Goal: Task Accomplishment & Management: Manage account settings

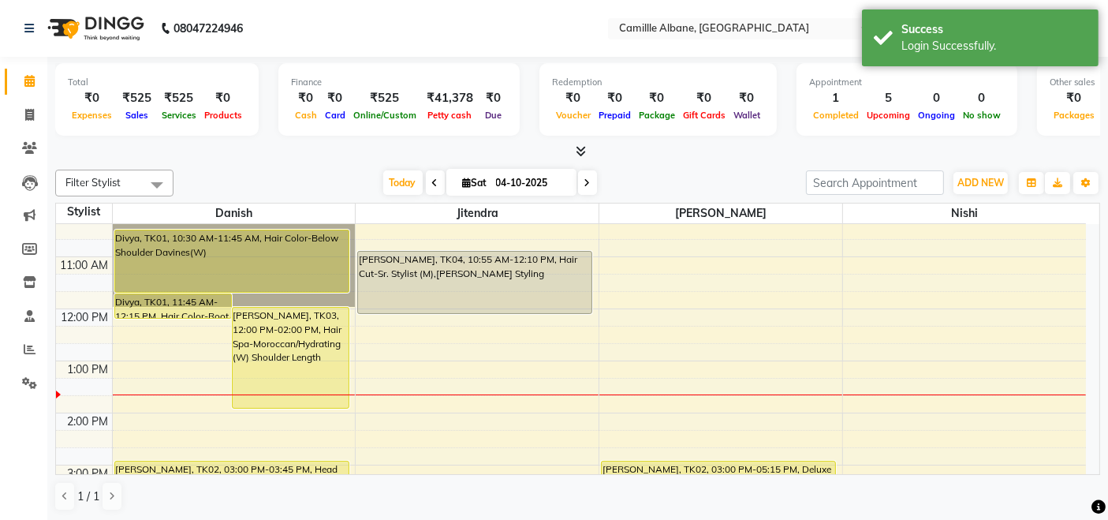
scroll to position [292, 0]
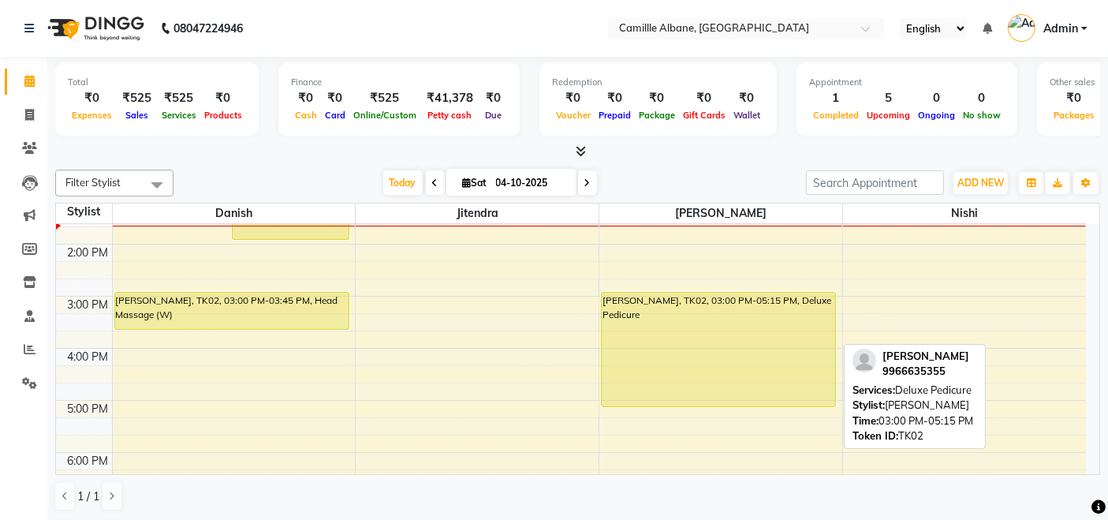
click at [681, 350] on div "[PERSON_NAME], TK02, 03:00 PM-05:15 PM, Deluxe Pedicure" at bounding box center [718, 350] width 233 height 114
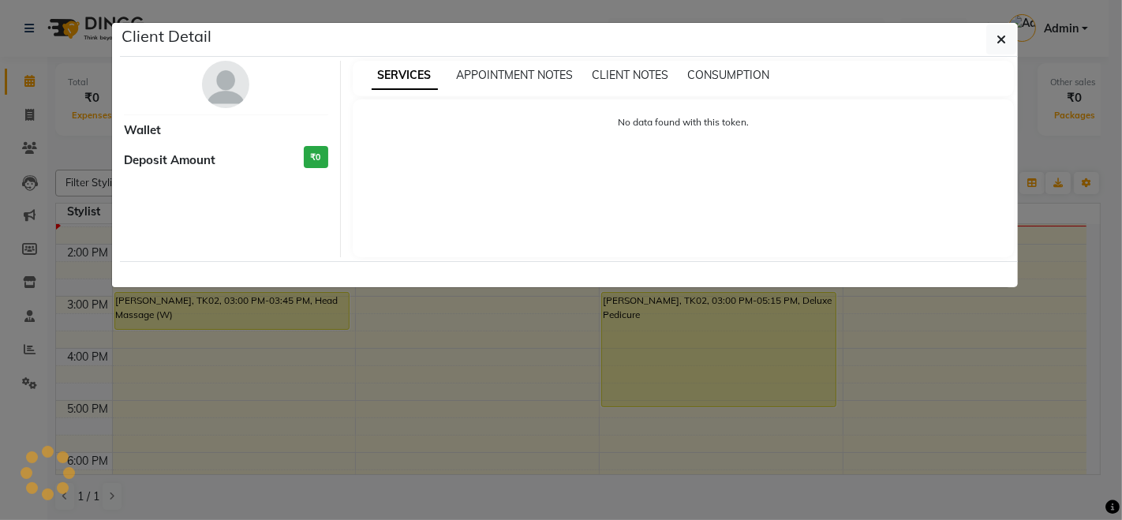
select select "7"
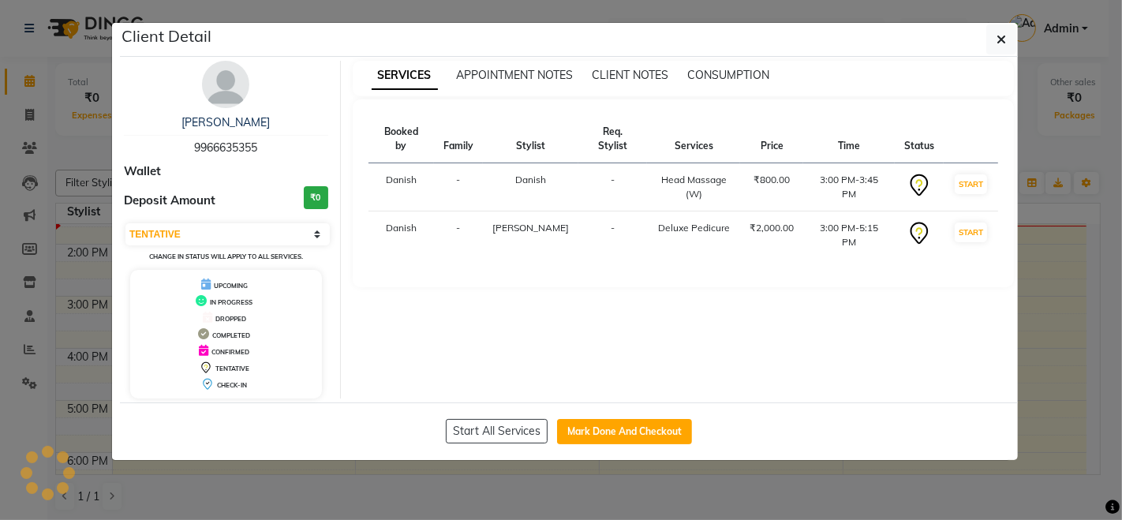
click at [235, 91] on img at bounding box center [225, 84] width 47 height 47
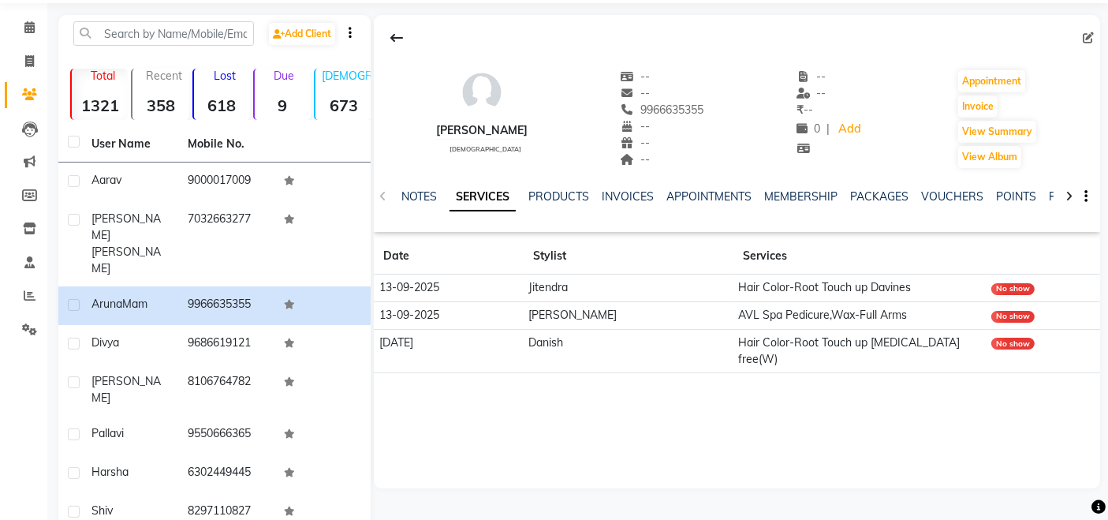
scroll to position [31, 0]
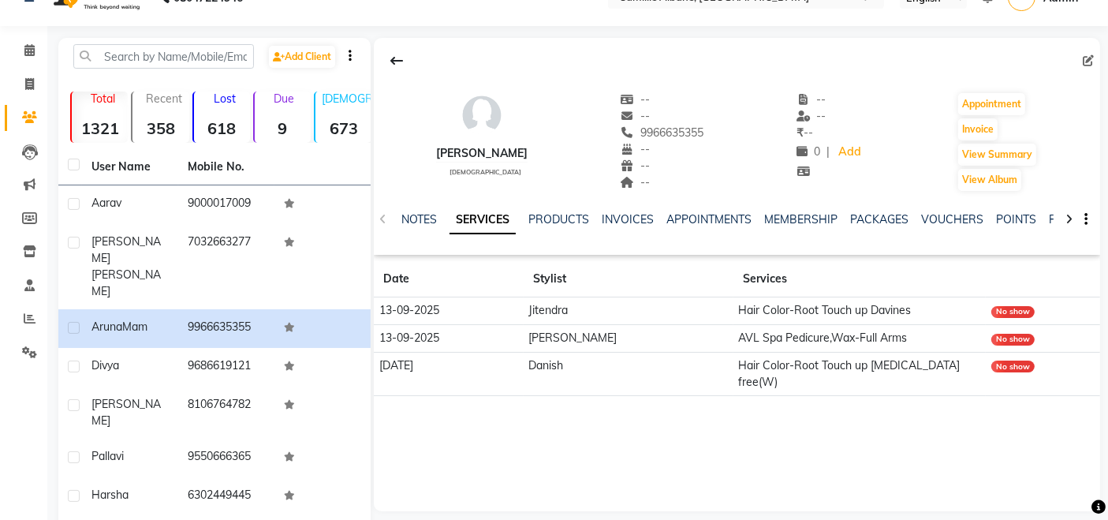
click at [597, 54] on div at bounding box center [737, 61] width 726 height 30
click at [386, 59] on button at bounding box center [396, 61] width 33 height 30
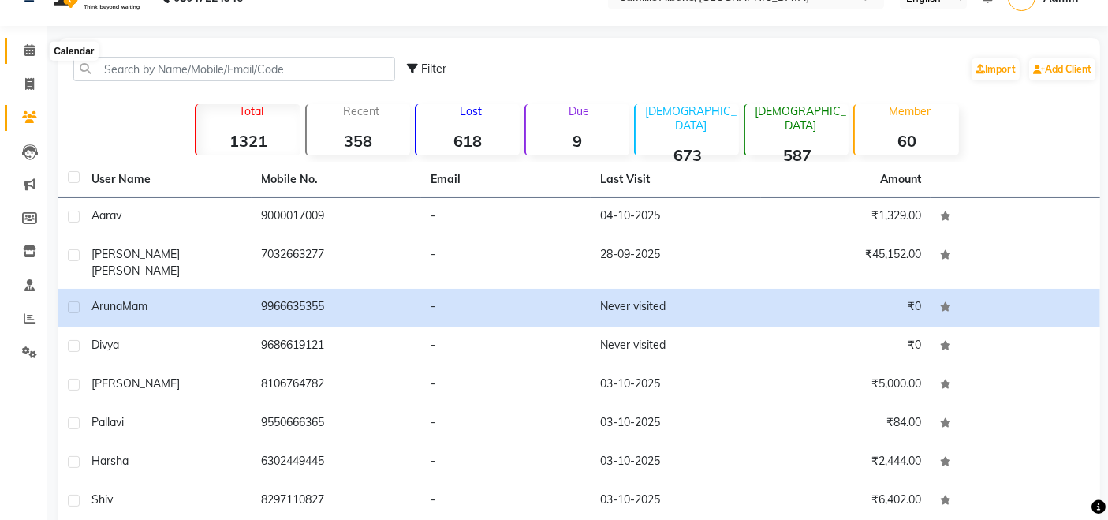
click at [22, 55] on span at bounding box center [30, 51] width 28 height 18
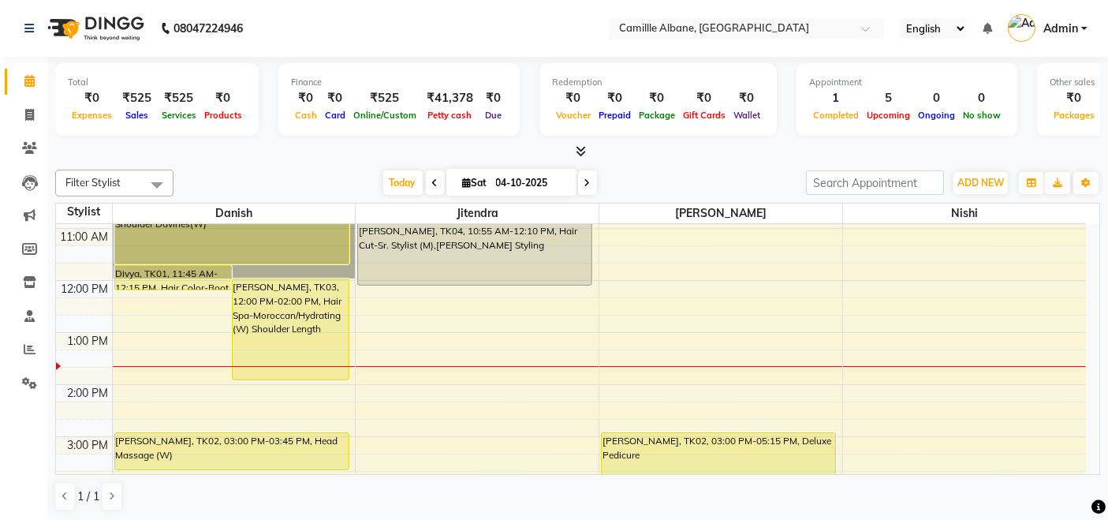
scroll to position [111, 0]
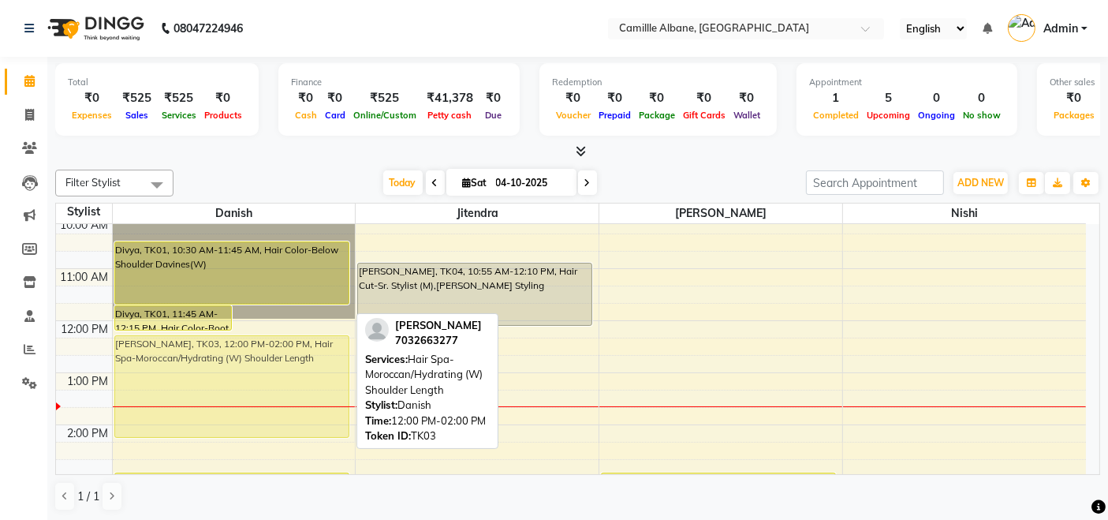
click at [314, 362] on div "Divya, TK01, 11:45 AM-12:15 PM, Hair Color-Root Touch up Davines Manshi Mansee,…" at bounding box center [234, 477] width 243 height 728
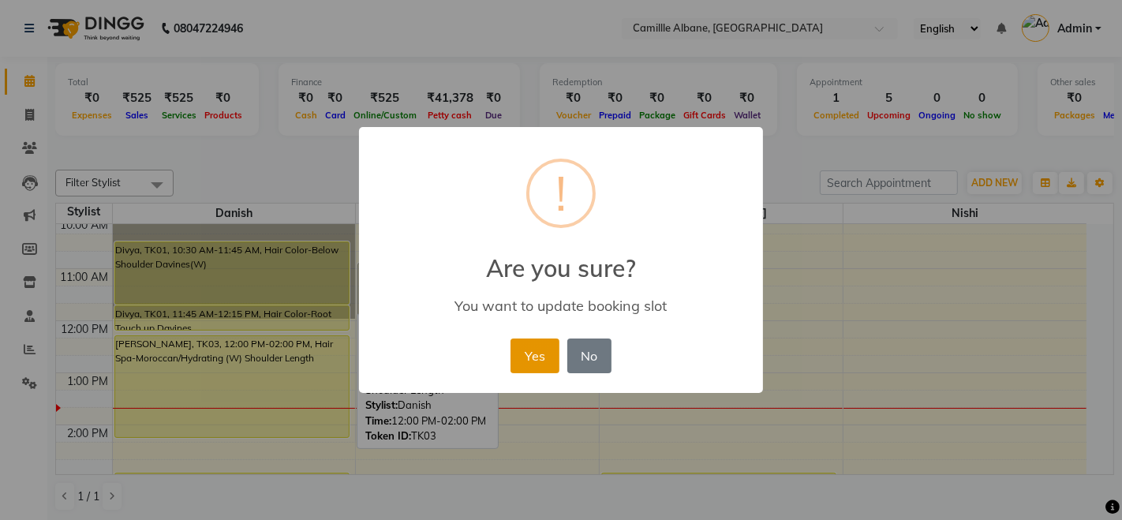
click at [519, 360] on button "Yes" at bounding box center [534, 355] width 48 height 35
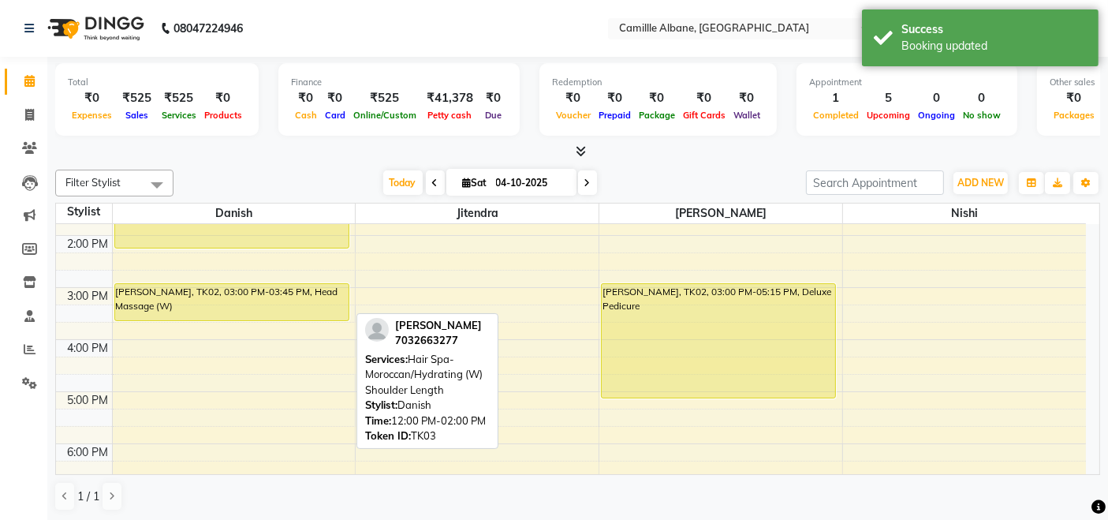
scroll to position [257, 0]
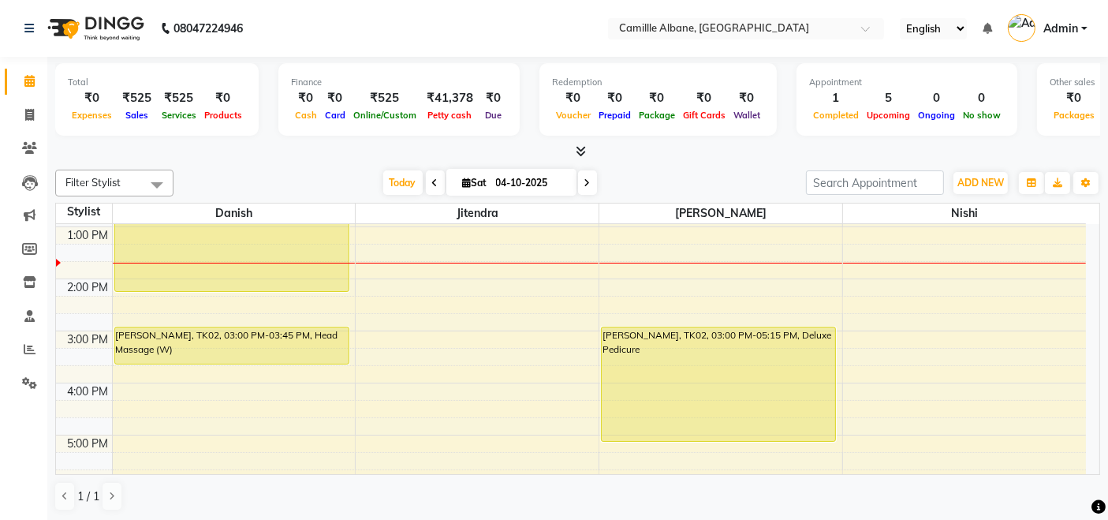
click at [771, 166] on div "Filter Stylist Select All Danish Jitendra Lalitha Nishi Today Sat 04-10-2025 To…" at bounding box center [577, 340] width 1045 height 354
click at [584, 147] on icon at bounding box center [581, 151] width 10 height 12
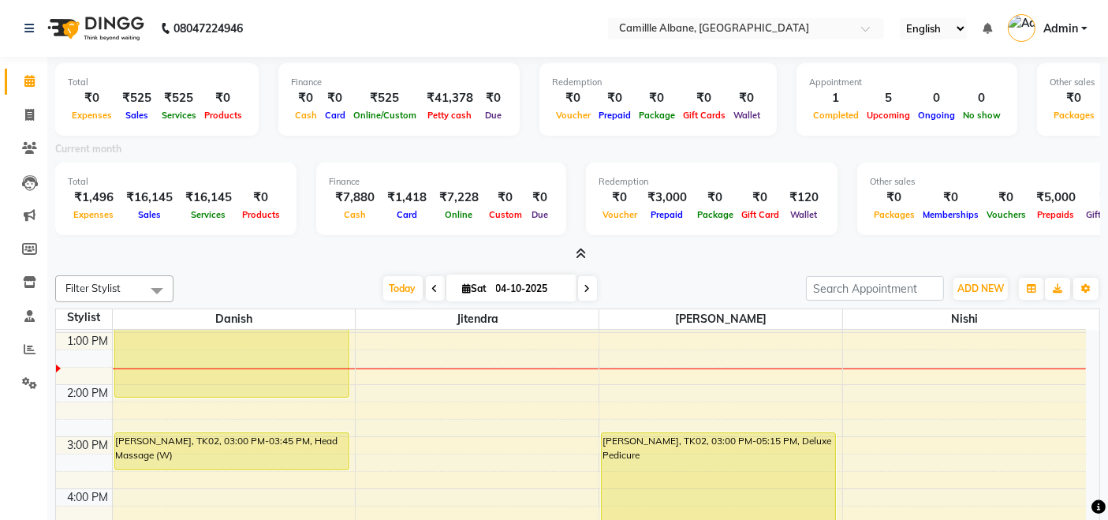
click at [580, 256] on icon at bounding box center [581, 254] width 10 height 12
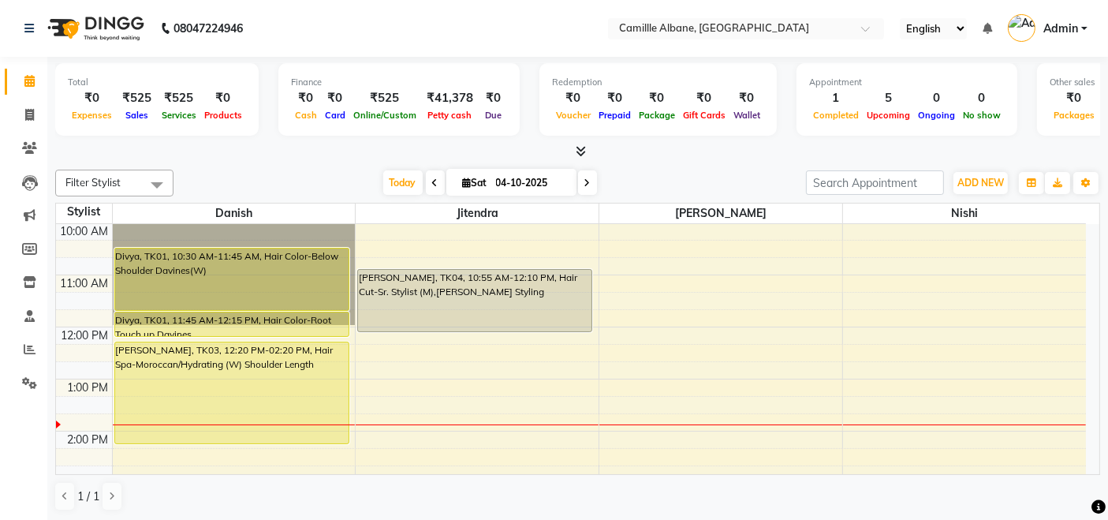
scroll to position [146, 0]
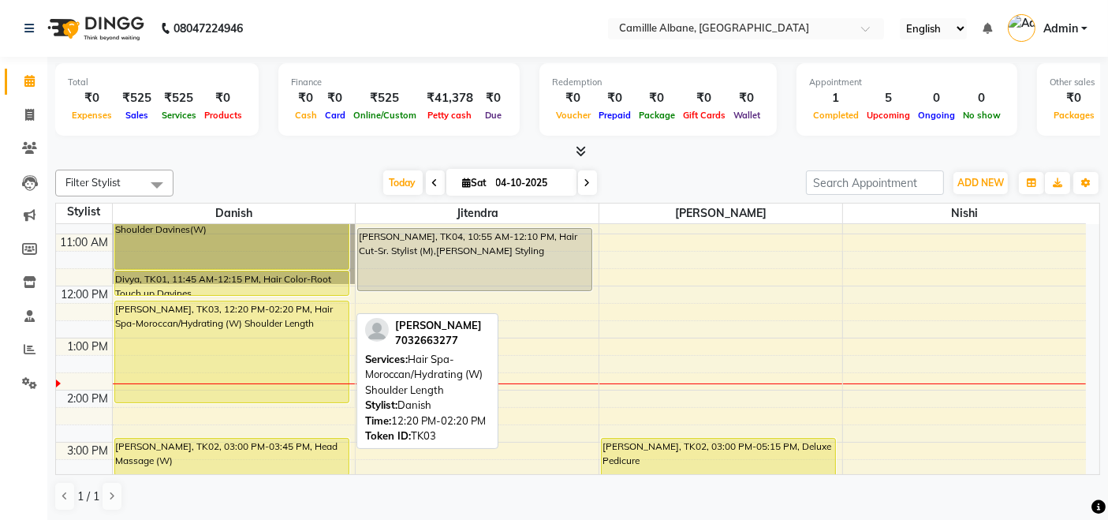
click at [253, 323] on div "Manshi Mansee, TK03, 12:20 PM-02:20 PM, Hair Spa-Moroccan/Hydrating (W) Shoulde…" at bounding box center [231, 351] width 233 height 101
click at [252, 328] on div "Manshi Mansee, TK03, 12:20 PM-02:20 PM, Hair Spa-Moroccan/Hydrating (W) Shoulde…" at bounding box center [231, 351] width 233 height 101
select select "7"
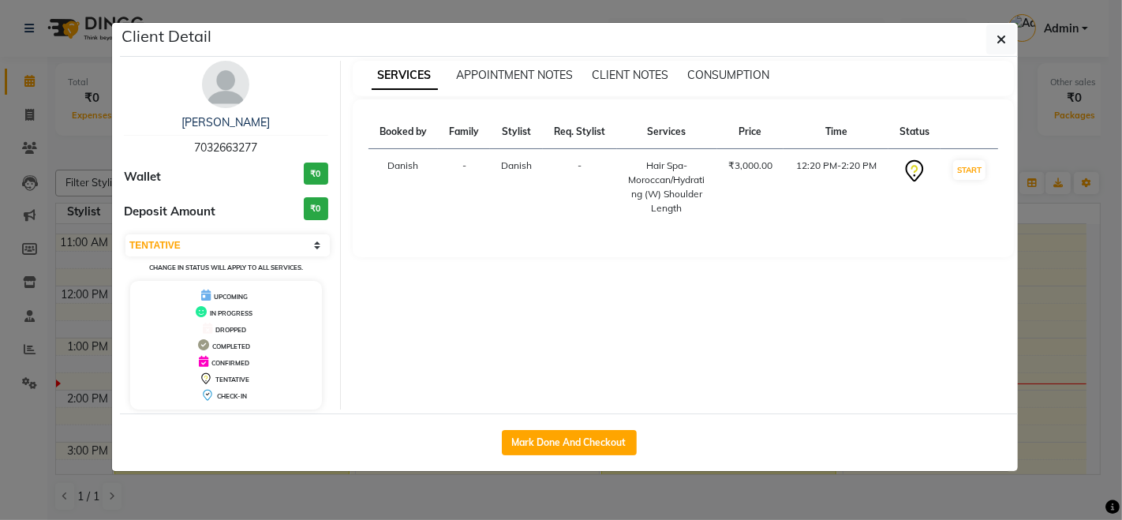
click at [233, 88] on img at bounding box center [225, 84] width 47 height 47
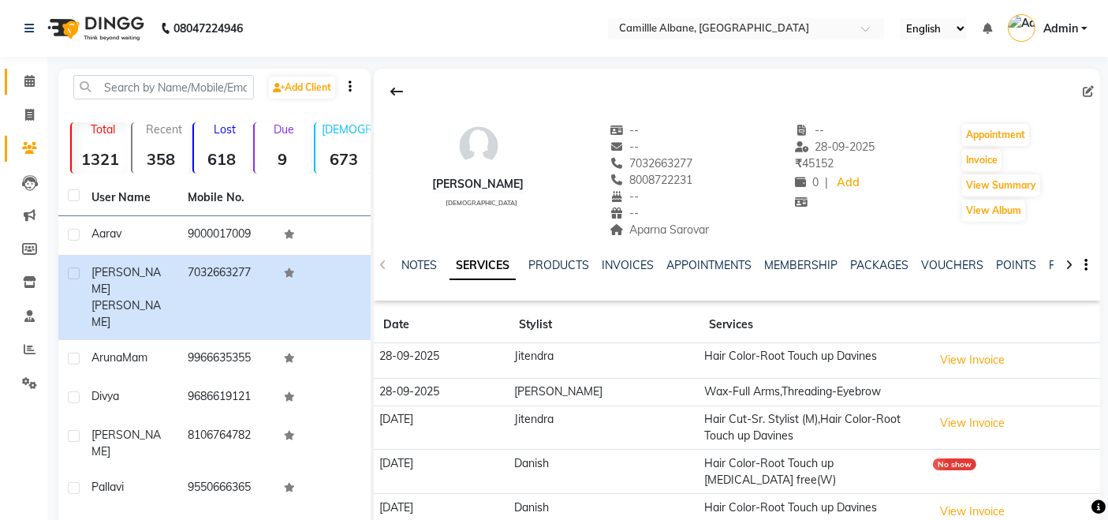
scroll to position [146, 0]
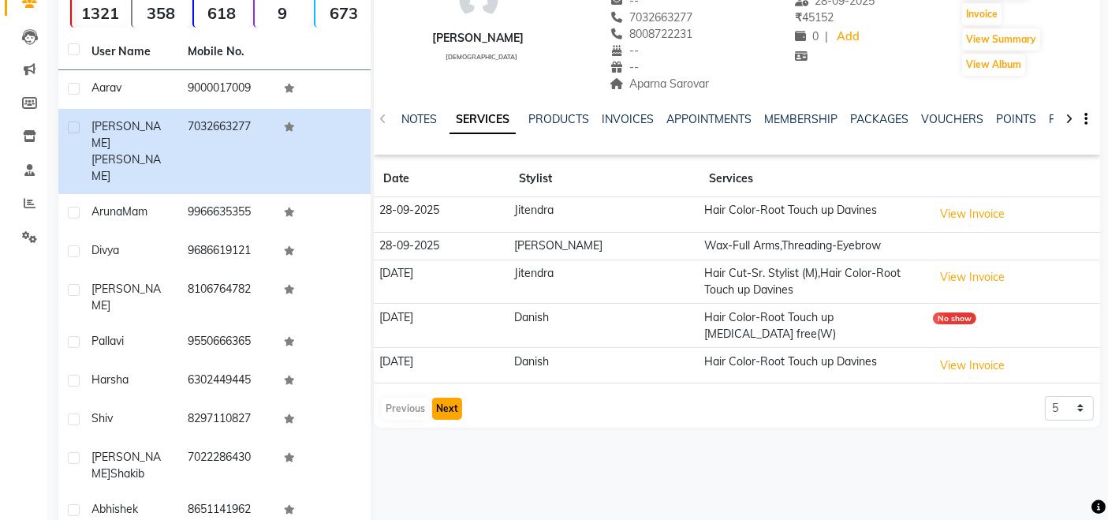
click at [447, 398] on button "Next" at bounding box center [447, 409] width 30 height 22
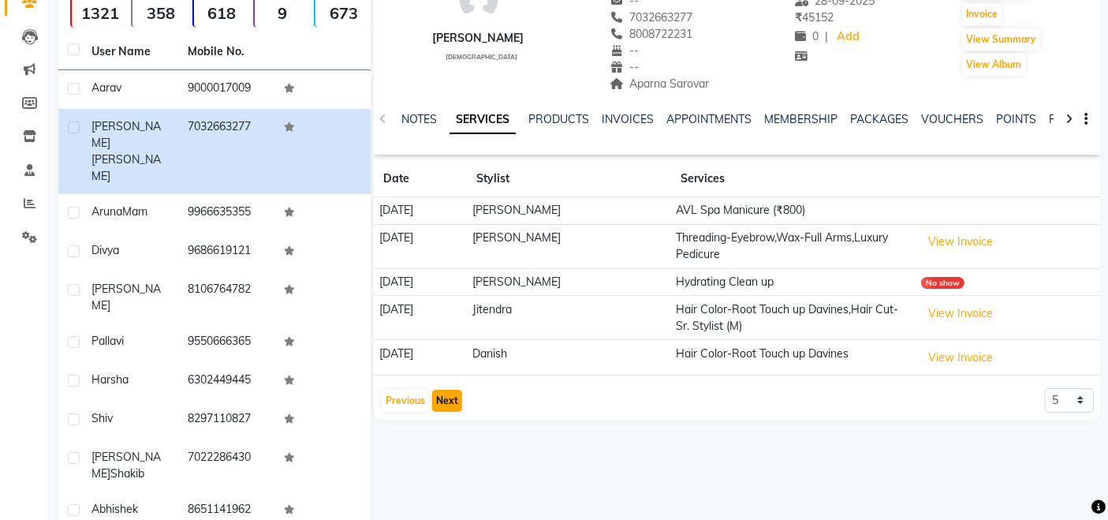
click at [446, 404] on button "Next" at bounding box center [447, 401] width 30 height 22
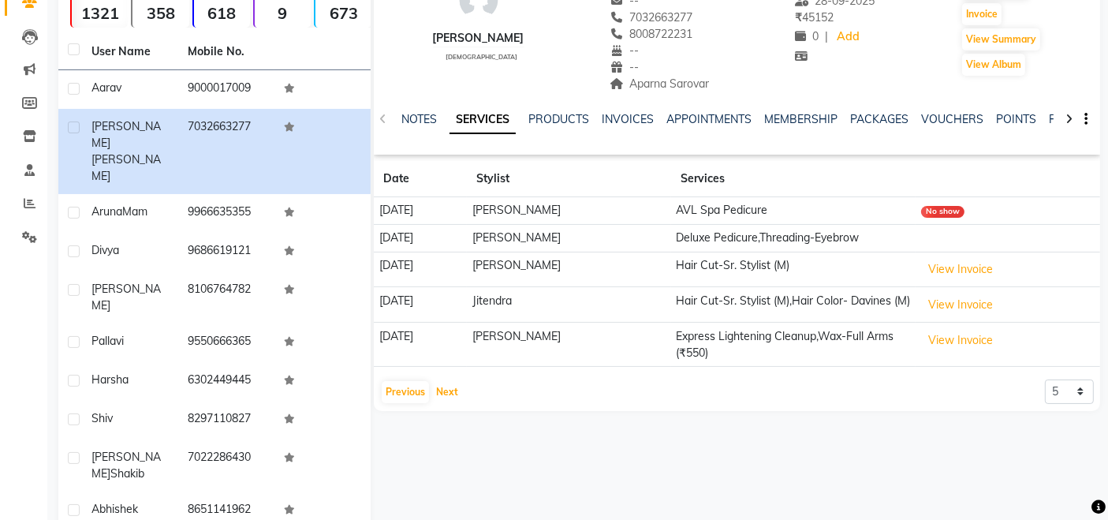
scroll to position [177, 0]
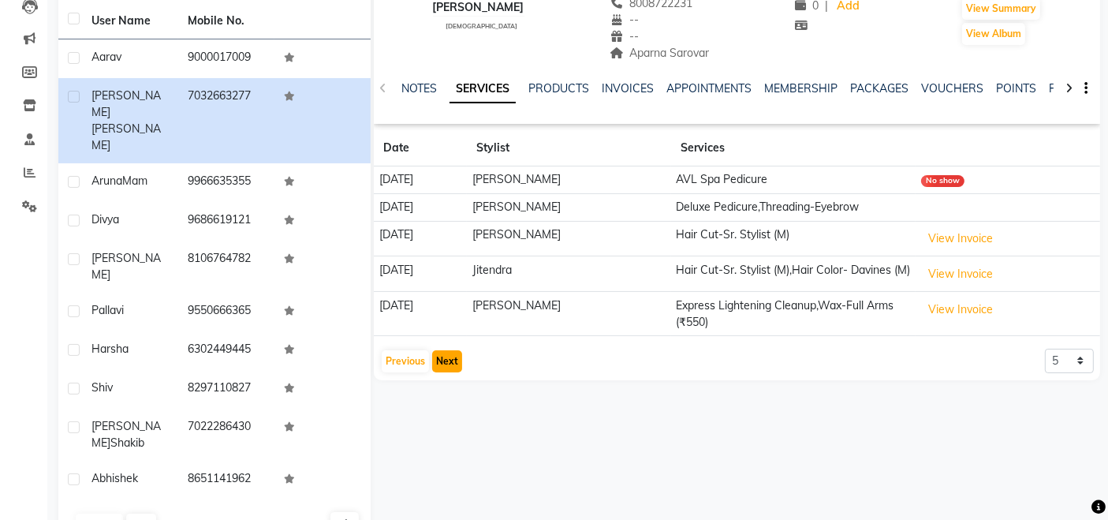
click at [450, 360] on button "Next" at bounding box center [447, 361] width 30 height 22
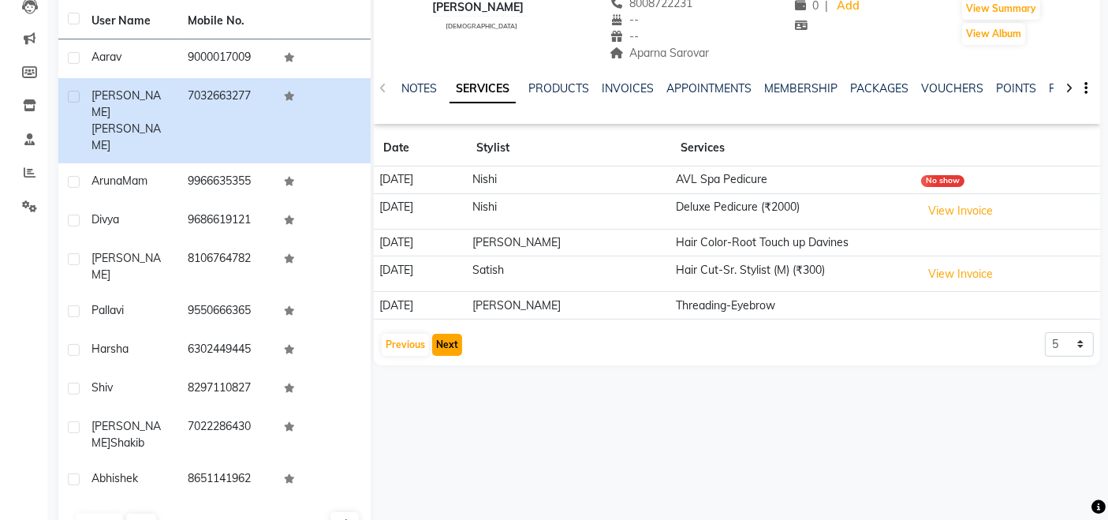
click at [452, 342] on button "Next" at bounding box center [447, 345] width 30 height 22
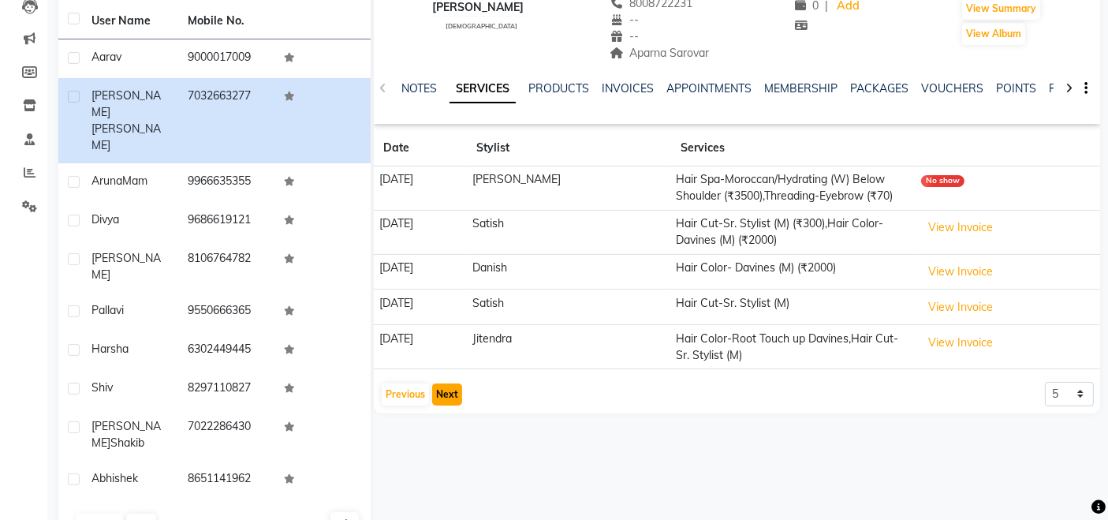
click at [450, 385] on button "Next" at bounding box center [447, 394] width 30 height 22
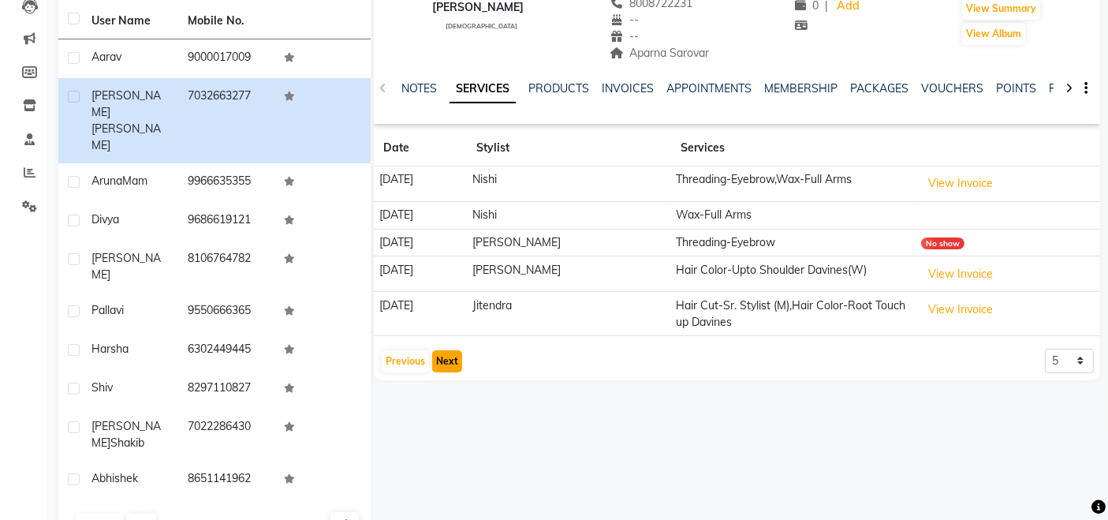
click at [441, 360] on button "Next" at bounding box center [447, 361] width 30 height 22
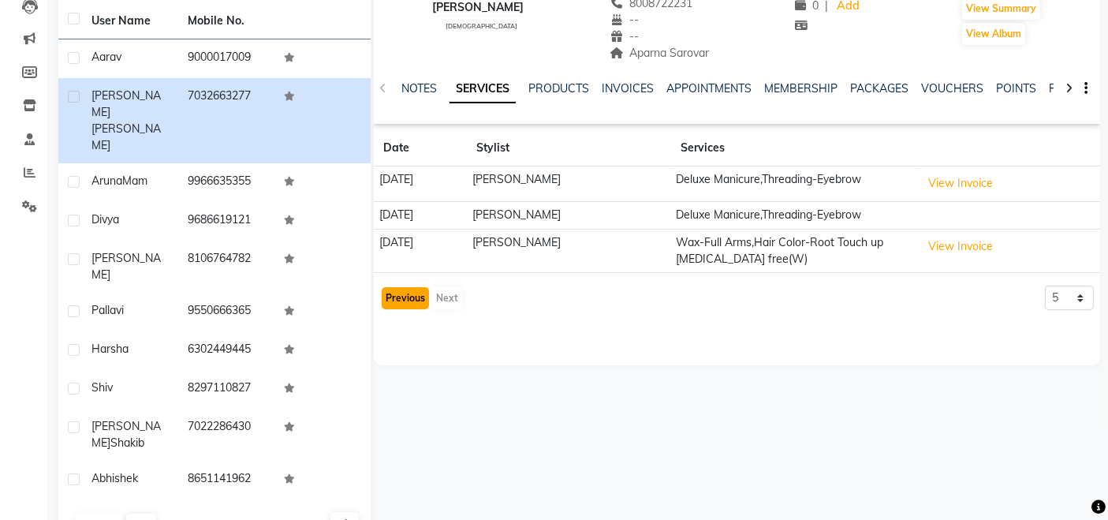
click at [405, 301] on button "Previous" at bounding box center [405, 298] width 47 height 22
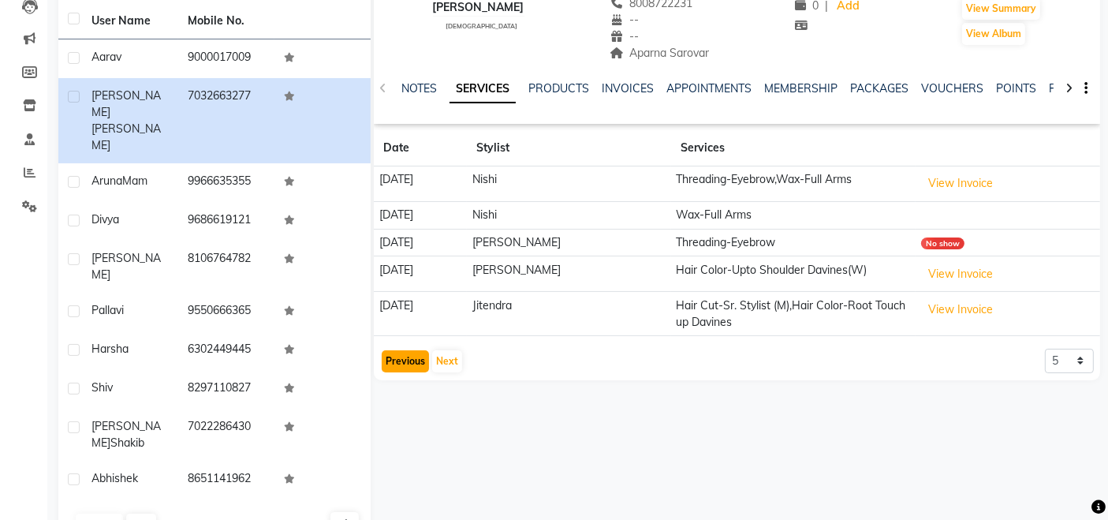
click at [407, 356] on button "Previous" at bounding box center [405, 361] width 47 height 22
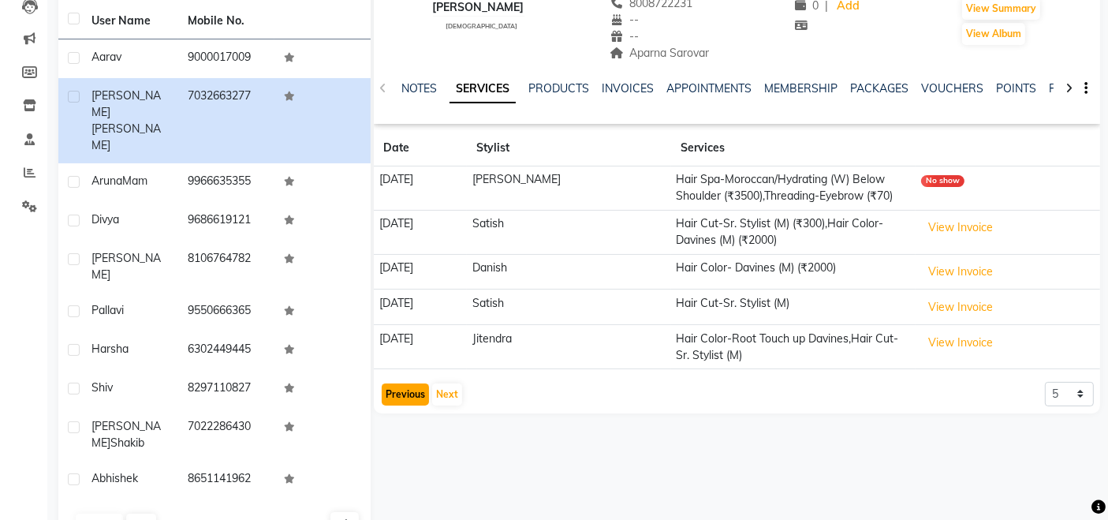
click at [414, 394] on button "Previous" at bounding box center [405, 394] width 47 height 22
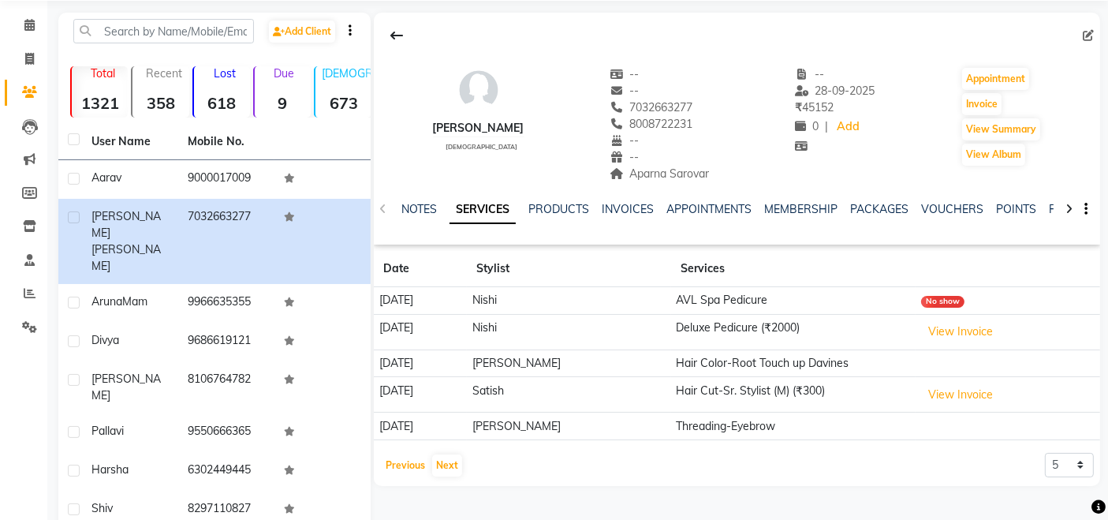
scroll to position [0, 0]
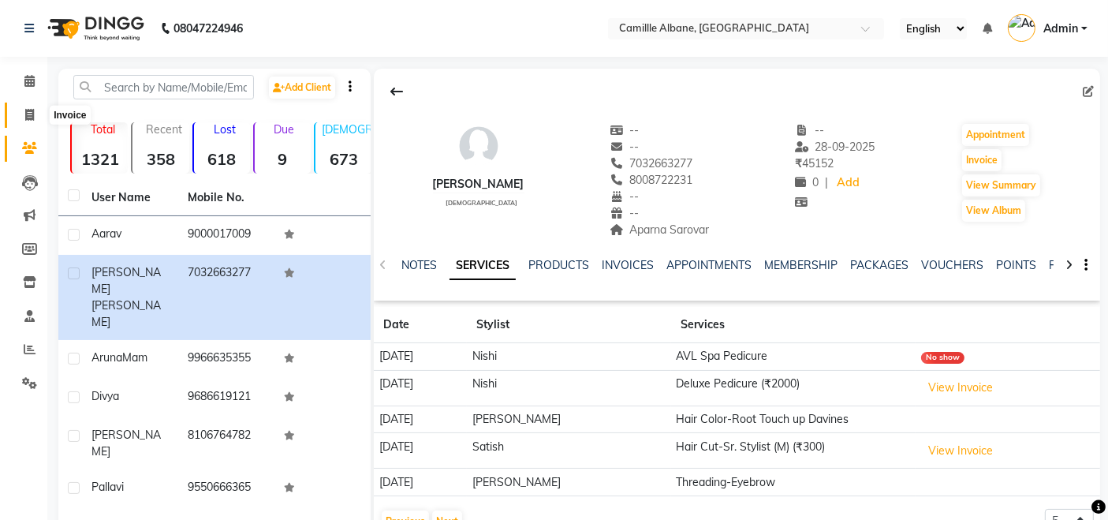
click at [29, 115] on icon at bounding box center [29, 115] width 9 height 12
select select "service"
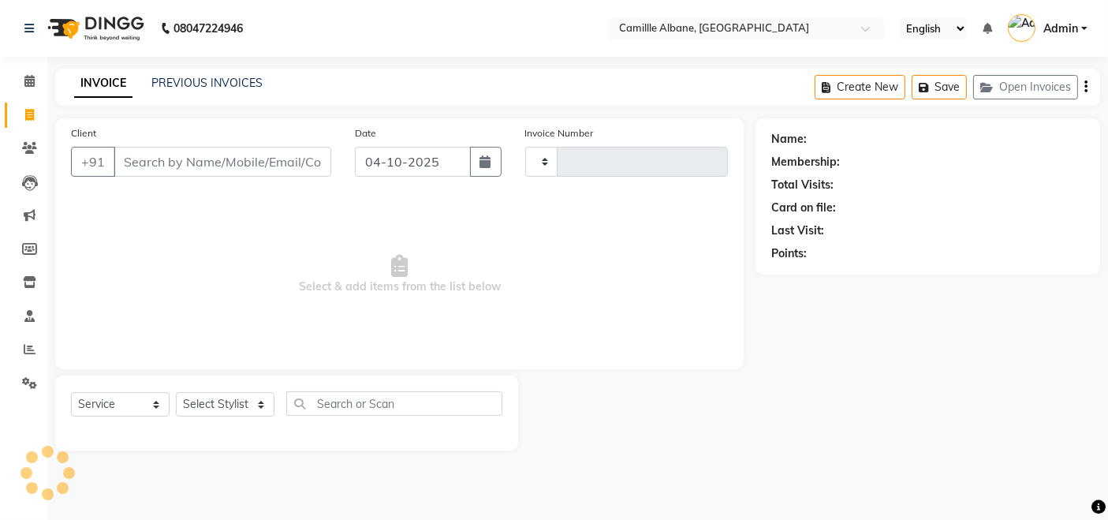
type input "1211"
select select "7025"
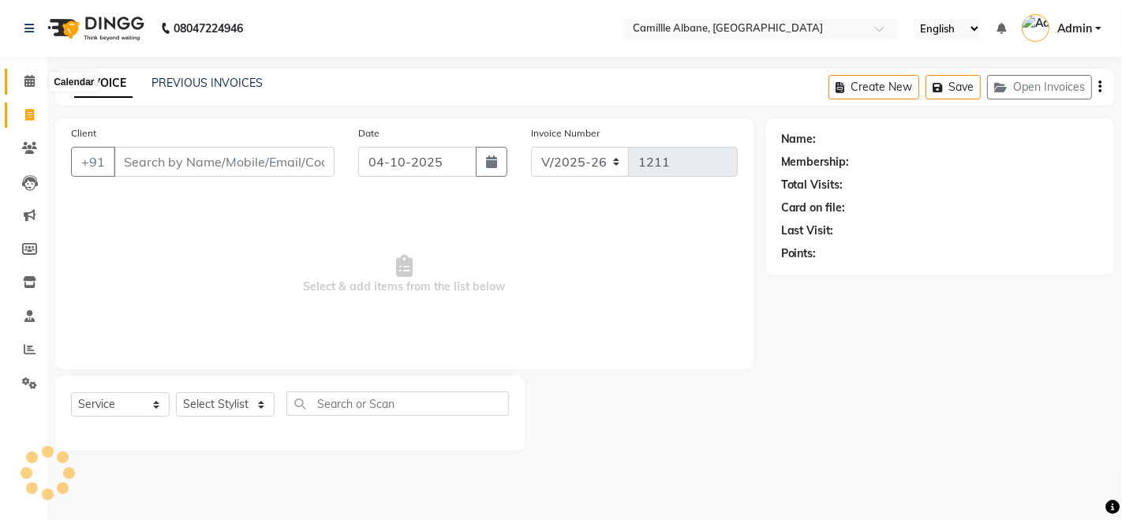
click at [25, 82] on icon at bounding box center [29, 81] width 10 height 12
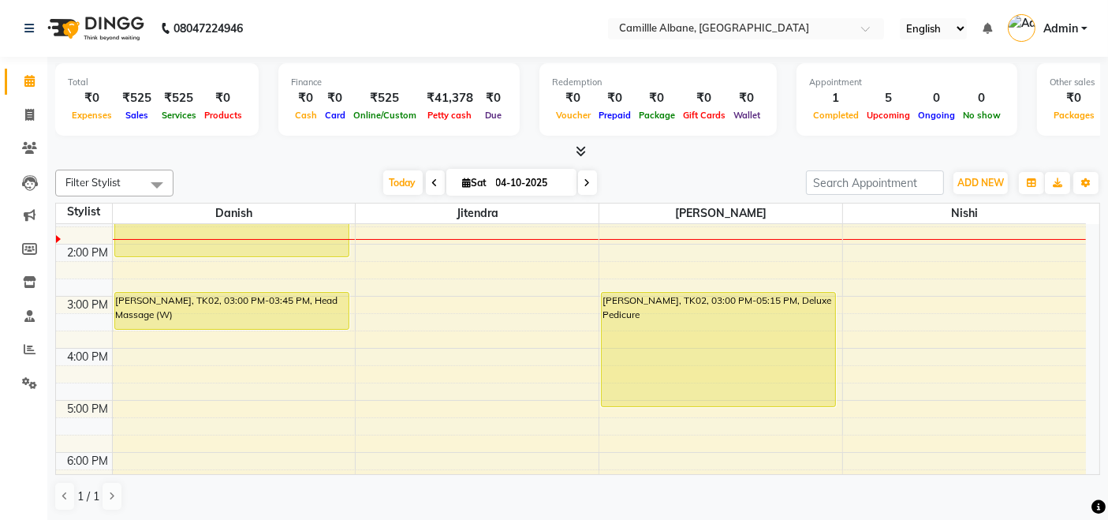
scroll to position [146, 0]
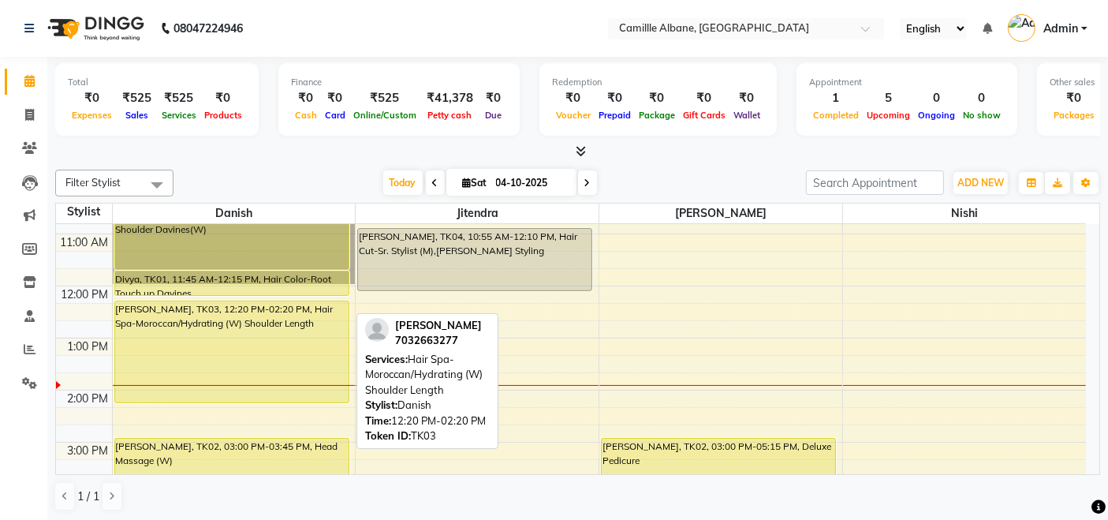
click at [259, 319] on div "Manshi Mansee, TK03, 12:20 PM-02:20 PM, Hair Spa-Moroccan/Hydrating (W) Shoulde…" at bounding box center [231, 351] width 233 height 101
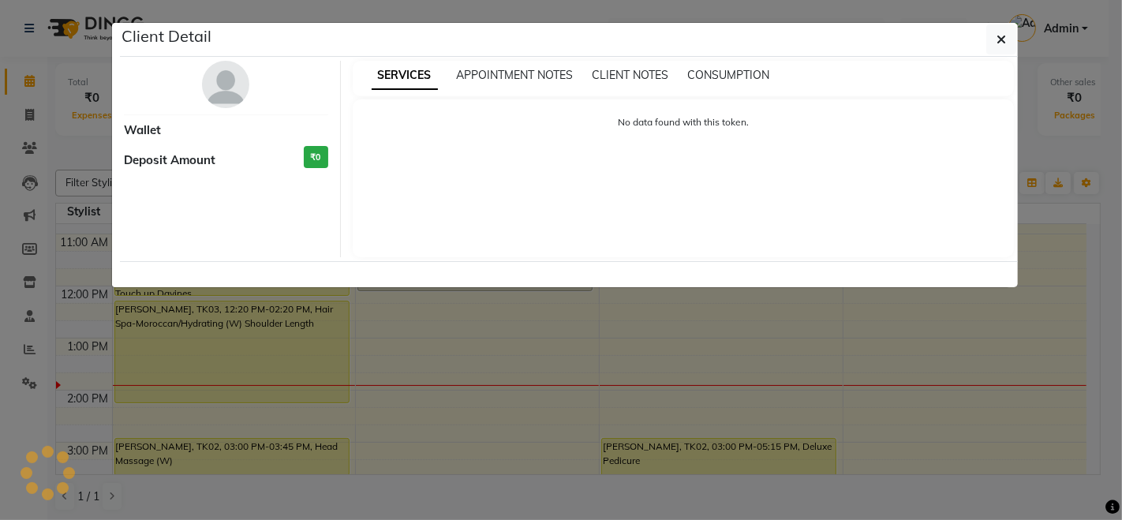
select select "7"
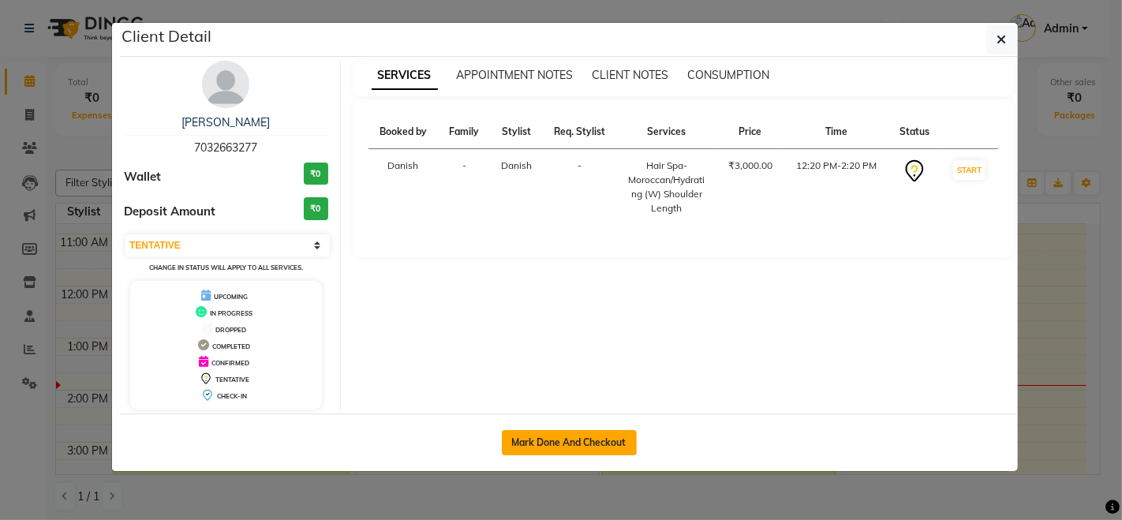
click at [569, 442] on button "Mark Done And Checkout" at bounding box center [569, 442] width 135 height 25
select select "7025"
select select "service"
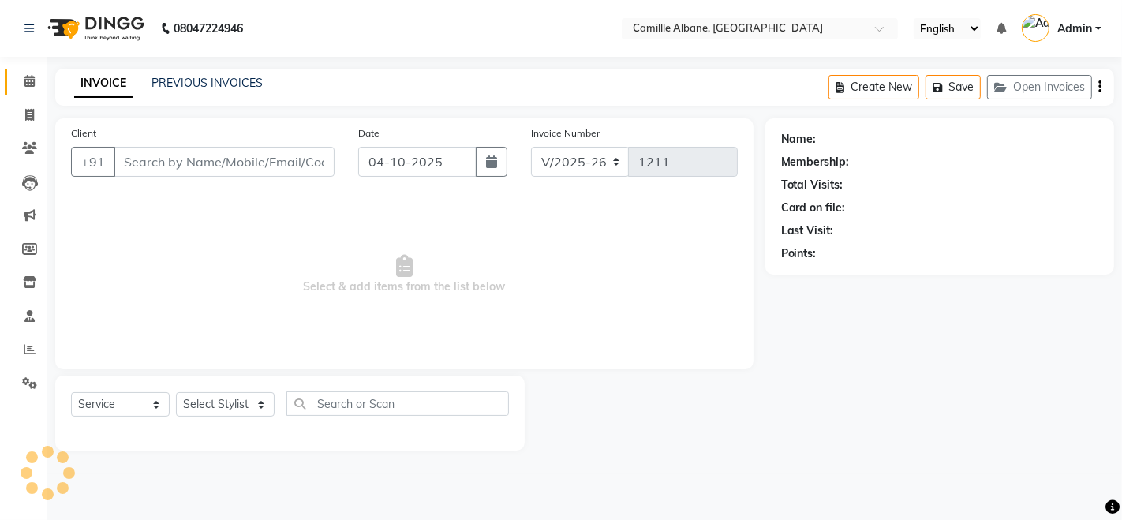
type input "7032663277"
select select "57806"
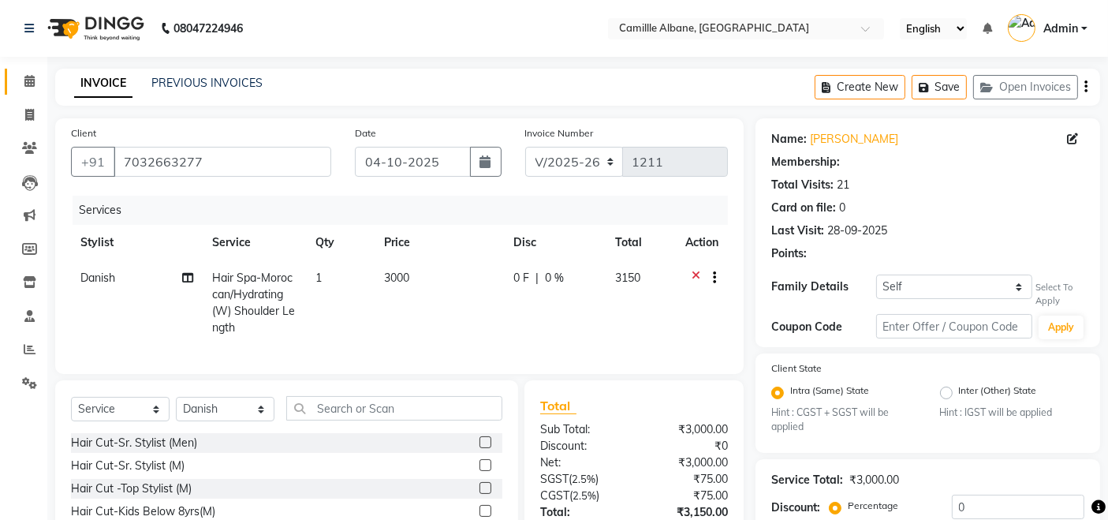
select select "1: Object"
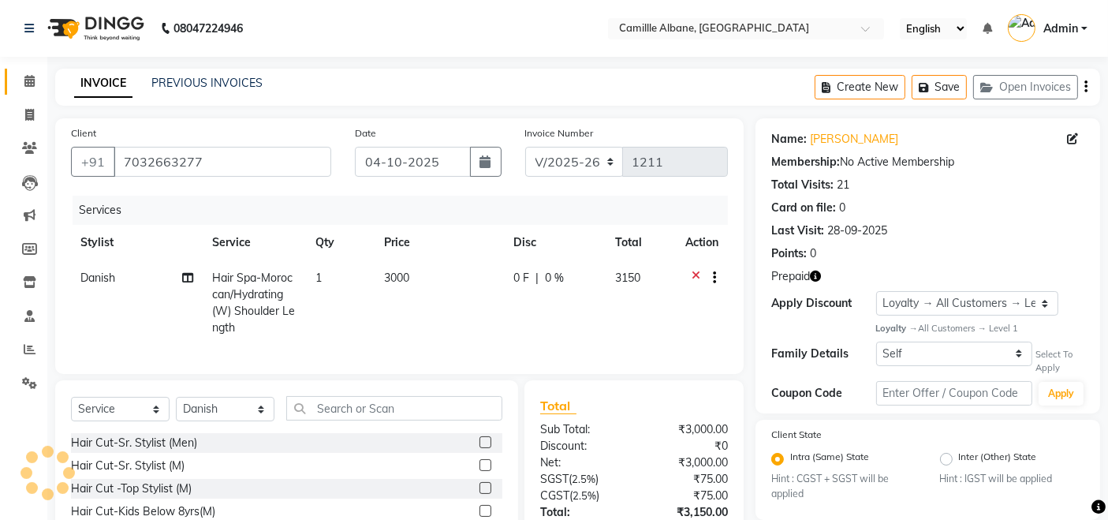
scroll to position [146, 0]
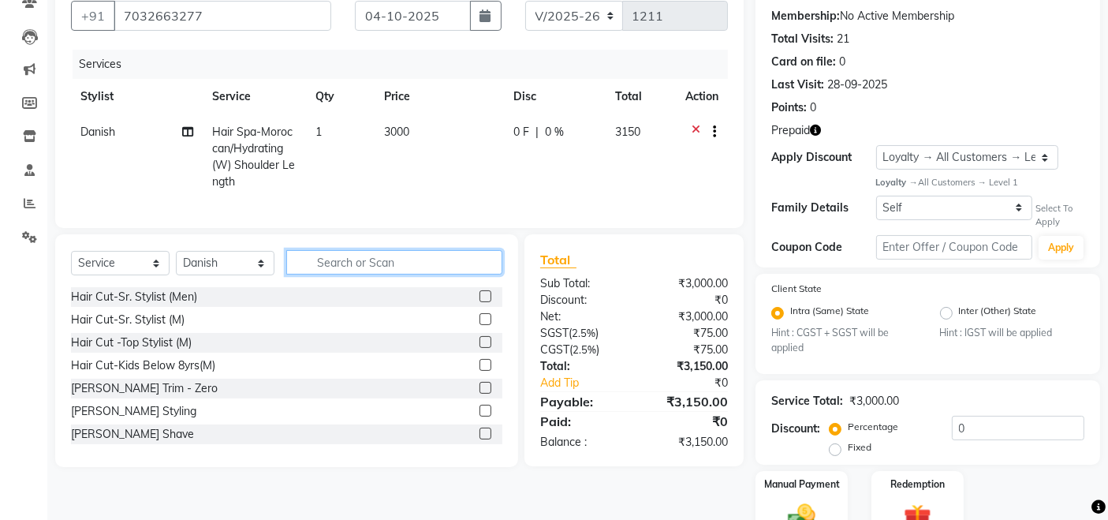
click at [379, 273] on input "text" at bounding box center [394, 262] width 216 height 24
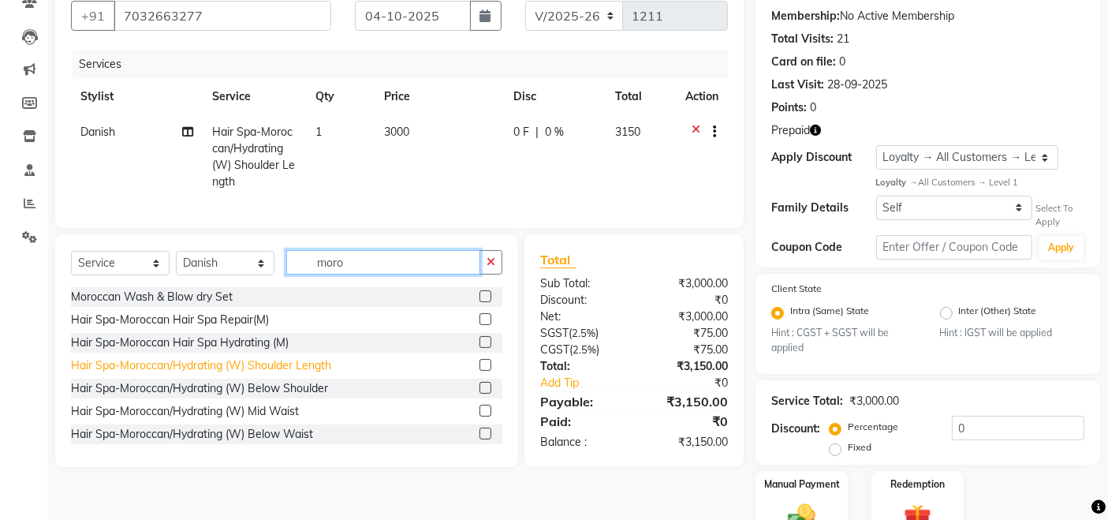
type input "moro"
click at [330, 374] on div "Hair Spa-Moroccan/Hydrating (W) Shoulder Length" at bounding box center [201, 365] width 260 height 17
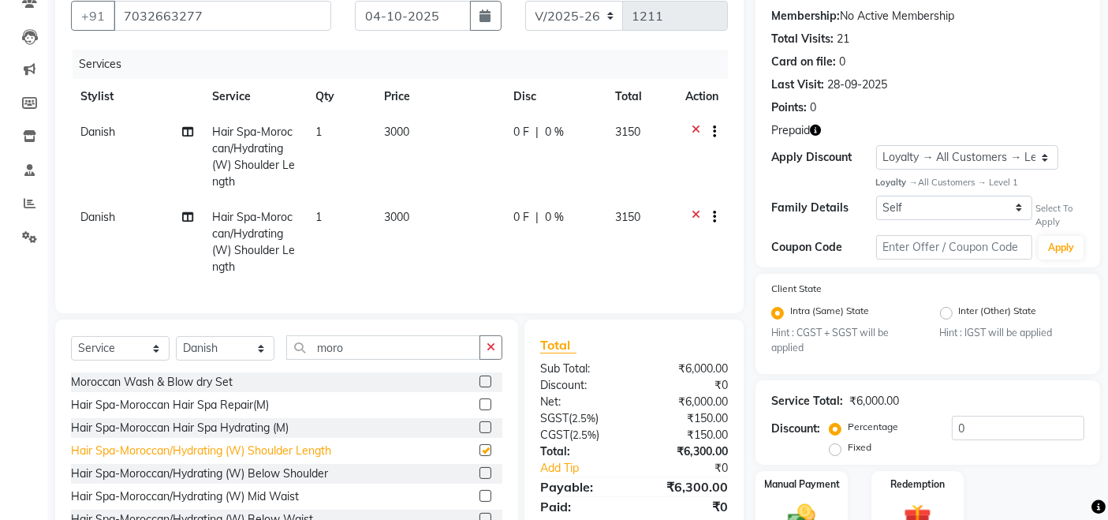
checkbox input "false"
click at [297, 476] on div "Hair Spa-Moroccan/Hydrating (W) Below Shoulder" at bounding box center [286, 474] width 431 height 20
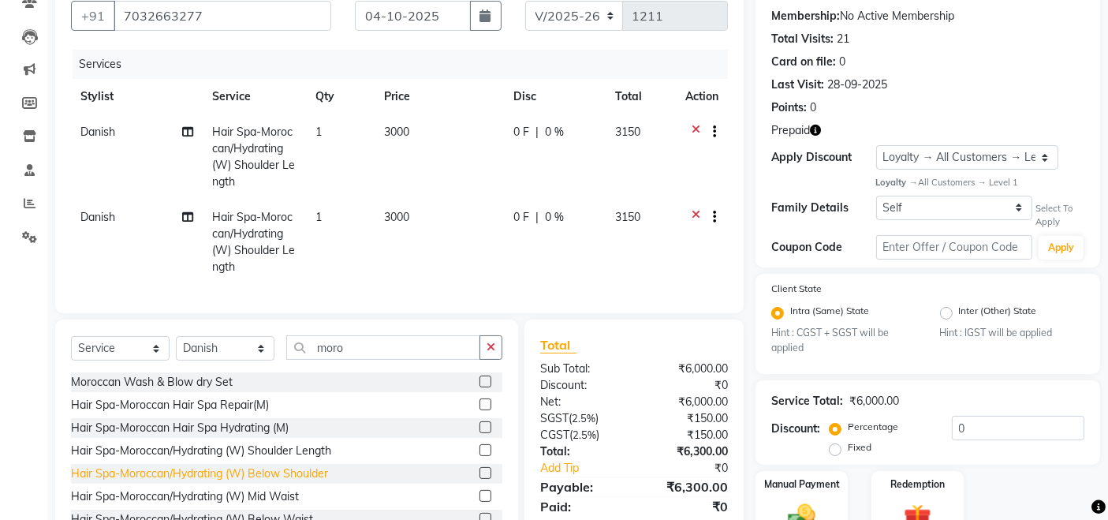
click at [301, 482] on div "Hair Spa-Moroccan/Hydrating (W) Below Shoulder" at bounding box center [199, 473] width 257 height 17
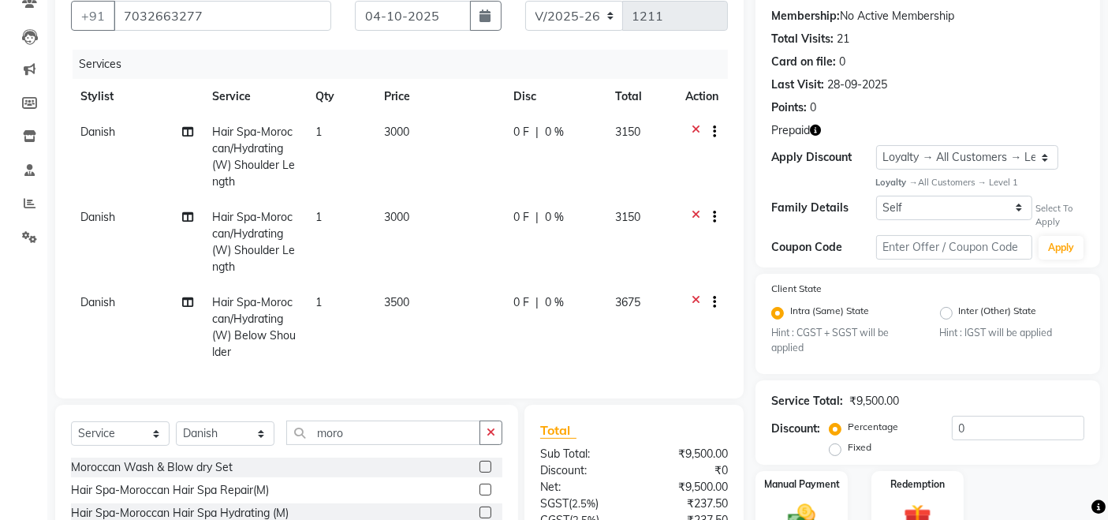
checkbox input "false"
click at [692, 124] on icon at bounding box center [696, 134] width 9 height 20
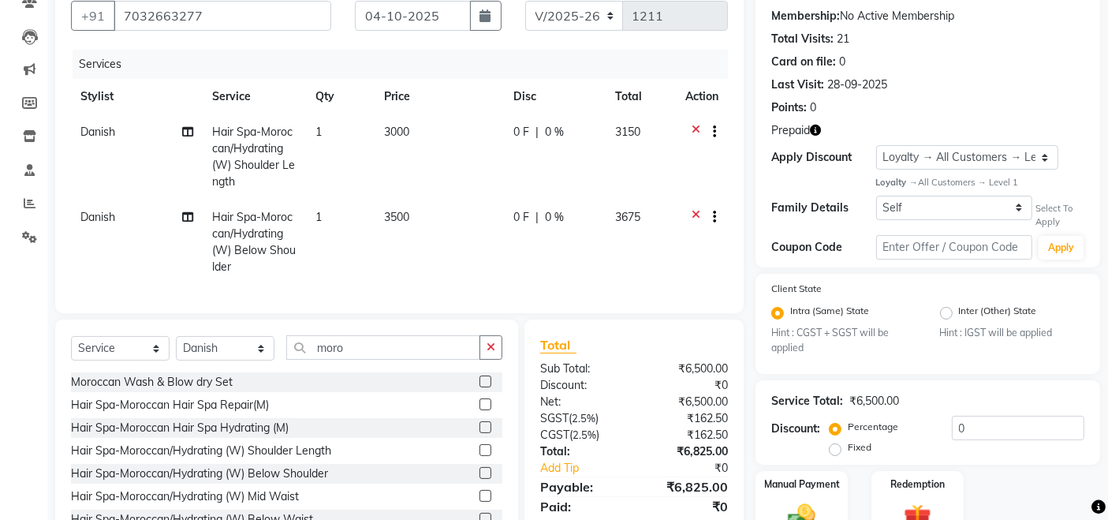
click at [692, 132] on icon at bounding box center [696, 134] width 9 height 20
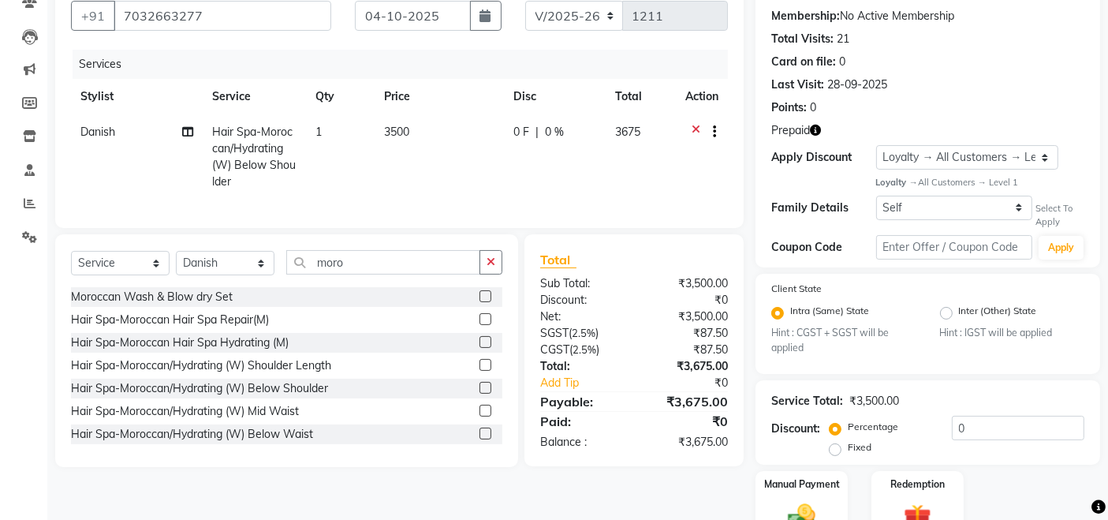
click at [819, 133] on icon "button" at bounding box center [815, 130] width 11 height 11
click at [876, 129] on div "Prepaid" at bounding box center [927, 130] width 313 height 17
click at [169, 16] on input "7032663277" at bounding box center [223, 16] width 218 height 30
click at [410, 164] on td "3500" at bounding box center [439, 156] width 129 height 85
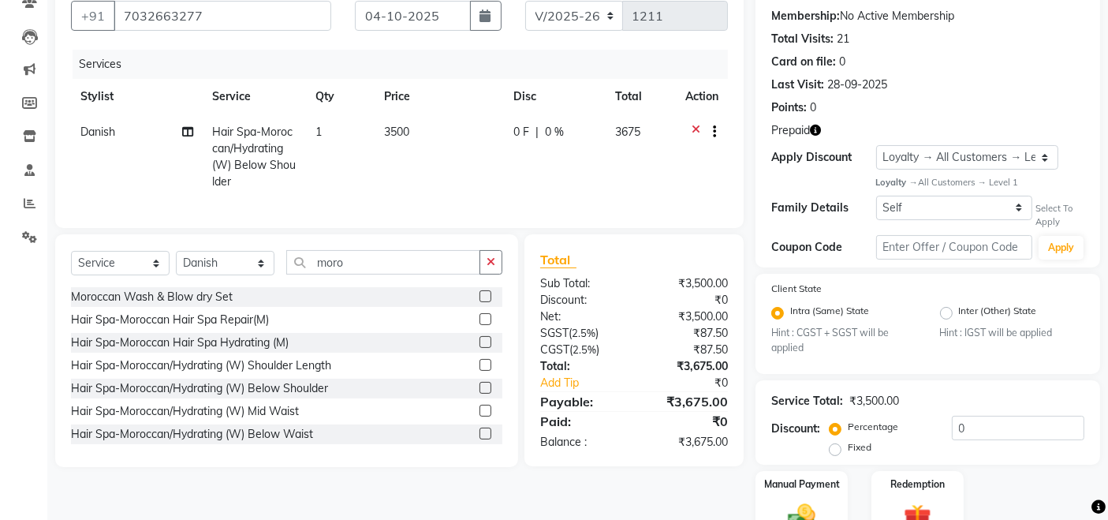
select select "57806"
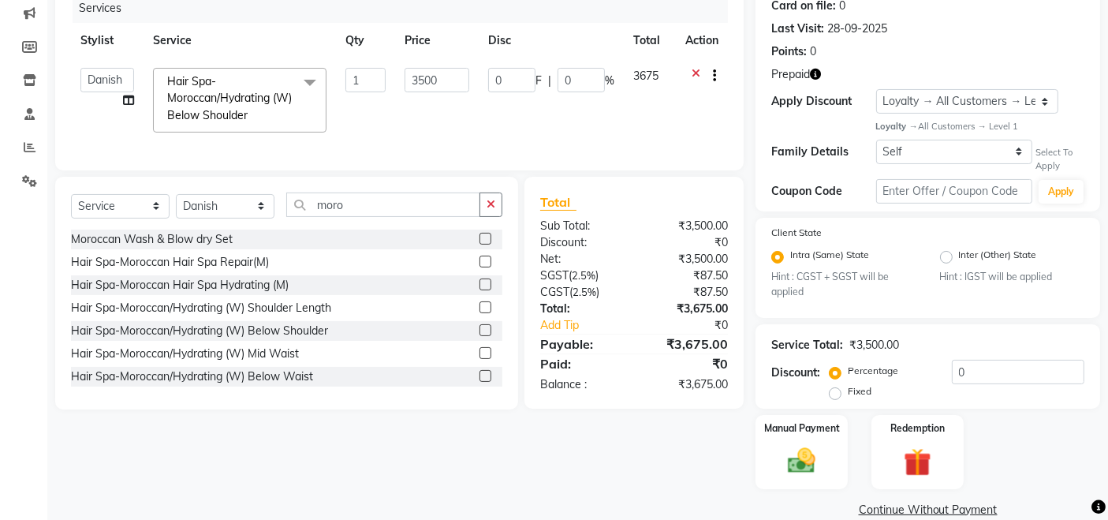
scroll to position [227, 0]
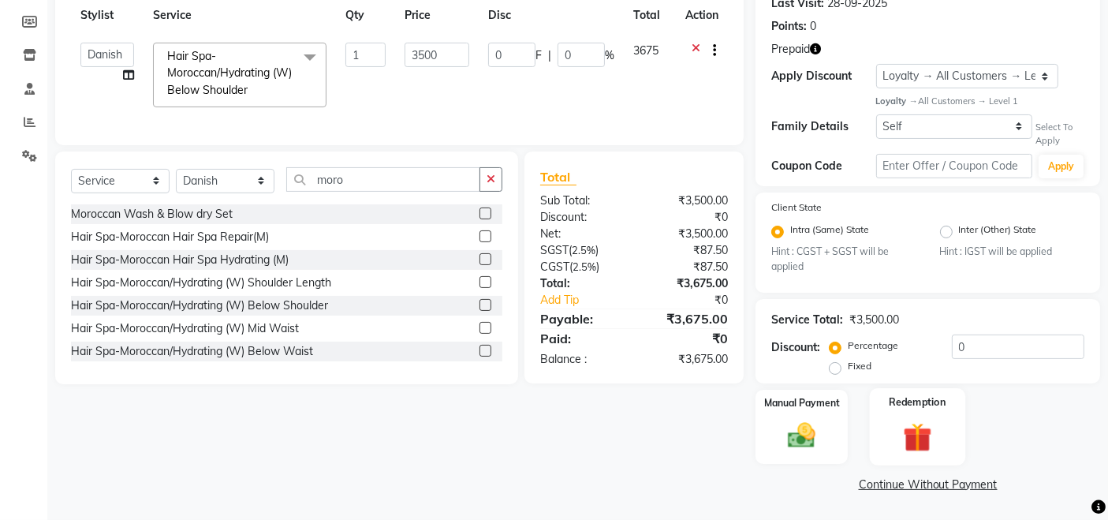
click at [918, 441] on img at bounding box center [917, 437] width 47 height 36
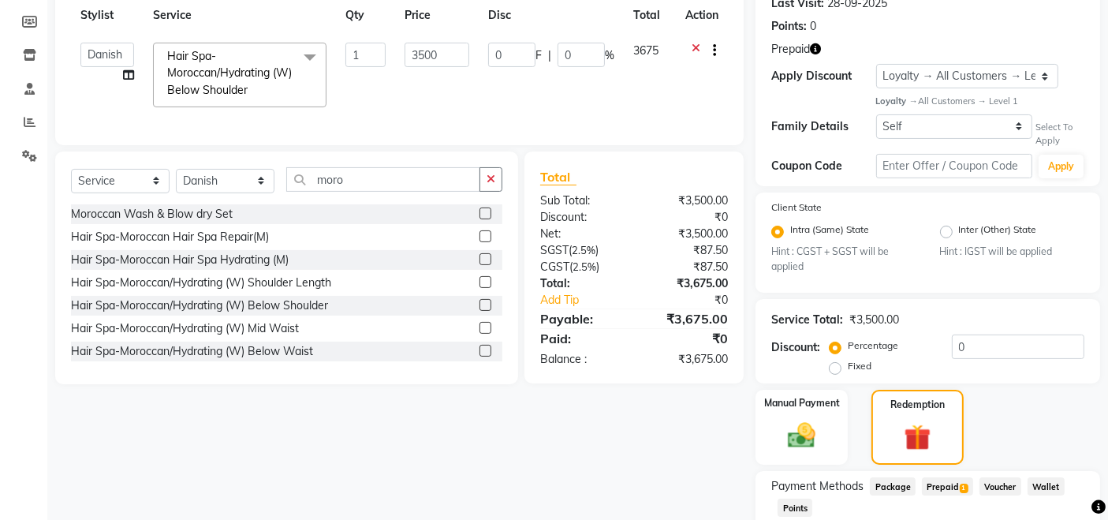
scroll to position [0, 0]
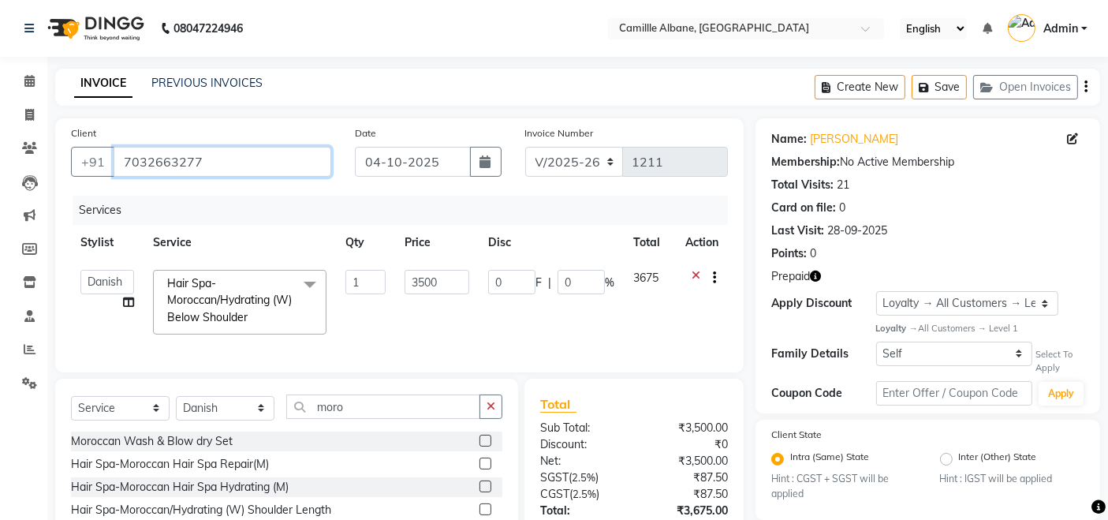
click at [157, 170] on input "7032663277" at bounding box center [223, 162] width 218 height 30
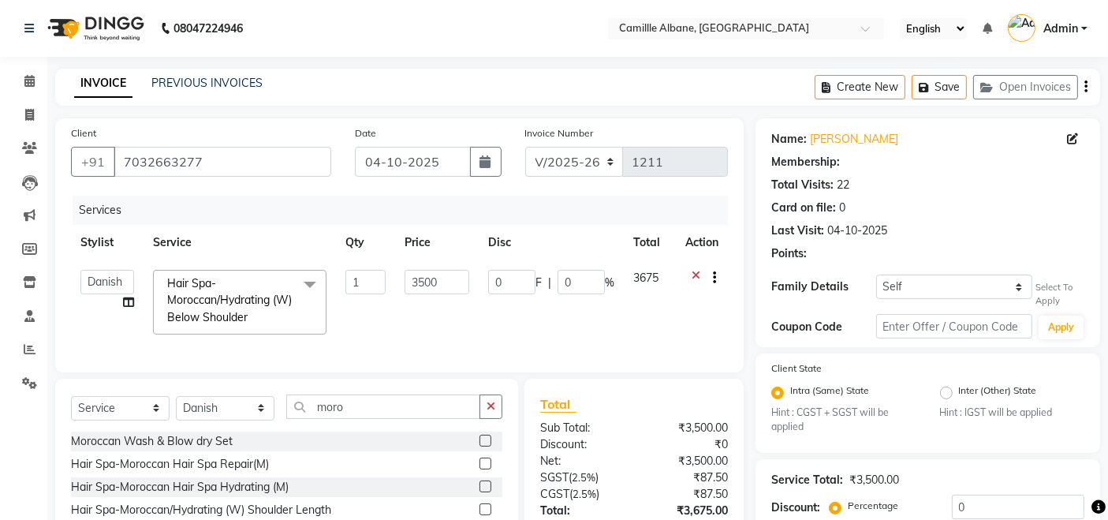
select select "1: Object"
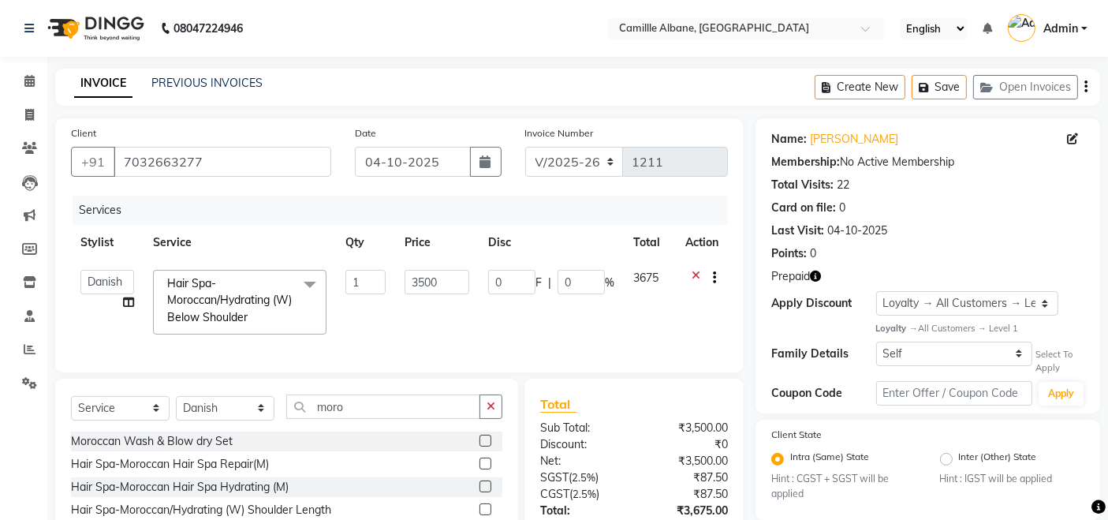
scroll to position [329, 0]
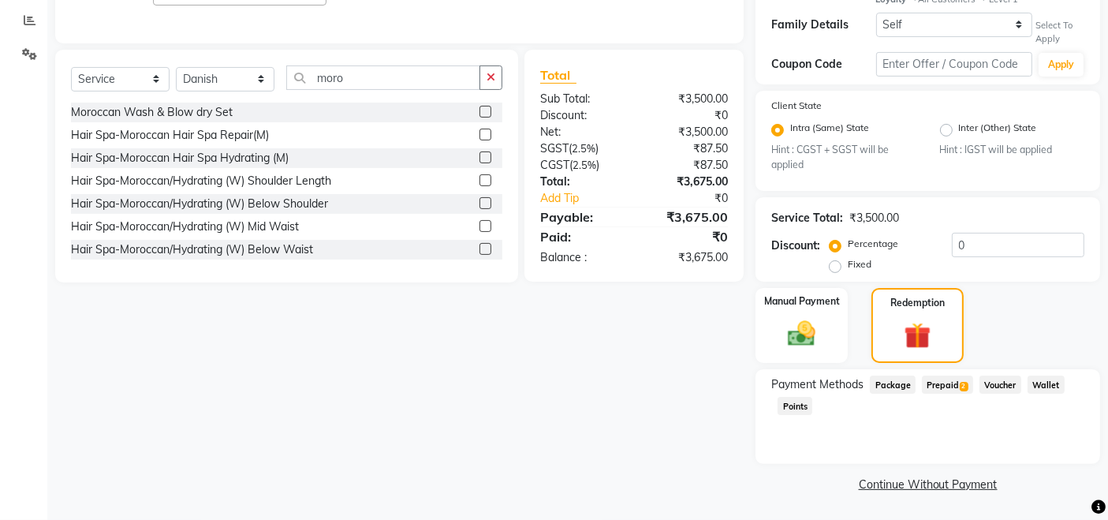
click at [940, 383] on span "Prepaid 2" at bounding box center [947, 384] width 51 height 18
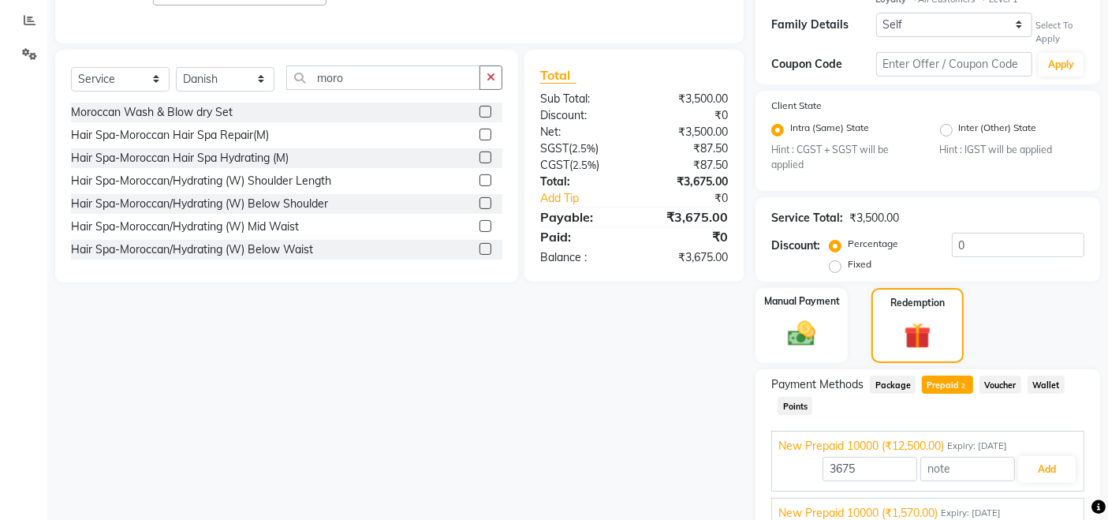
scroll to position [399, 0]
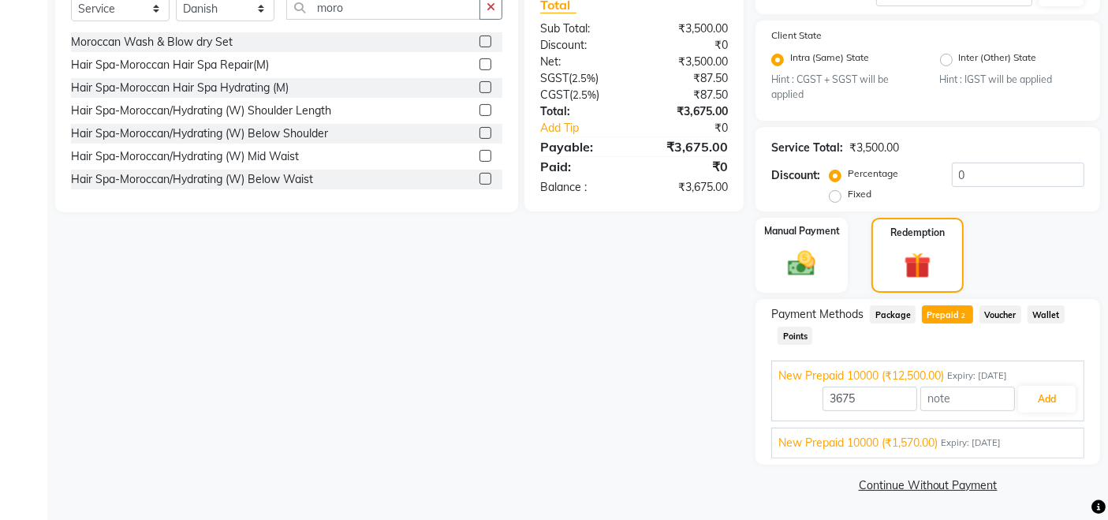
click at [910, 435] on span "New Prepaid 10000 (₹1,570.00)" at bounding box center [857, 443] width 159 height 17
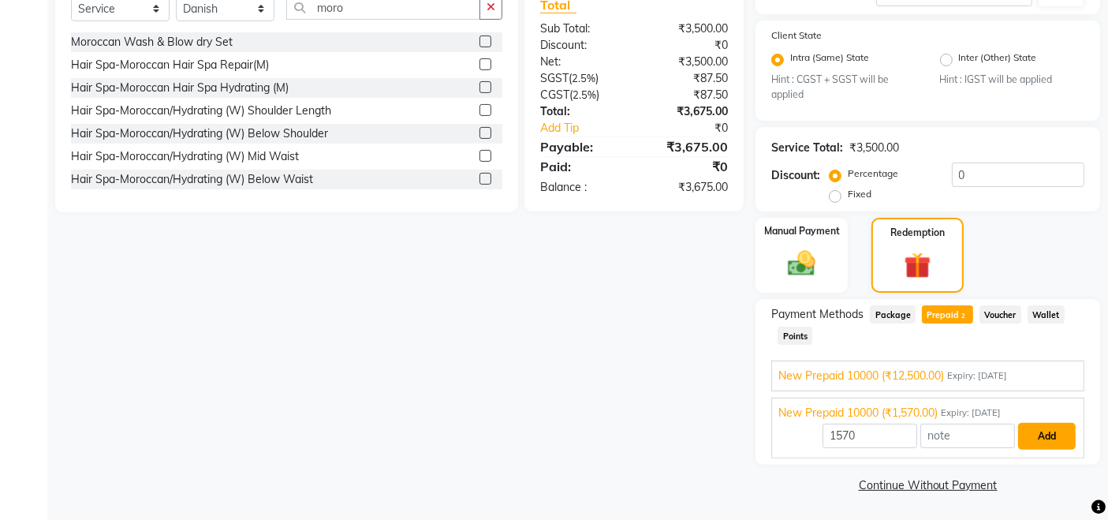
click at [1053, 437] on button "Add" at bounding box center [1047, 436] width 58 height 27
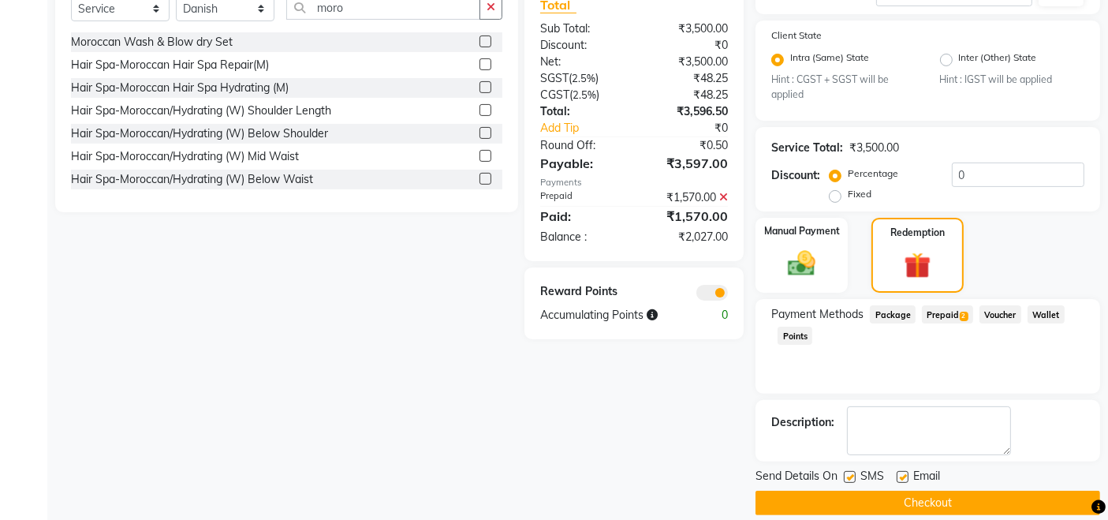
scroll to position [416, 0]
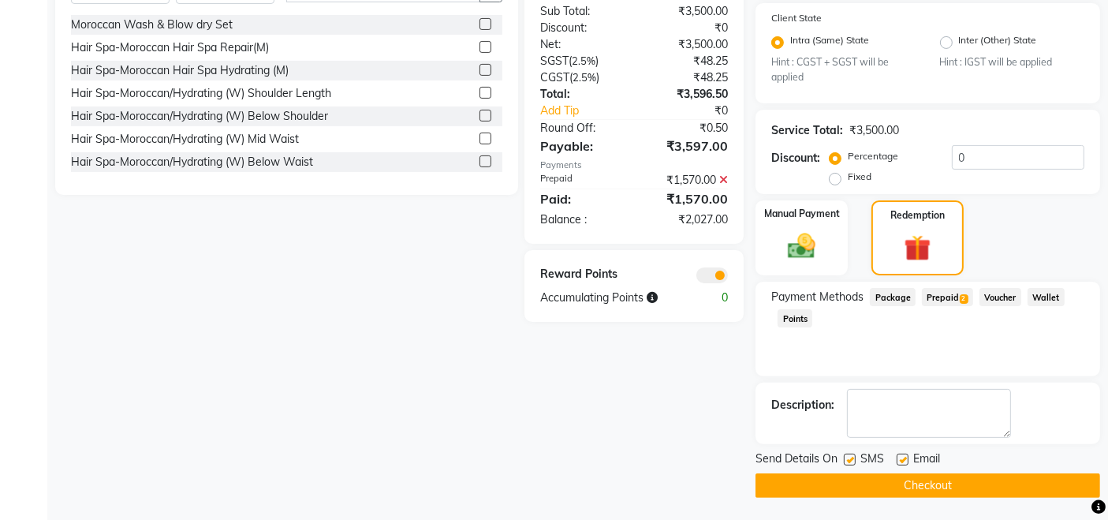
click at [942, 293] on span "Prepaid 2" at bounding box center [947, 297] width 51 height 18
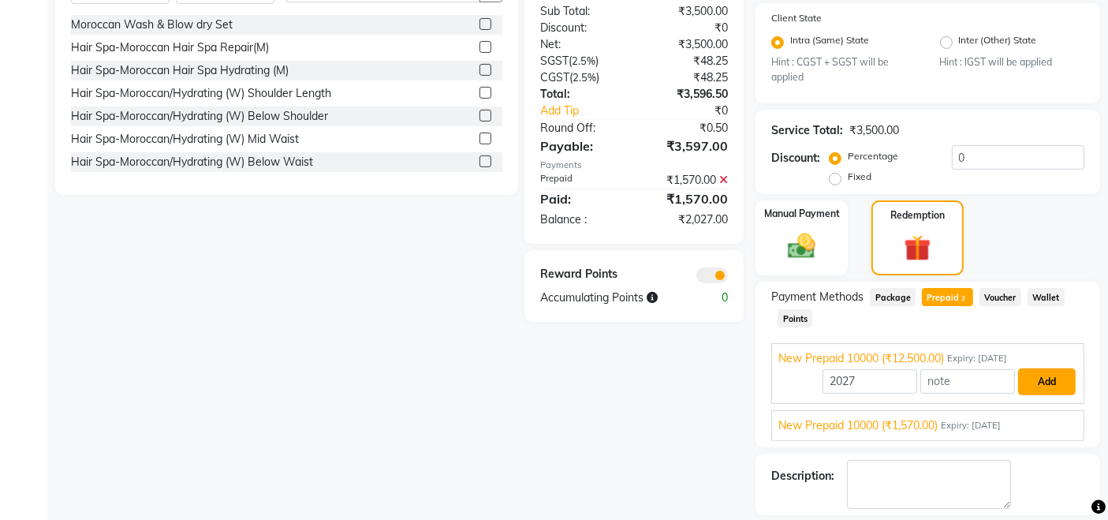
click at [1061, 383] on button "Add" at bounding box center [1047, 381] width 58 height 27
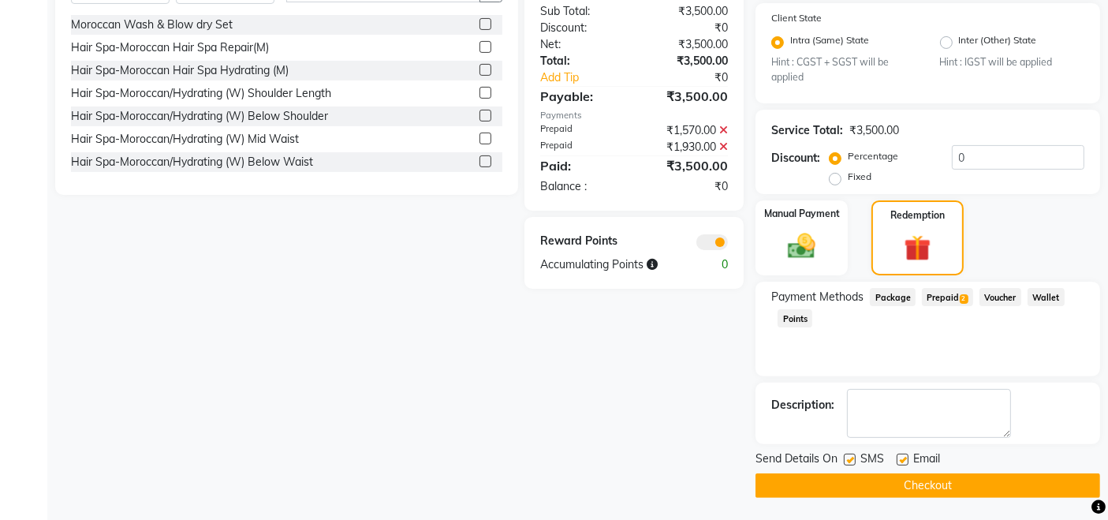
click at [970, 480] on button "Checkout" at bounding box center [928, 485] width 345 height 24
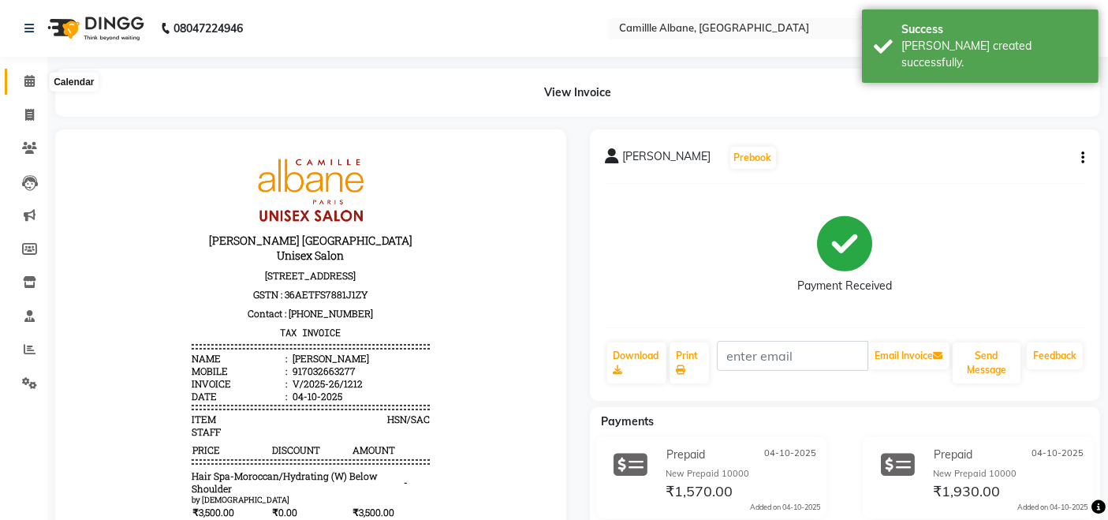
click at [32, 87] on span at bounding box center [30, 82] width 28 height 18
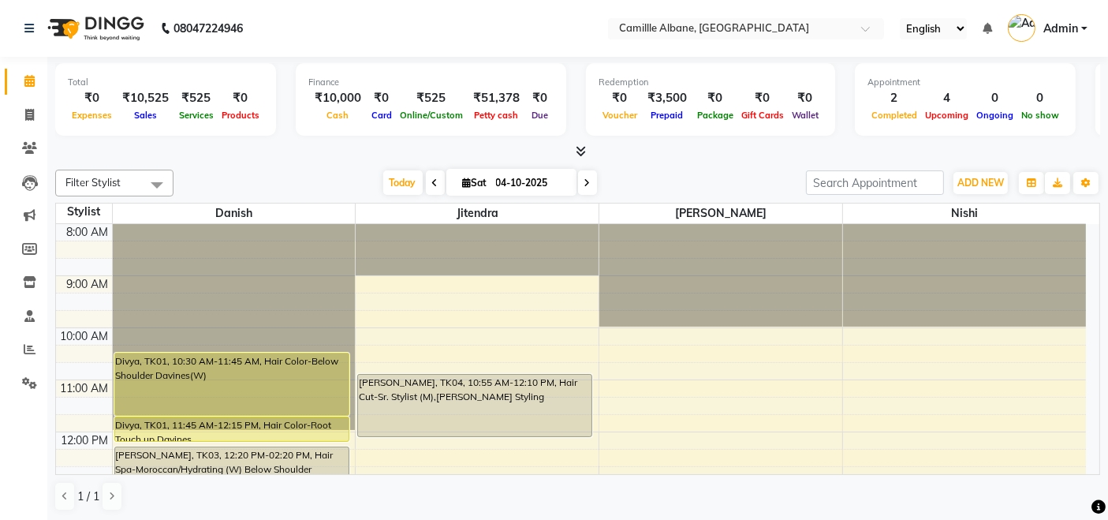
click at [588, 182] on icon at bounding box center [587, 182] width 6 height 9
type input "05-10-2025"
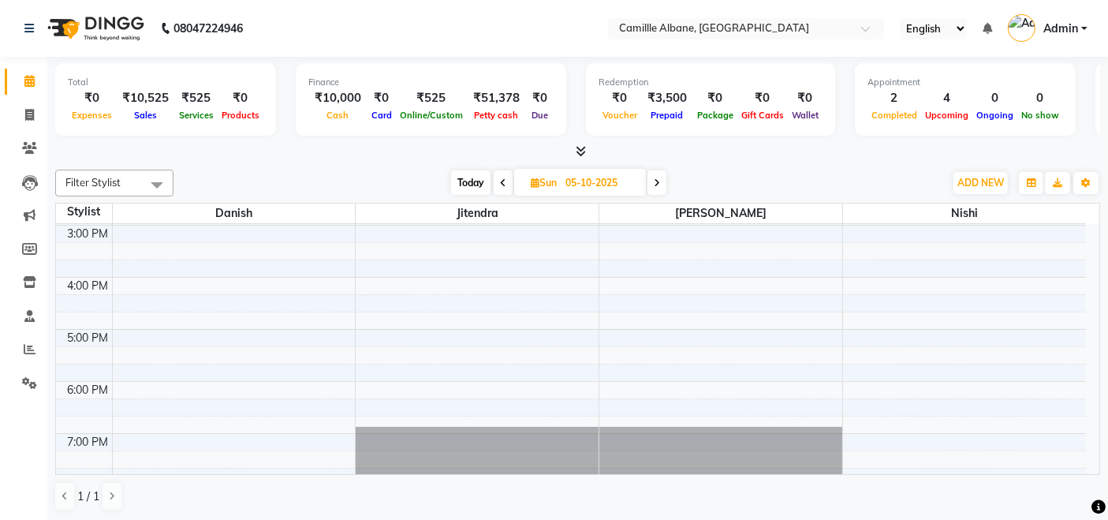
scroll to position [323, 0]
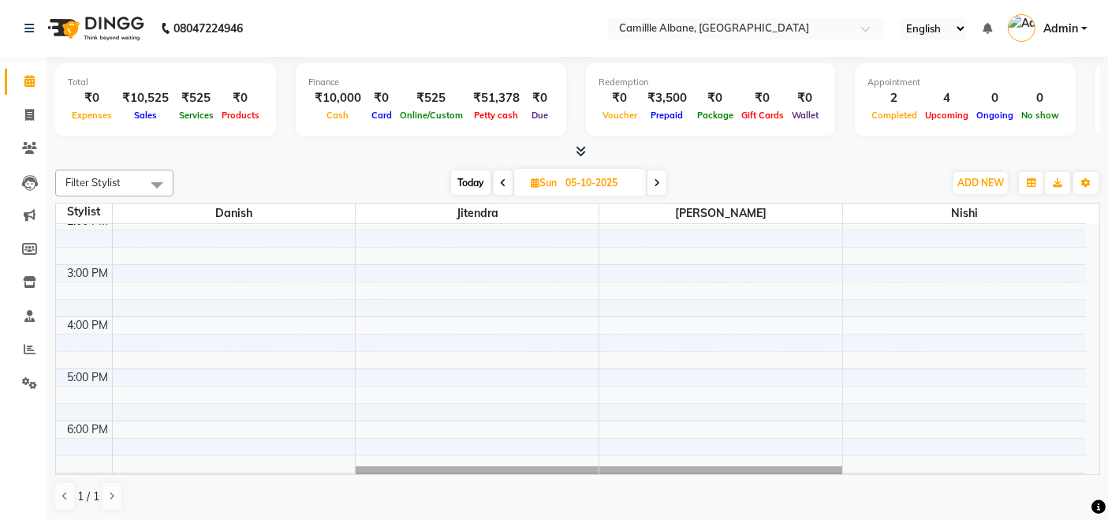
click at [225, 260] on div "8:00 AM 9:00 AM 10:00 AM 11:00 AM 12:00 PM 1:00 PM 2:00 PM 3:00 PM 4:00 PM 5:00…" at bounding box center [571, 265] width 1030 height 728
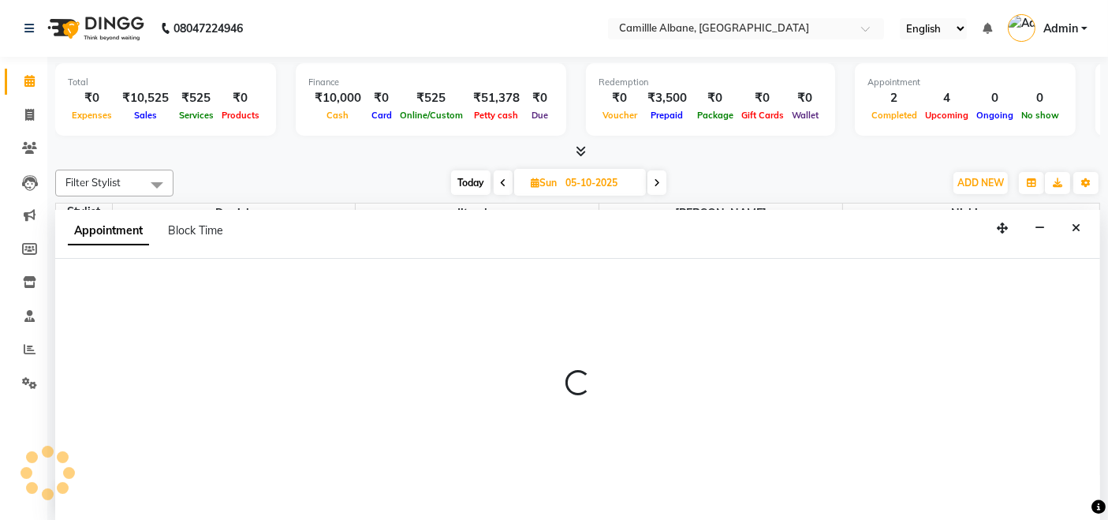
scroll to position [0, 0]
select select "57806"
select select "tentative"
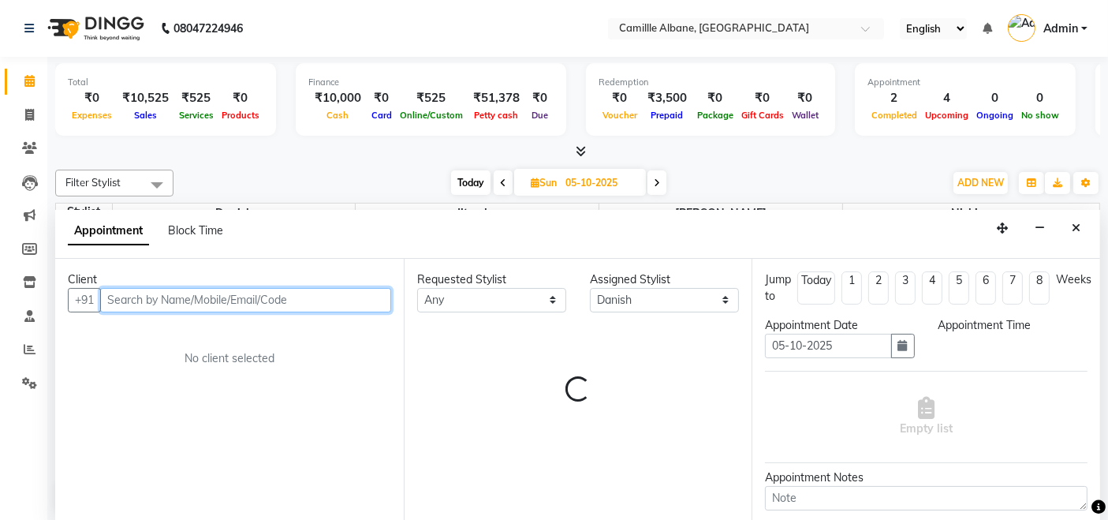
select select "900"
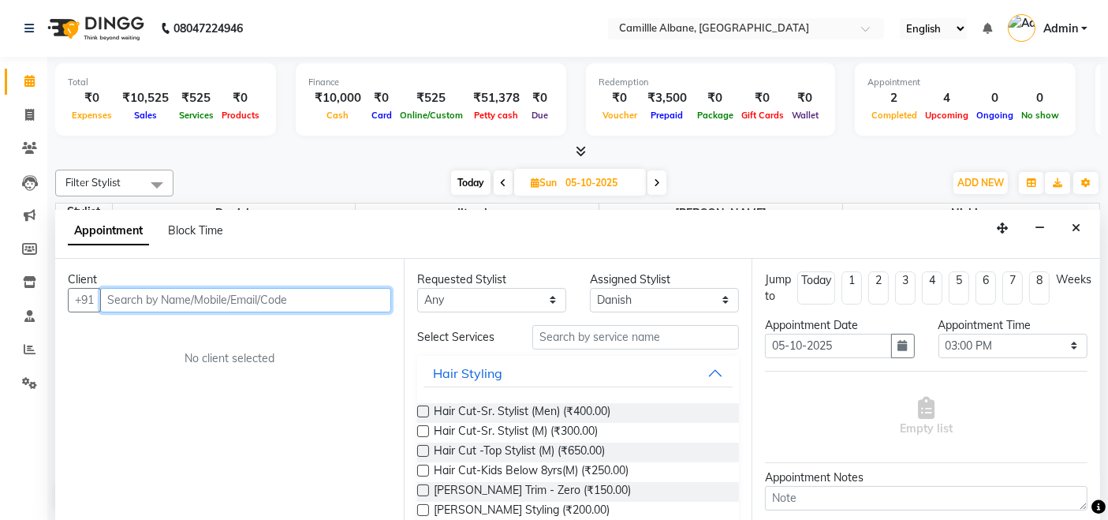
click at [203, 293] on input "text" at bounding box center [245, 300] width 291 height 24
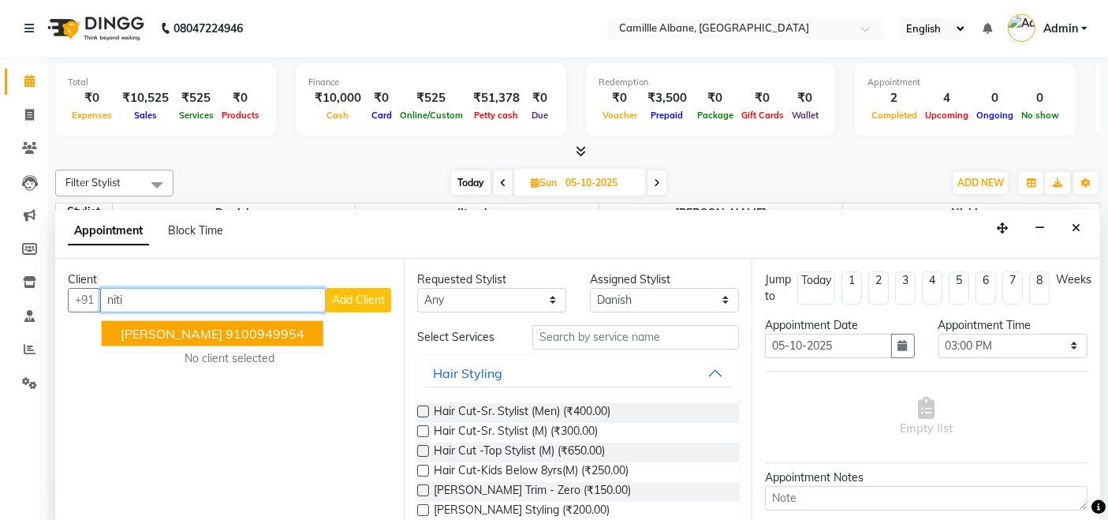
click at [211, 339] on button "Nitish Bhagi 9100949954" at bounding box center [213, 332] width 222 height 25
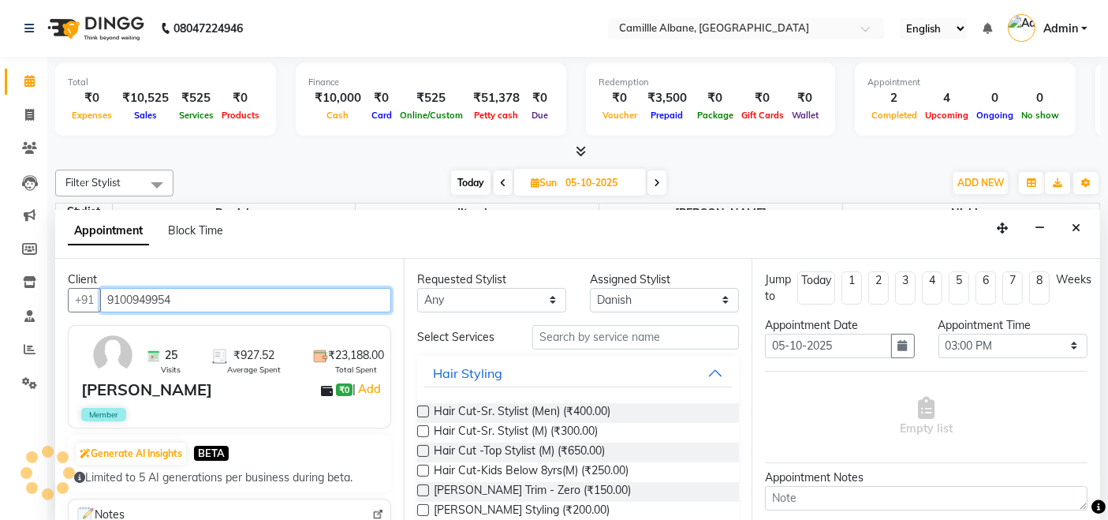
type input "9100949954"
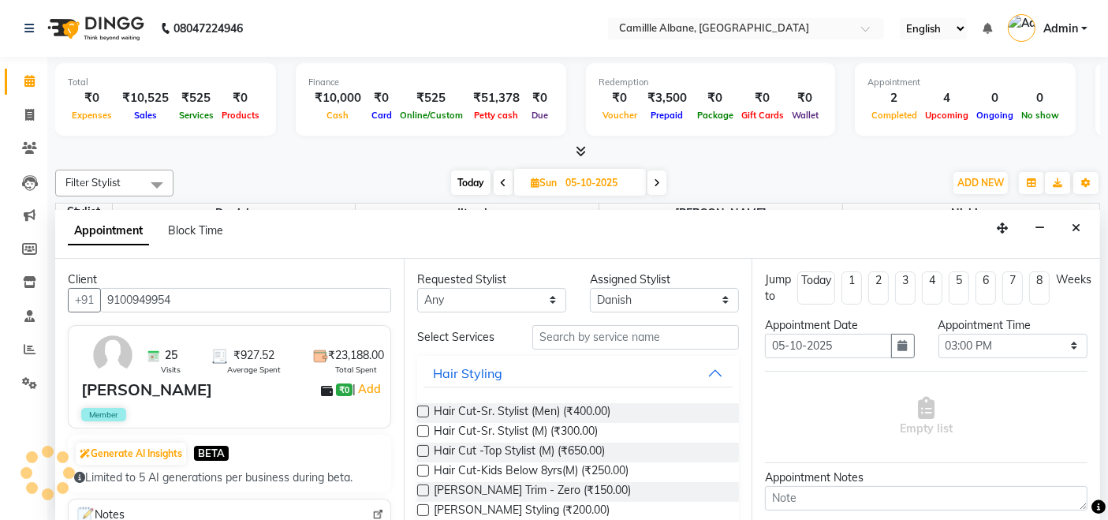
click at [423, 432] on label at bounding box center [423, 431] width 12 height 12
click at [423, 432] on input "checkbox" at bounding box center [422, 432] width 10 height 10
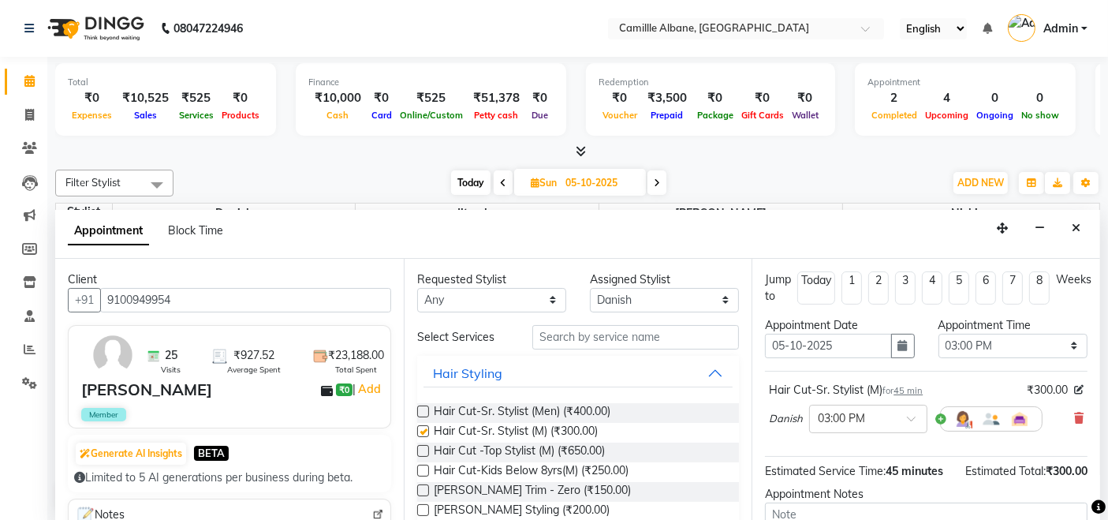
checkbox input "false"
click at [539, 307] on select "Any Danish Jitendra Lalitha Nishi" at bounding box center [491, 300] width 149 height 24
select select "57806"
click at [417, 288] on select "Any Danish Jitendra Lalitha Nishi" at bounding box center [491, 300] width 149 height 24
click at [1074, 418] on icon at bounding box center [1078, 417] width 9 height 11
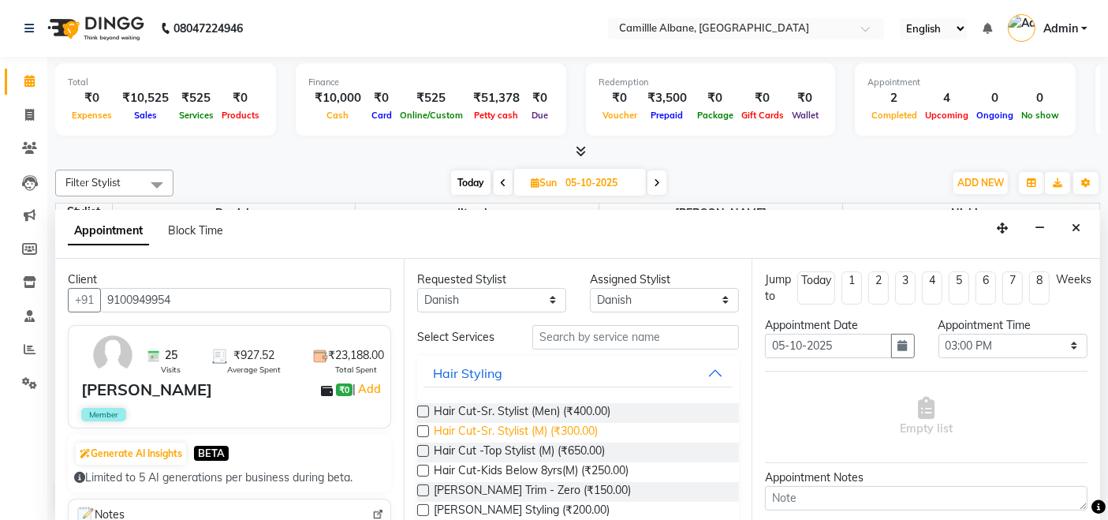
click at [553, 430] on span "Hair Cut-Sr. Stylist (M) (₹300.00)" at bounding box center [516, 433] width 164 height 20
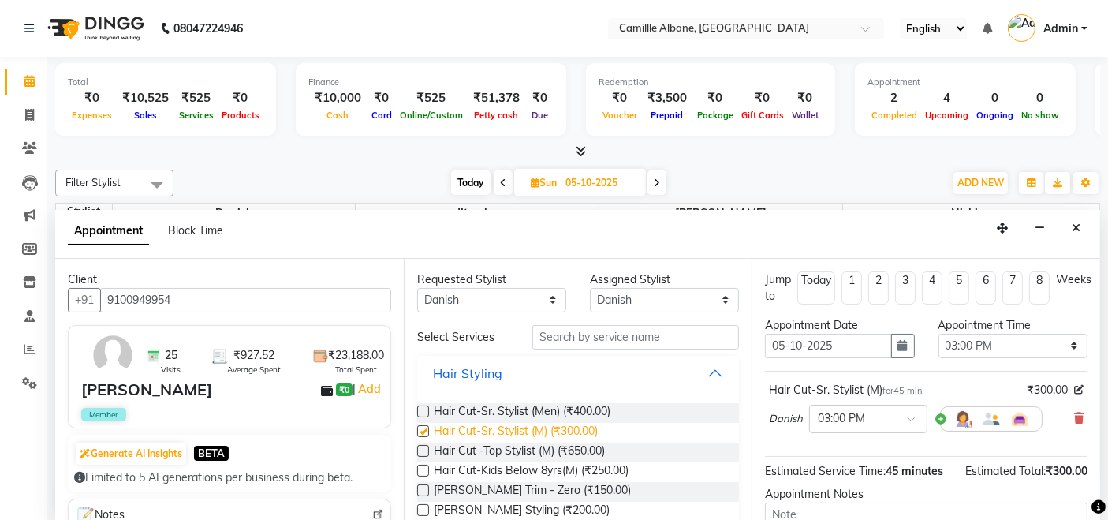
checkbox input "false"
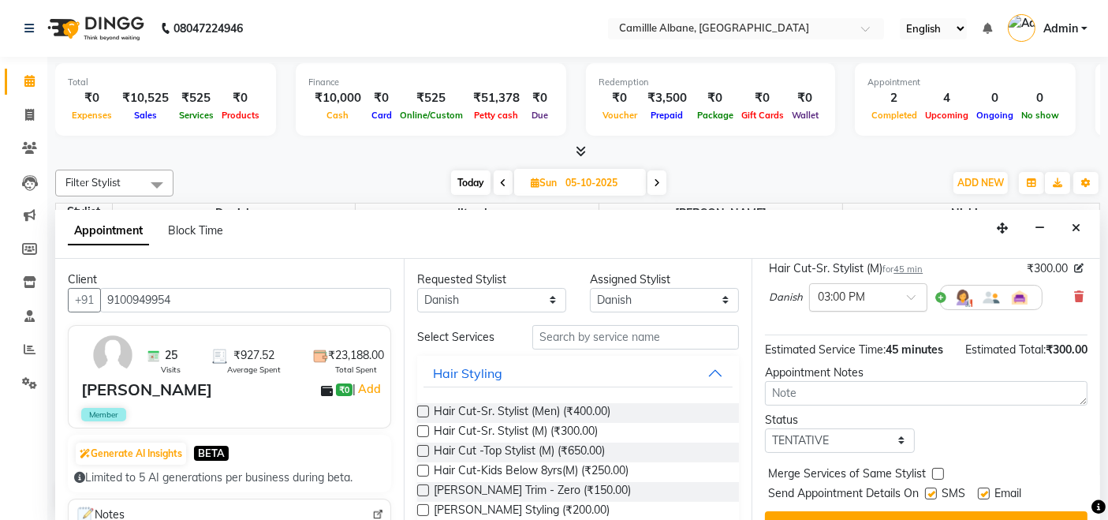
scroll to position [146, 0]
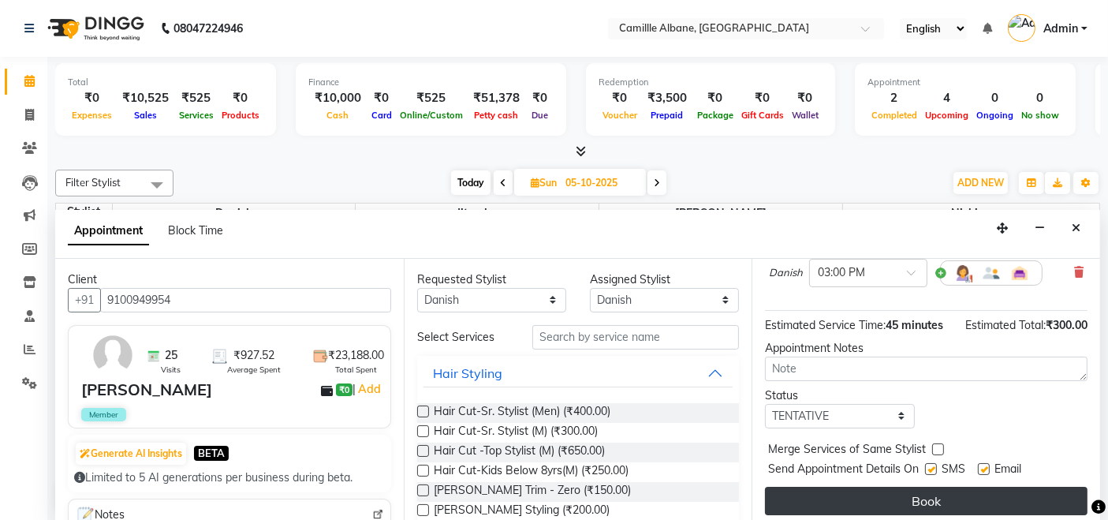
click at [915, 506] on button "Book" at bounding box center [926, 501] width 323 height 28
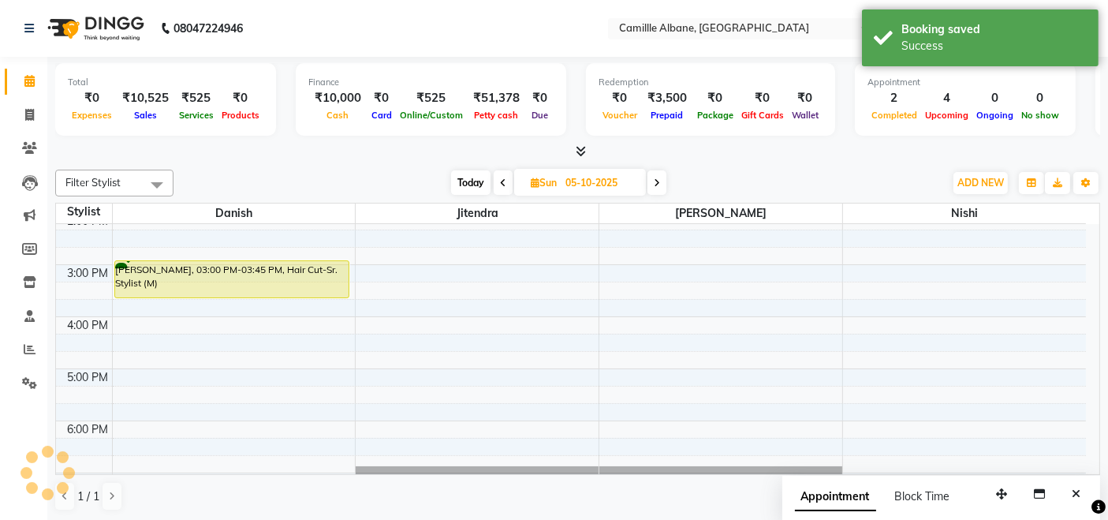
scroll to position [0, 0]
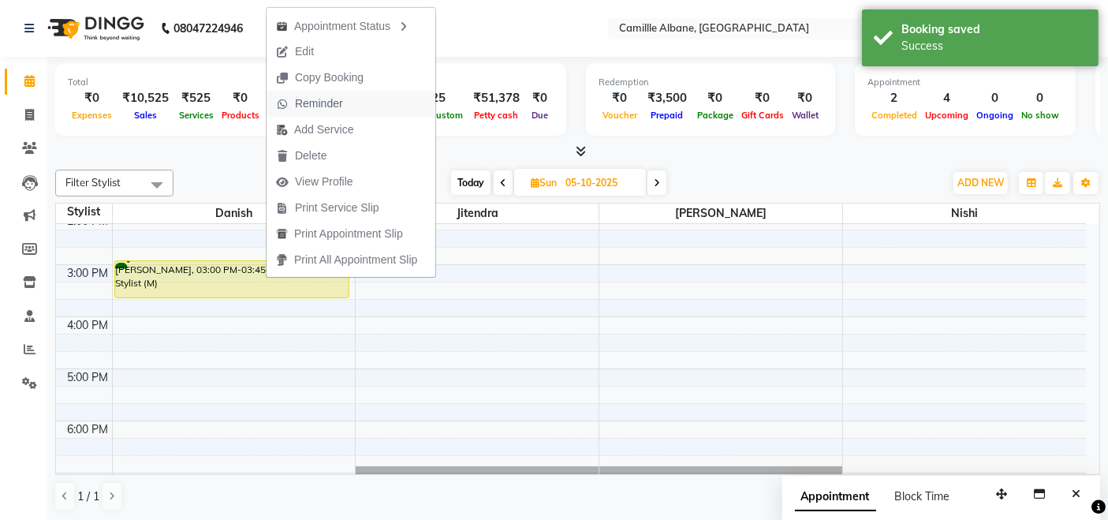
click at [312, 101] on span "Reminder" at bounding box center [319, 103] width 48 height 17
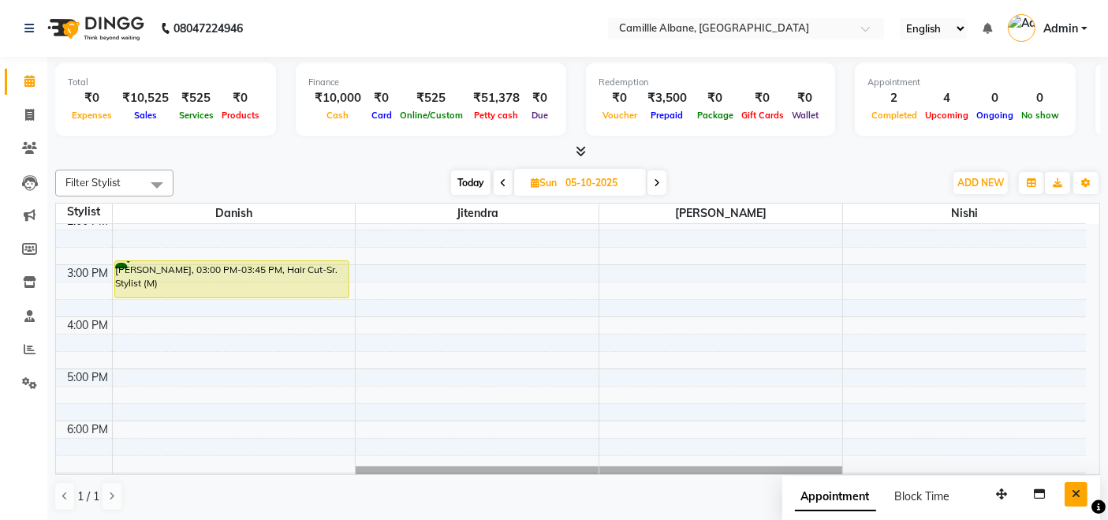
click at [1073, 491] on icon "Close" at bounding box center [1076, 493] width 9 height 11
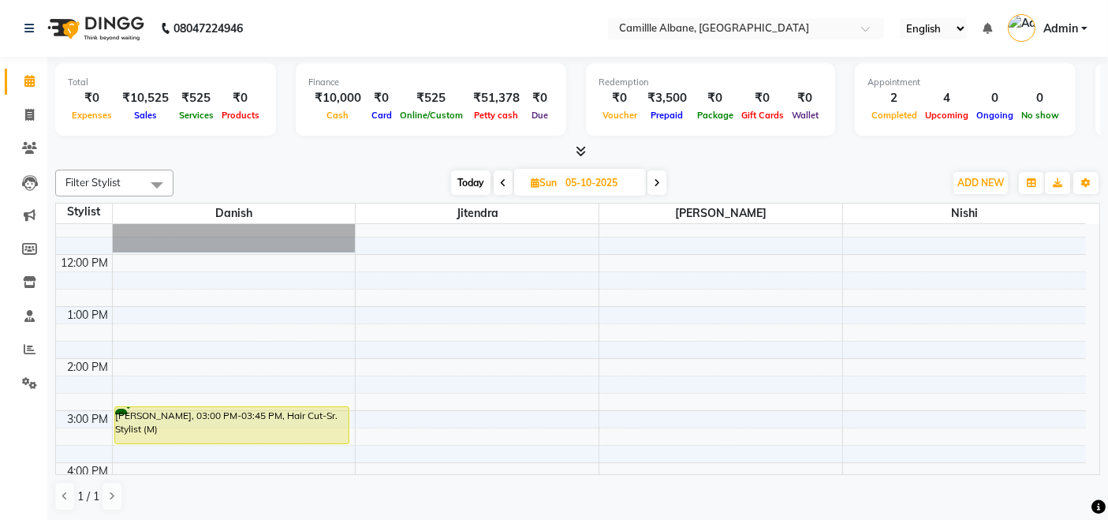
click at [480, 184] on span "Today" at bounding box center [470, 182] width 39 height 24
type input "04-10-2025"
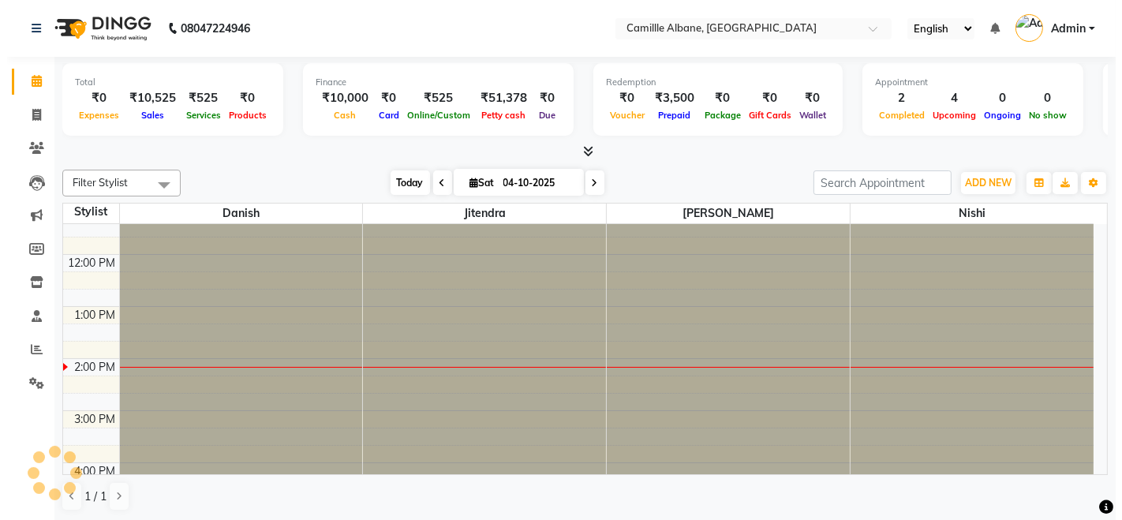
scroll to position [310, 0]
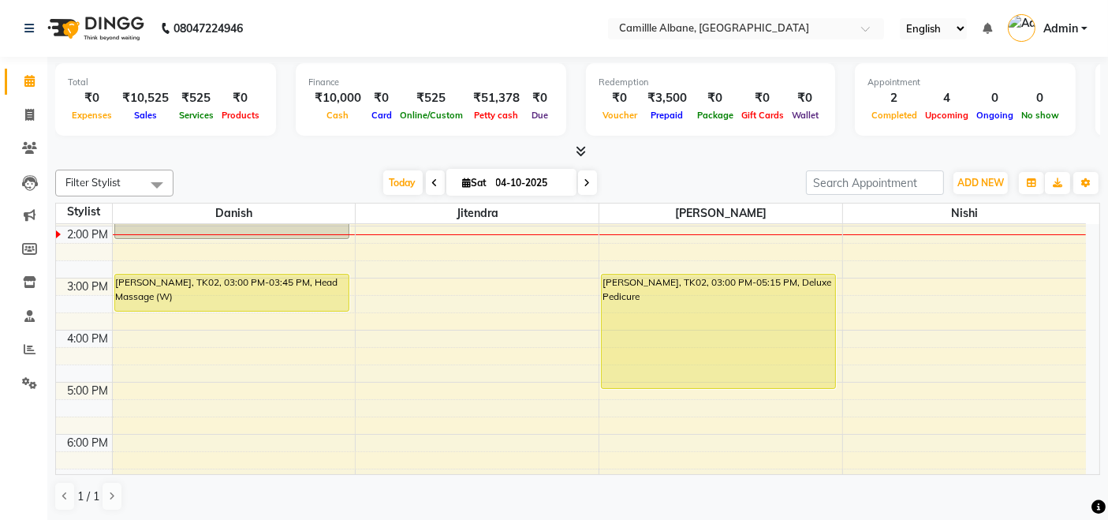
click at [655, 150] on div at bounding box center [577, 152] width 1045 height 17
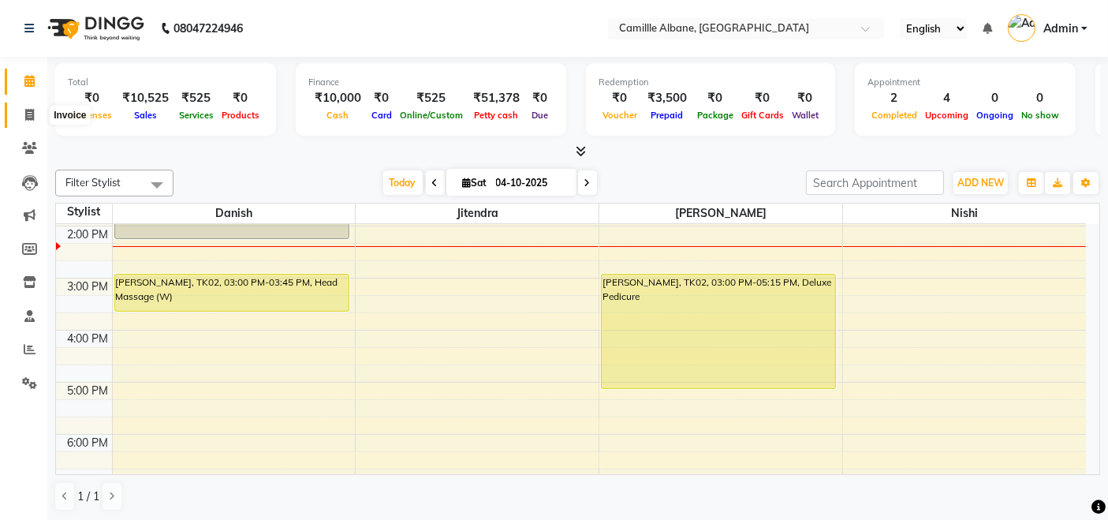
click at [33, 113] on icon at bounding box center [29, 115] width 9 height 12
select select "service"
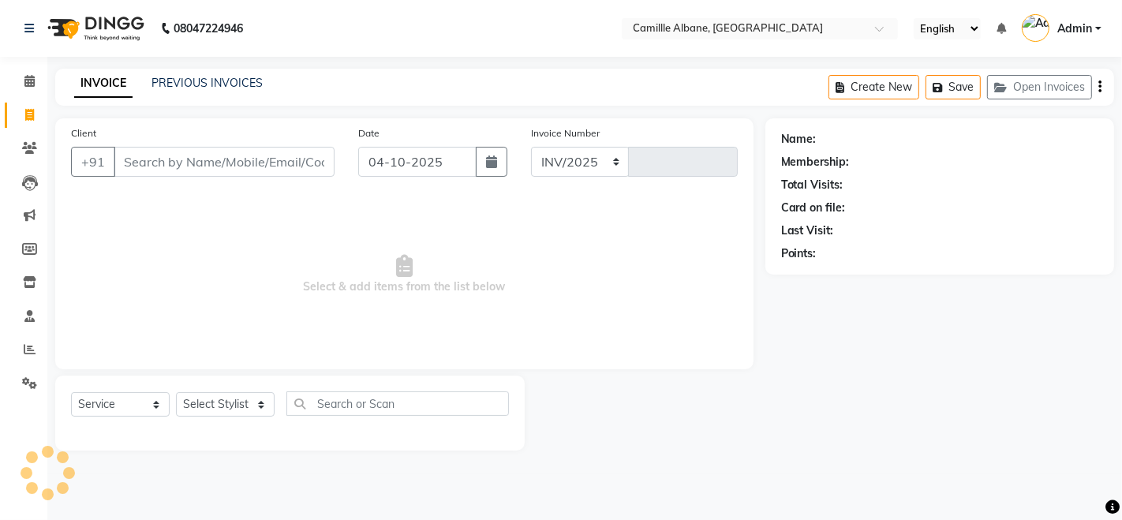
select select "7025"
type input "1213"
click at [32, 345] on icon at bounding box center [30, 349] width 12 height 12
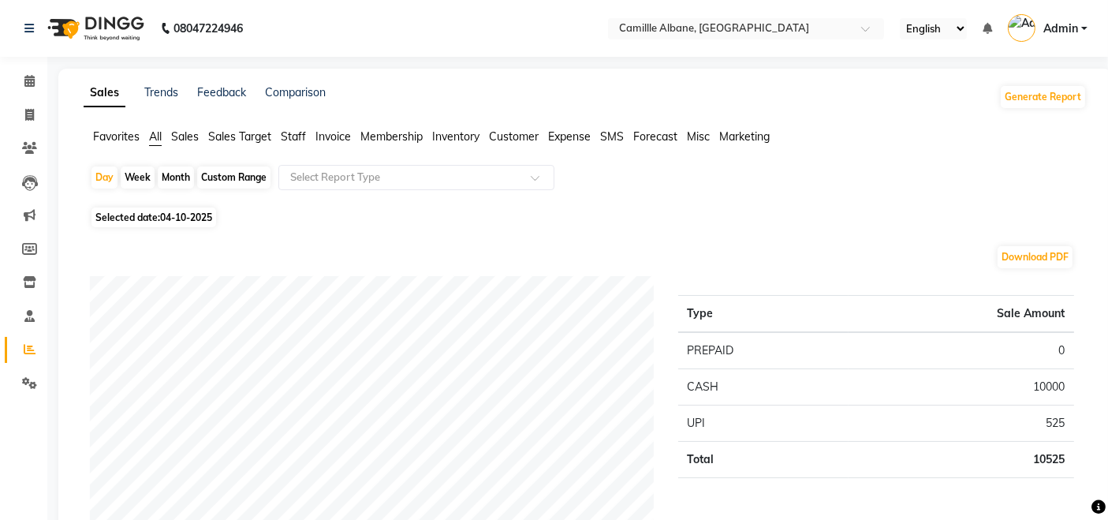
click at [297, 133] on span "Staff" at bounding box center [293, 136] width 25 height 14
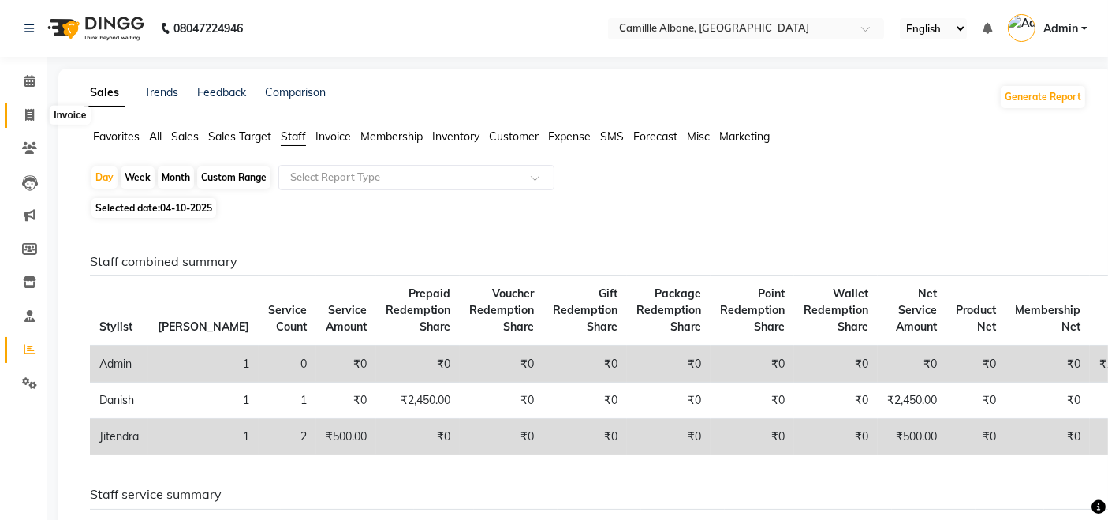
click at [30, 114] on icon at bounding box center [29, 115] width 9 height 12
select select "service"
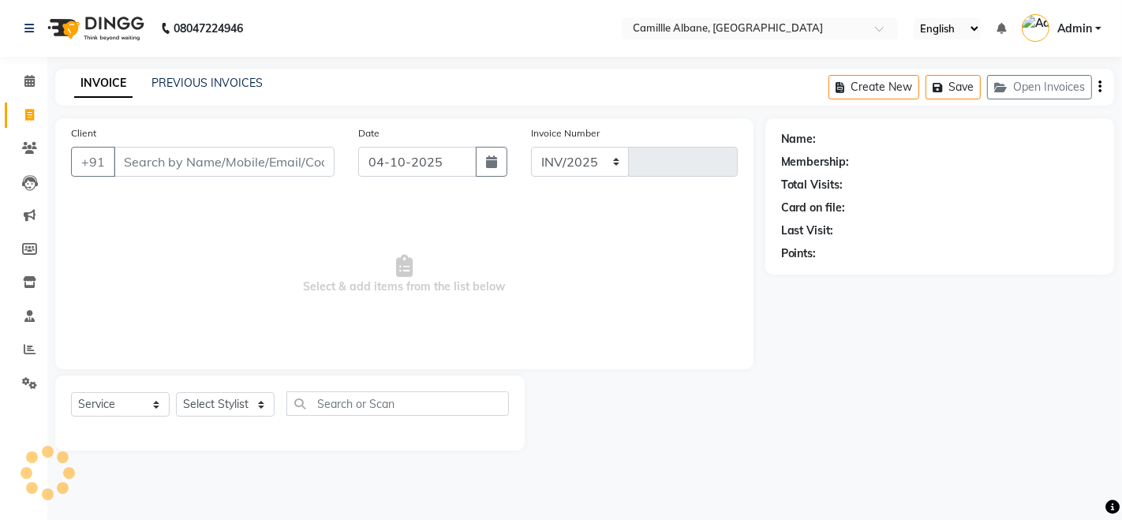
select select "7025"
type input "1213"
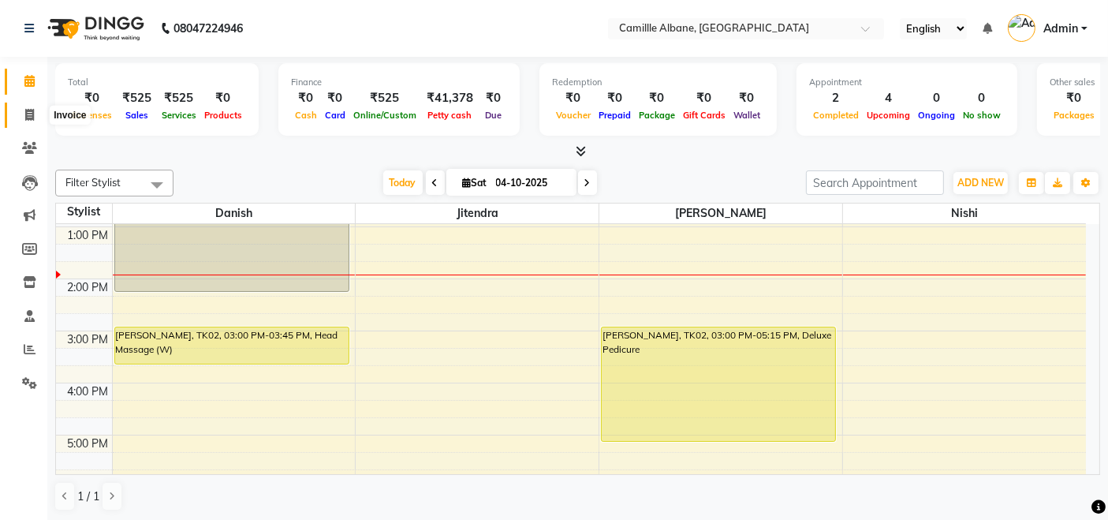
click at [31, 120] on icon at bounding box center [29, 115] width 9 height 12
select select "7025"
select select "service"
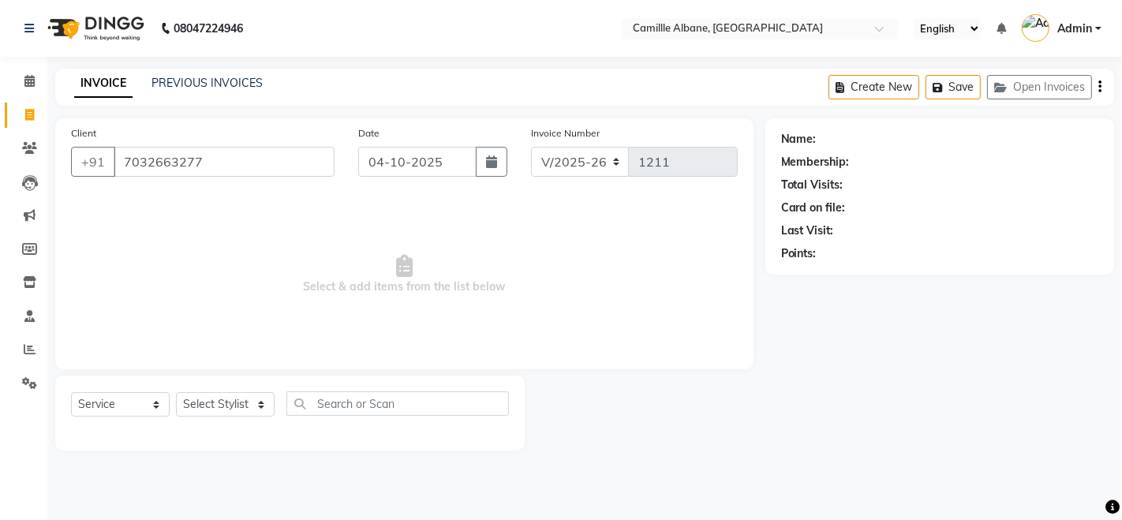
type input "7032663277"
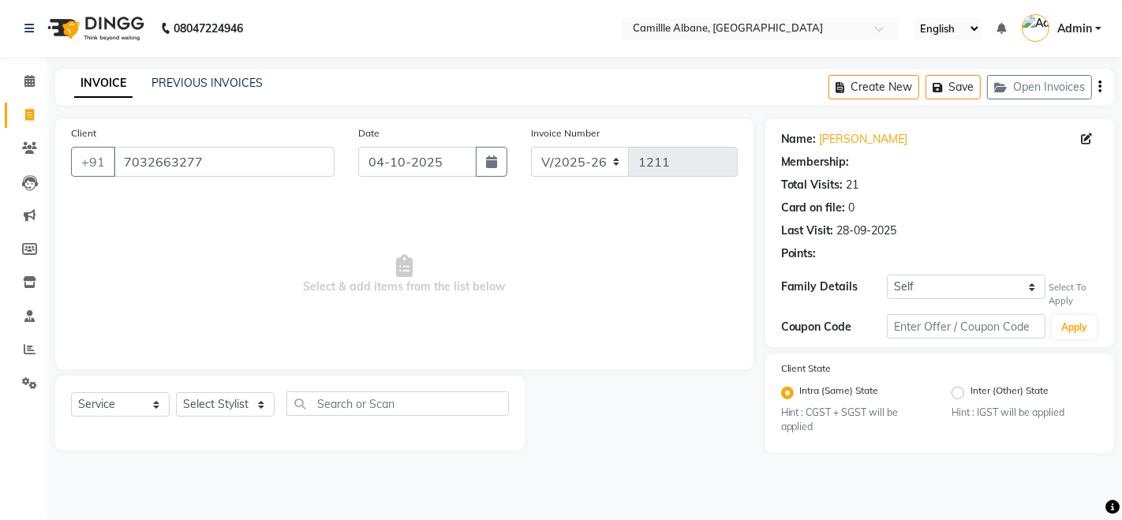
select select "1: Object"
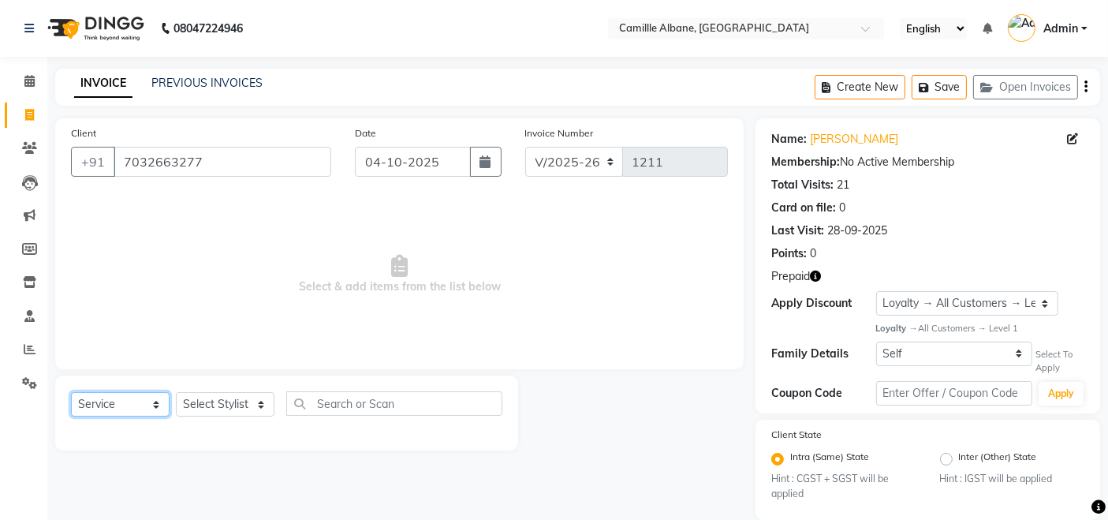
click at [113, 406] on select "Select Service Product Membership Package Voucher Prepaid Gift Card" at bounding box center [120, 404] width 99 height 24
select select "P"
click at [71, 392] on select "Select Service Product Membership Package Voucher Prepaid Gift Card" at bounding box center [120, 404] width 99 height 24
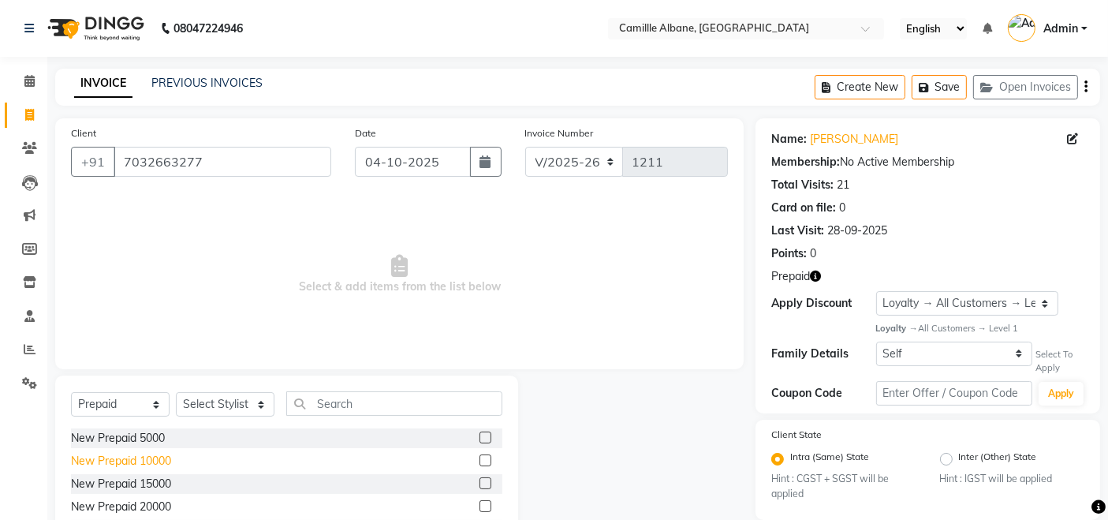
click at [159, 454] on div "New Prepaid 10000" at bounding box center [121, 461] width 100 height 17
checkbox input "false"
click at [210, 398] on select "Select Stylist Admin Danish Dr, Rajani Jitendra K T Ramarao Lalitha Madhu Nishi" at bounding box center [225, 404] width 99 height 24
select select "59305"
click at [176, 392] on select "Select Stylist Admin Danish Dr, Rajani Jitendra K T Ramarao Lalitha Madhu Nishi" at bounding box center [225, 404] width 99 height 24
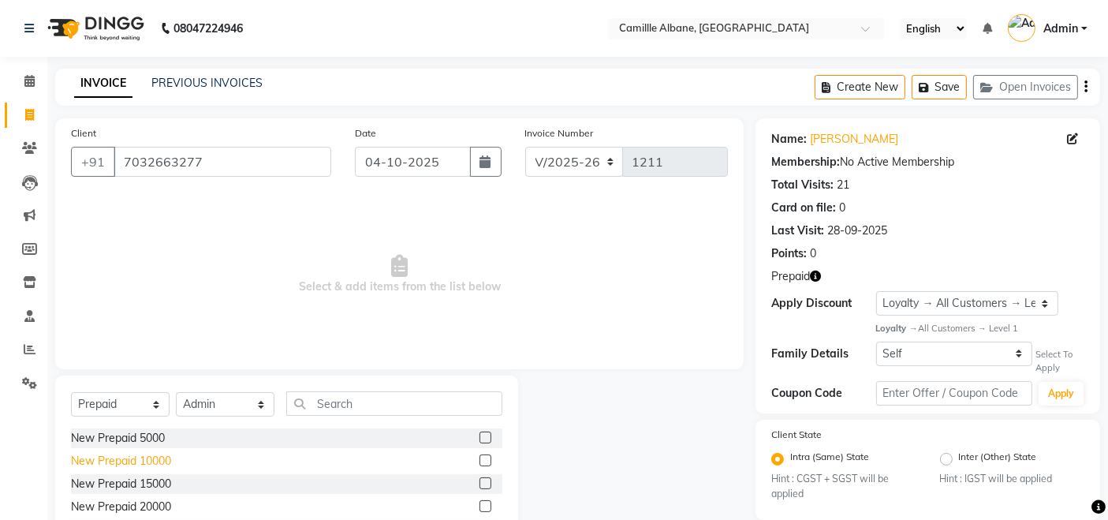
click at [160, 458] on div "New Prepaid 10000" at bounding box center [121, 461] width 100 height 17
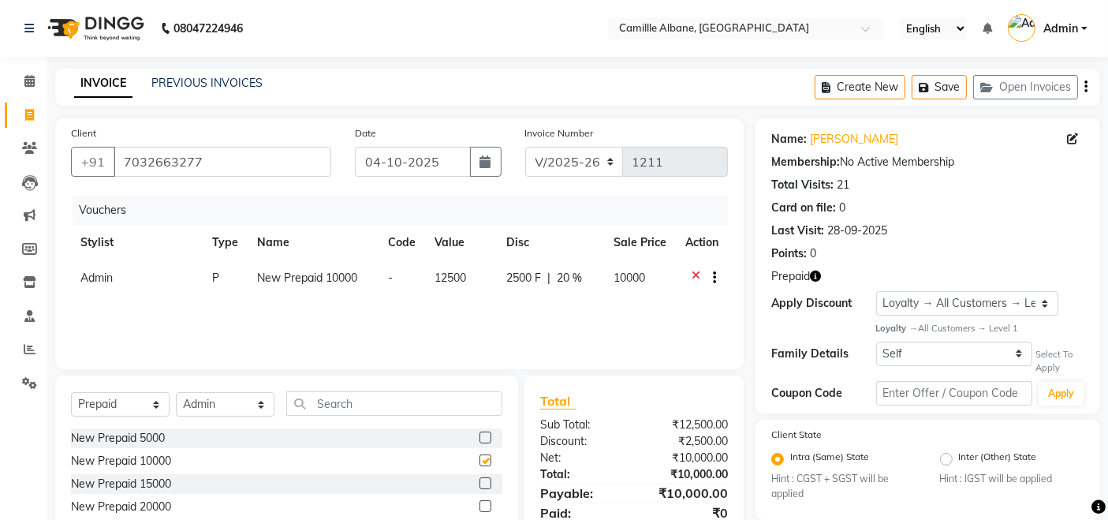
checkbox input "false"
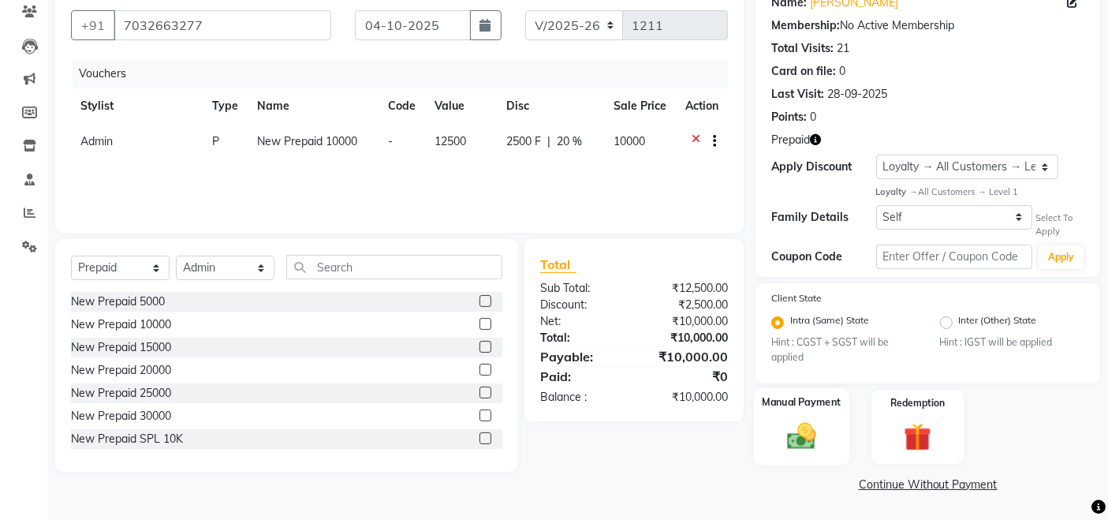
click at [804, 440] on img at bounding box center [801, 436] width 47 height 33
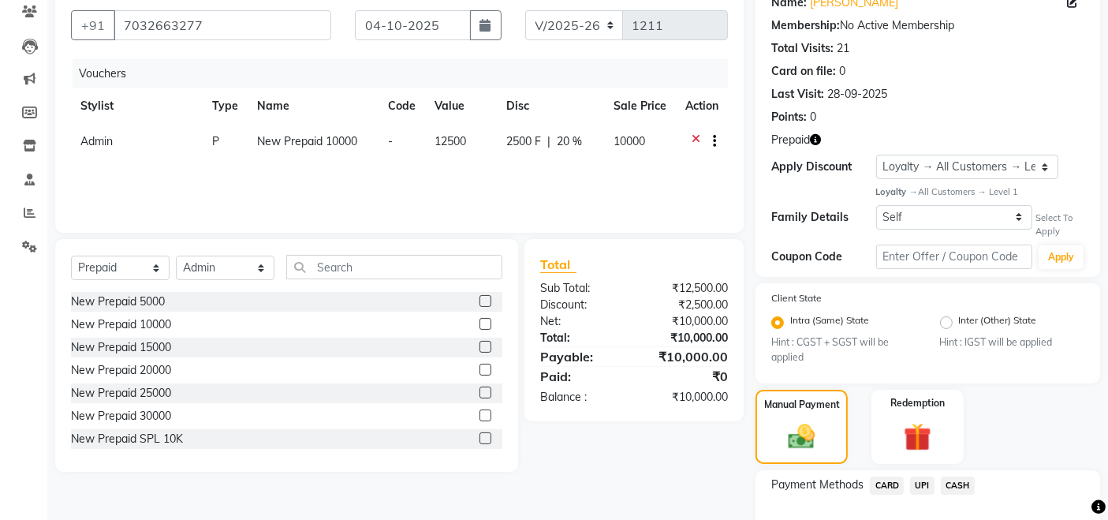
click at [958, 481] on span "CASH" at bounding box center [958, 485] width 34 height 18
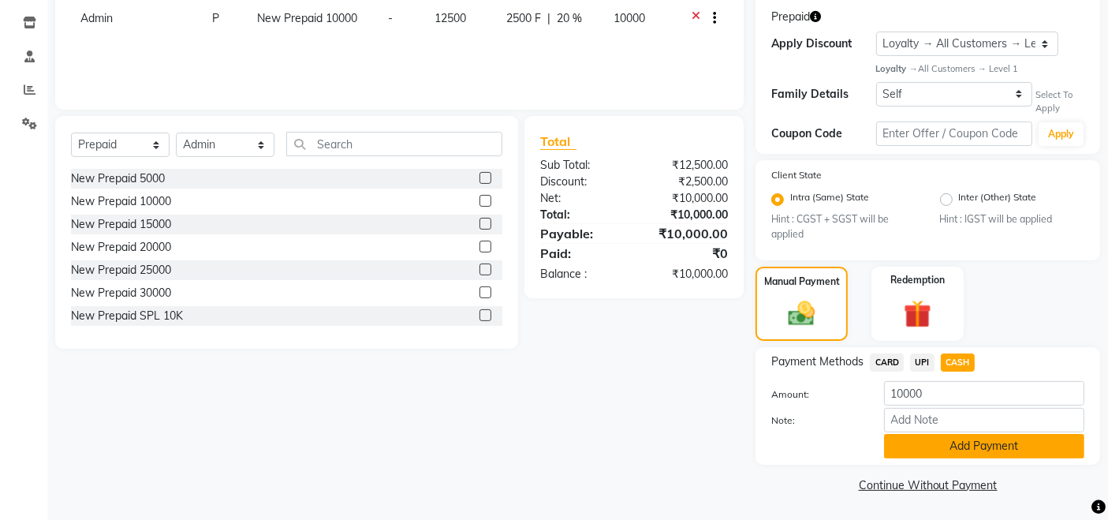
click at [977, 450] on button "Add Payment" at bounding box center [984, 446] width 200 height 24
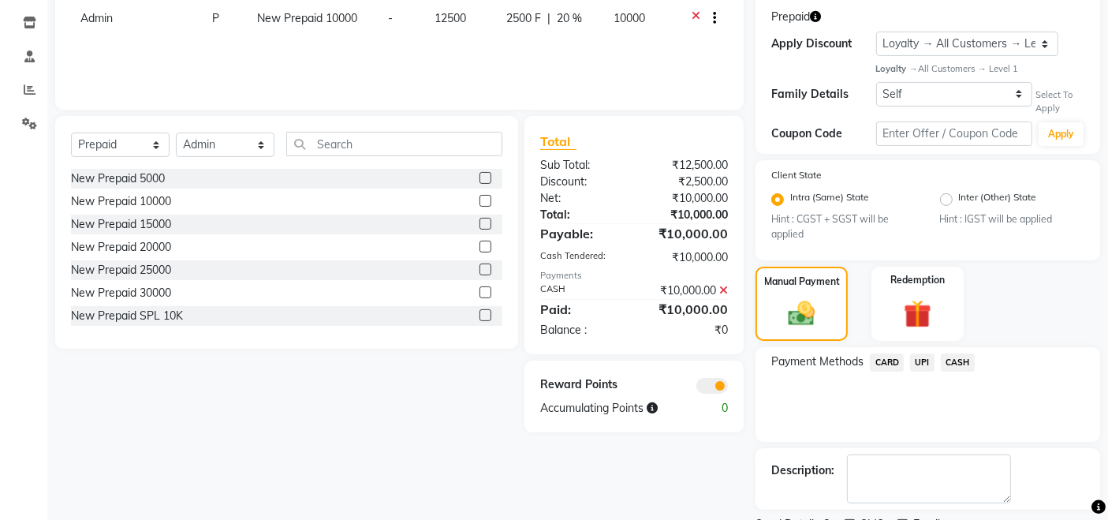
scroll to position [326, 0]
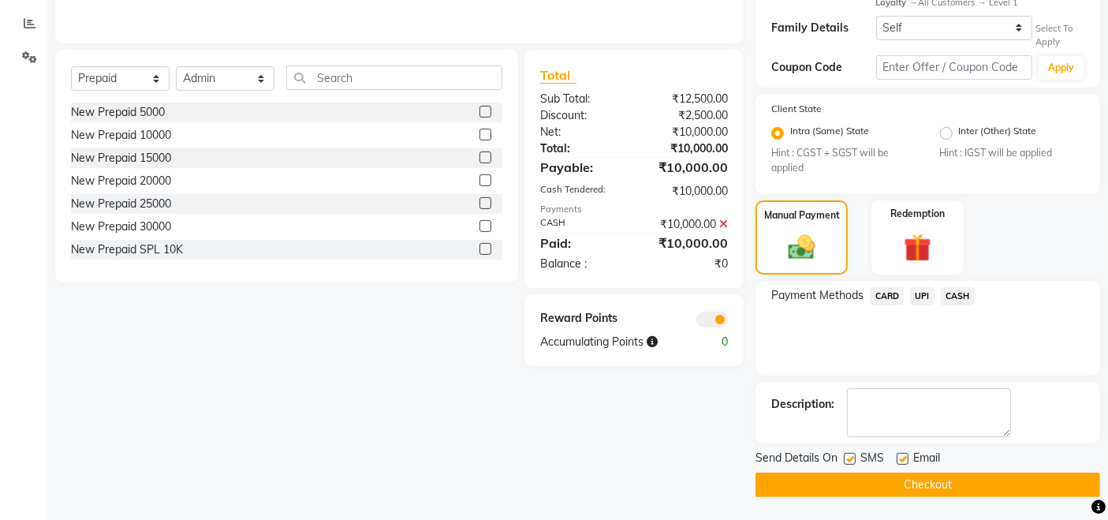
click at [853, 474] on button "Checkout" at bounding box center [928, 484] width 345 height 24
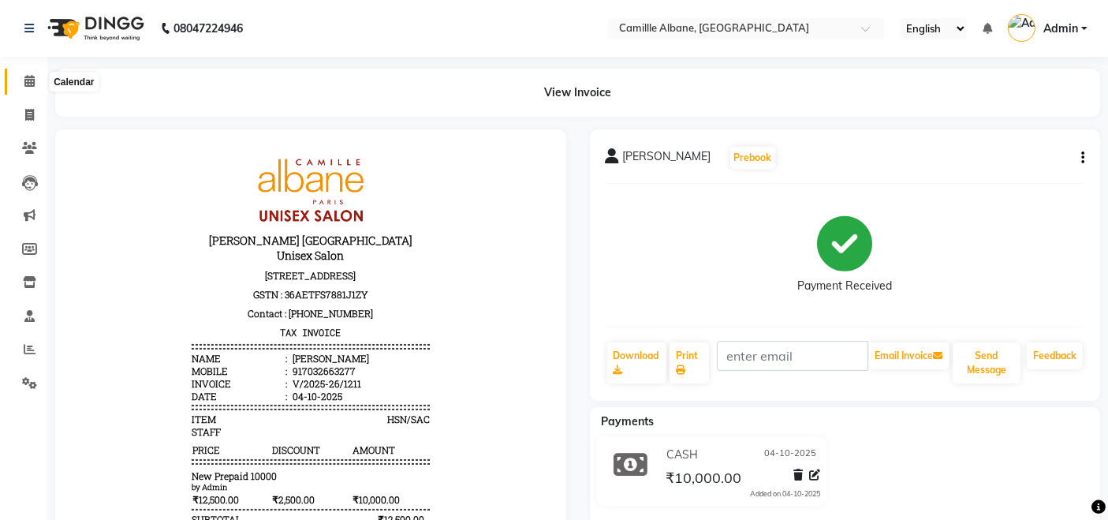
click at [24, 78] on icon at bounding box center [29, 81] width 10 height 12
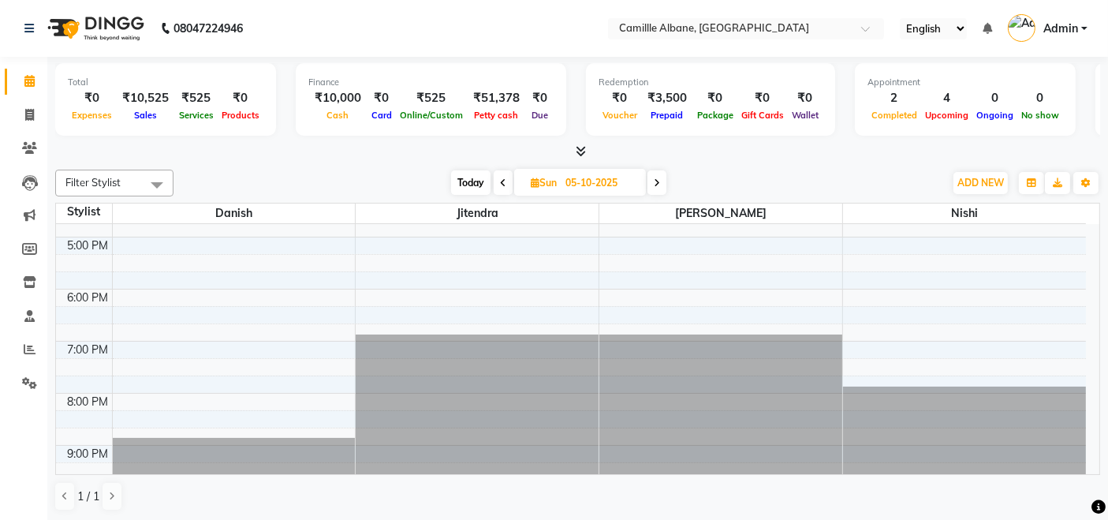
scroll to position [469, 0]
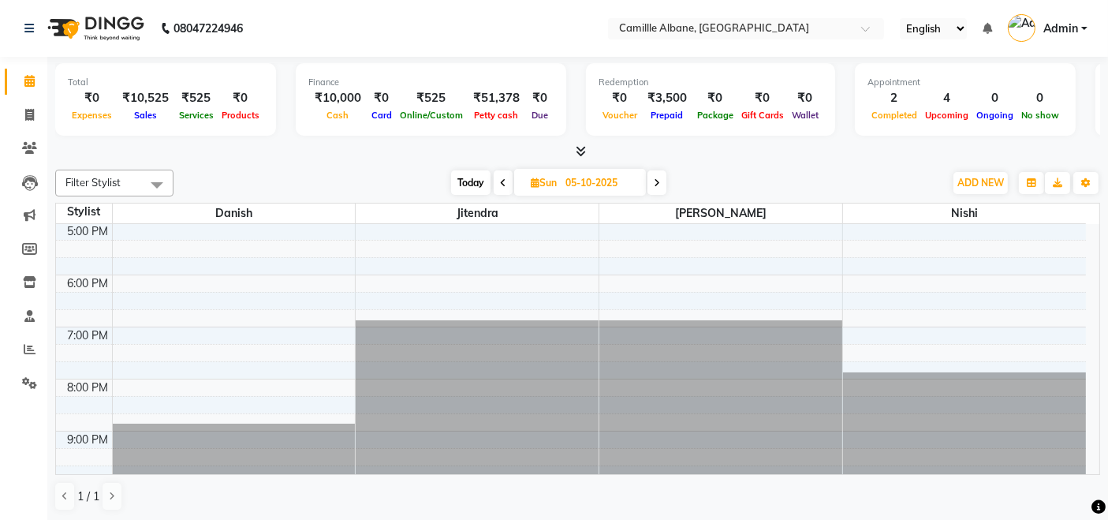
click at [466, 181] on span "Today" at bounding box center [470, 182] width 39 height 24
type input "04-10-2025"
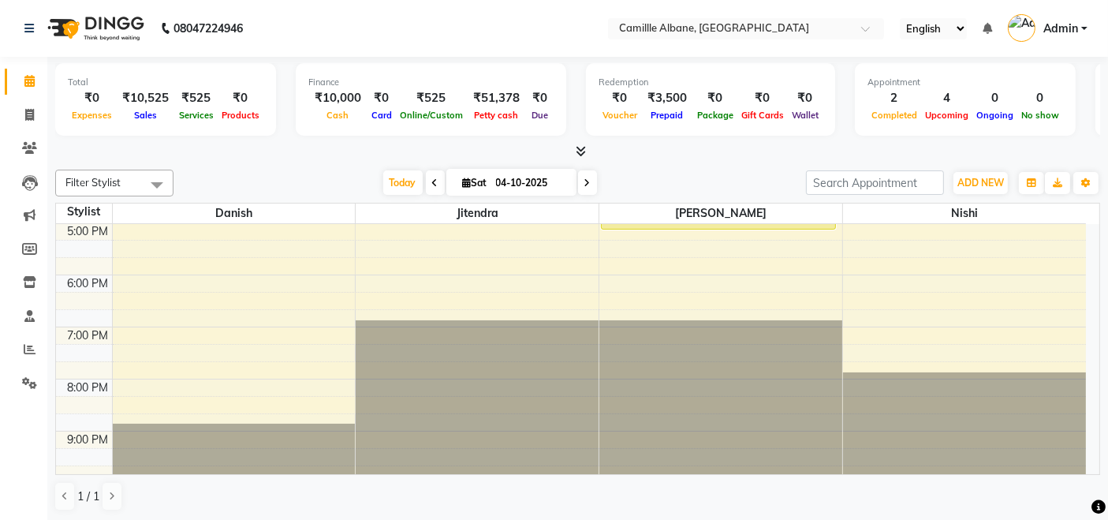
scroll to position [323, 0]
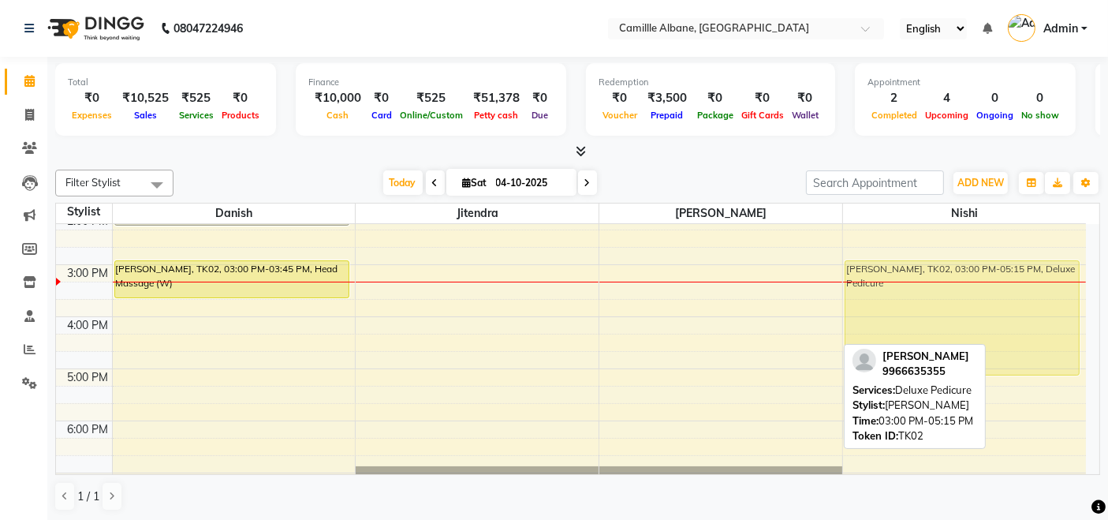
drag, startPoint x: 721, startPoint y: 289, endPoint x: 887, endPoint y: 293, distance: 166.5
click at [887, 293] on tr "Divya, TK01, 10:30 AM-11:45 AM, Hair Color-Below Shoulder Davines(W) Divya, TK0…" at bounding box center [571, 265] width 1030 height 728
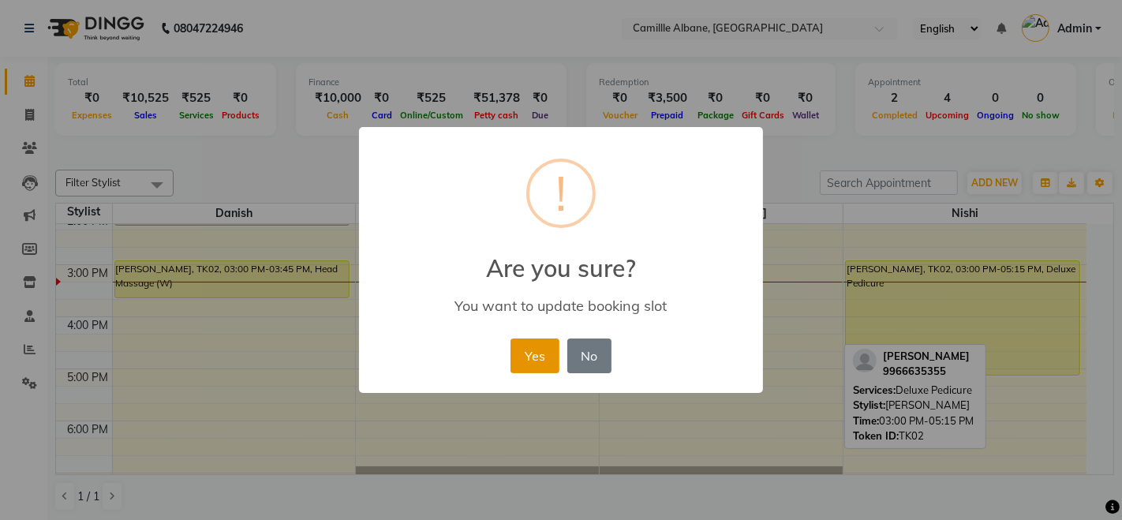
click at [546, 364] on button "Yes" at bounding box center [534, 355] width 48 height 35
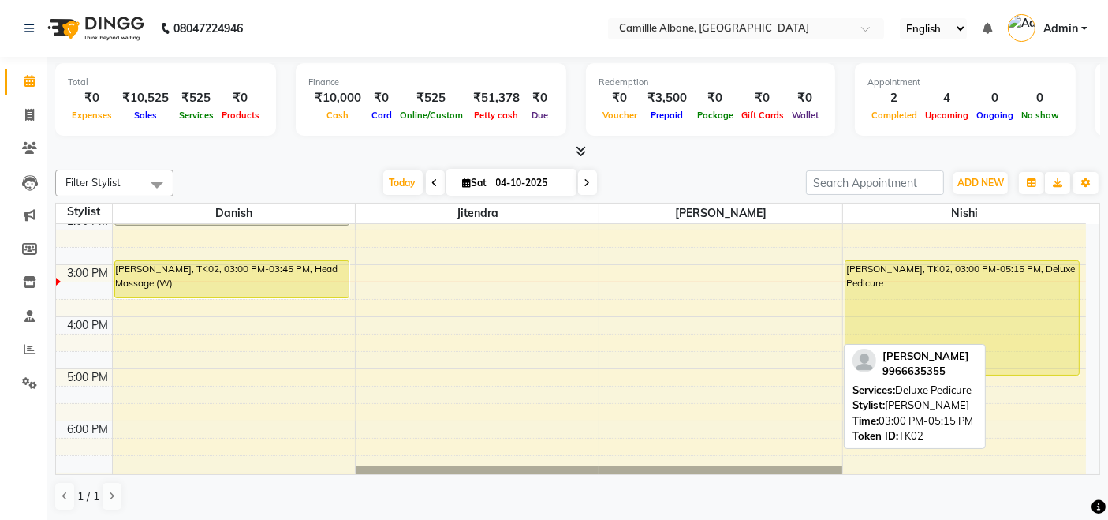
click at [221, 318] on div "8:00 AM 9:00 AM 10:00 AM 11:00 AM 12:00 PM 1:00 PM 2:00 PM 3:00 PM 4:00 PM 5:00…" at bounding box center [571, 265] width 1030 height 728
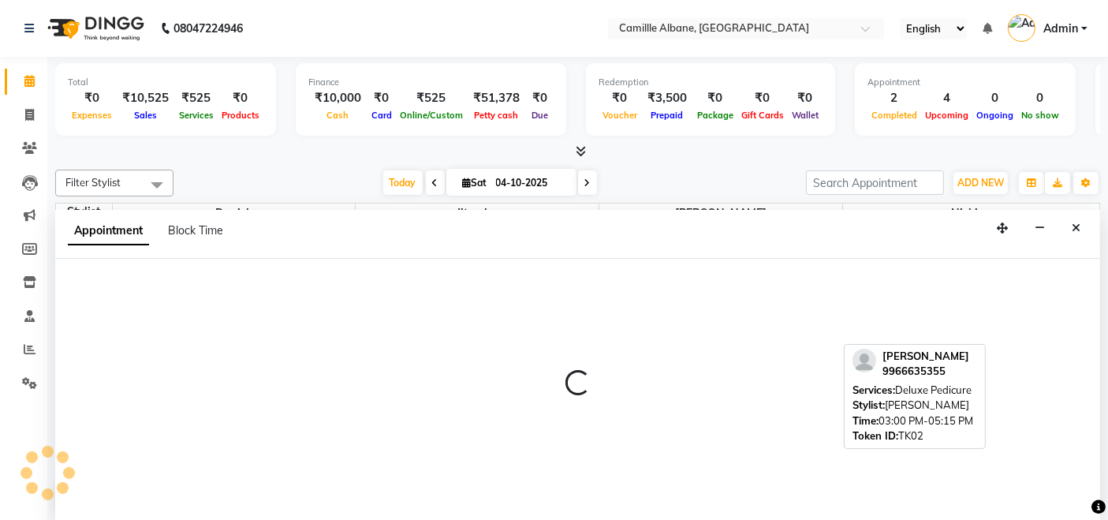
scroll to position [0, 0]
select select "57806"
select select "960"
select select "tentative"
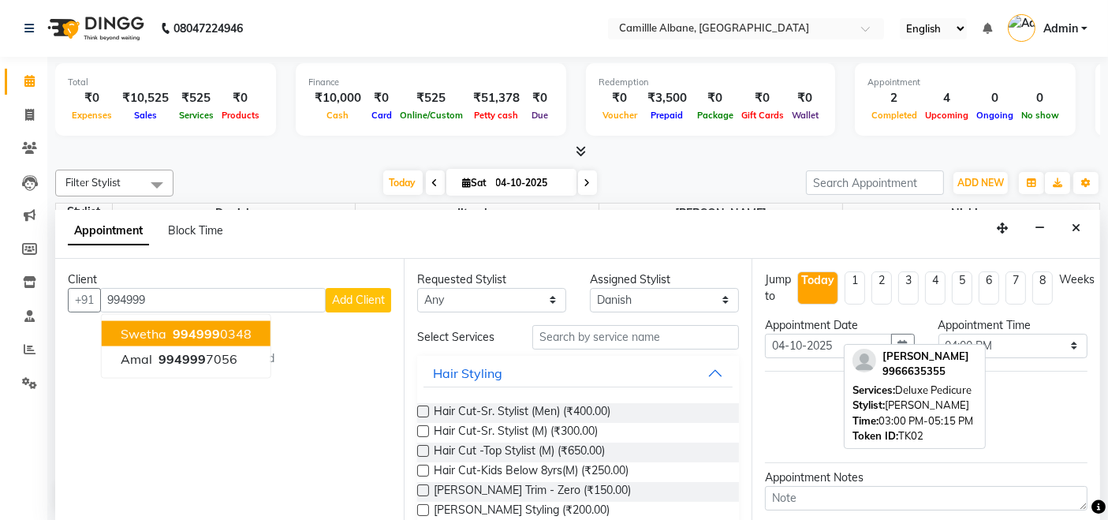
click at [241, 333] on ngb-highlight "994999 0348" at bounding box center [211, 333] width 82 height 16
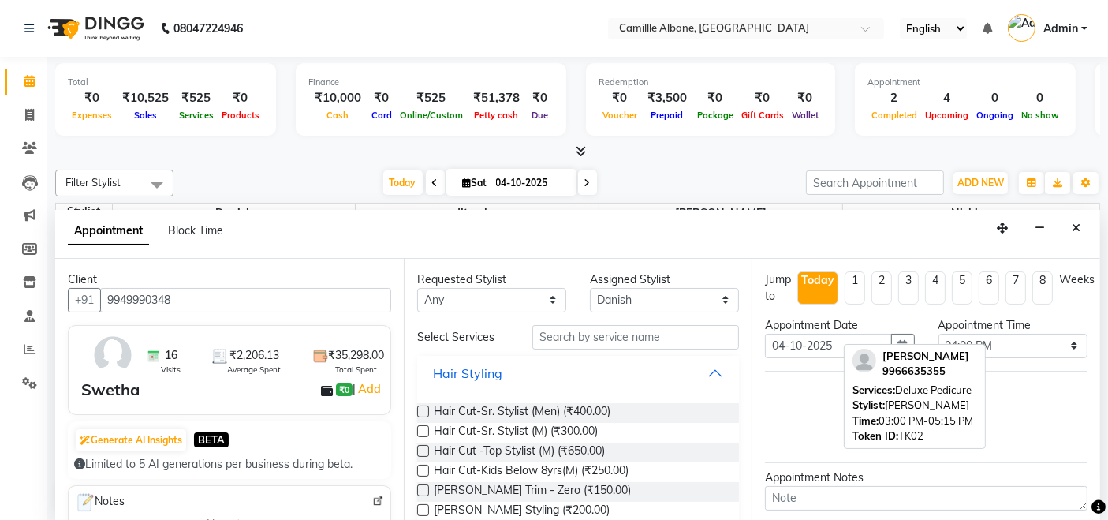
type input "9949990348"
click at [670, 298] on select "Select Danish [PERSON_NAME] [PERSON_NAME]" at bounding box center [664, 300] width 149 height 24
select select "57814"
click at [590, 288] on select "Select Danish [PERSON_NAME] [PERSON_NAME]" at bounding box center [664, 300] width 149 height 24
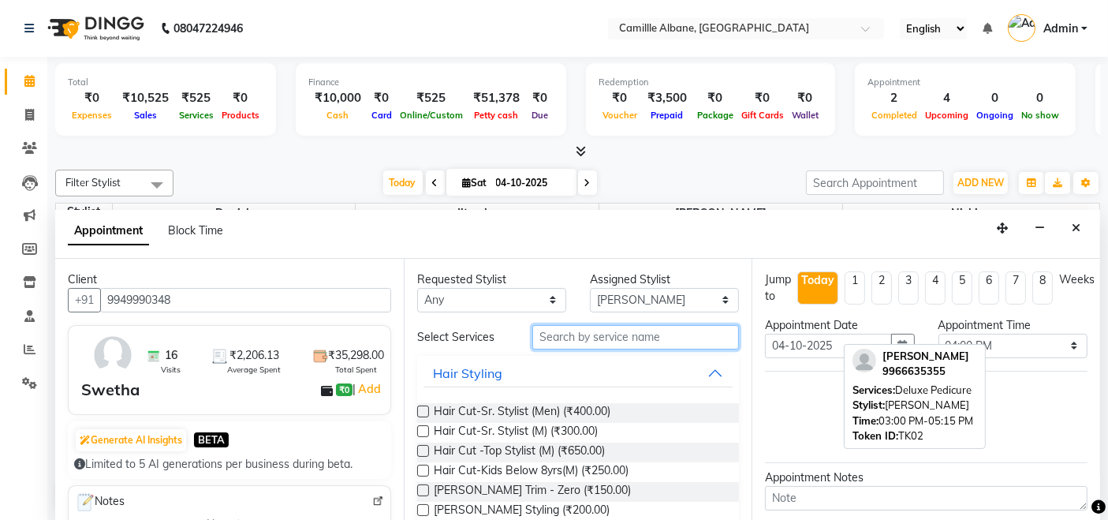
click at [615, 330] on input "text" at bounding box center [635, 337] width 207 height 24
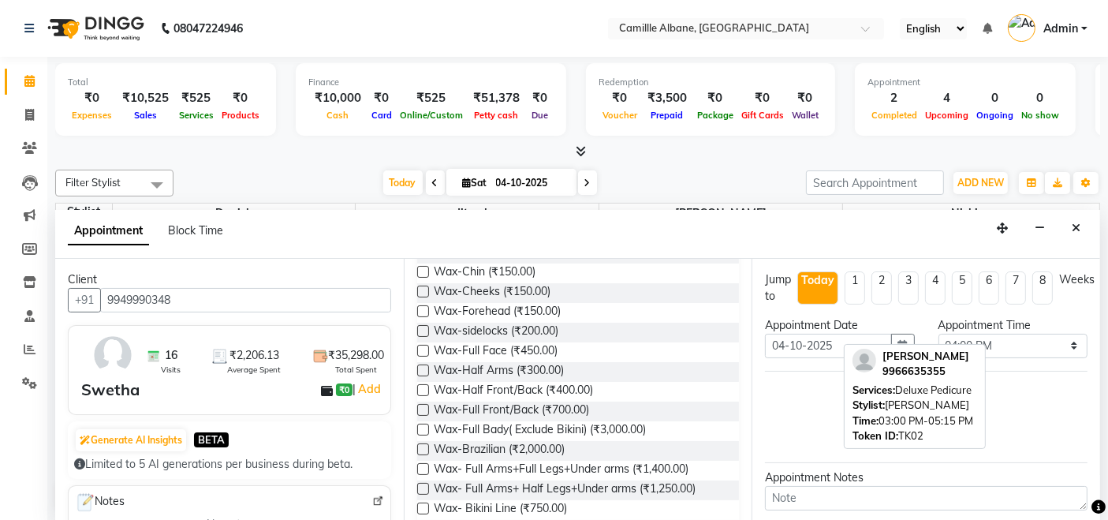
scroll to position [280, 0]
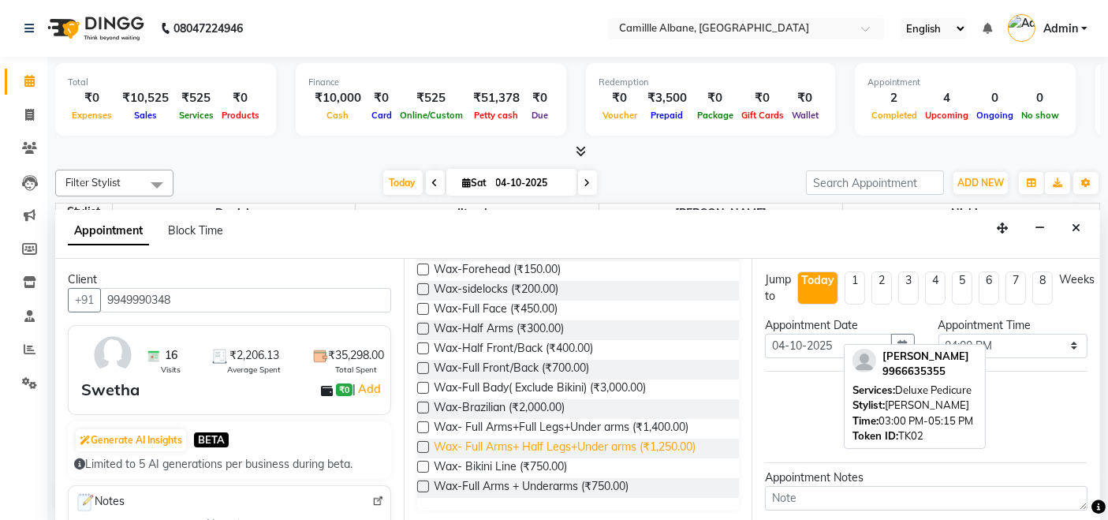
type input "wax"
click at [648, 440] on span "Wax- Full Arms+ Half Legs+Under arms (₹1,250.00)" at bounding box center [565, 449] width 262 height 20
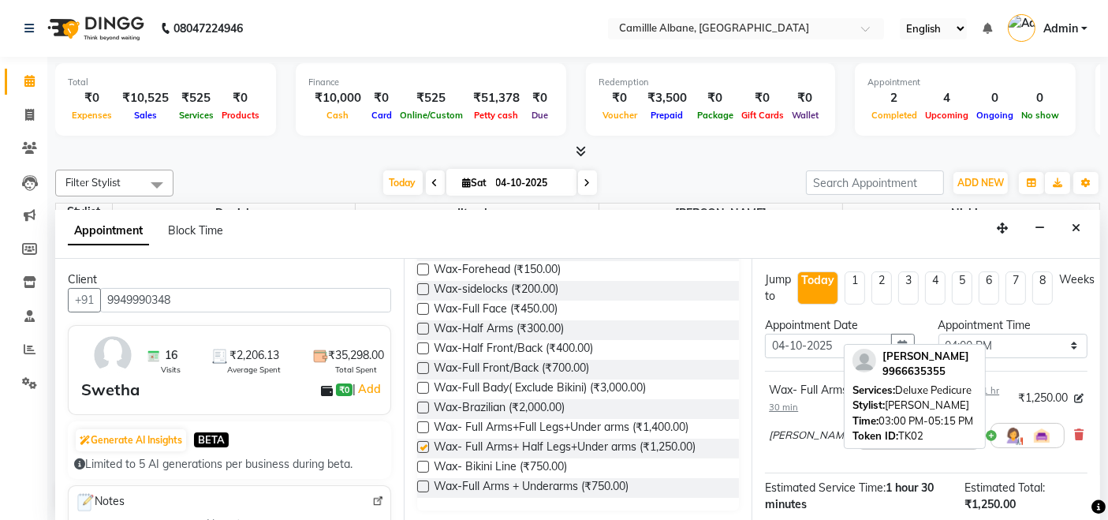
checkbox input "false"
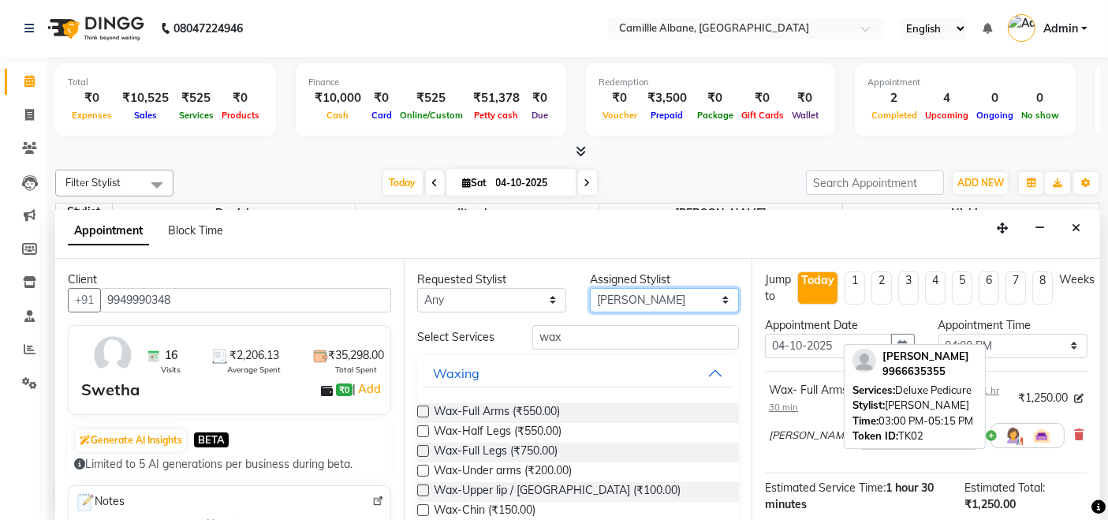
click at [625, 296] on select "Select Danish Jitendra Lalitha Nishi" at bounding box center [664, 300] width 149 height 24
select select "57806"
click at [590, 288] on select "Select Danish Jitendra Lalitha Nishi" at bounding box center [664, 300] width 149 height 24
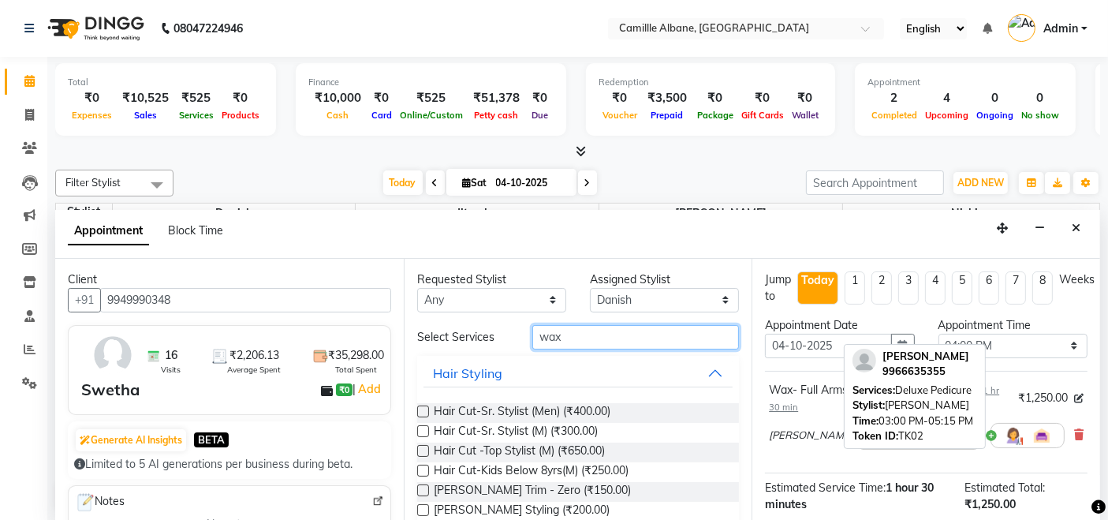
click at [592, 339] on input "wax" at bounding box center [635, 337] width 207 height 24
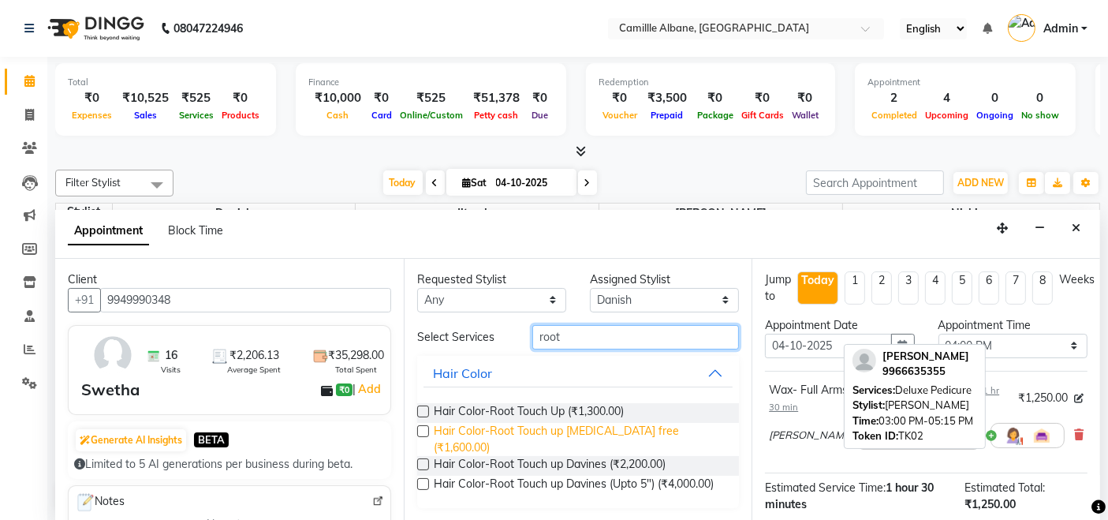
type input "root"
click at [631, 429] on span "Hair Color-Root Touch up Ammonia free (₹1,600.00)" at bounding box center [580, 439] width 293 height 33
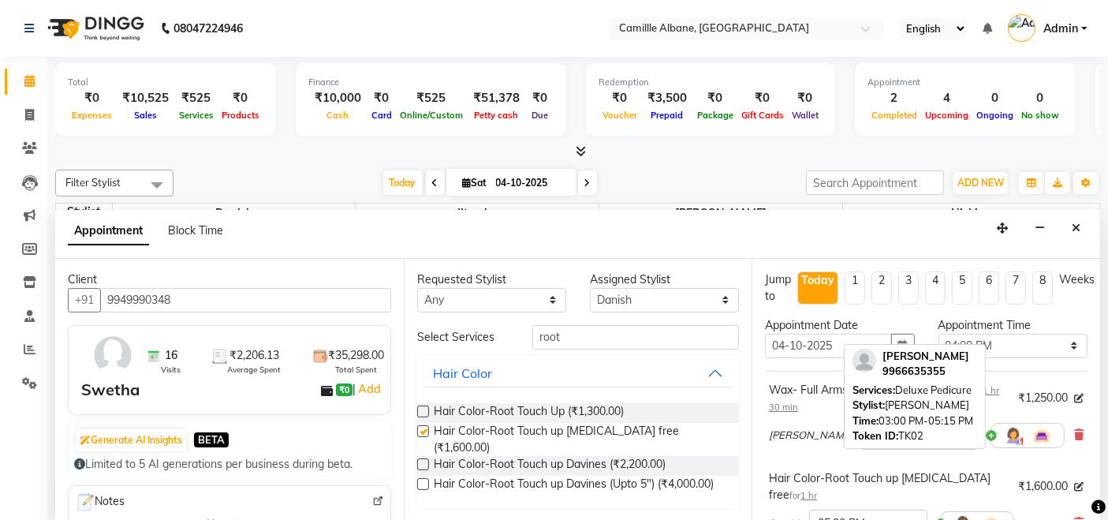
checkbox input "false"
click at [640, 325] on input "root" at bounding box center [635, 337] width 207 height 24
click at [665, 293] on select "Select Danish Jitendra Lalitha Nishi" at bounding box center [664, 300] width 149 height 24
select select "57814"
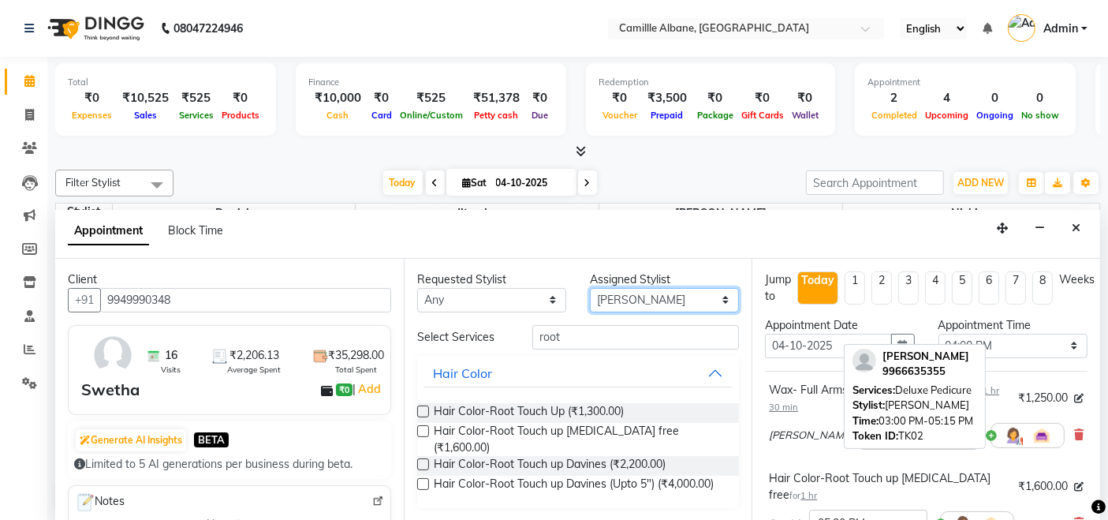
click at [590, 288] on select "Select Danish Jitendra Lalitha Nishi" at bounding box center [664, 300] width 149 height 24
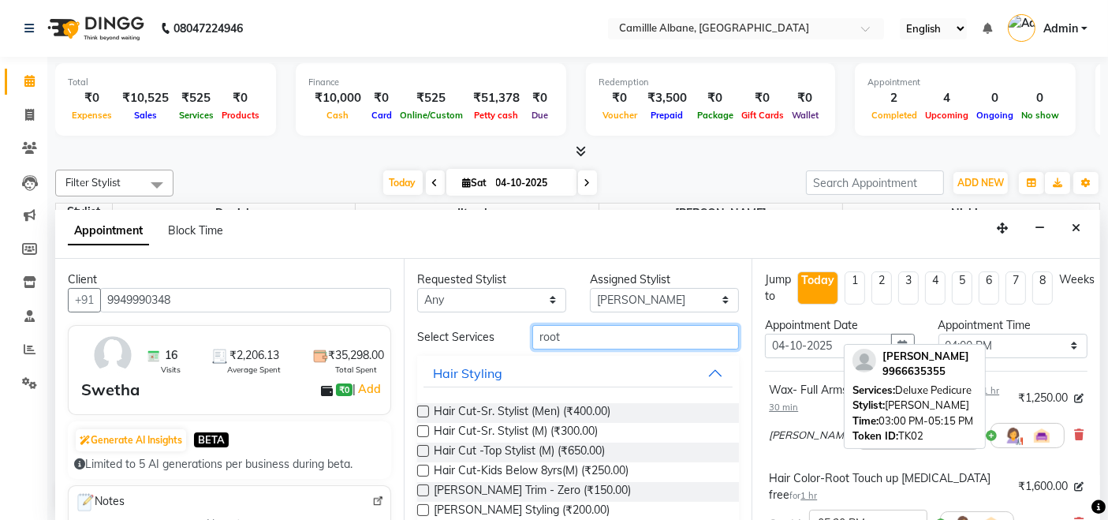
click at [636, 330] on input "root" at bounding box center [635, 337] width 207 height 24
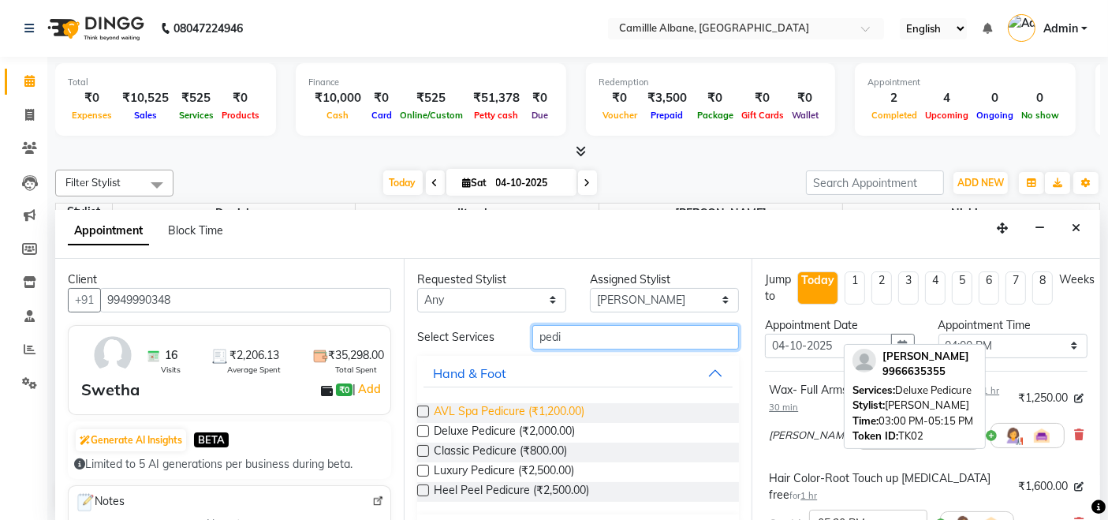
type input "pedi"
click at [558, 411] on span "AVL Spa Pedicure (₹1,200.00)" at bounding box center [509, 413] width 151 height 20
checkbox input "false"
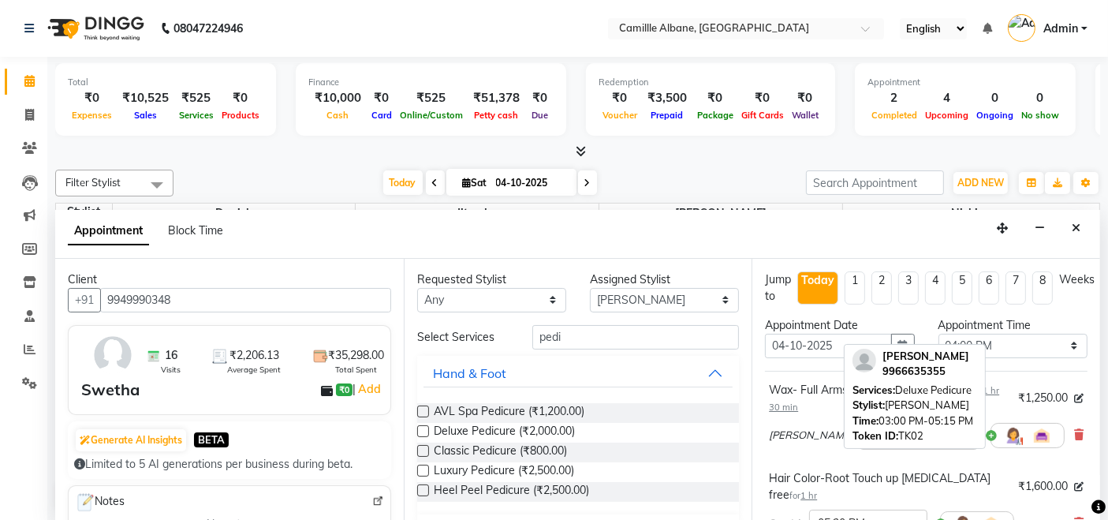
scroll to position [344, 0]
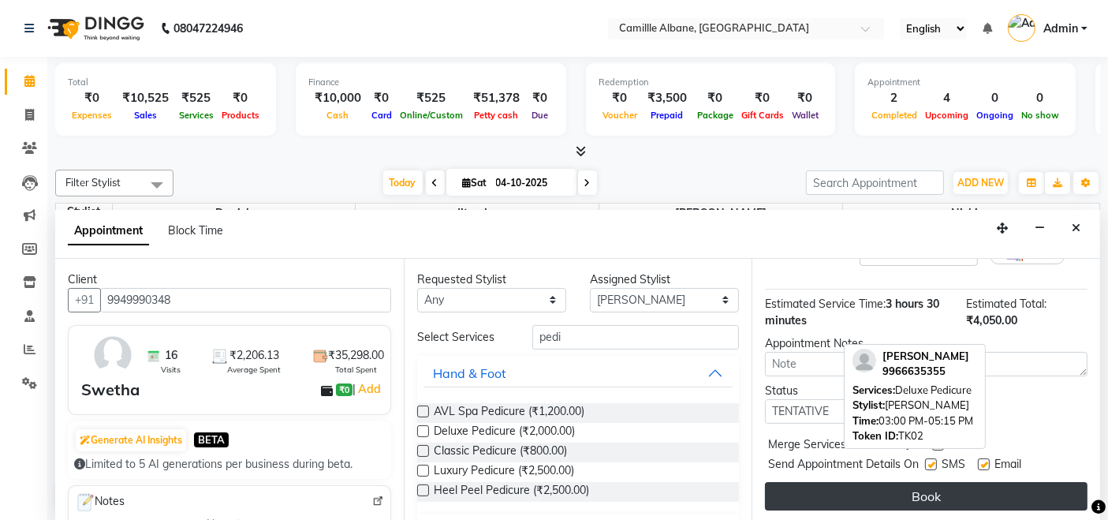
click at [874, 490] on button "Book" at bounding box center [926, 496] width 323 height 28
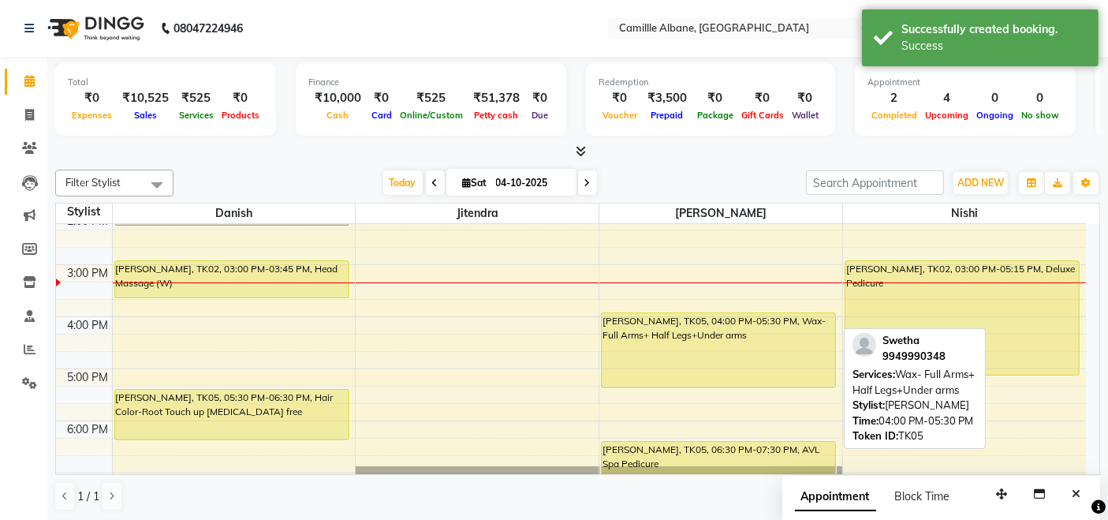
scroll to position [469, 0]
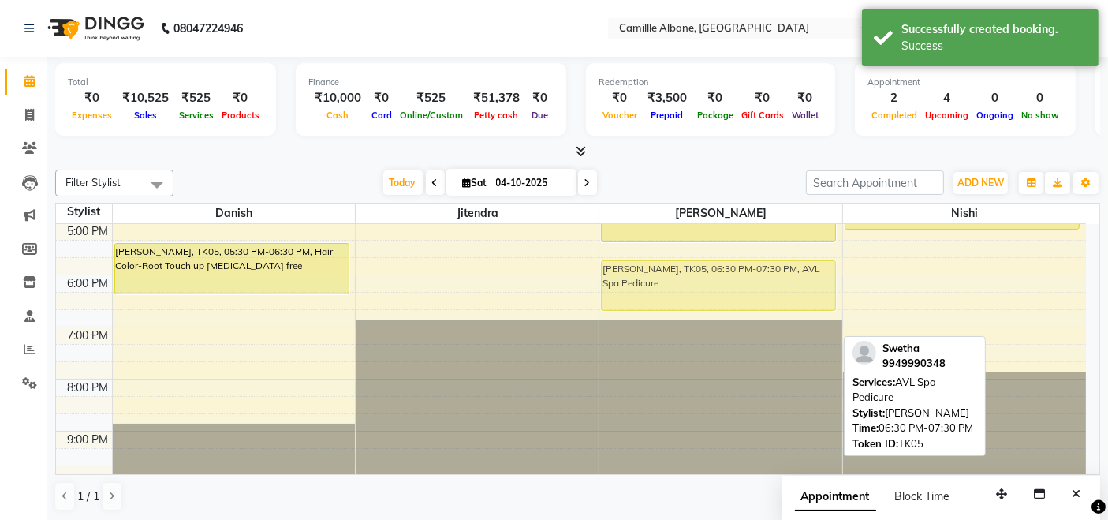
drag, startPoint x: 731, startPoint y: 304, endPoint x: 730, endPoint y: 271, distance: 32.3
click at [730, 271] on div "Swetha, TK05, 04:00 PM-05:30 PM, Wax- Full Arms+ Half Legs+Under arms Swetha, T…" at bounding box center [720, 119] width 243 height 728
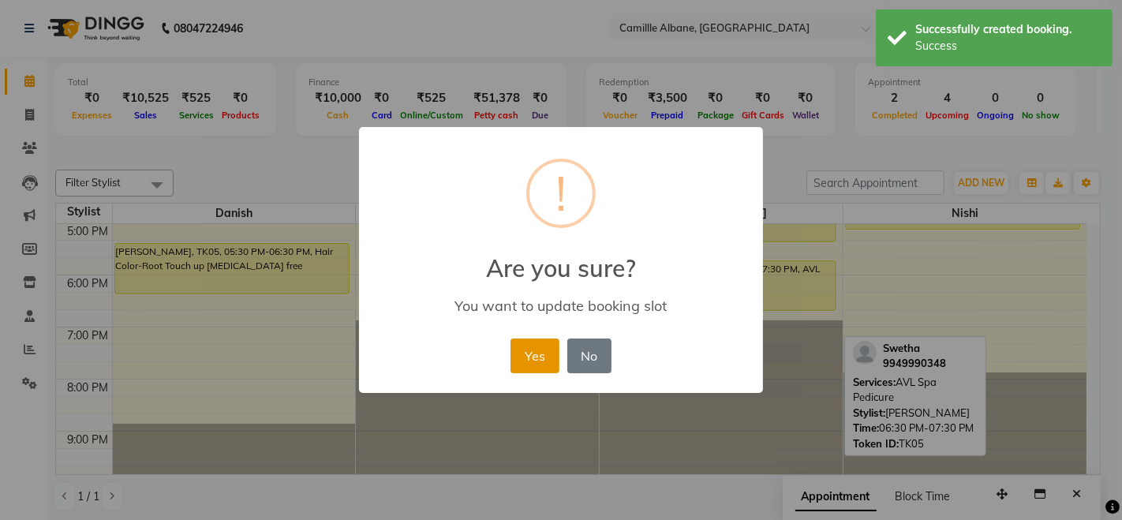
click at [554, 356] on button "Yes" at bounding box center [534, 355] width 48 height 35
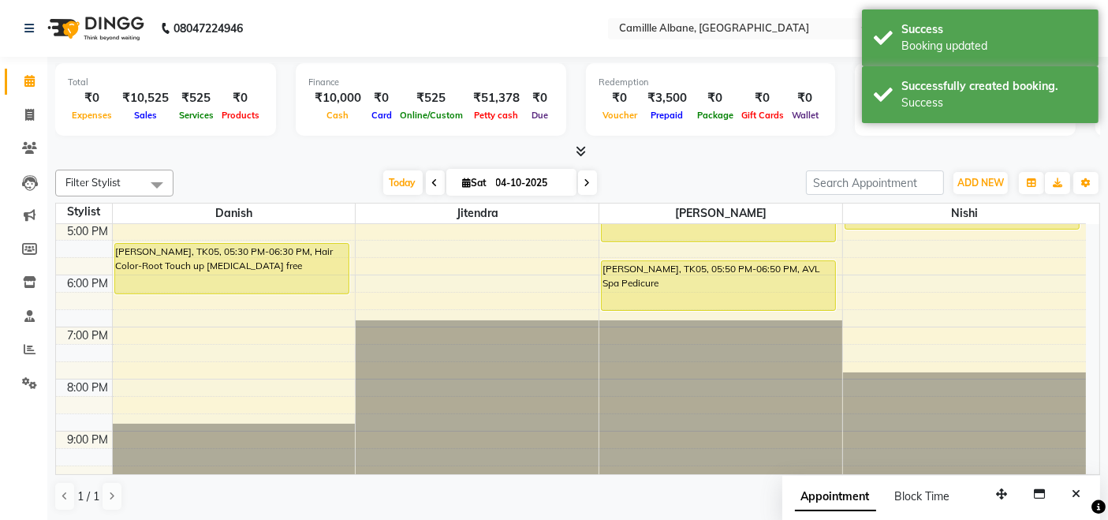
scroll to position [323, 0]
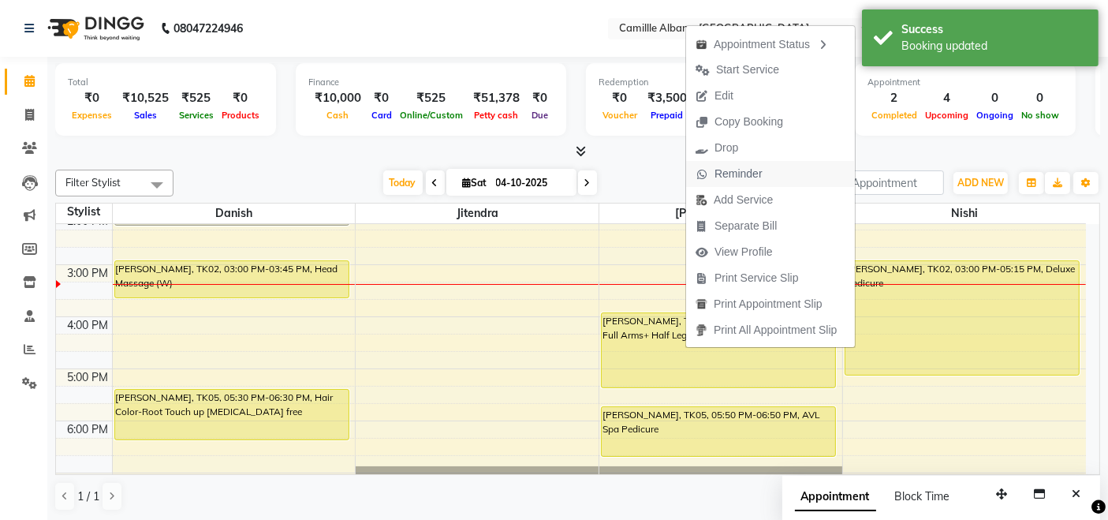
click at [752, 170] on span "Reminder" at bounding box center [739, 174] width 48 height 17
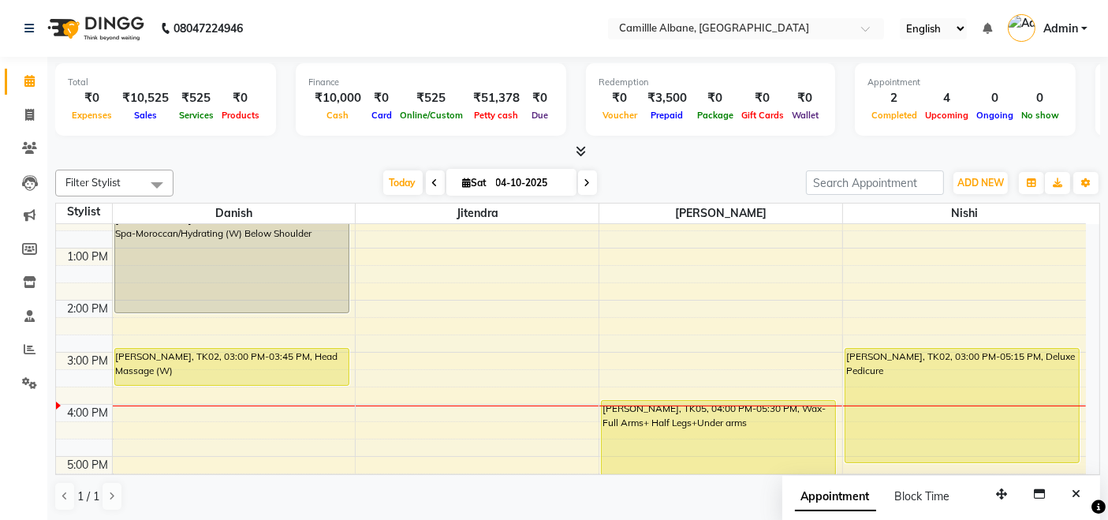
scroll to position [177, 0]
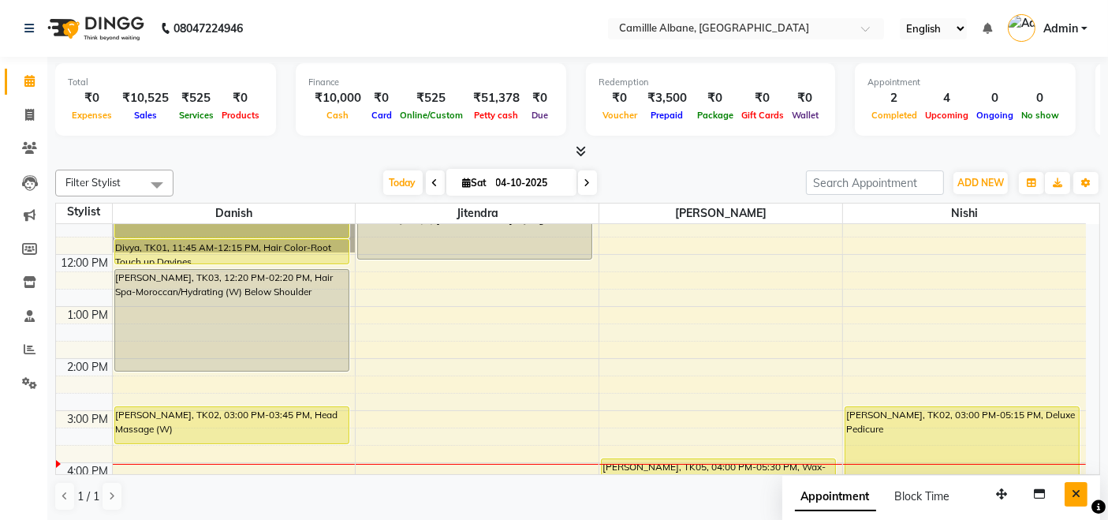
click at [1072, 484] on button "Close" at bounding box center [1076, 494] width 23 height 24
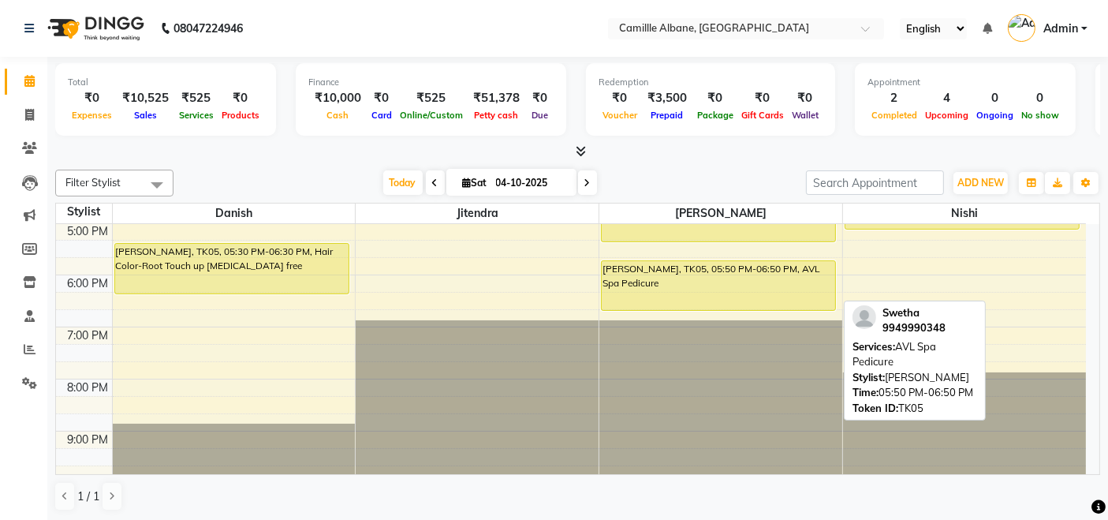
scroll to position [323, 0]
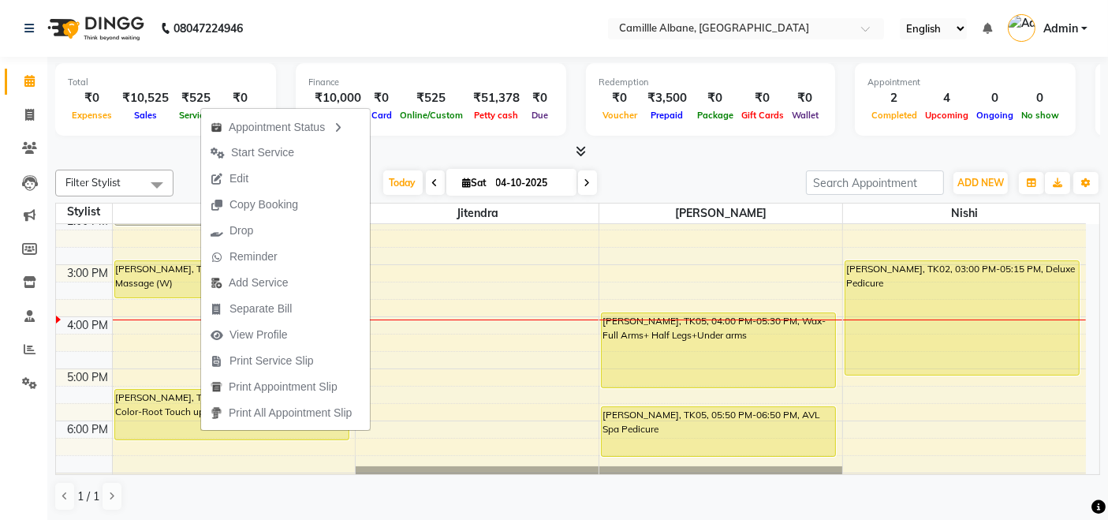
click at [319, 505] on div "1 / 1" at bounding box center [577, 496] width 1045 height 30
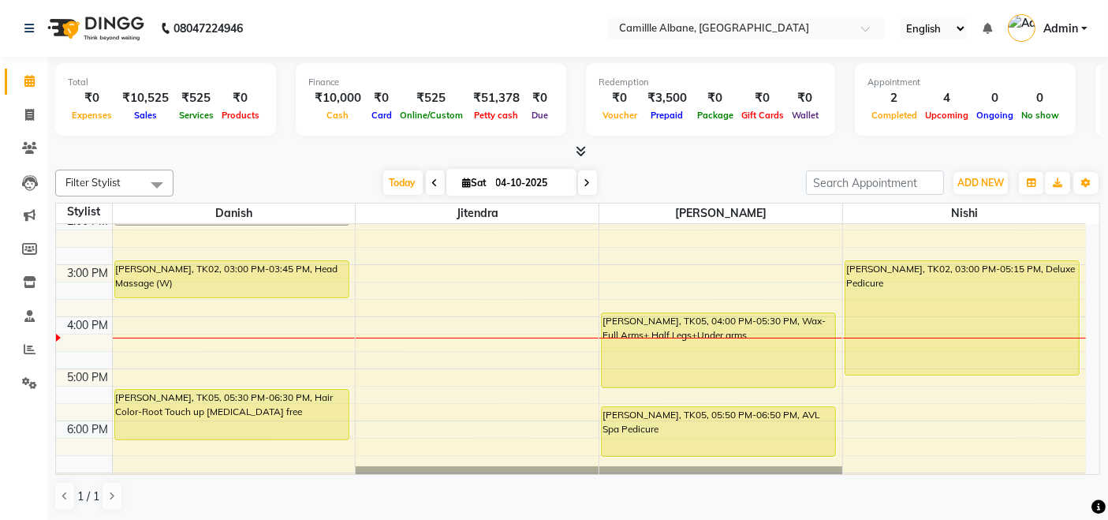
click at [364, 351] on div "8:00 AM 9:00 AM 10:00 AM 11:00 AM 12:00 PM 1:00 PM 2:00 PM 3:00 PM 4:00 PM 5:00…" at bounding box center [571, 265] width 1030 height 728
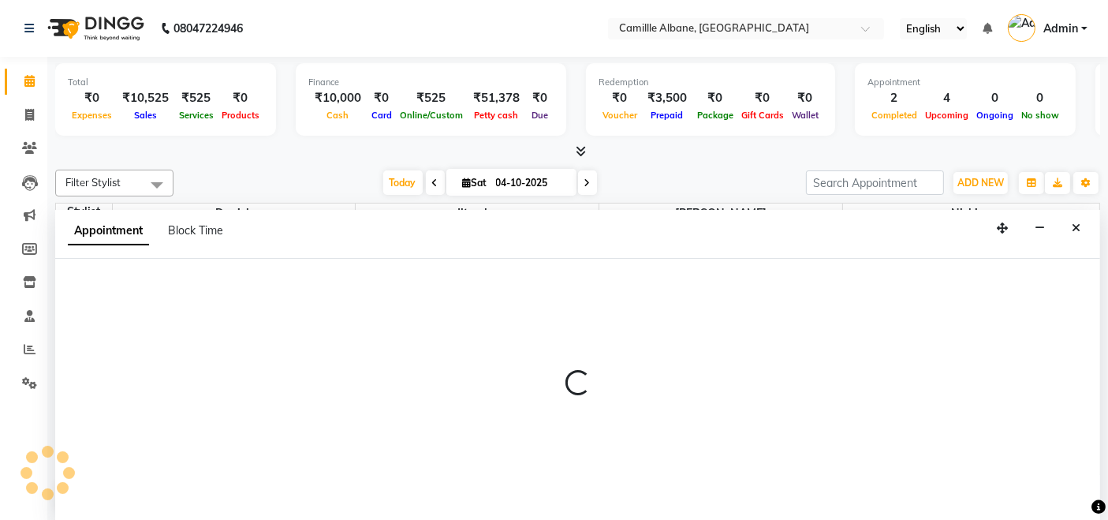
select select "57811"
select select "1005"
select select "tentative"
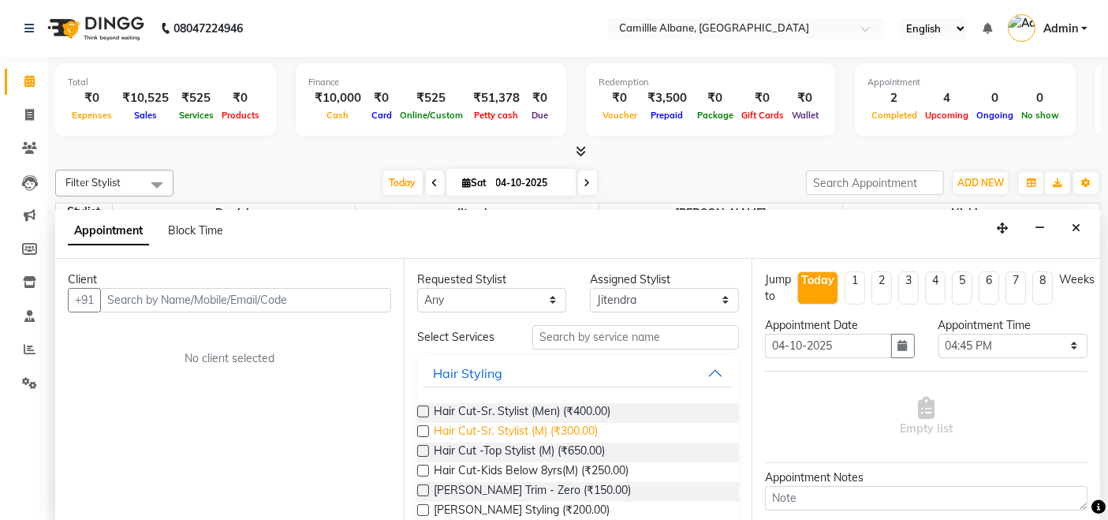
click at [459, 434] on span "Hair Cut-Sr. Stylist (M) (₹300.00)" at bounding box center [516, 433] width 164 height 20
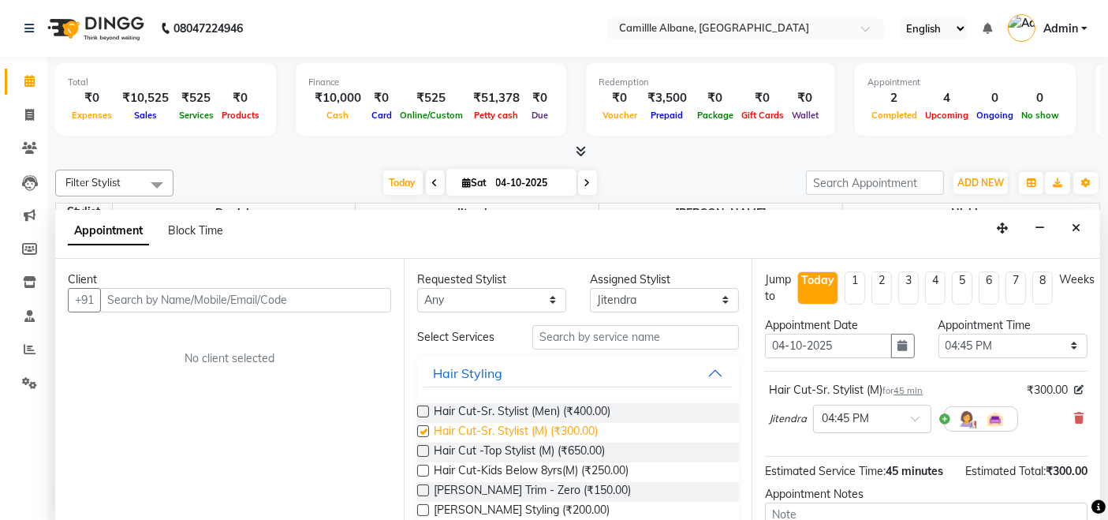
checkbox input "false"
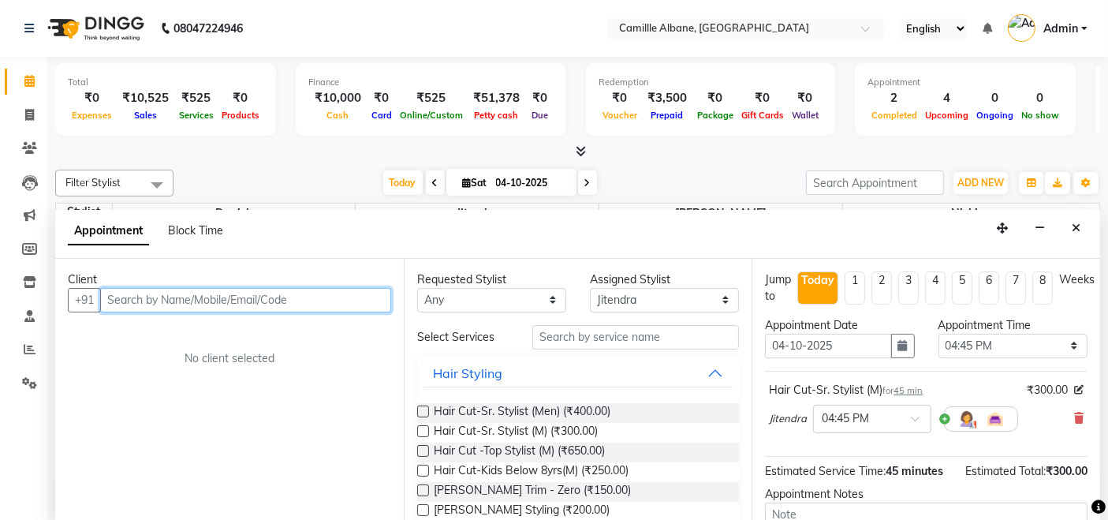
click at [220, 300] on input "text" at bounding box center [245, 300] width 291 height 24
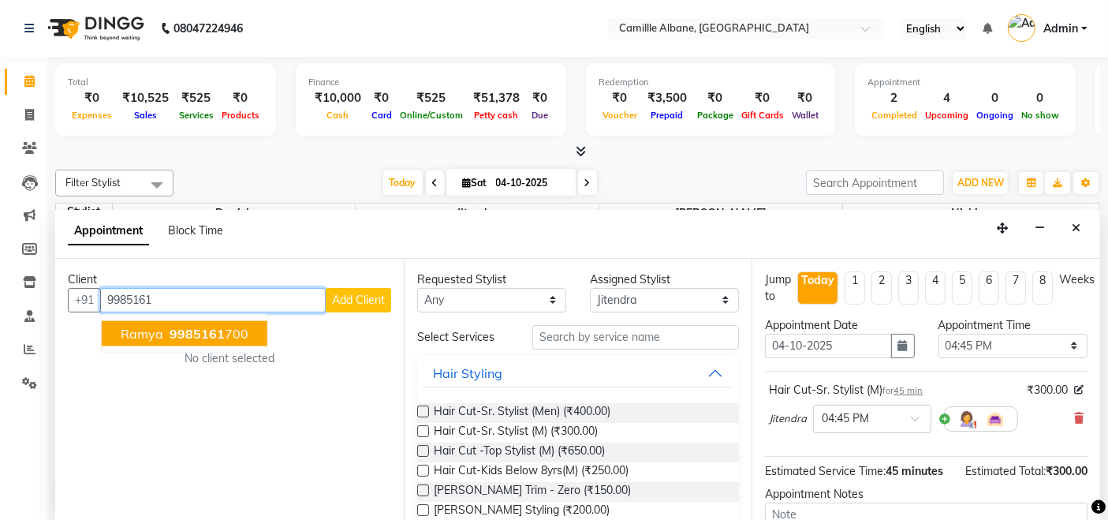
click at [218, 332] on span "9985161" at bounding box center [197, 333] width 55 height 16
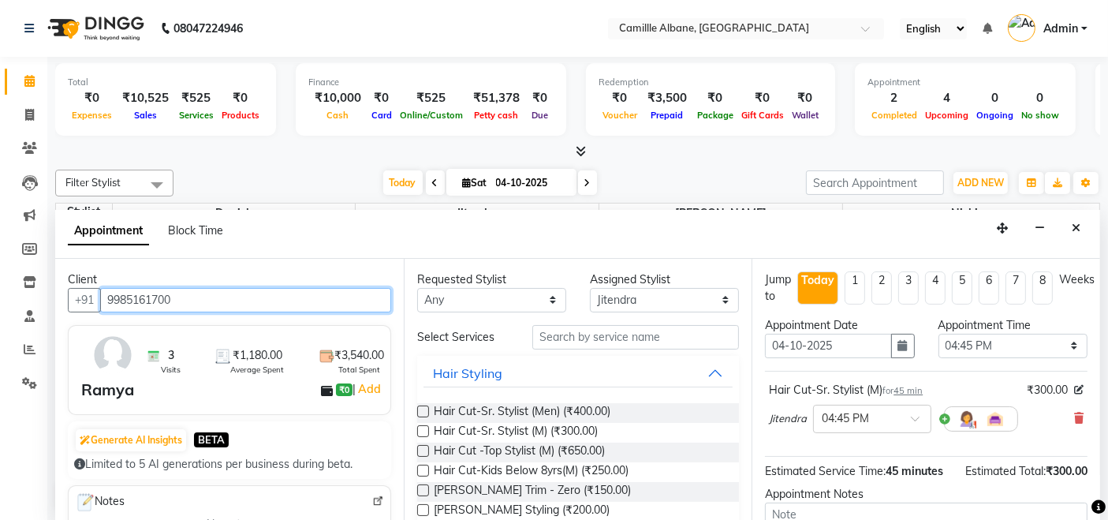
type input "9985161700"
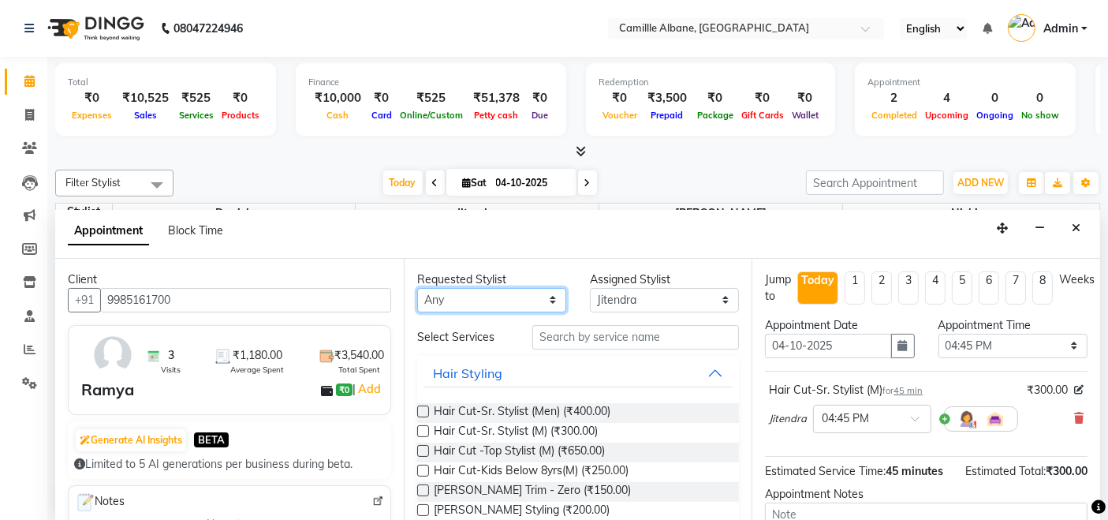
click at [483, 297] on select "Any Danish Jitendra Lalitha Nishi" at bounding box center [491, 300] width 149 height 24
select select "57814"
click at [417, 288] on select "Any Danish Jitendra Lalitha Nishi" at bounding box center [491, 300] width 149 height 24
select select "57814"
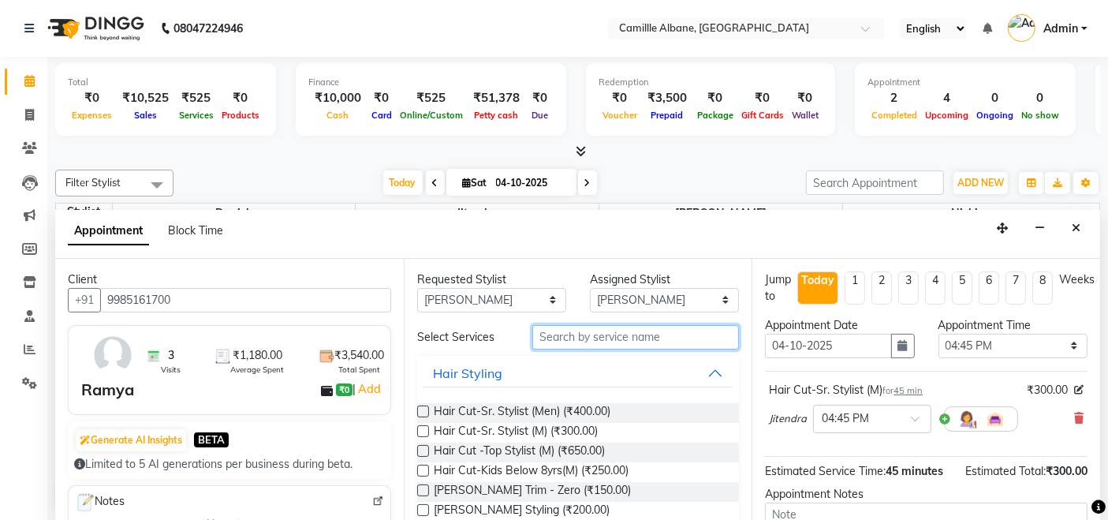
click at [603, 338] on input "text" at bounding box center [635, 337] width 207 height 24
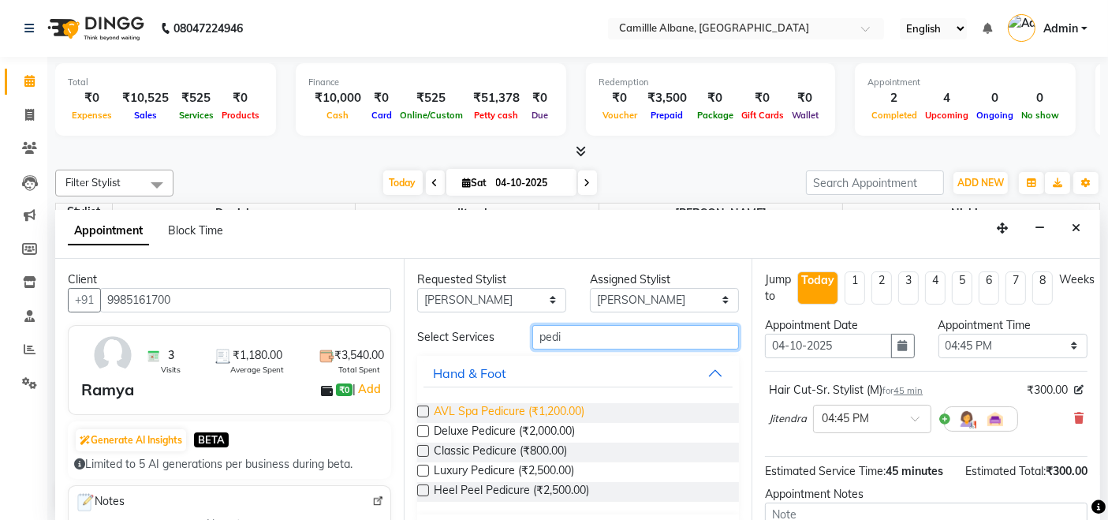
type input "pedi"
click at [562, 405] on span "AVL Spa Pedicure (₹1,200.00)" at bounding box center [509, 413] width 151 height 20
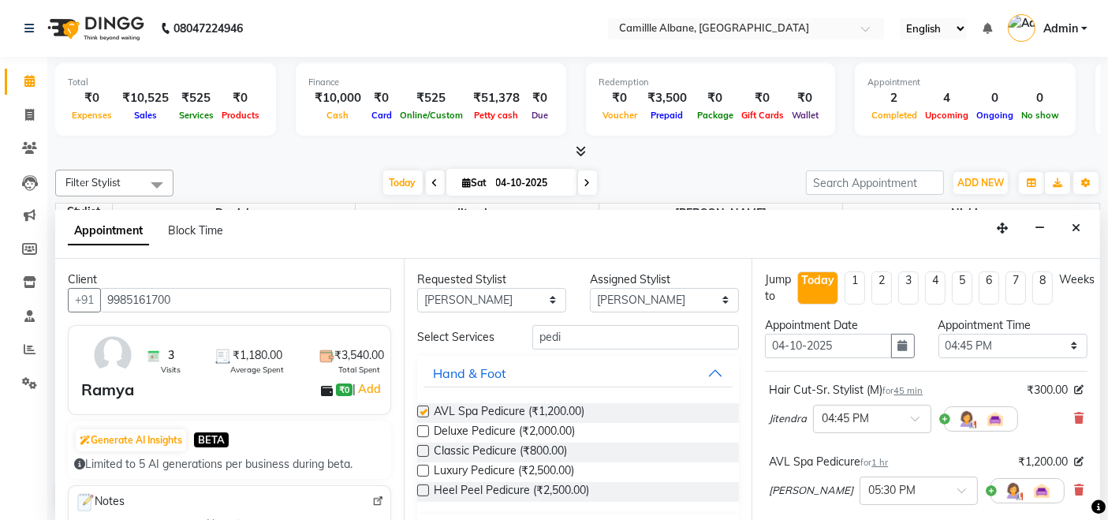
checkbox input "false"
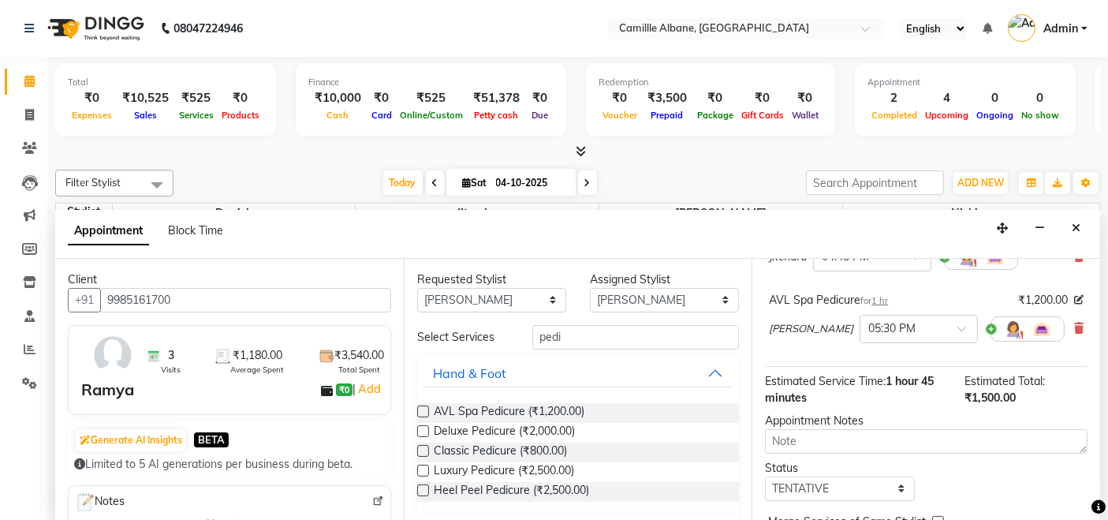
scroll to position [239, 0]
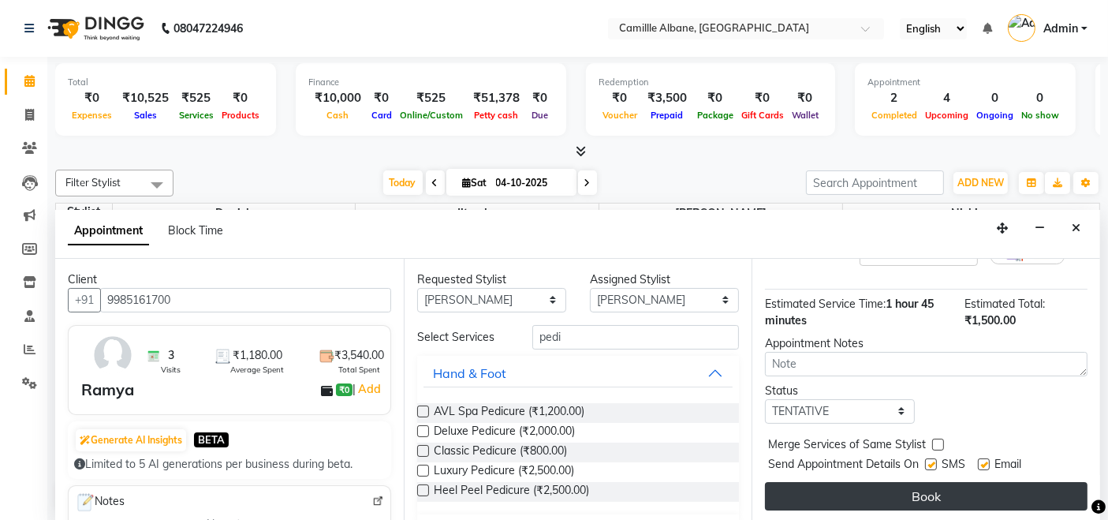
click at [868, 491] on button "Book" at bounding box center [926, 496] width 323 height 28
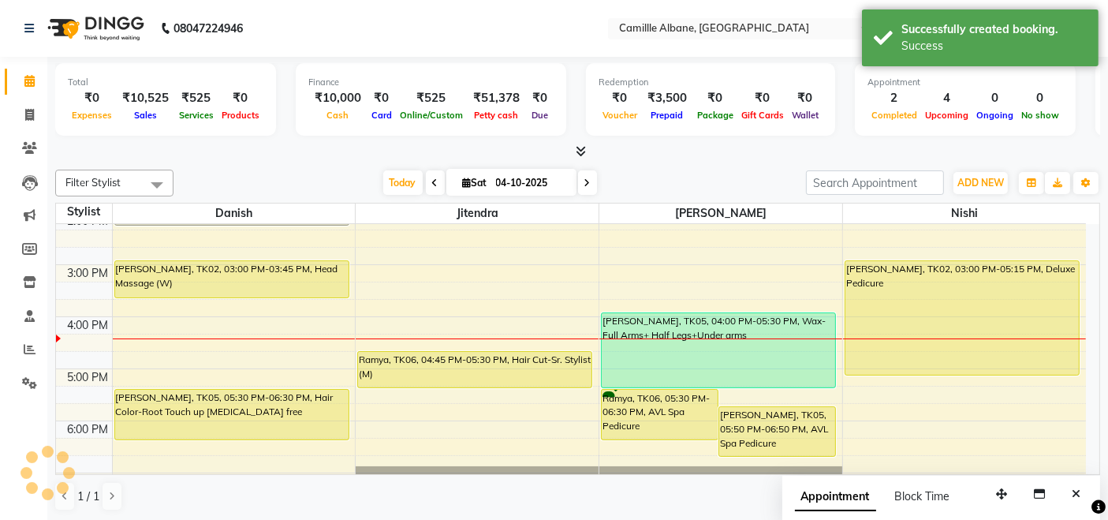
scroll to position [0, 0]
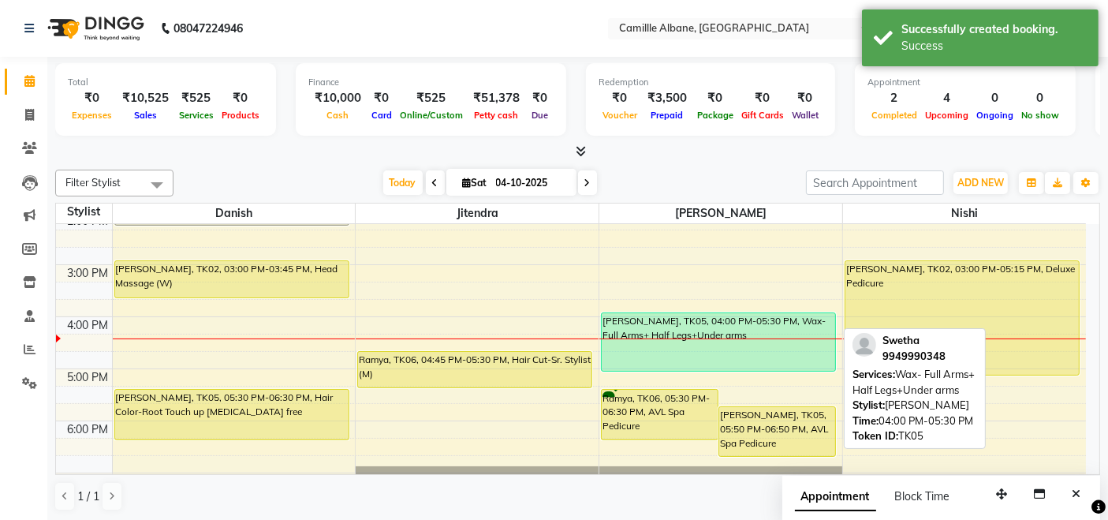
drag, startPoint x: 734, startPoint y: 386, endPoint x: 727, endPoint y: 367, distance: 21.0
click at [727, 367] on div "Ramya, TK06, 05:30 PM-06:30 PM, AVL Spa Pedicure Swetha, TK05, 05:50 PM-06:50 P…" at bounding box center [720, 265] width 243 height 728
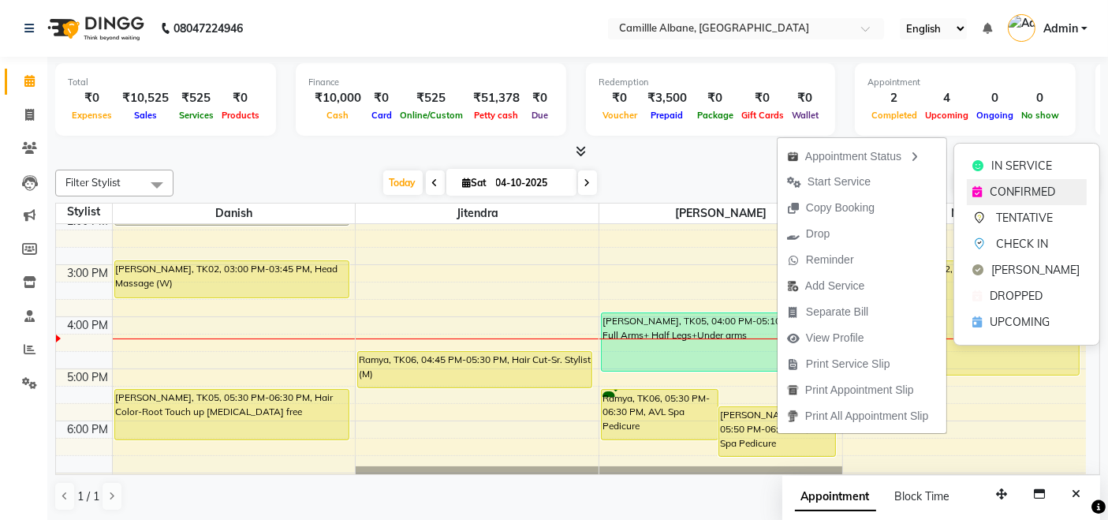
click at [1025, 201] on div "CONFIRMED" at bounding box center [1027, 192] width 120 height 26
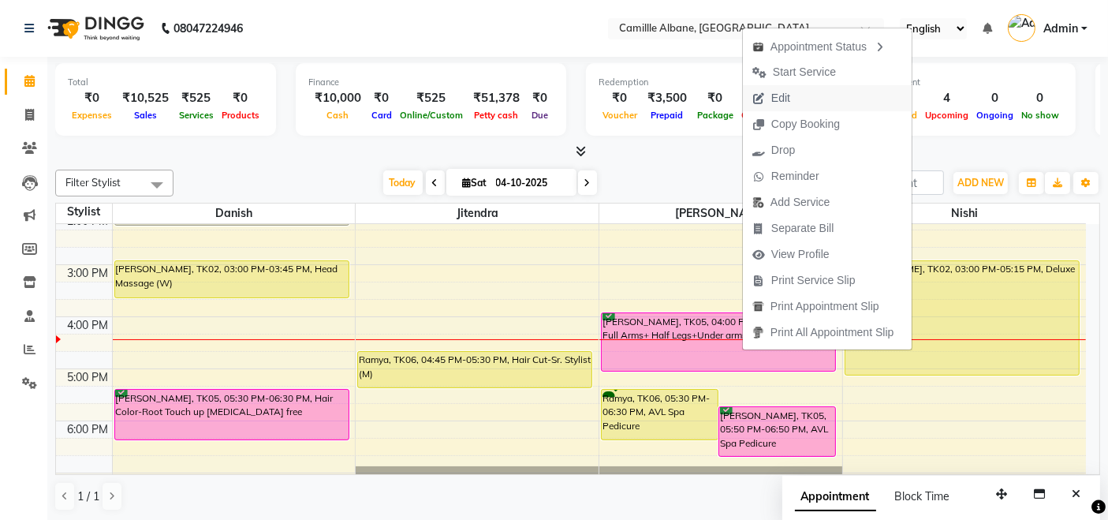
click at [789, 97] on span "Edit" at bounding box center [780, 98] width 19 height 17
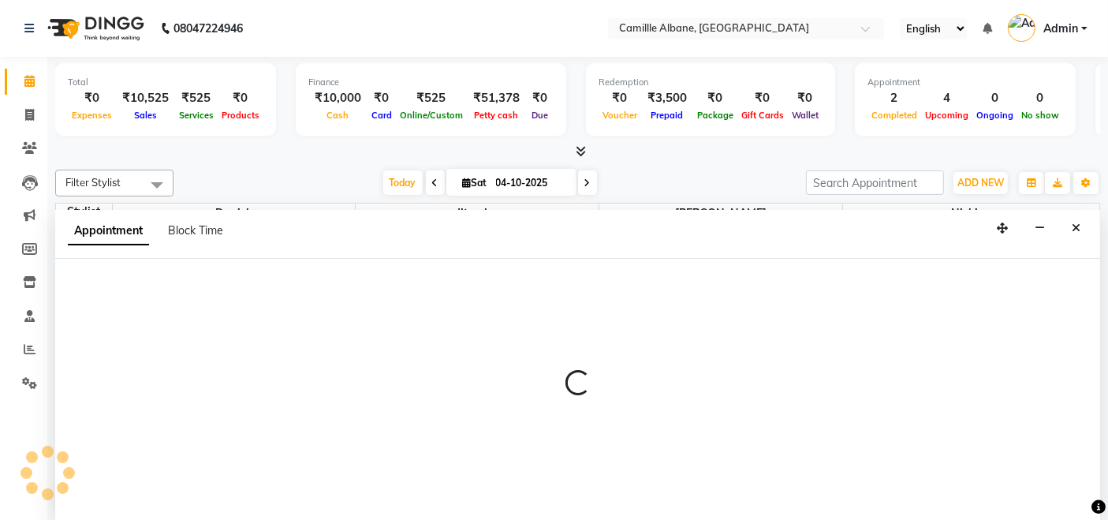
select select "tentative"
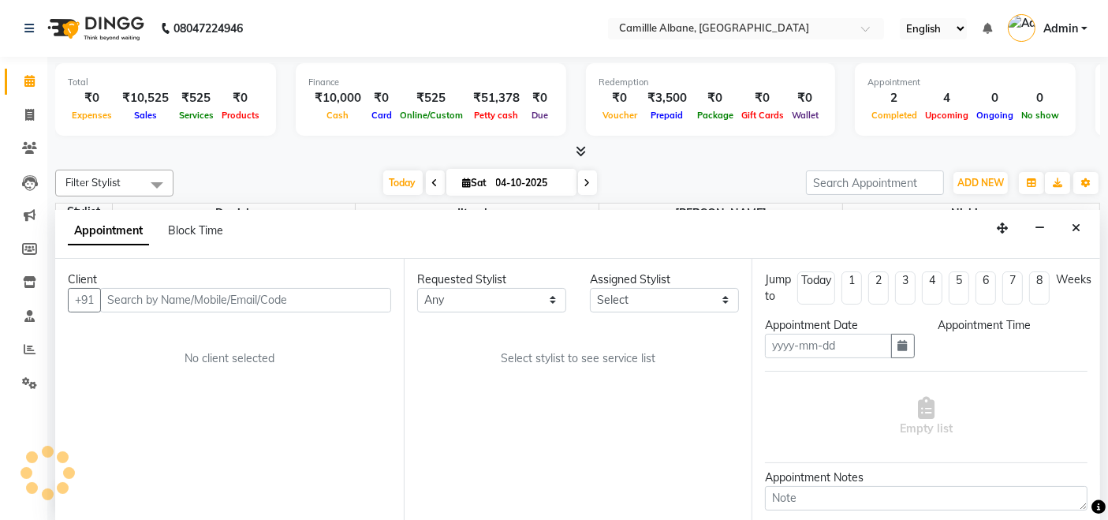
type input "04-10-2025"
select select "confirm booking"
select select "960"
select select "57814"
select select "3512"
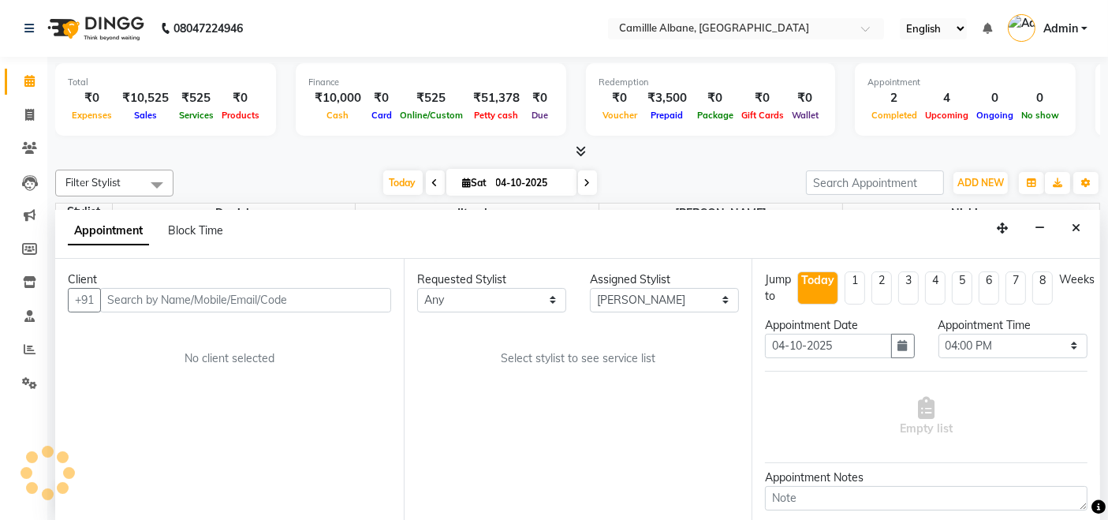
select select "3512"
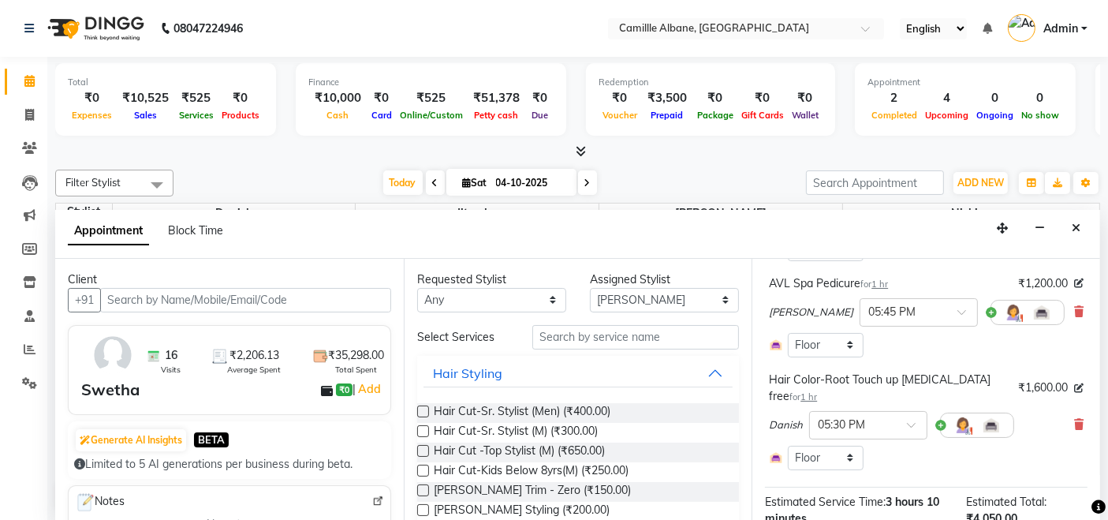
scroll to position [292, 0]
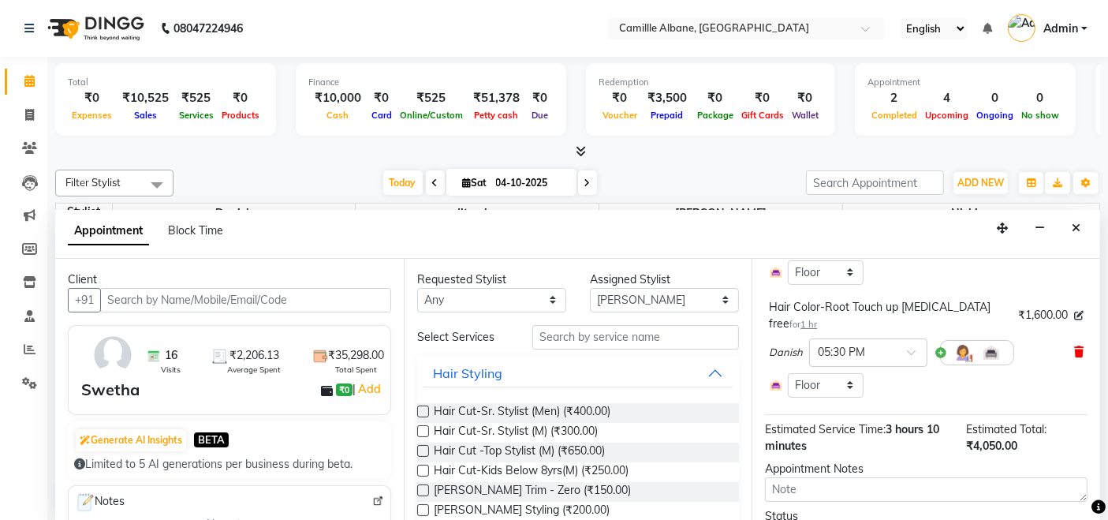
click at [1074, 355] on icon at bounding box center [1078, 351] width 9 height 11
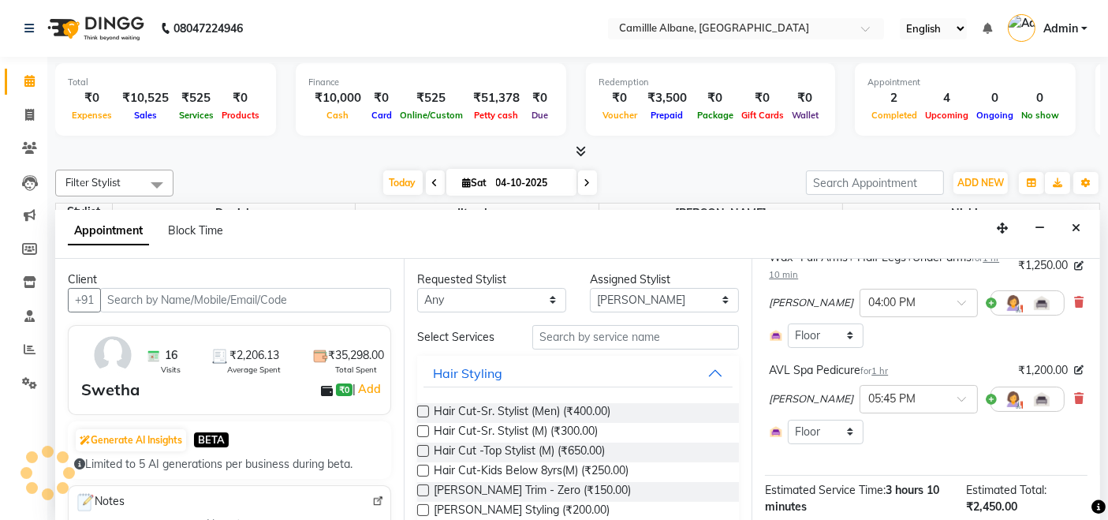
scroll to position [127, 0]
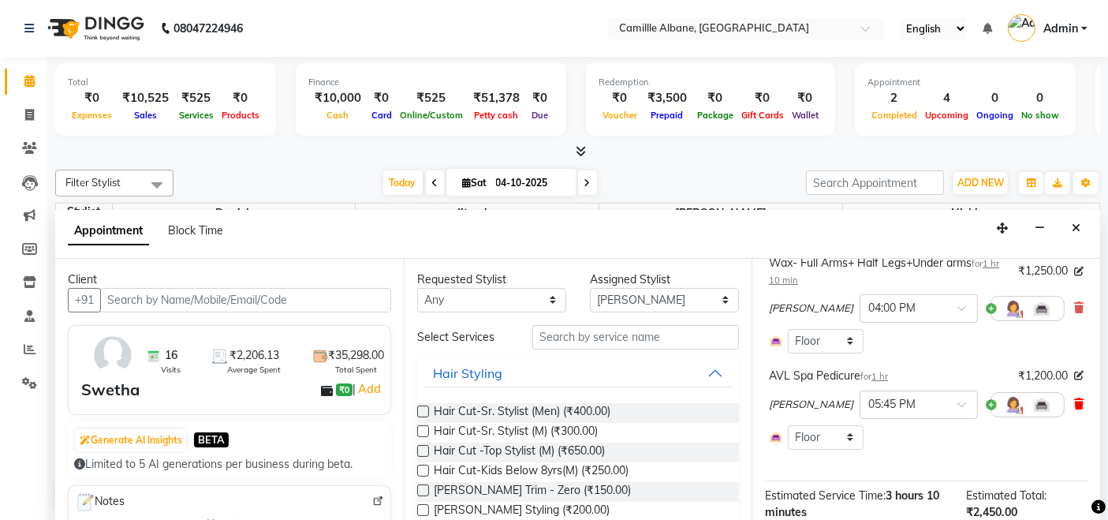
click at [1074, 402] on icon at bounding box center [1078, 403] width 9 height 11
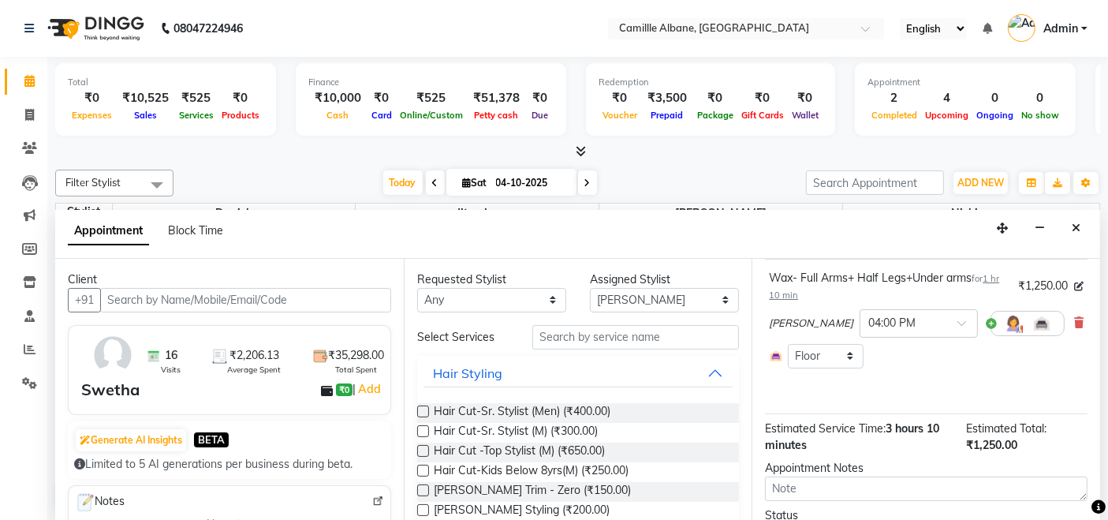
scroll to position [191, 0]
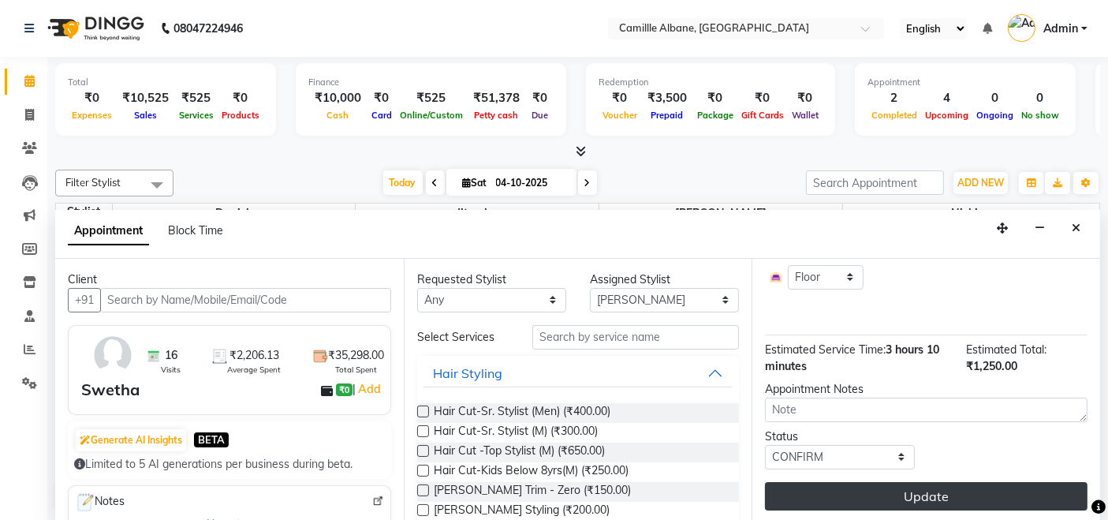
click at [977, 482] on button "Update" at bounding box center [926, 496] width 323 height 28
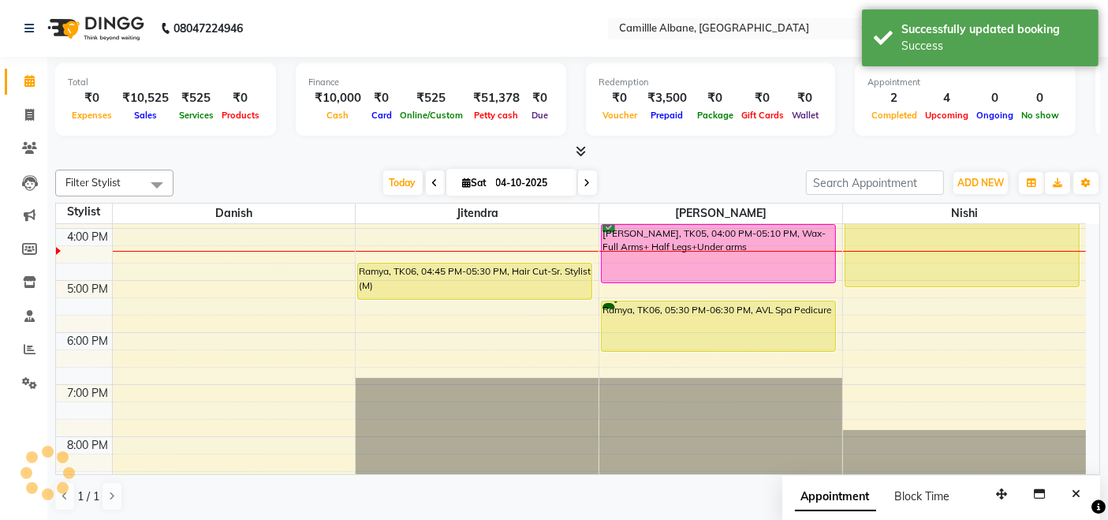
scroll to position [0, 0]
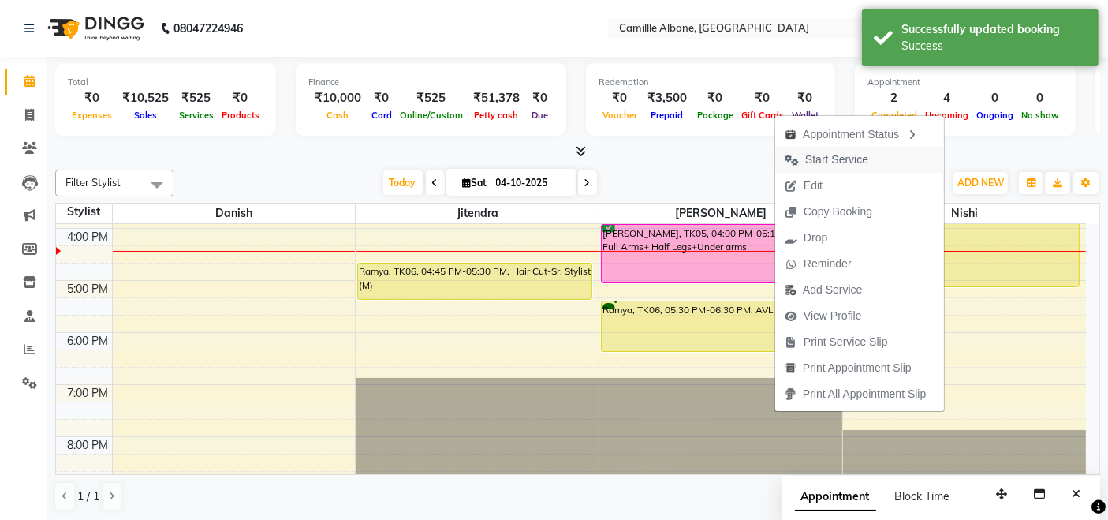
click at [851, 157] on span "Start Service" at bounding box center [836, 159] width 63 height 17
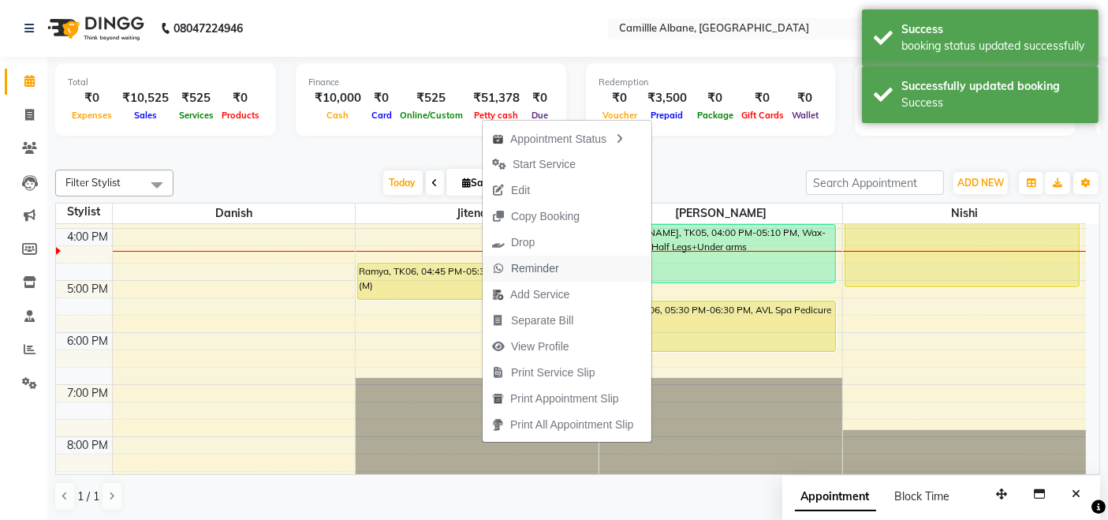
click at [535, 268] on span "Reminder" at bounding box center [535, 268] width 48 height 17
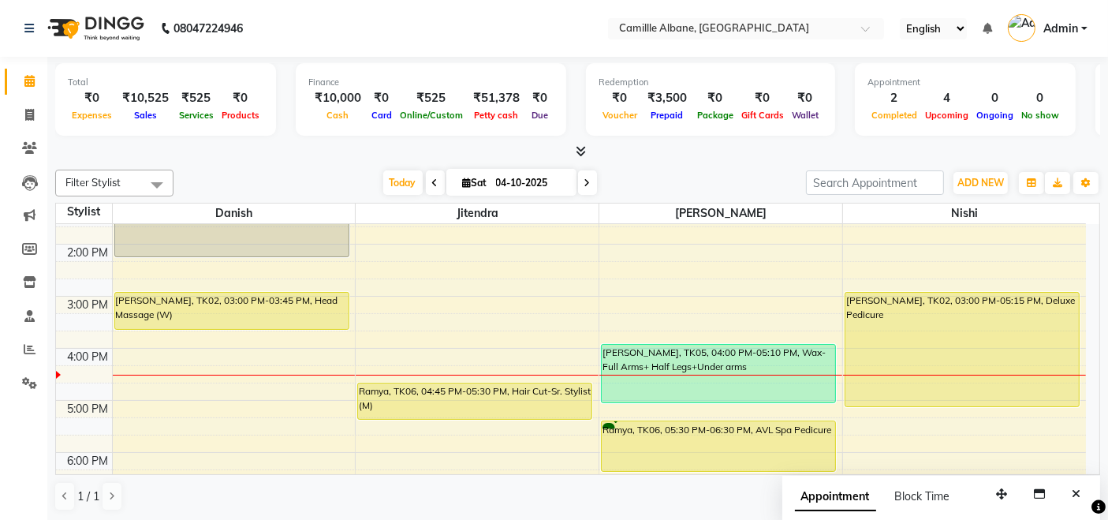
scroll to position [438, 0]
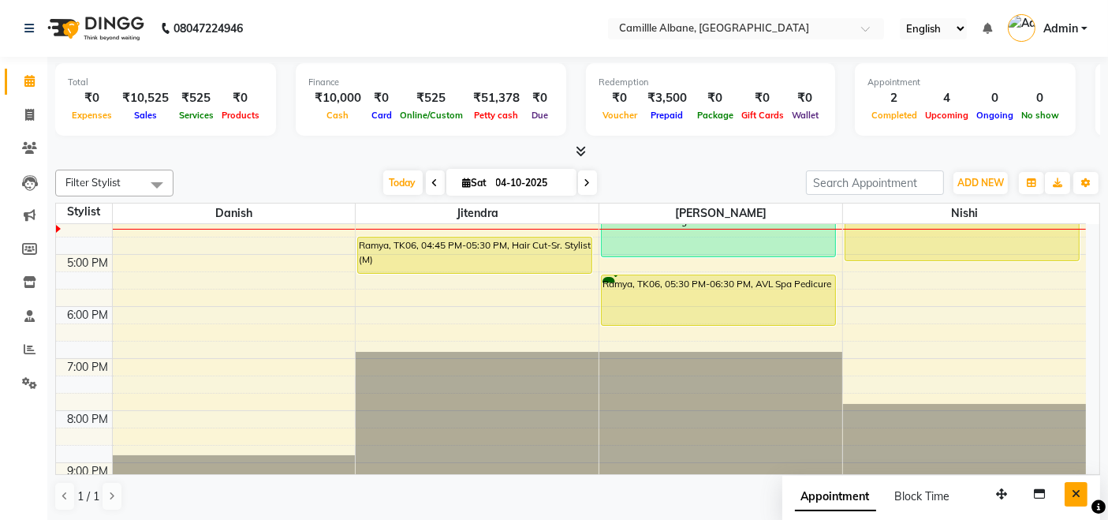
click at [1080, 495] on icon "Close" at bounding box center [1076, 493] width 9 height 11
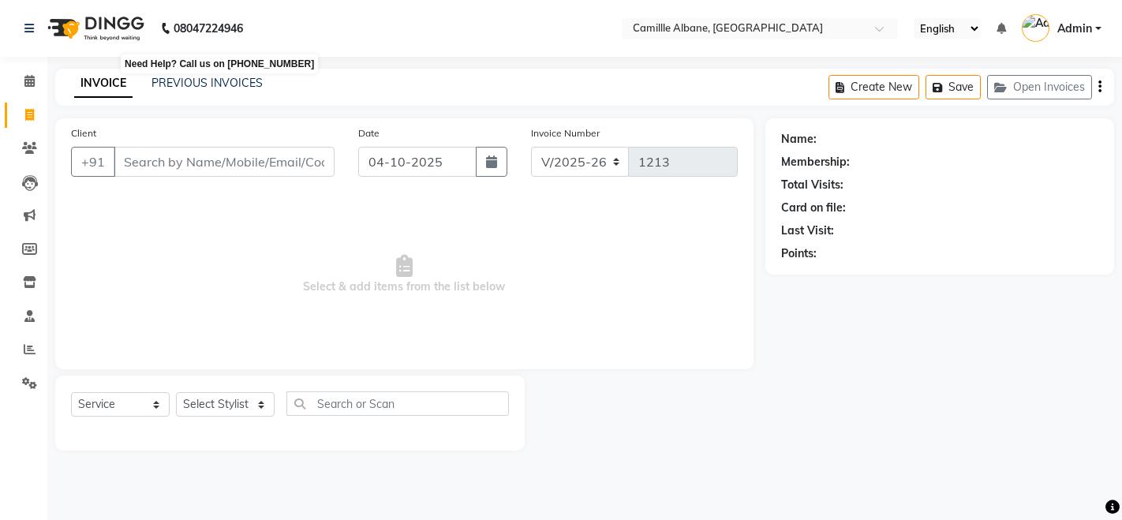
select select "7025"
select select "service"
click at [35, 81] on span at bounding box center [30, 82] width 28 height 18
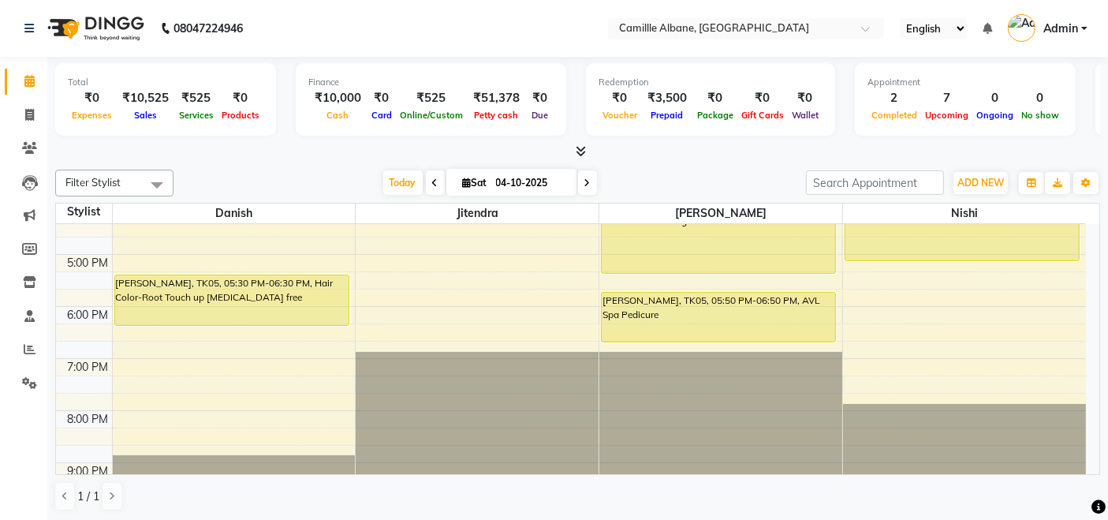
scroll to position [292, 0]
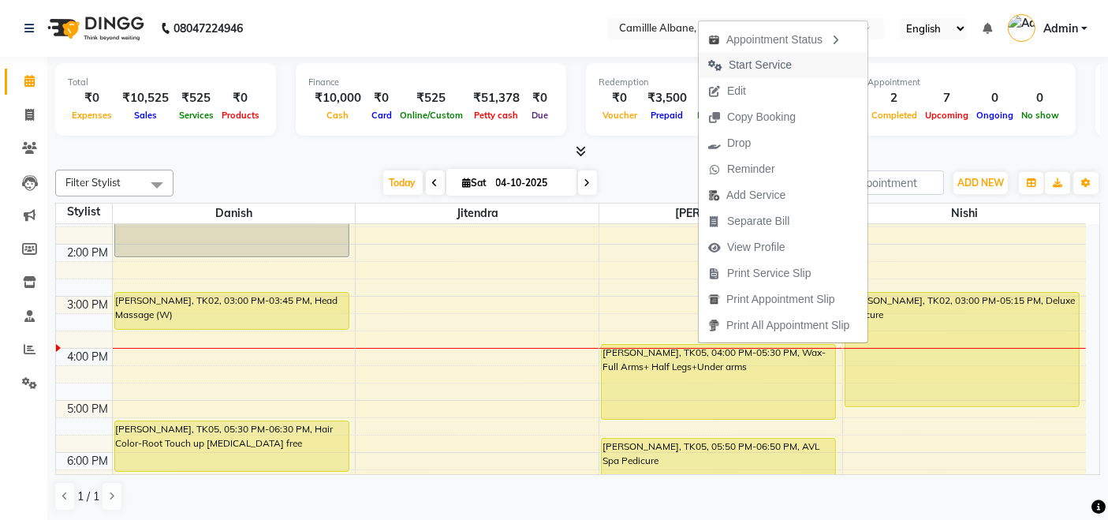
click at [748, 58] on span "Start Service" at bounding box center [760, 65] width 63 height 17
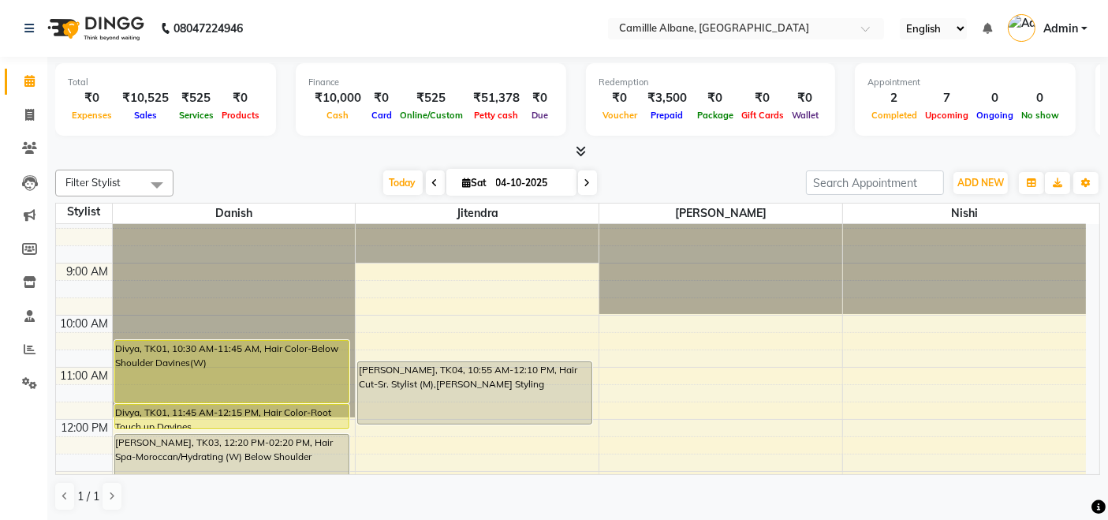
scroll to position [0, 0]
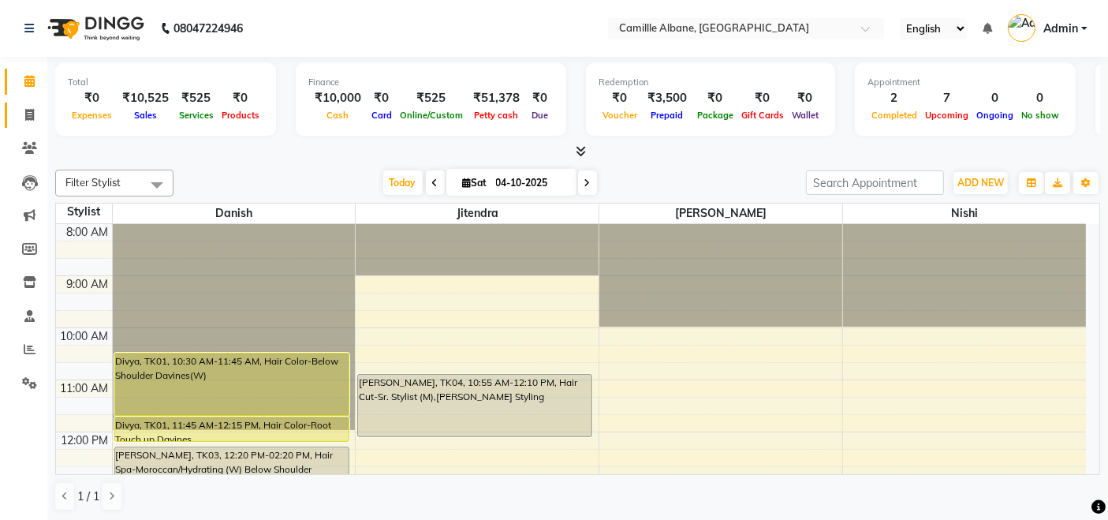
click at [17, 120] on span at bounding box center [30, 115] width 28 height 18
select select "service"
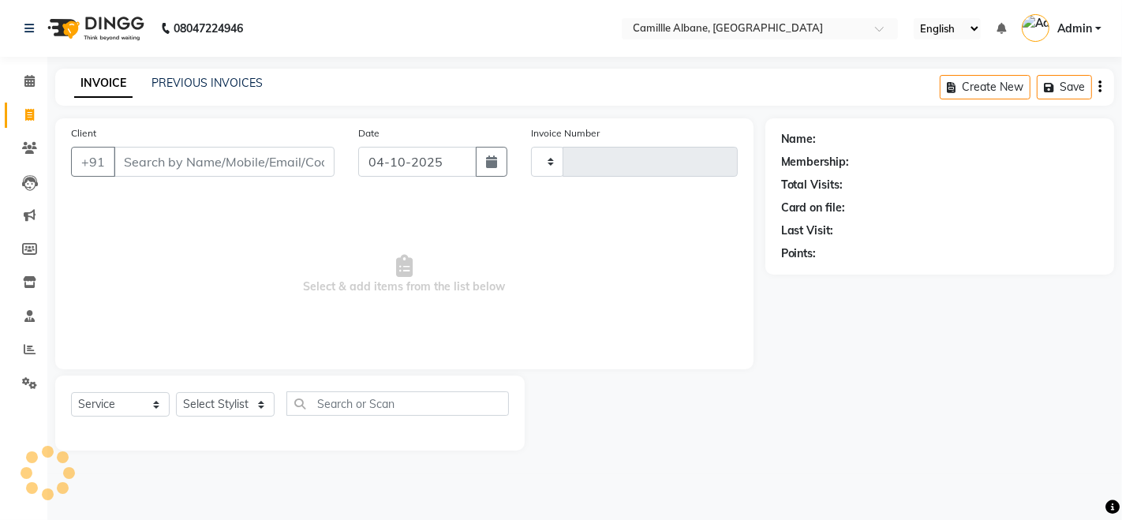
type input "1213"
select select "7025"
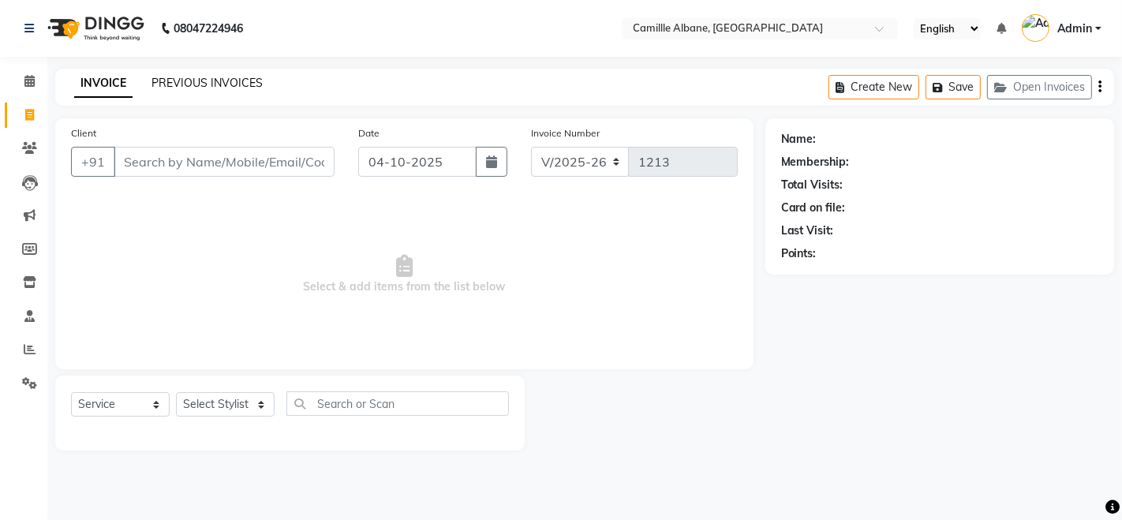
click at [202, 88] on link "PREVIOUS INVOICES" at bounding box center [206, 83] width 111 height 14
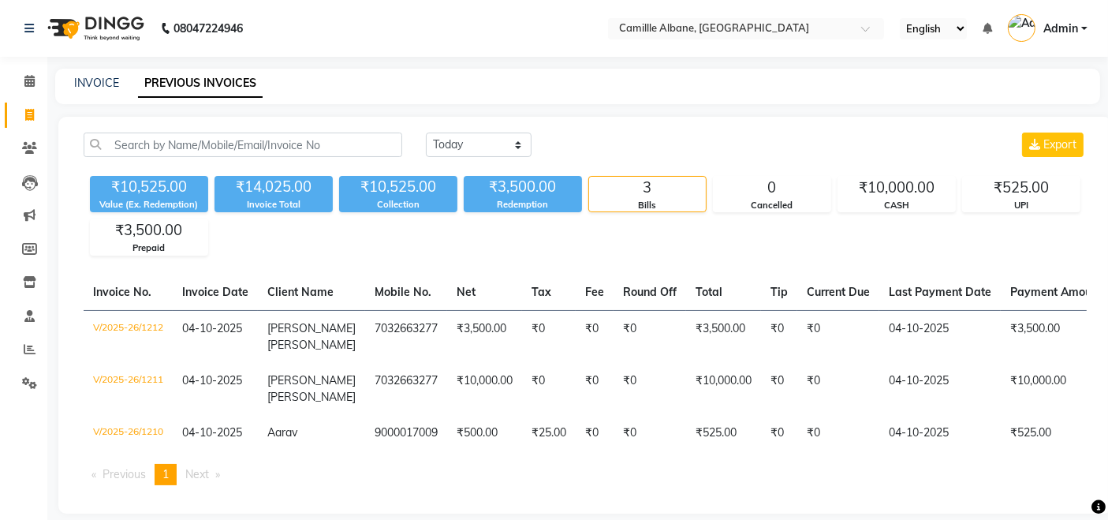
scroll to position [29, 0]
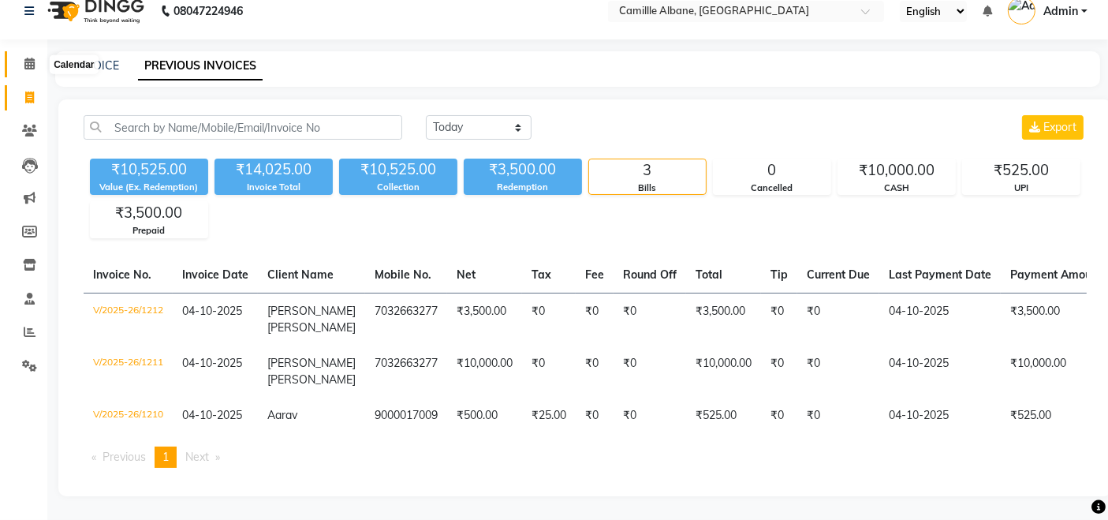
click at [23, 55] on span at bounding box center [30, 64] width 28 height 18
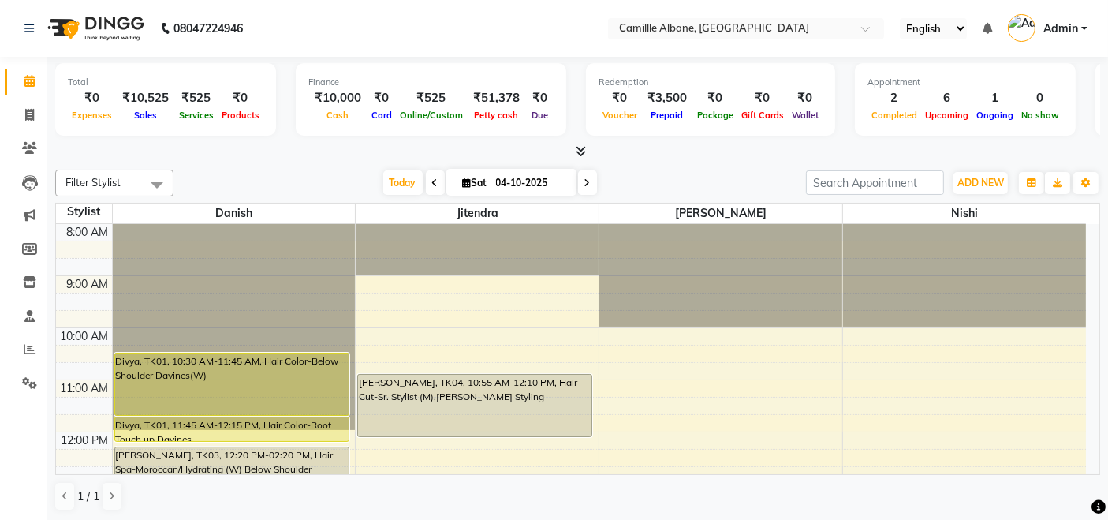
click at [663, 174] on div "Today Sat 04-10-2025" at bounding box center [489, 183] width 617 height 24
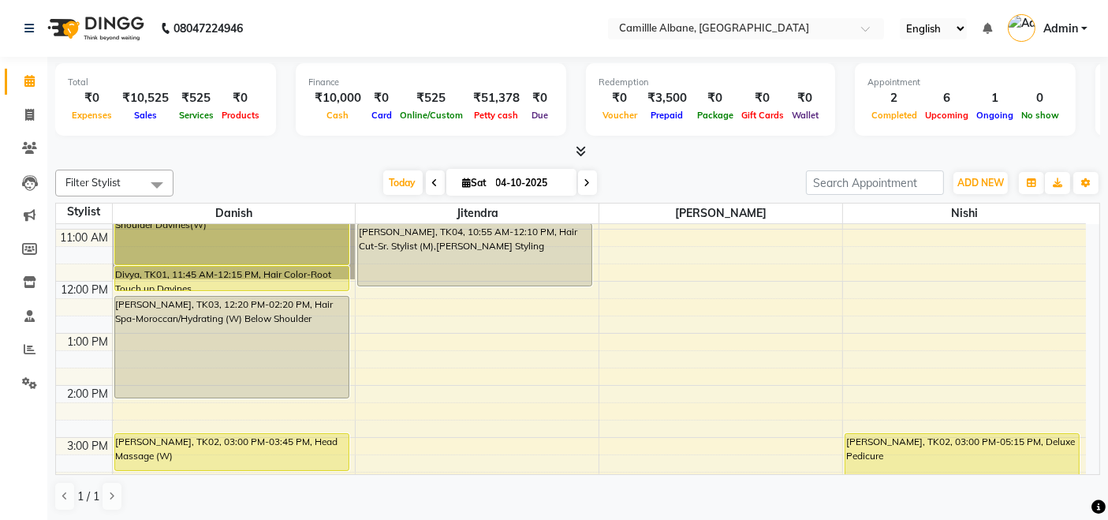
scroll to position [292, 0]
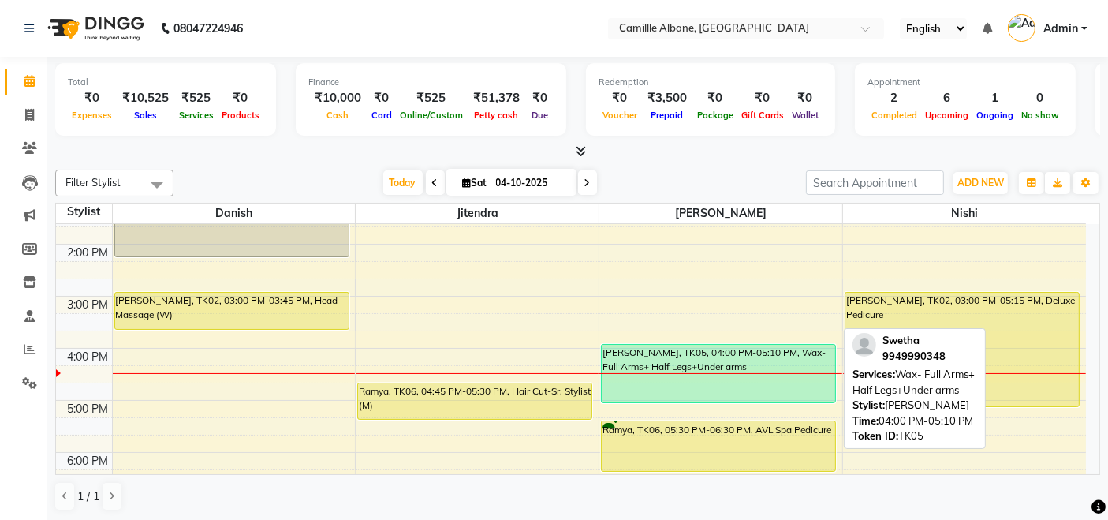
click at [679, 356] on div "[PERSON_NAME], TK05, 04:00 PM-05:10 PM, Wax- Full Arms+ Half Legs+Under arms" at bounding box center [718, 374] width 233 height 58
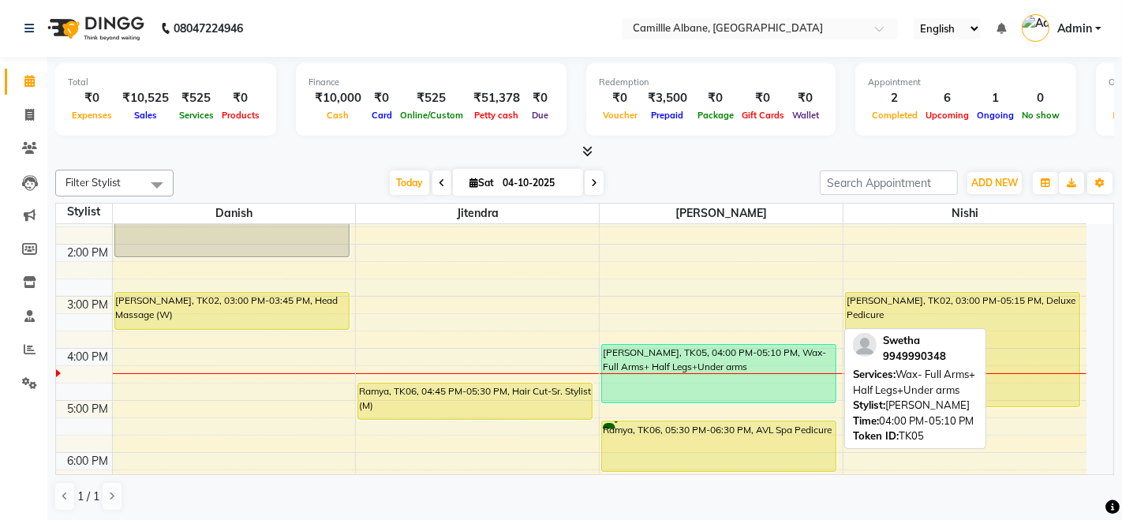
select select "1"
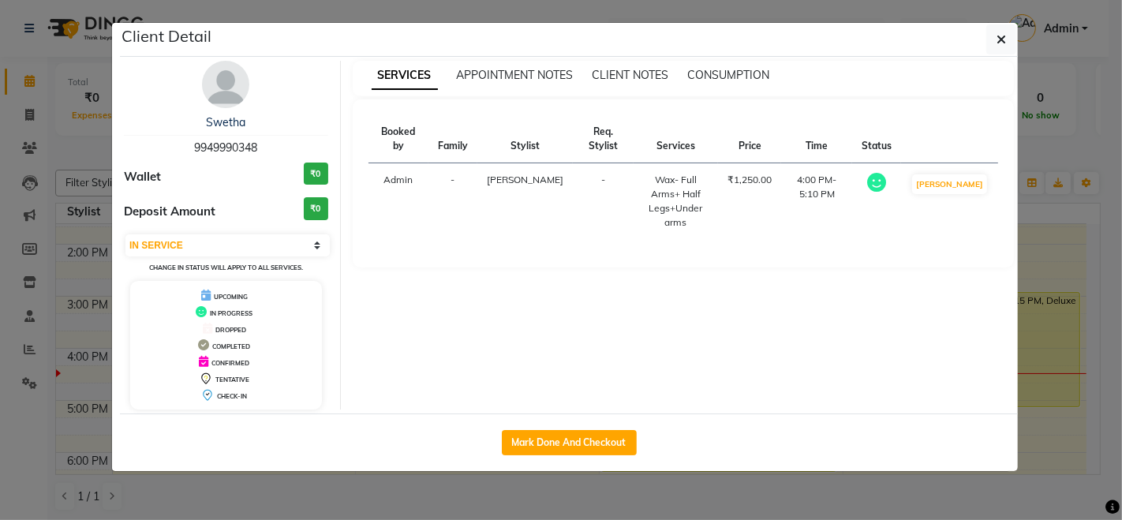
click at [232, 81] on img at bounding box center [225, 84] width 47 height 47
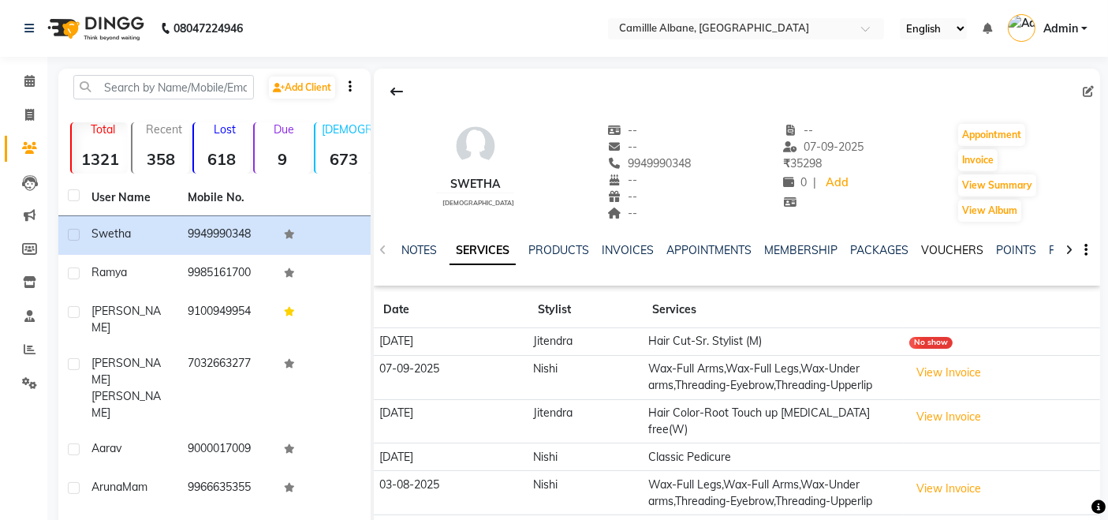
click at [952, 243] on link "VOUCHERS" at bounding box center [952, 250] width 62 height 14
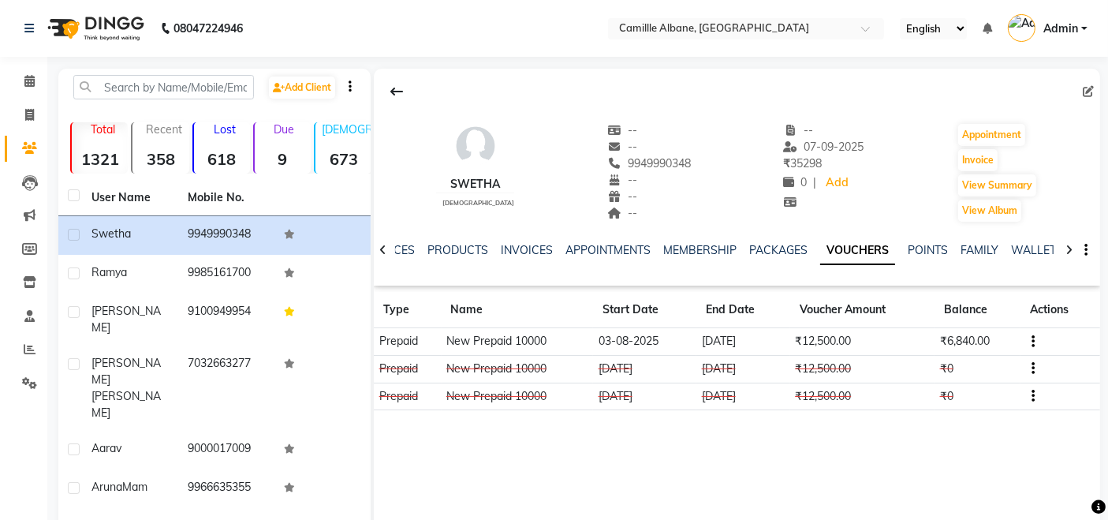
click at [845, 427] on div "Swetha female -- -- 9949990348 -- -- -- -- 07-09-2025 ₹ 35298 0 | Add Appointme…" at bounding box center [737, 305] width 726 height 473
click at [35, 114] on span at bounding box center [30, 115] width 28 height 18
select select "7025"
select select "service"
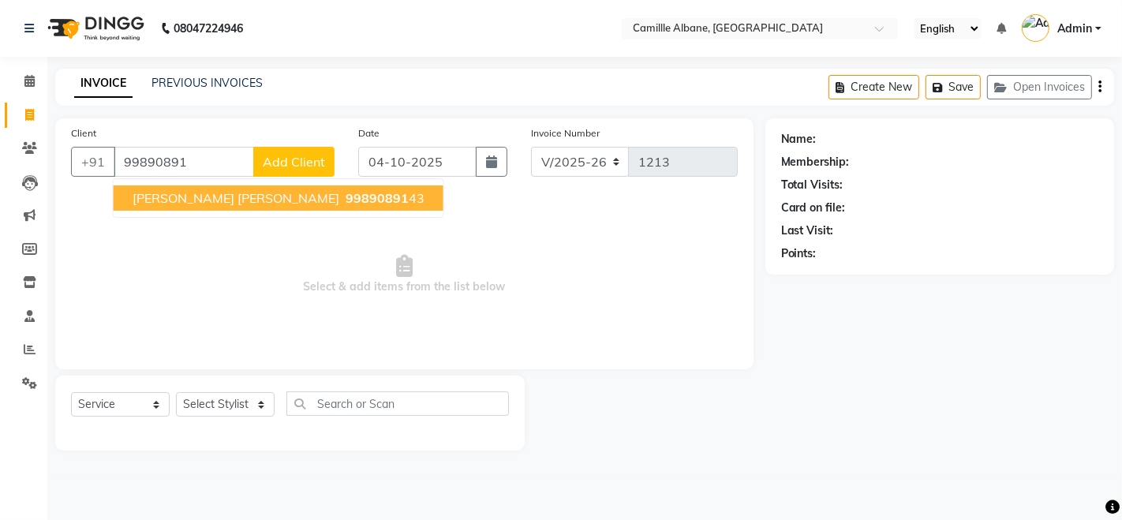
click at [243, 192] on span "[PERSON_NAME] [PERSON_NAME]" at bounding box center [236, 198] width 207 height 16
type input "9989089143"
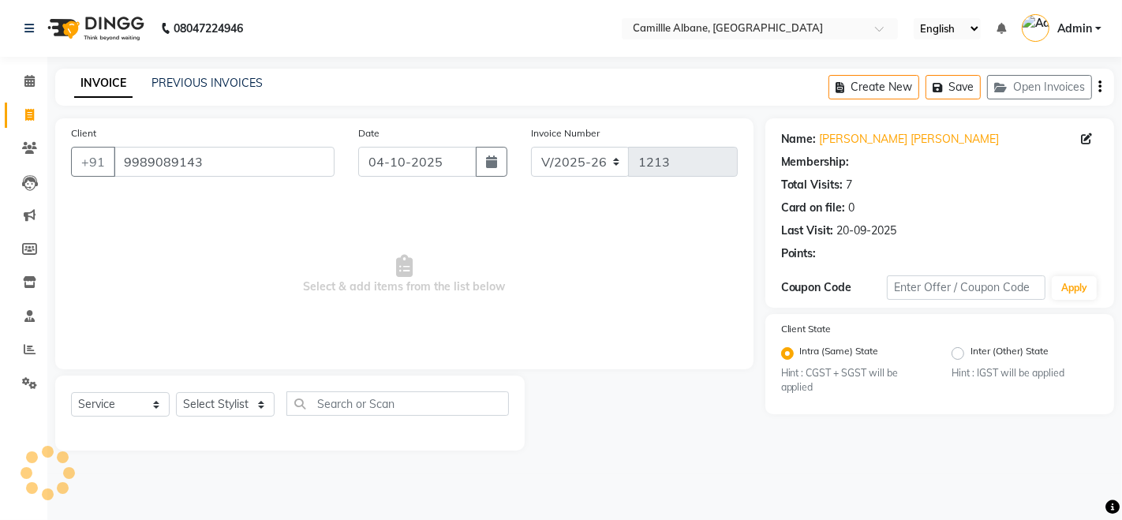
select select "1: Object"
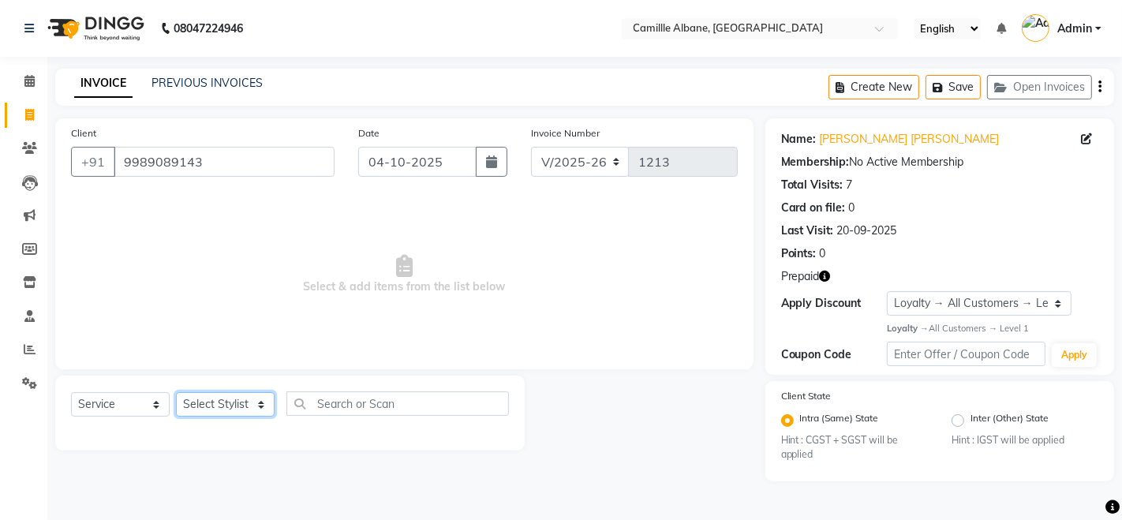
click at [256, 395] on select "Select Stylist Admin Danish Dr, Rajani Jitendra K T Ramarao Lalitha Madhu Nishi" at bounding box center [225, 404] width 99 height 24
select select "57806"
click at [176, 392] on select "Select Stylist Admin Danish Dr, Rajani Jitendra K T Ramarao Lalitha Madhu Nishi" at bounding box center [225, 404] width 99 height 24
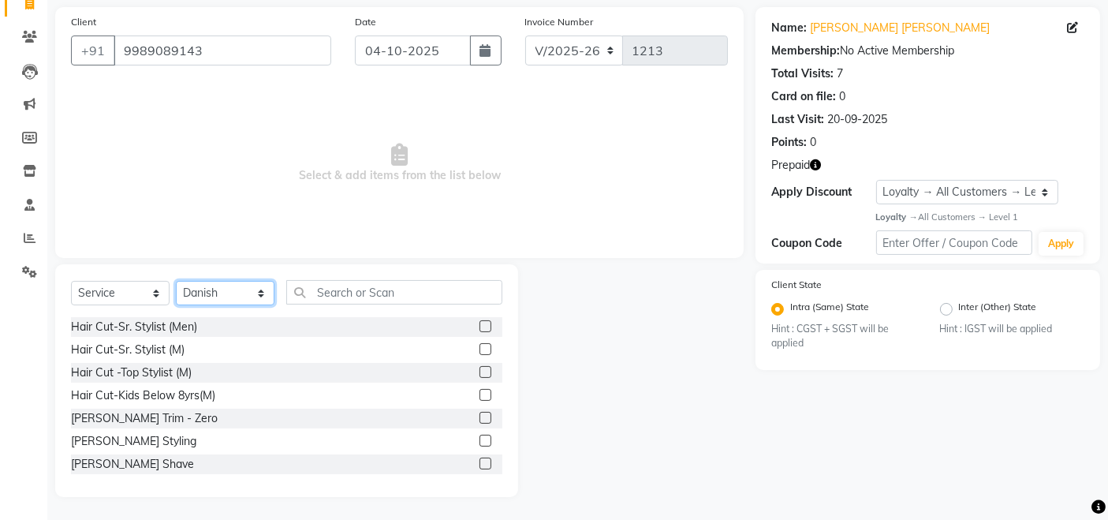
scroll to position [146, 0]
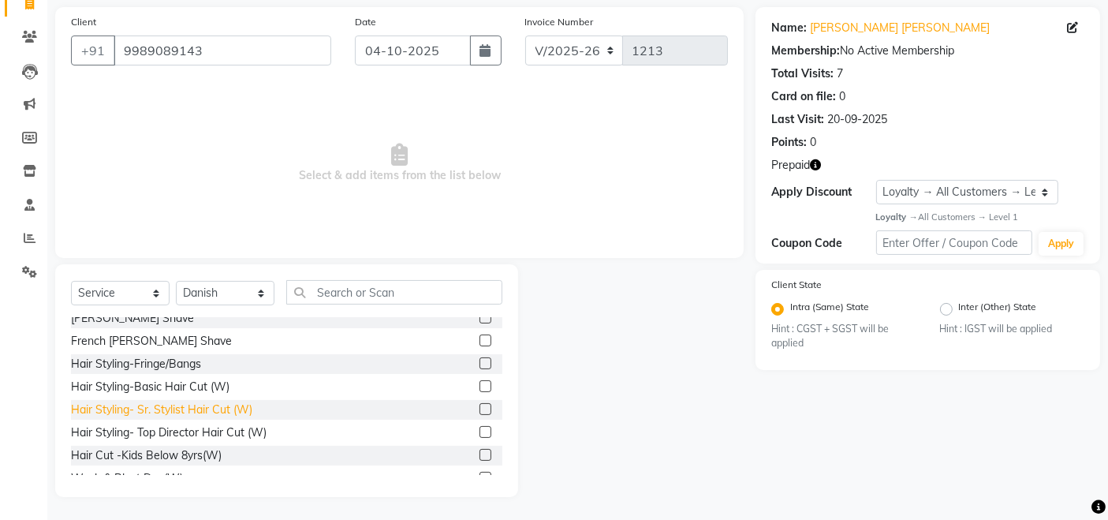
click at [242, 403] on div "Hair Styling- Sr. Stylist Hair Cut (W)" at bounding box center [161, 409] width 181 height 17
checkbox input "false"
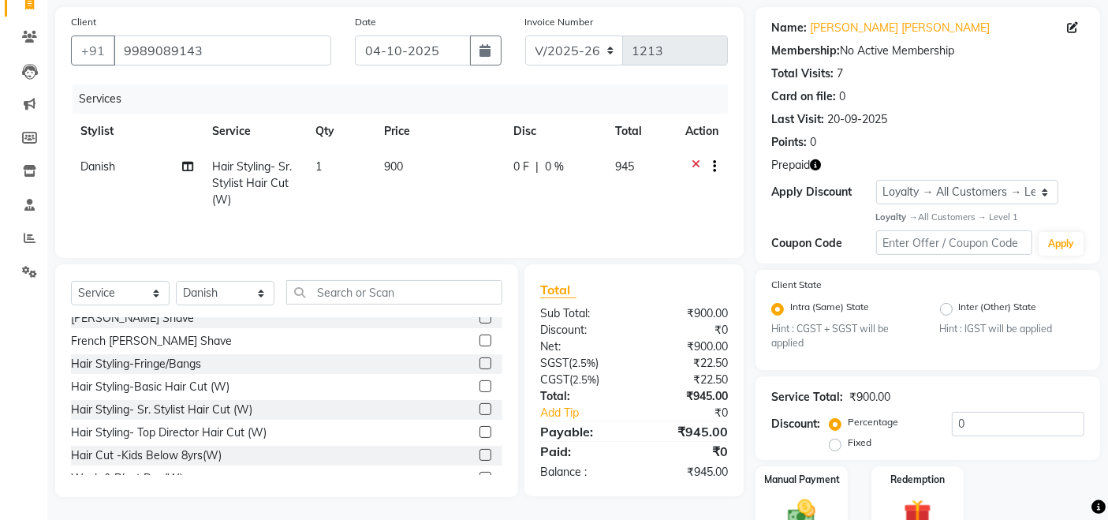
click at [821, 163] on icon "button" at bounding box center [815, 164] width 11 height 11
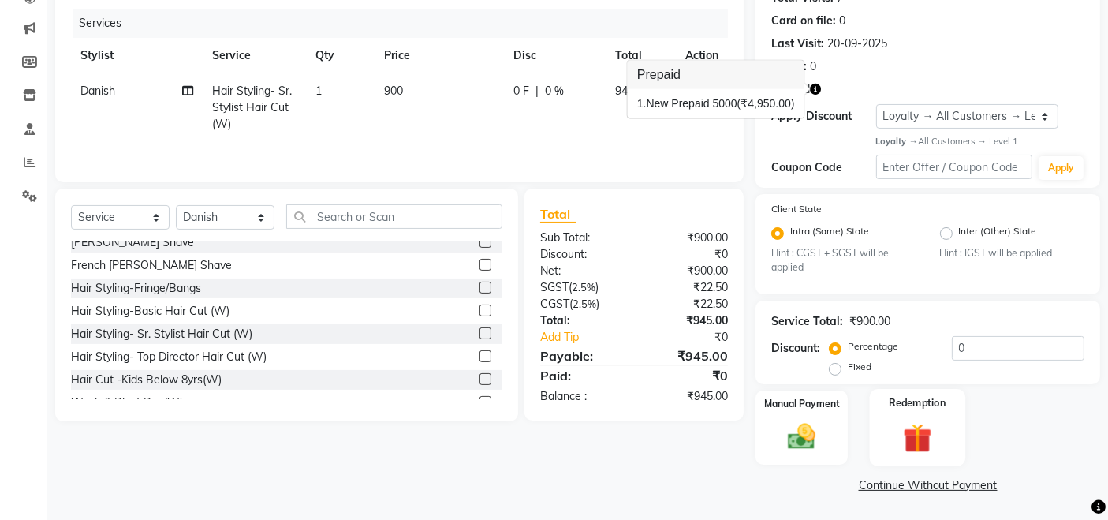
click at [908, 439] on img at bounding box center [917, 438] width 47 height 36
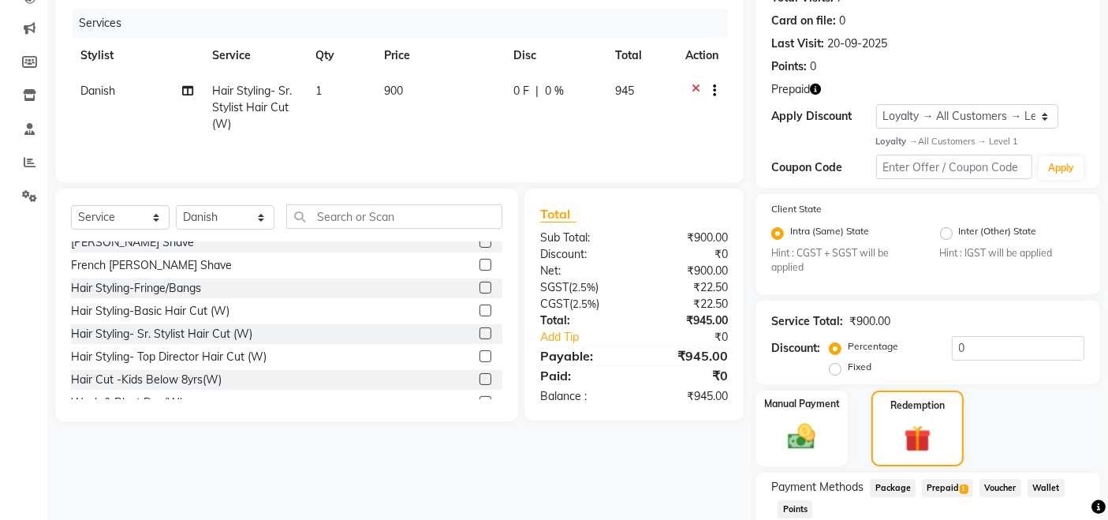
click at [943, 487] on span "Prepaid 1" at bounding box center [947, 488] width 51 height 18
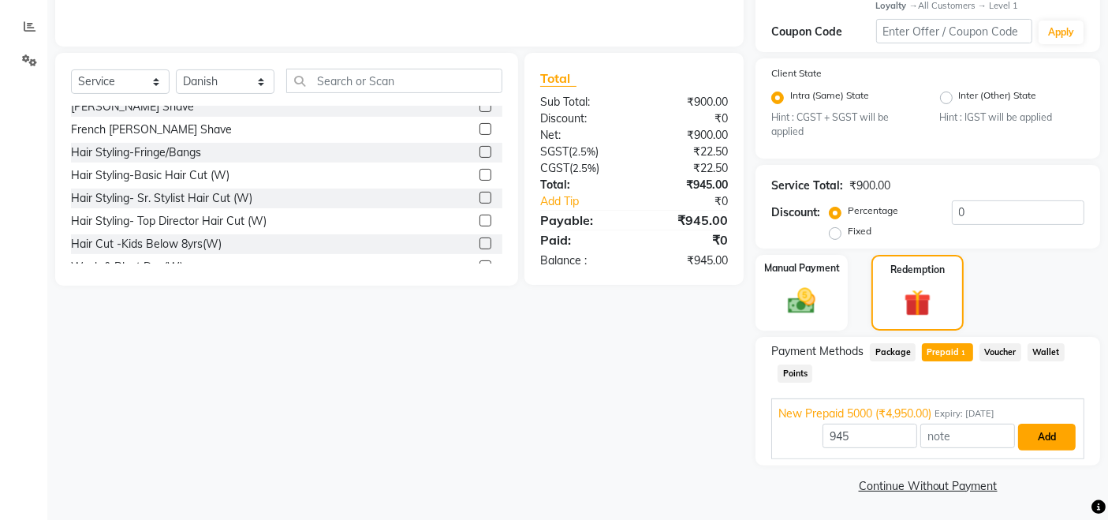
click at [1057, 429] on button "Add" at bounding box center [1047, 437] width 58 height 27
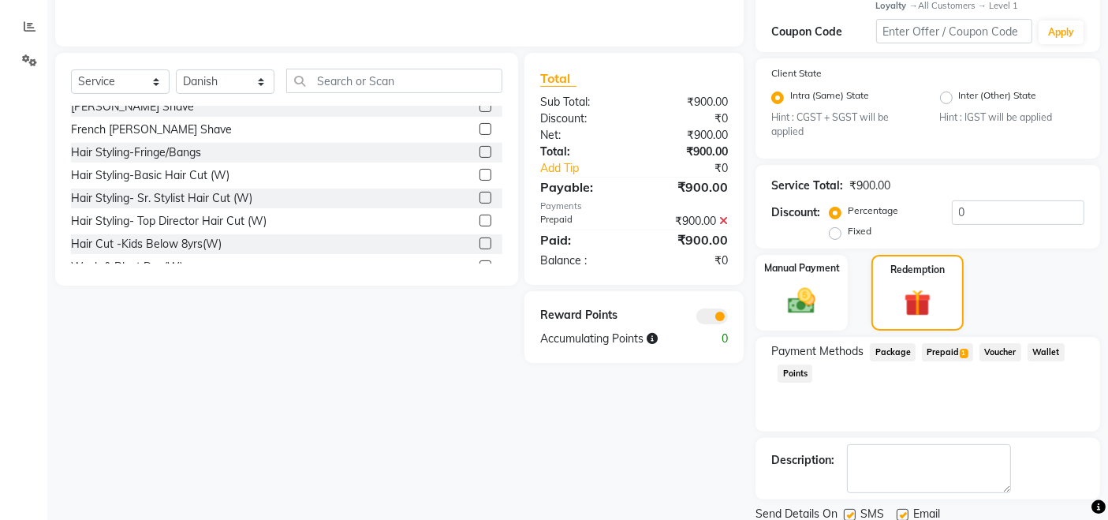
scroll to position [378, 0]
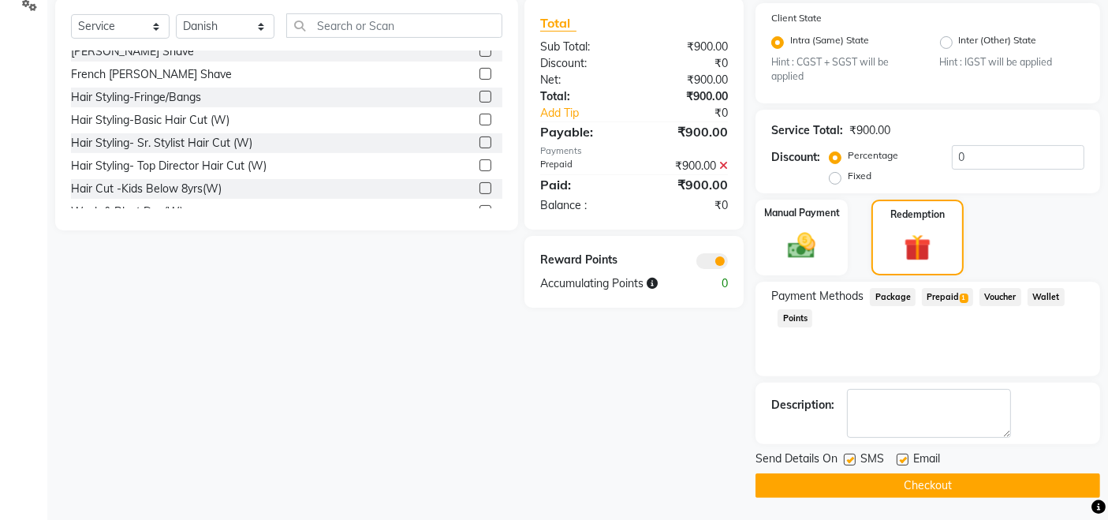
click at [1025, 483] on button "Checkout" at bounding box center [928, 485] width 345 height 24
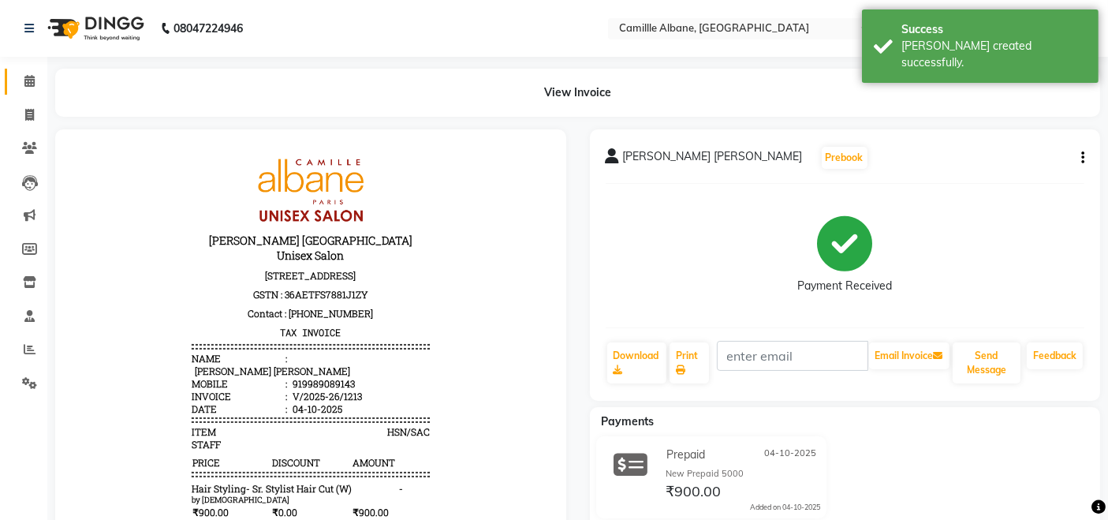
click at [29, 72] on link "Calendar" at bounding box center [24, 82] width 38 height 26
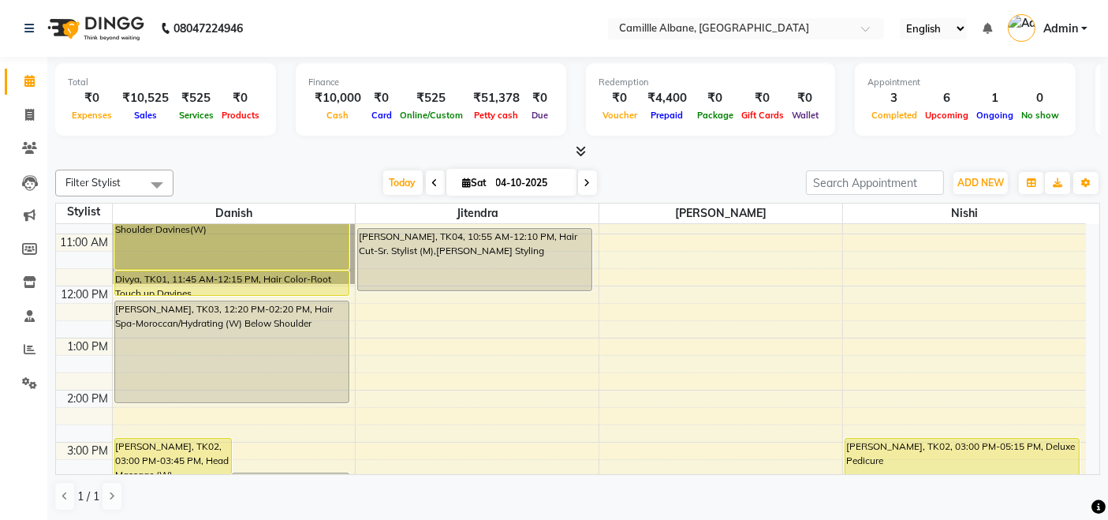
scroll to position [292, 0]
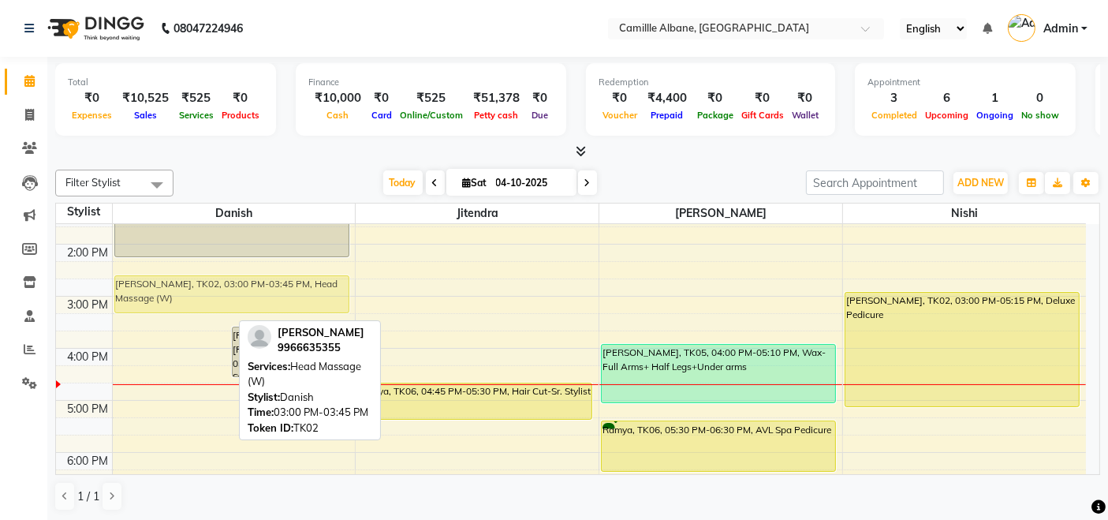
click at [179, 289] on div "Aruna Mam, TK02, 03:00 PM-03:45 PM, Head Massage (W) Ravi Krishna Reddy, TK07, …" at bounding box center [234, 296] width 243 height 728
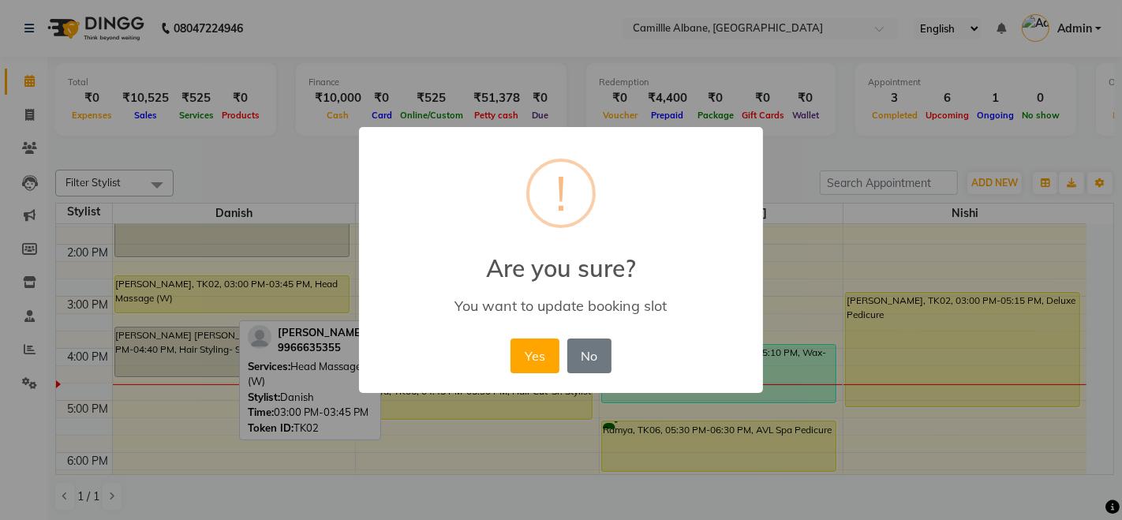
click at [546, 356] on button "Yes" at bounding box center [534, 355] width 48 height 35
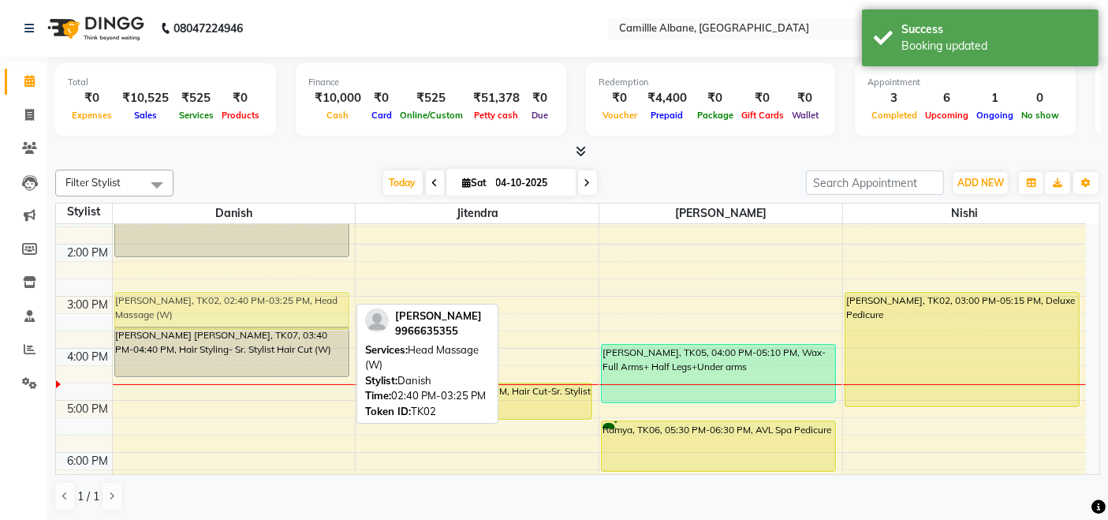
drag, startPoint x: 254, startPoint y: 282, endPoint x: 254, endPoint y: 292, distance: 9.5
click at [254, 292] on div "Divya, TK01, 10:30 AM-11:45 AM, Hair Color-Below Shoulder Davines(W) Divya, TK0…" at bounding box center [234, 296] width 243 height 728
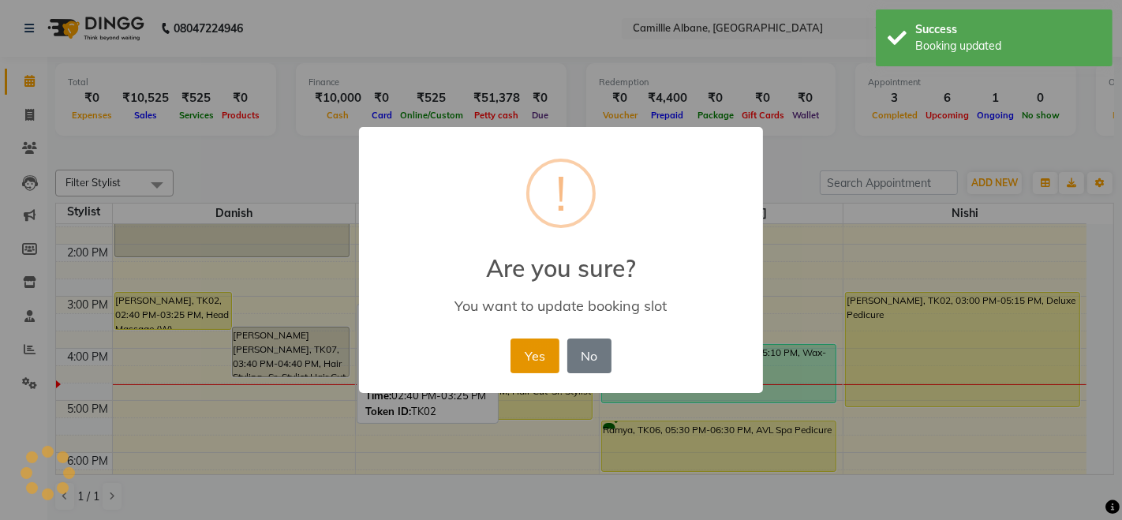
click at [528, 366] on button "Yes" at bounding box center [534, 355] width 48 height 35
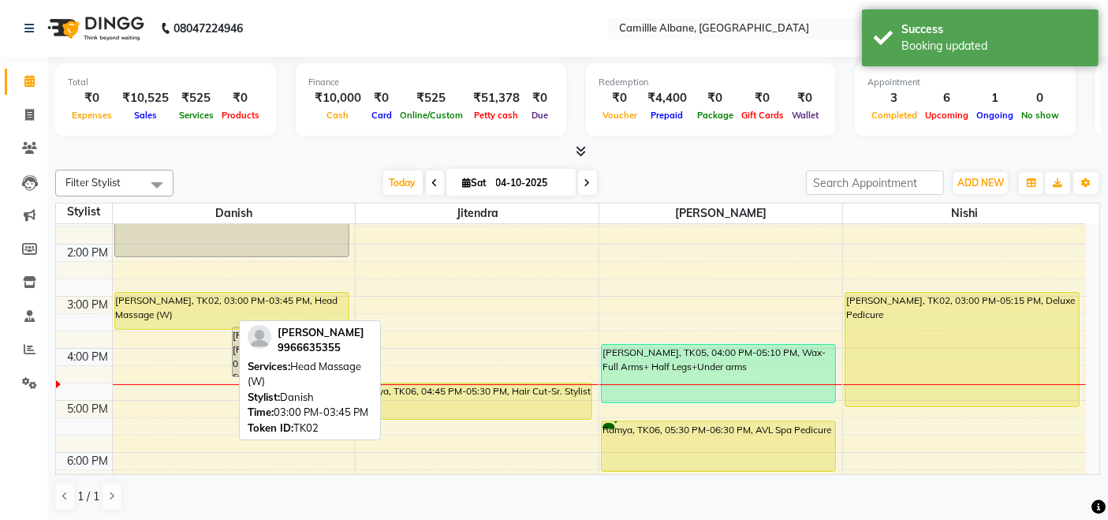
drag, startPoint x: 175, startPoint y: 324, endPoint x: 180, endPoint y: 311, distance: 14.2
click at [180, 311] on div "Aruna Mam, TK02, 03:00 PM-03:45 PM, Head Massage (W) Ravi Krishna Reddy, TK07, …" at bounding box center [234, 296] width 243 height 728
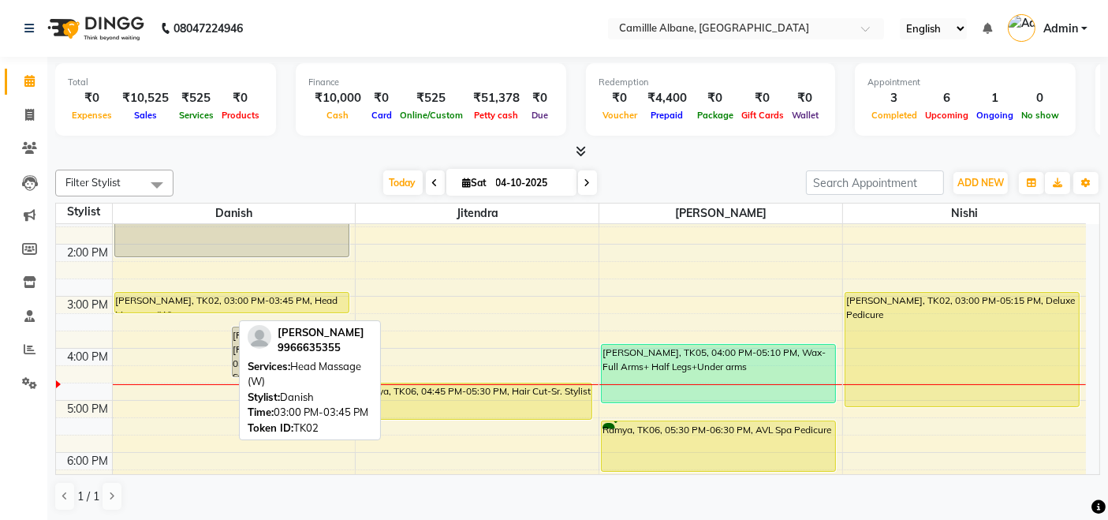
click at [174, 301] on div "Aruna Mam, TK02, 03:00 PM-03:45 PM, Head Massage (W) Ravi Krishna Reddy, TK07, …" at bounding box center [234, 296] width 243 height 728
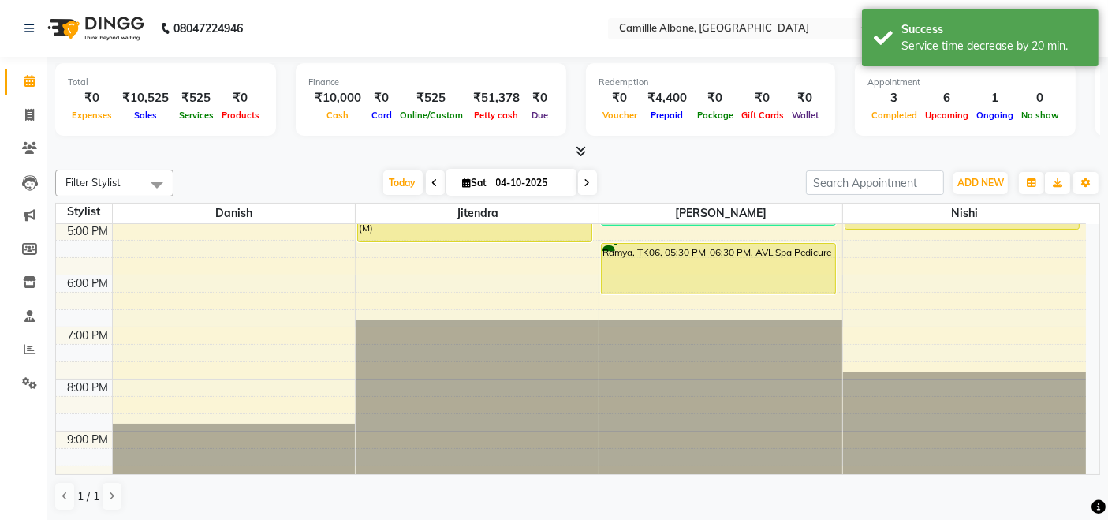
scroll to position [323, 0]
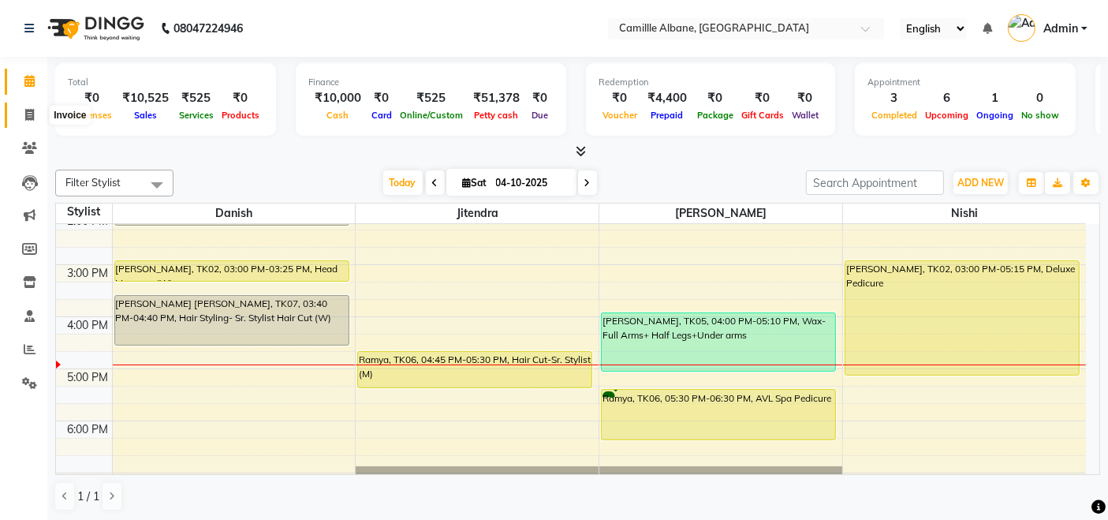
click at [32, 116] on icon at bounding box center [29, 115] width 9 height 12
select select "service"
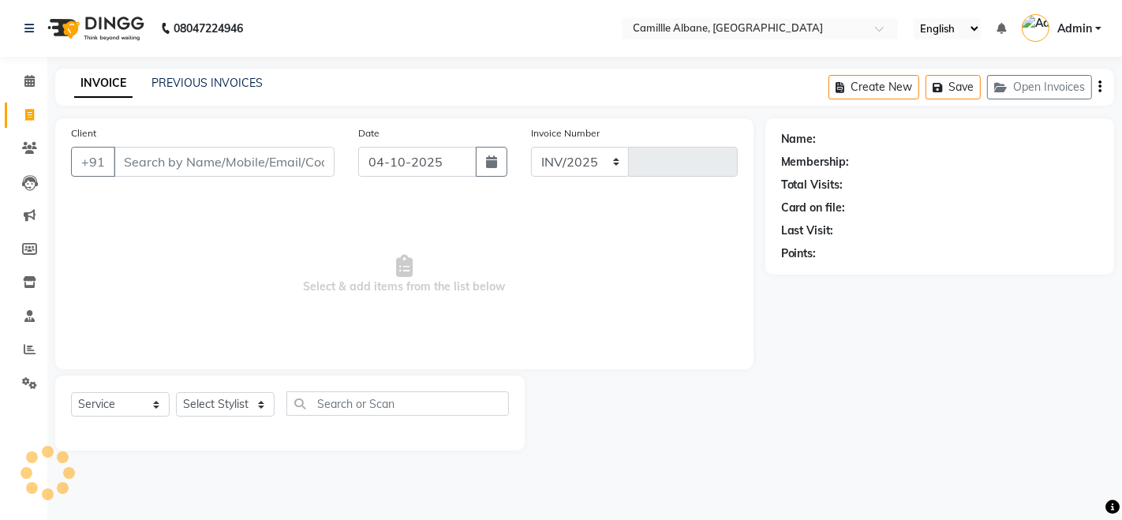
select select "7025"
type input "1214"
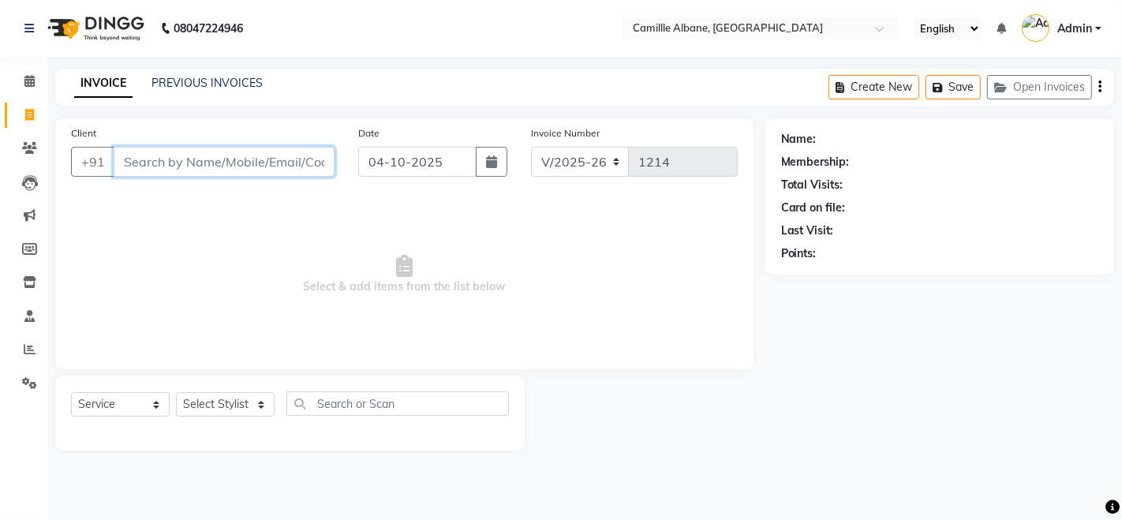
click at [153, 162] on input "Client" at bounding box center [224, 162] width 221 height 30
click at [30, 73] on span at bounding box center [30, 82] width 28 height 18
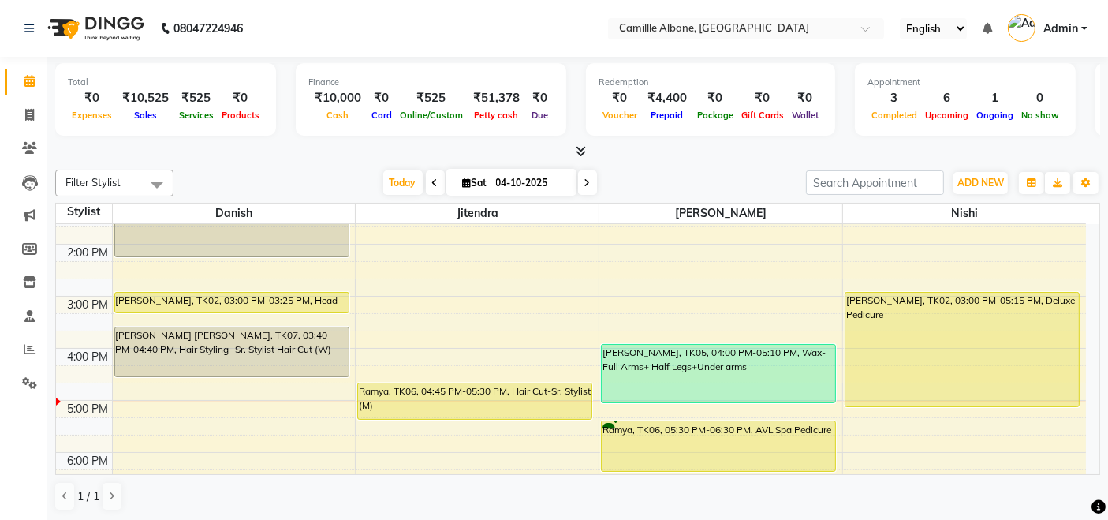
scroll to position [438, 0]
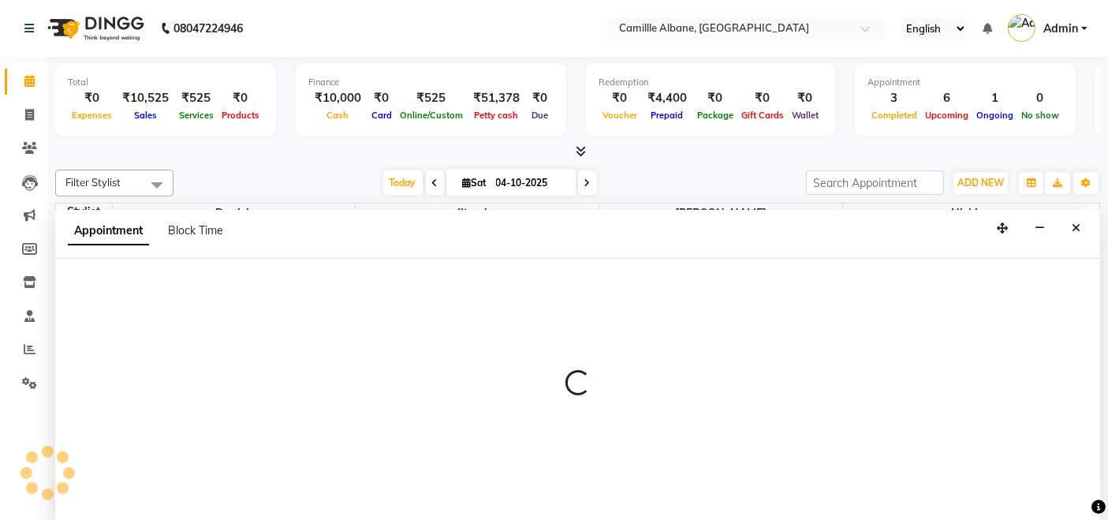
scroll to position [0, 0]
select select "57814"
select select "1185"
select select "tentative"
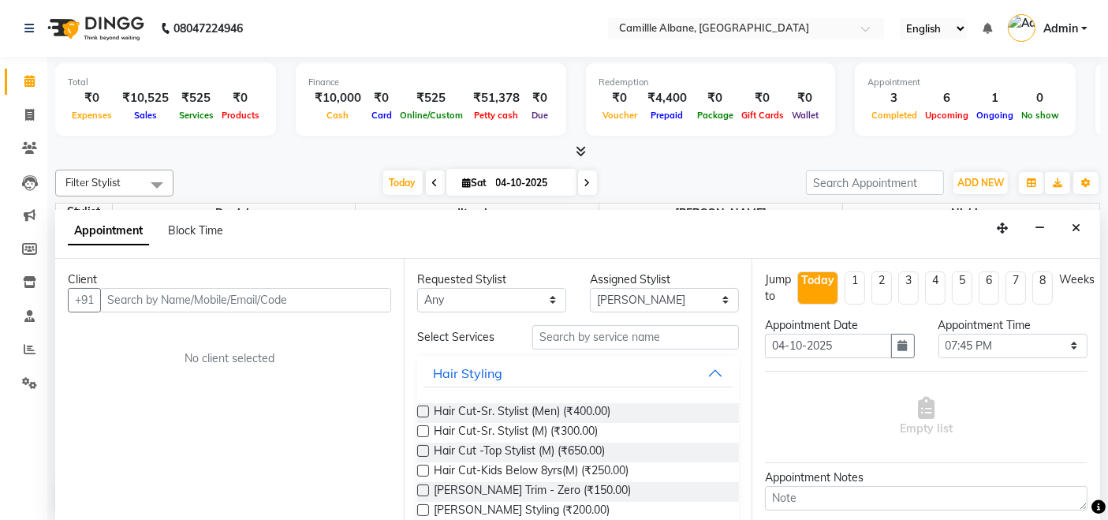
click at [1081, 226] on button "Close" at bounding box center [1076, 228] width 23 height 24
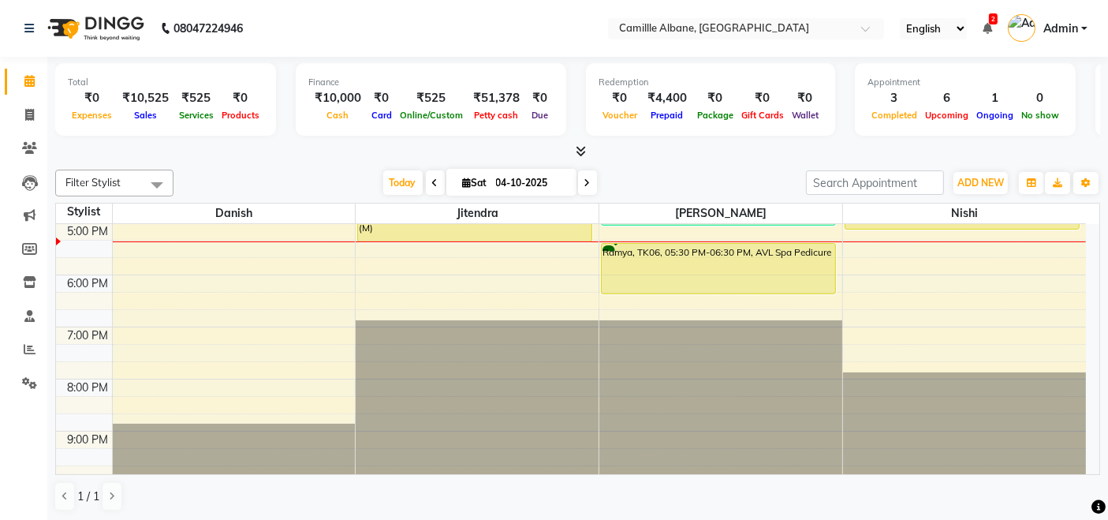
scroll to position [323, 0]
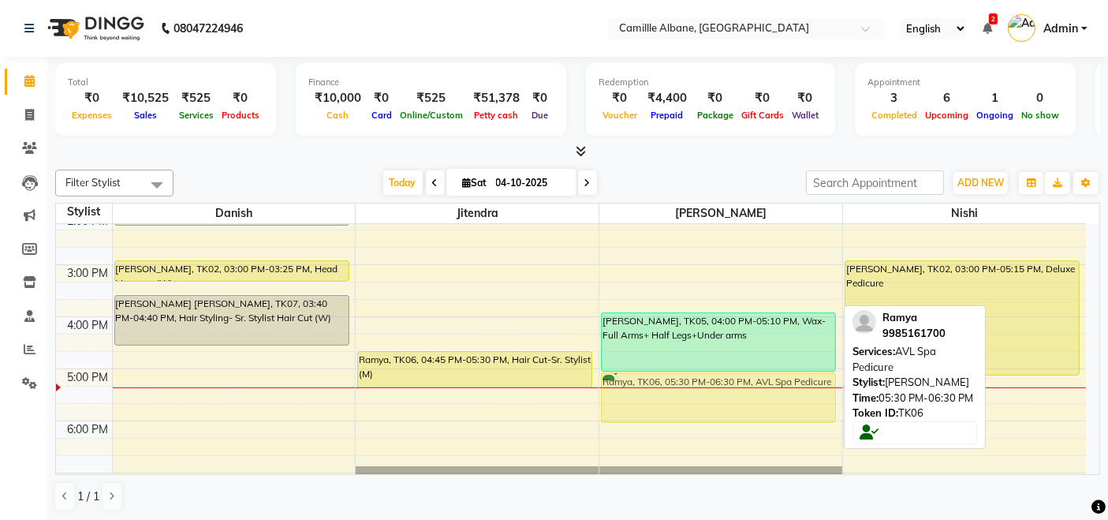
drag, startPoint x: 700, startPoint y: 406, endPoint x: 700, endPoint y: 397, distance: 9.5
click at [700, 397] on div "Swetha, TK05, 04:00 PM-05:10 PM, Wax- Full Arms+ Half Legs+Under arms Ramya, TK…" at bounding box center [720, 265] width 243 height 728
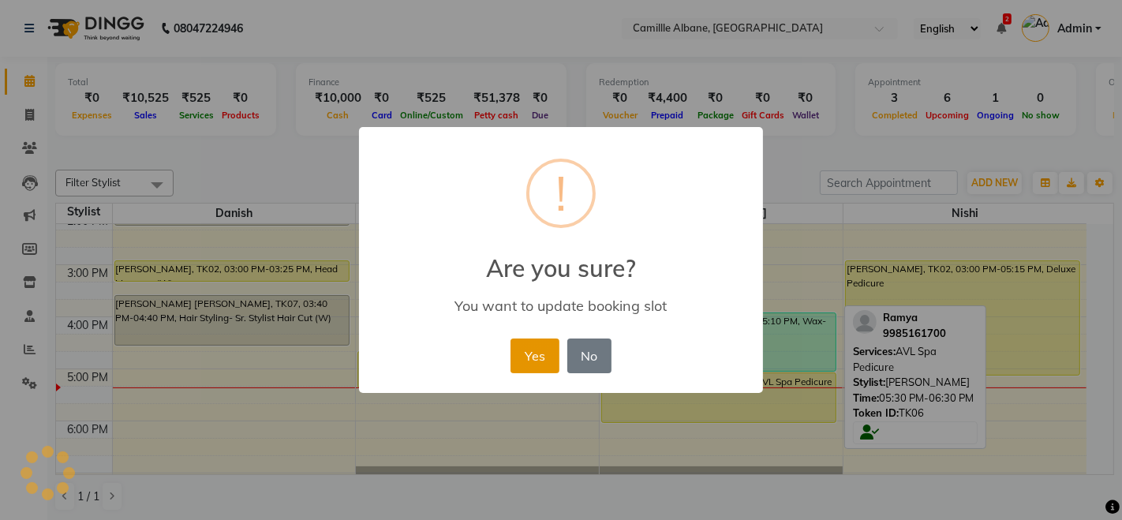
click at [524, 350] on button "Yes" at bounding box center [534, 355] width 48 height 35
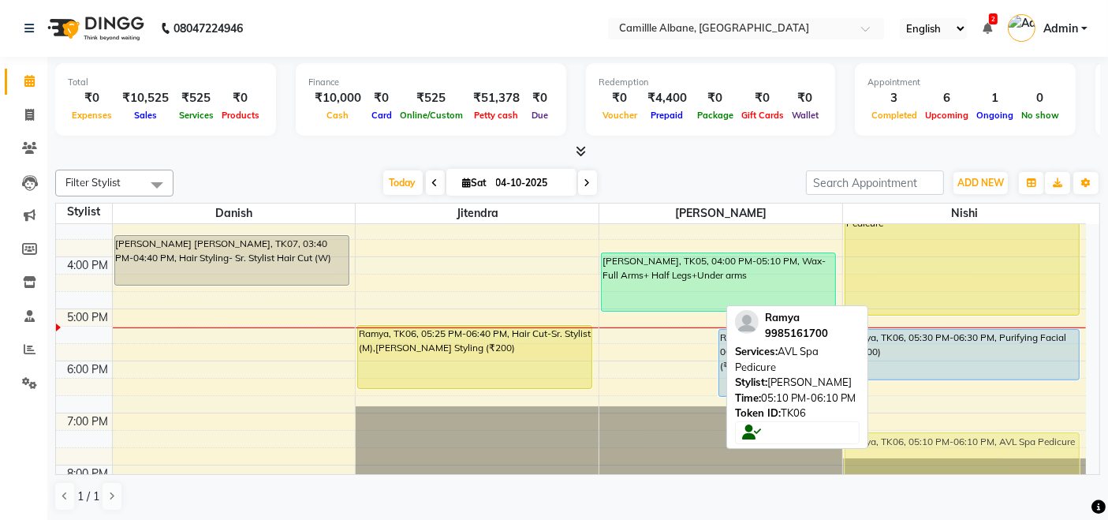
scroll to position [405, 0]
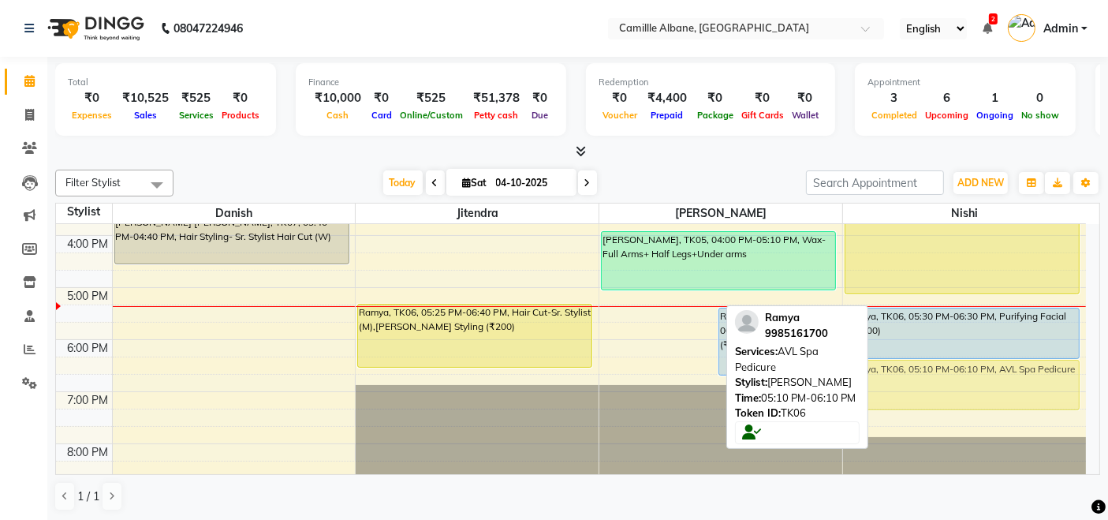
drag, startPoint x: 677, startPoint y: 408, endPoint x: 985, endPoint y: 400, distance: 308.5
click at [985, 400] on tr "Divya, TK01, 10:30 AM-11:45 AM, Hair Color-Below Shoulder Davines(W) Divya, TK0…" at bounding box center [571, 183] width 1030 height 728
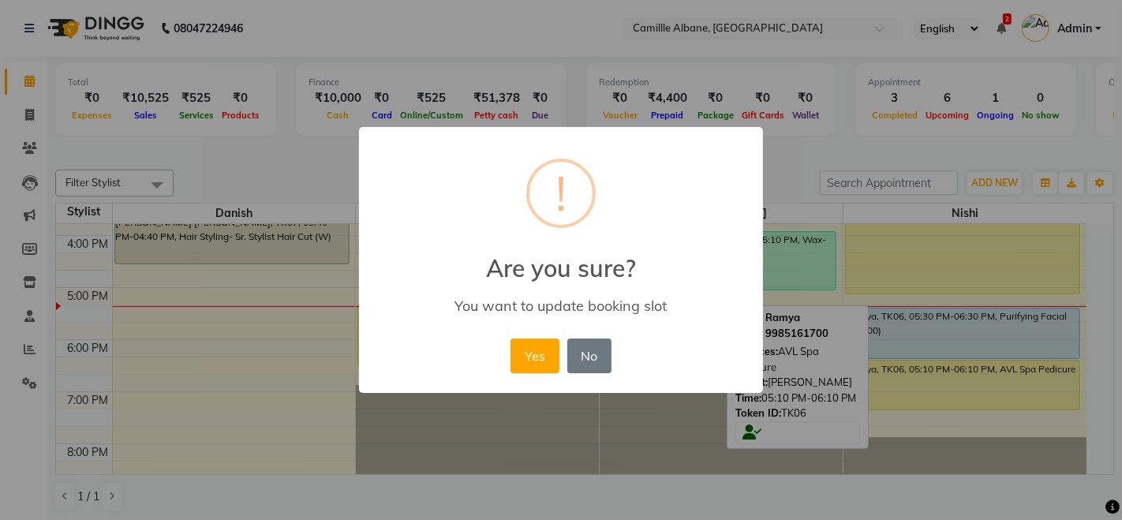
click at [547, 355] on button "Yes" at bounding box center [534, 355] width 48 height 35
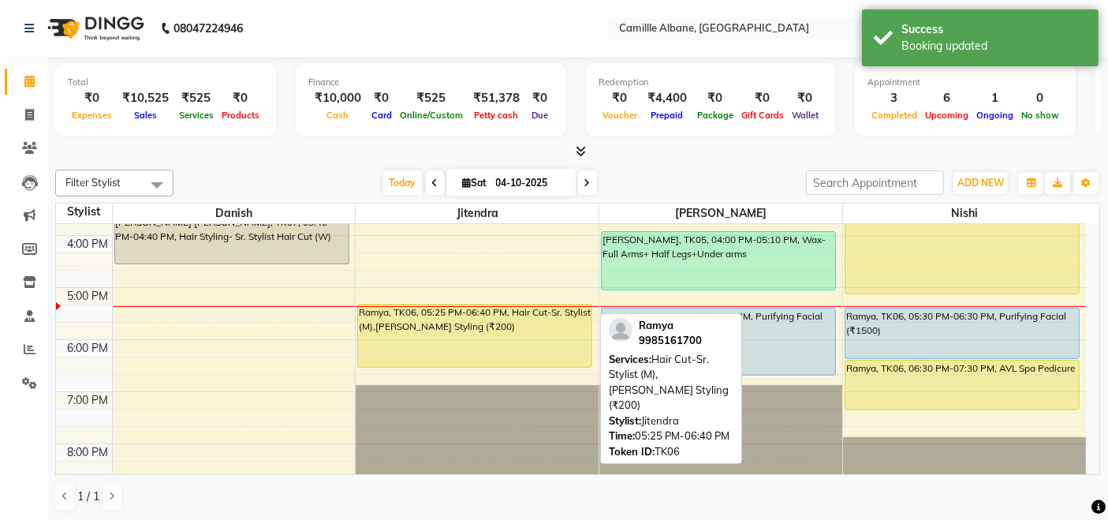
click at [439, 341] on div "Ramya, TK06, 05:25 PM-06:40 PM, Hair Cut-Sr. Stylist (M),[PERSON_NAME] Styling …" at bounding box center [474, 335] width 233 height 62
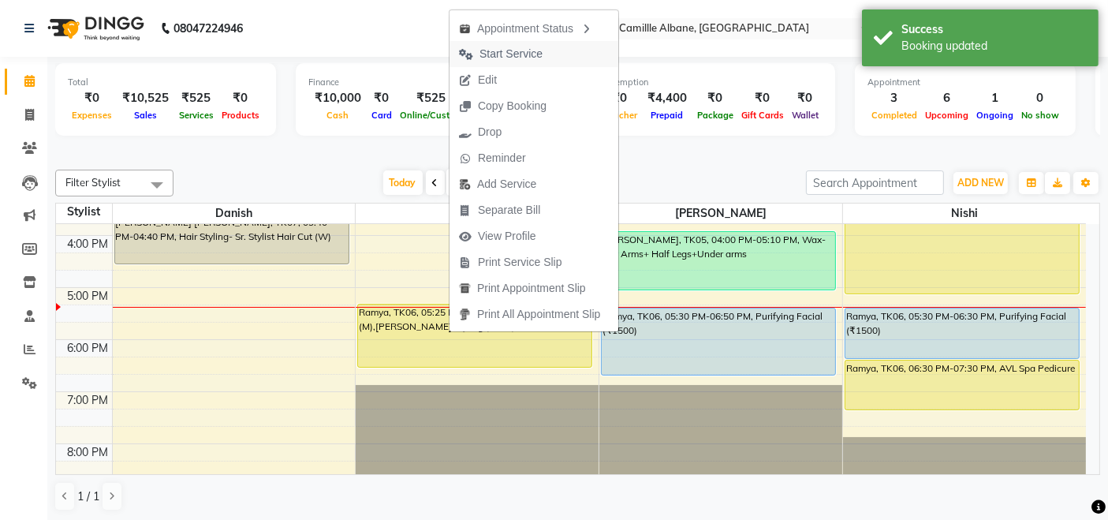
click at [521, 55] on span "Start Service" at bounding box center [511, 54] width 63 height 17
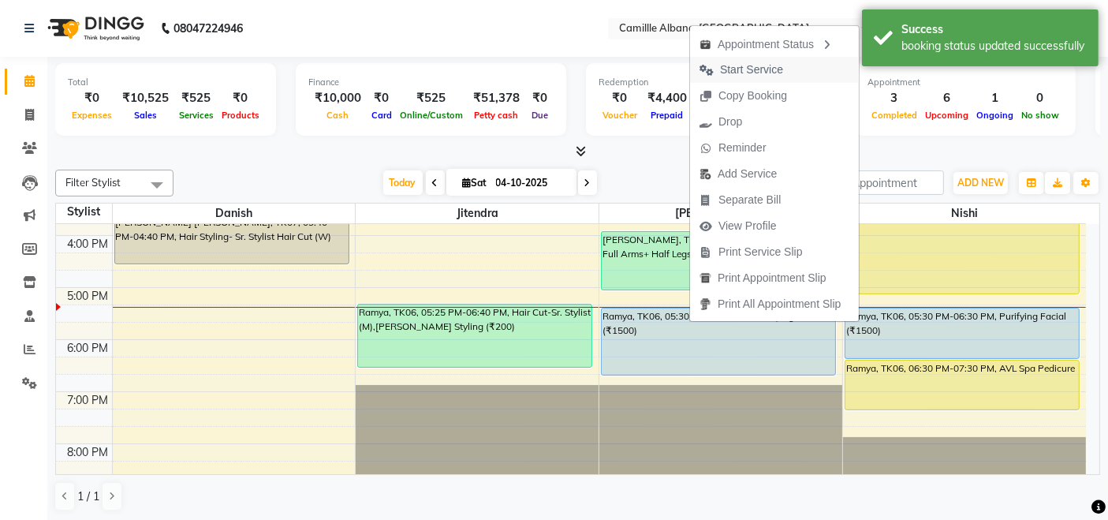
click at [761, 71] on span "Start Service" at bounding box center [751, 70] width 63 height 17
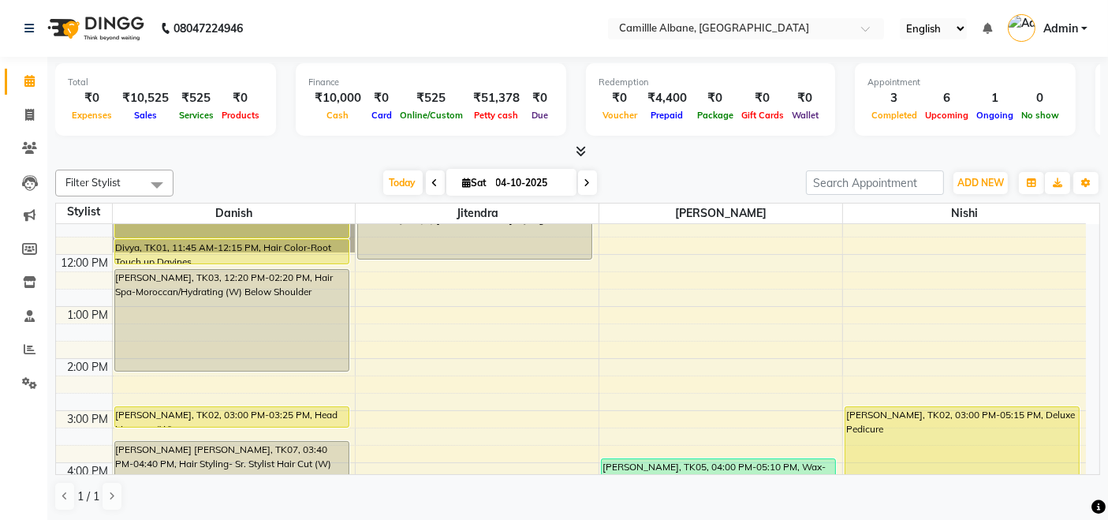
scroll to position [469, 0]
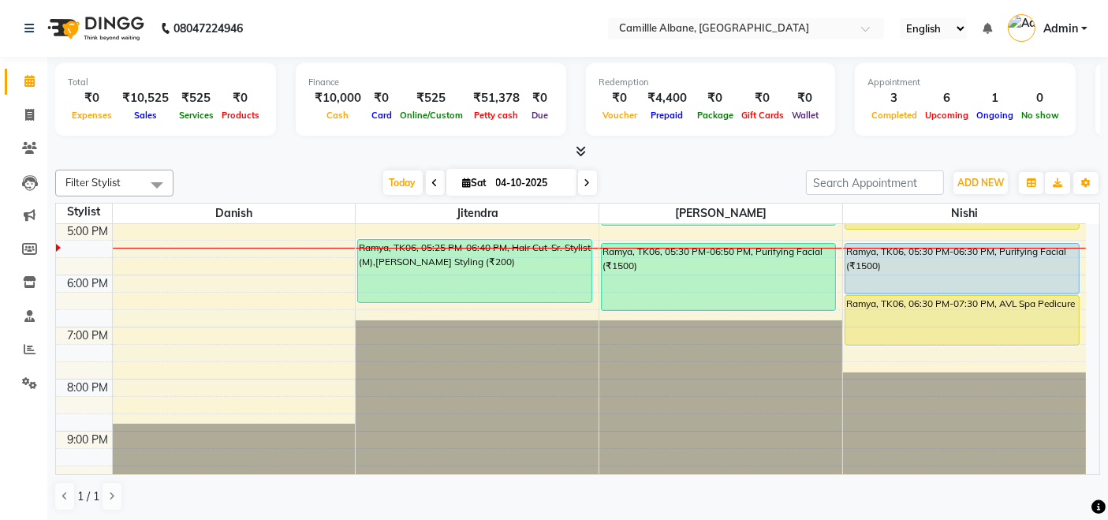
click at [699, 484] on div "1 / 1" at bounding box center [577, 496] width 1045 height 30
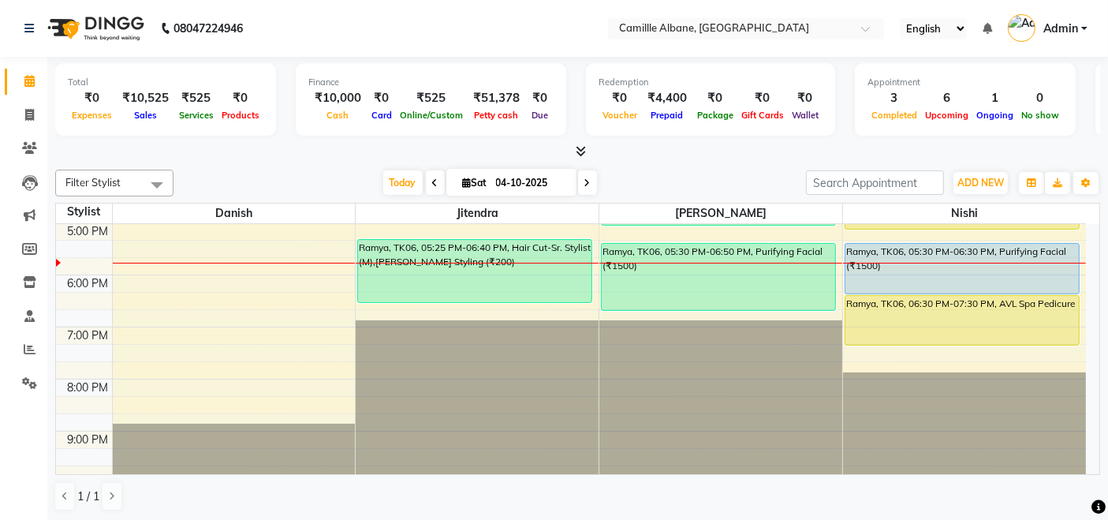
click at [390, 22] on nav "08047224946 Select Location × Camillle Albane, Nallagandla English ENGLISH Espa…" at bounding box center [554, 28] width 1108 height 57
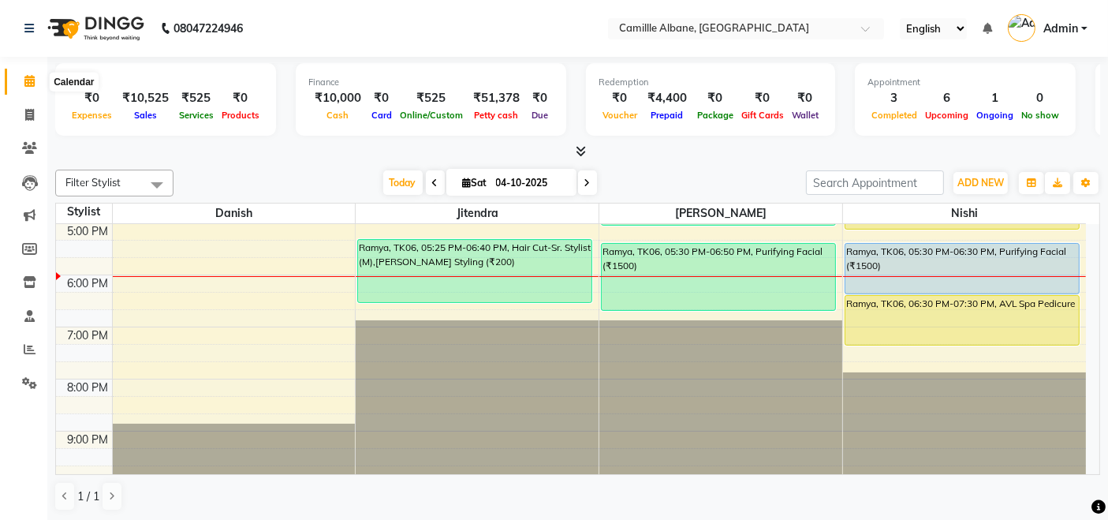
click at [32, 84] on icon at bounding box center [29, 81] width 10 height 12
click at [33, 109] on icon at bounding box center [29, 115] width 9 height 12
click at [31, 81] on icon at bounding box center [29, 81] width 10 height 12
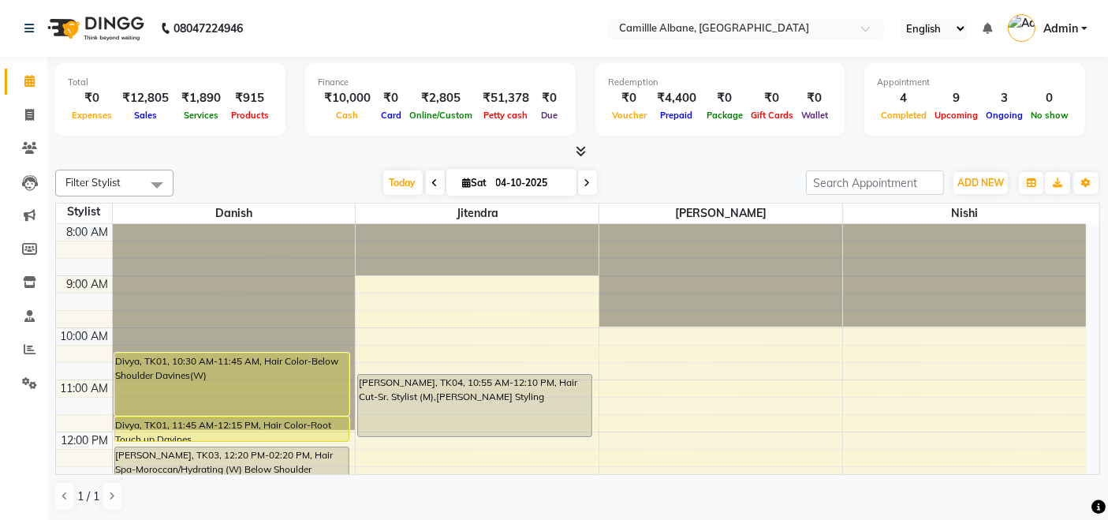
click at [710, 159] on div at bounding box center [577, 152] width 1045 height 17
click at [29, 81] on icon at bounding box center [29, 81] width 10 height 12
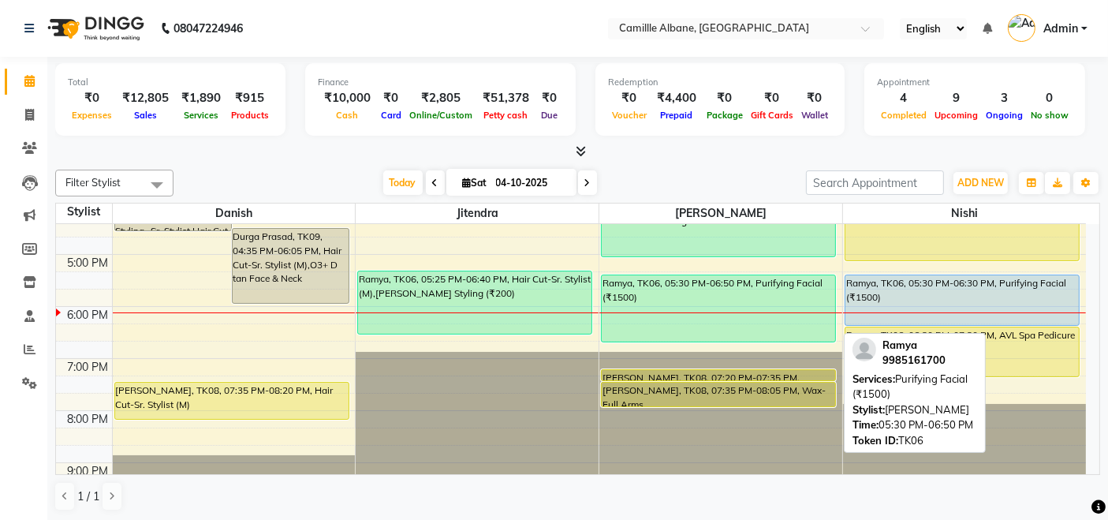
scroll to position [292, 0]
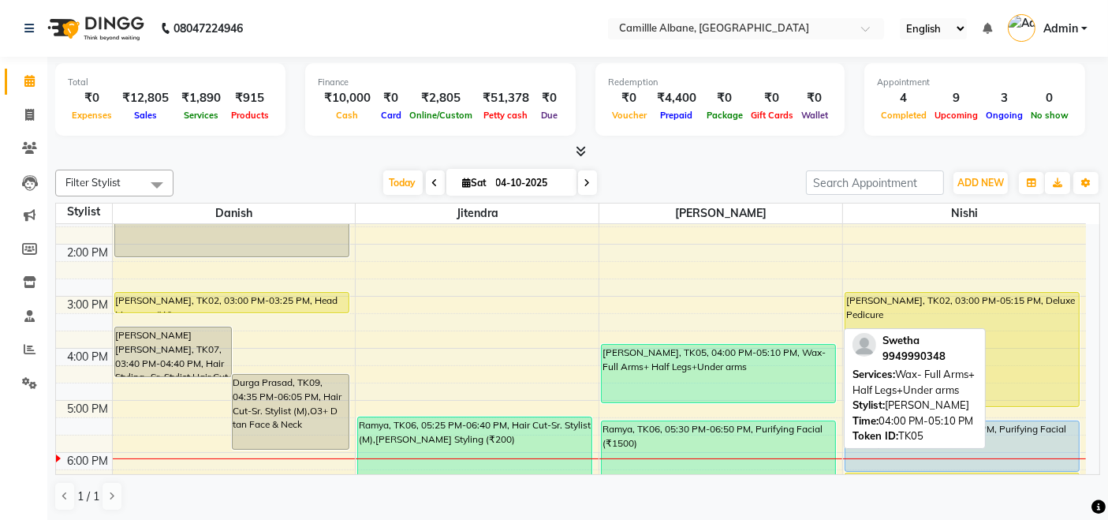
click at [696, 357] on div "[PERSON_NAME], TK05, 04:00 PM-05:10 PM, Wax- Full Arms+ Half Legs+Under arms" at bounding box center [718, 374] width 233 height 58
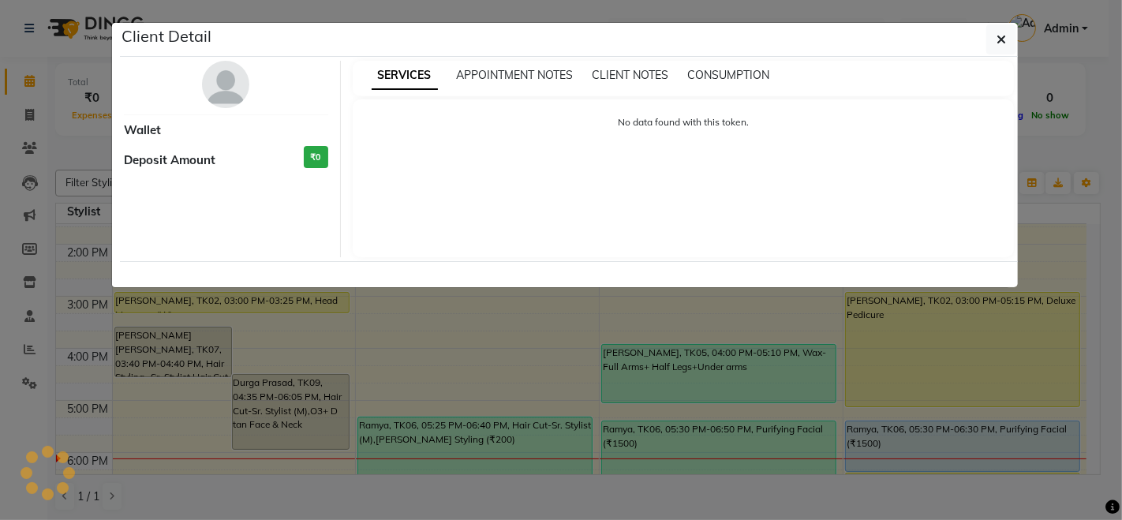
select select "1"
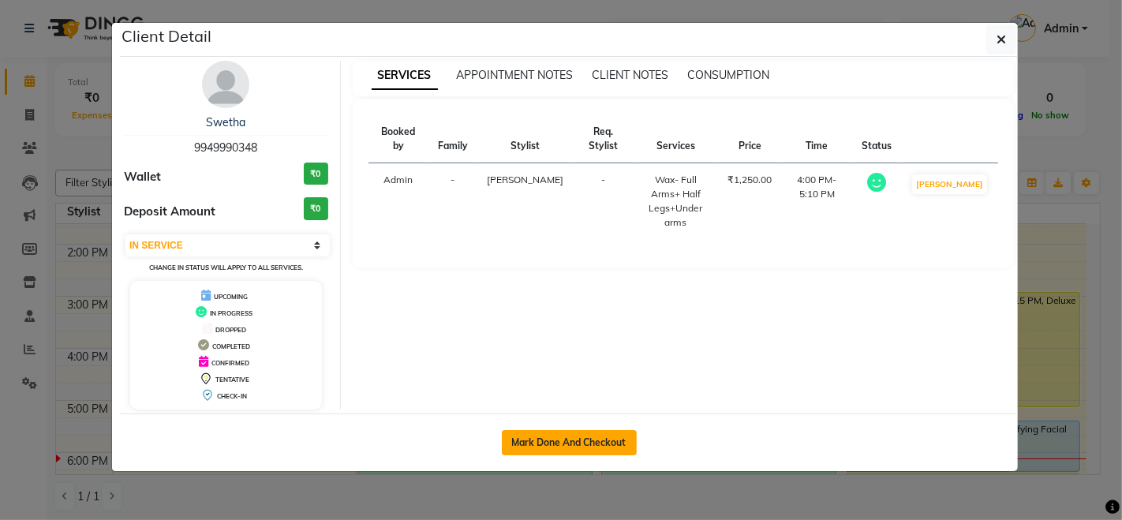
click at [605, 435] on button "Mark Done And Checkout" at bounding box center [569, 442] width 135 height 25
select select "7025"
select select "service"
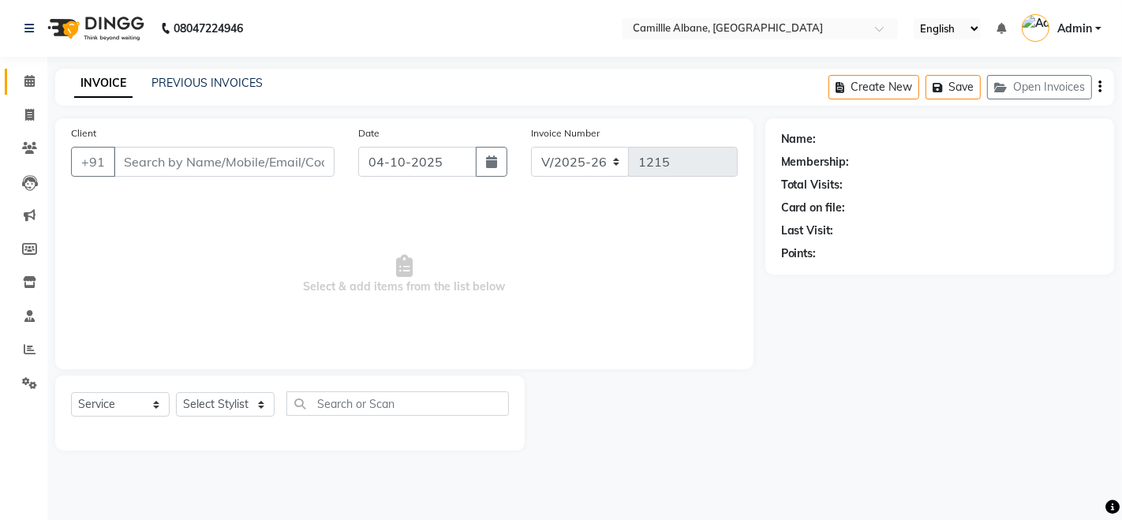
type input "9949990348"
select select "57814"
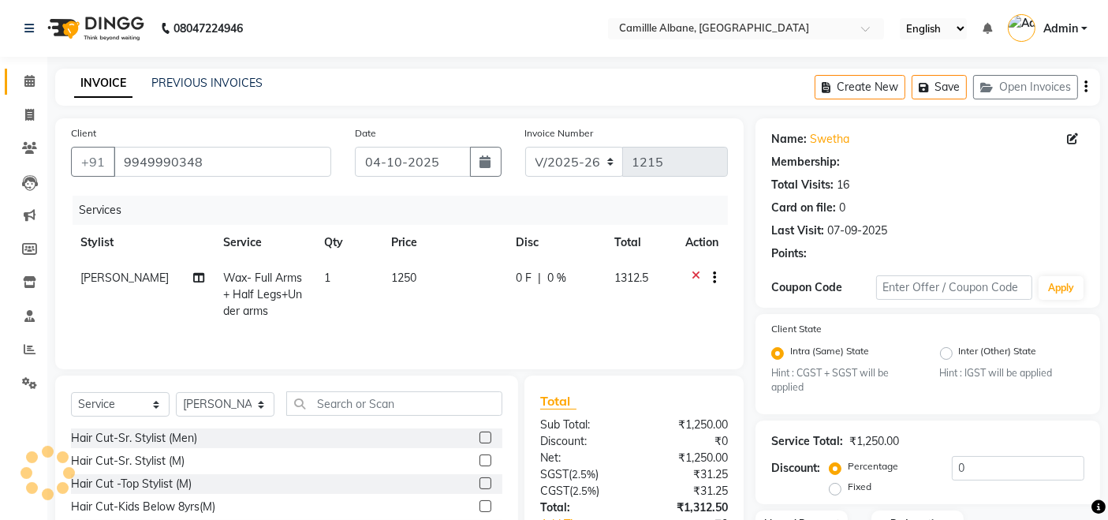
select select "1: Object"
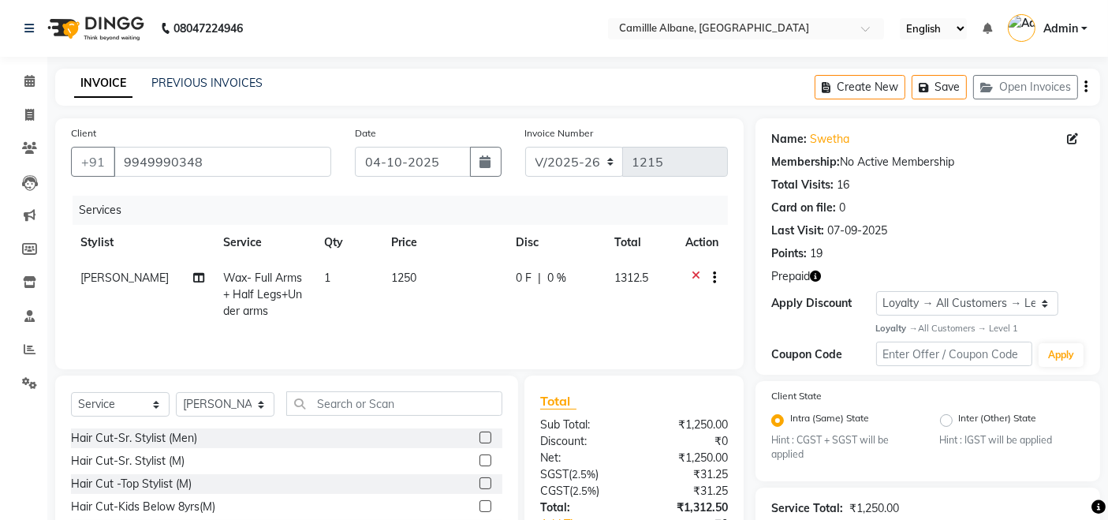
click at [818, 278] on icon "button" at bounding box center [815, 276] width 11 height 11
click at [696, 273] on icon at bounding box center [696, 280] width 9 height 20
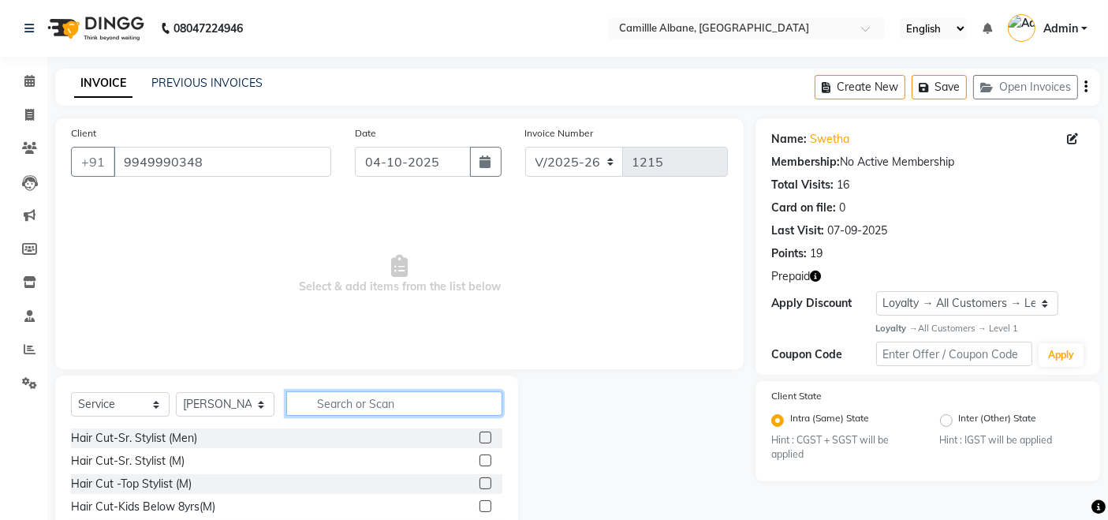
click at [341, 405] on input "text" at bounding box center [394, 403] width 216 height 24
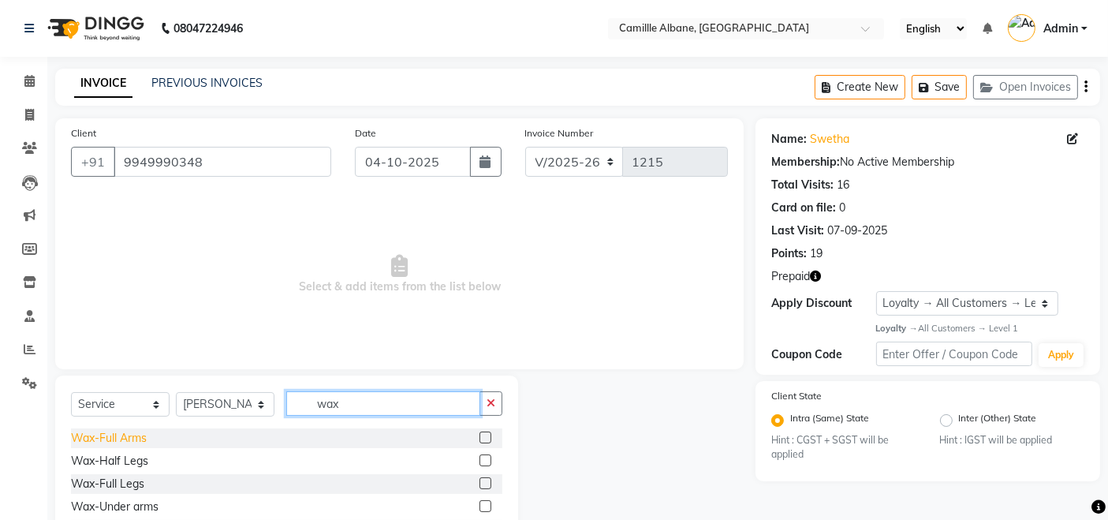
type input "wax"
click at [124, 439] on div "Wax-Full Arms" at bounding box center [109, 438] width 76 height 17
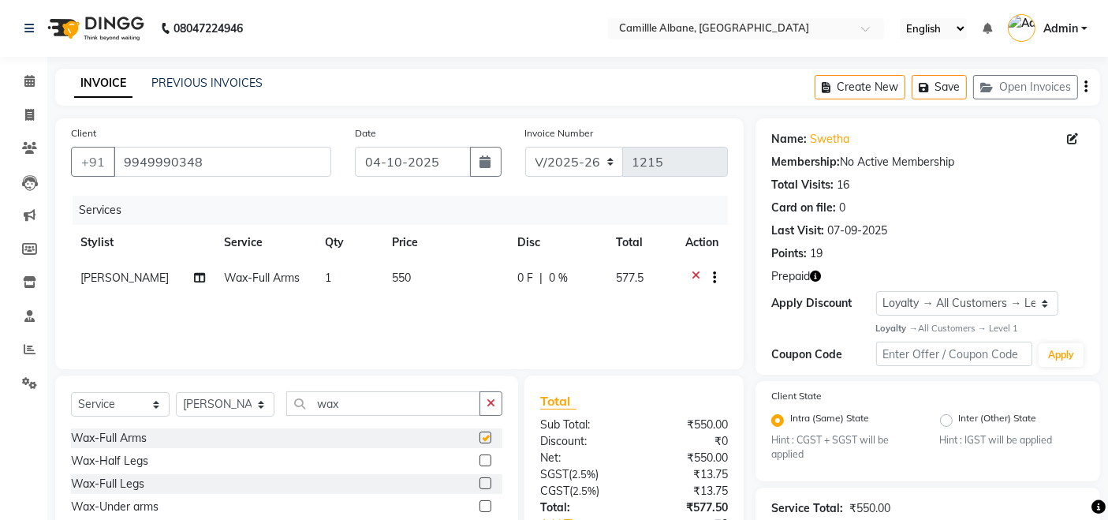
checkbox input "false"
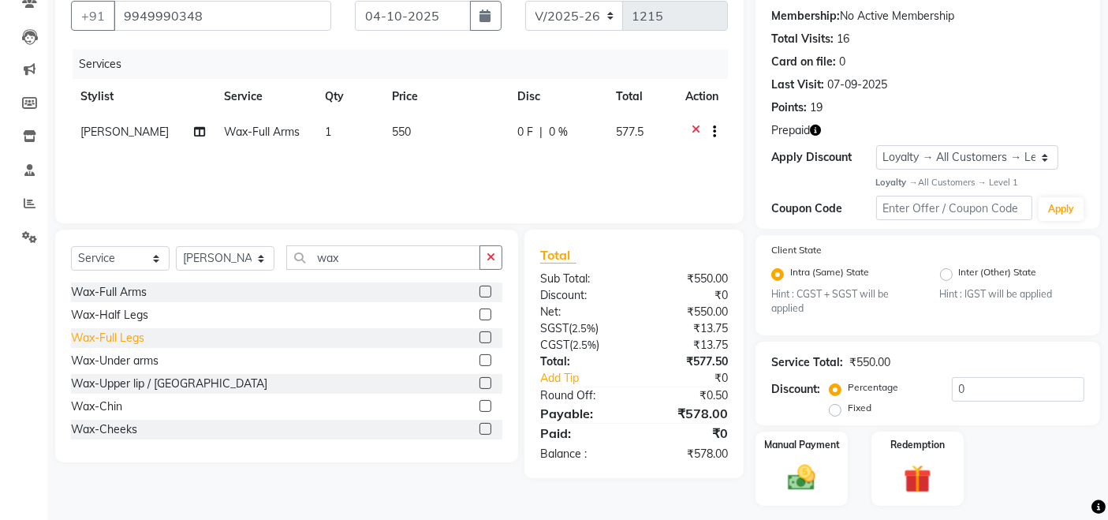
click at [129, 340] on div "Wax-Full Legs" at bounding box center [107, 338] width 73 height 17
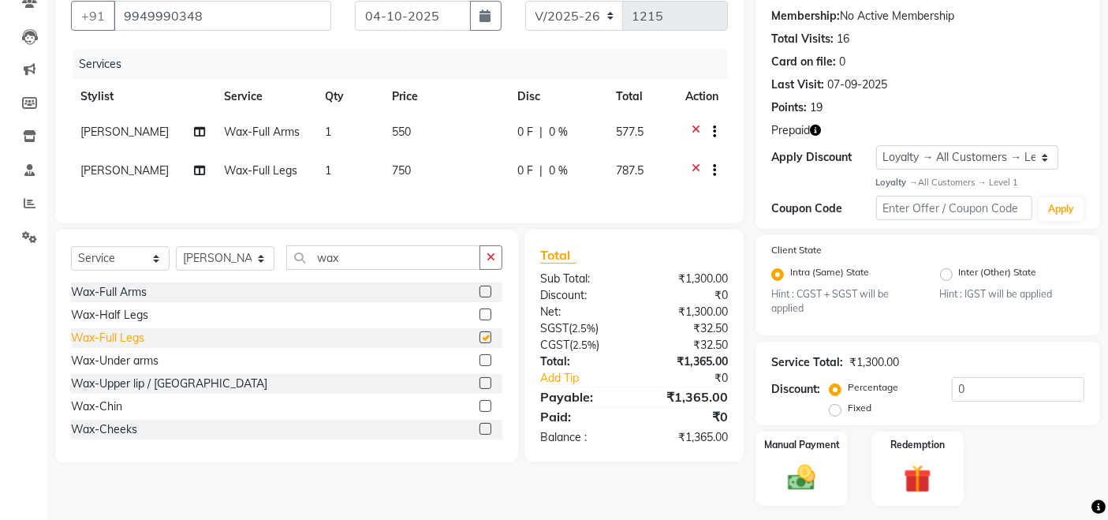
checkbox input "false"
click at [151, 369] on div "Wax-Under arms" at bounding box center [115, 361] width 88 height 17
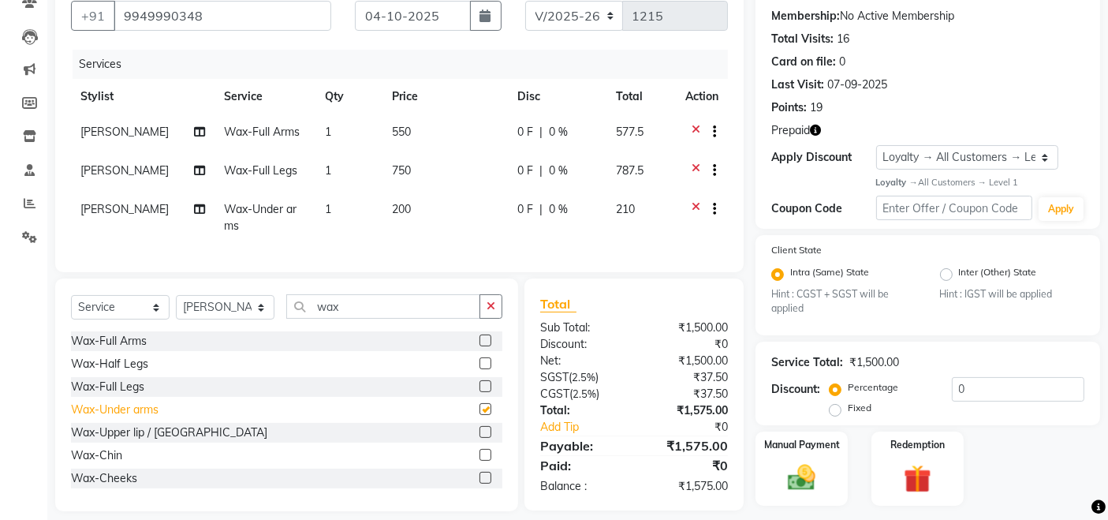
checkbox input "false"
click at [363, 319] on input "wax" at bounding box center [383, 306] width 194 height 24
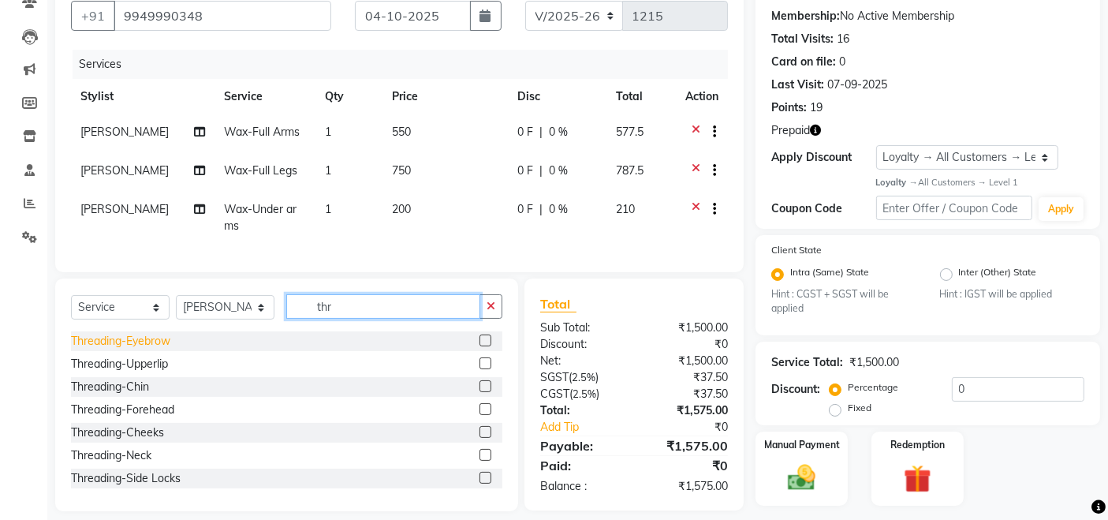
type input "thr"
click at [144, 349] on div "Threading-Eyebrow" at bounding box center [120, 341] width 99 height 17
checkbox input "false"
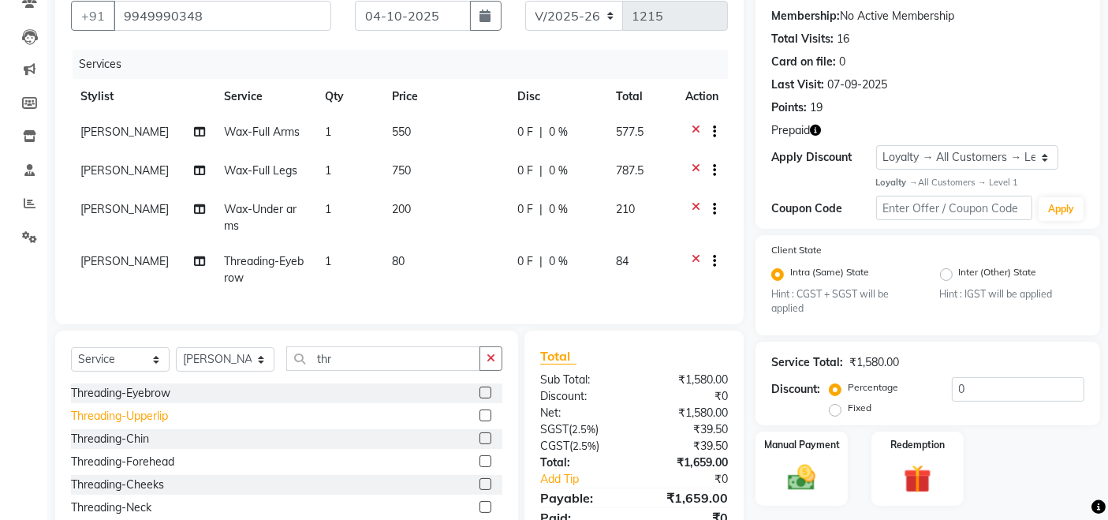
click at [154, 424] on div "Threading-Upperlip" at bounding box center [119, 416] width 97 height 17
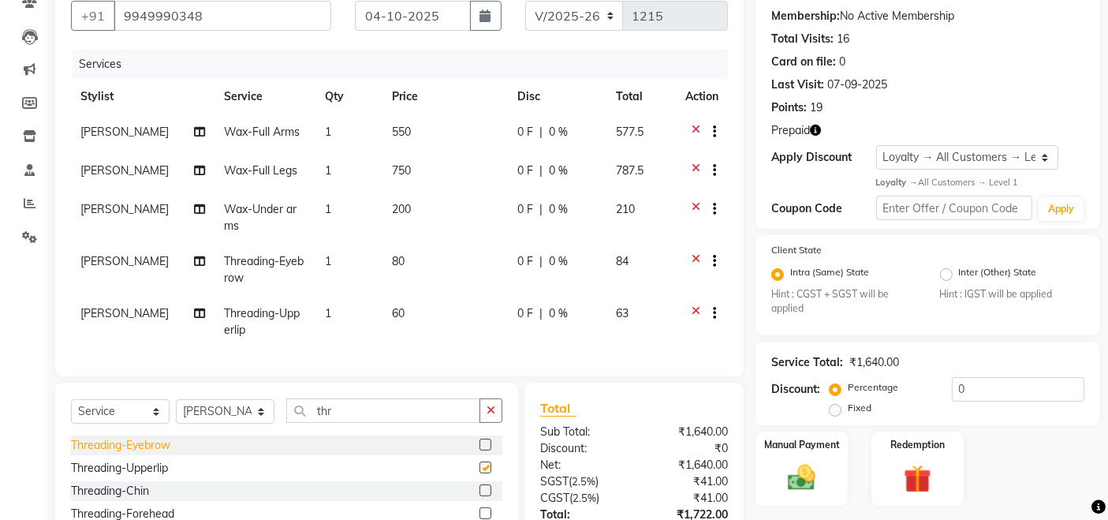
checkbox input "false"
click at [129, 499] on div "Threading-Chin" at bounding box center [110, 491] width 78 height 17
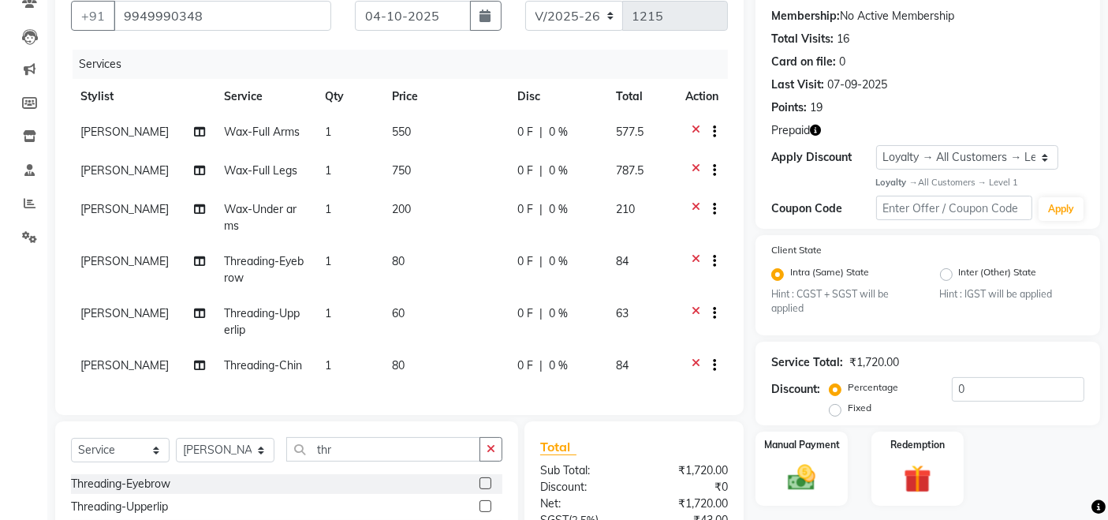
checkbox input "false"
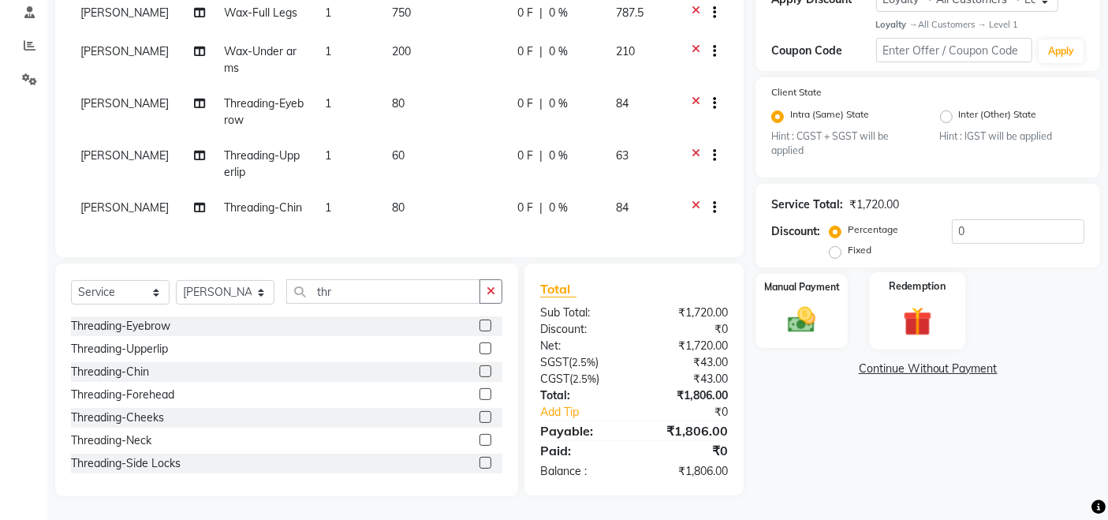
click at [921, 304] on img at bounding box center [917, 322] width 47 height 36
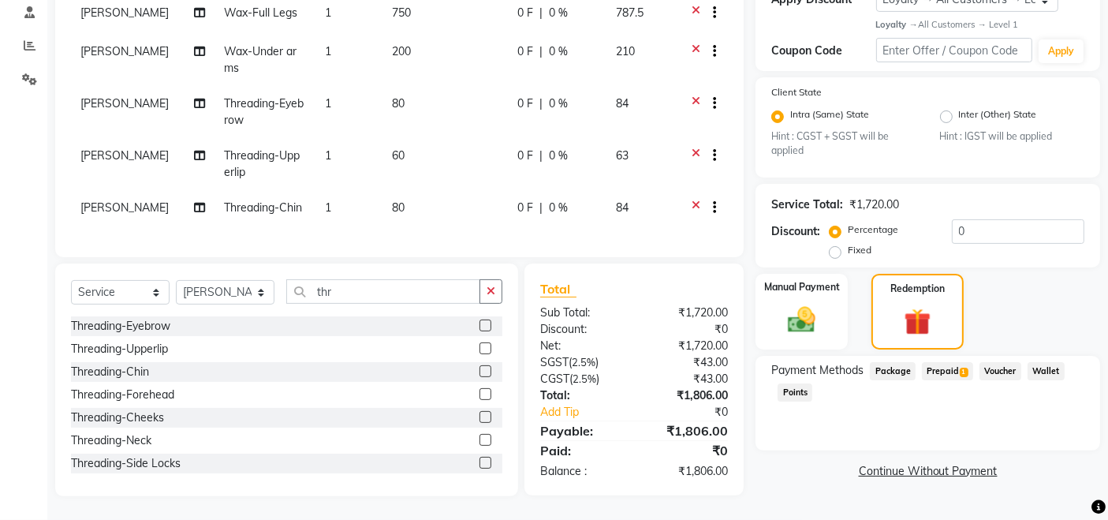
click at [949, 362] on span "Prepaid 1" at bounding box center [947, 371] width 51 height 18
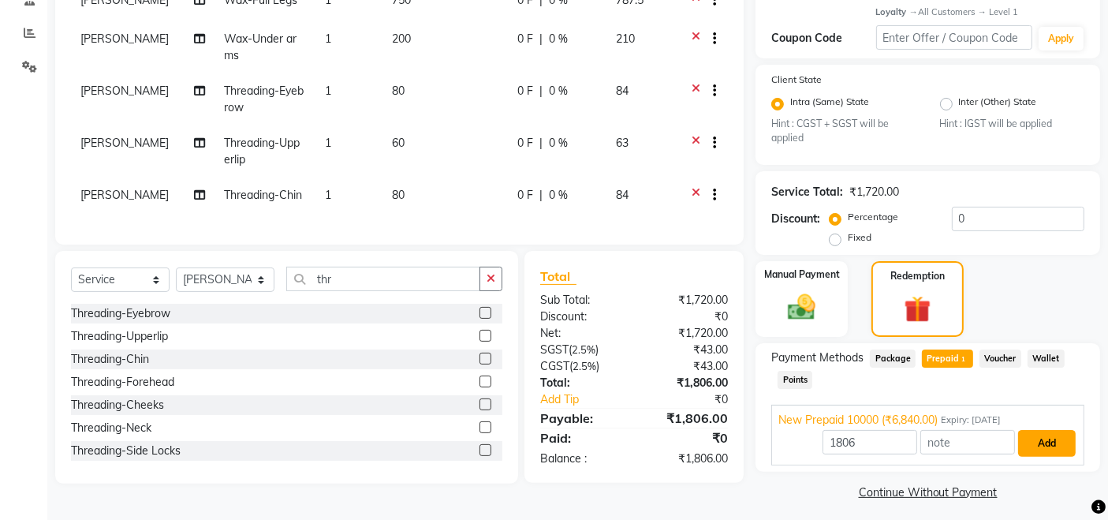
click at [1052, 447] on button "Add" at bounding box center [1047, 443] width 58 height 27
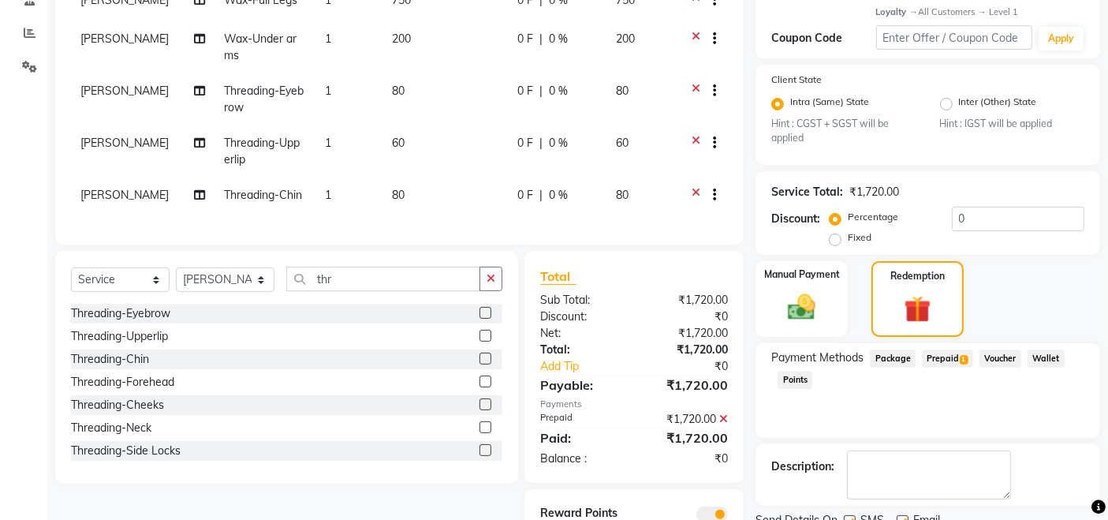
scroll to position [393, 0]
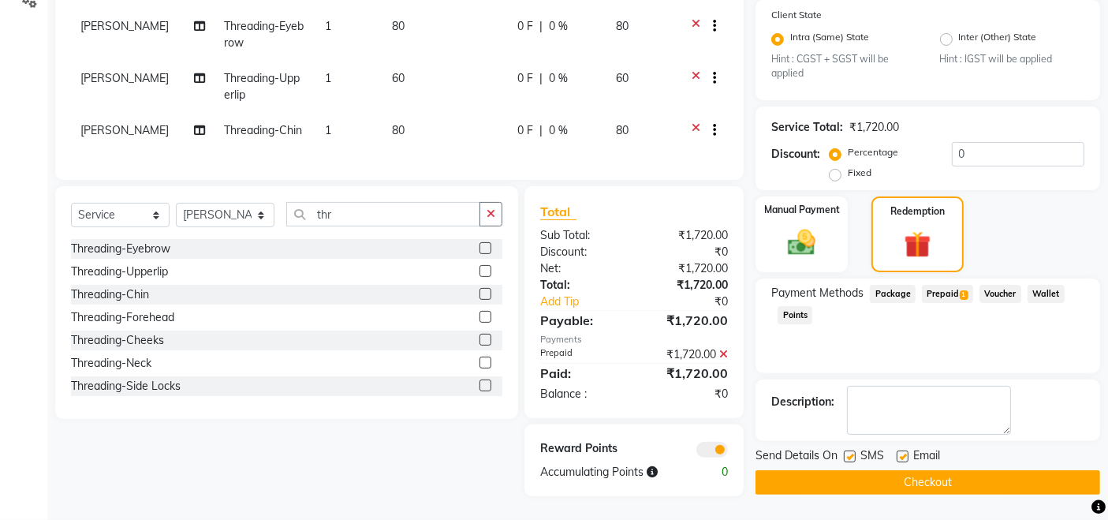
click at [987, 470] on button "Checkout" at bounding box center [928, 482] width 345 height 24
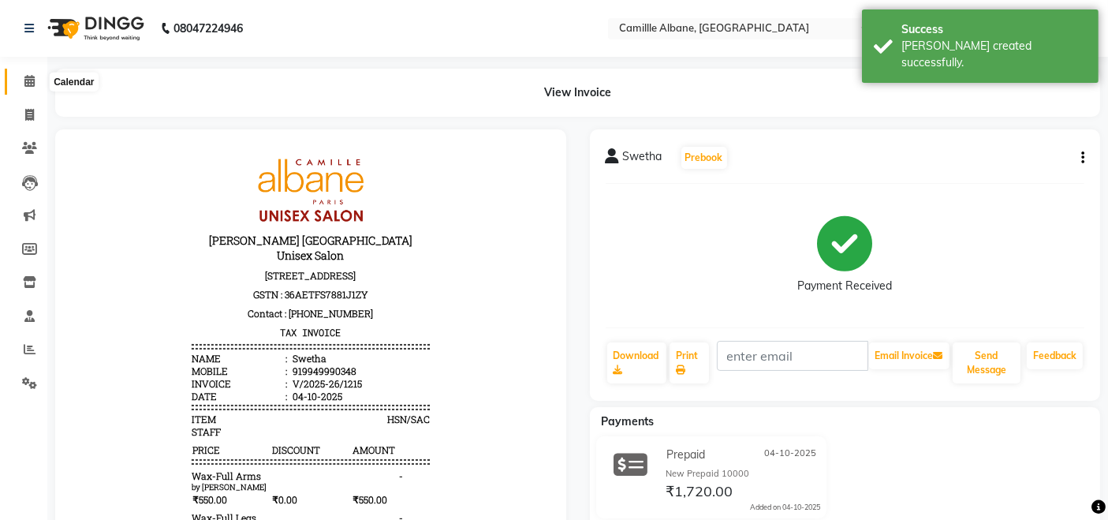
click at [28, 84] on icon at bounding box center [29, 81] width 10 height 12
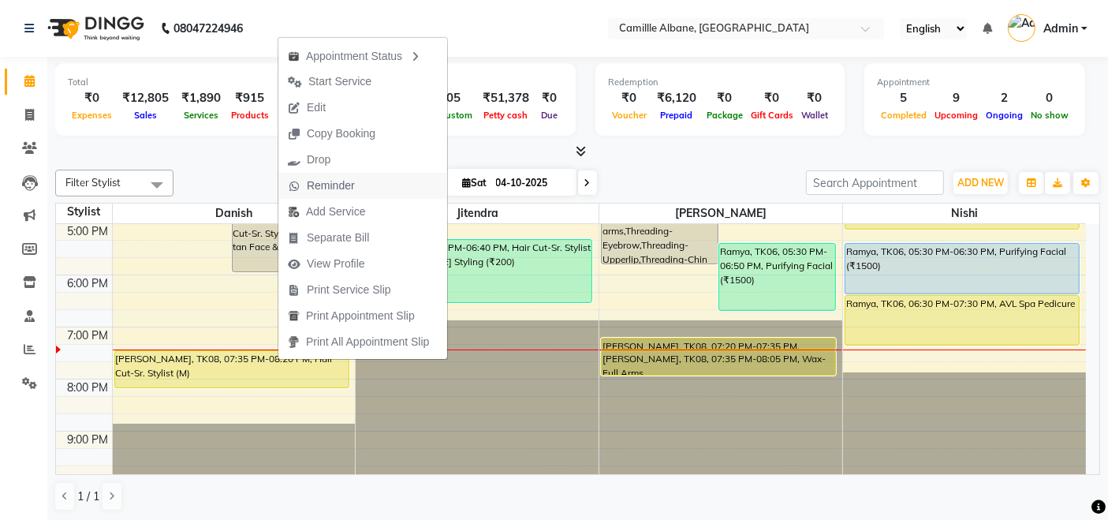
click at [352, 185] on span "Reminder" at bounding box center [331, 185] width 48 height 17
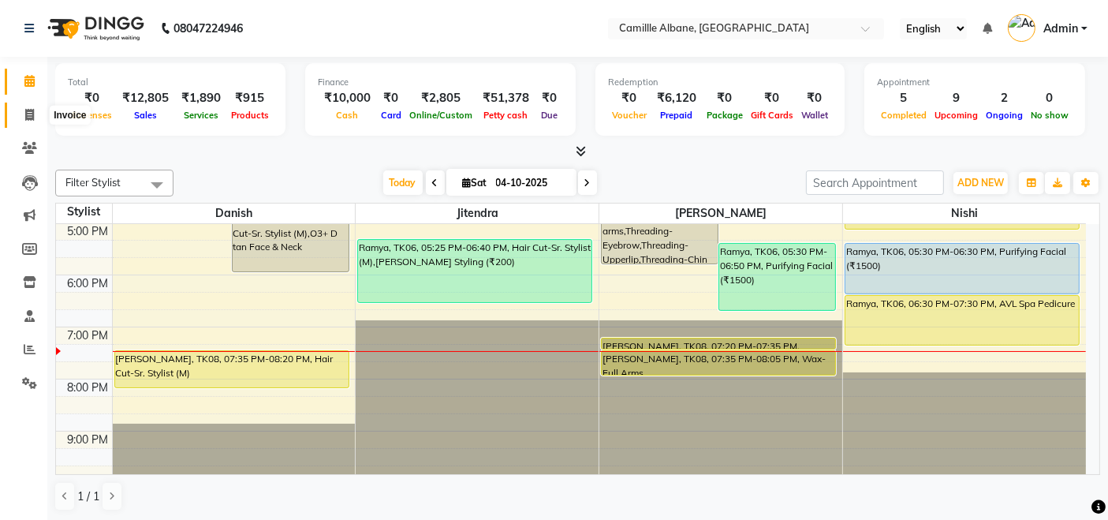
click at [32, 120] on icon at bounding box center [29, 115] width 9 height 12
select select "service"
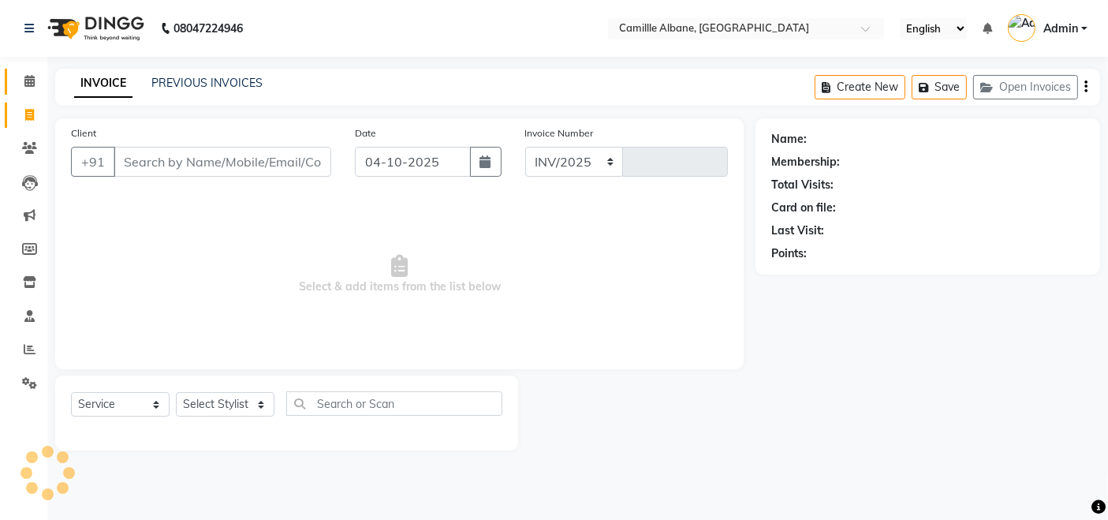
select select "7025"
type input "1217"
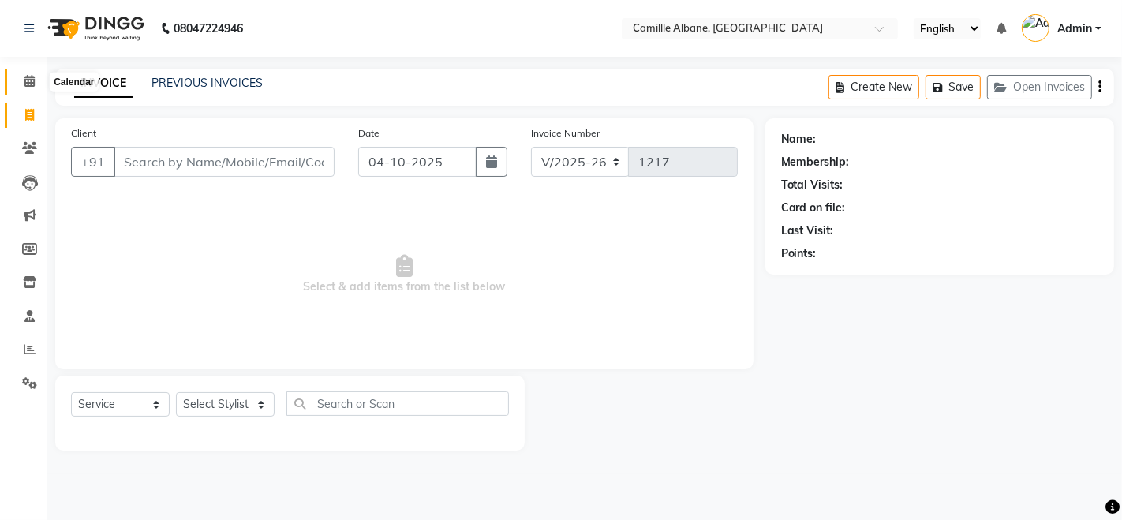
click at [29, 83] on icon at bounding box center [29, 81] width 10 height 12
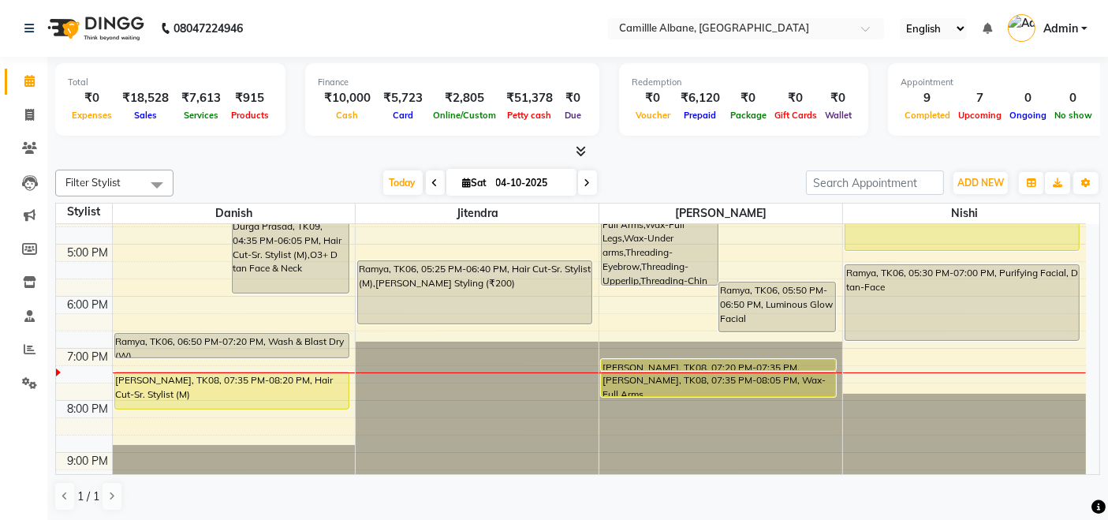
scroll to position [469, 0]
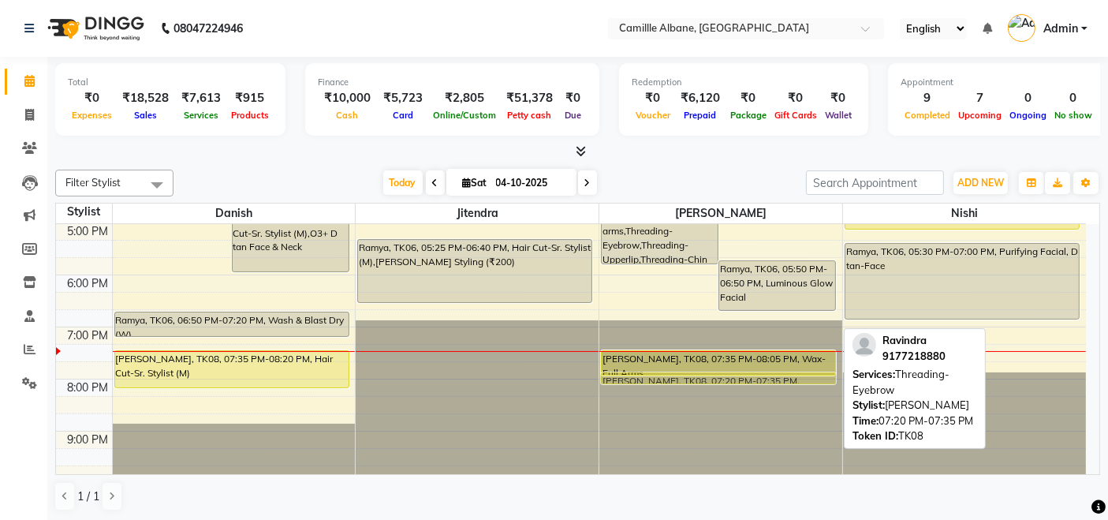
drag, startPoint x: 705, startPoint y: 339, endPoint x: 713, endPoint y: 375, distance: 37.1
click at [713, 375] on div "Swetha, TK05, 04:00 PM-05:55 PM, Wax-Full Arms,Wax-Full Legs,Wax-Under arms,Thr…" at bounding box center [720, 119] width 243 height 728
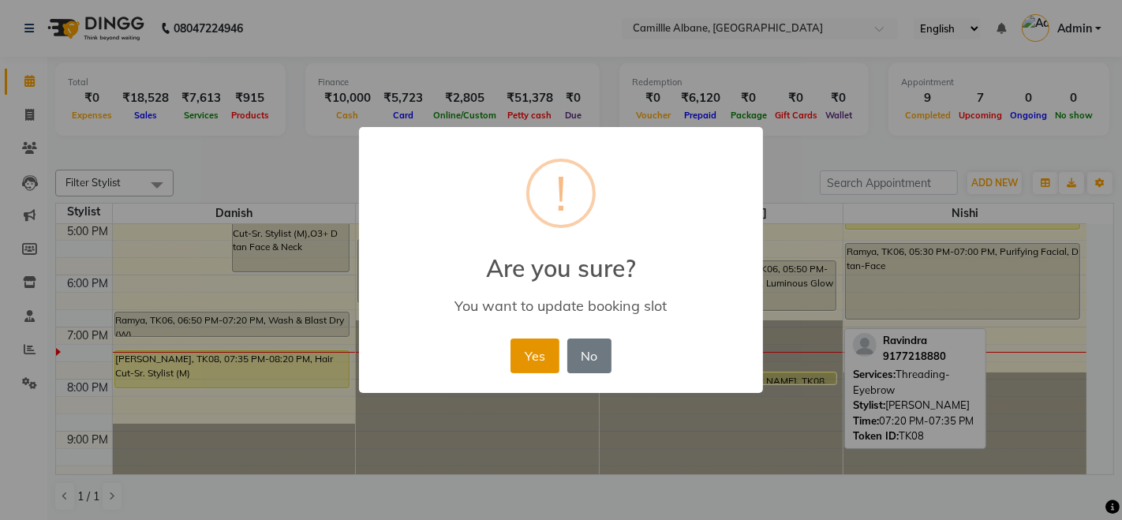
click at [522, 359] on button "Yes" at bounding box center [534, 355] width 48 height 35
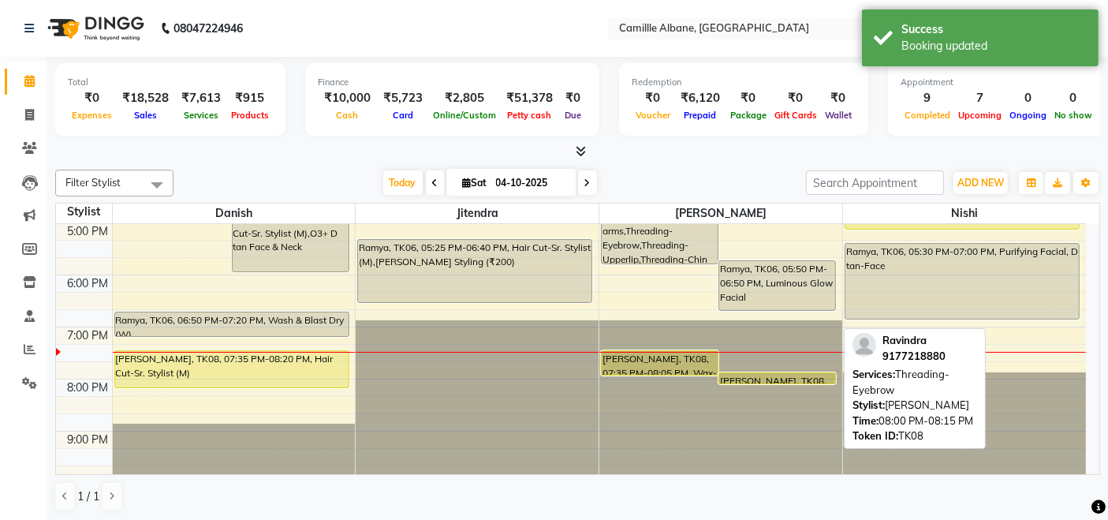
click at [750, 380] on div at bounding box center [777, 383] width 116 height 6
drag, startPoint x: 760, startPoint y: 371, endPoint x: 764, endPoint y: 388, distance: 18.0
click at [764, 388] on div "Swetha, TK05, 04:00 PM-05:55 PM, Wax-Full Arms,Wax-Full Legs,Wax-Under arms,Thr…" at bounding box center [720, 119] width 243 height 728
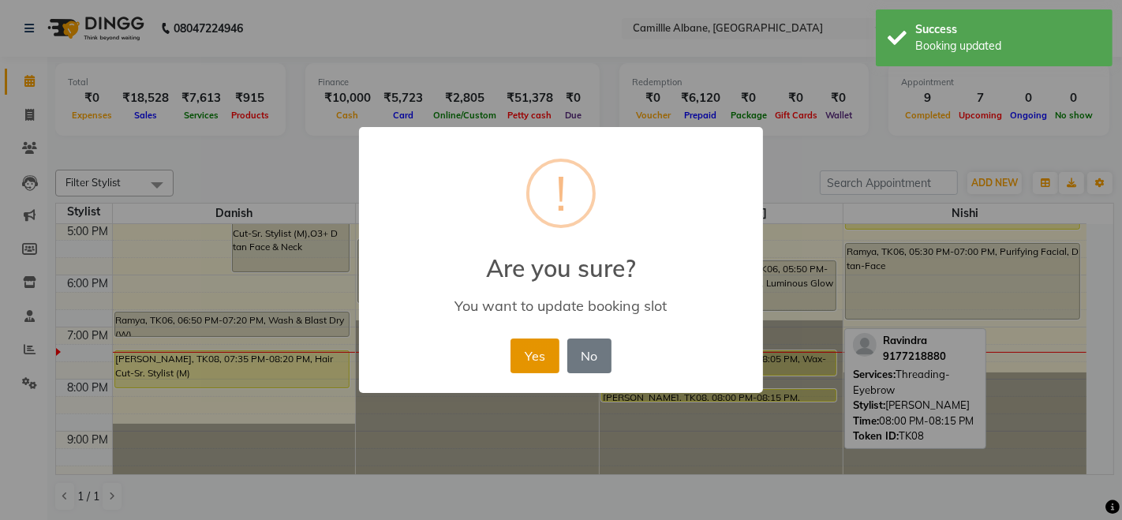
click at [538, 356] on button "Yes" at bounding box center [534, 355] width 48 height 35
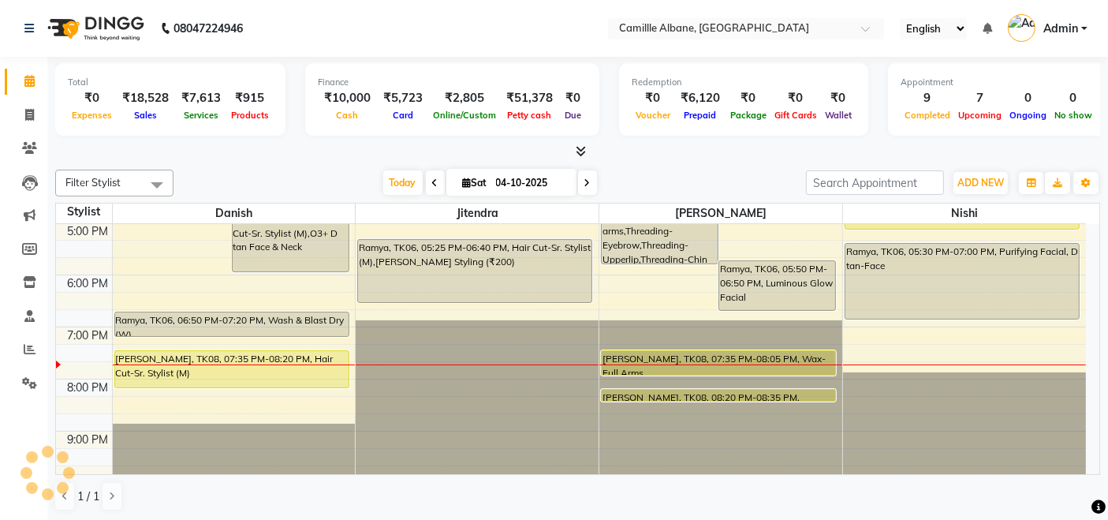
click at [578, 174] on span at bounding box center [587, 182] width 19 height 24
type input "05-10-2025"
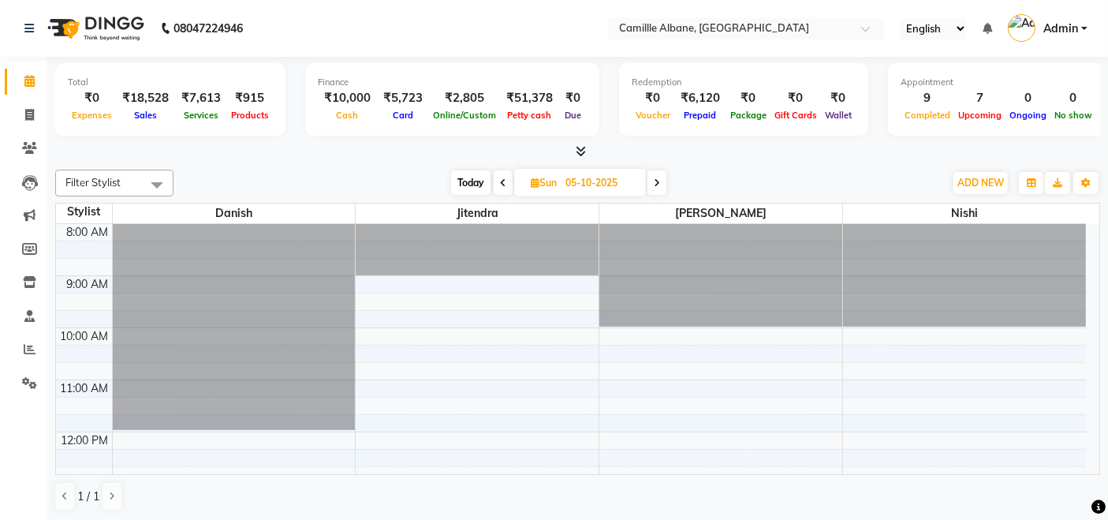
scroll to position [0, 0]
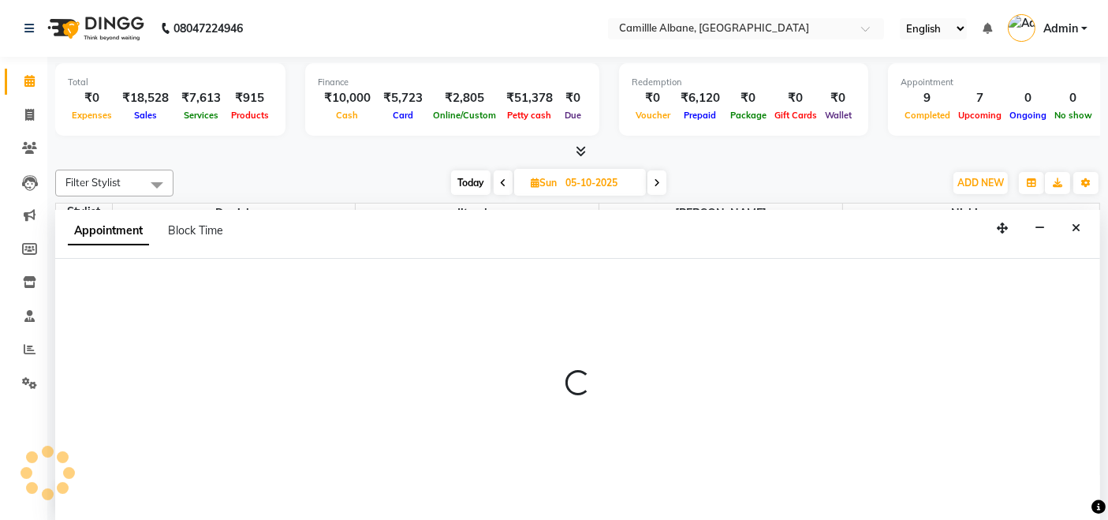
select select "57811"
select select "tentative"
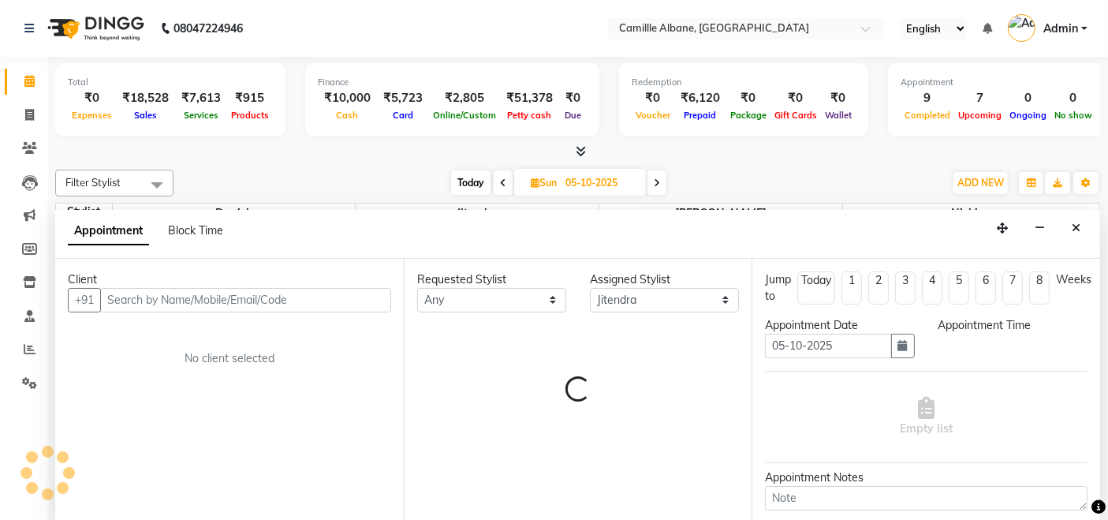
select select "600"
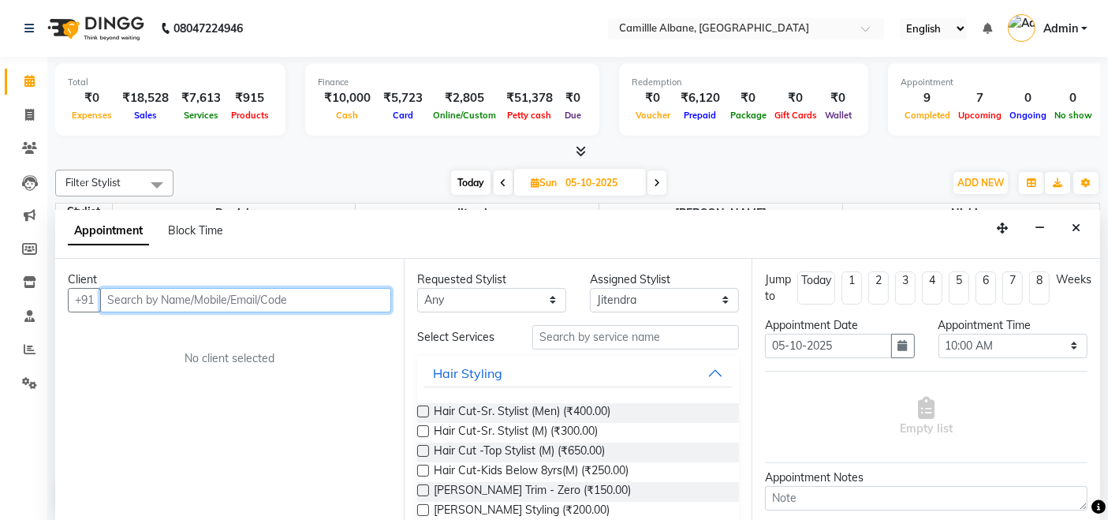
click at [256, 298] on input "text" at bounding box center [245, 300] width 291 height 24
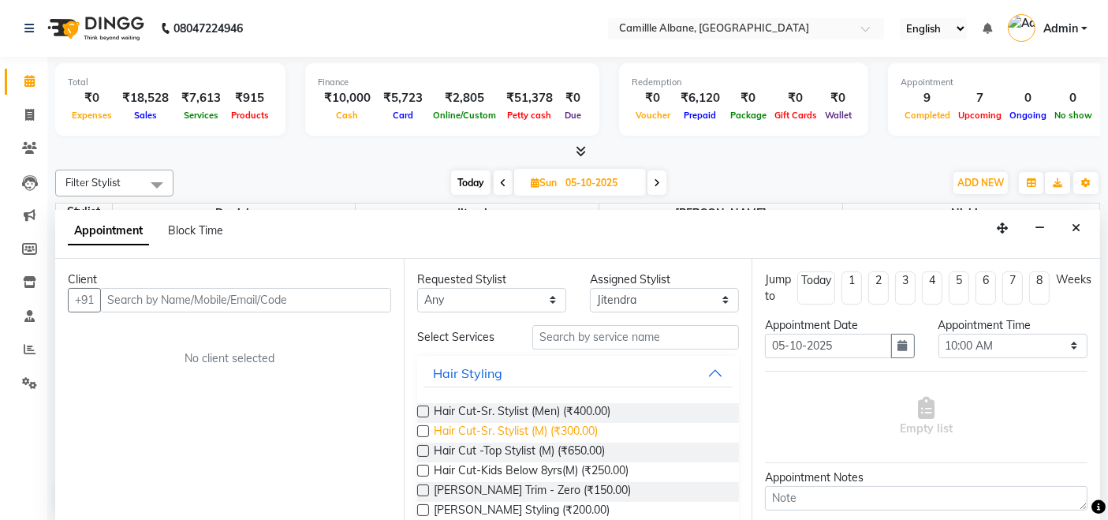
click at [474, 428] on span "Hair Cut-Sr. Stylist (M) (₹300.00)" at bounding box center [516, 433] width 164 height 20
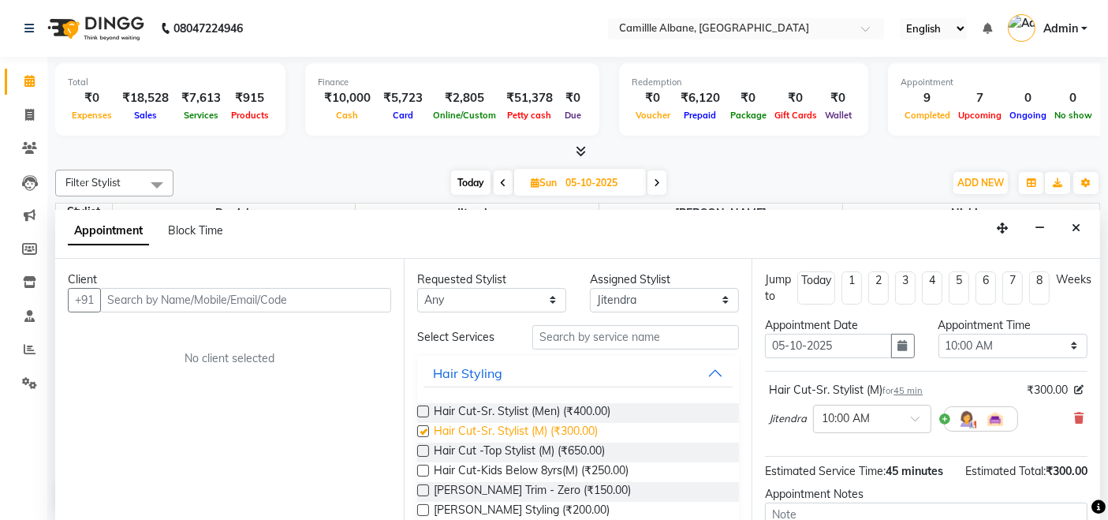
checkbox input "false"
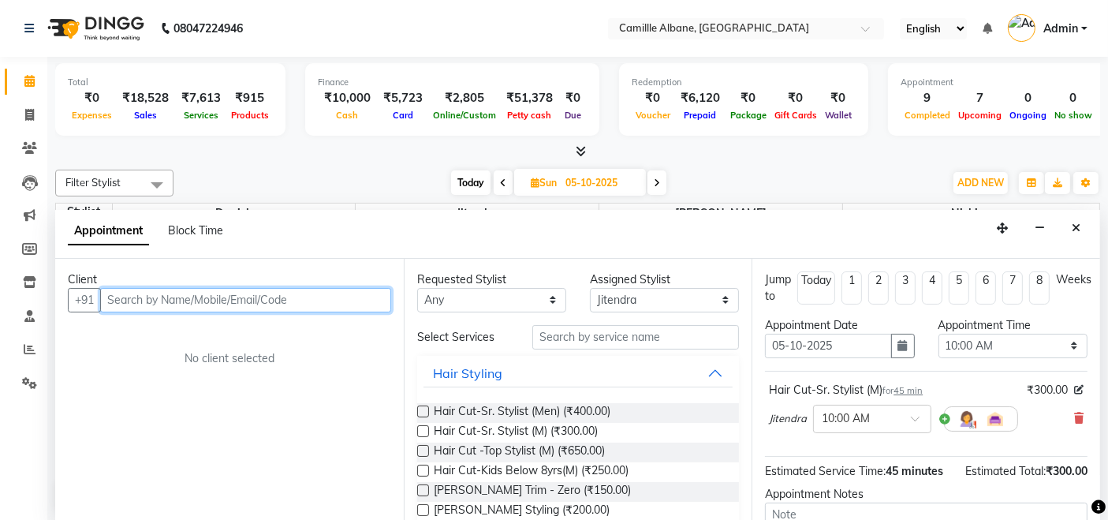
click at [233, 289] on input "text" at bounding box center [245, 300] width 291 height 24
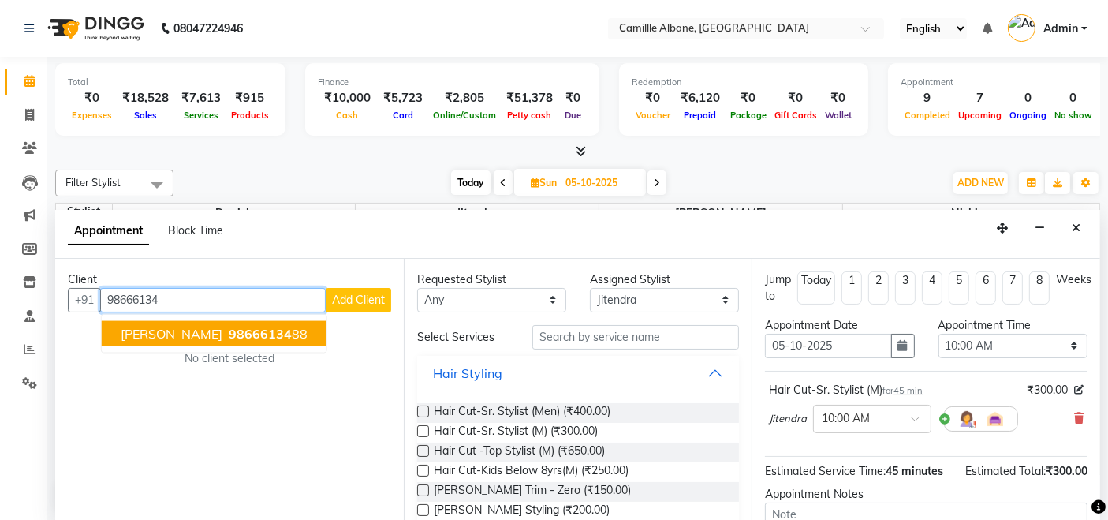
click at [236, 335] on ngb-highlight "98666134 88" at bounding box center [267, 333] width 82 height 16
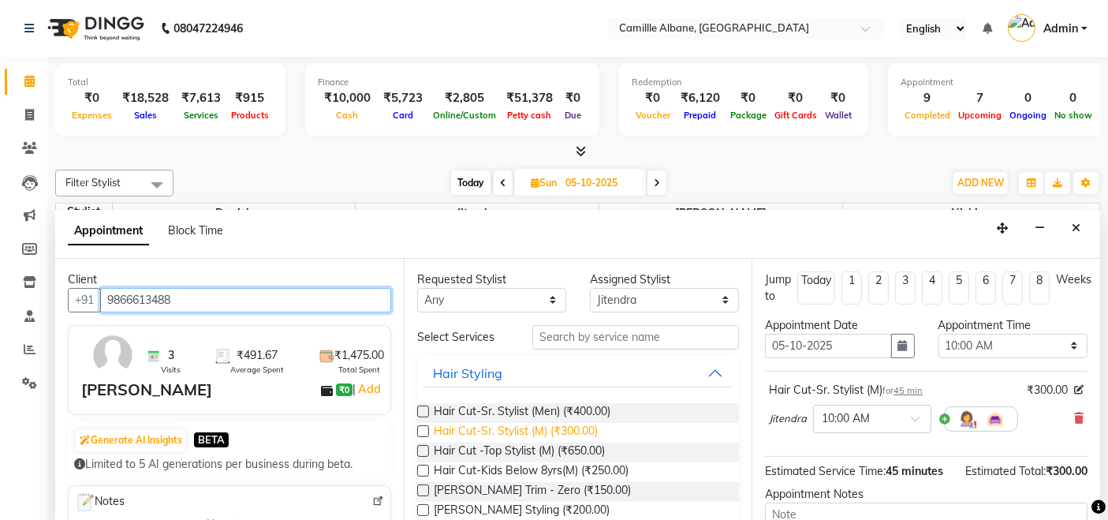
type input "9866613488"
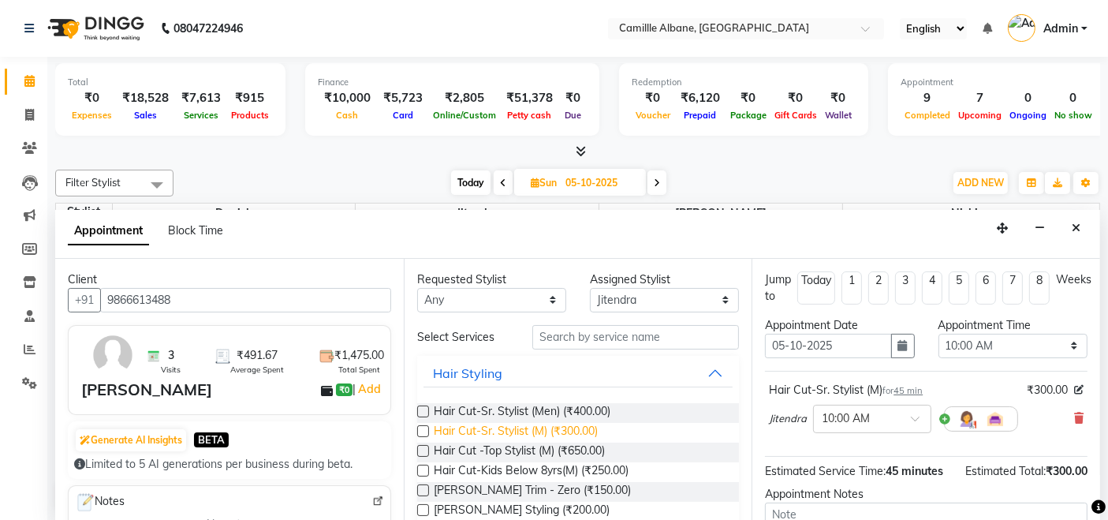
click at [577, 427] on span "Hair Cut-Sr. Stylist (M) (₹300.00)" at bounding box center [516, 433] width 164 height 20
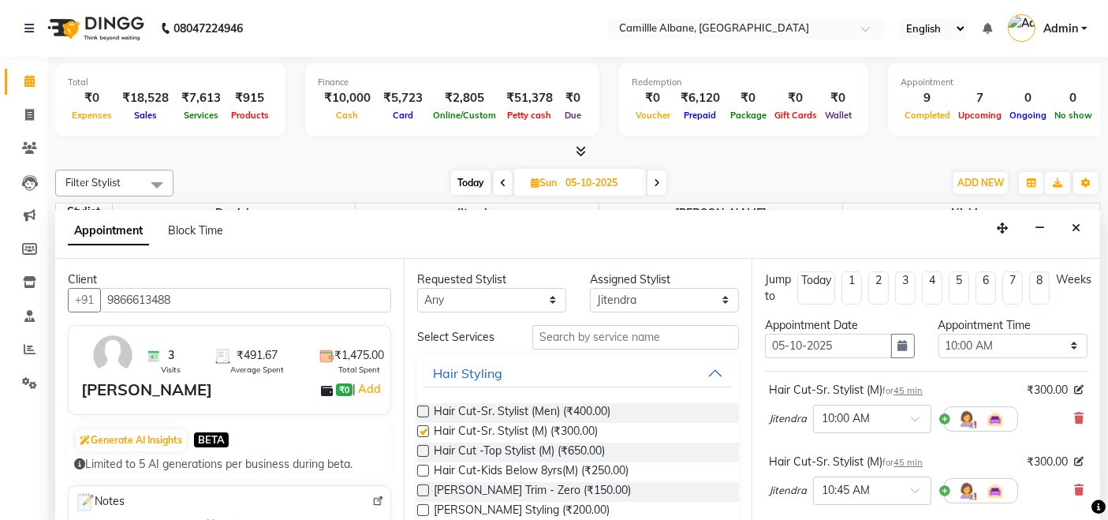
checkbox input "false"
click at [574, 506] on span "Beard-Beard Styling (₹200.00)" at bounding box center [522, 512] width 176 height 20
checkbox input "false"
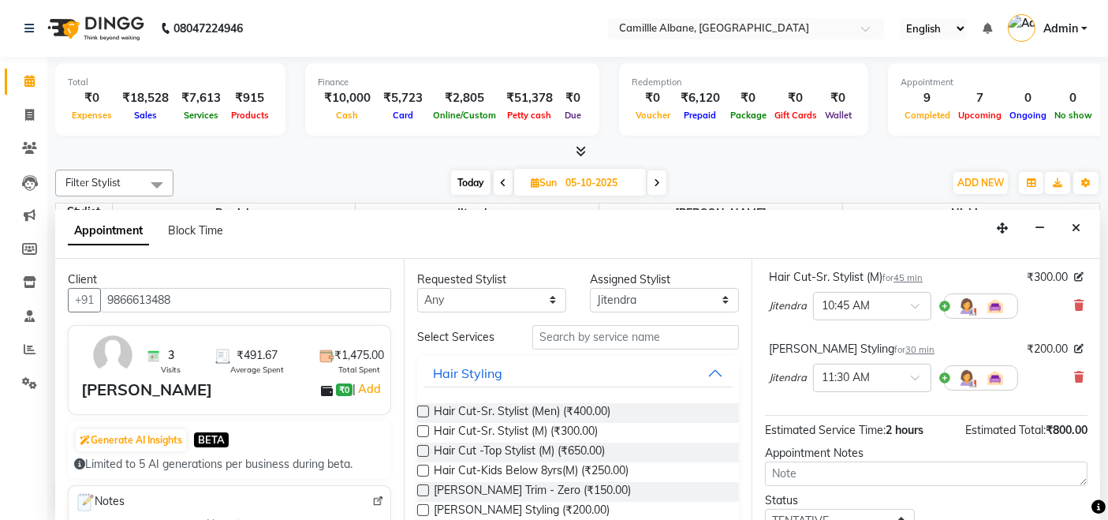
scroll to position [292, 0]
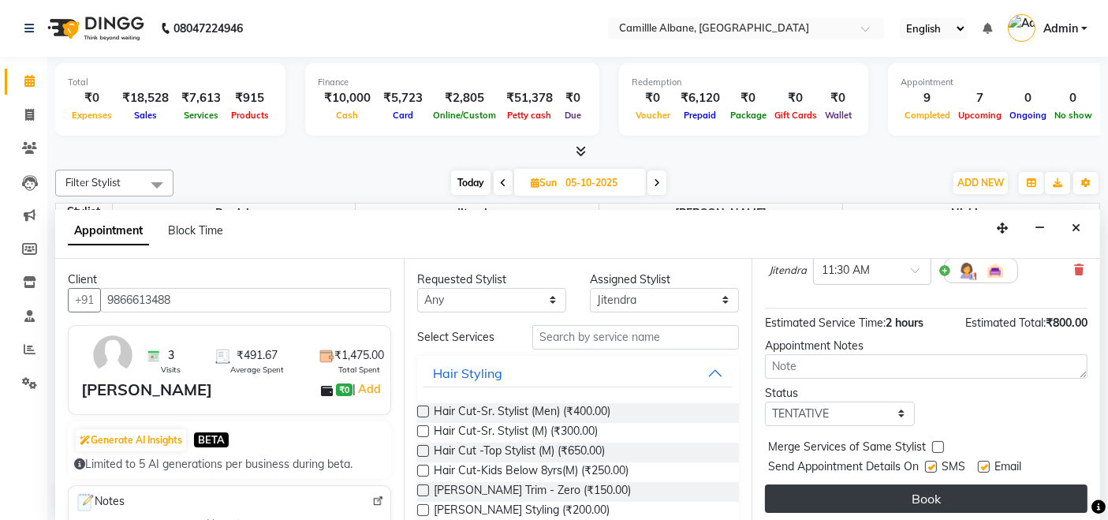
click at [897, 498] on button "Book" at bounding box center [926, 498] width 323 height 28
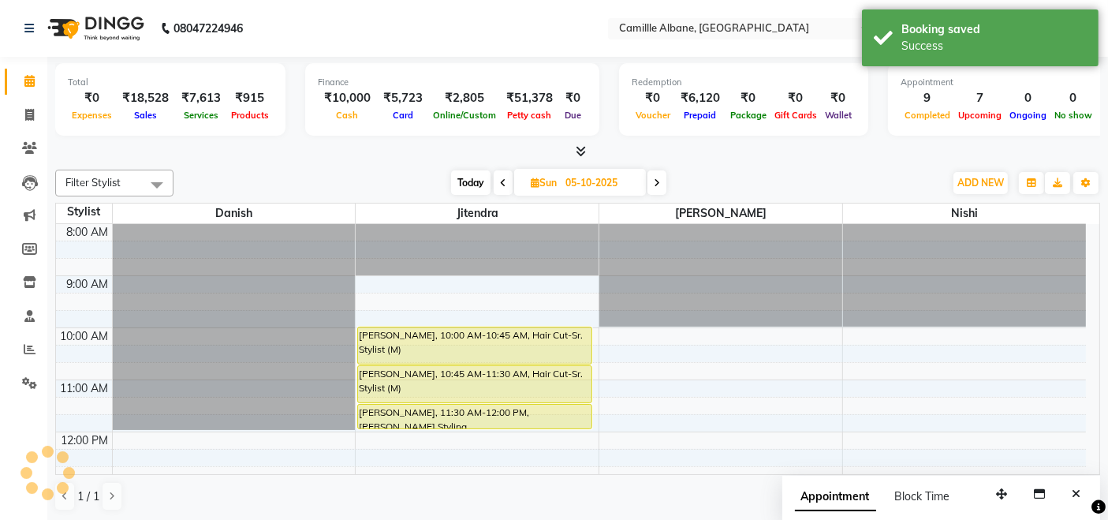
scroll to position [0, 0]
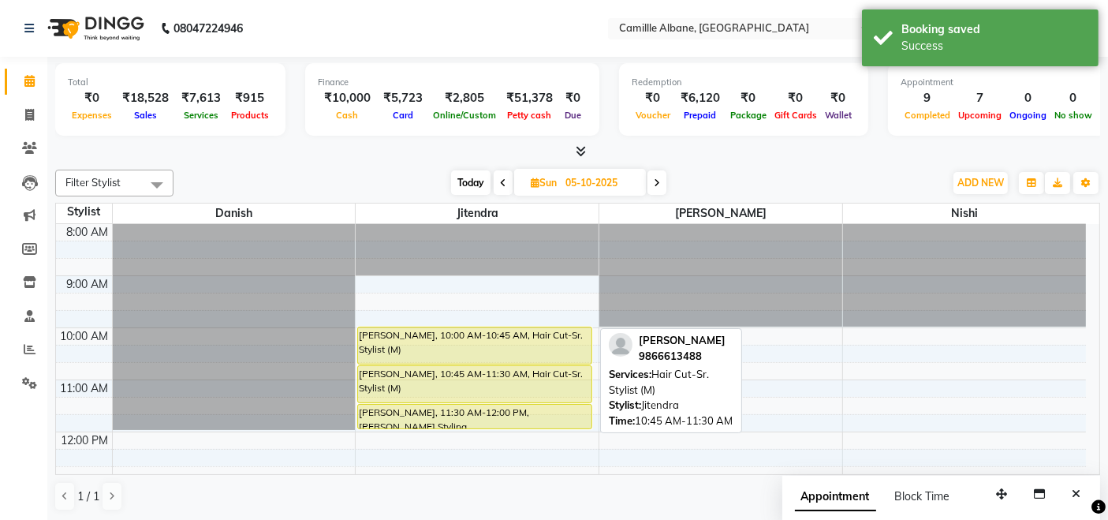
click at [551, 381] on div "Srikar, 10:45 AM-11:30 AM, Hair Cut-Sr. Stylist (M)" at bounding box center [474, 384] width 233 height 36
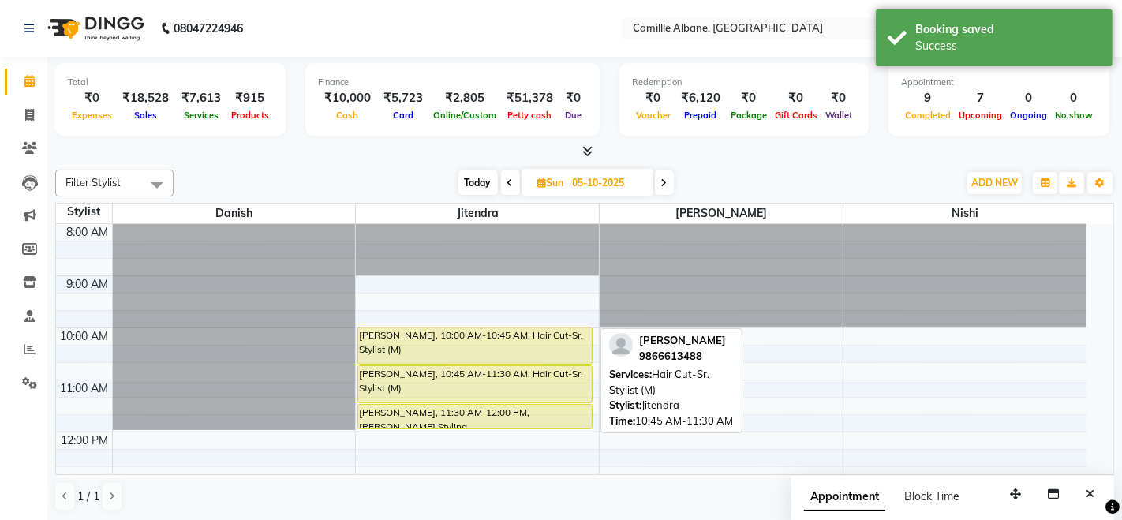
select select "7"
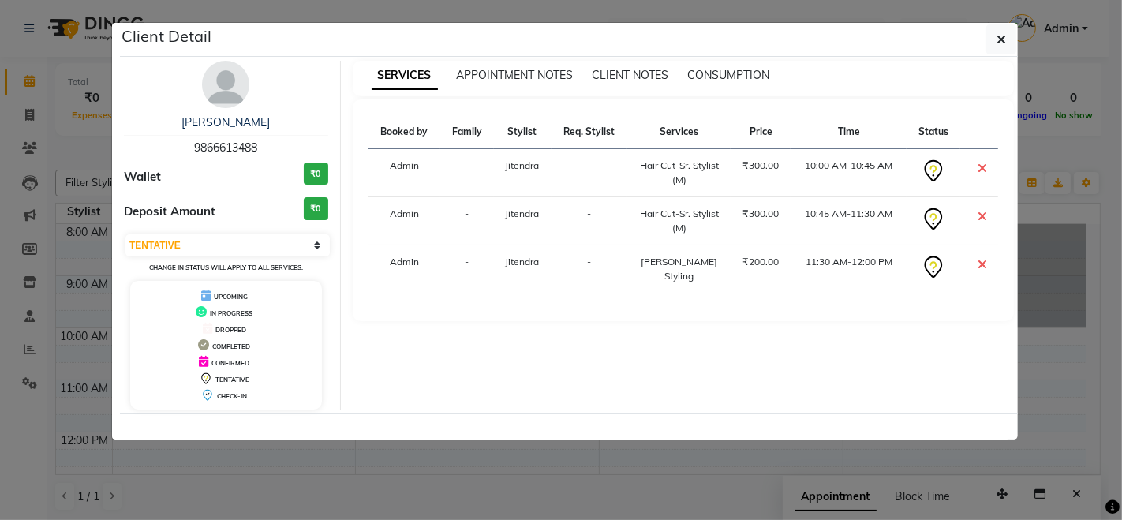
click at [984, 214] on icon at bounding box center [981, 216] width 9 height 13
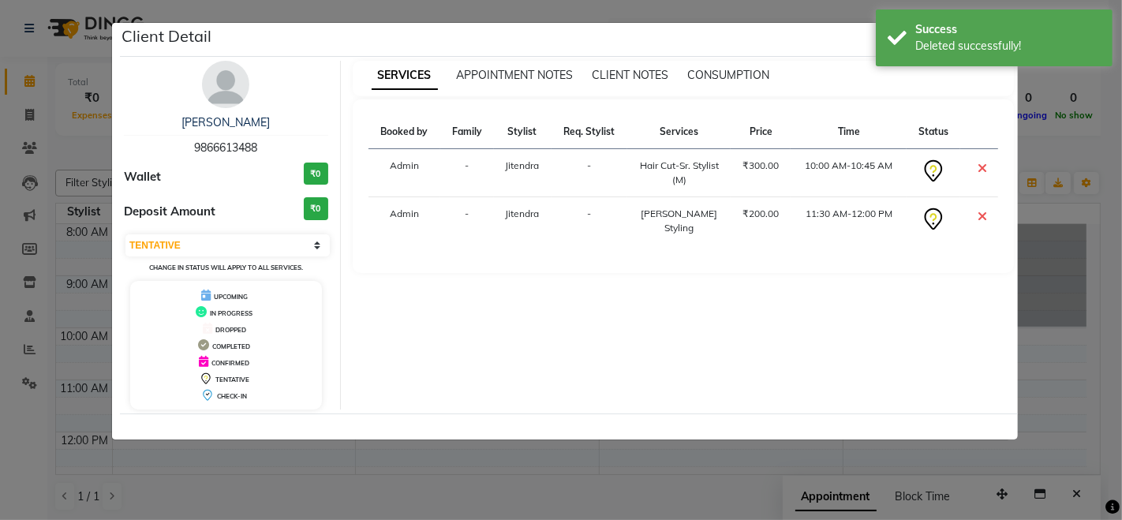
click at [1088, 350] on ngb-modal-window "Client Detail Srikar 9866613488 Wallet ₹0 Deposit Amount ₹0 Select CONFIRMED TE…" at bounding box center [561, 260] width 1122 height 520
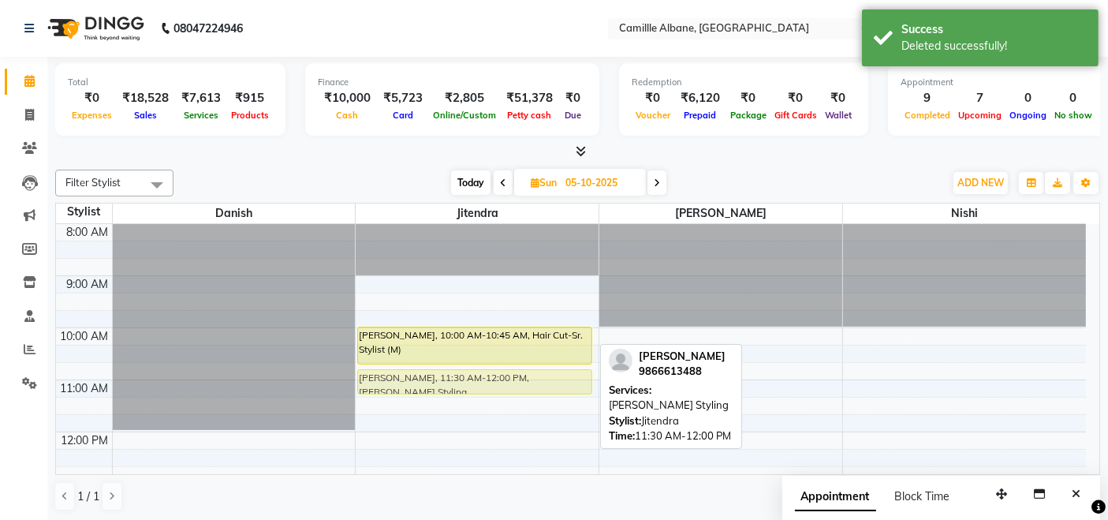
drag, startPoint x: 523, startPoint y: 409, endPoint x: 525, endPoint y: 377, distance: 31.6
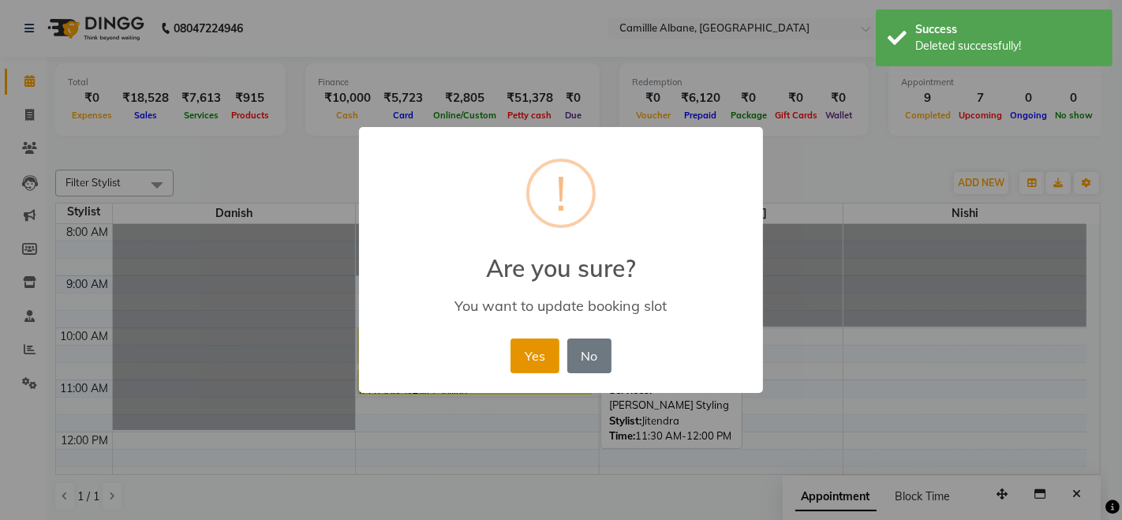
click at [538, 350] on button "Yes" at bounding box center [534, 355] width 48 height 35
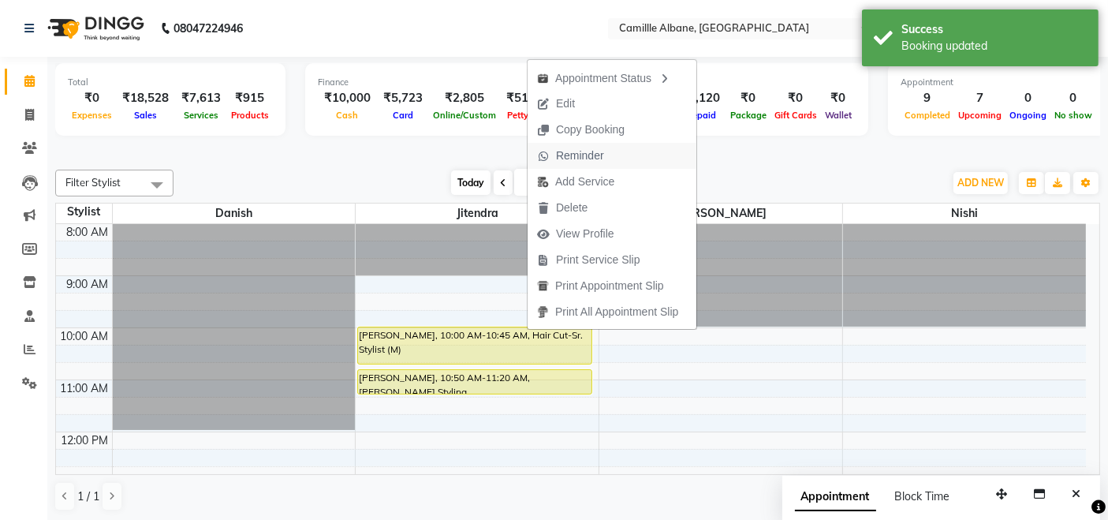
click at [592, 162] on span "Reminder" at bounding box center [580, 155] width 48 height 17
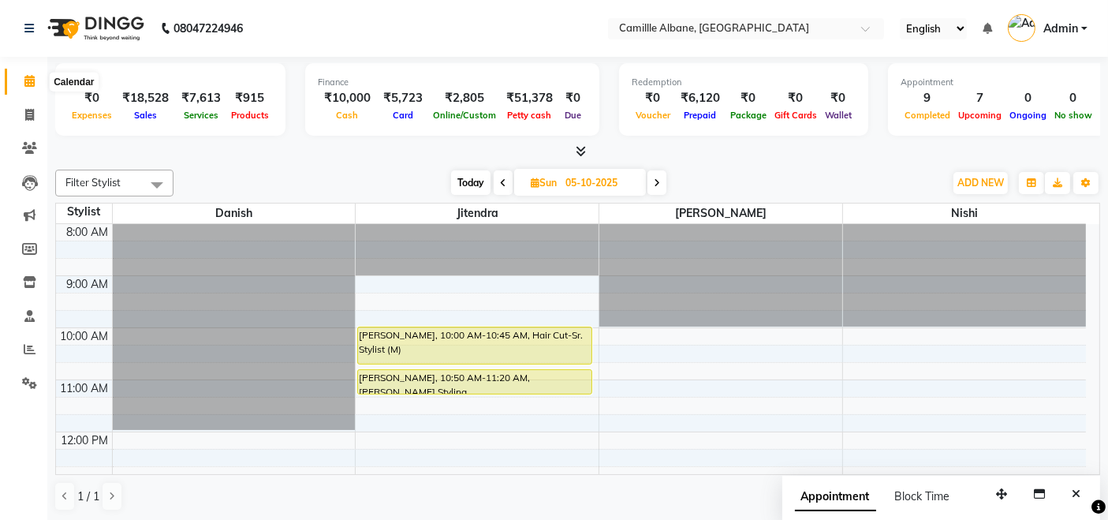
click at [23, 77] on span at bounding box center [30, 82] width 28 height 18
click at [27, 111] on icon at bounding box center [29, 115] width 9 height 12
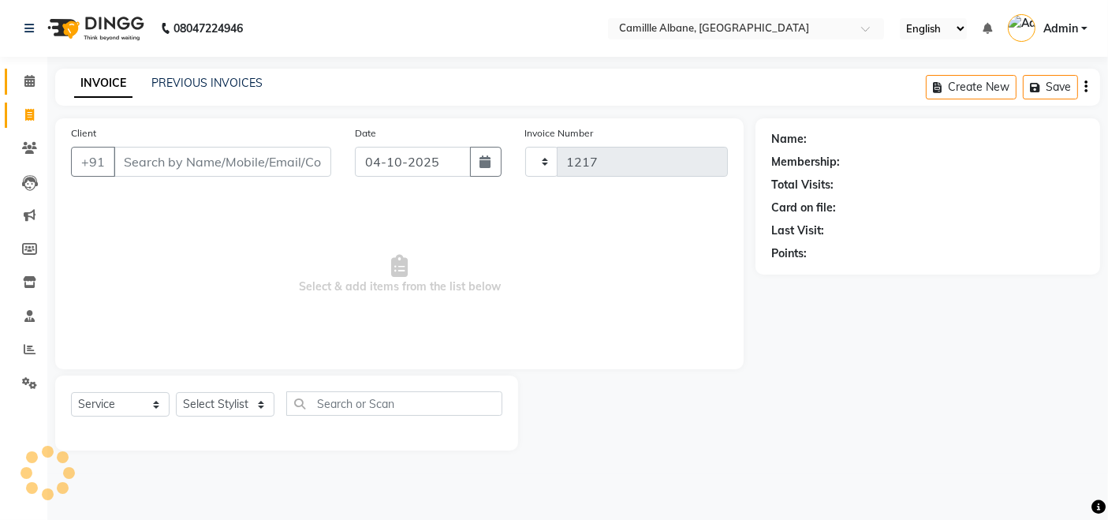
click at [35, 87] on span at bounding box center [30, 82] width 28 height 18
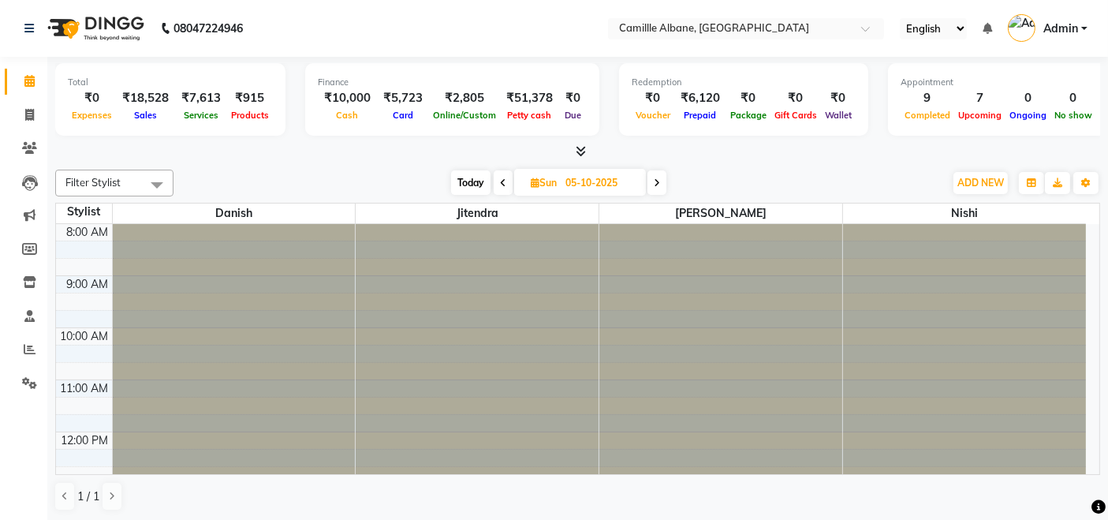
scroll to position [469, 0]
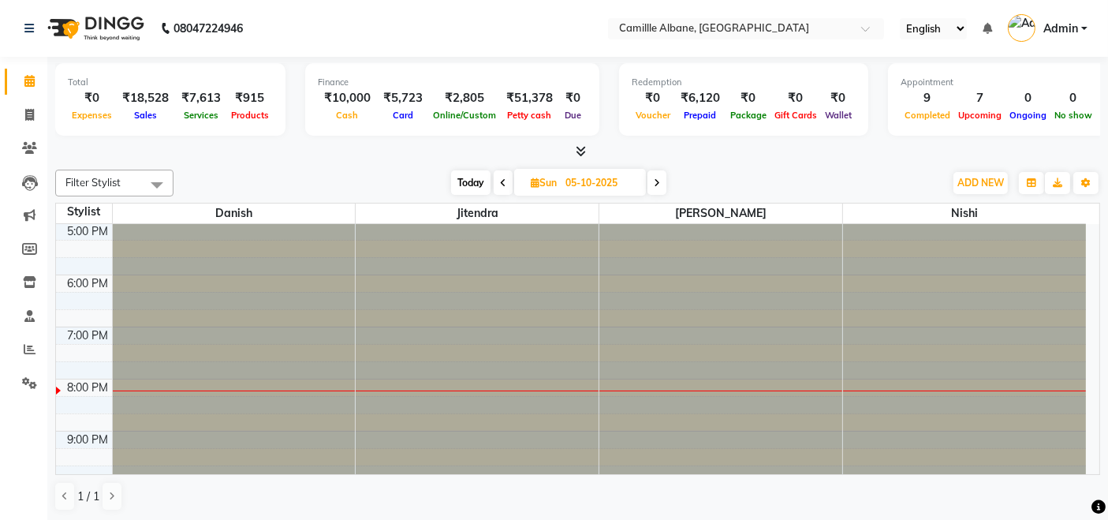
click at [472, 185] on span "Today" at bounding box center [470, 182] width 39 height 24
type input "04-10-2025"
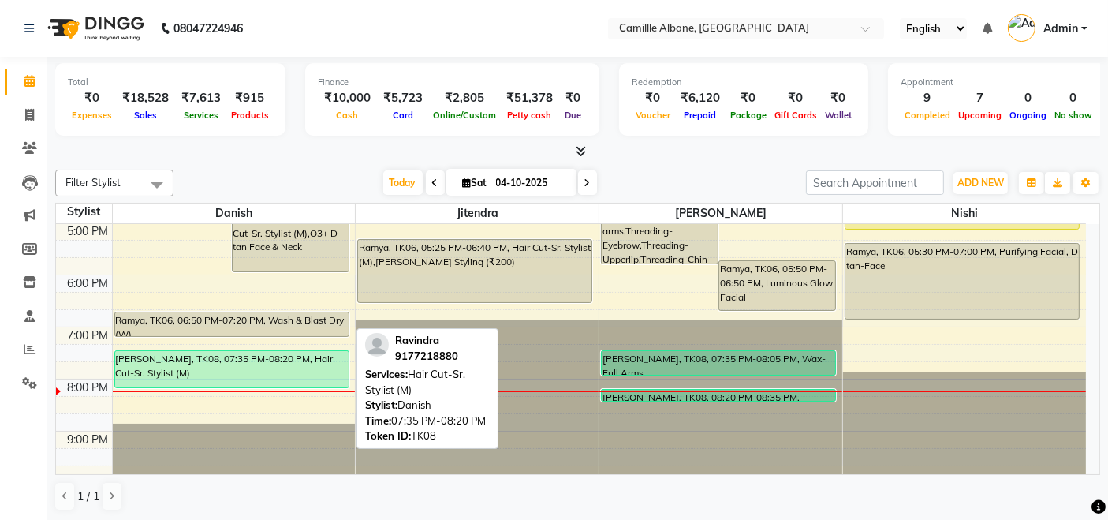
click at [210, 378] on div "[PERSON_NAME], TK08, 07:35 PM-08:20 PM, Hair Cut-Sr. Stylist (M)" at bounding box center [231, 369] width 233 height 36
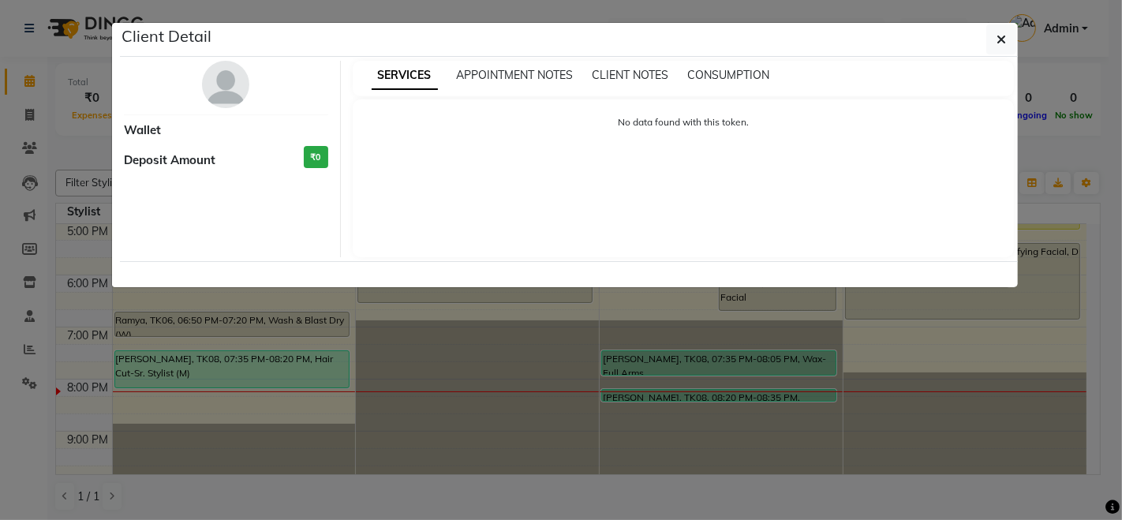
select select "1"
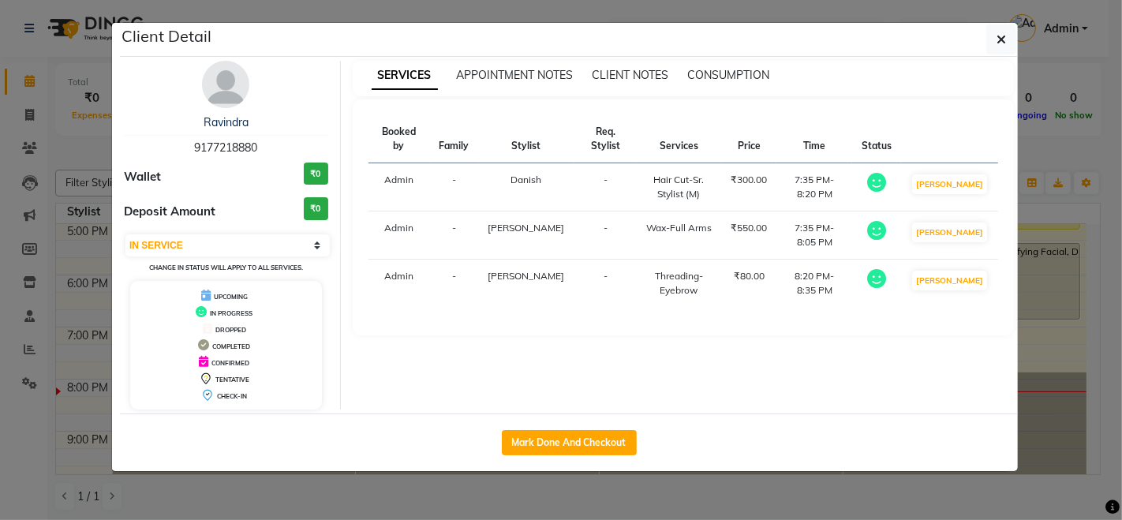
click at [248, 70] on div "Ravindra 9177218880 Wallet ₹0 Deposit Amount ₹0 Select IN SERVICE CONFIRMED TEN…" at bounding box center [226, 235] width 229 height 349
click at [232, 90] on img at bounding box center [225, 84] width 47 height 47
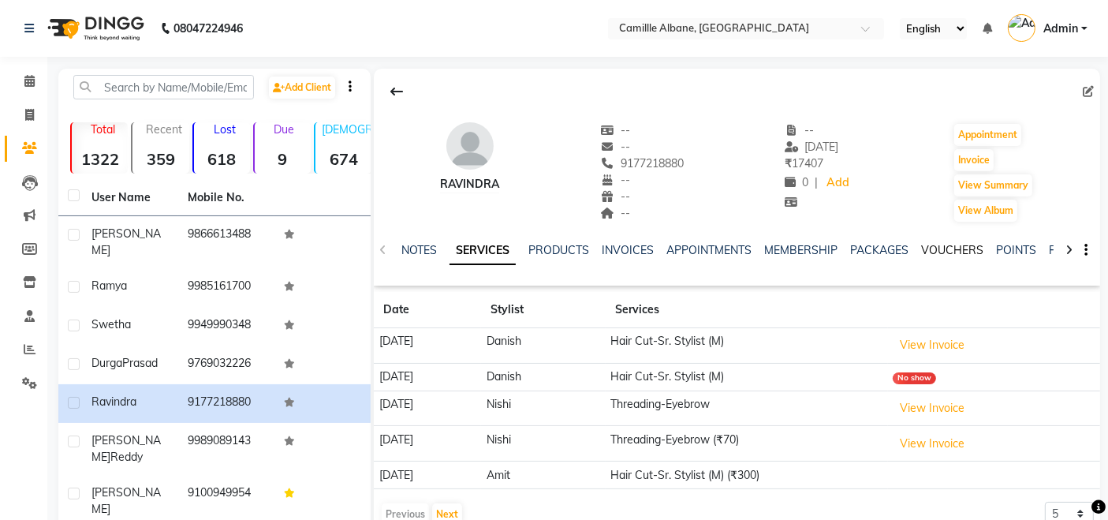
click at [937, 247] on link "VOUCHERS" at bounding box center [952, 250] width 62 height 14
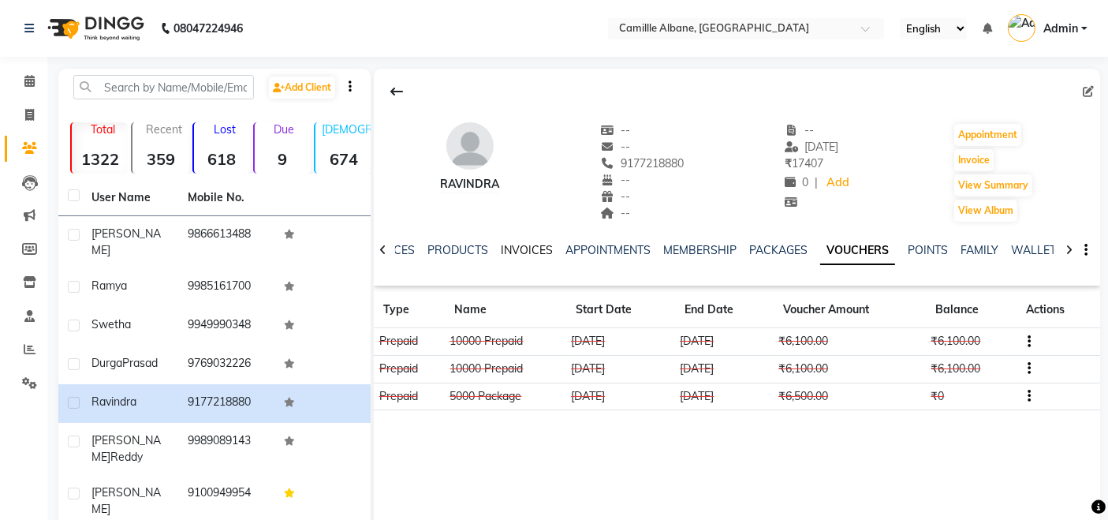
click at [515, 251] on link "INVOICES" at bounding box center [527, 250] width 52 height 14
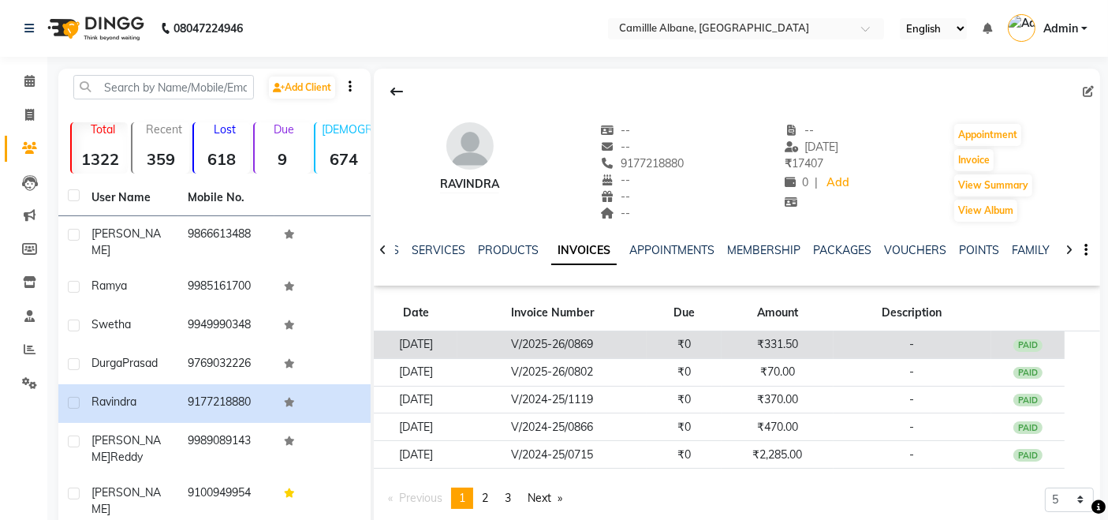
click at [763, 355] on td "₹331.50" at bounding box center [777, 345] width 111 height 28
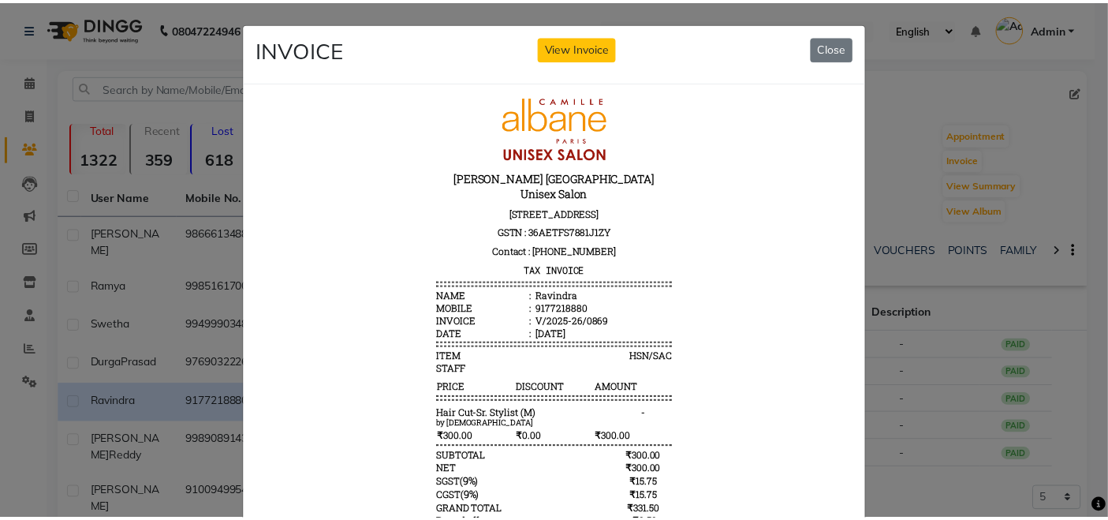
scroll to position [148, 0]
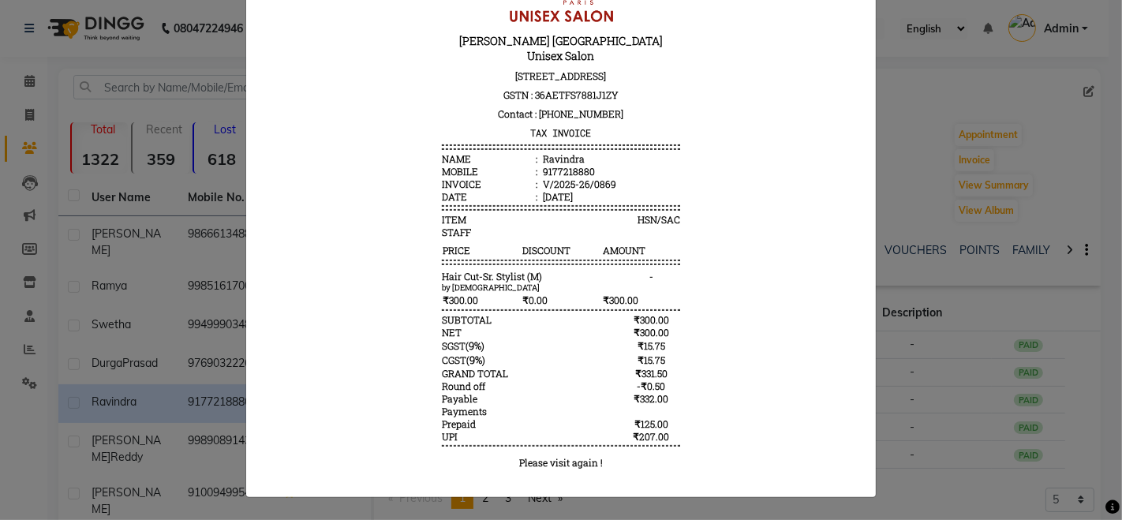
click at [901, 379] on ngb-modal-window "INVOICE View Invoice Close" at bounding box center [561, 260] width 1122 height 520
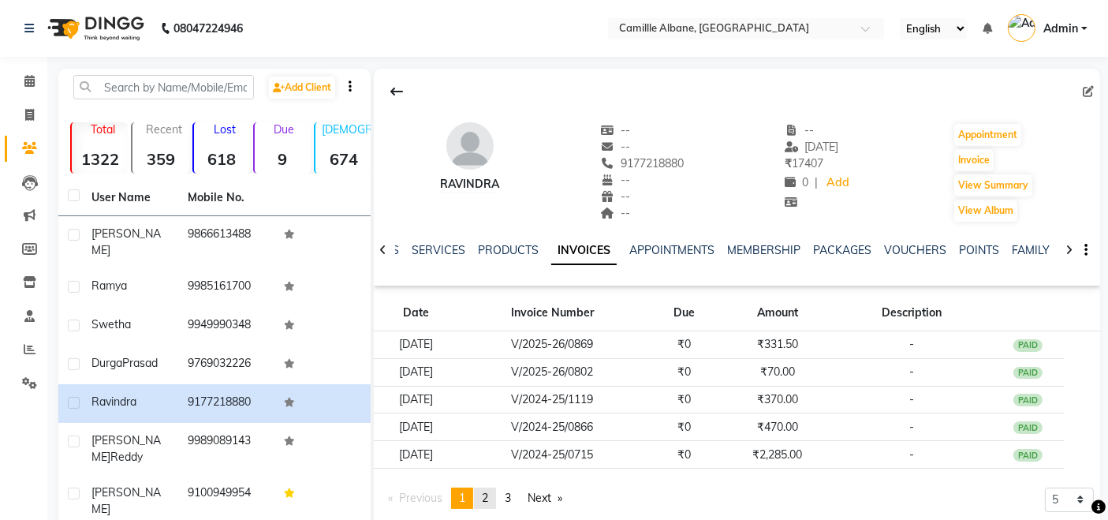
click at [488, 492] on span "2" at bounding box center [485, 498] width 6 height 14
click at [464, 498] on span "1" at bounding box center [462, 498] width 6 height 14
click at [689, 513] on div "Previous page 1 / 3 You're on page 1 page 2 page 3 Next page 5 10 50 100 500" at bounding box center [737, 504] width 714 height 34
click at [39, 81] on span at bounding box center [30, 82] width 28 height 18
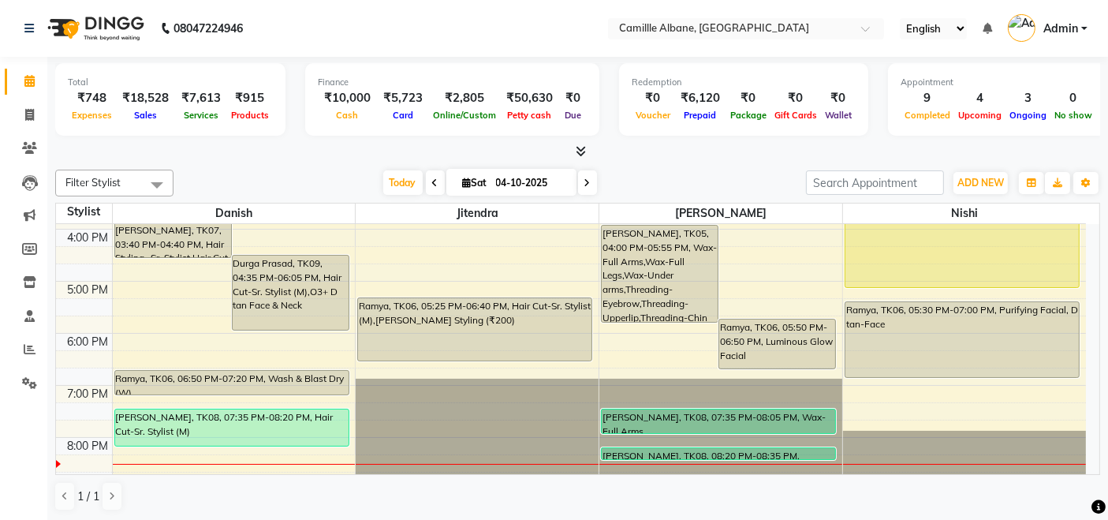
scroll to position [469, 0]
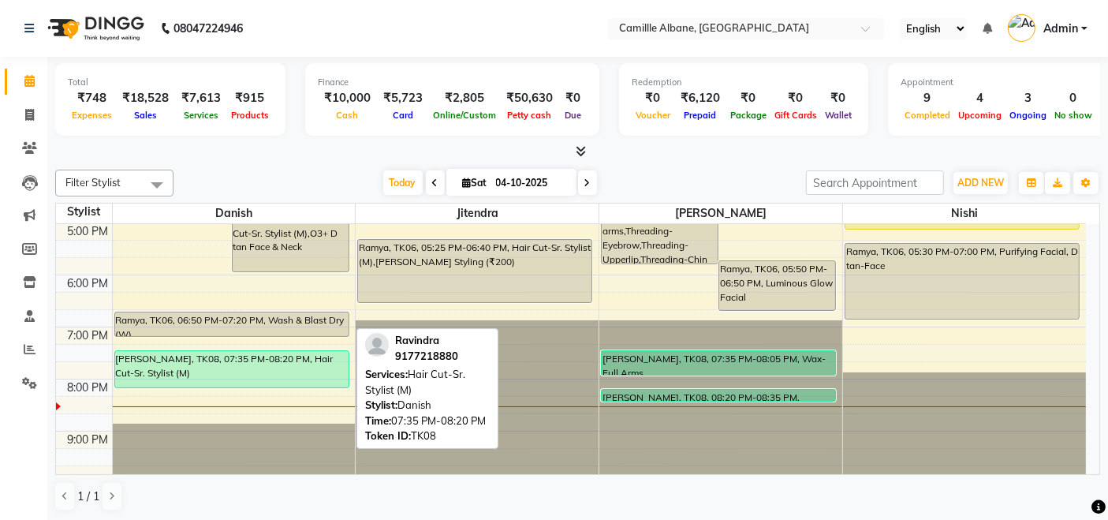
click at [286, 371] on div "[PERSON_NAME], TK08, 07:35 PM-08:20 PM, Hair Cut-Sr. Stylist (M)" at bounding box center [231, 369] width 233 height 36
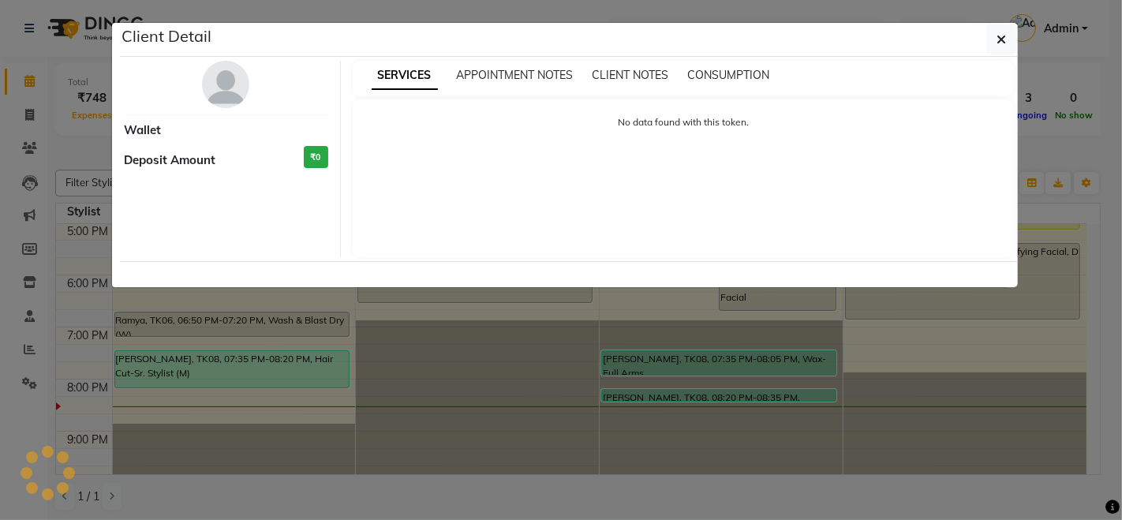
select select "1"
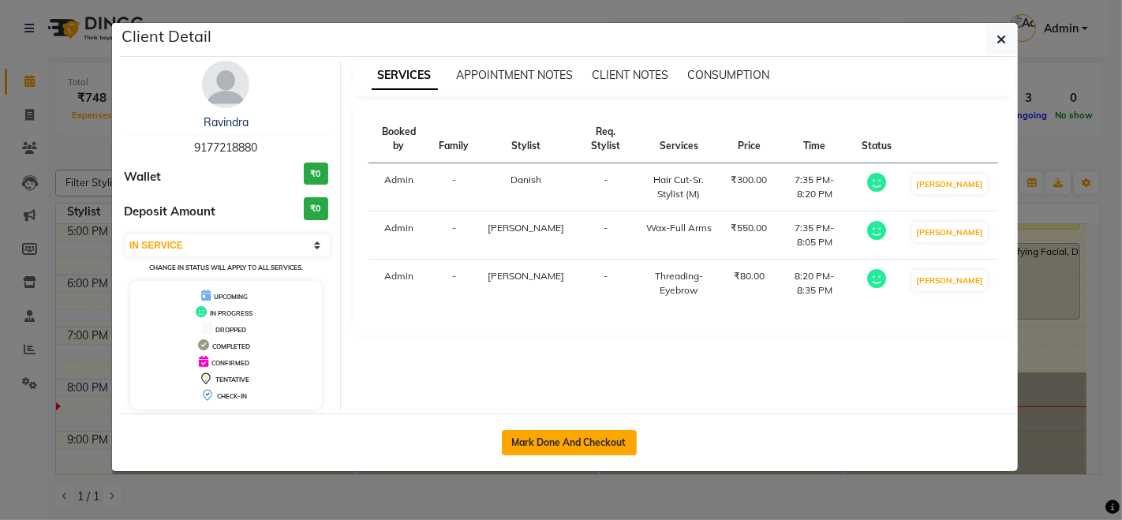
click at [584, 442] on button "Mark Done And Checkout" at bounding box center [569, 442] width 135 height 25
select select "service"
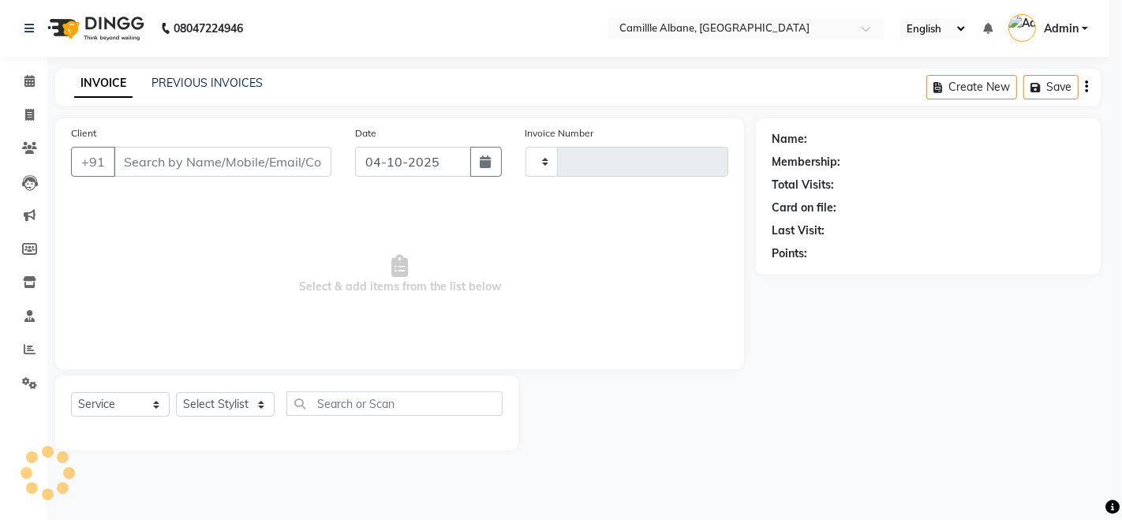
type input "1217"
select select "7025"
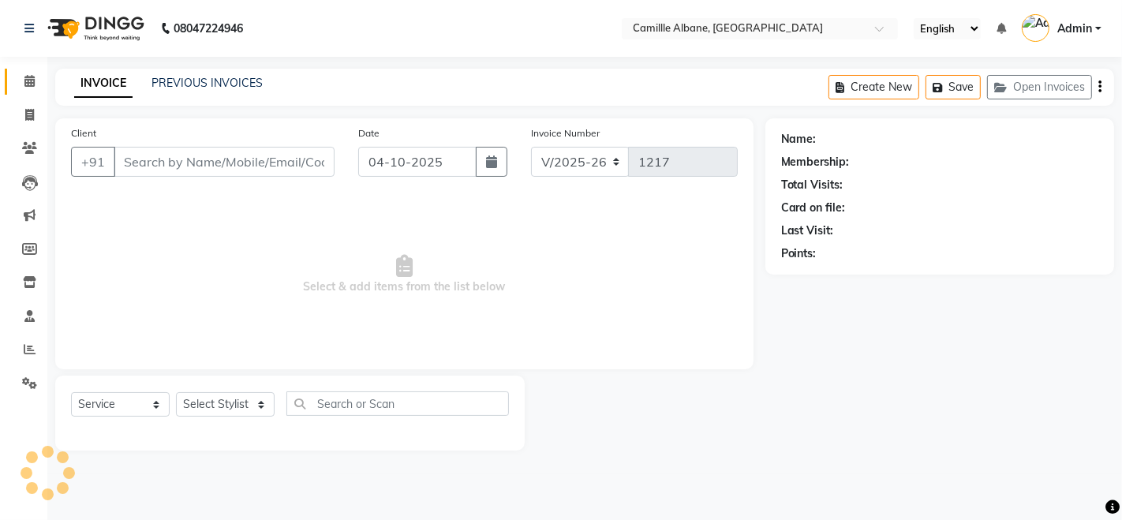
type input "9177218880"
select select "57814"
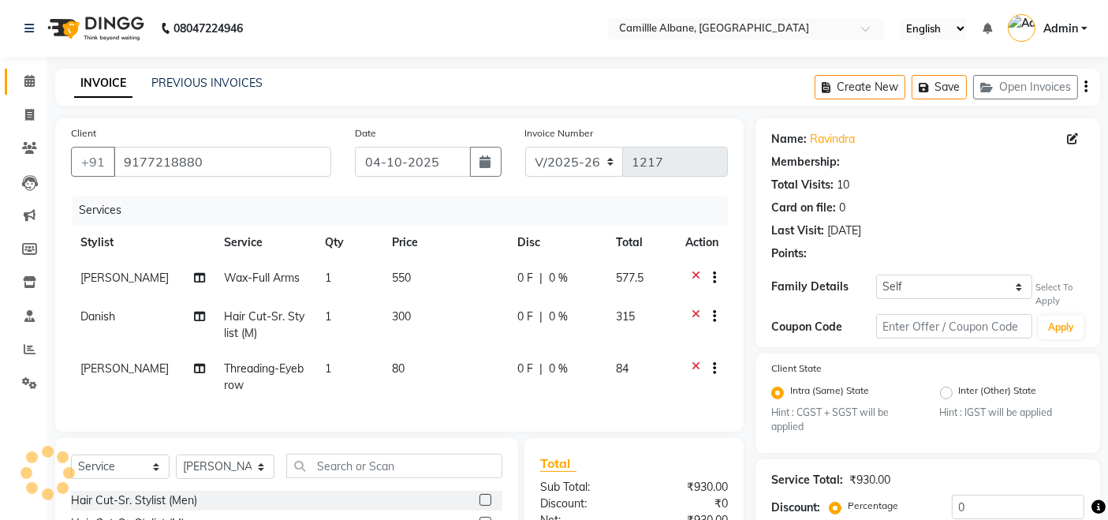
select select "1: Object"
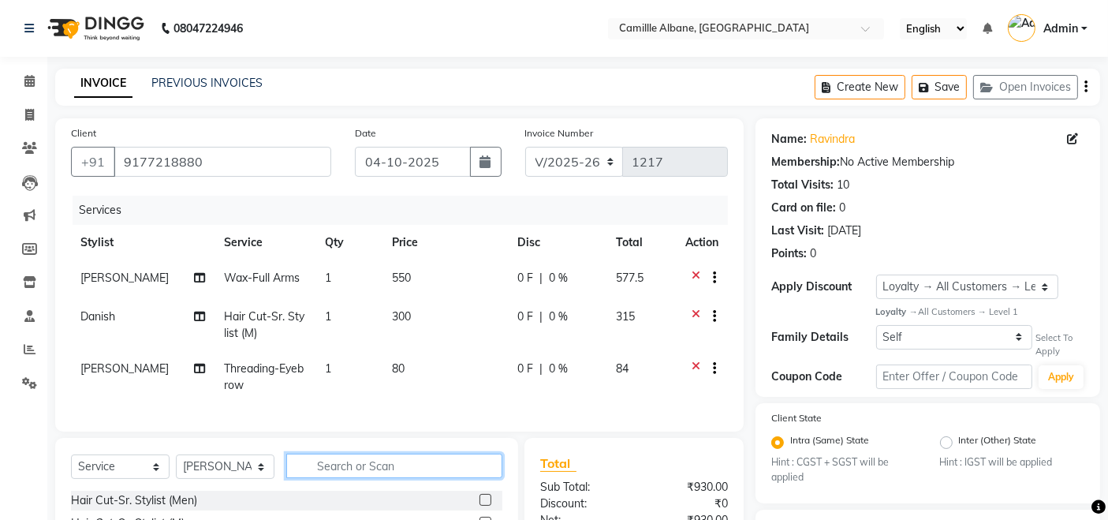
click at [363, 478] on input "text" at bounding box center [394, 466] width 216 height 24
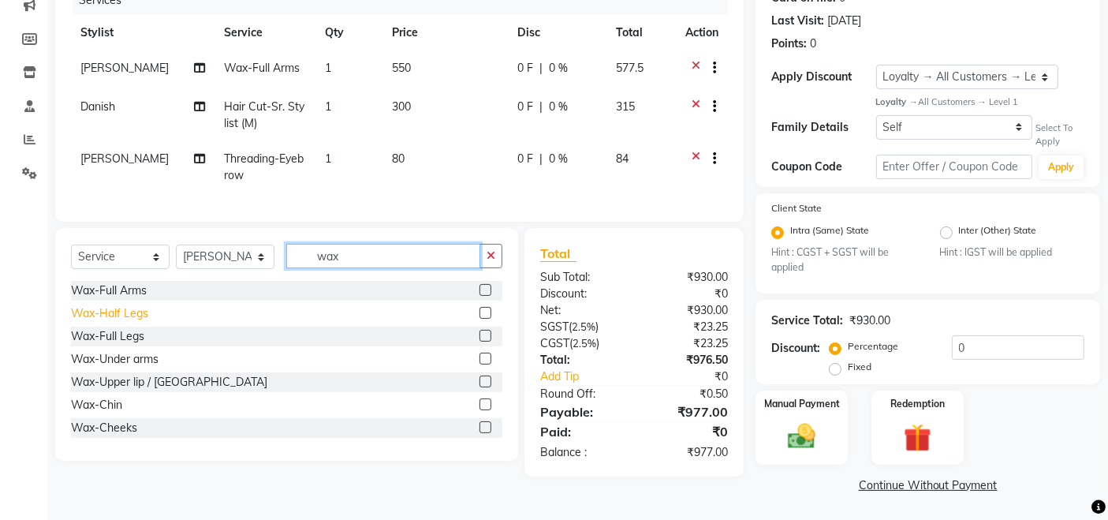
type input "wax"
click at [121, 320] on div "Wax-Half Legs" at bounding box center [109, 313] width 77 height 17
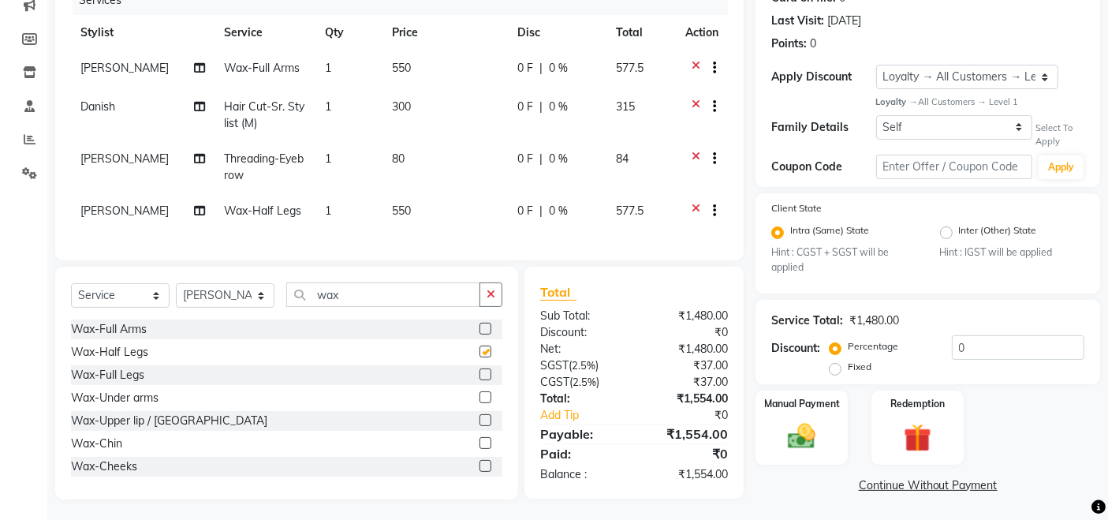
checkbox input "false"
click at [140, 406] on div "Wax-Under arms" at bounding box center [115, 398] width 88 height 17
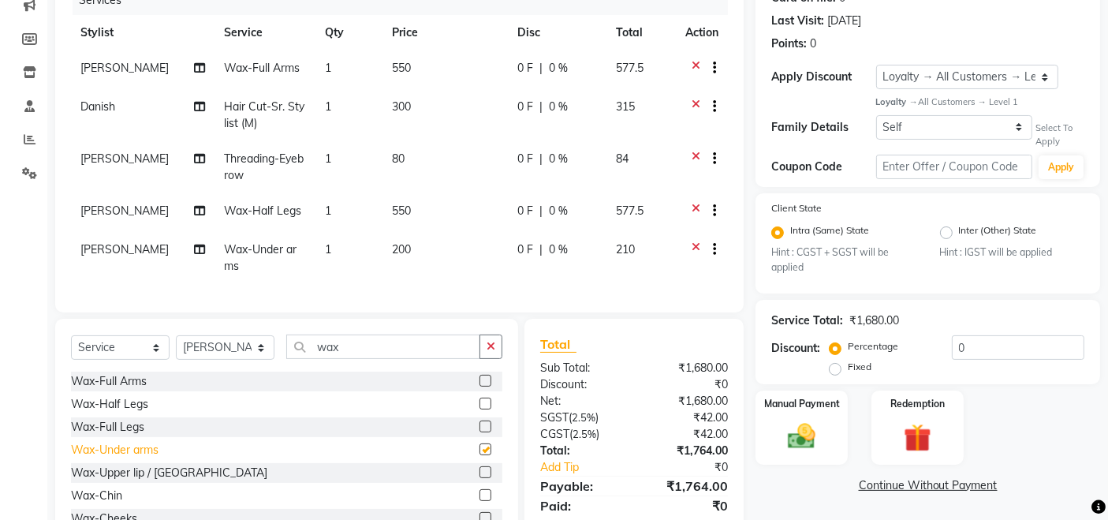
checkbox input "false"
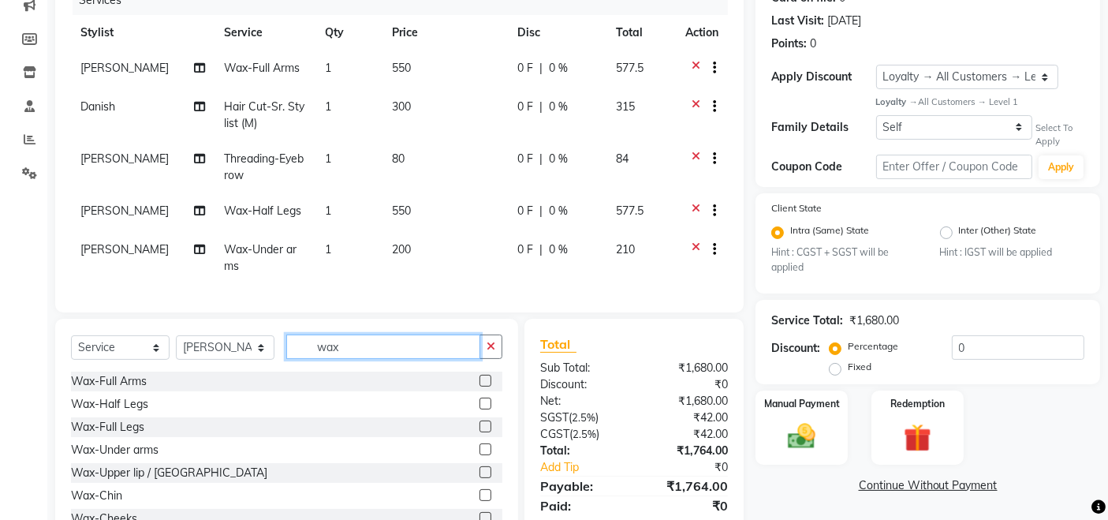
click at [382, 350] on input "wax" at bounding box center [383, 346] width 194 height 24
type input "thr"
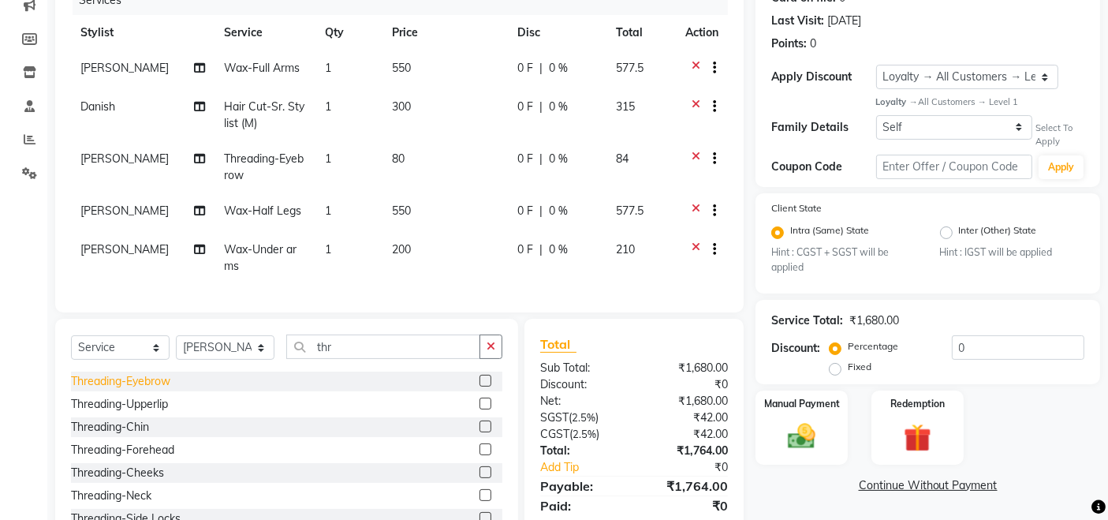
click at [164, 390] on div "Threading-Eyebrow" at bounding box center [120, 381] width 99 height 17
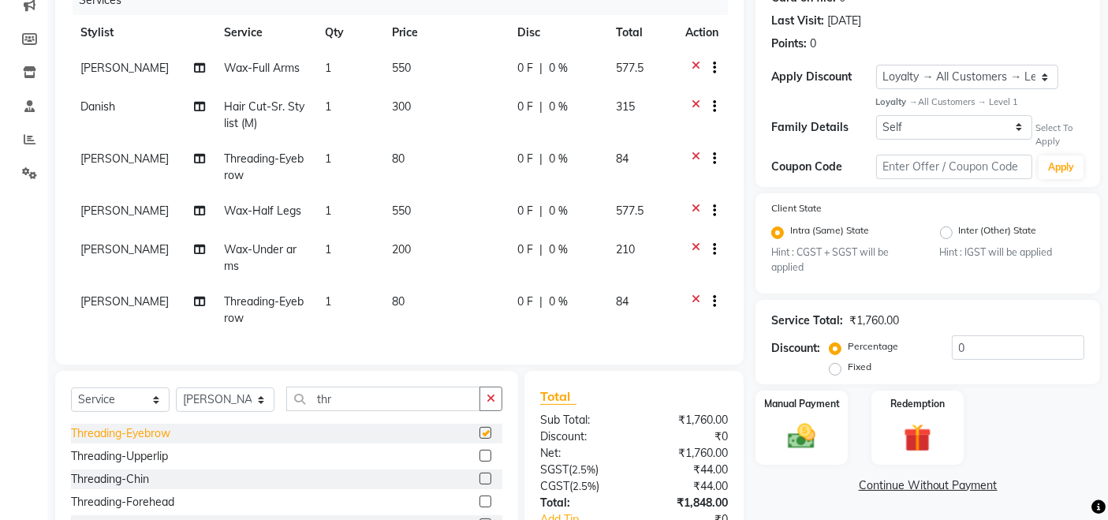
checkbox input "false"
click at [810, 447] on img at bounding box center [801, 436] width 47 height 33
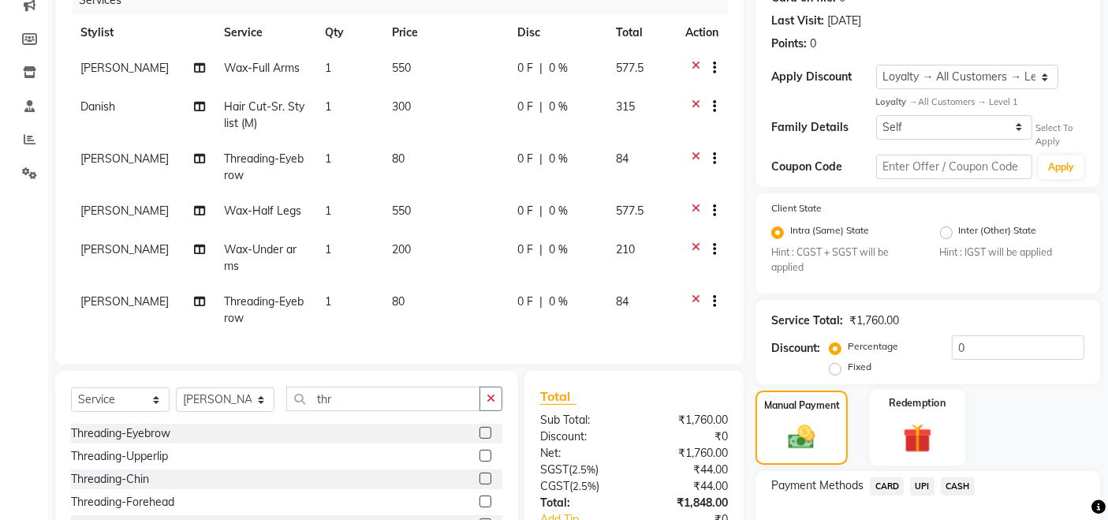
click at [926, 427] on img at bounding box center [917, 438] width 47 height 36
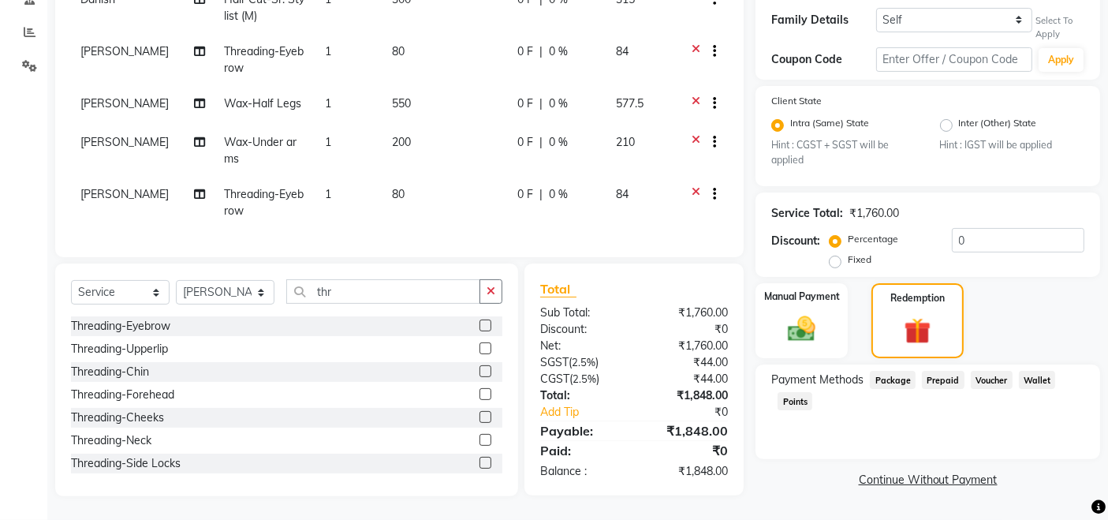
scroll to position [0, 0]
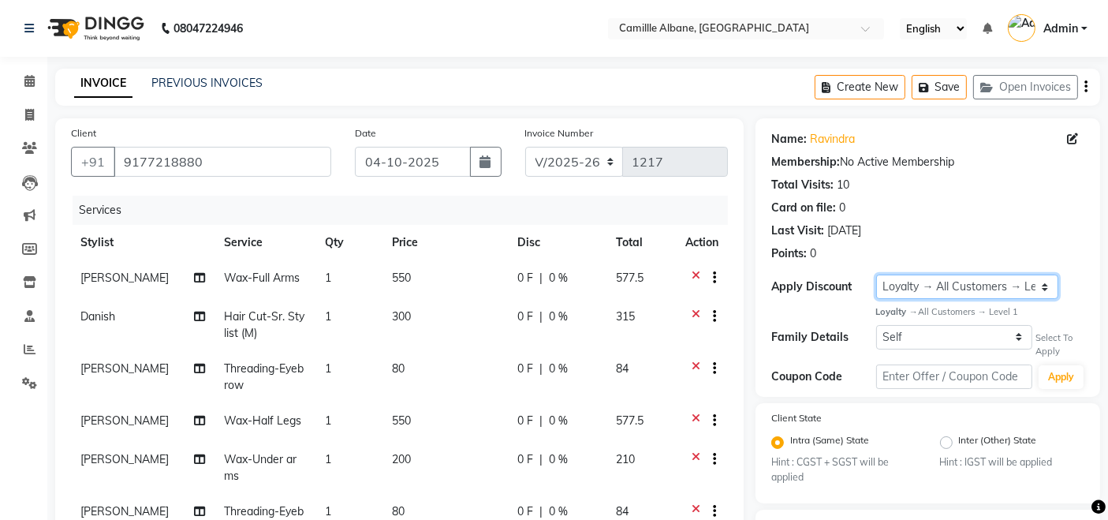
click at [950, 287] on select "Select Loyalty → All Customers → Level 1" at bounding box center [967, 286] width 182 height 24
click at [968, 239] on div "Name: Ravindra Membership: No Active Membership Total Visits: 10 Card on file: …" at bounding box center [927, 193] width 313 height 137
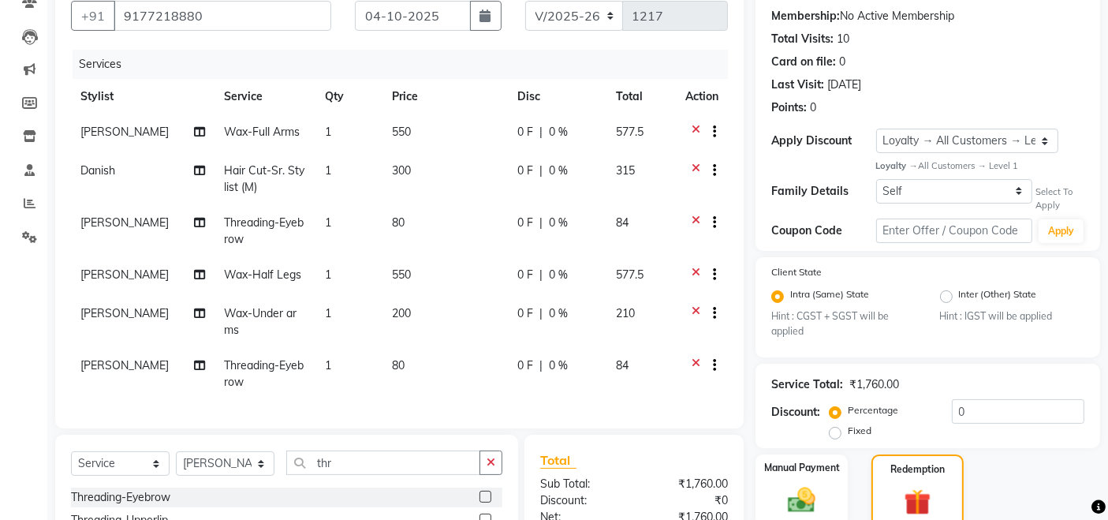
click at [465, 72] on div "Services" at bounding box center [406, 64] width 667 height 29
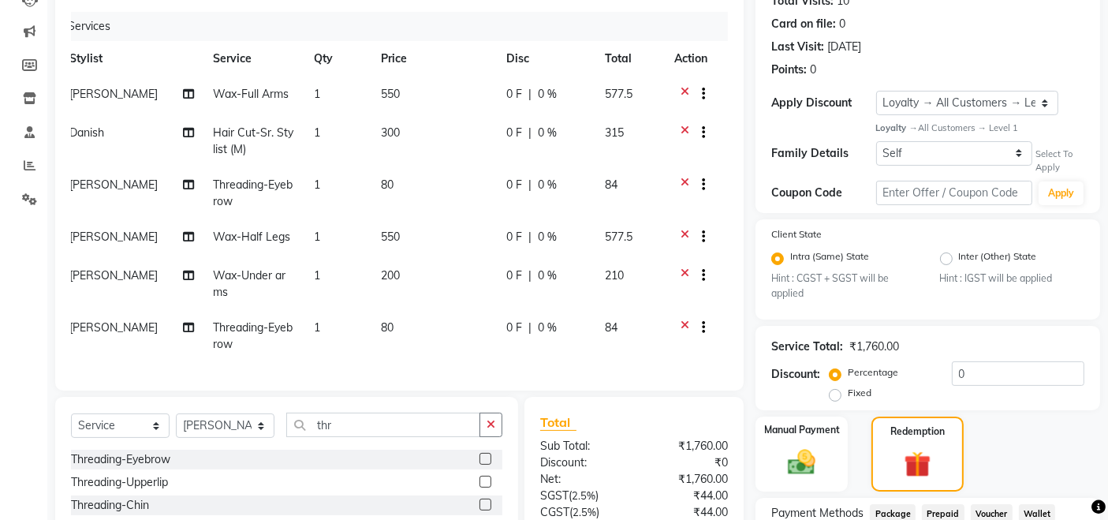
scroll to position [330, 0]
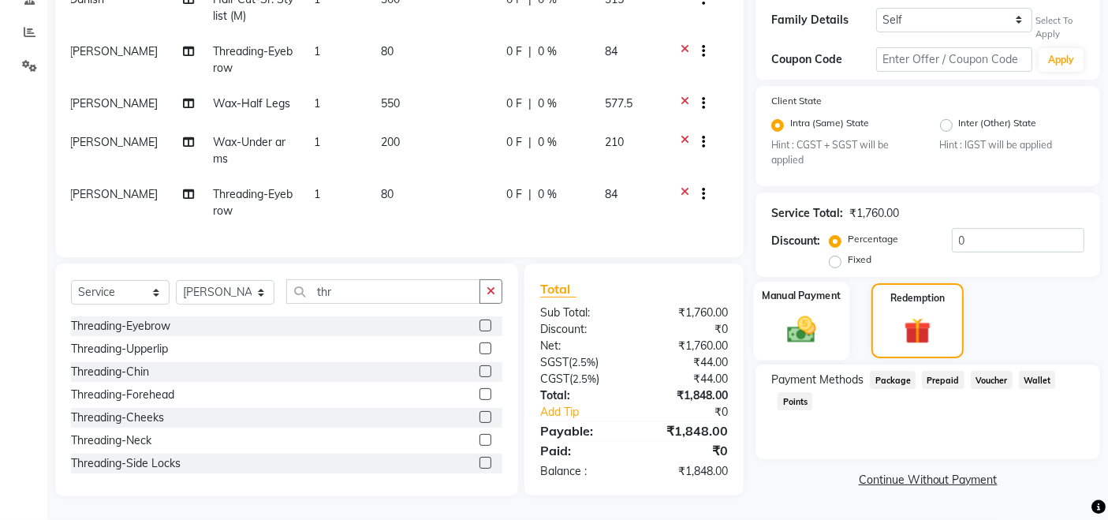
click at [816, 315] on img at bounding box center [801, 328] width 47 height 33
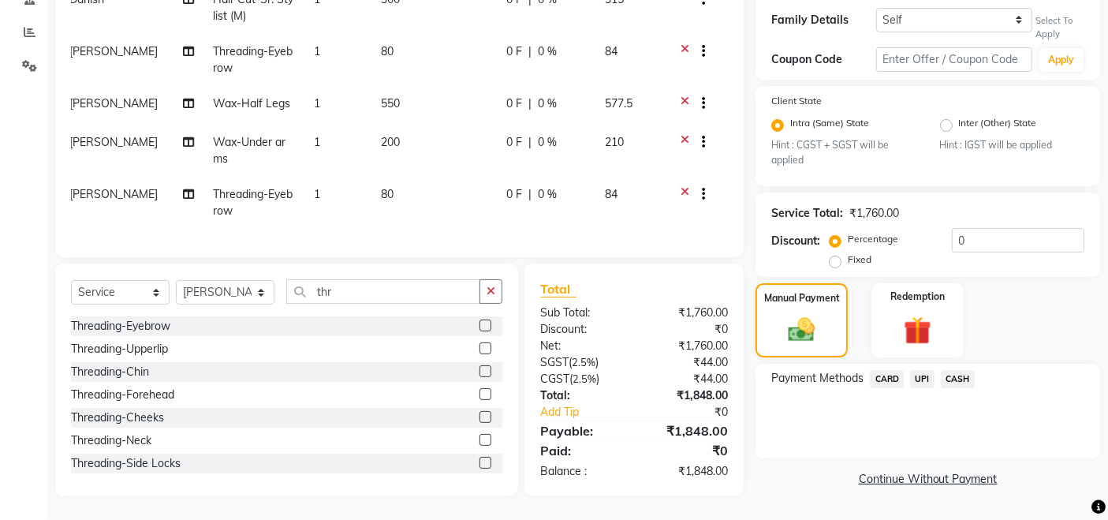
scroll to position [0, 0]
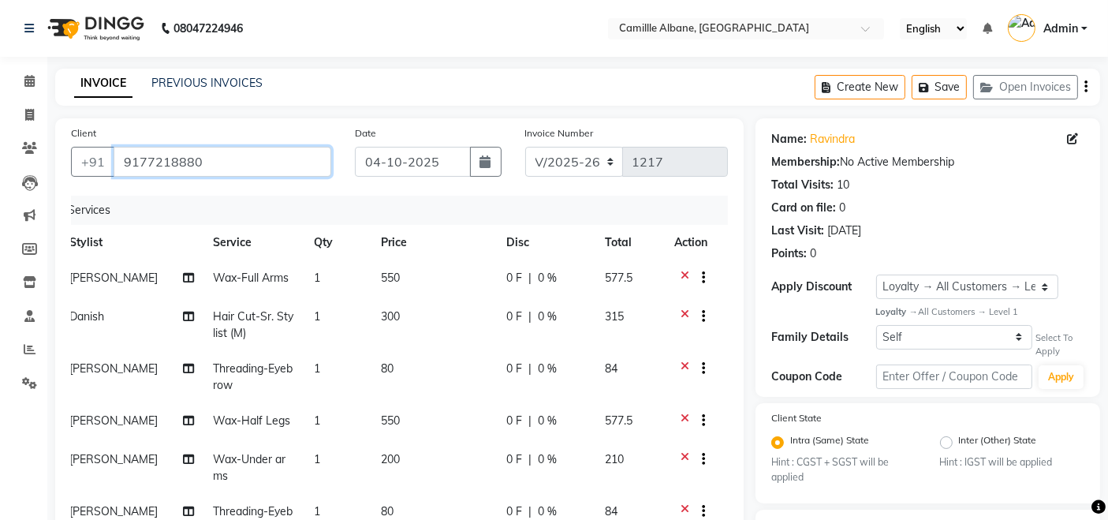
click at [164, 161] on input "9177218880" at bounding box center [223, 162] width 218 height 30
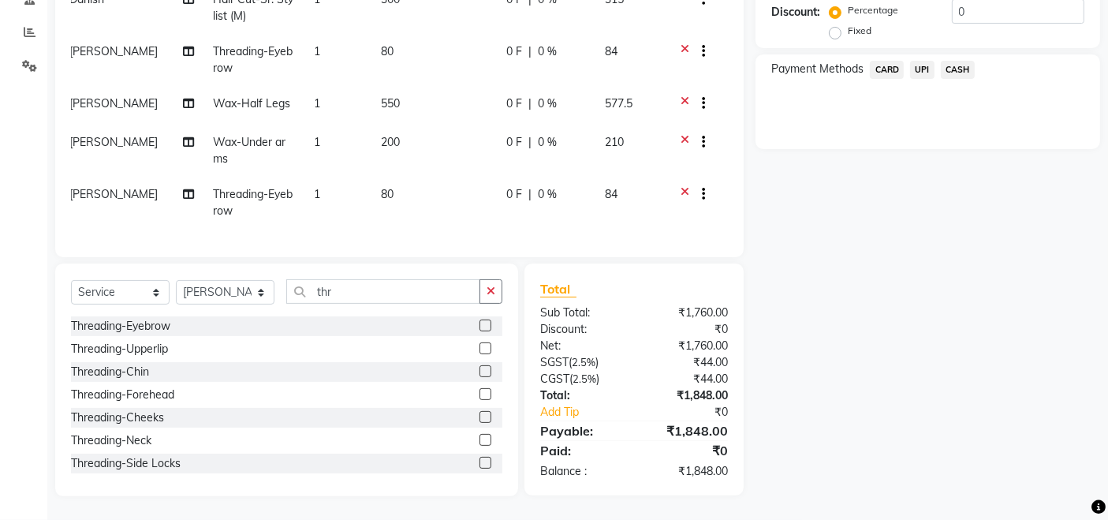
scroll to position [38, 0]
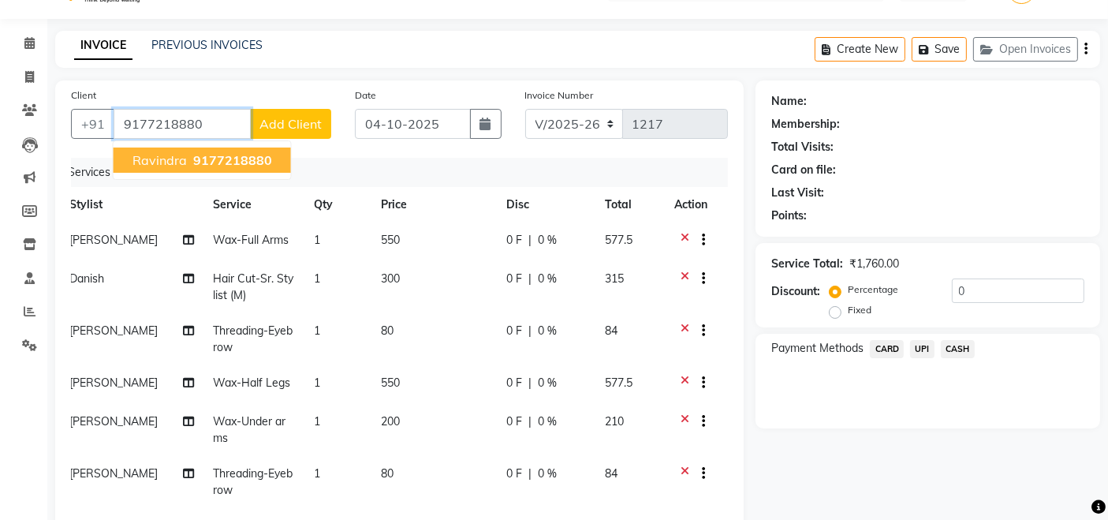
click at [232, 174] on ngb-typeahead-window "Ravindra 9177218880" at bounding box center [202, 159] width 179 height 39
click at [230, 163] on span "9177218880" at bounding box center [232, 160] width 79 height 16
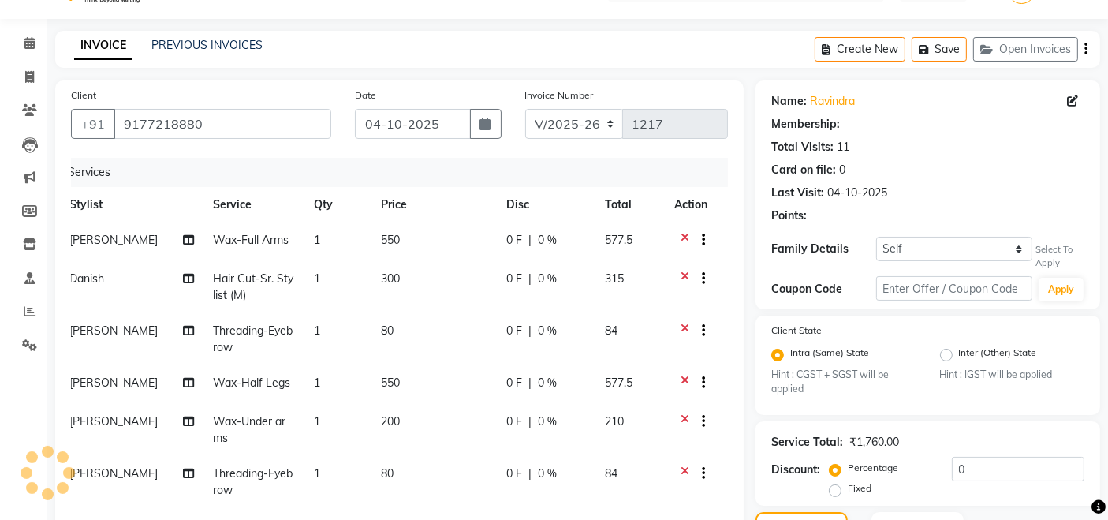
select select "1: Object"
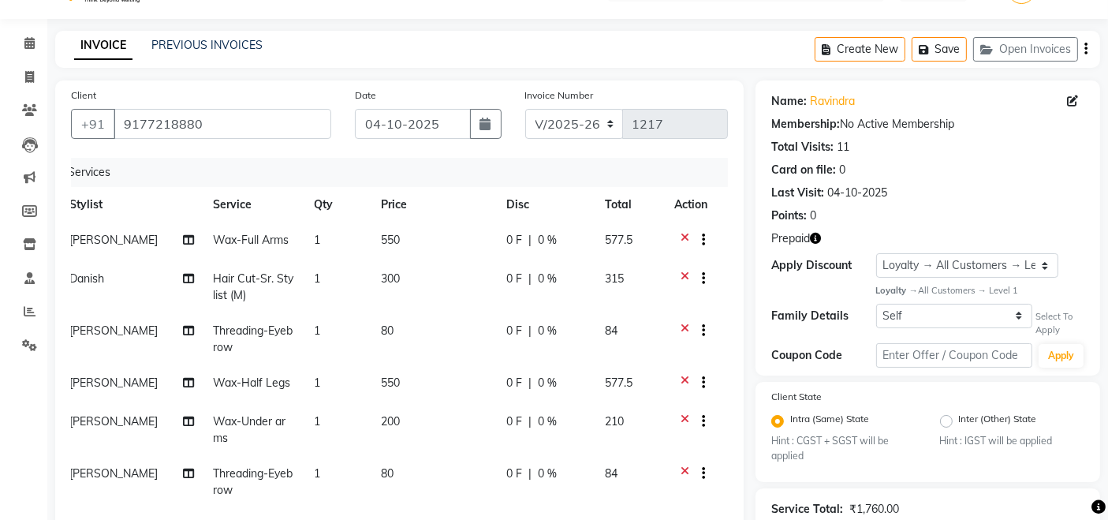
scroll to position [330, 0]
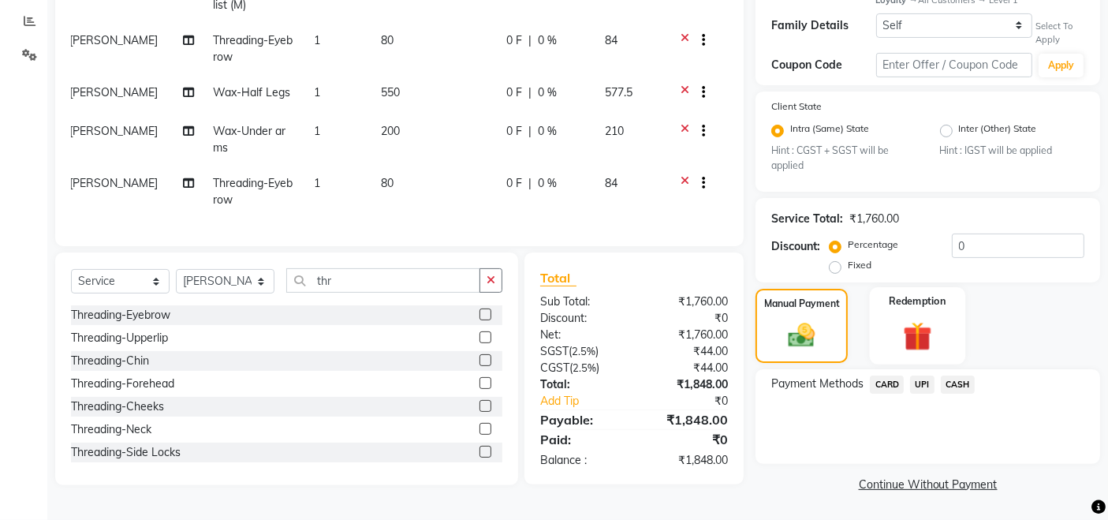
click at [921, 342] on img at bounding box center [917, 336] width 47 height 36
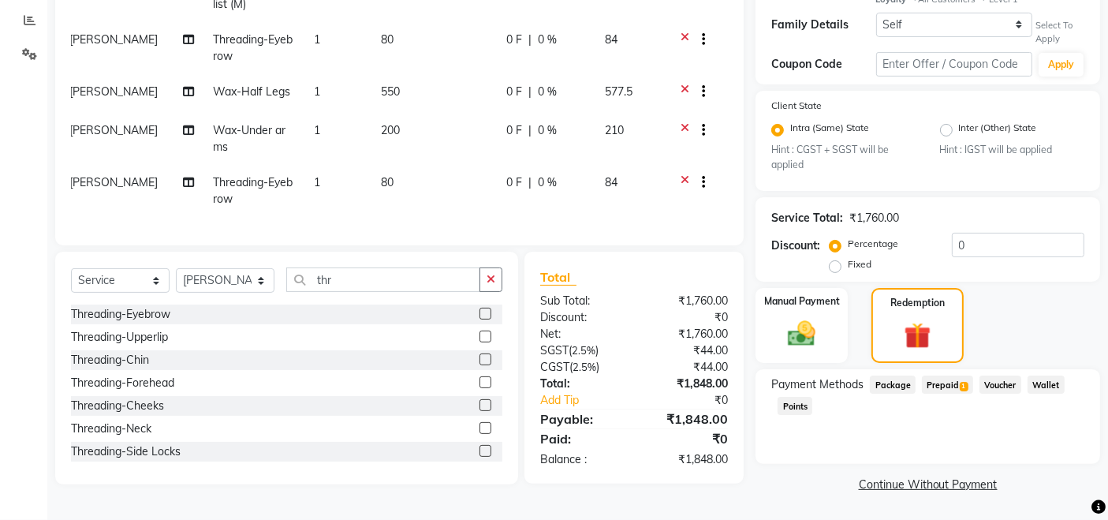
click at [952, 384] on span "Prepaid 1" at bounding box center [947, 384] width 51 height 18
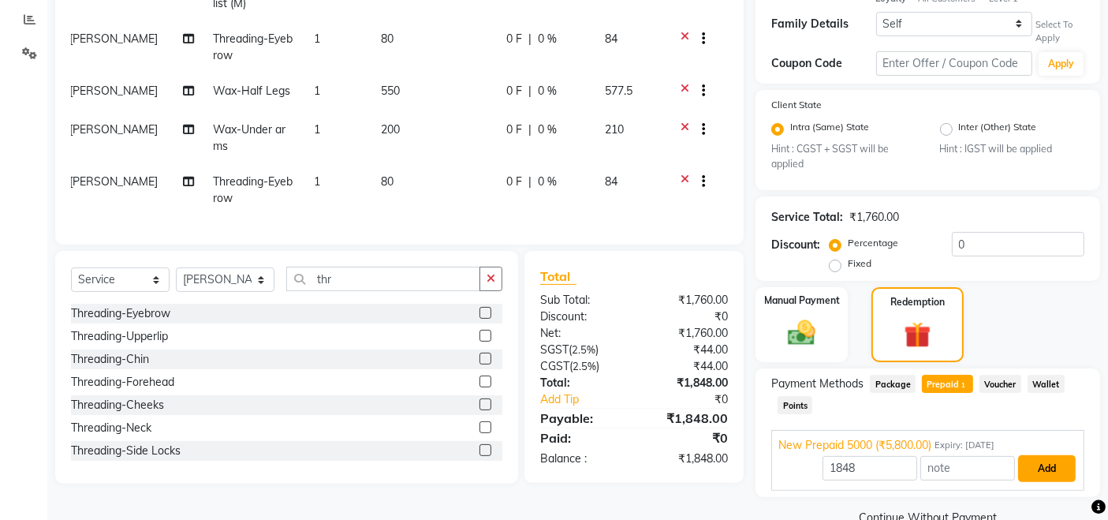
click at [1054, 467] on button "Add" at bounding box center [1047, 468] width 58 height 27
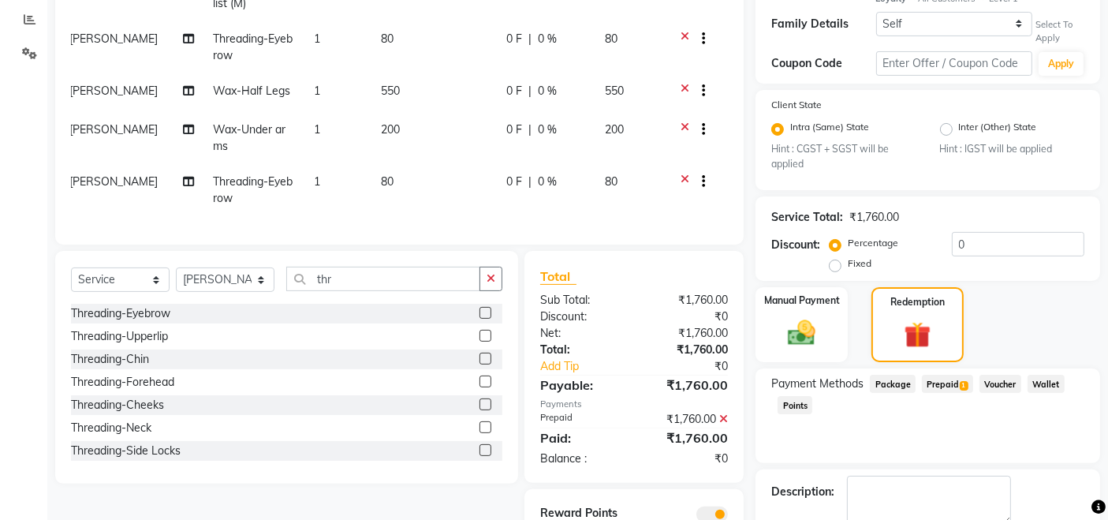
scroll to position [416, 0]
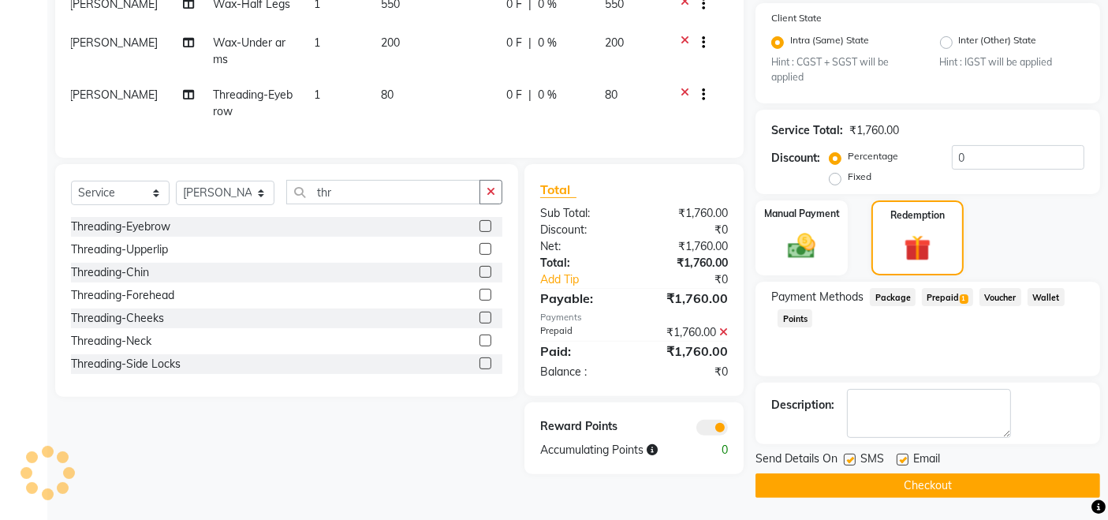
click at [970, 482] on button "Checkout" at bounding box center [928, 485] width 345 height 24
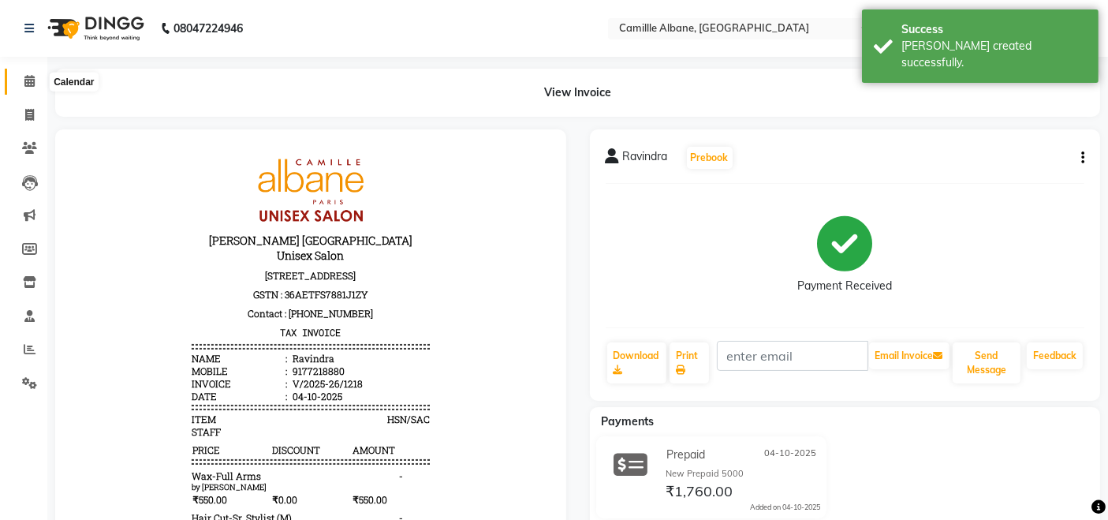
click at [29, 80] on icon at bounding box center [29, 81] width 10 height 12
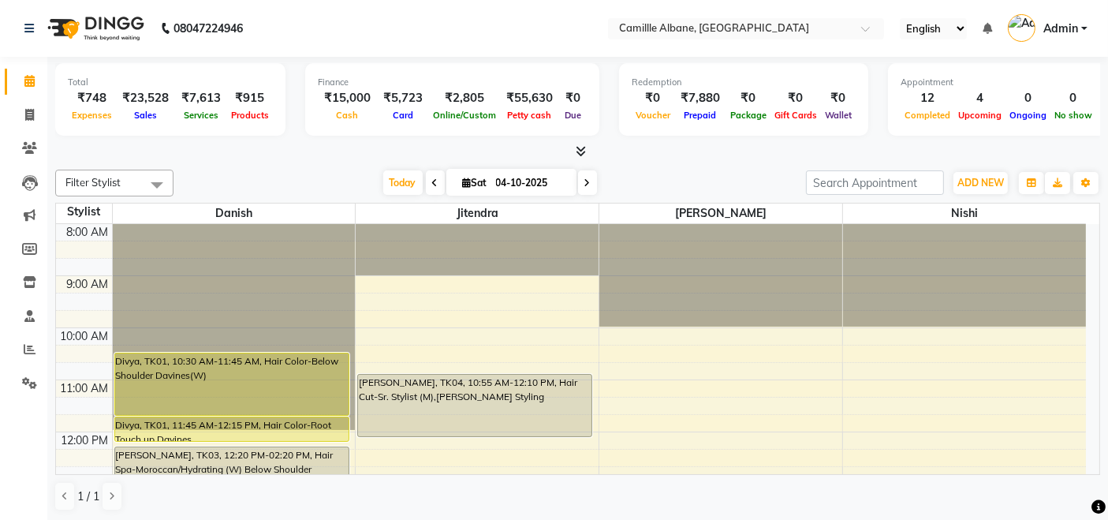
click at [35, 95] on li "Calendar" at bounding box center [23, 82] width 47 height 34
click at [991, 182] on span "ADD NEW" at bounding box center [980, 183] width 47 height 12
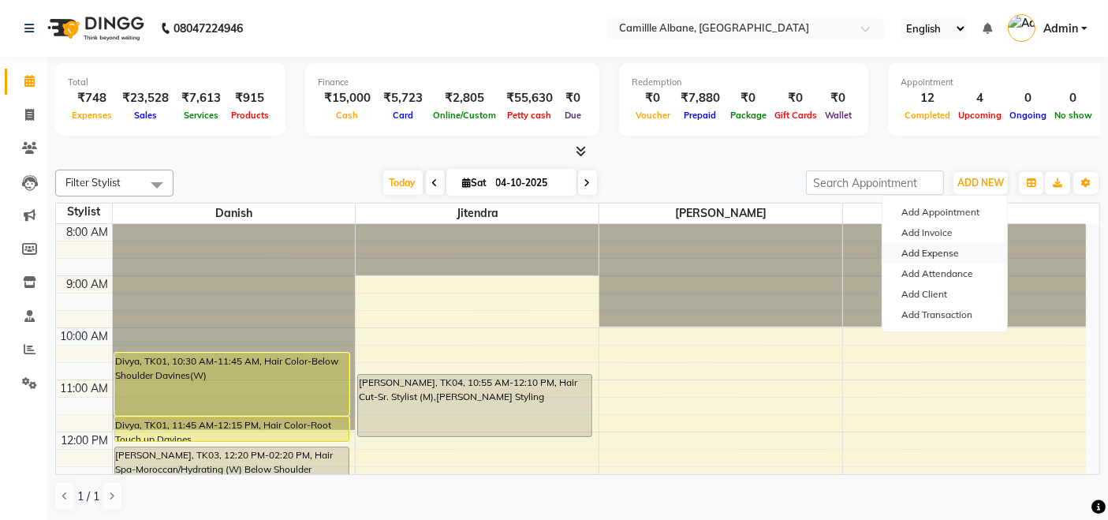
click at [935, 254] on link "Add Expense" at bounding box center [945, 253] width 125 height 21
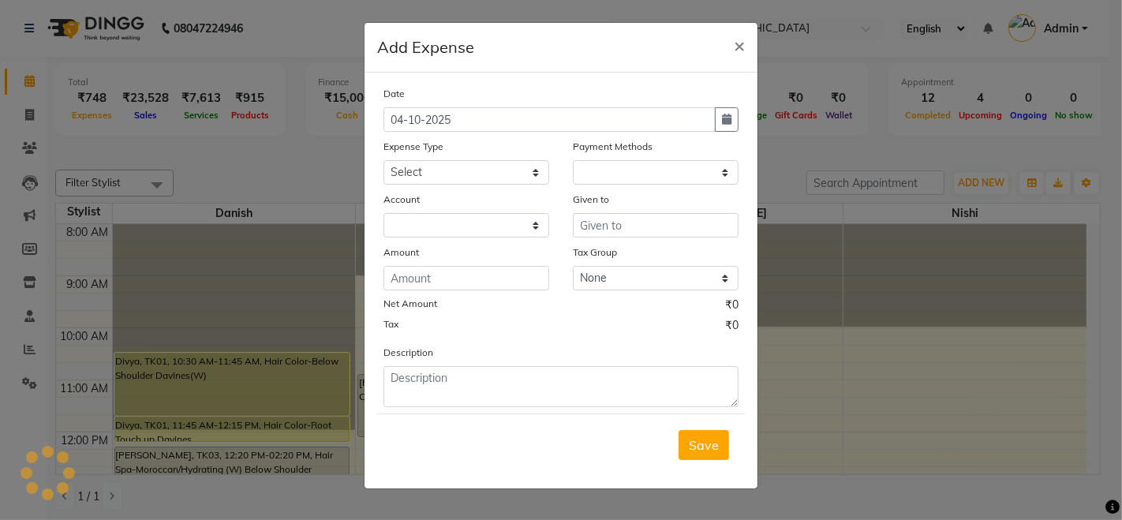
select select "1"
select select "6086"
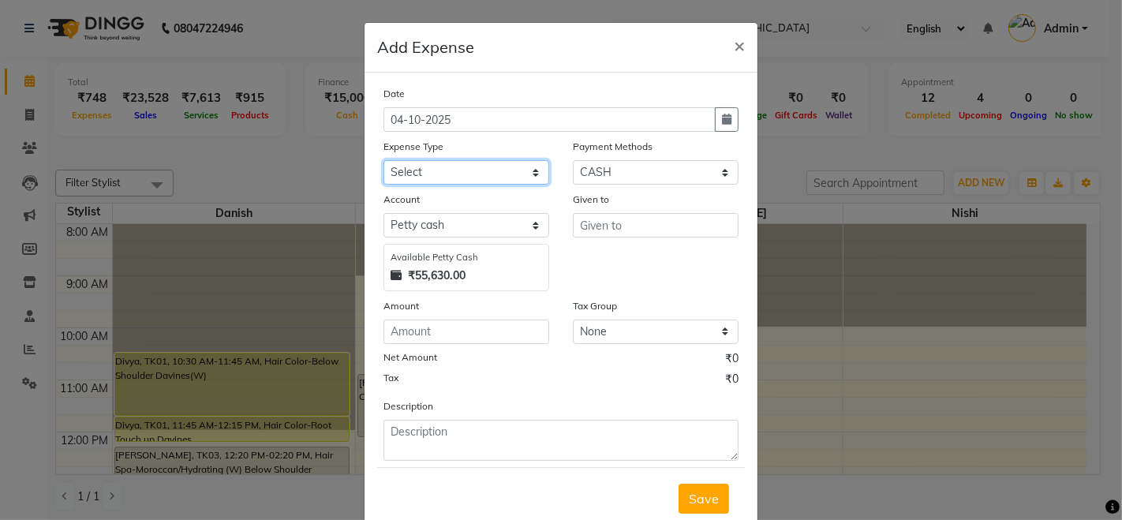
click at [502, 169] on select "Select Advance Salary Cash Adjustment as per DSR Client Snacks Equipment Fuel H…" at bounding box center [466, 172] width 166 height 24
select select "17596"
click at [383, 160] on select "Select Advance Salary Cash Adjustment as per DSR Client Snacks Equipment Fuel H…" at bounding box center [466, 172] width 166 height 24
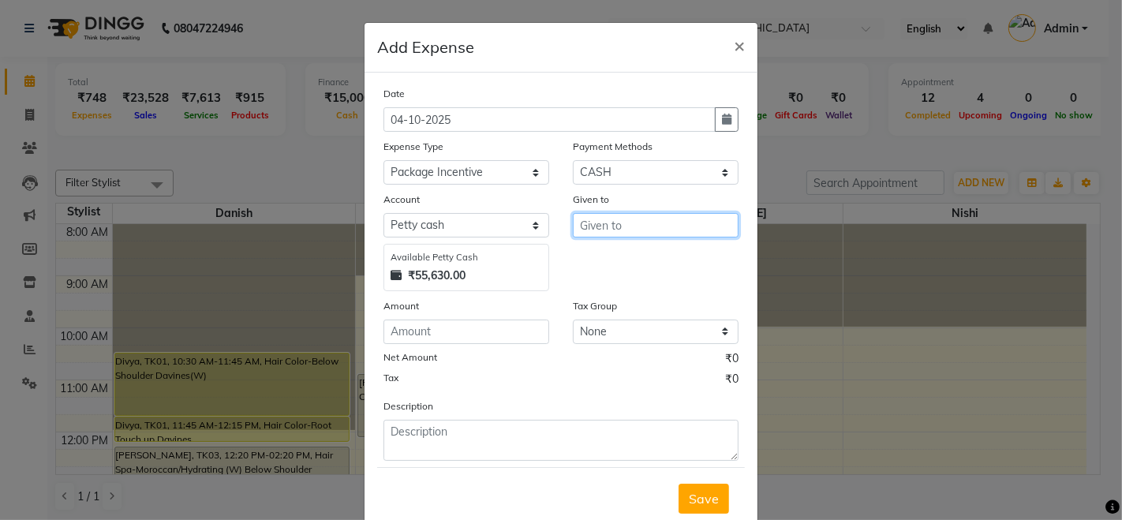
click at [645, 222] on input "text" at bounding box center [656, 225] width 166 height 24
click at [620, 256] on ngb-highlight "K T Ramarao" at bounding box center [652, 259] width 121 height 16
type input "[PERSON_NAME]"
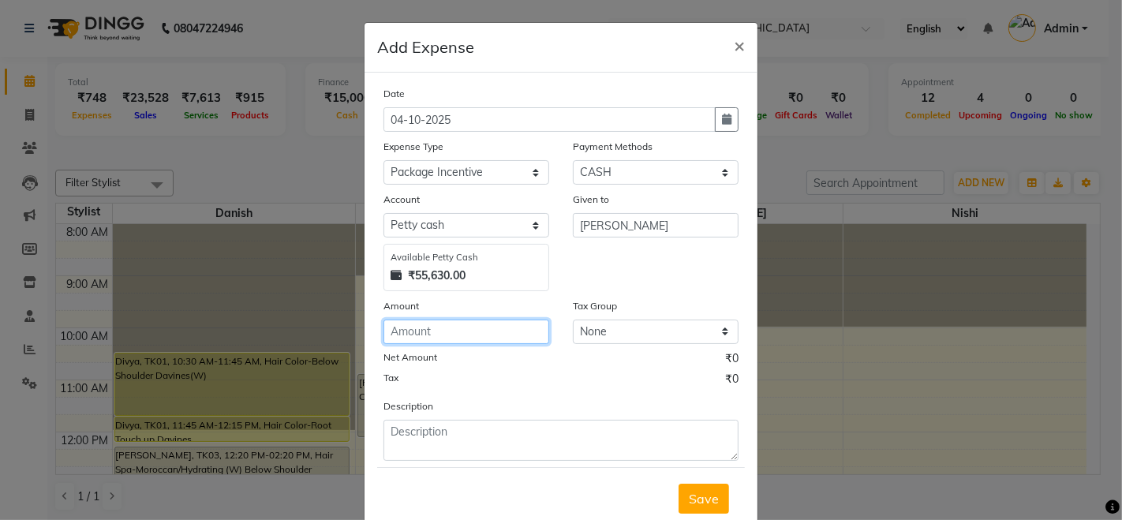
click at [472, 325] on input "number" at bounding box center [466, 331] width 166 height 24
type input "100"
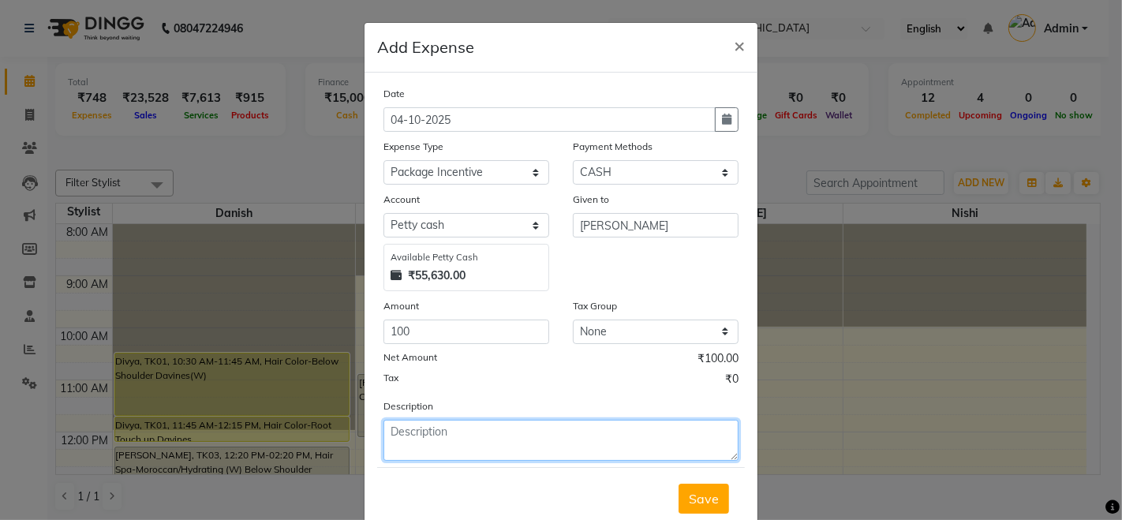
click at [533, 435] on textarea at bounding box center [560, 440] width 355 height 41
type textarea "Ram PKG 5K"
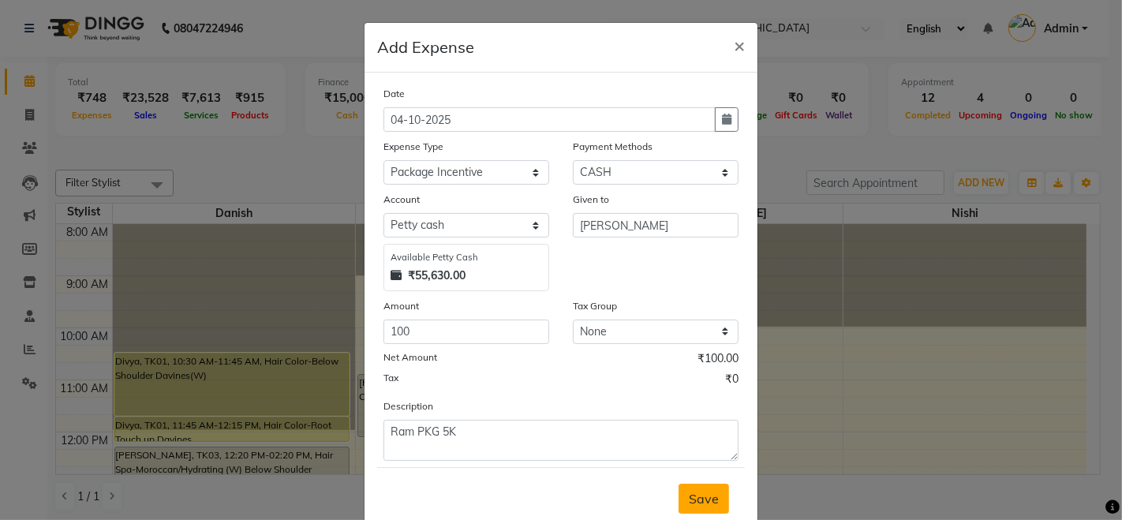
click at [704, 501] on span "Save" at bounding box center [704, 499] width 30 height 16
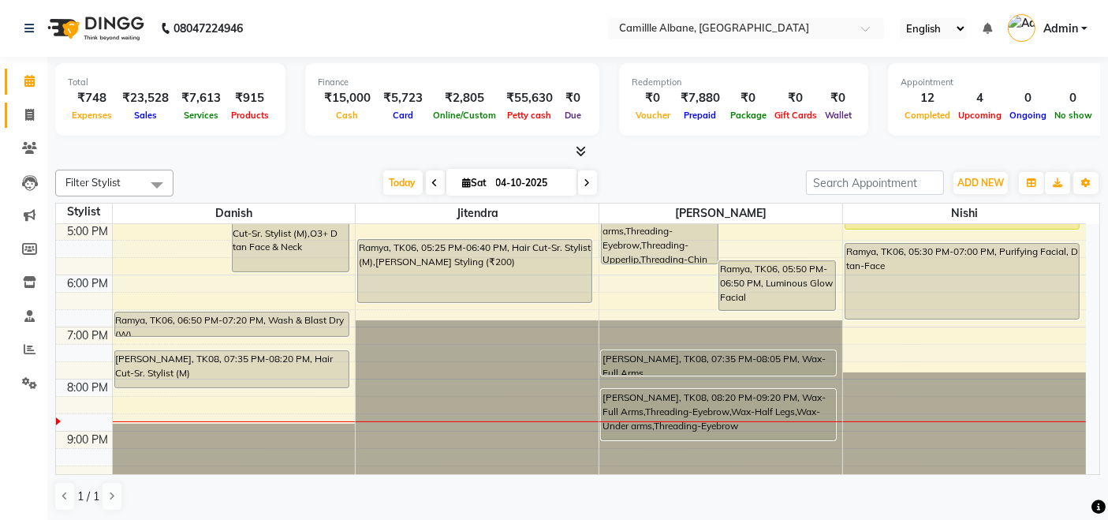
click at [33, 124] on link "Invoice" at bounding box center [24, 116] width 38 height 26
select select "7025"
select select "service"
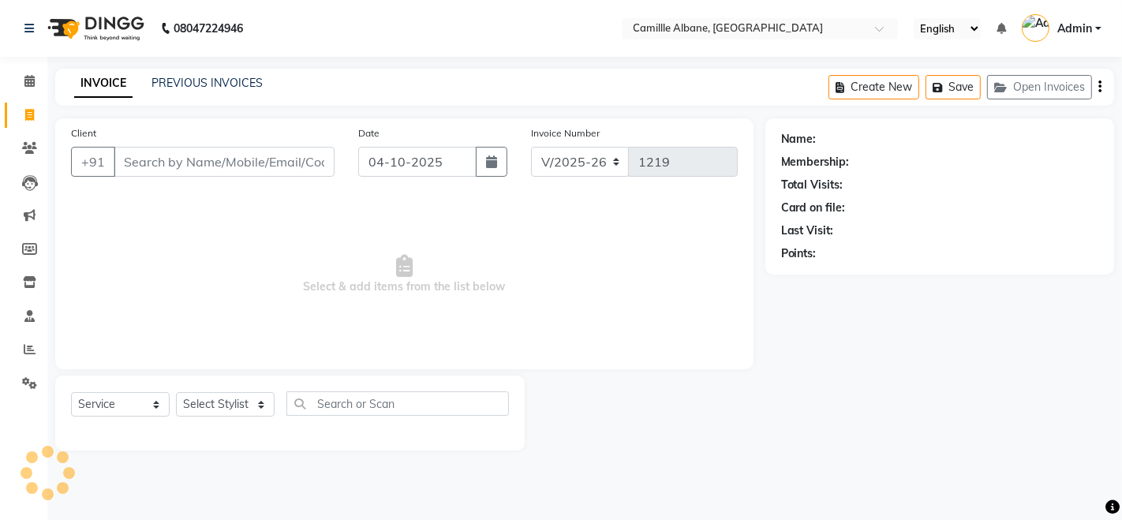
click at [252, 73] on div "INVOICE PREVIOUS INVOICES Create New Save Open Invoices" at bounding box center [584, 87] width 1058 height 37
click at [252, 82] on link "PREVIOUS INVOICES" at bounding box center [206, 83] width 111 height 14
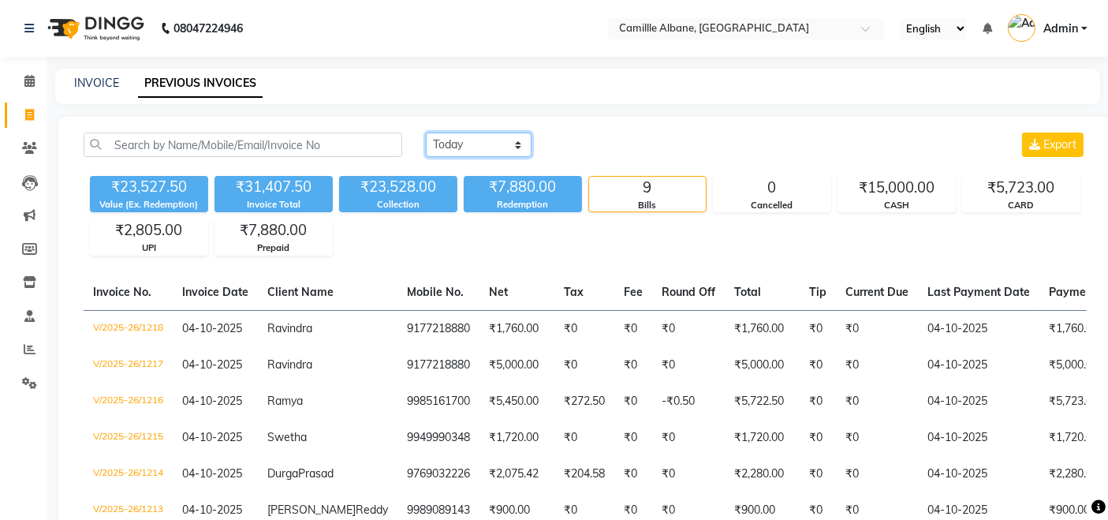
drag, startPoint x: 468, startPoint y: 137, endPoint x: 468, endPoint y: 151, distance: 14.2
click at [468, 137] on select "Today Yesterday Custom Range" at bounding box center [479, 145] width 106 height 24
select select "yesterday"
click at [426, 133] on select "Today Yesterday Custom Range" at bounding box center [479, 145] width 106 height 24
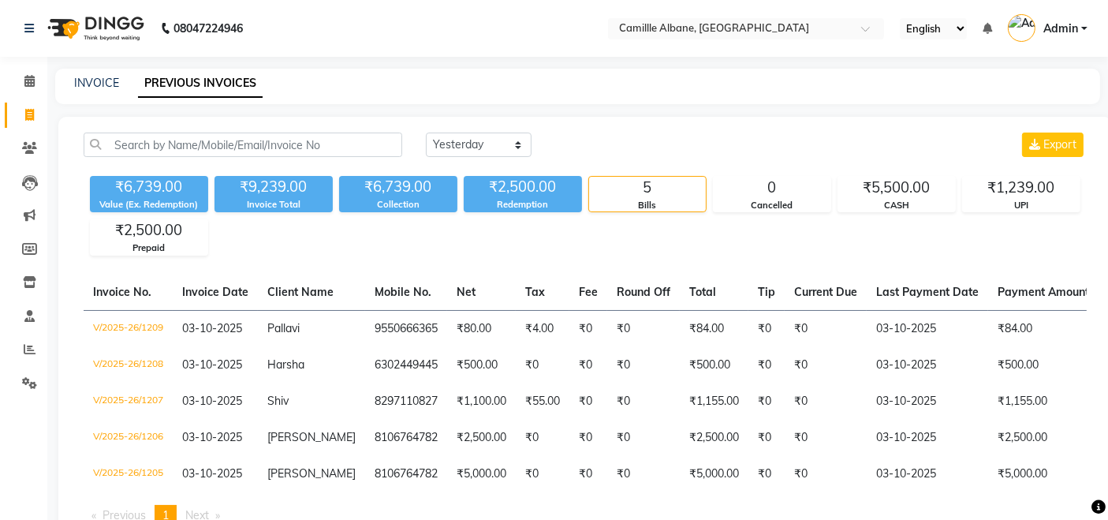
click at [652, 246] on div "₹6,739.00 Value (Ex. Redemption) ₹9,239.00 Invoice Total ₹6,739.00 Collection ₹…" at bounding box center [585, 213] width 1003 height 86
click at [877, 200] on div "CASH" at bounding box center [896, 205] width 117 height 13
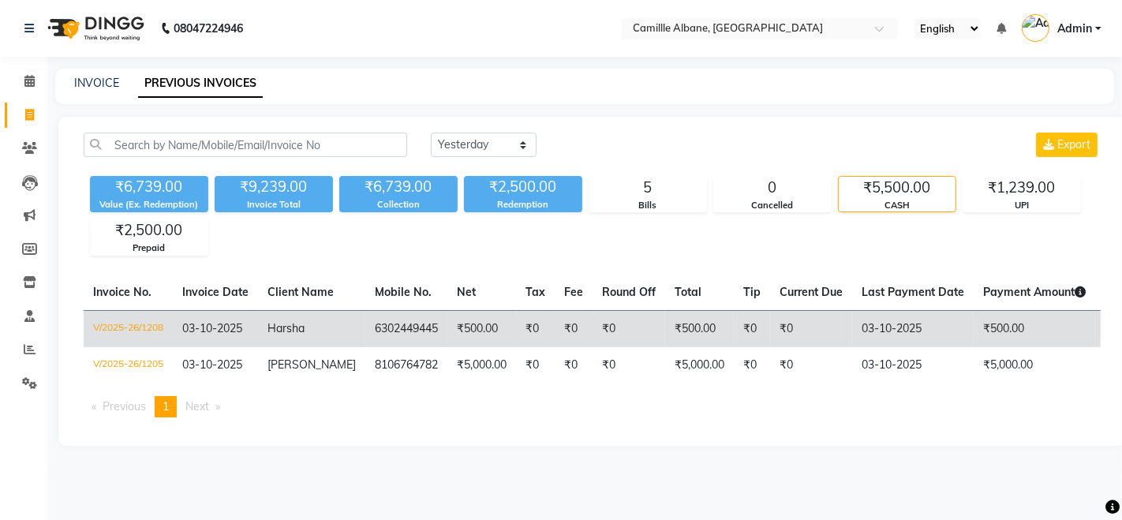
click at [818, 334] on td "₹0" at bounding box center [811, 328] width 82 height 37
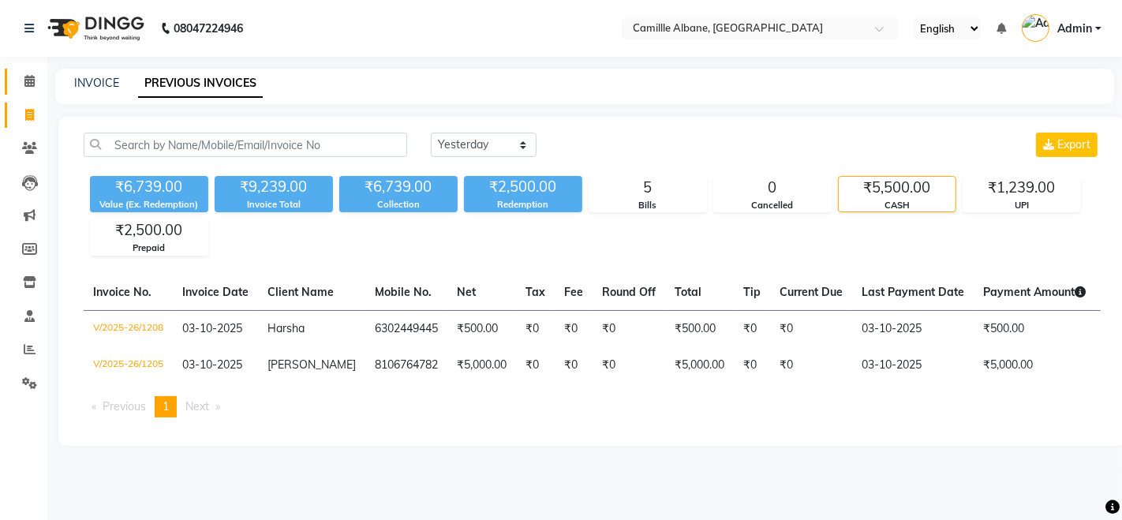
click at [30, 85] on icon at bounding box center [29, 81] width 10 height 12
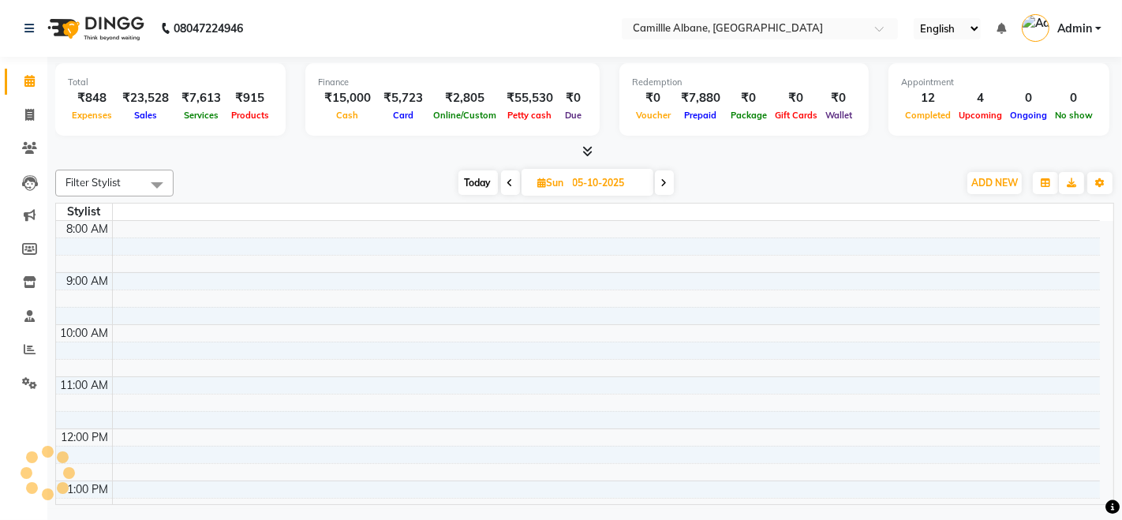
click at [463, 181] on span "Today" at bounding box center [477, 182] width 39 height 24
type input "04-10-2025"
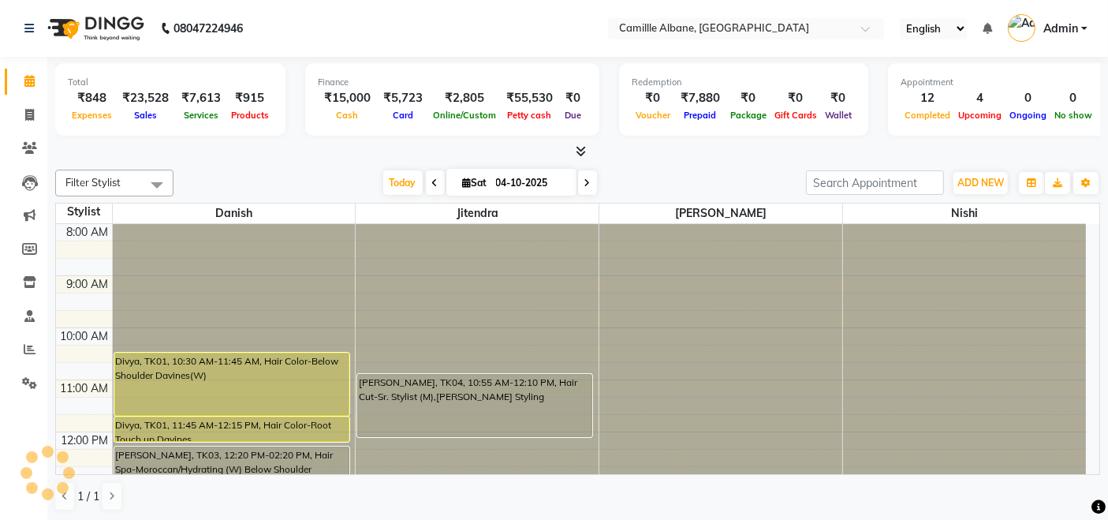
scroll to position [469, 0]
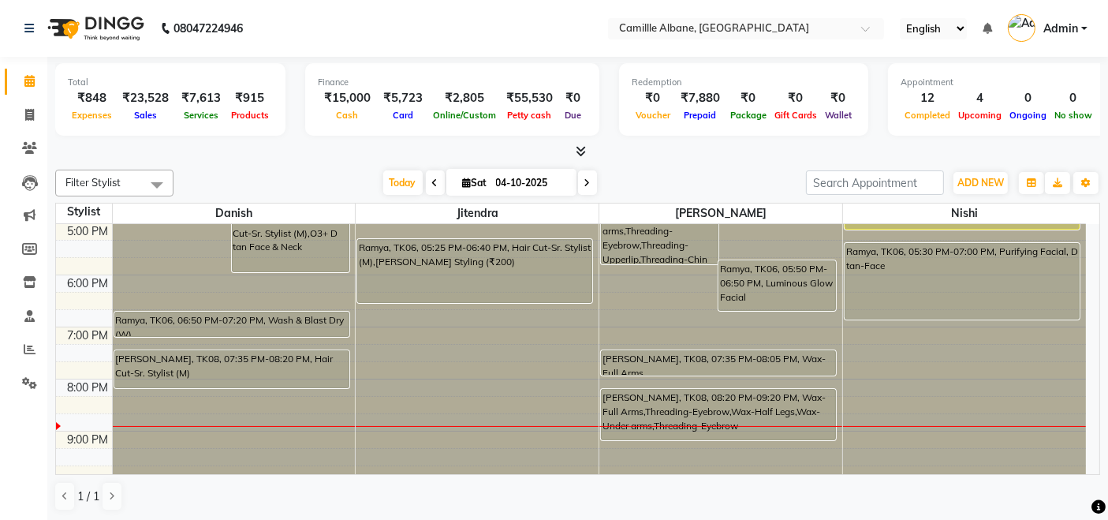
click at [581, 148] on icon at bounding box center [581, 151] width 10 height 12
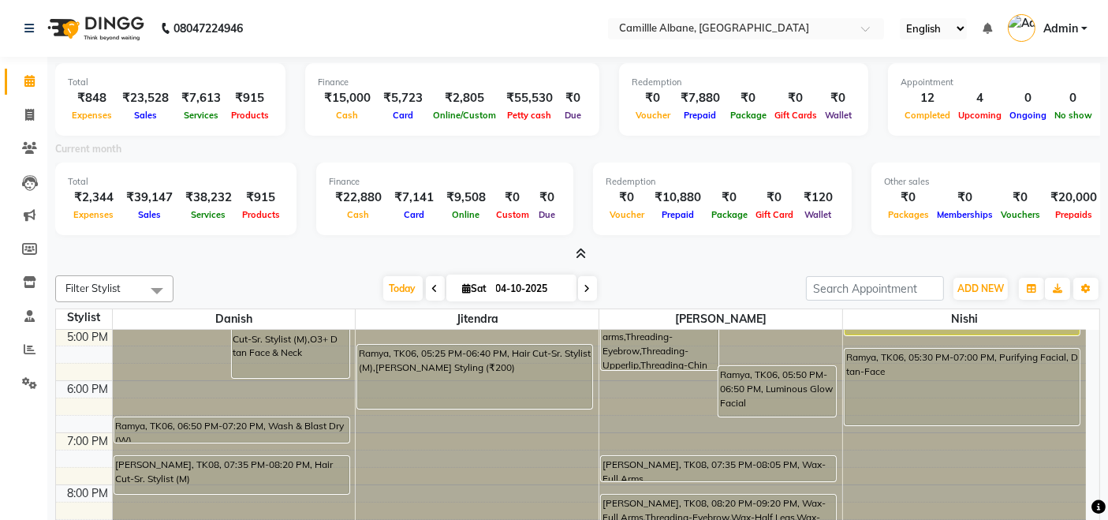
click at [574, 251] on span at bounding box center [577, 254] width 17 height 17
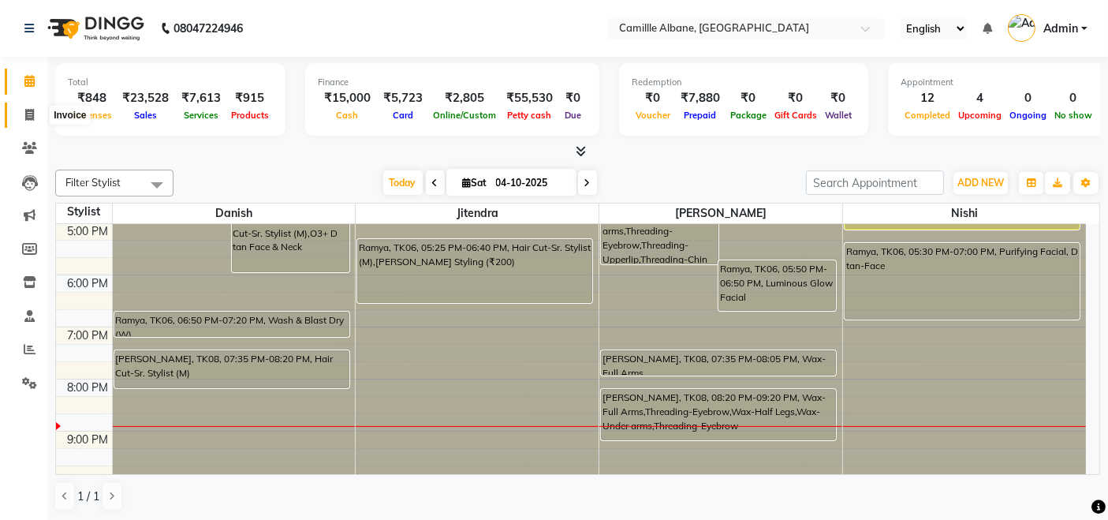
click at [28, 118] on icon at bounding box center [29, 115] width 9 height 12
select select "7025"
select select "service"
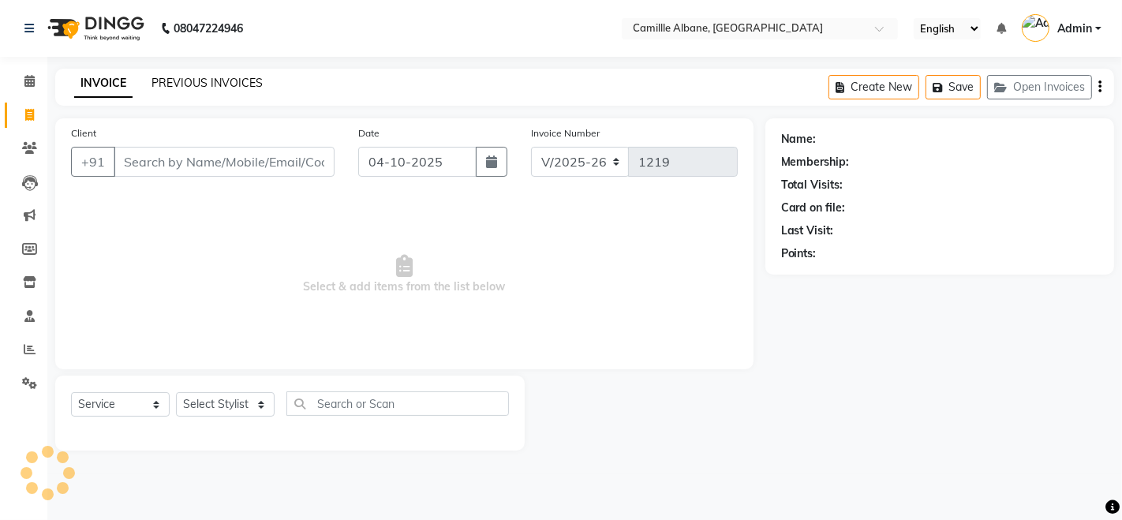
click at [175, 80] on link "PREVIOUS INVOICES" at bounding box center [206, 83] width 111 height 14
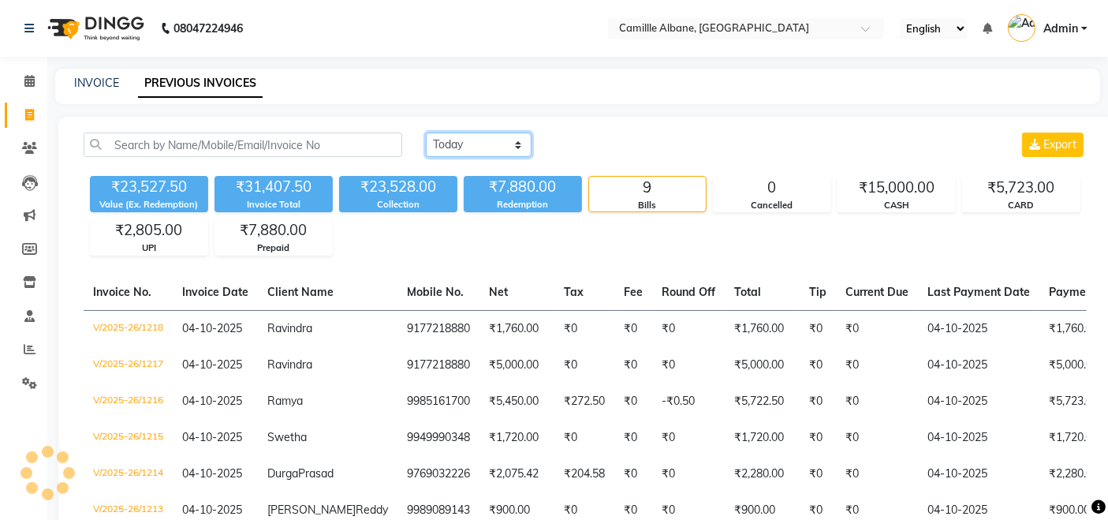
click at [484, 144] on select "Today Yesterday Custom Range" at bounding box center [479, 145] width 106 height 24
click at [426, 133] on select "Today Yesterday Custom Range" at bounding box center [479, 145] width 106 height 24
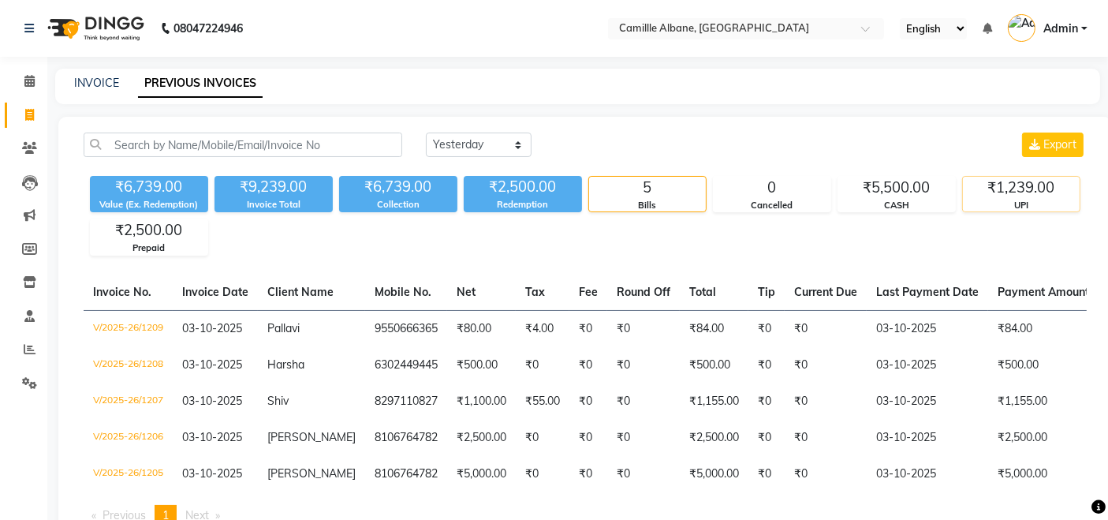
click at [1017, 192] on div "₹1,239.00" at bounding box center [1021, 188] width 117 height 22
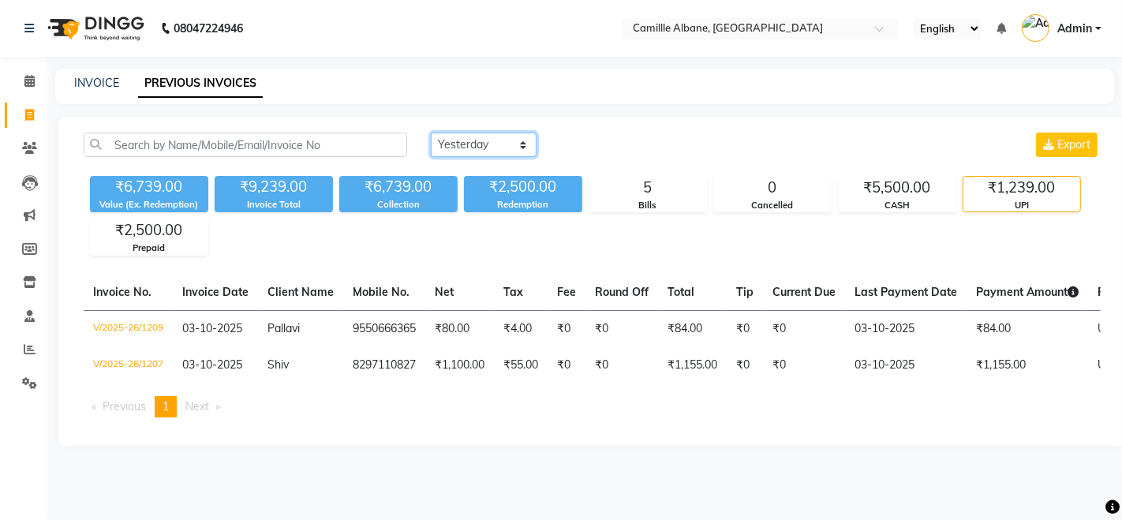
click at [516, 150] on select "Today Yesterday Custom Range" at bounding box center [484, 145] width 106 height 24
click at [431, 133] on select "Today Yesterday Custom Range" at bounding box center [484, 145] width 106 height 24
click at [487, 154] on select "Today Yesterday Custom Range" at bounding box center [484, 145] width 106 height 24
select select "today"
click at [431, 133] on select "Today Yesterday Custom Range" at bounding box center [484, 145] width 106 height 24
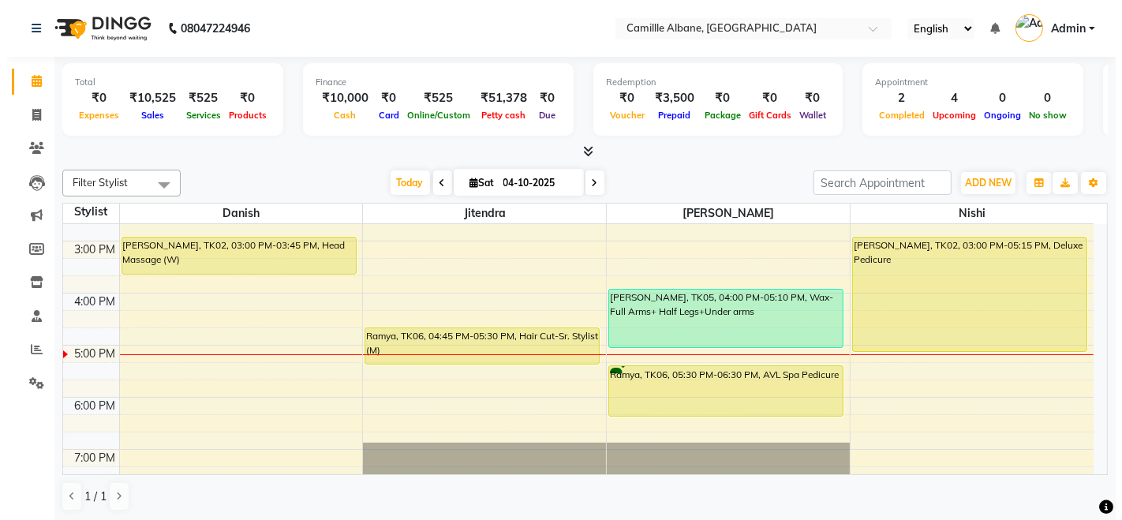
scroll to position [323, 0]
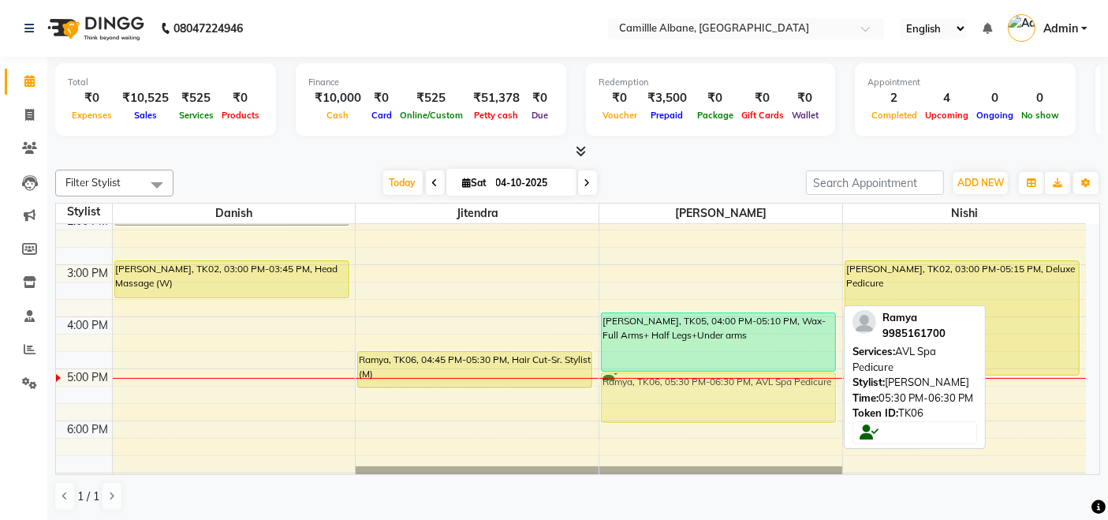
drag, startPoint x: 742, startPoint y: 404, endPoint x: 736, endPoint y: 390, distance: 14.8
click at [736, 390] on div "[PERSON_NAME], TK05, 04:00 PM-05:10 PM, Wax- Full Arms+ Half Legs+Under arms Ra…" at bounding box center [720, 265] width 243 height 728
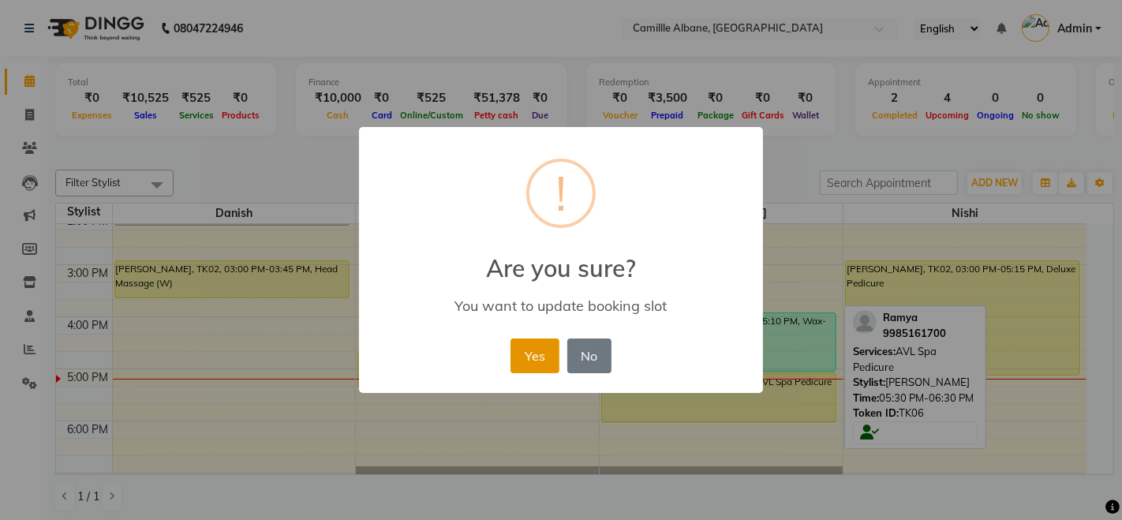
click at [544, 371] on button "Yes" at bounding box center [534, 355] width 48 height 35
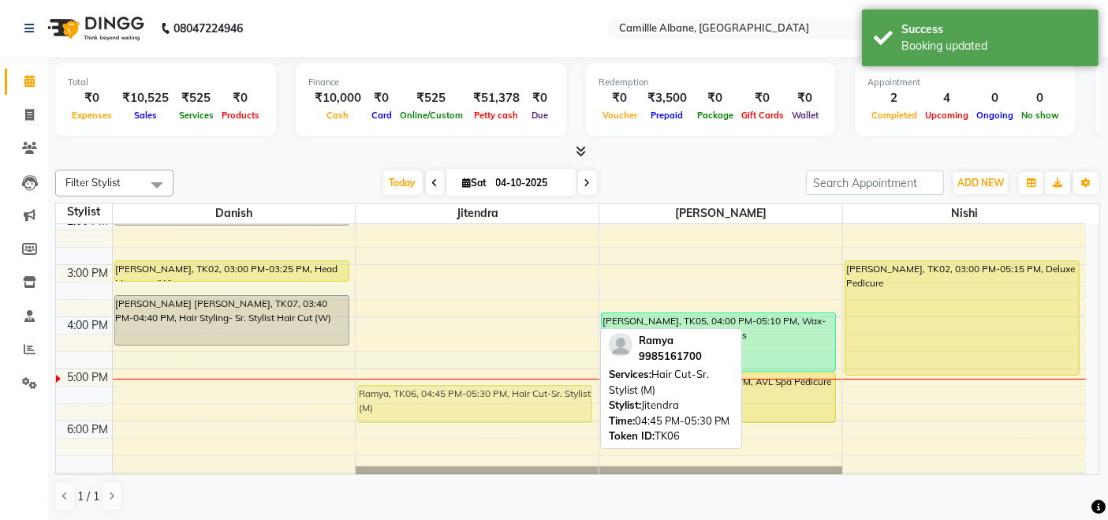
drag, startPoint x: 519, startPoint y: 364, endPoint x: 518, endPoint y: 394, distance: 30.0
click at [517, 396] on div "[PERSON_NAME], TK04, 10:55 AM-12:10 PM, Hair Cut-Sr. Stylist (M),[PERSON_NAME] …" at bounding box center [477, 265] width 243 height 728
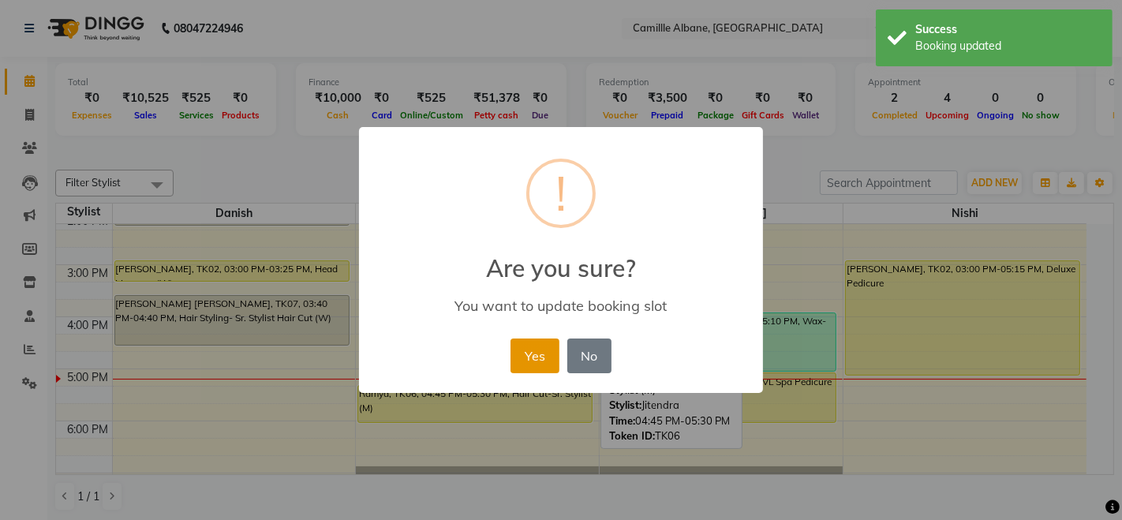
click at [536, 368] on button "Yes" at bounding box center [534, 355] width 48 height 35
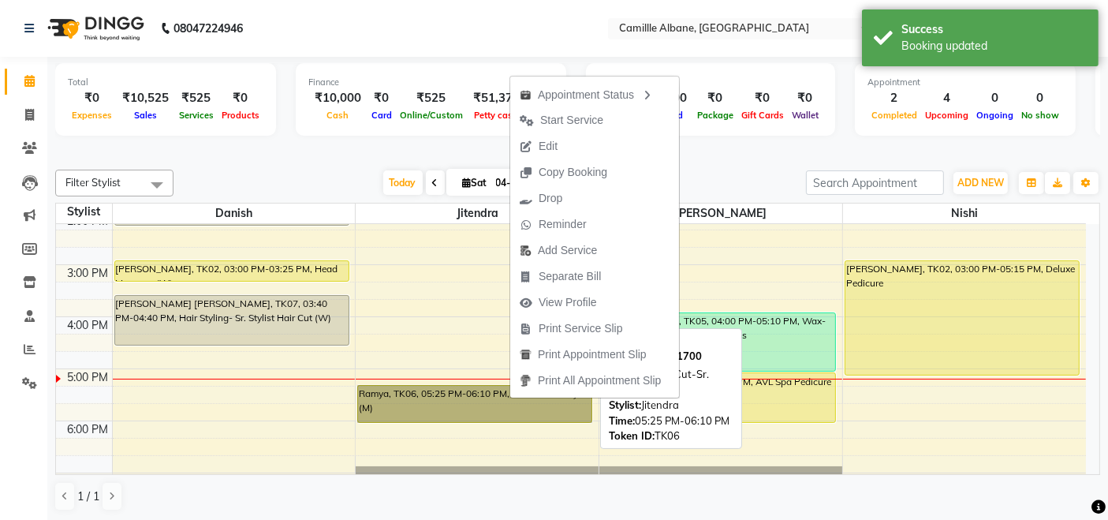
click at [495, 406] on link "Ramya, TK06, 05:25 PM-06:10 PM, Hair Cut-Sr. Stylist (M)" at bounding box center [474, 404] width 235 height 38
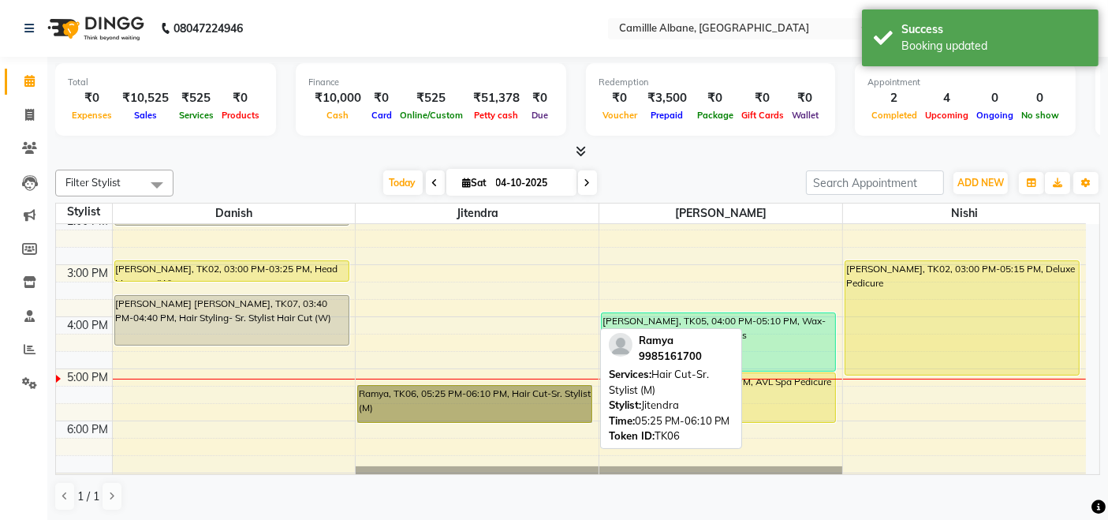
click at [495, 406] on link "Ramya, TK06, 05:25 PM-06:10 PM, Hair Cut-Sr. Stylist (M)" at bounding box center [474, 404] width 235 height 38
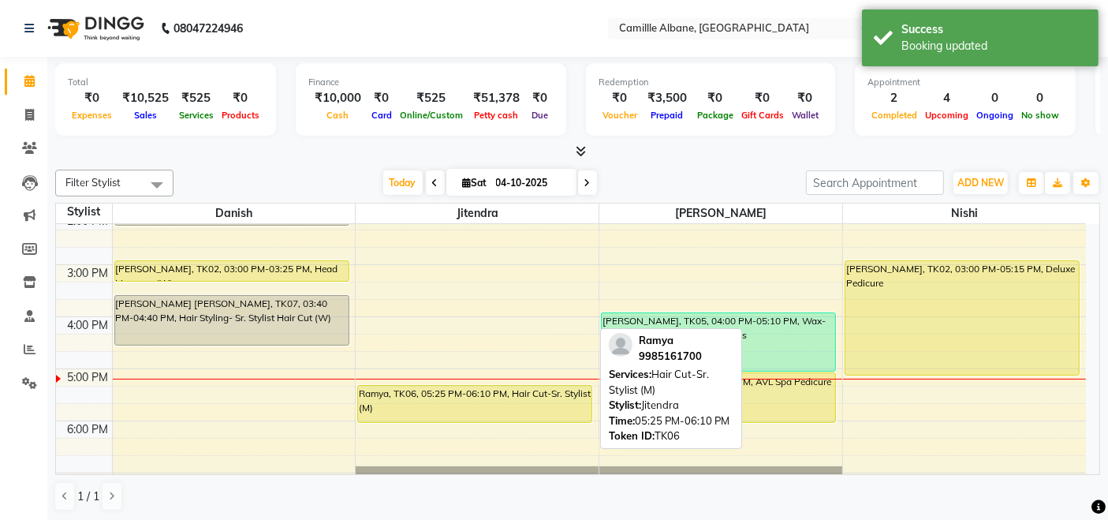
select select "7"
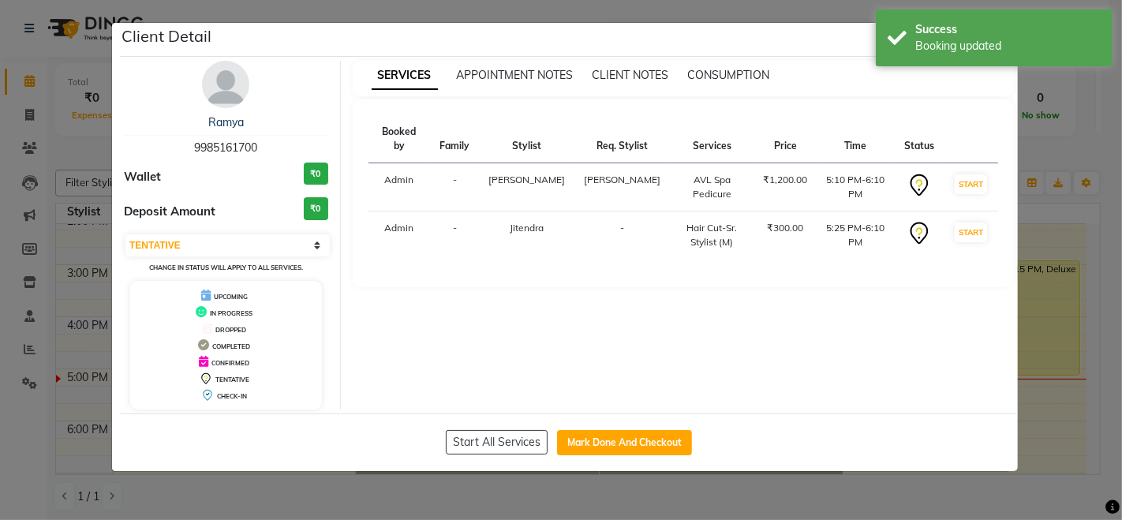
click at [597, 497] on ngb-modal-window "Client Detail Ramya 9985161700 Wallet ₹0 Deposit Amount ₹0 Select IN SERVICE CO…" at bounding box center [561, 260] width 1122 height 520
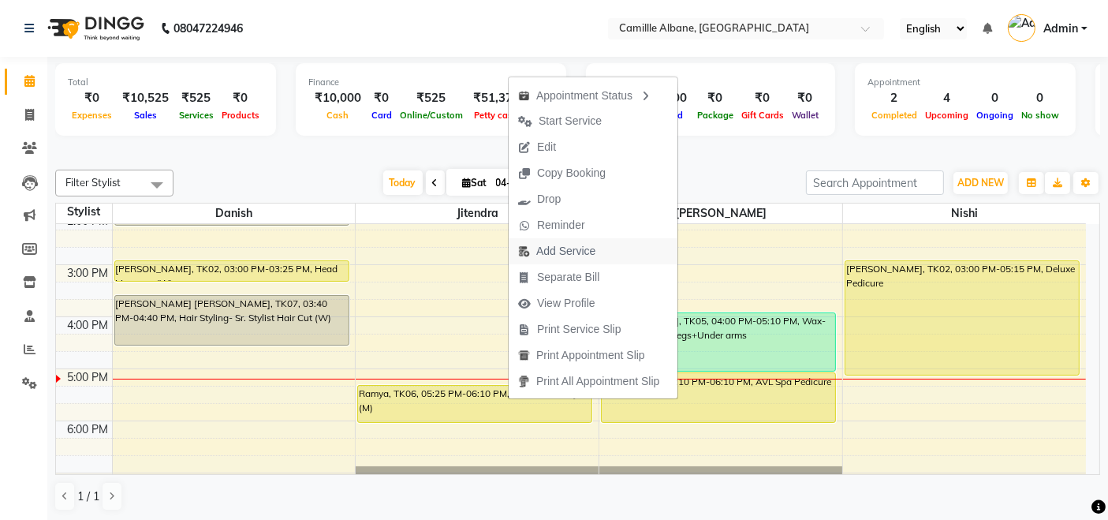
click at [580, 252] on span "Add Service" at bounding box center [565, 251] width 59 height 17
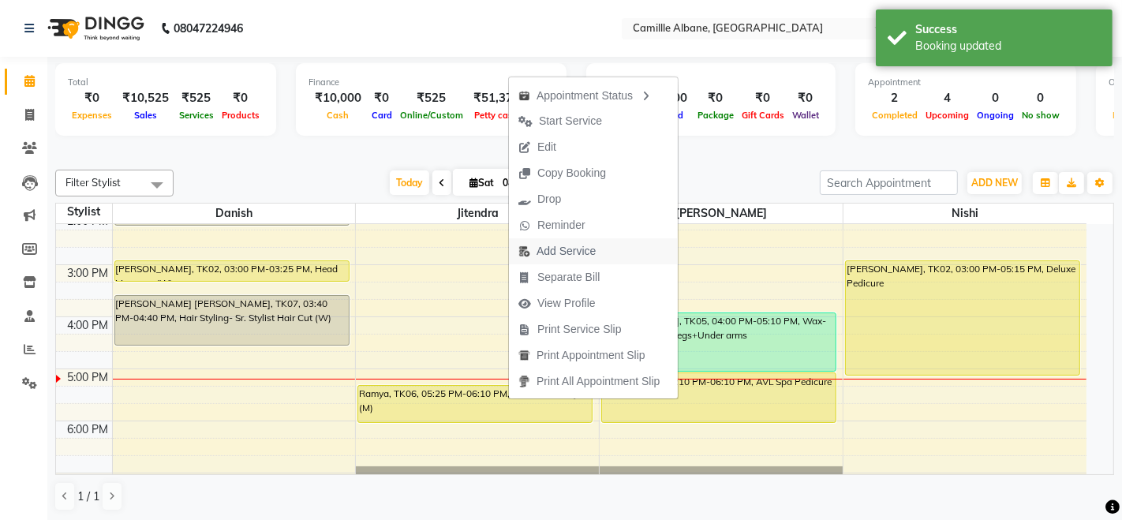
select select "57811"
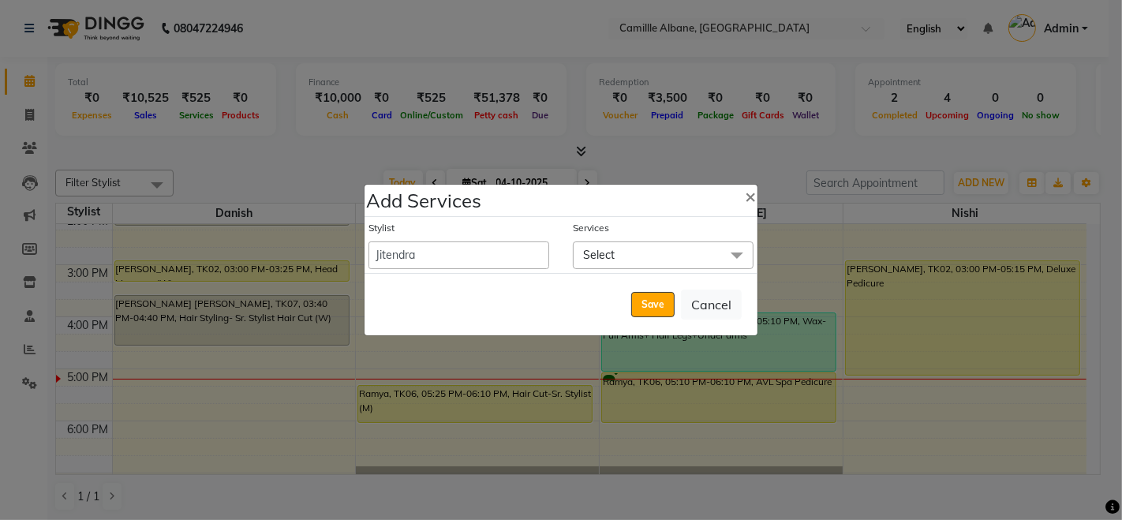
click at [595, 260] on span "Select" at bounding box center [599, 255] width 32 height 14
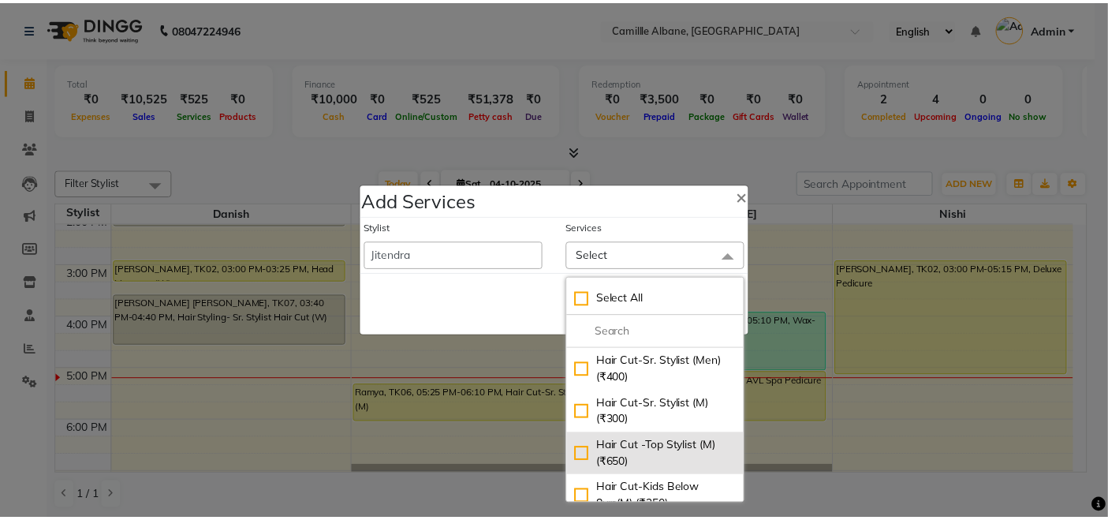
scroll to position [146, 0]
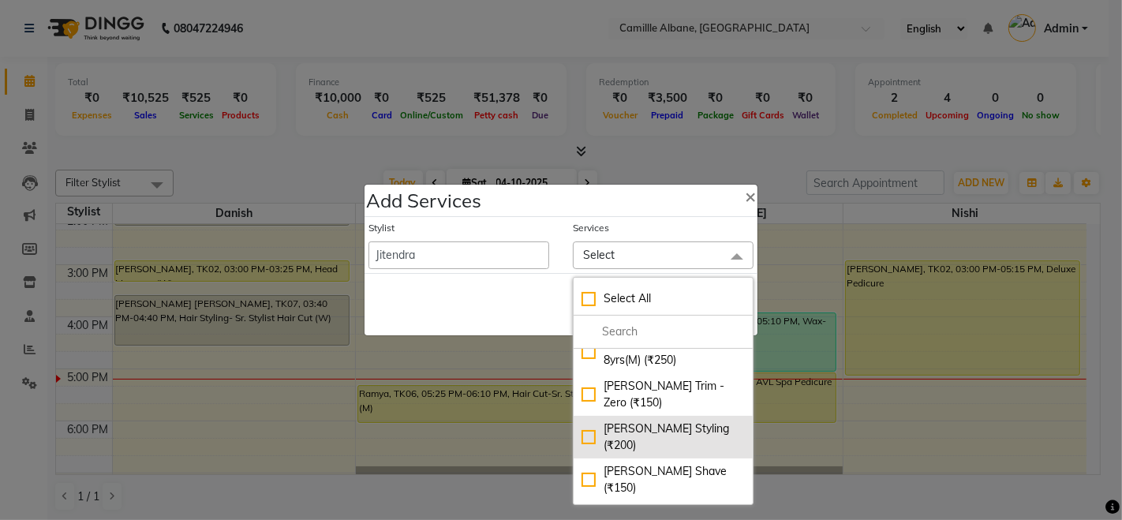
click at [664, 420] on div "Beard-Beard Styling (₹200)" at bounding box center [662, 436] width 163 height 33
checkbox input "true"
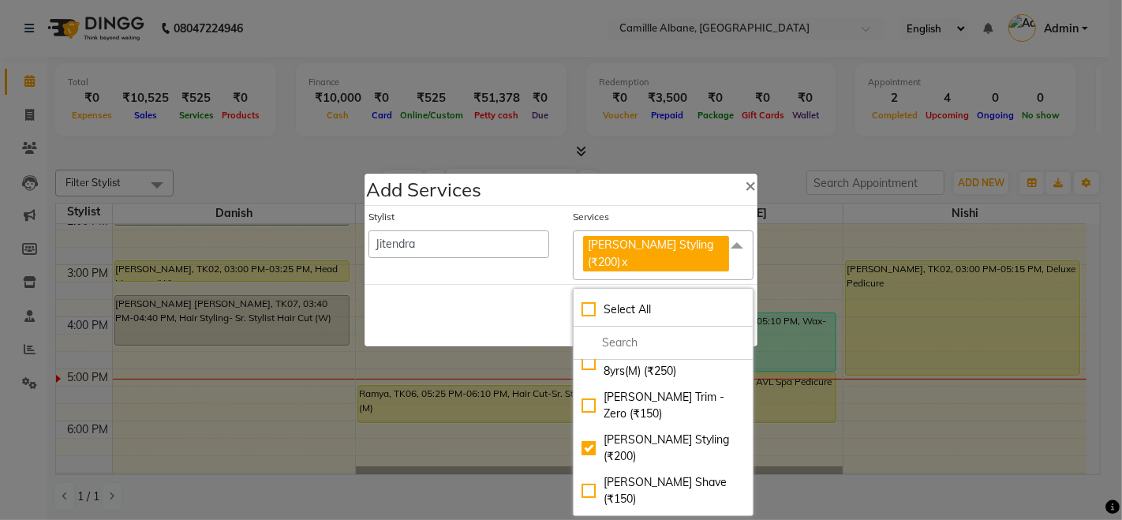
click at [516, 285] on div "Save Cancel" at bounding box center [560, 315] width 393 height 62
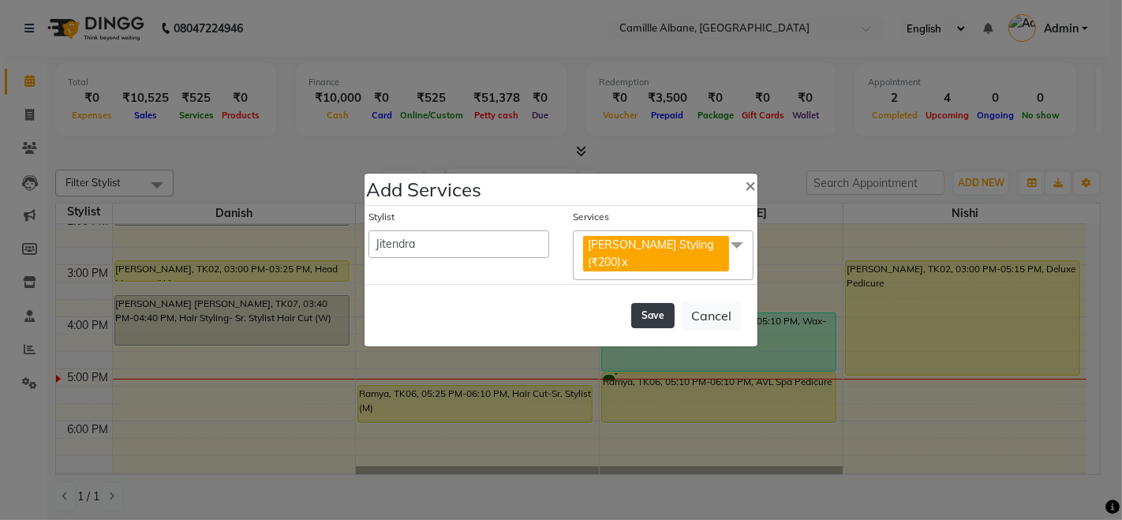
click at [658, 316] on button "Save" at bounding box center [652, 315] width 43 height 25
select select "59305"
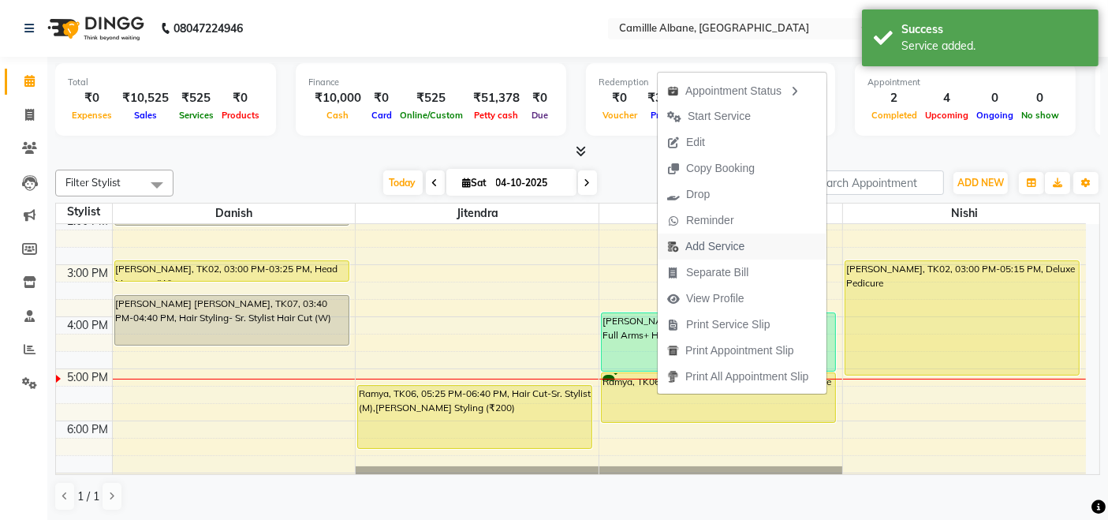
click at [723, 247] on span "Add Service" at bounding box center [714, 246] width 59 height 17
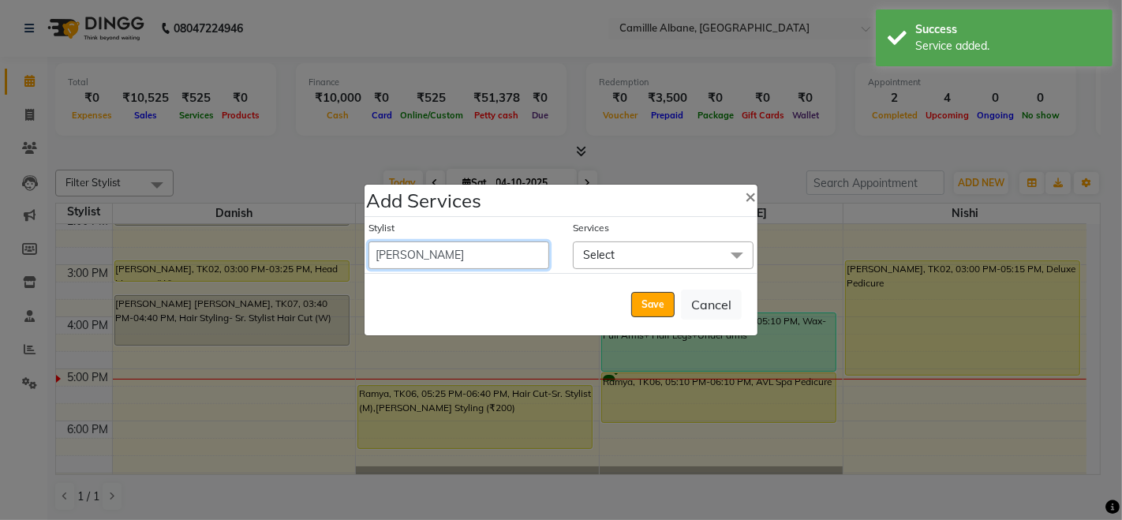
click at [518, 261] on select "Admin Danish Dr, Rajani Jitendra K T Ramarao Lalitha Madhu Nishi" at bounding box center [458, 255] width 181 height 28
select select "57813"
click at [368, 241] on select "Admin Danish Dr, Rajani Jitendra K T Ramarao Lalitha Madhu Nishi" at bounding box center [458, 255] width 181 height 28
select select "1110"
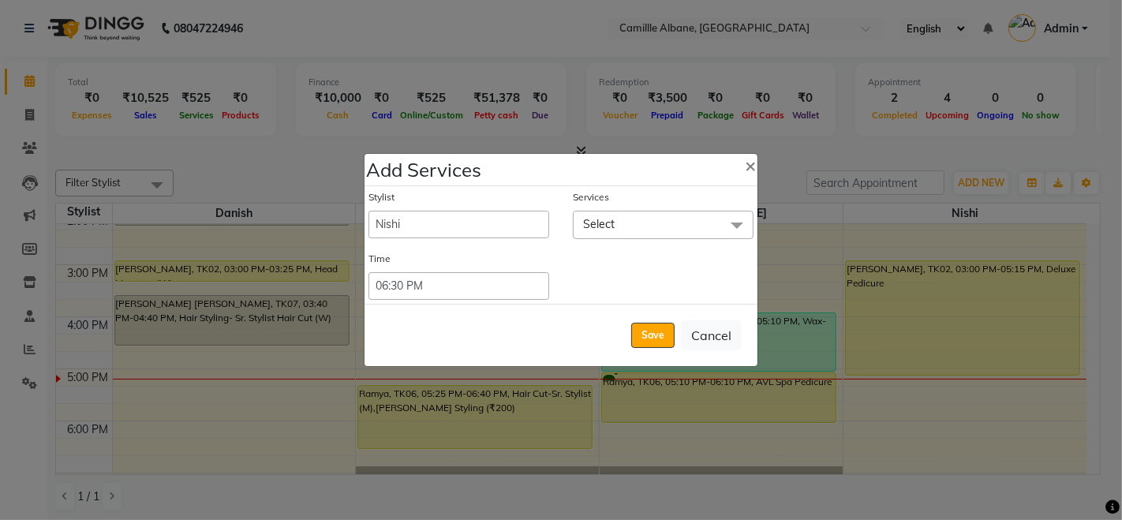
click at [643, 235] on span "Select" at bounding box center [663, 225] width 181 height 28
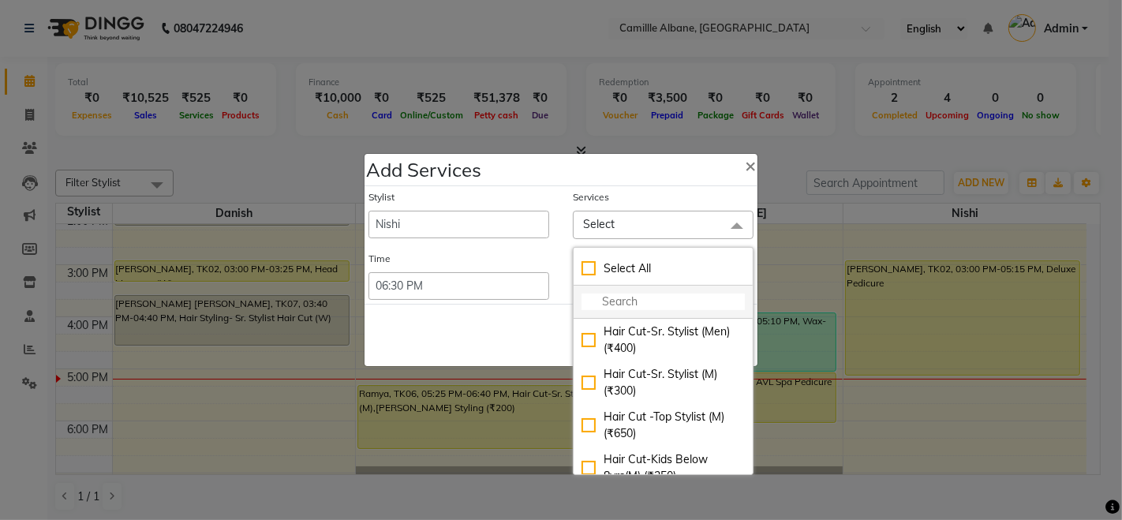
click at [658, 302] on input "multiselect-search" at bounding box center [662, 301] width 163 height 17
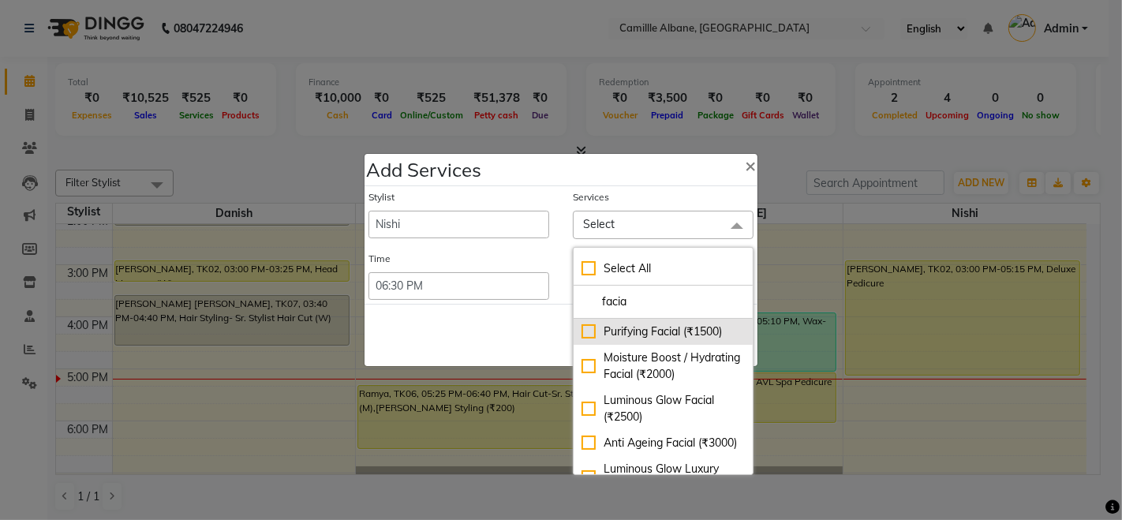
type input "facia"
click at [664, 337] on div "Purifying Facial (₹1500)" at bounding box center [662, 331] width 163 height 17
checkbox input "true"
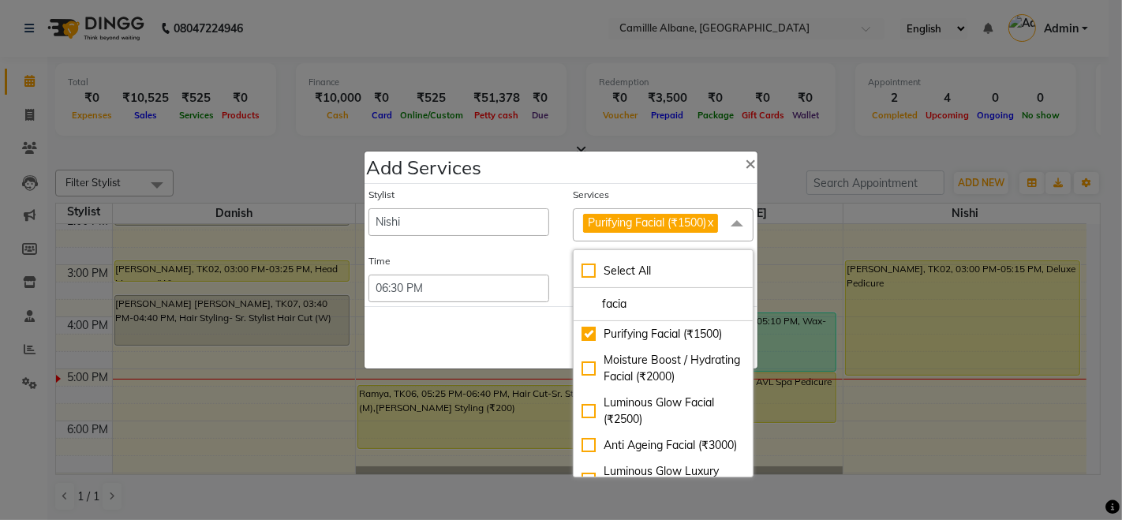
click at [491, 350] on div "Save Cancel" at bounding box center [560, 337] width 393 height 62
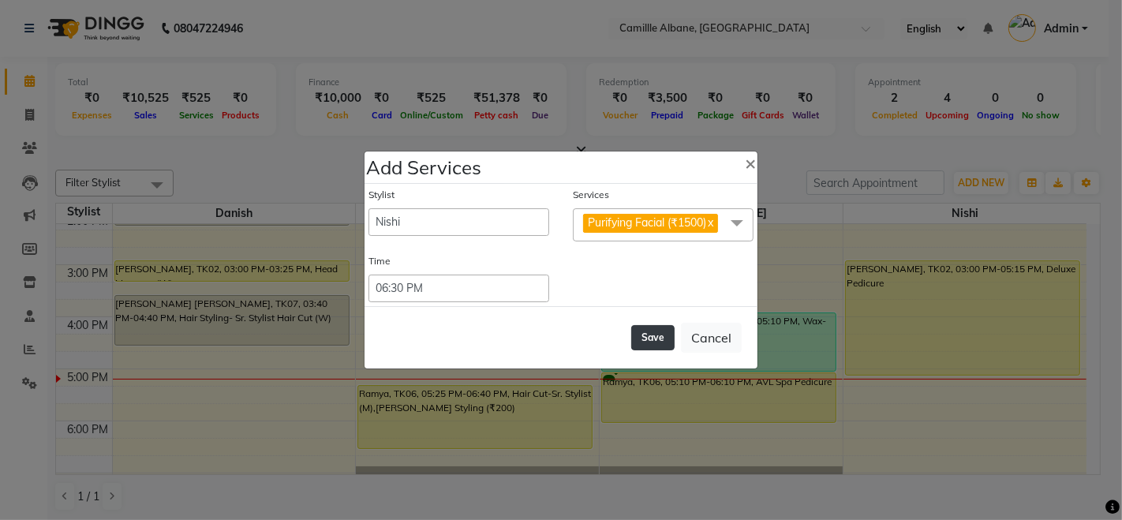
click at [663, 332] on button "Save" at bounding box center [652, 337] width 43 height 25
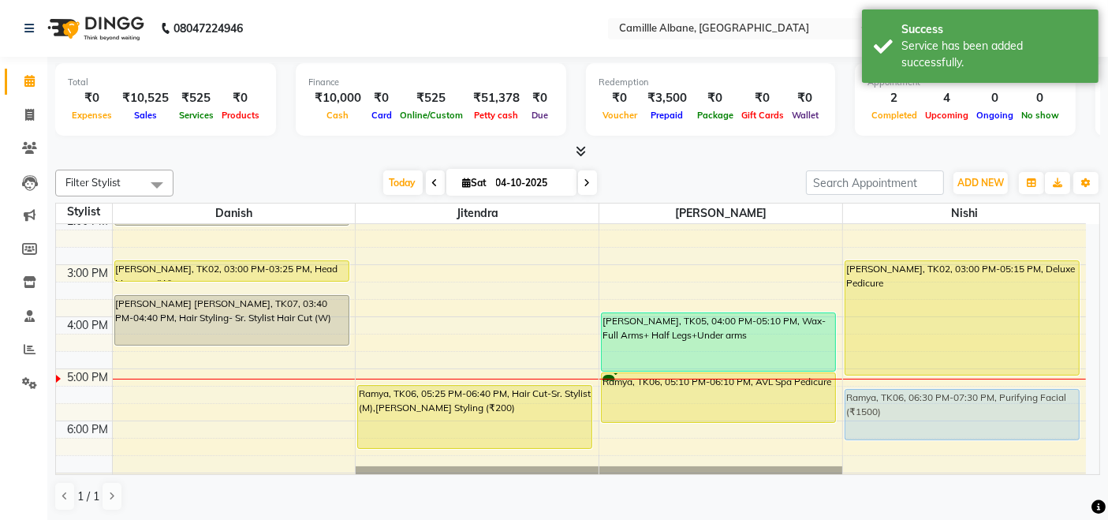
drag, startPoint x: 901, startPoint y: 444, endPoint x: 909, endPoint y: 390, distance: 55.0
click at [909, 390] on div "Aruna Mam, TK02, 03:00 PM-05:15 PM, Deluxe Pedicure Ramya, TK06, 06:30 PM-07:30…" at bounding box center [964, 265] width 243 height 728
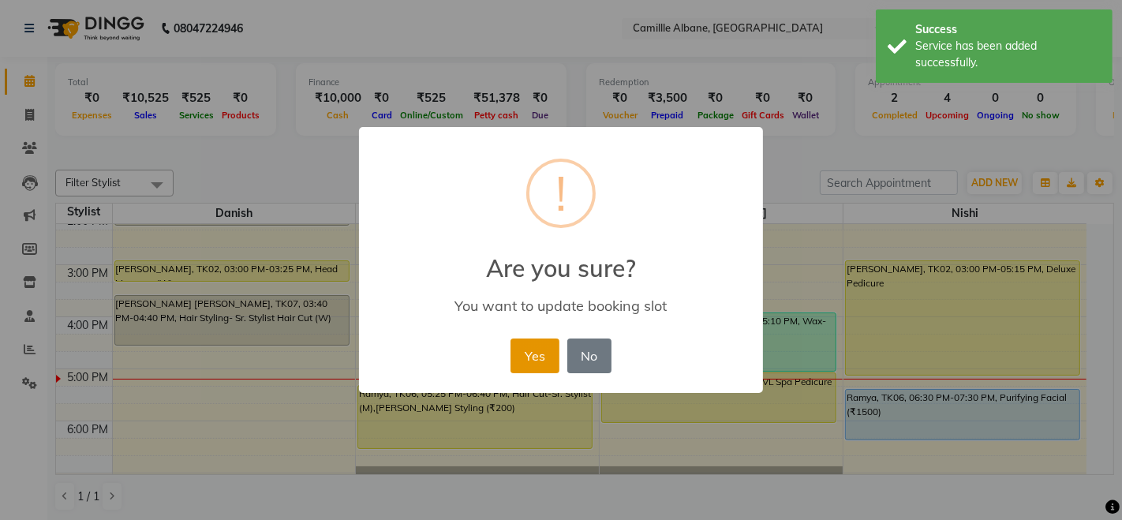
click at [536, 366] on button "Yes" at bounding box center [534, 355] width 48 height 35
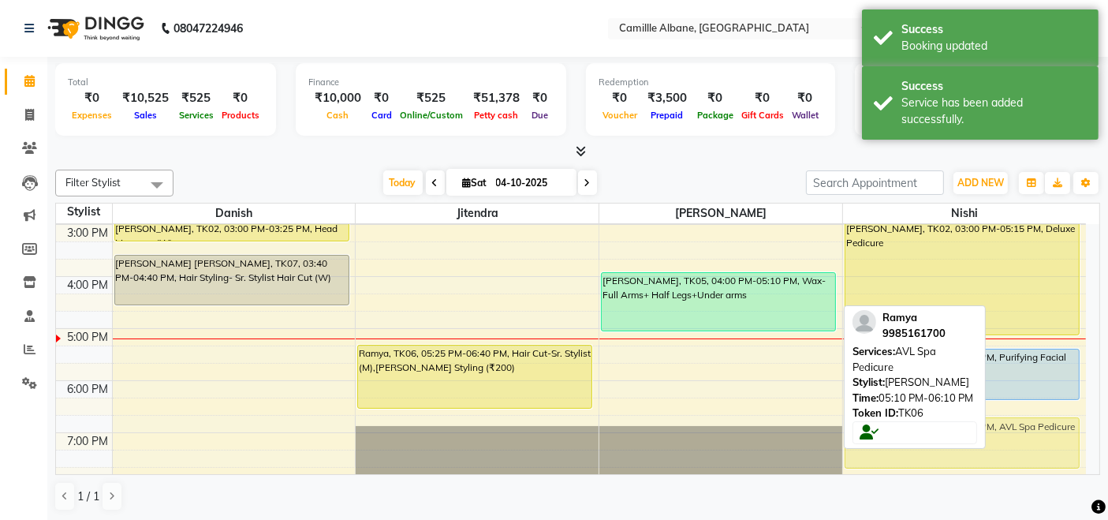
scroll to position [371, 0]
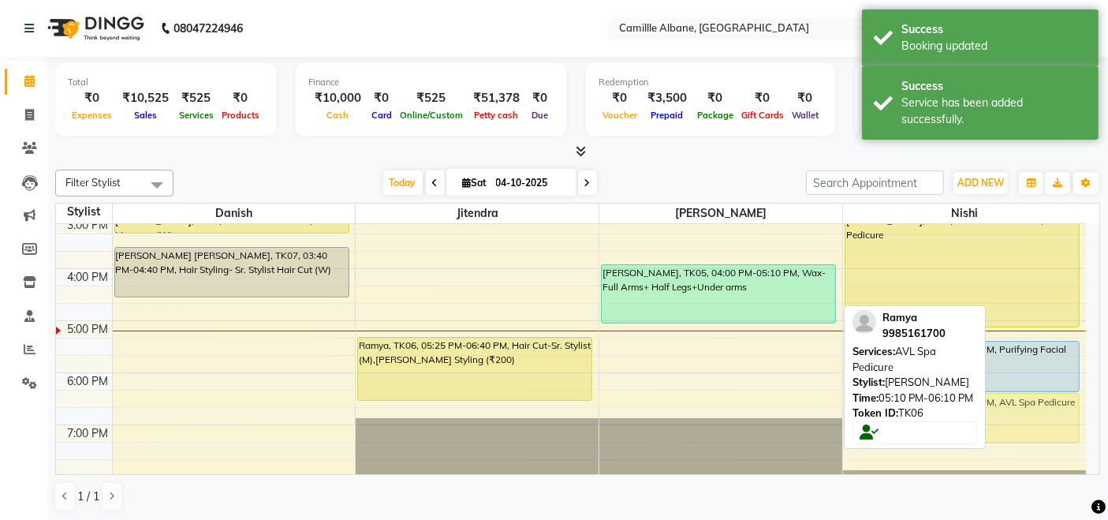
drag, startPoint x: 692, startPoint y: 393, endPoint x: 920, endPoint y: 421, distance: 229.7
click at [920, 421] on div "Filter Stylist Select All Danish Jitendra Lalitha Nishi Today Sat 04-10-2025 To…" at bounding box center [577, 340] width 1045 height 354
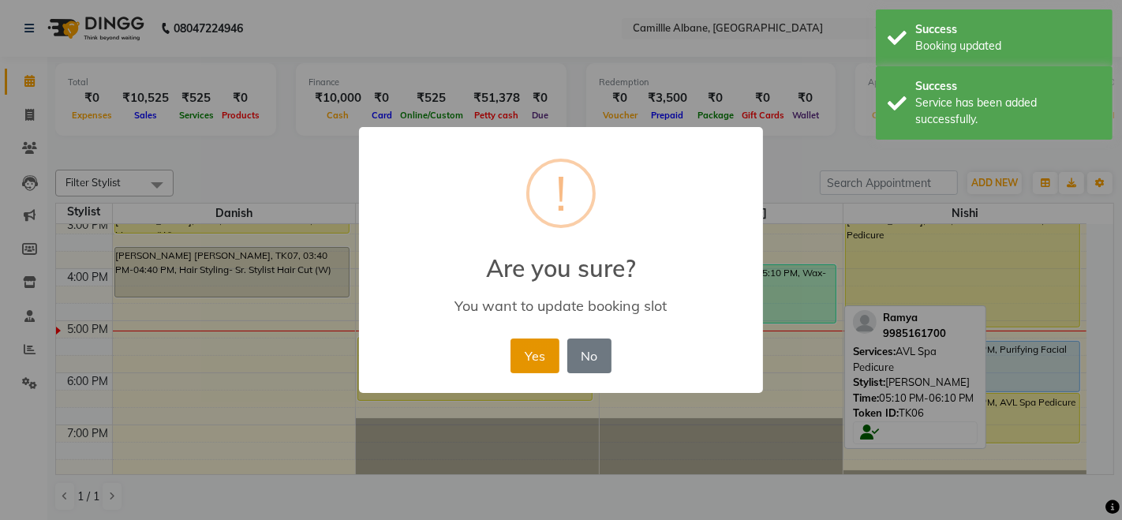
click at [543, 352] on button "Yes" at bounding box center [534, 355] width 48 height 35
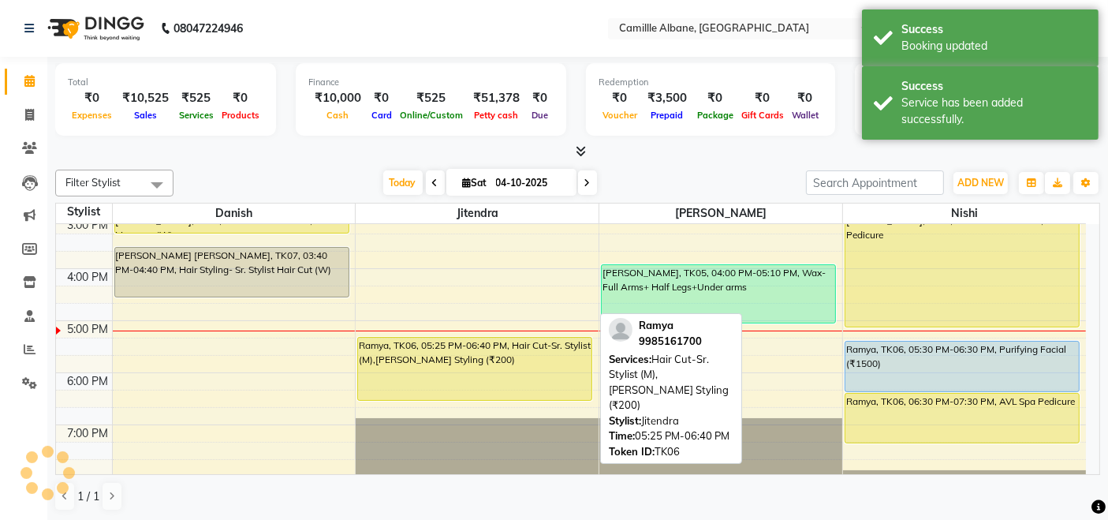
click at [515, 364] on div "Ramya, TK06, 05:25 PM-06:40 PM, Hair Cut-Sr. Stylist (M),[PERSON_NAME] Styling …" at bounding box center [474, 369] width 233 height 62
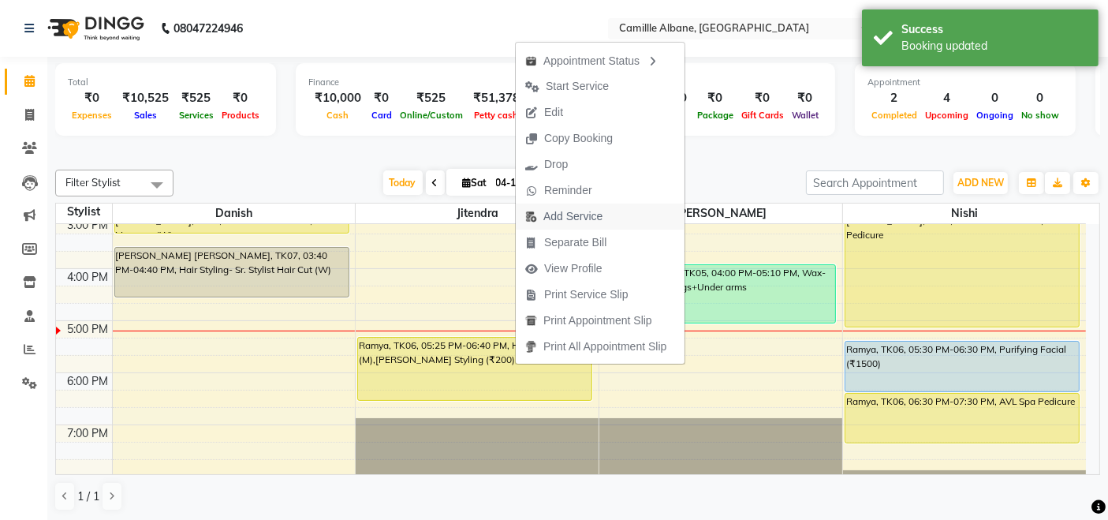
click at [563, 218] on span "Add Service" at bounding box center [572, 216] width 59 height 17
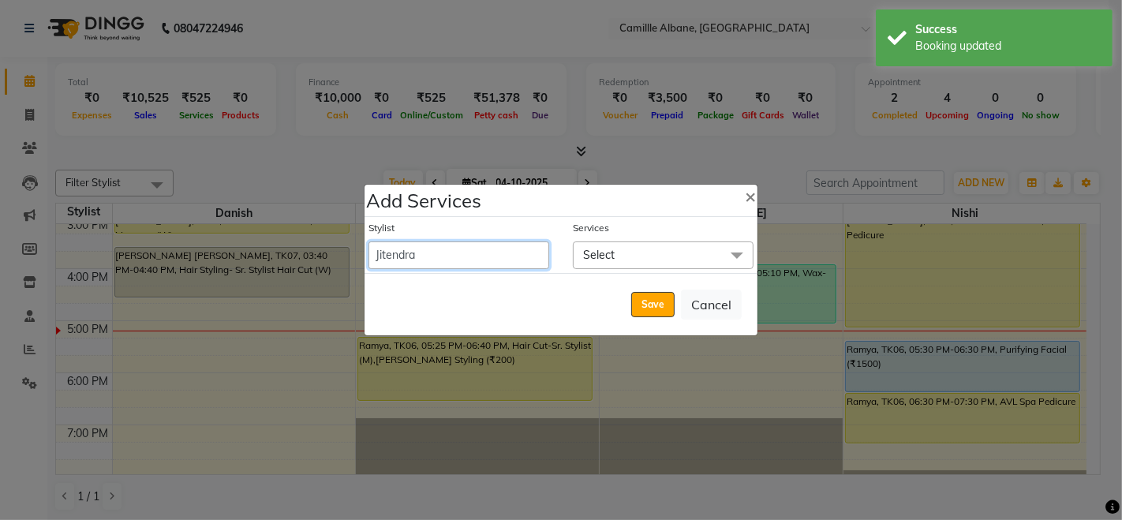
click at [507, 260] on select "Admin Danish Dr, Rajani Jitendra K T Ramarao Lalitha Madhu Nishi" at bounding box center [458, 255] width 181 height 28
select select "57814"
click at [368, 241] on select "Admin Danish Dr, Rajani Jitendra K T Ramarao Lalitha Madhu Nishi" at bounding box center [458, 255] width 181 height 28
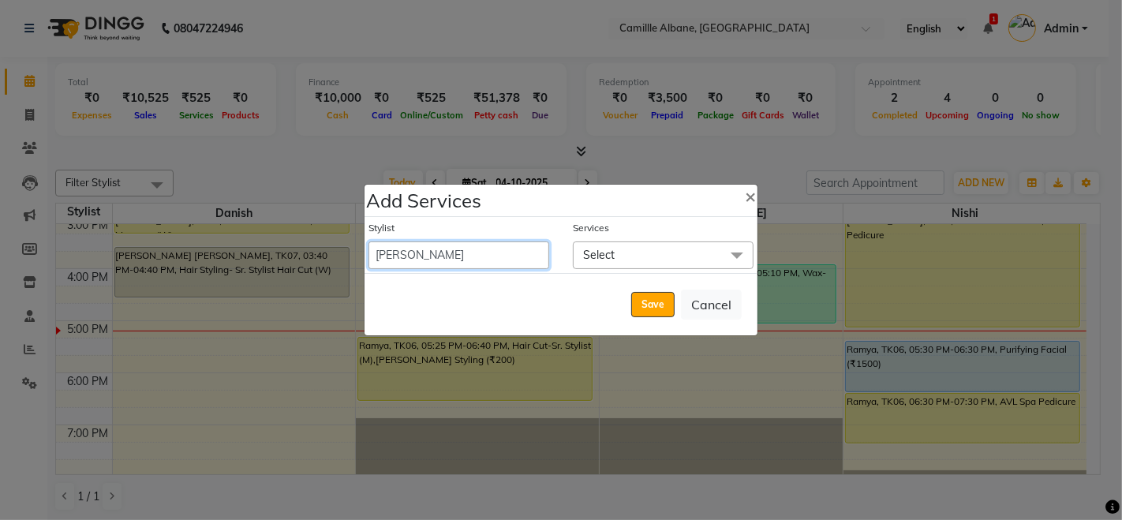
select select "1050"
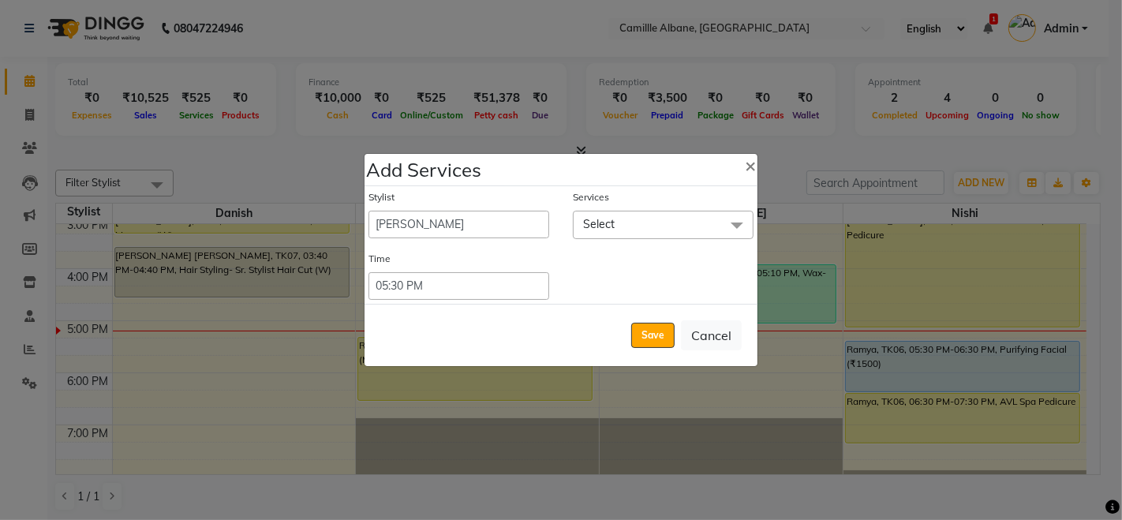
click at [622, 230] on span "Select" at bounding box center [663, 225] width 181 height 28
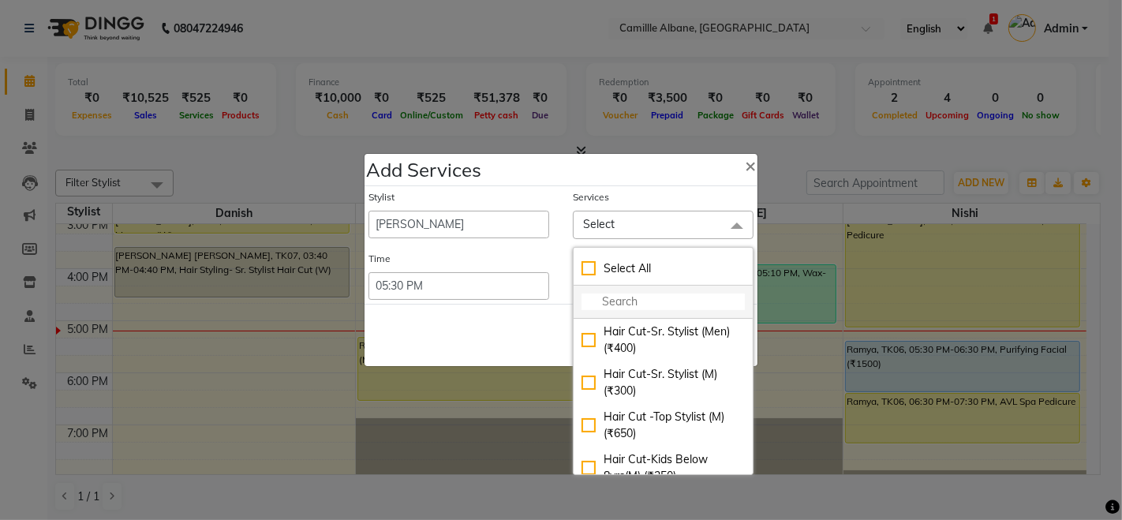
click at [614, 298] on input "multiselect-search" at bounding box center [662, 301] width 163 height 17
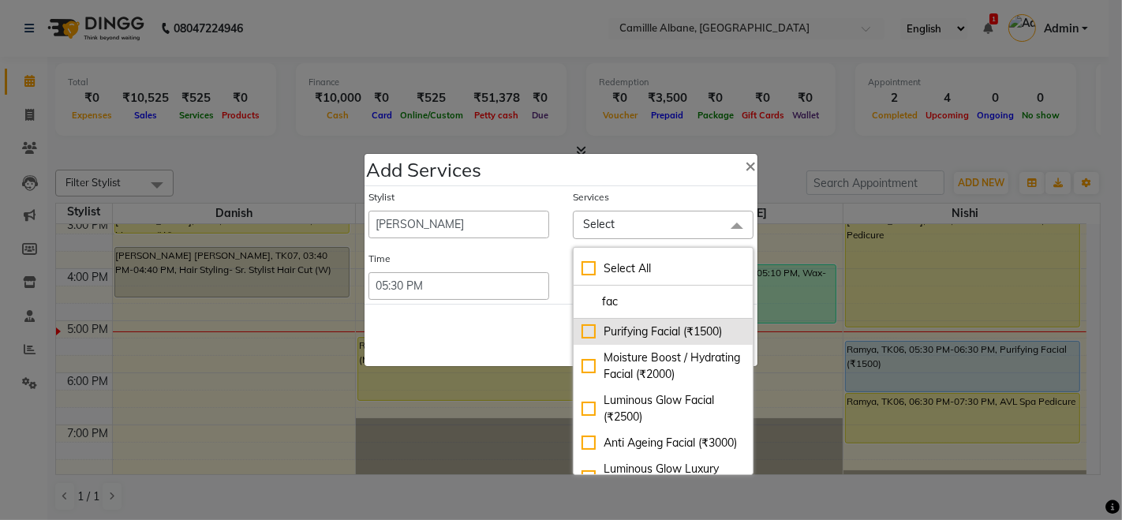
type input "fac"
click at [613, 327] on div "Purifying Facial (₹1500)" at bounding box center [662, 331] width 163 height 17
checkbox input "true"
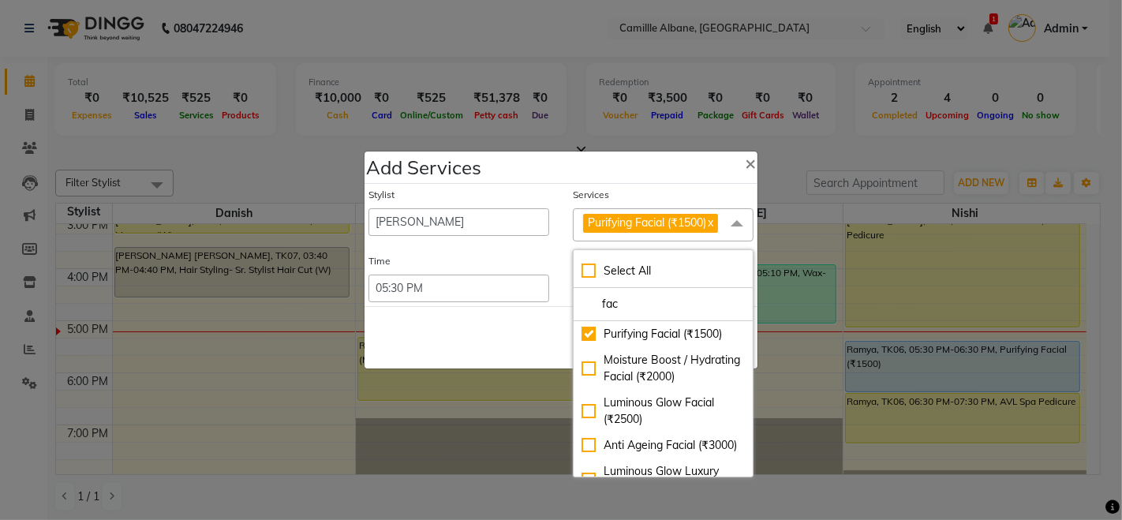
click at [518, 334] on div "Save Cancel" at bounding box center [560, 337] width 393 height 62
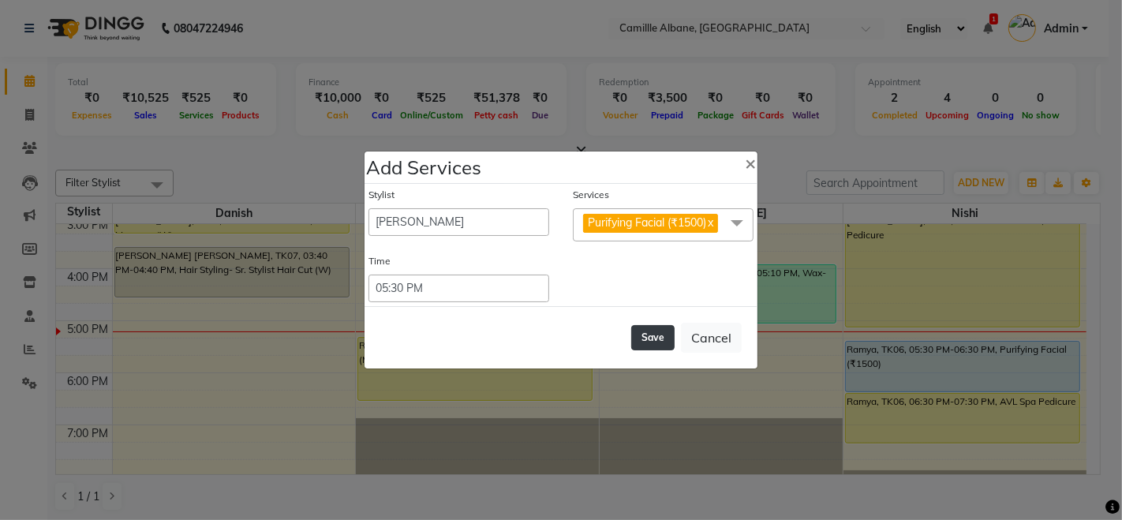
click at [636, 328] on button "Save" at bounding box center [652, 337] width 43 height 25
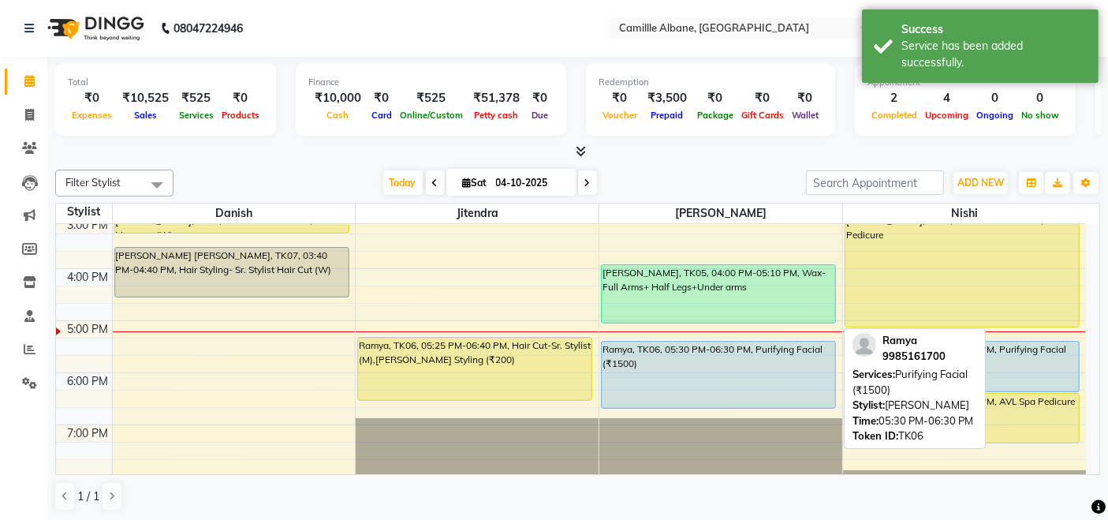
drag, startPoint x: 707, startPoint y: 388, endPoint x: 707, endPoint y: 400, distance: 11.8
click at [707, 400] on div "Swetha, TK05, 04:00 PM-05:10 PM, Wax- Full Arms+ Half Legs+Under arms Ramya, TK…" at bounding box center [720, 217] width 243 height 728
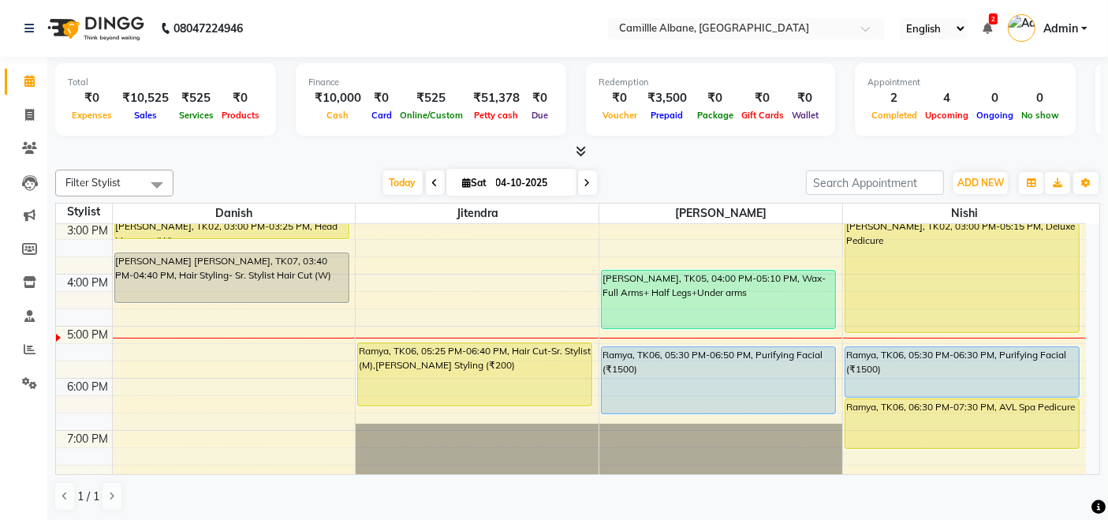
scroll to position [323, 0]
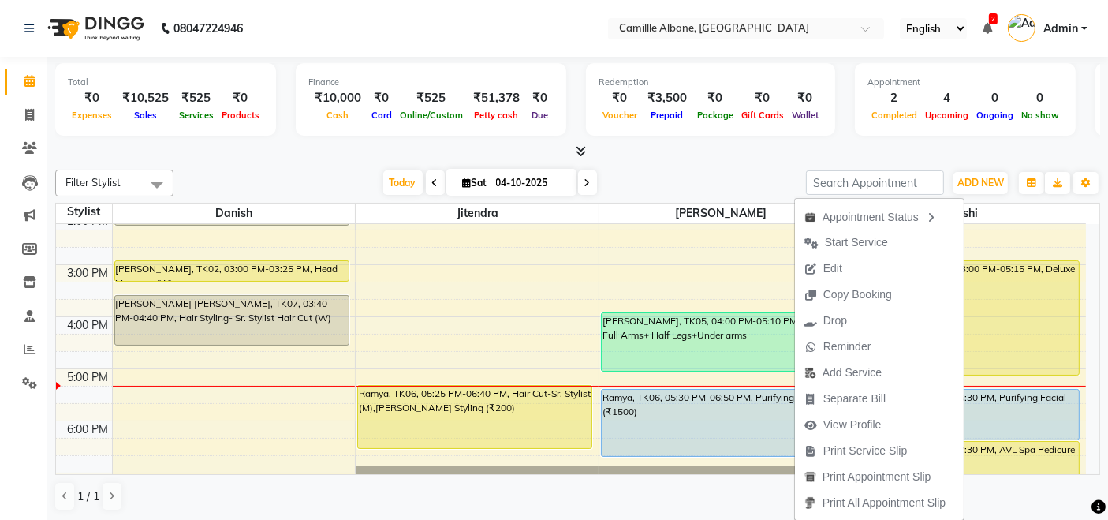
click at [701, 159] on div "Total ₹0 Expenses ₹10,525 Sales ₹525 Services ₹0 Products Finance ₹10,000 Cash …" at bounding box center [577, 289] width 1061 height 465
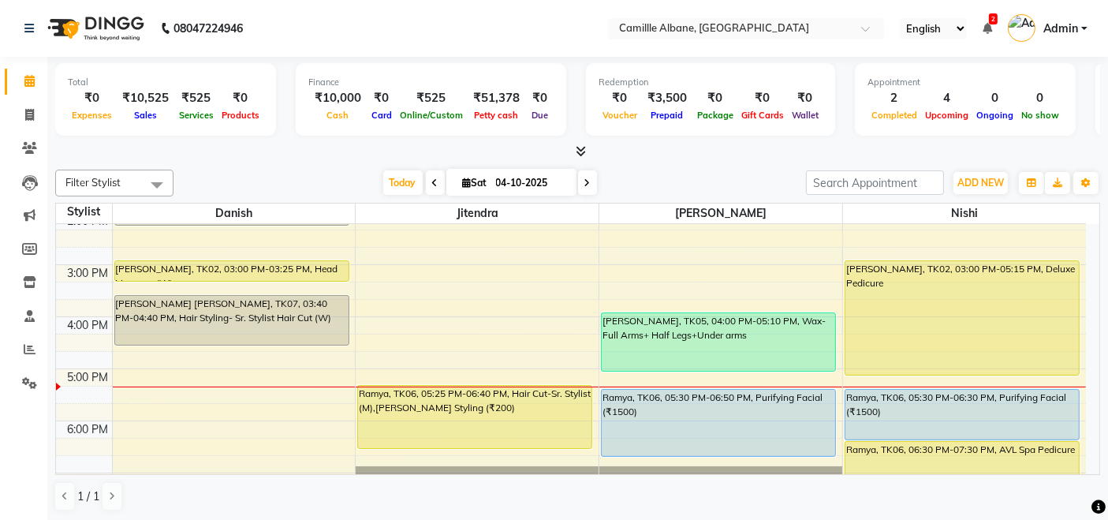
click at [990, 23] on span "2" at bounding box center [993, 18] width 9 height 11
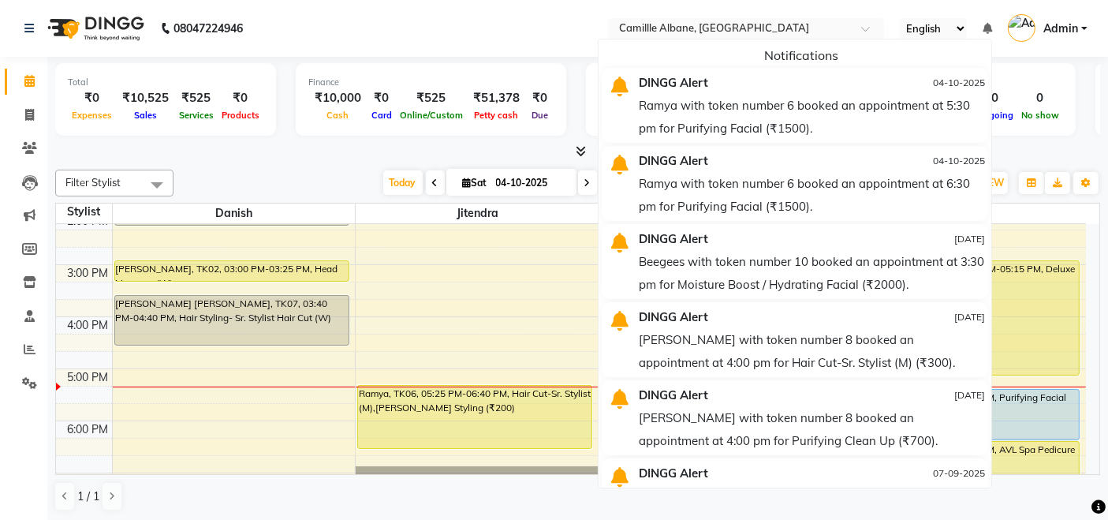
click at [498, 28] on nav "08047224946 Select Location × Camillle Albane, Nallagandla English ENGLISH Espa…" at bounding box center [554, 28] width 1108 height 57
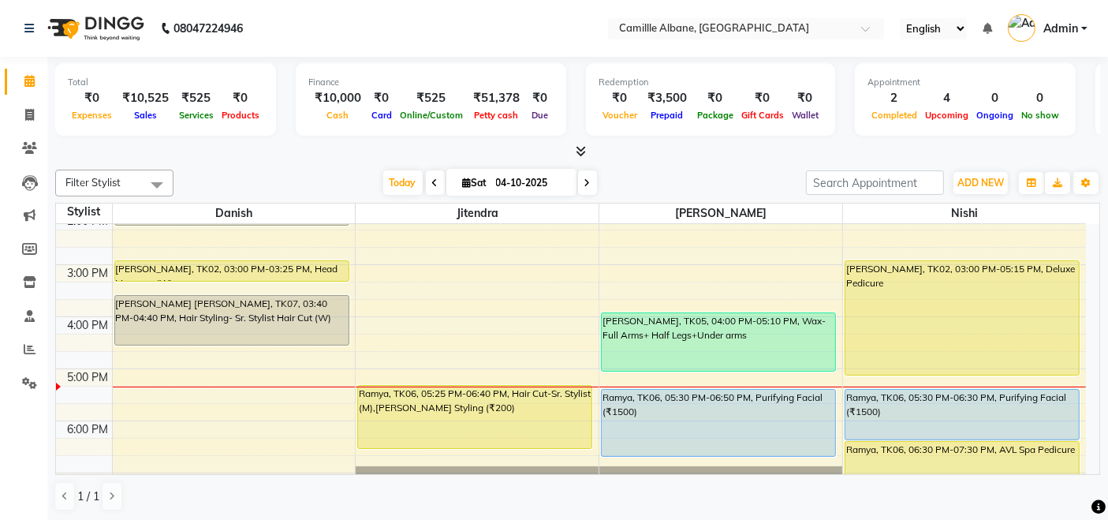
click at [528, 2] on nav "08047224946 Select Location × Camillle Albane, Nallagandla English ENGLISH Espa…" at bounding box center [554, 28] width 1108 height 57
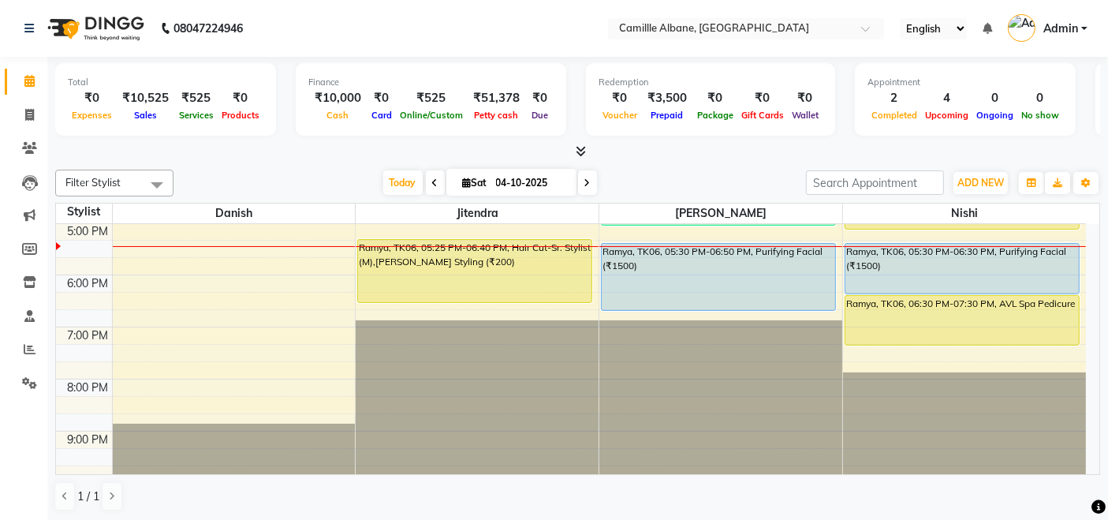
scroll to position [0, 0]
click at [129, 344] on div "8:00 AM 9:00 AM 10:00 AM 11:00 AM 12:00 PM 1:00 PM 2:00 PM 3:00 PM 4:00 PM 5:00…" at bounding box center [571, 119] width 1030 height 728
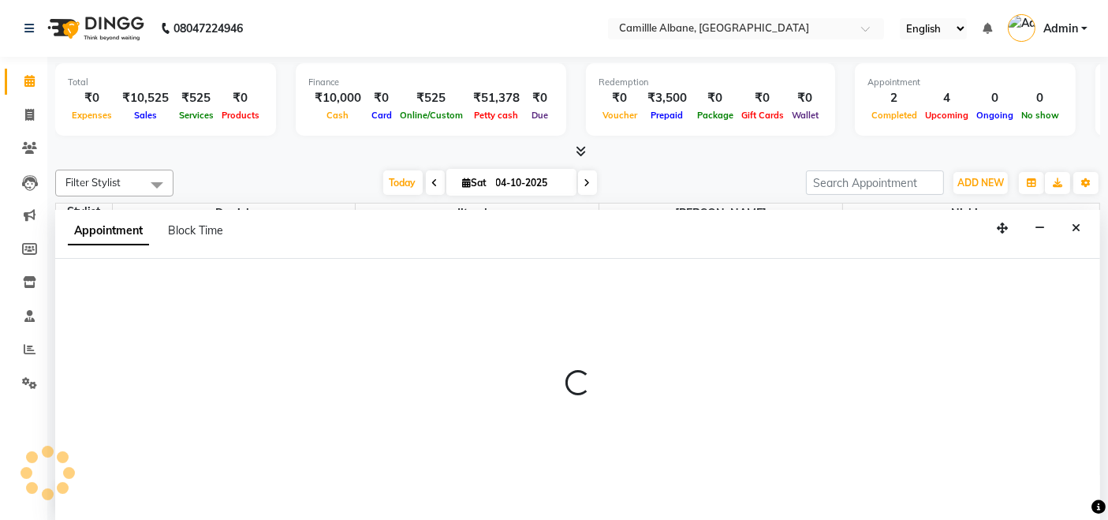
select select "57806"
select select "1155"
select select "tentative"
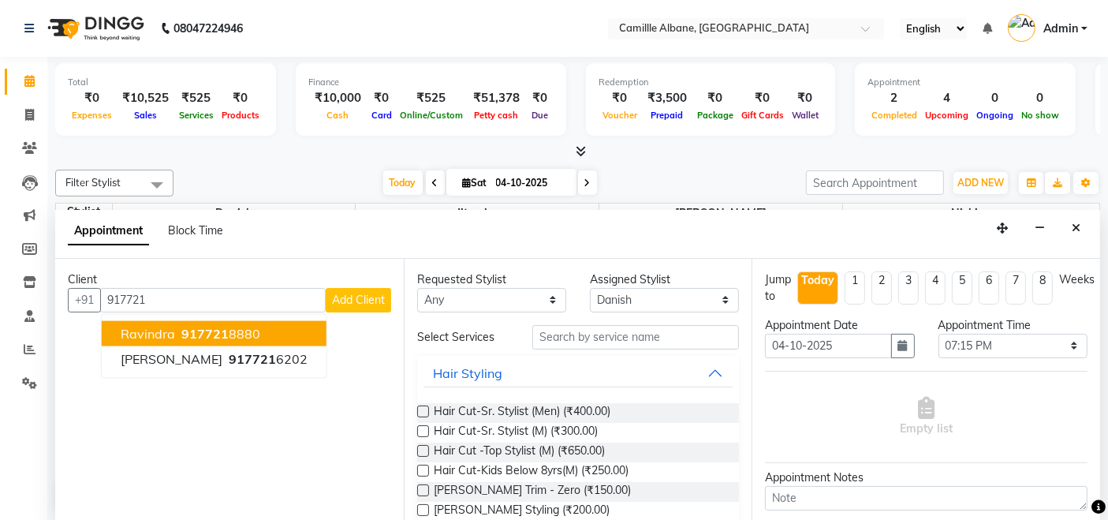
click at [181, 335] on span "917721" at bounding box center [204, 333] width 47 height 16
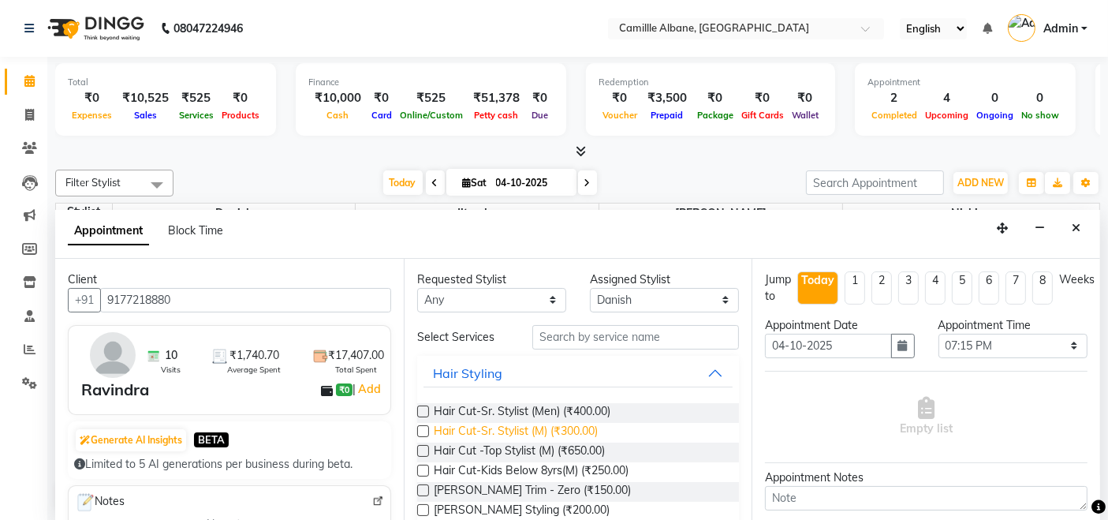
type input "9177218880"
click at [576, 434] on span "Hair Cut-Sr. Stylist (M) (₹300.00)" at bounding box center [516, 433] width 164 height 20
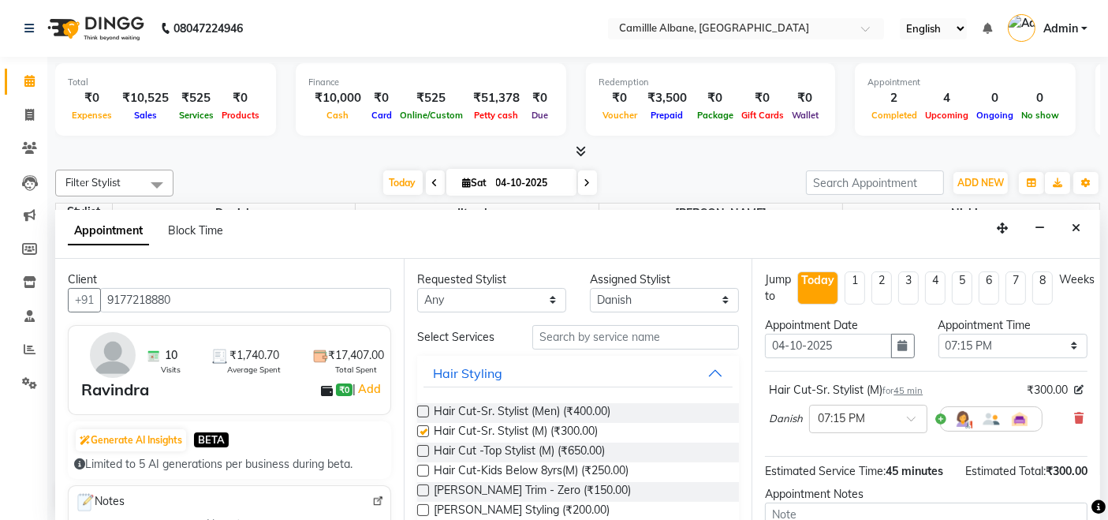
checkbox input "false"
click at [618, 300] on select "Select Danish Jitendra Lalitha Nishi" at bounding box center [664, 300] width 149 height 24
select select "57814"
click at [590, 288] on select "Select Danish Jitendra Lalitha Nishi" at bounding box center [664, 300] width 149 height 24
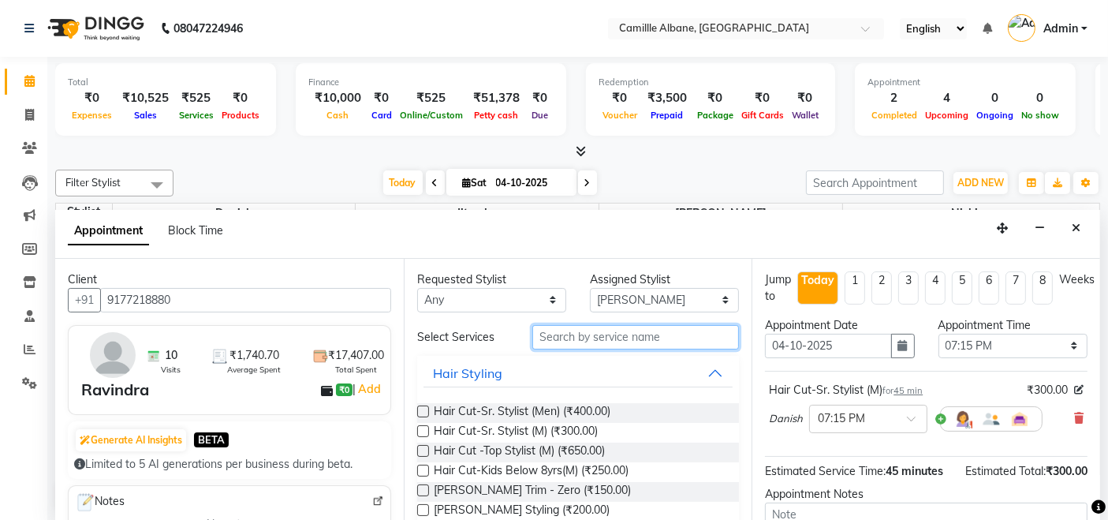
click at [618, 339] on input "text" at bounding box center [635, 337] width 207 height 24
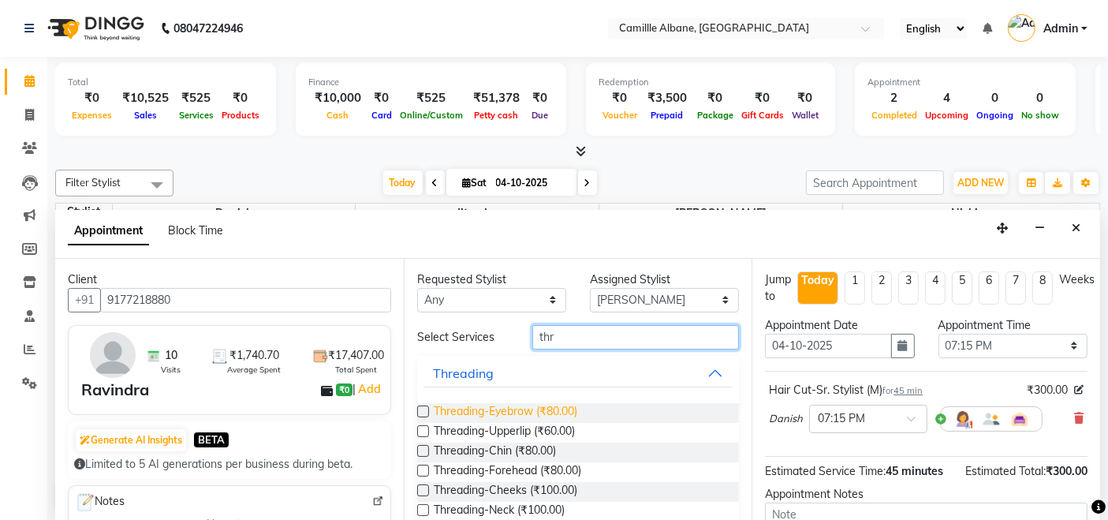
type input "thr"
click at [554, 409] on span "Threading-Eyebrow (₹80.00)" at bounding box center [506, 413] width 144 height 20
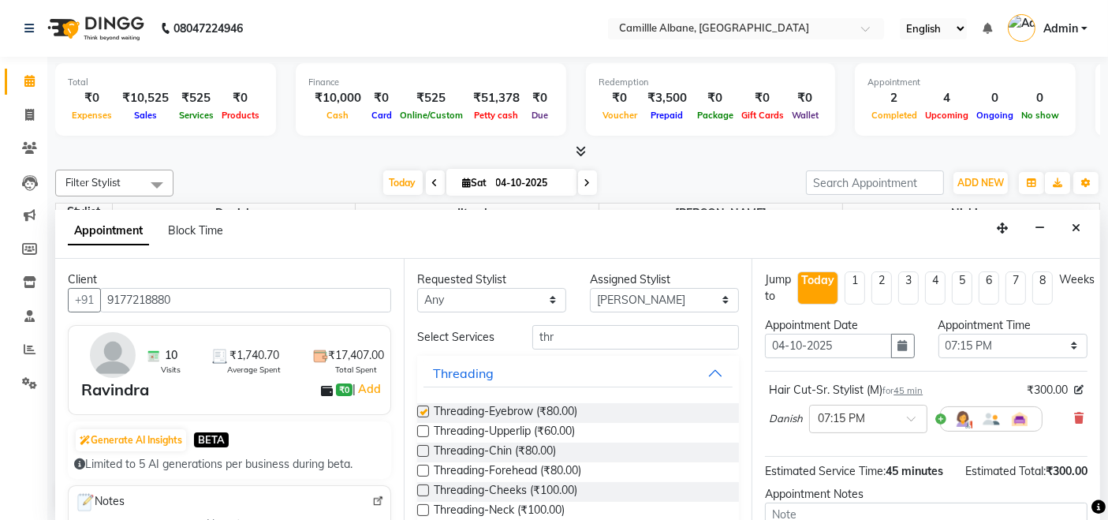
checkbox input "false"
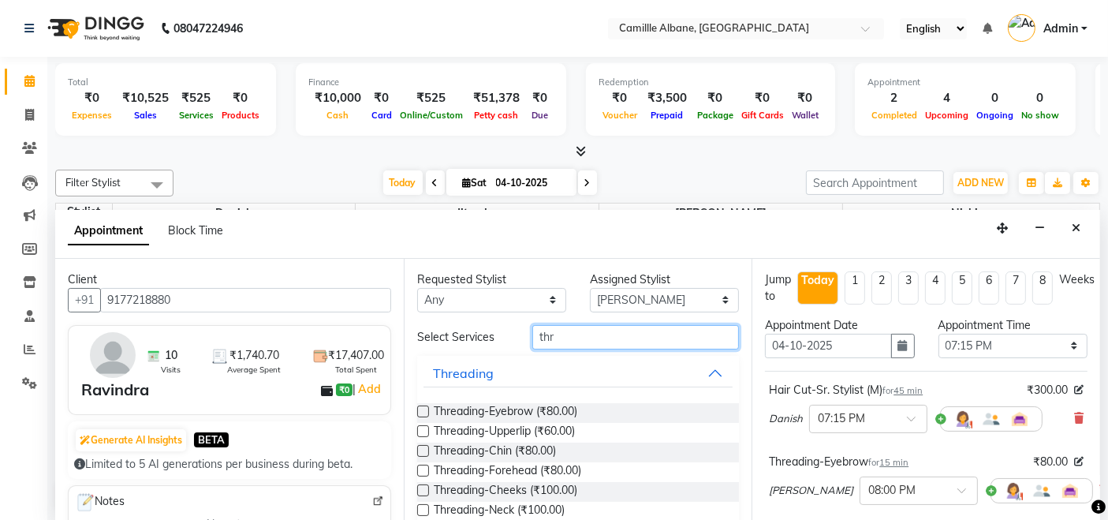
click at [597, 335] on input "thr" at bounding box center [635, 337] width 207 height 24
type input "wax"
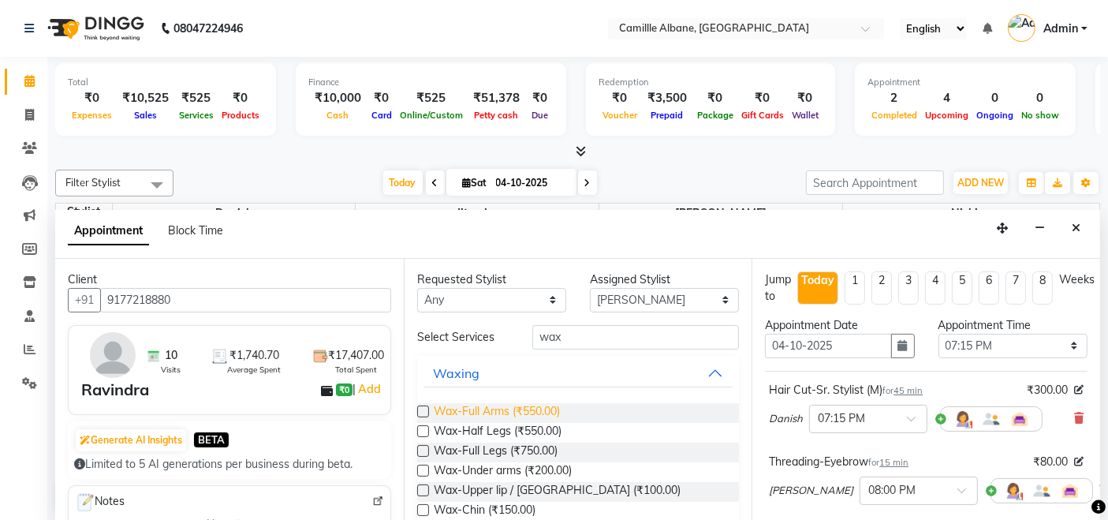
click at [536, 403] on span "Wax-Full Arms (₹550.00)" at bounding box center [497, 413] width 126 height 20
checkbox input "false"
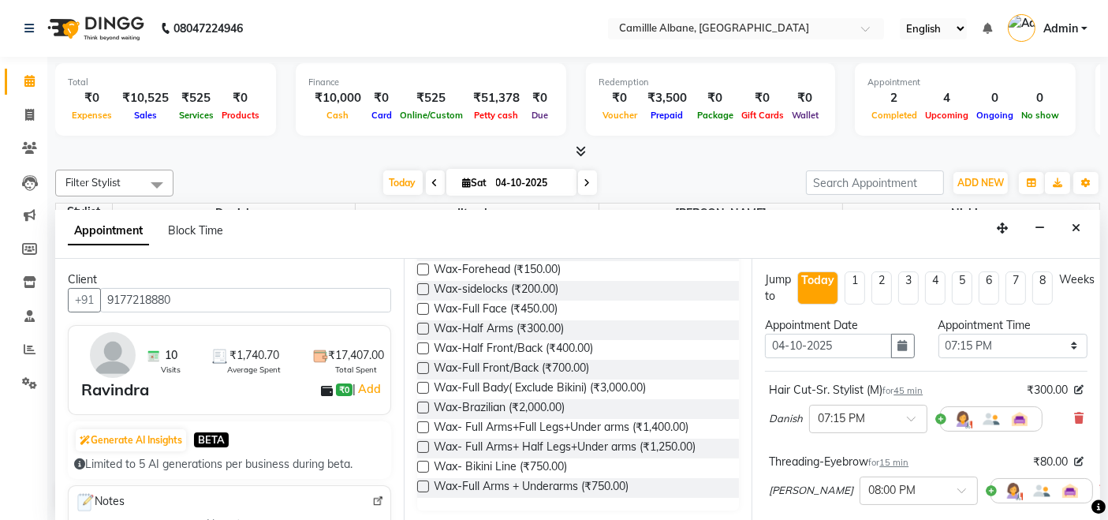
scroll to position [292, 0]
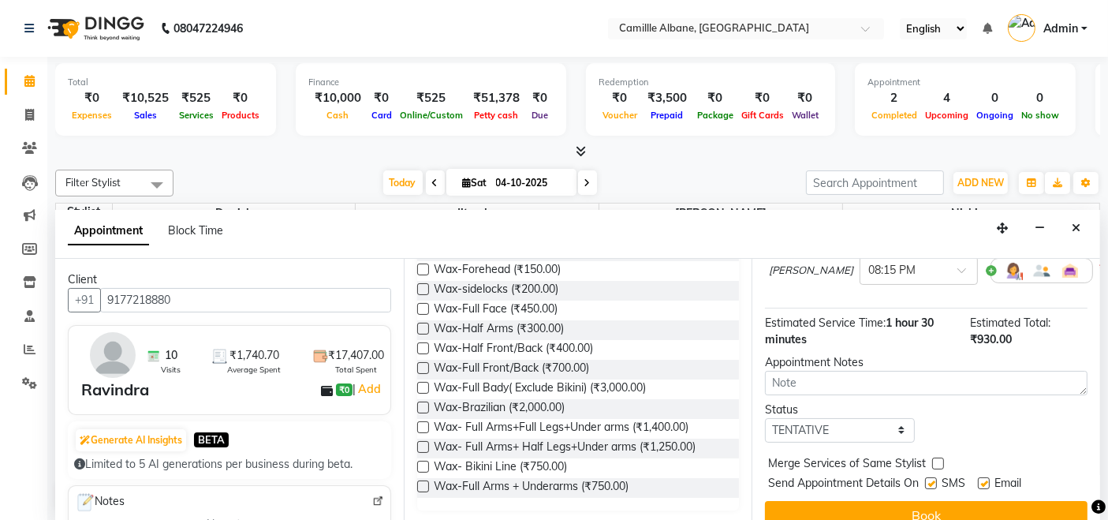
click at [914, 491] on span "Send Appointment Details On" at bounding box center [843, 485] width 151 height 20
click at [919, 507] on button "Book" at bounding box center [926, 515] width 323 height 28
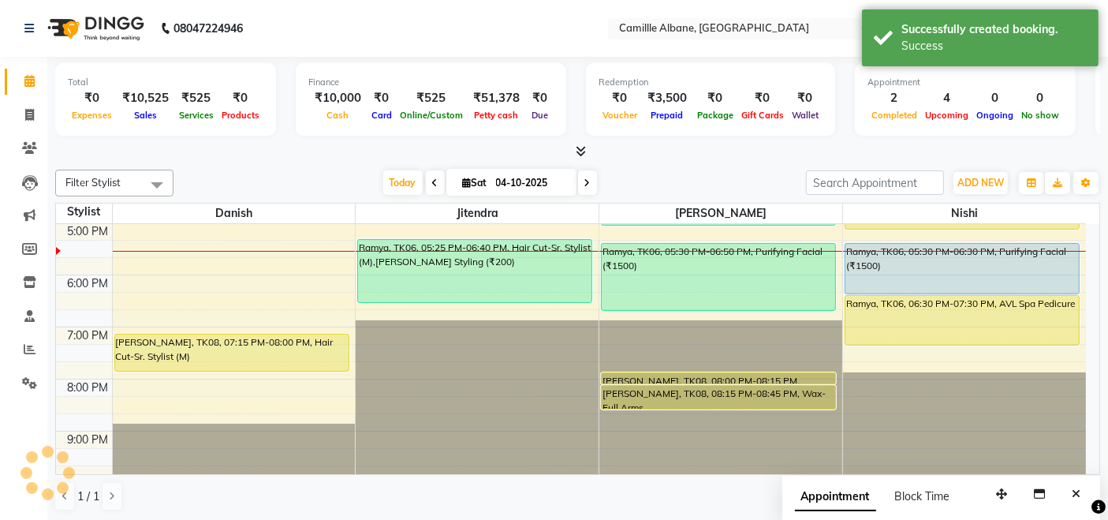
scroll to position [0, 0]
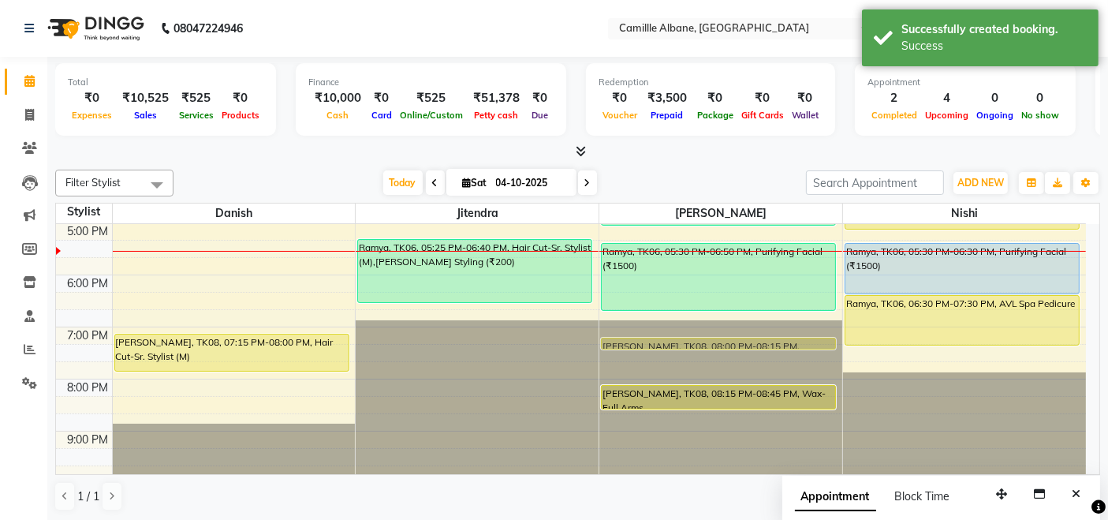
drag, startPoint x: 722, startPoint y: 377, endPoint x: 726, endPoint y: 351, distance: 26.5
click at [726, 351] on div "Swetha, TK05, 04:00 PM-05:10 PM, Wax- Full Arms+ Half Legs+Under arms Ramya, TK…" at bounding box center [720, 119] width 243 height 728
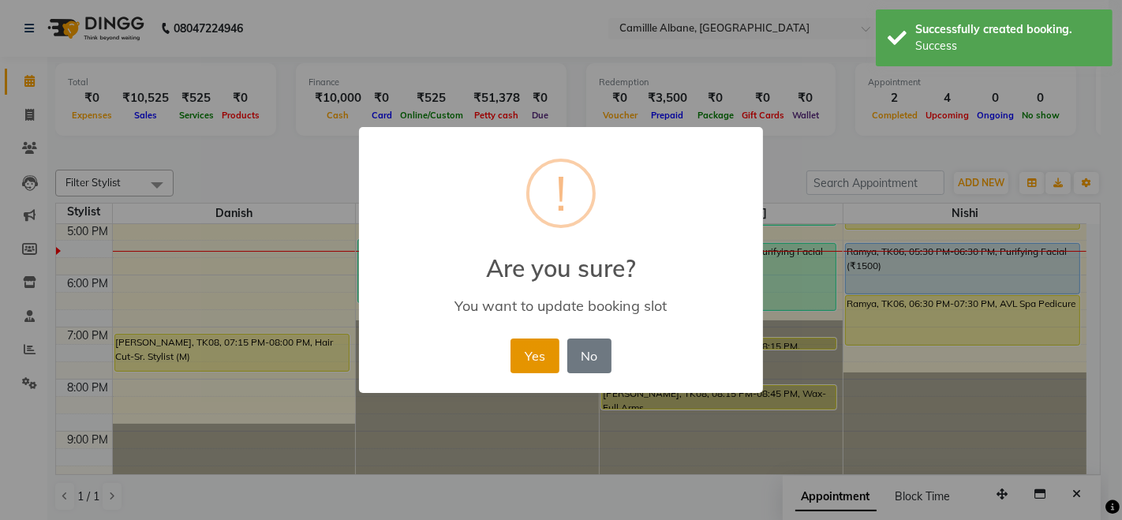
click at [541, 361] on button "Yes" at bounding box center [534, 355] width 48 height 35
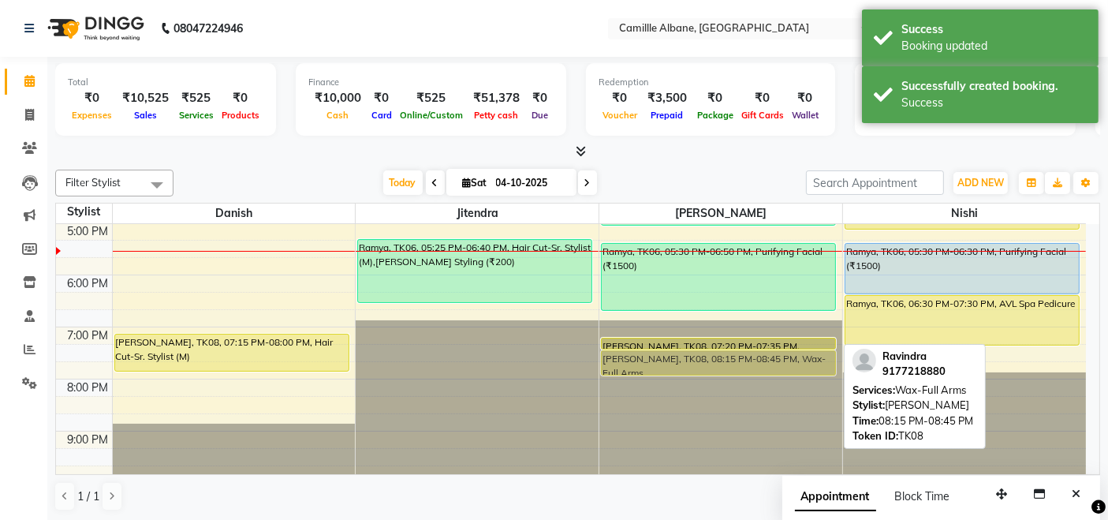
drag, startPoint x: 689, startPoint y: 395, endPoint x: 692, endPoint y: 363, distance: 32.4
click at [692, 363] on div "Swetha, TK05, 04:00 PM-05:10 PM, Wax- Full Arms+ Half Legs+Under arms Ramya, TK…" at bounding box center [720, 119] width 243 height 728
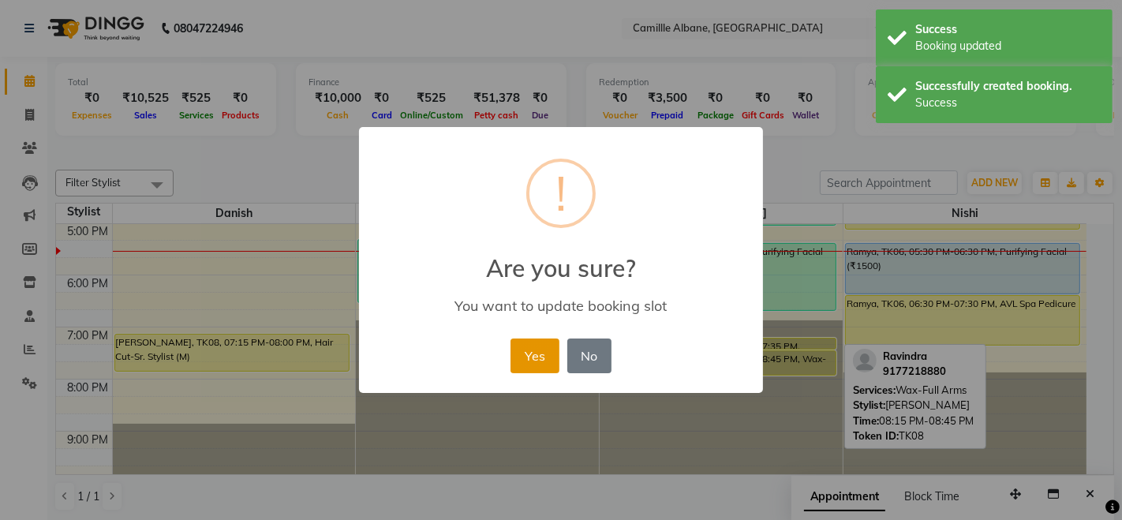
click at [547, 349] on button "Yes" at bounding box center [534, 355] width 48 height 35
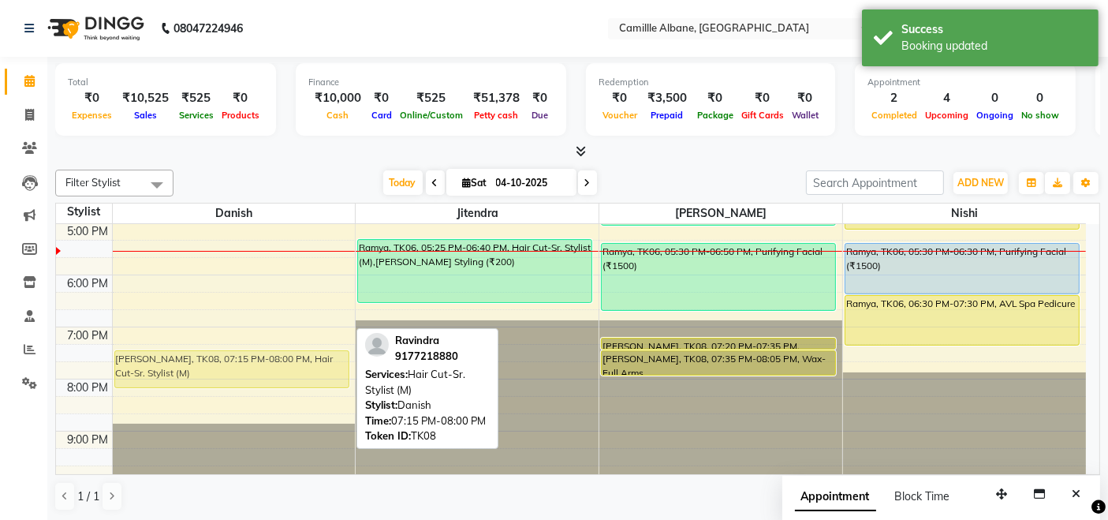
drag, startPoint x: 277, startPoint y: 342, endPoint x: 271, endPoint y: 356, distance: 14.8
click at [271, 356] on div "Divya, TK01, 10:30 AM-11:45 AM, Hair Color-Below Shoulder Davines(W) Divya, TK0…" at bounding box center [234, 119] width 243 height 728
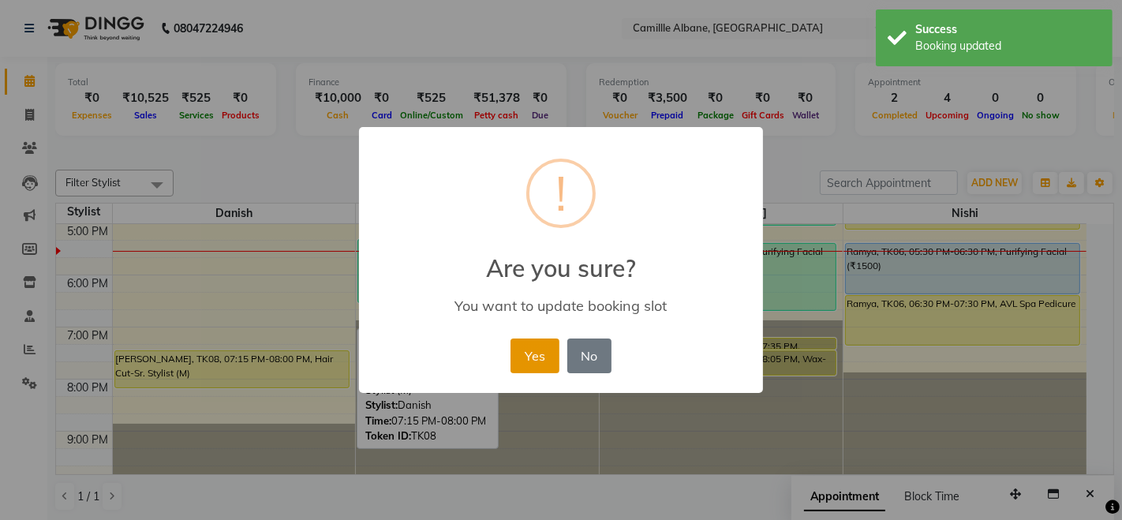
click at [553, 364] on button "Yes" at bounding box center [534, 355] width 48 height 35
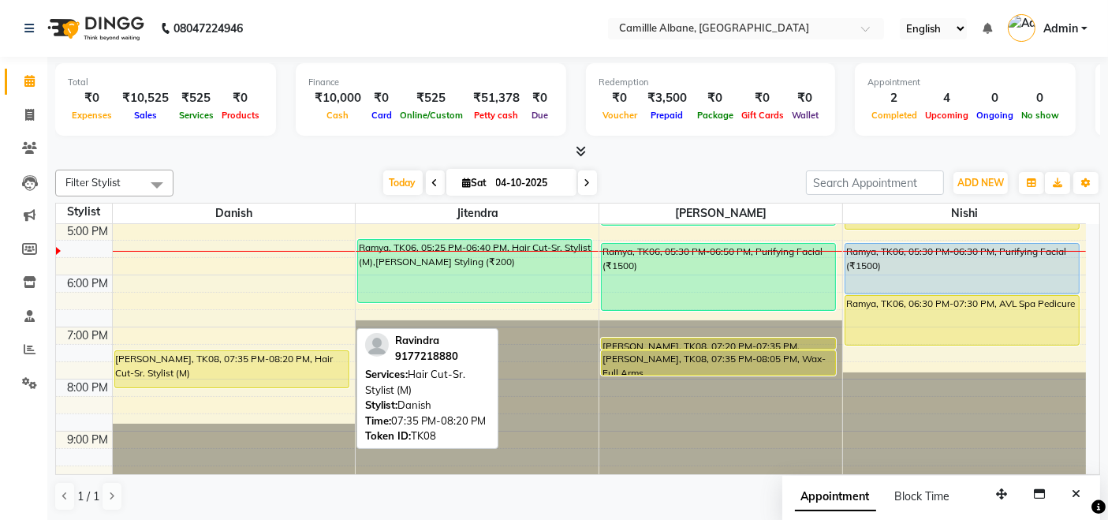
click at [287, 368] on div "[PERSON_NAME], TK08, 07:35 PM-08:20 PM, Hair Cut-Sr. Stylist (M)" at bounding box center [231, 369] width 233 height 36
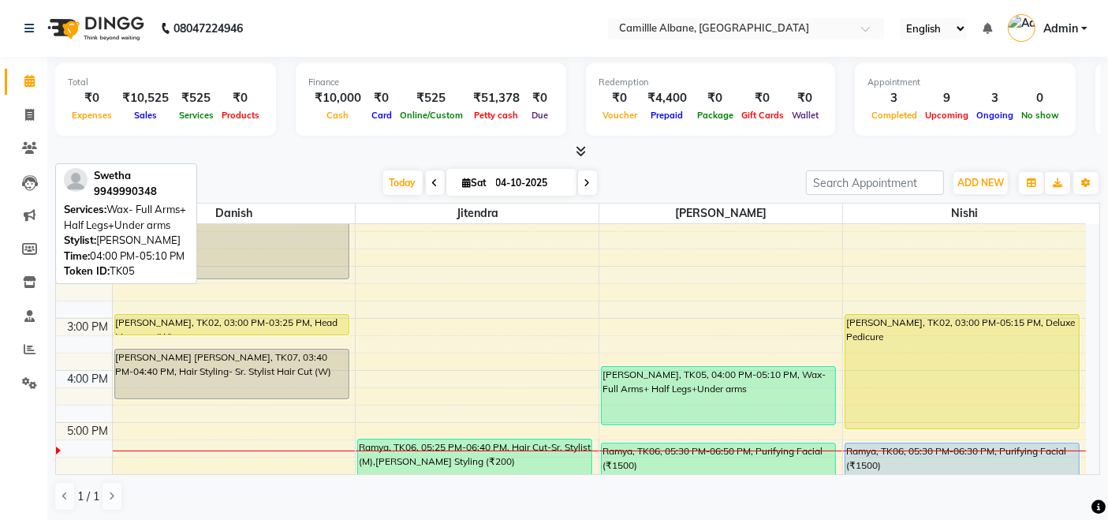
scroll to position [438, 0]
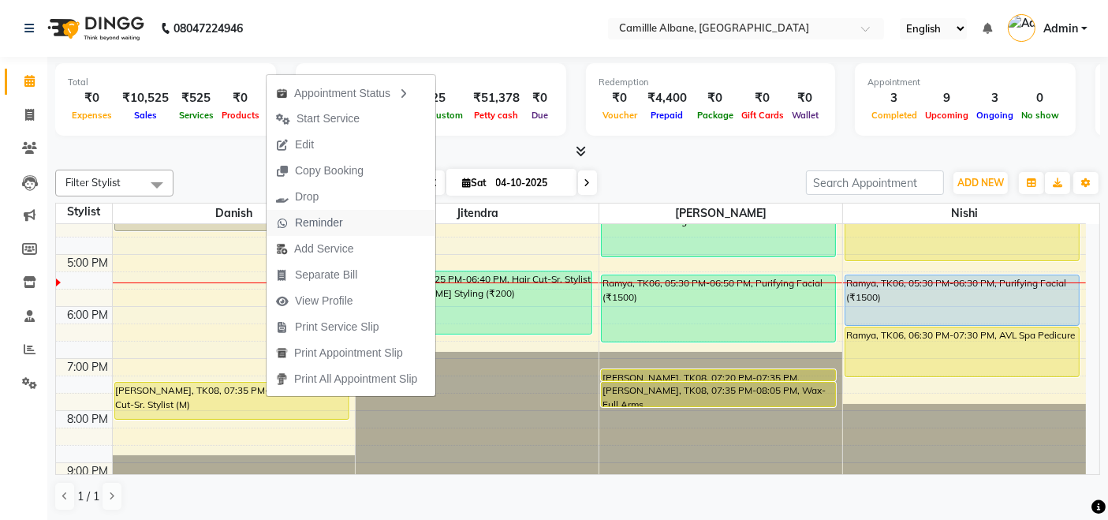
click at [327, 225] on span "Reminder" at bounding box center [319, 223] width 48 height 17
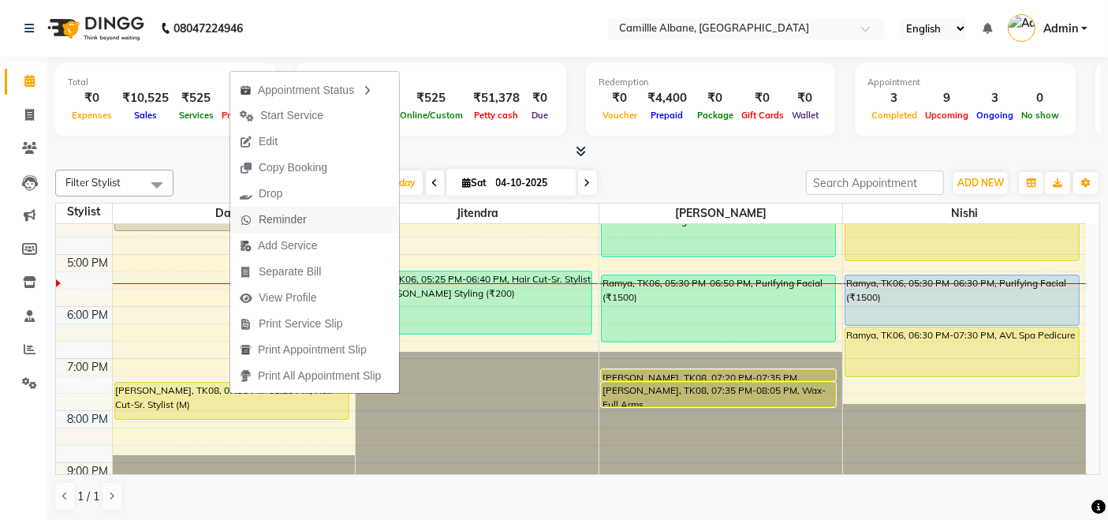
click at [277, 217] on span "Reminder" at bounding box center [283, 219] width 48 height 17
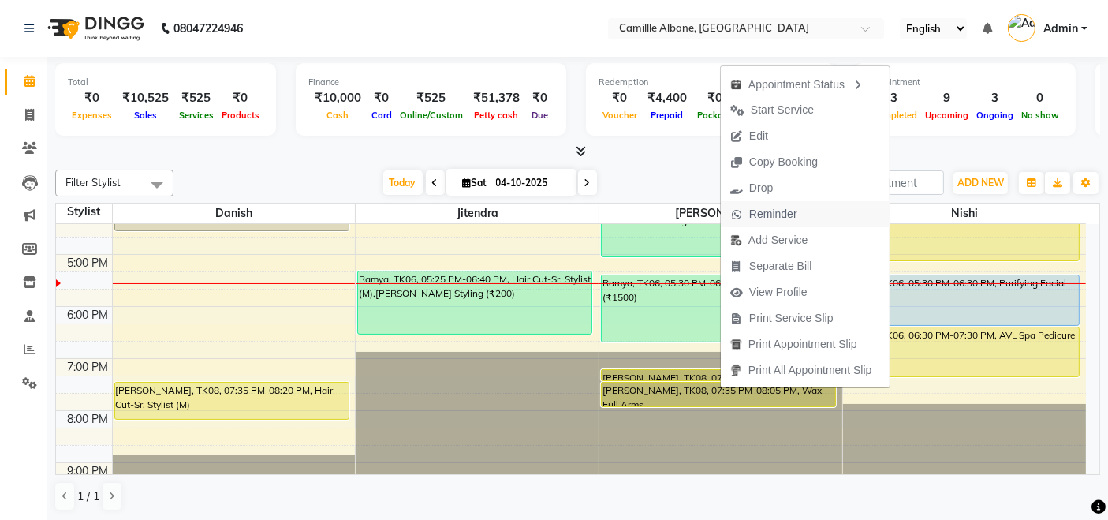
click at [767, 211] on span "Reminder" at bounding box center [773, 214] width 48 height 17
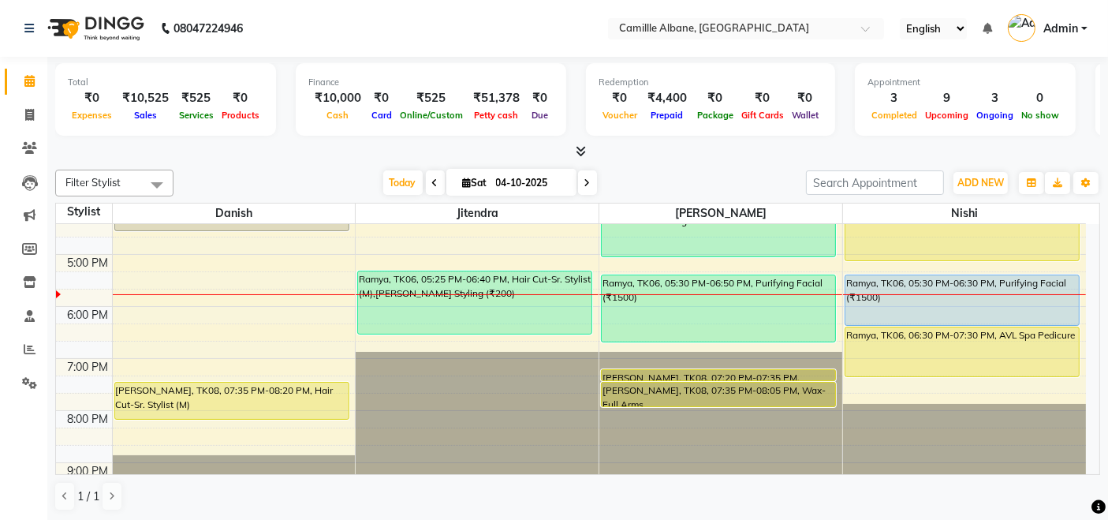
click at [380, 17] on nav "08047224946 Select Location × Camillle Albane, Nallagandla English ENGLISH Espa…" at bounding box center [554, 28] width 1108 height 57
click at [33, 106] on span at bounding box center [30, 115] width 28 height 18
select select "service"
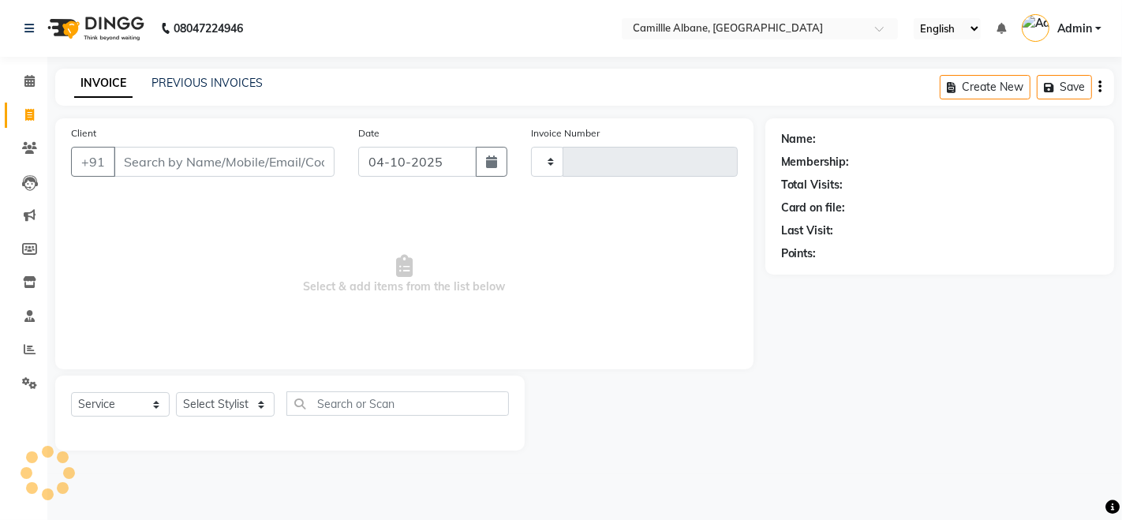
type input "1214"
select select "7025"
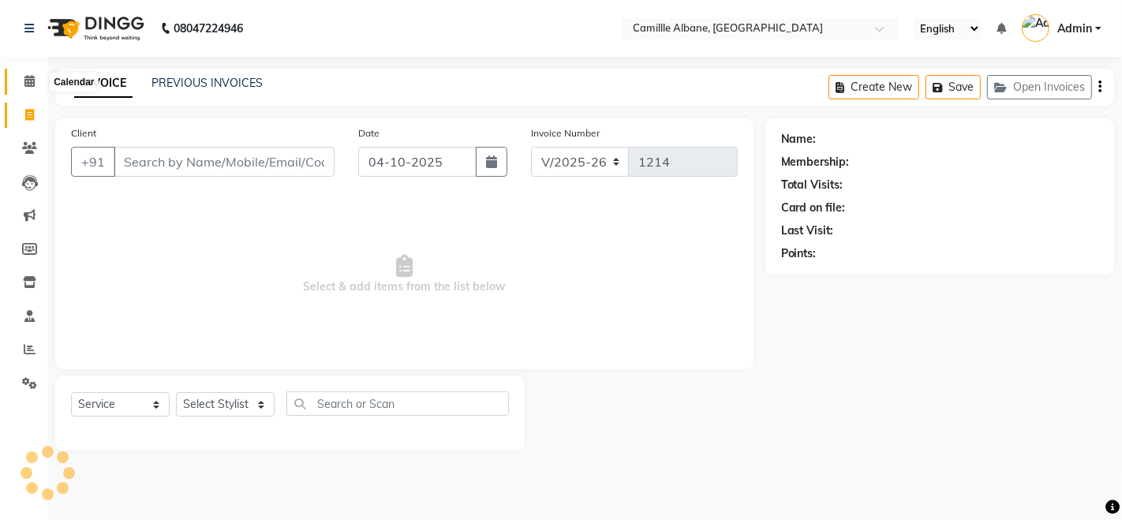
click at [25, 84] on icon at bounding box center [29, 81] width 10 height 12
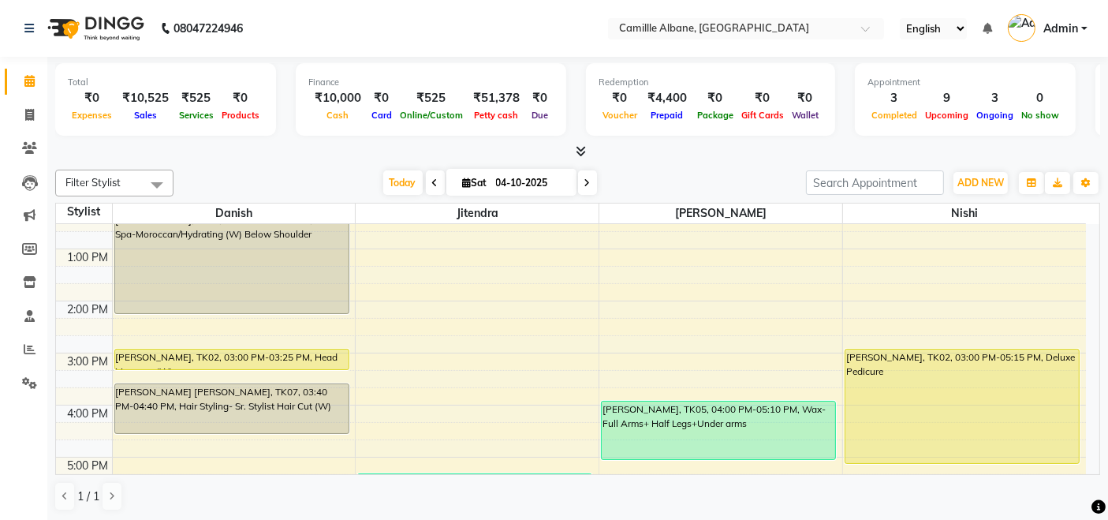
scroll to position [469, 0]
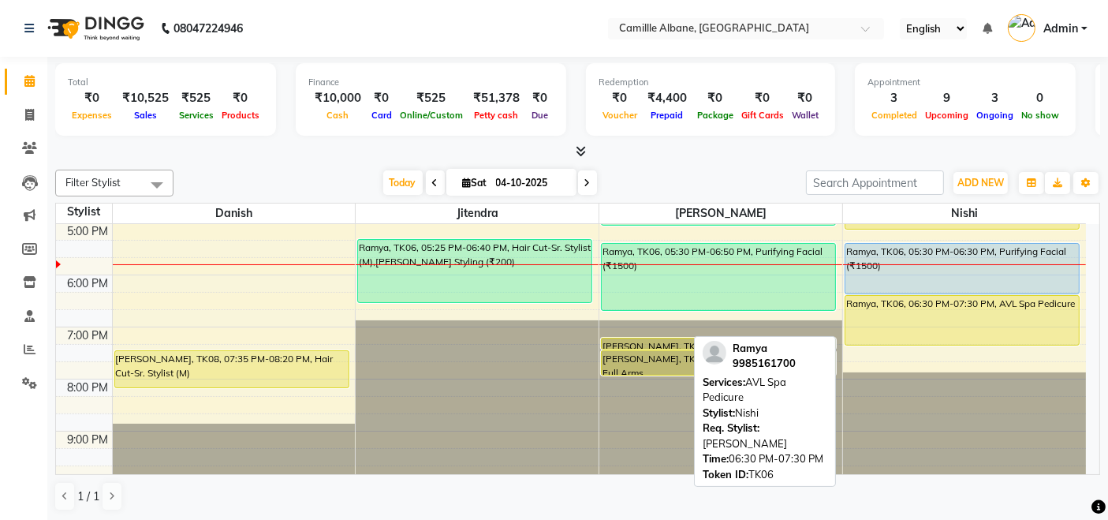
click at [930, 297] on div "Ramya, TK06, 06:30 PM-07:30 PM, AVL Spa Pedicure" at bounding box center [962, 320] width 234 height 49
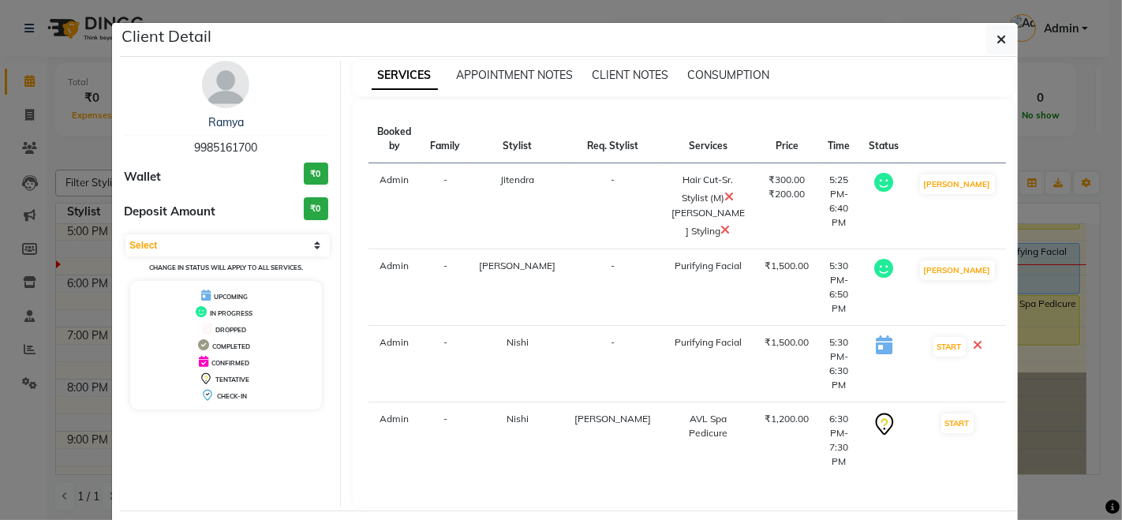
click at [222, 88] on img at bounding box center [225, 84] width 47 height 47
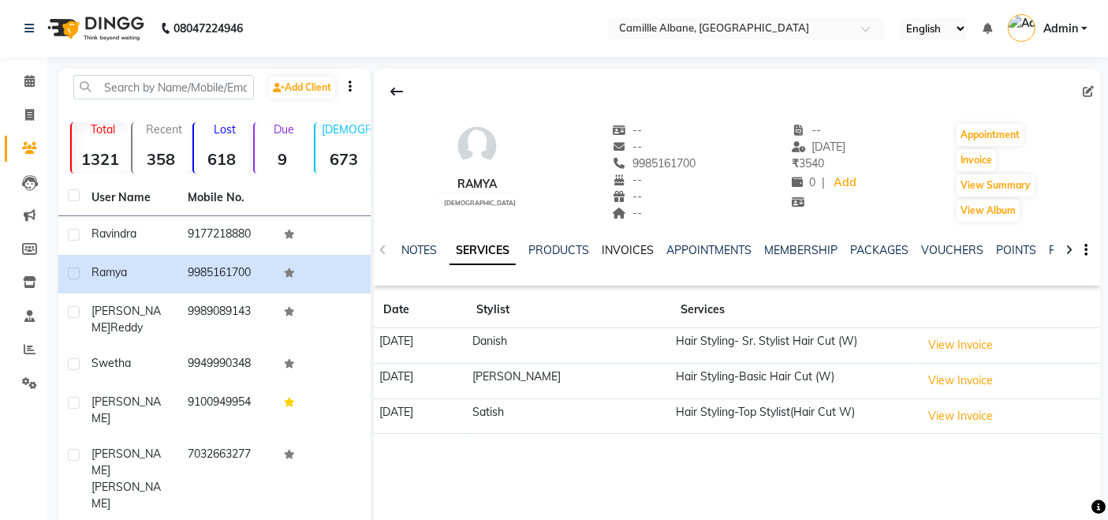
click at [626, 245] on link "INVOICES" at bounding box center [628, 250] width 52 height 14
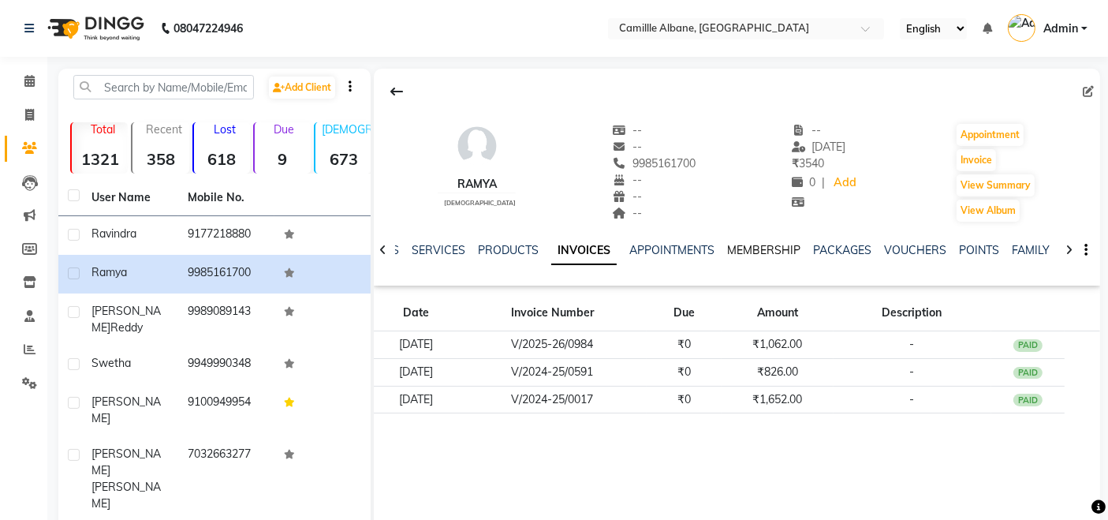
click at [768, 252] on link "MEMBERSHIP" at bounding box center [763, 250] width 73 height 14
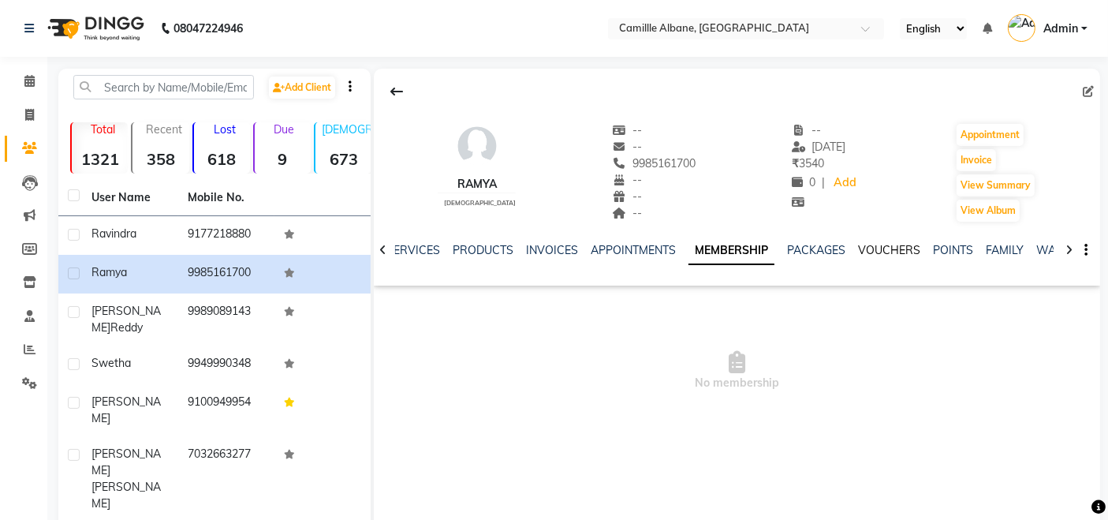
click at [875, 246] on link "VOUCHERS" at bounding box center [889, 250] width 62 height 14
click at [384, 247] on icon at bounding box center [382, 249] width 7 height 11
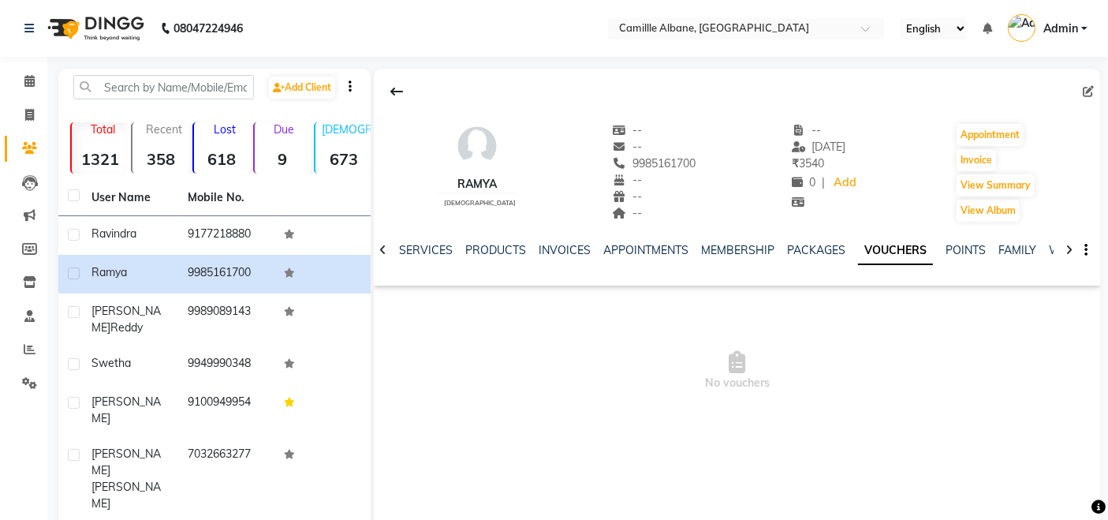
click at [384, 247] on icon at bounding box center [382, 249] width 7 height 11
click at [384, 247] on div "NOTES SERVICES PRODUCTS INVOICES APPOINTMENTS MEMBERSHIP PACKAGES VOUCHERS POIN…" at bounding box center [737, 250] width 726 height 54
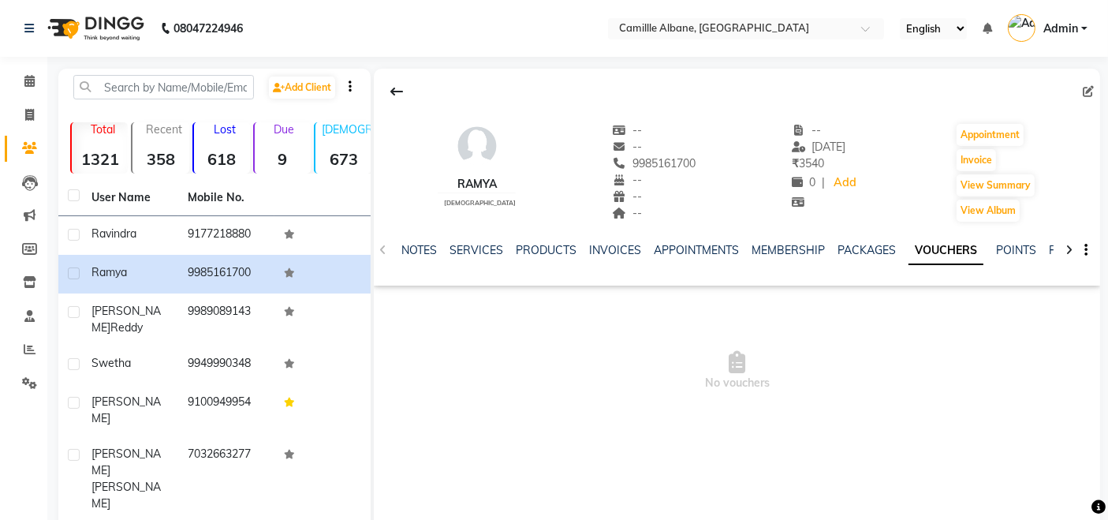
click at [384, 247] on div "NOTES SERVICES PRODUCTS INVOICES APPOINTMENTS MEMBERSHIP PACKAGES VOUCHERS POIN…" at bounding box center [737, 250] width 726 height 54
click at [30, 120] on icon at bounding box center [29, 115] width 9 height 12
select select "service"
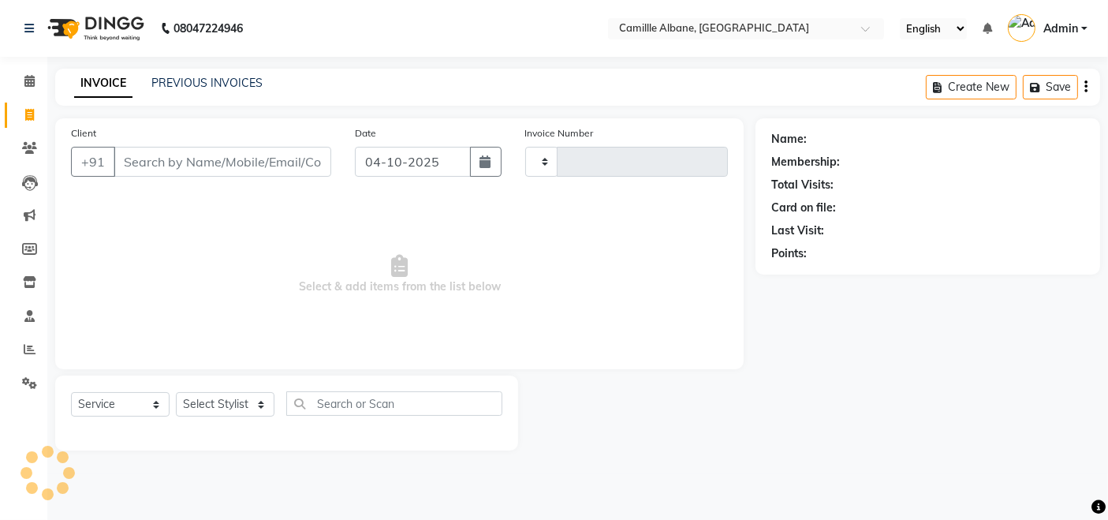
type input "1214"
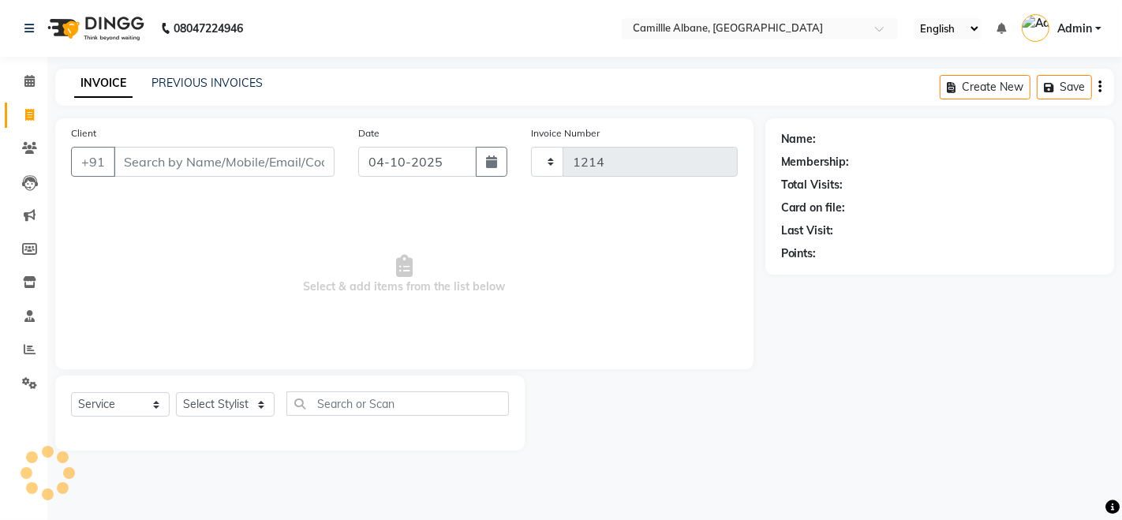
select select "7025"
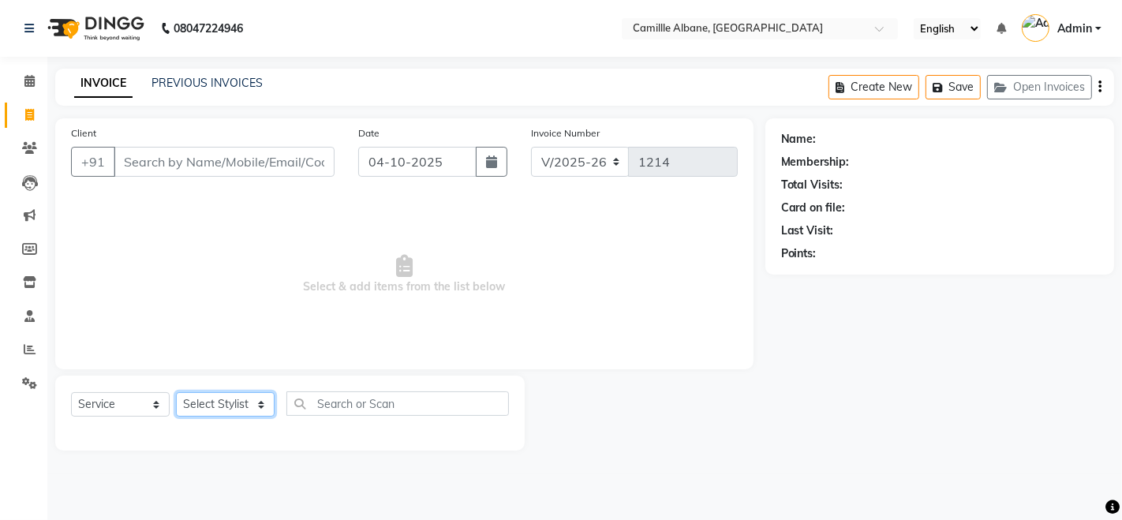
click at [234, 404] on select "Select Stylist Admin Danish Dr, [PERSON_NAME] K T [PERSON_NAME] [PERSON_NAME]" at bounding box center [225, 404] width 99 height 24
select select "57806"
click at [176, 392] on select "Select Stylist Admin Danish Dr, [PERSON_NAME] K T [PERSON_NAME] [PERSON_NAME]" at bounding box center [225, 404] width 99 height 24
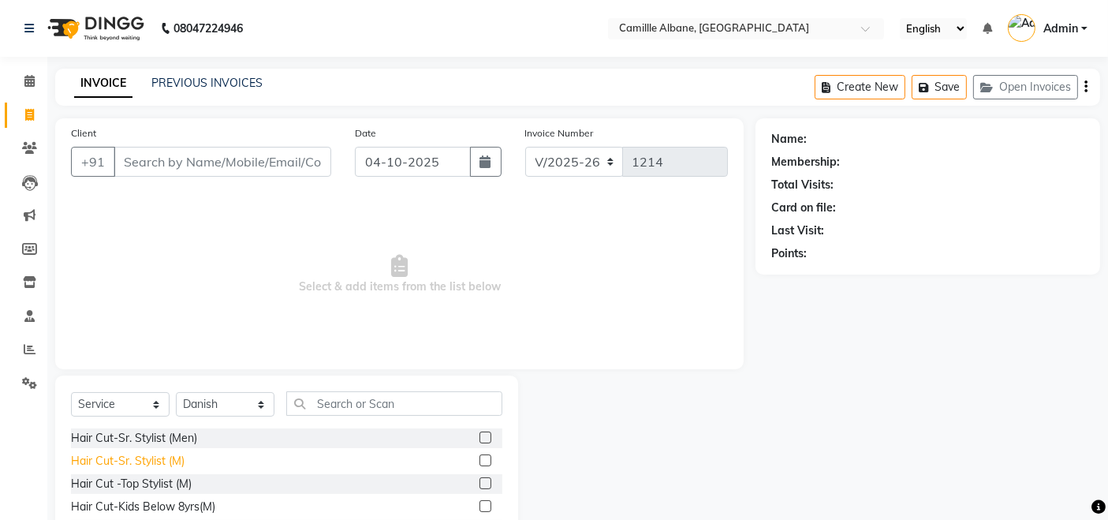
click at [170, 464] on div "Hair Cut-Sr. Stylist (M)" at bounding box center [128, 461] width 114 height 17
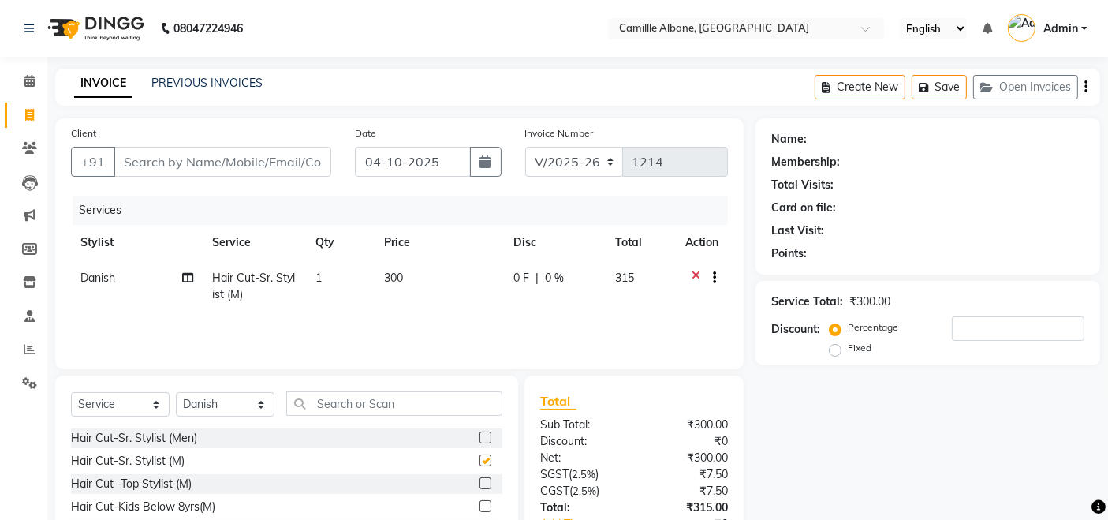
checkbox input "false"
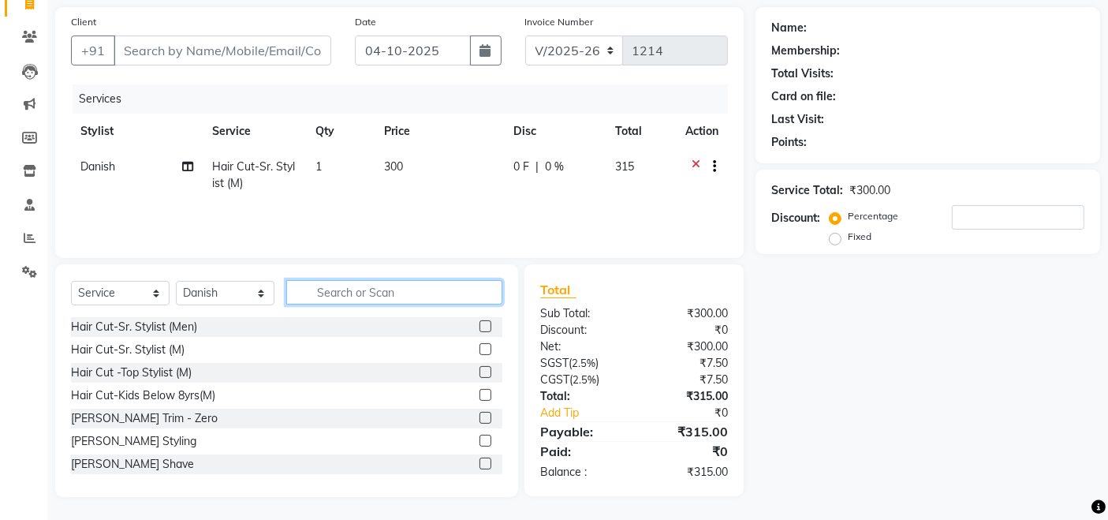
click at [370, 285] on input "text" at bounding box center [394, 292] width 216 height 24
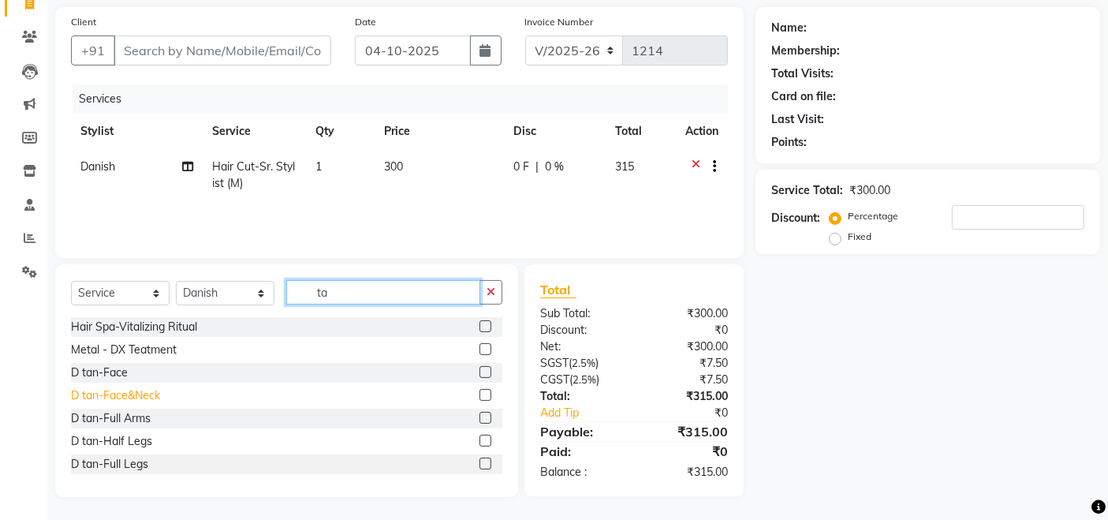
type input "ta"
click at [140, 395] on div "D tan-Face&Neck" at bounding box center [115, 395] width 89 height 17
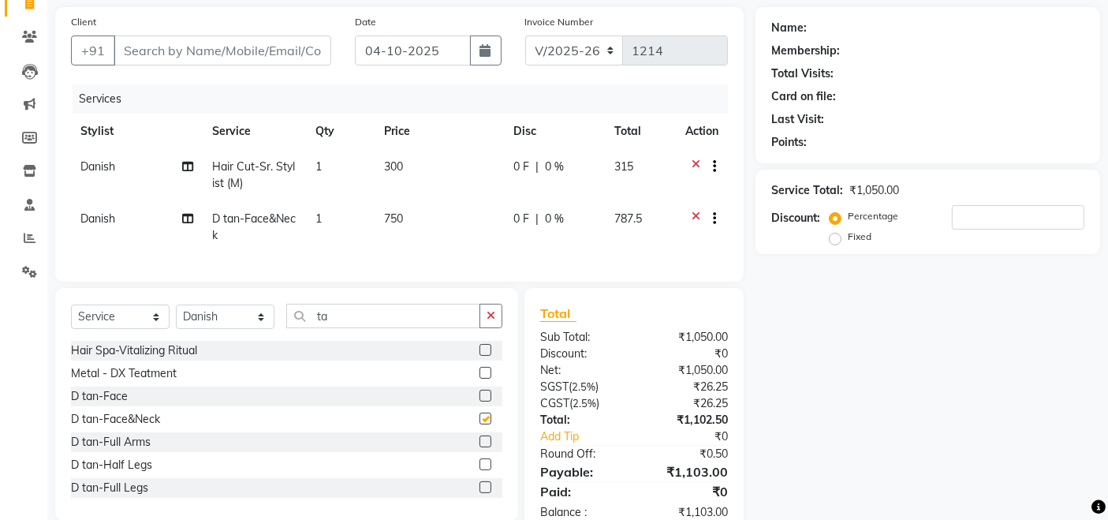
checkbox input "false"
click at [268, 51] on input "Client" at bounding box center [223, 50] width 218 height 30
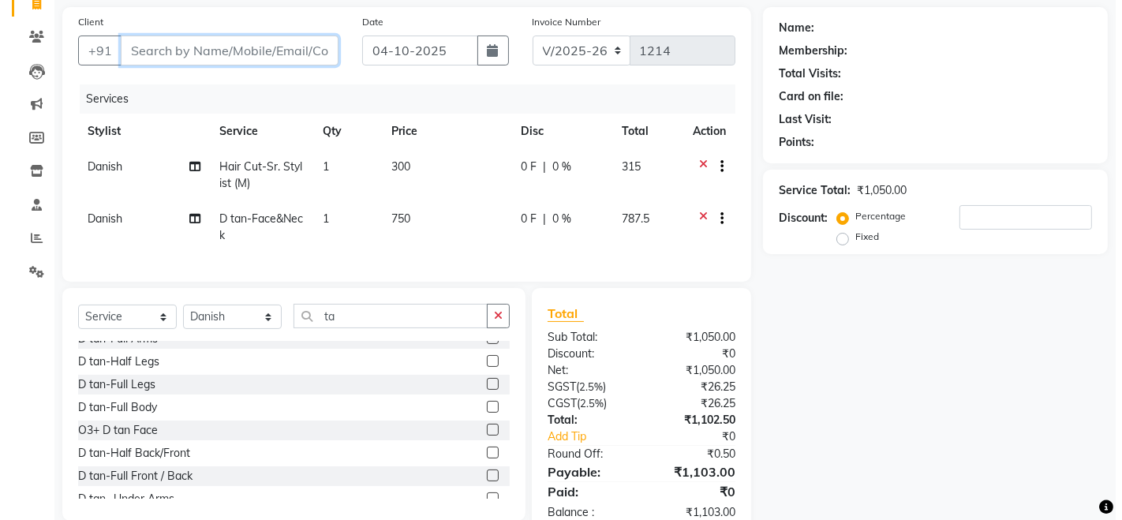
scroll to position [146, 0]
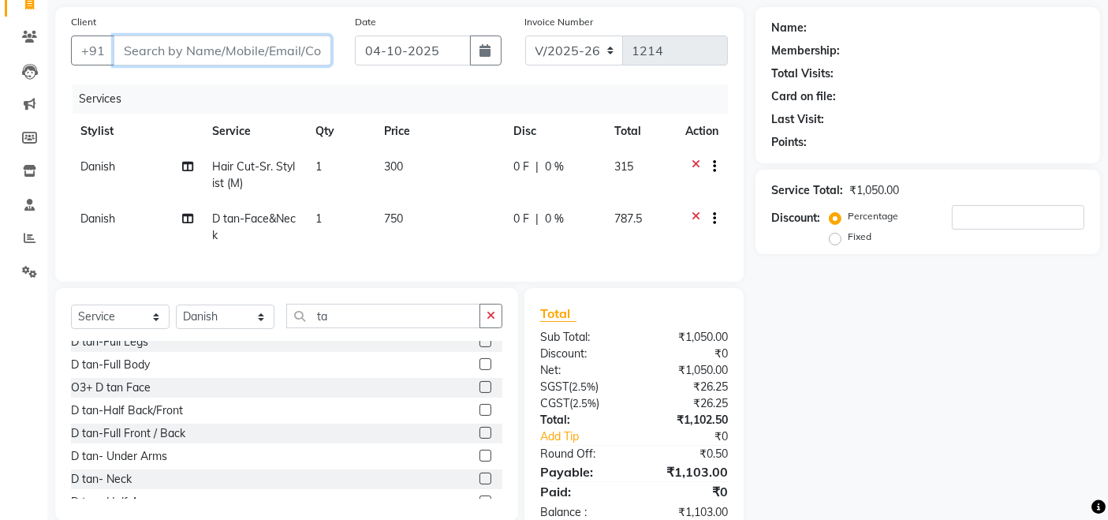
type input "9"
type input "0"
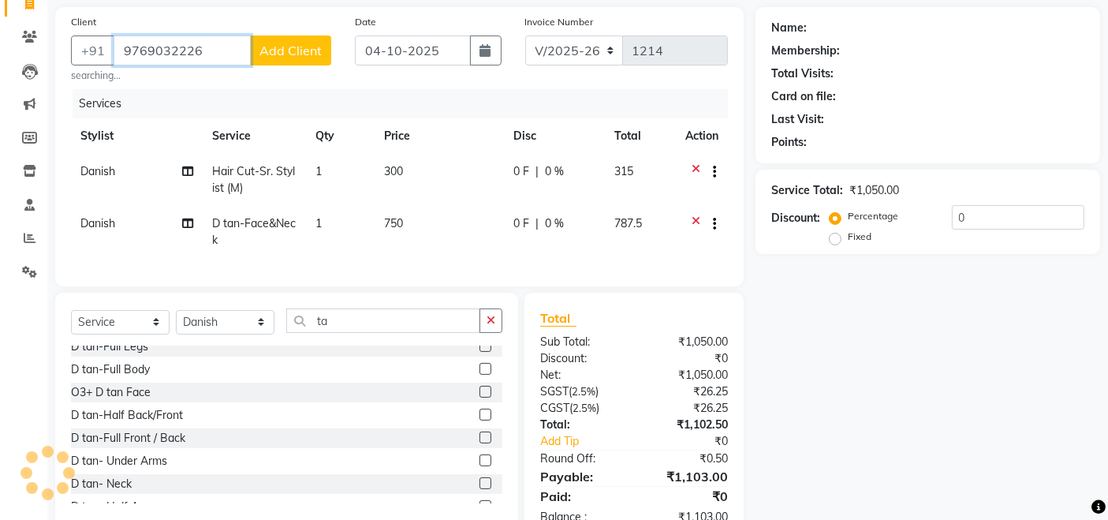
type input "9769032226"
click at [282, 53] on span "Add Client" at bounding box center [290, 51] width 62 height 16
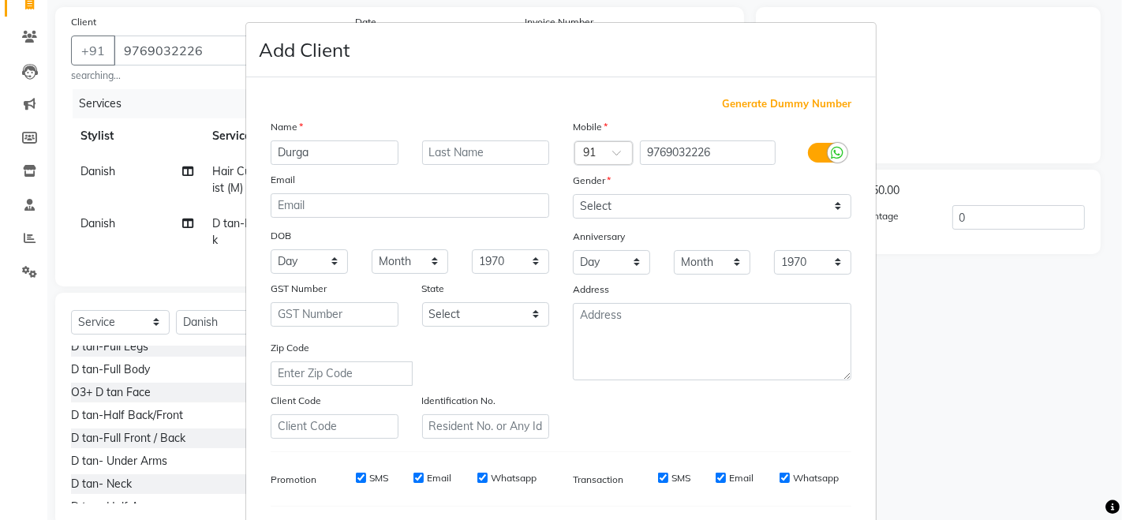
type input "Durga"
type input "Prasad"
drag, startPoint x: 656, startPoint y: 203, endPoint x: 656, endPoint y: 215, distance: 11.0
click at [656, 203] on select "Select [DEMOGRAPHIC_DATA] [DEMOGRAPHIC_DATA] Other Prefer Not To Say" at bounding box center [712, 206] width 278 height 24
select select "[DEMOGRAPHIC_DATA]"
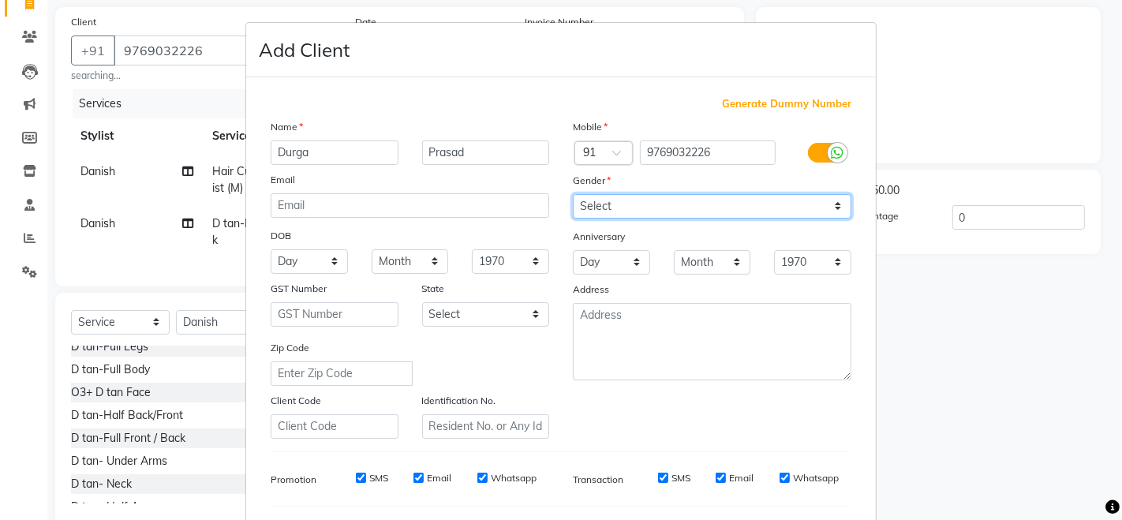
click at [573, 194] on select "Select [DEMOGRAPHIC_DATA] [DEMOGRAPHIC_DATA] Other Prefer Not To Say" at bounding box center [712, 206] width 278 height 24
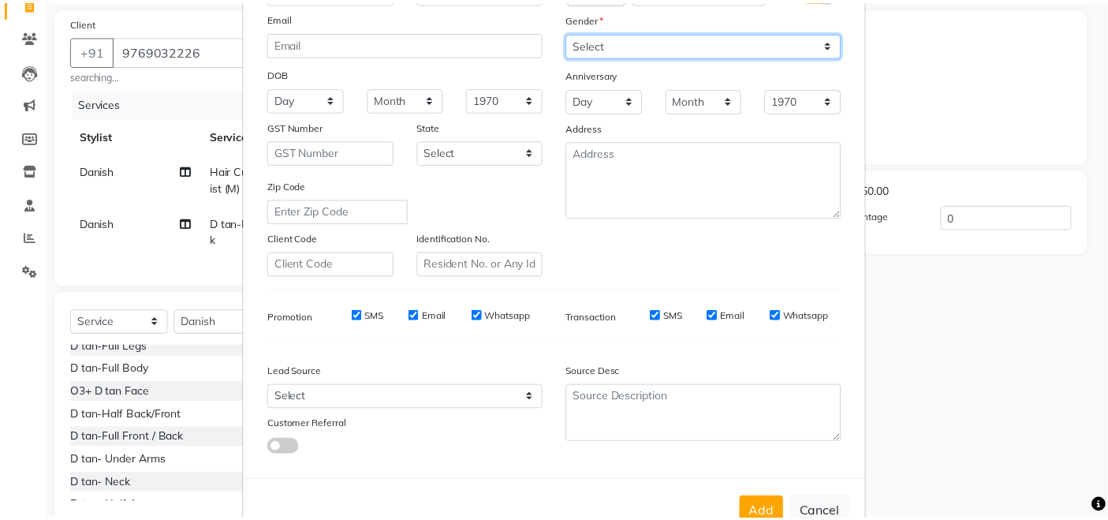
scroll to position [207, 0]
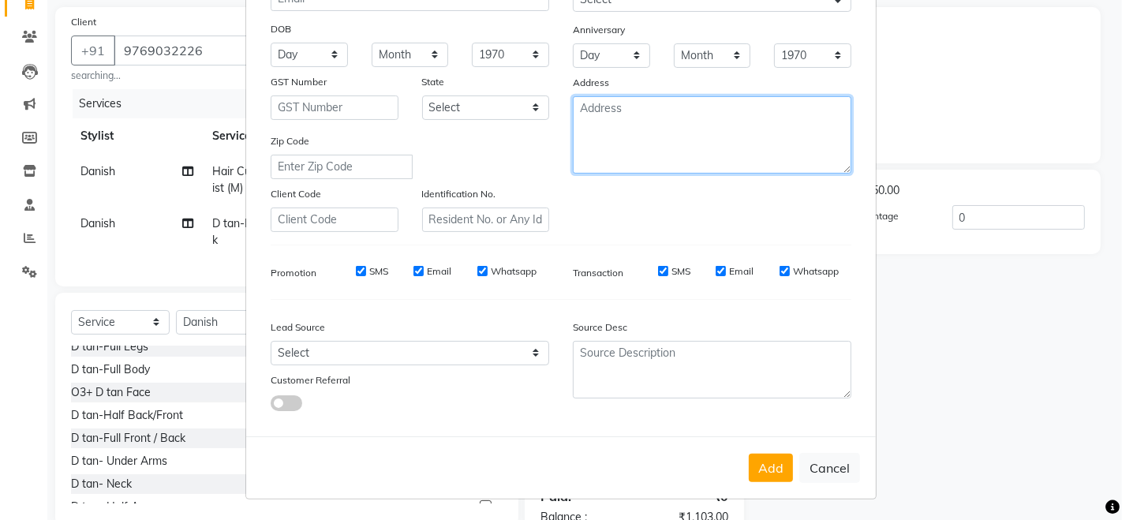
click at [660, 99] on textarea at bounding box center [712, 134] width 278 height 77
type textarea "Sarovar"
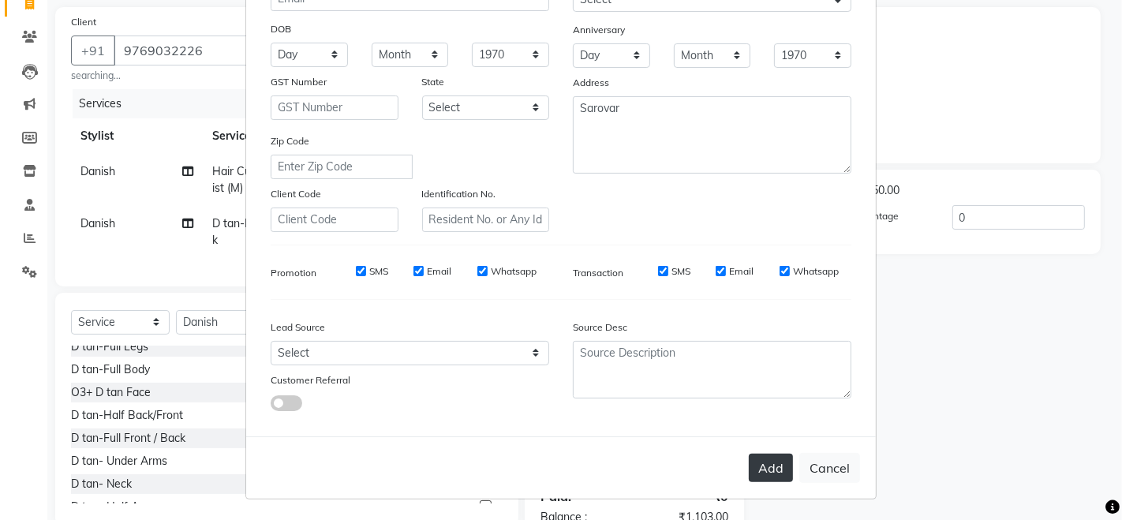
click at [768, 469] on button "Add" at bounding box center [770, 468] width 44 height 28
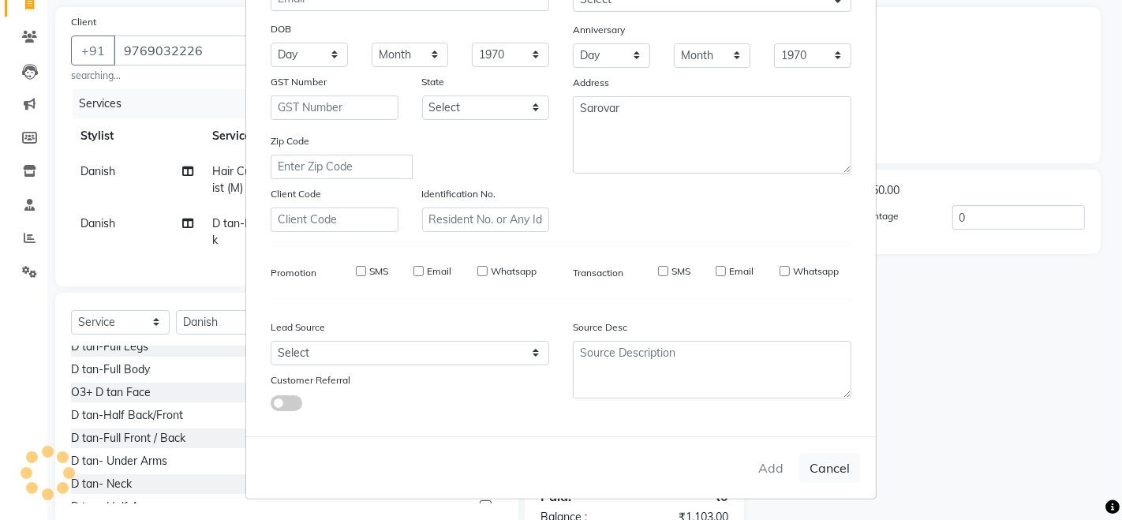
select select
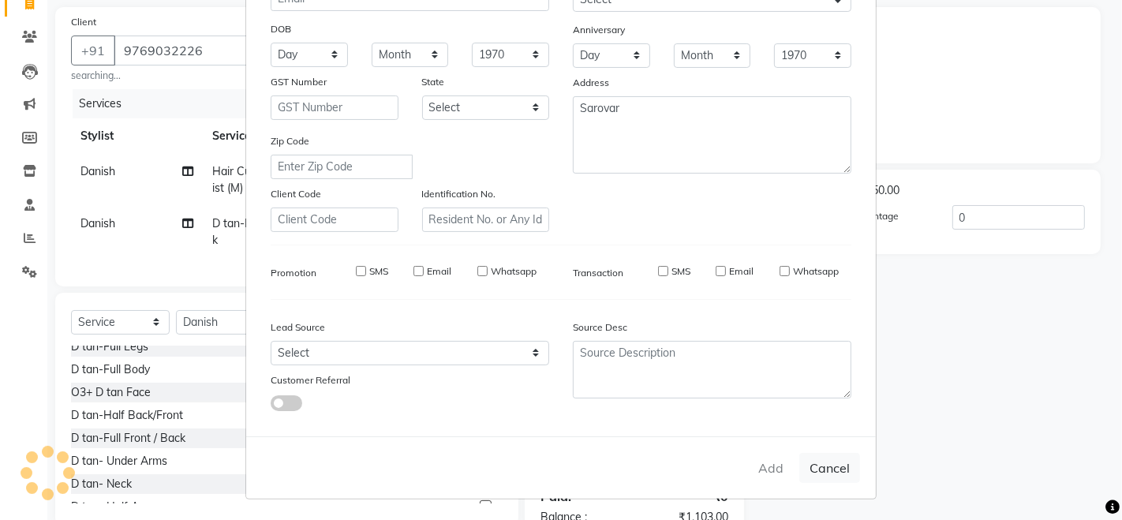
select select
checkbox input "false"
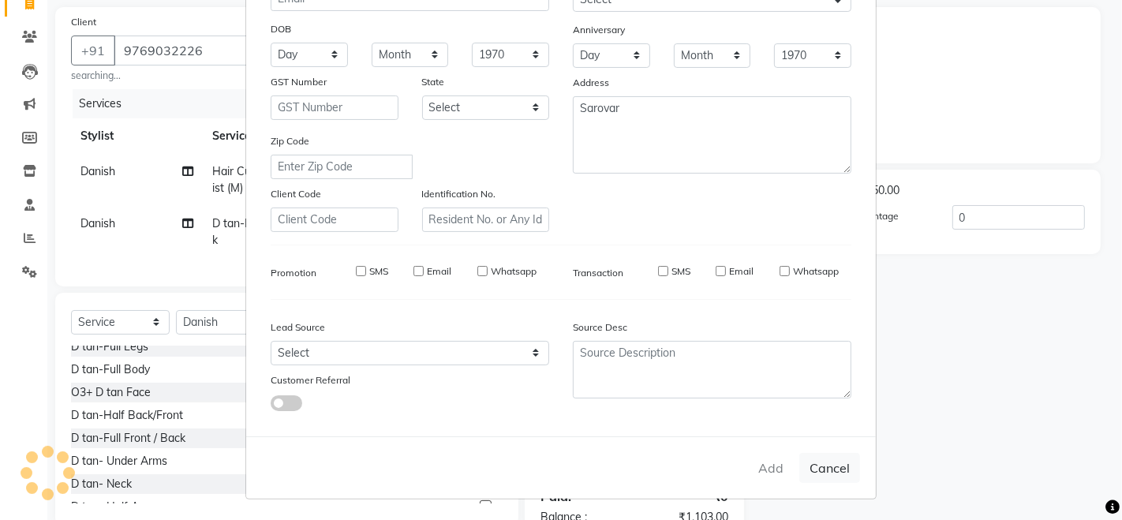
checkbox input "false"
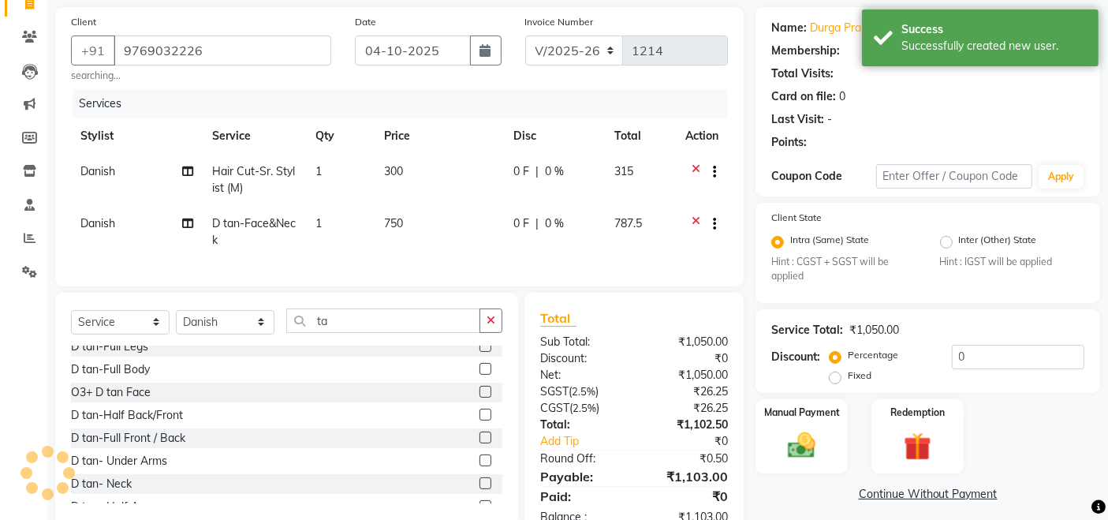
select select "1: Object"
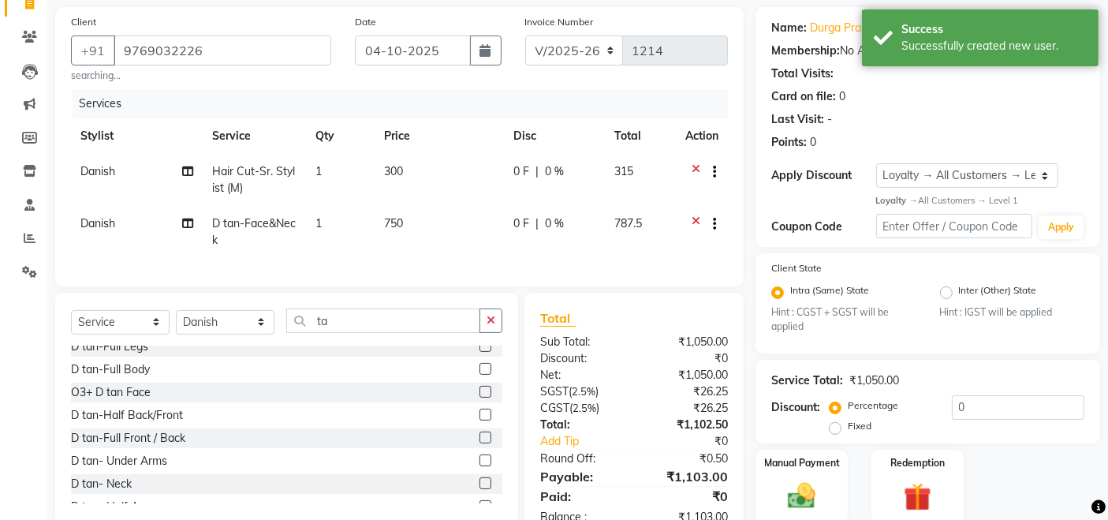
scroll to position [171, 0]
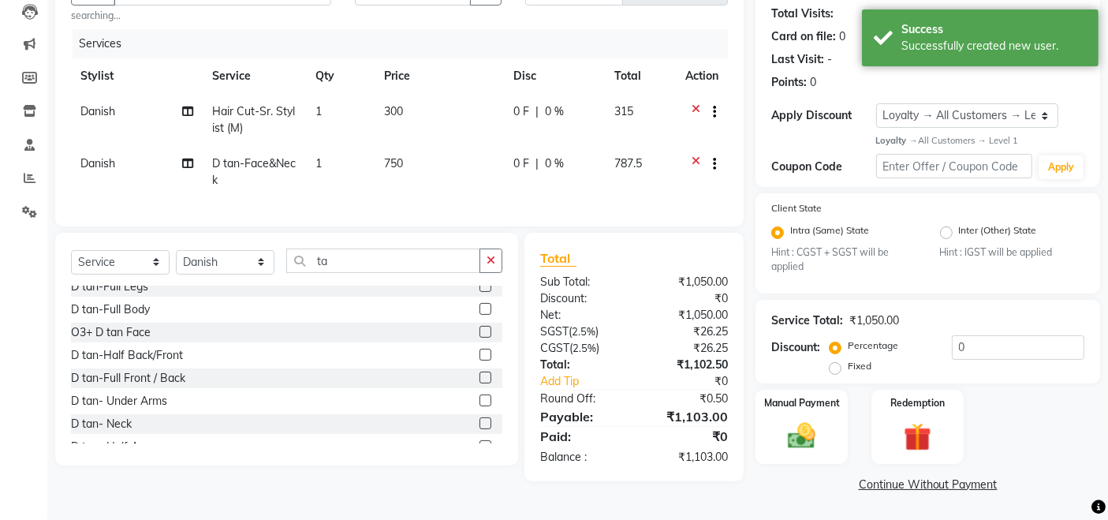
click at [698, 161] on icon at bounding box center [696, 165] width 9 height 20
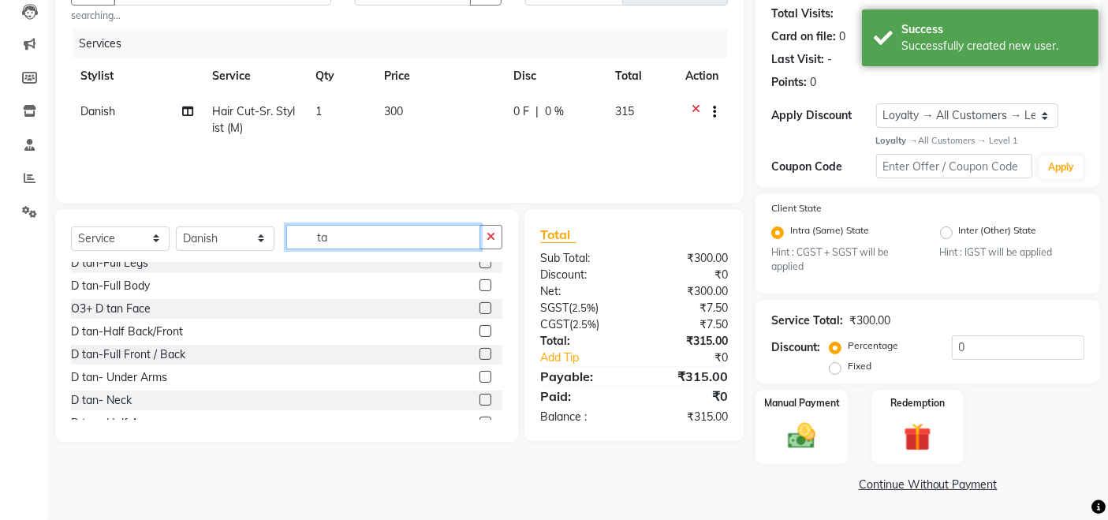
click at [373, 239] on input "ta" at bounding box center [383, 237] width 194 height 24
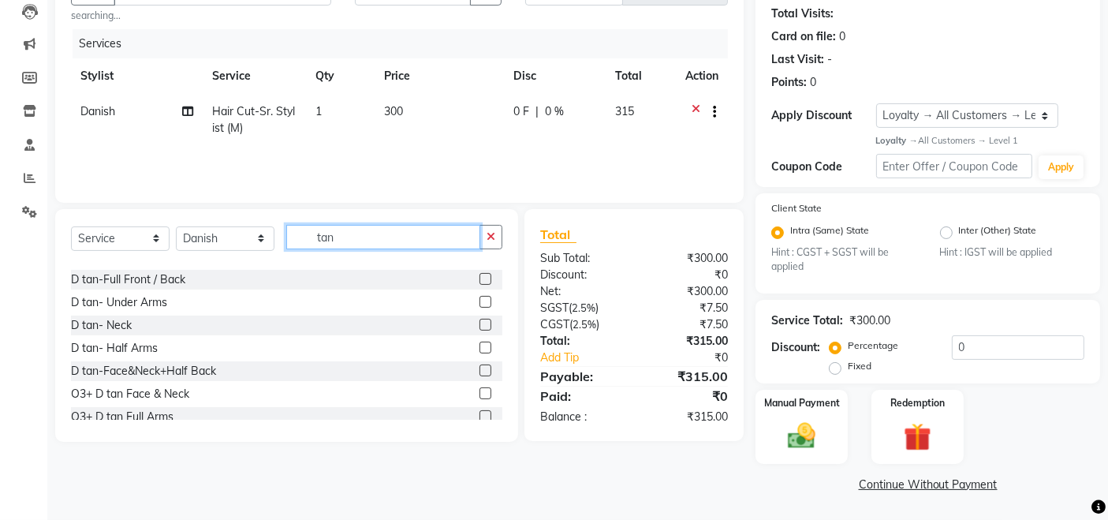
scroll to position [185, 0]
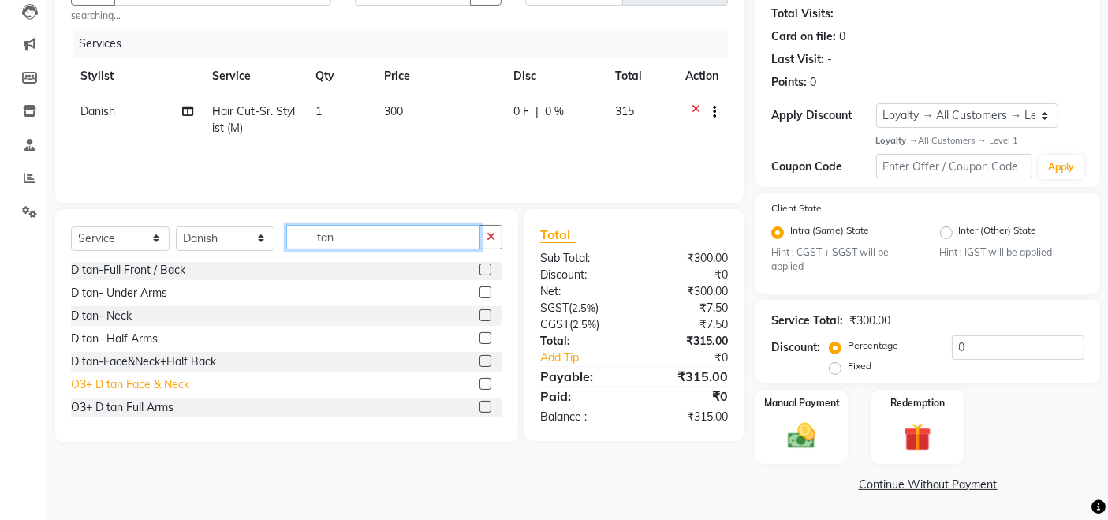
type input "tan"
click at [166, 390] on div "O3+ D tan Face & Neck" at bounding box center [130, 384] width 118 height 17
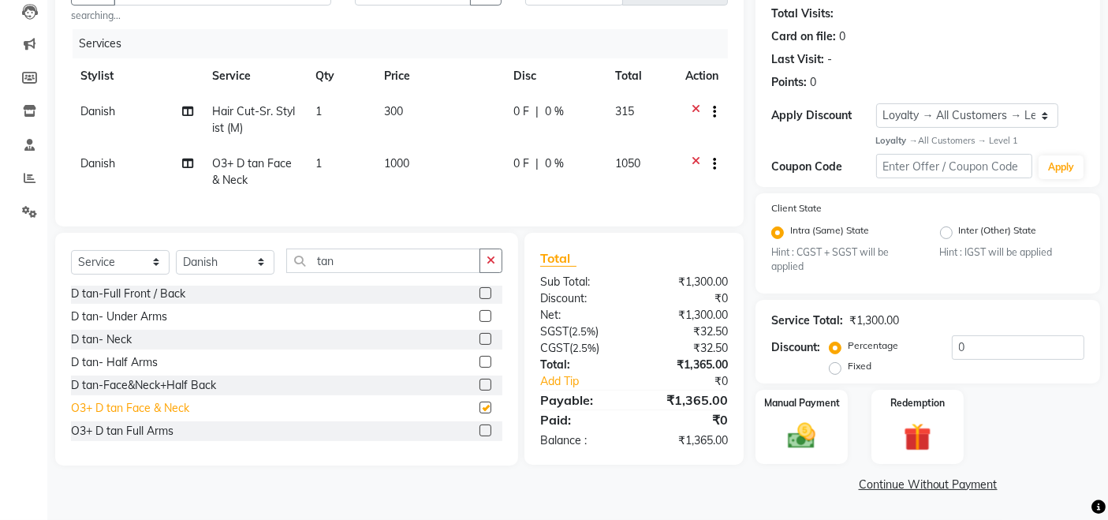
checkbox input "false"
click at [126, 269] on select "Select Service Product Membership Package Voucher Prepaid Gift Card" at bounding box center [120, 262] width 99 height 24
select select "product"
click at [71, 263] on select "Select Service Product Membership Package Voucher Prepaid Gift Card" at bounding box center [120, 262] width 99 height 24
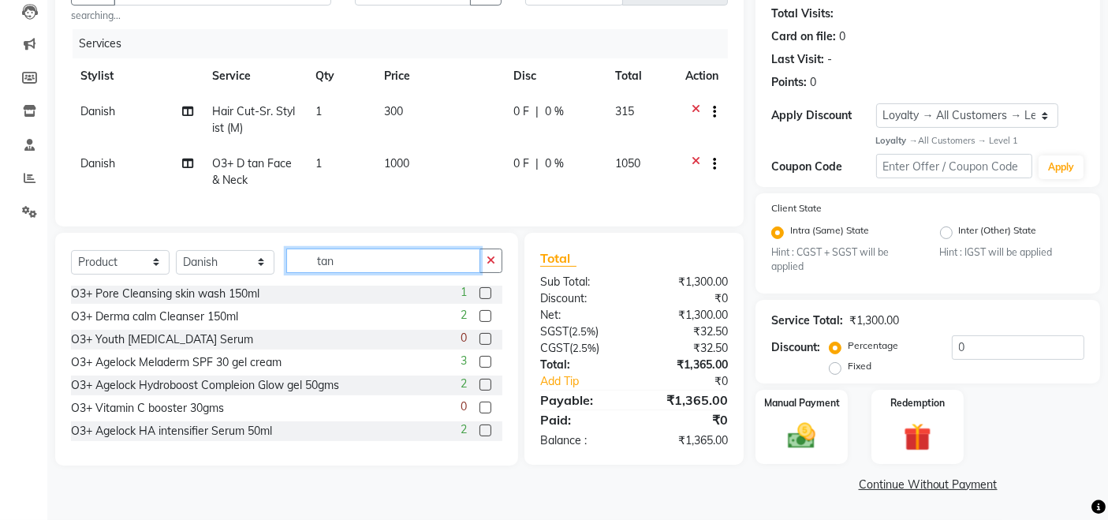
click at [364, 270] on input "tan" at bounding box center [383, 260] width 194 height 24
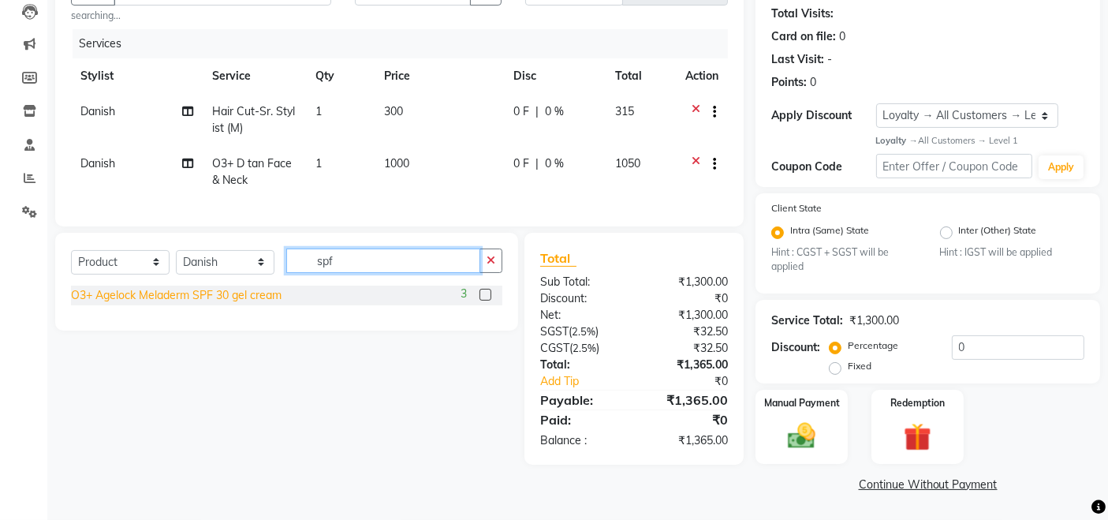
type input "spf"
click at [270, 304] on div "O3+ Agelock Meladerm SPF 30 gel cream" at bounding box center [176, 295] width 211 height 17
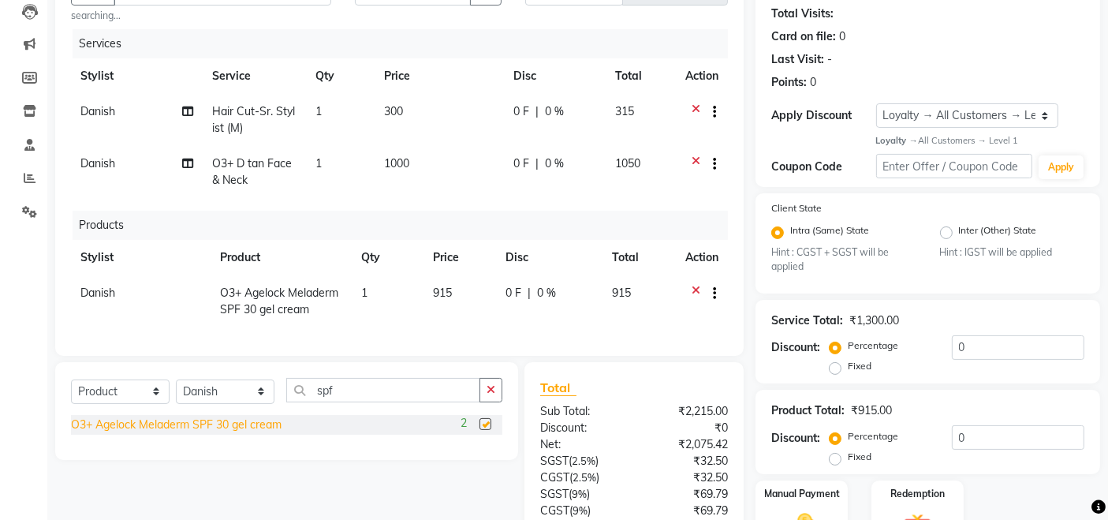
checkbox input "false"
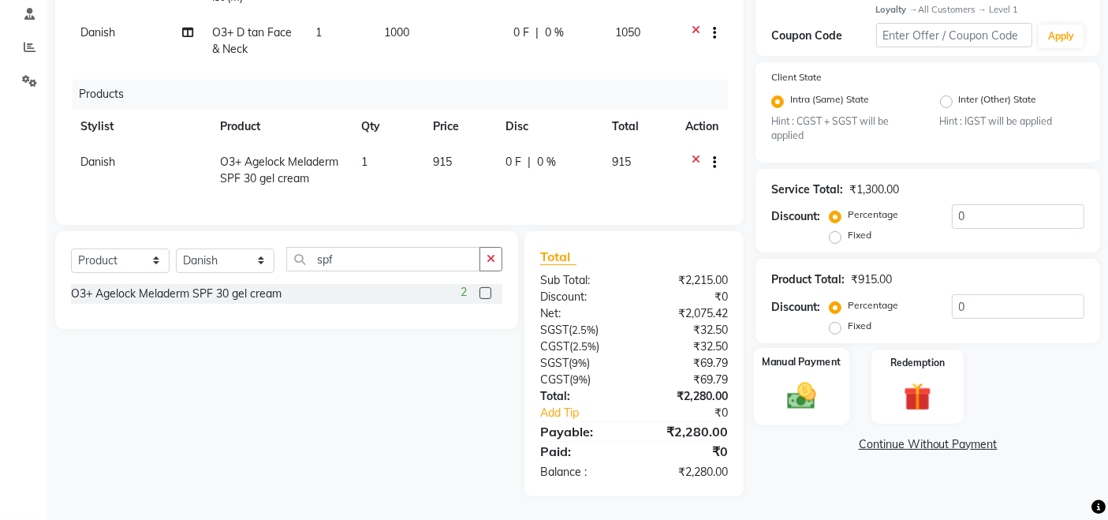
click at [798, 394] on img at bounding box center [801, 395] width 47 height 33
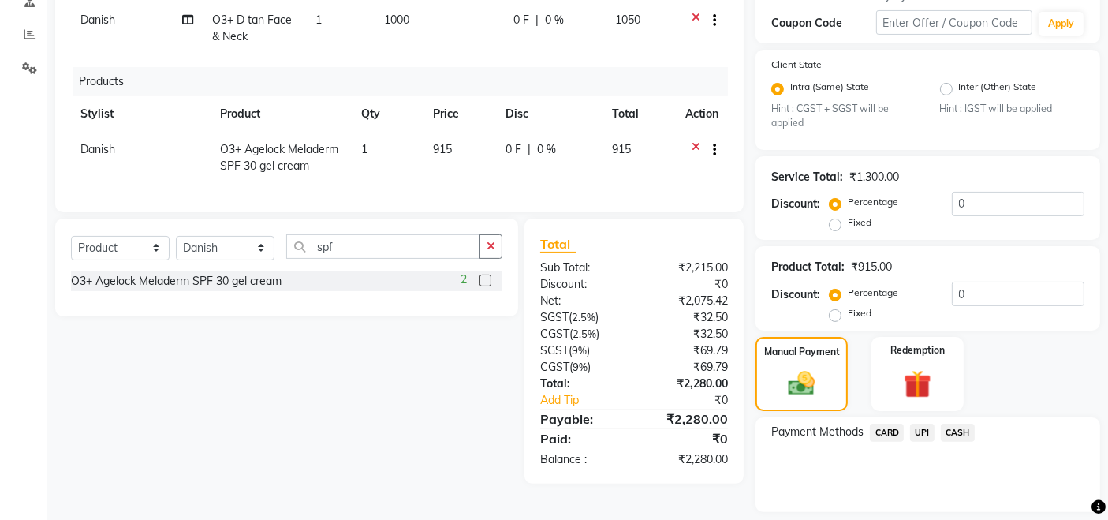
click at [926, 431] on span "UPI" at bounding box center [922, 433] width 24 height 18
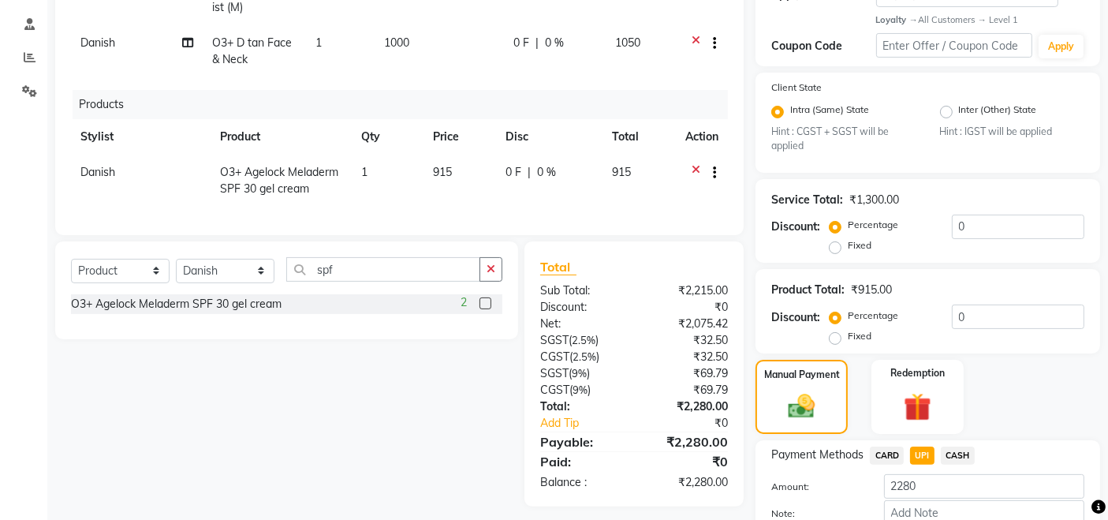
scroll to position [385, 0]
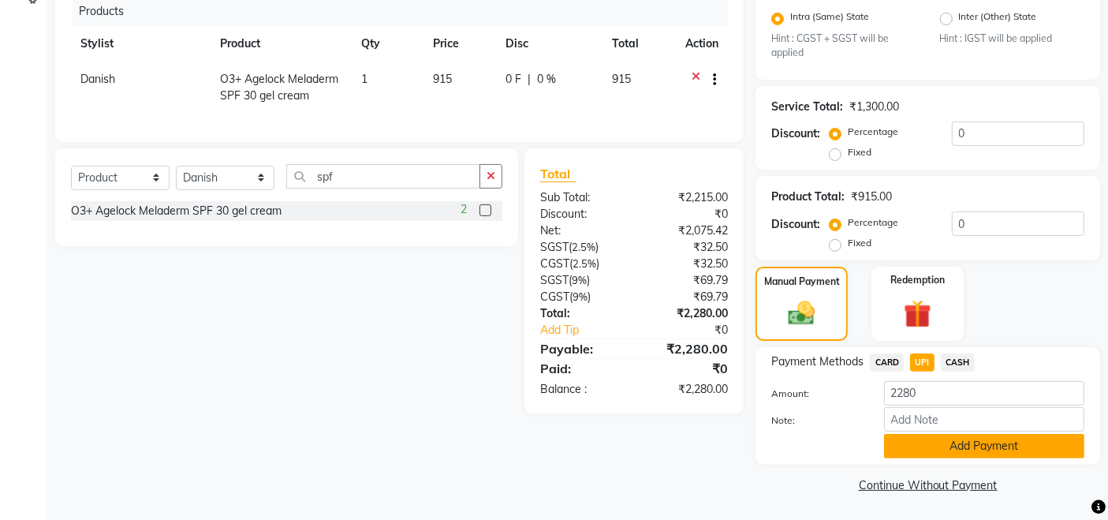
click at [1000, 436] on button "Add Payment" at bounding box center [984, 446] width 200 height 24
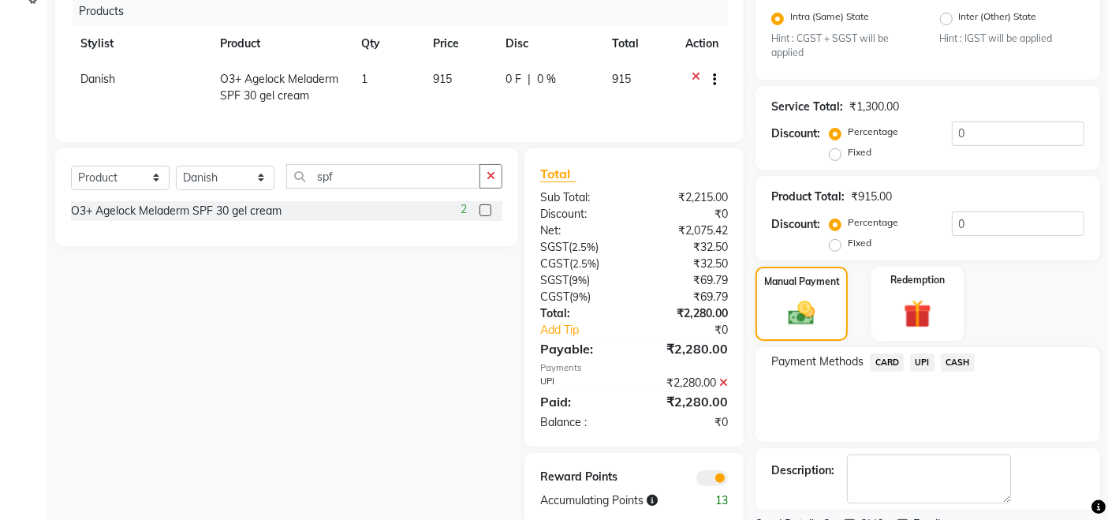
scroll to position [450, 0]
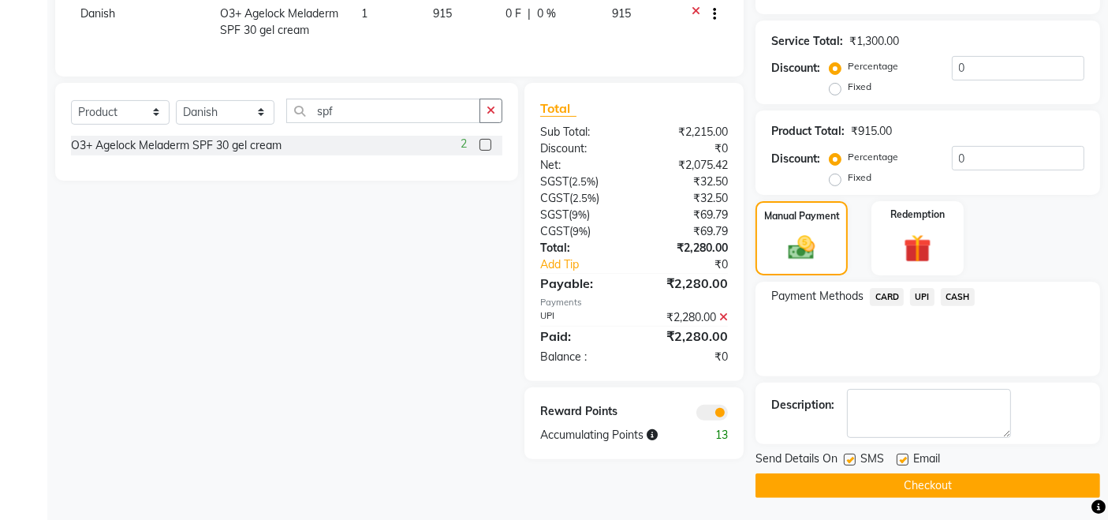
click at [980, 483] on button "Checkout" at bounding box center [928, 485] width 345 height 24
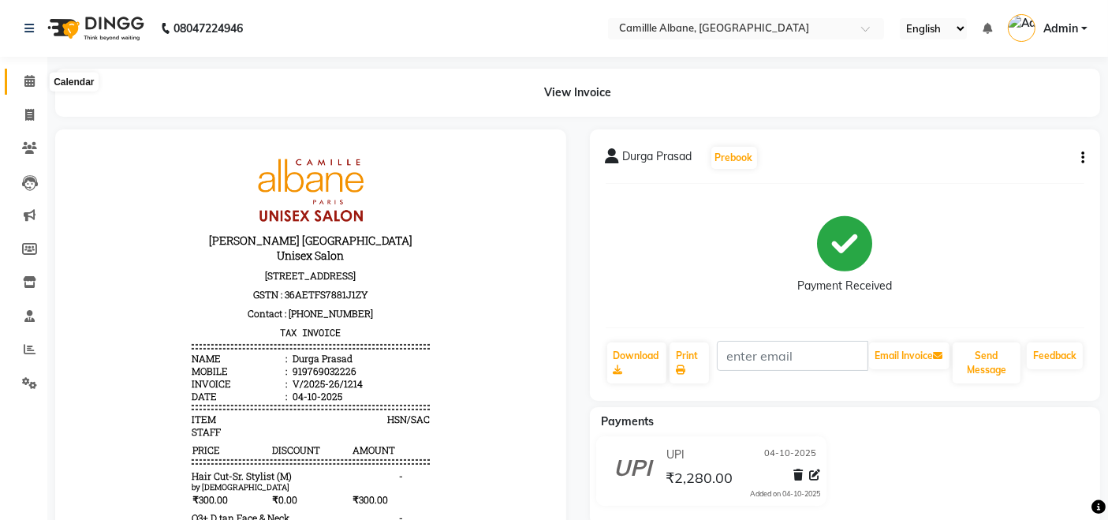
click at [29, 84] on icon at bounding box center [29, 81] width 10 height 12
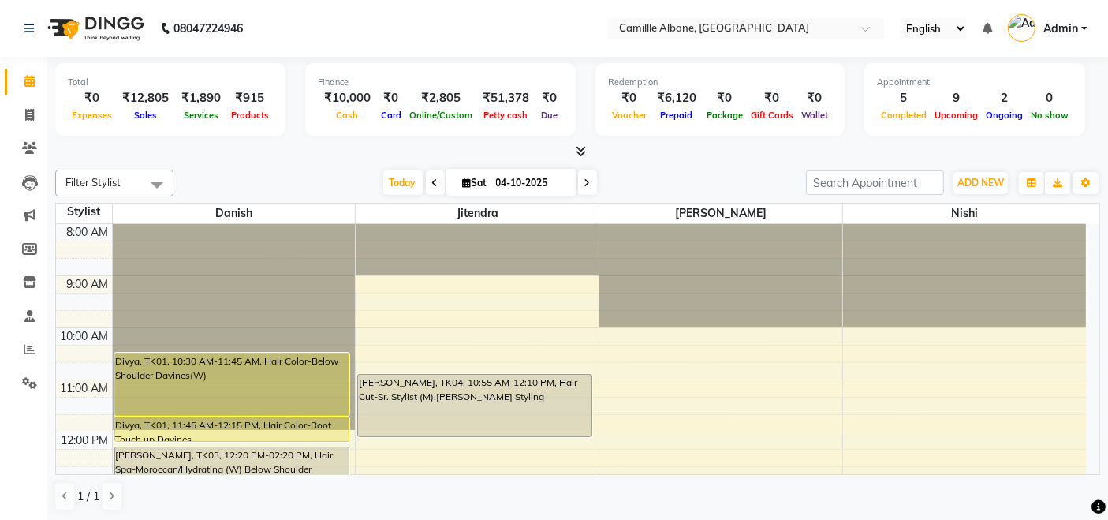
click at [685, 170] on div "Filter Stylist Select All Danish Jitendra [PERSON_NAME] [DATE] [DATE] Toggle Dr…" at bounding box center [577, 183] width 1045 height 27
click at [277, 145] on div at bounding box center [577, 152] width 1045 height 17
click at [647, 147] on div at bounding box center [577, 152] width 1045 height 17
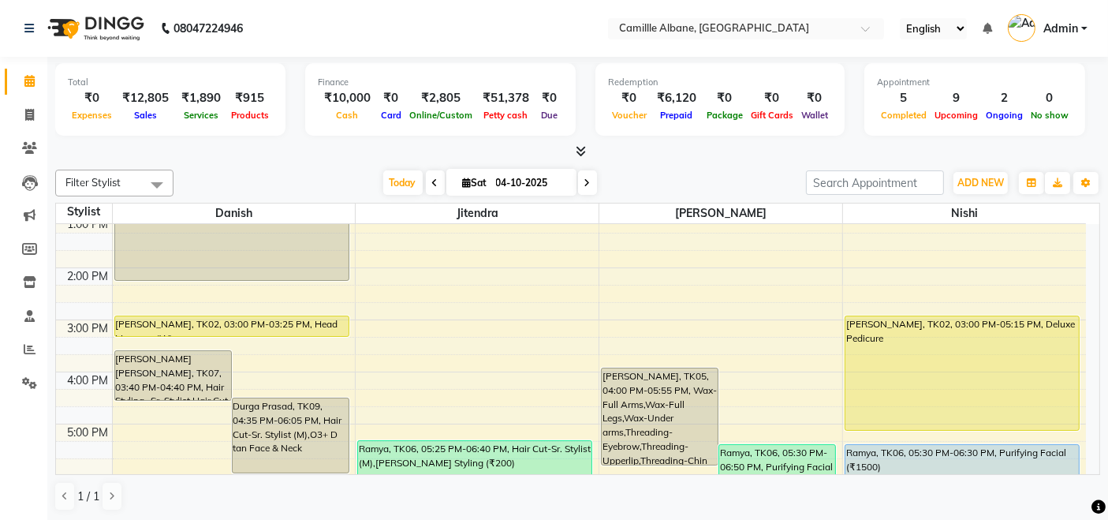
scroll to position [469, 0]
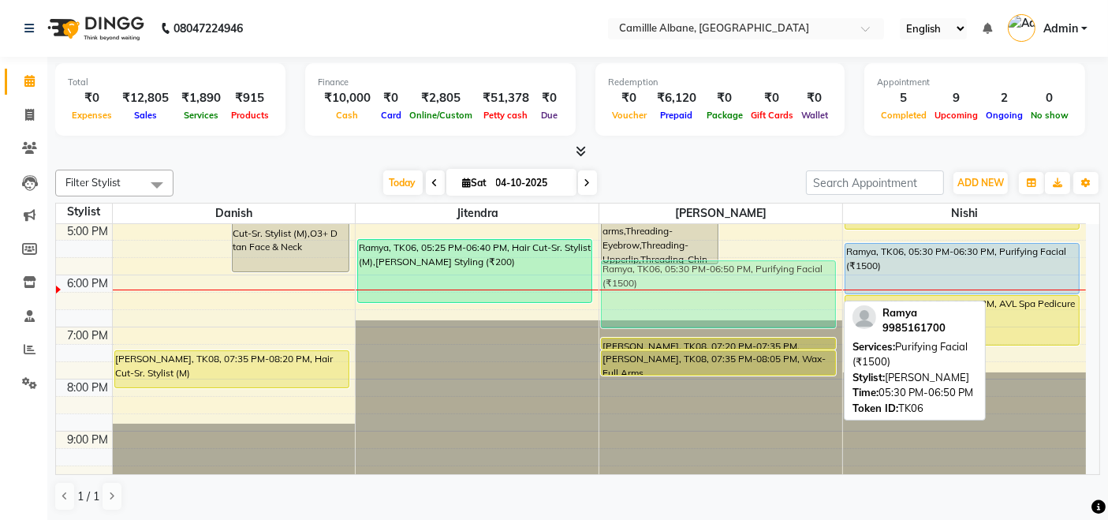
drag, startPoint x: 782, startPoint y: 258, endPoint x: 768, endPoint y: 280, distance: 25.8
click at [768, 280] on div "[PERSON_NAME], TK05, 04:00 PM-05:55 PM, Wax-Full Arms,Wax-Full Legs,Wax-Under a…" at bounding box center [720, 119] width 243 height 728
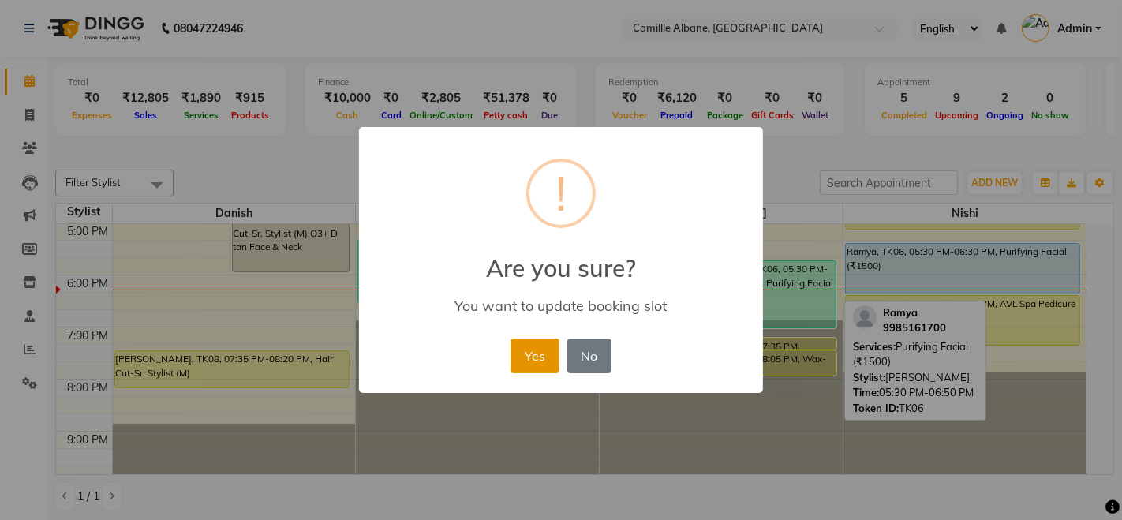
click at [545, 354] on button "Yes" at bounding box center [534, 355] width 48 height 35
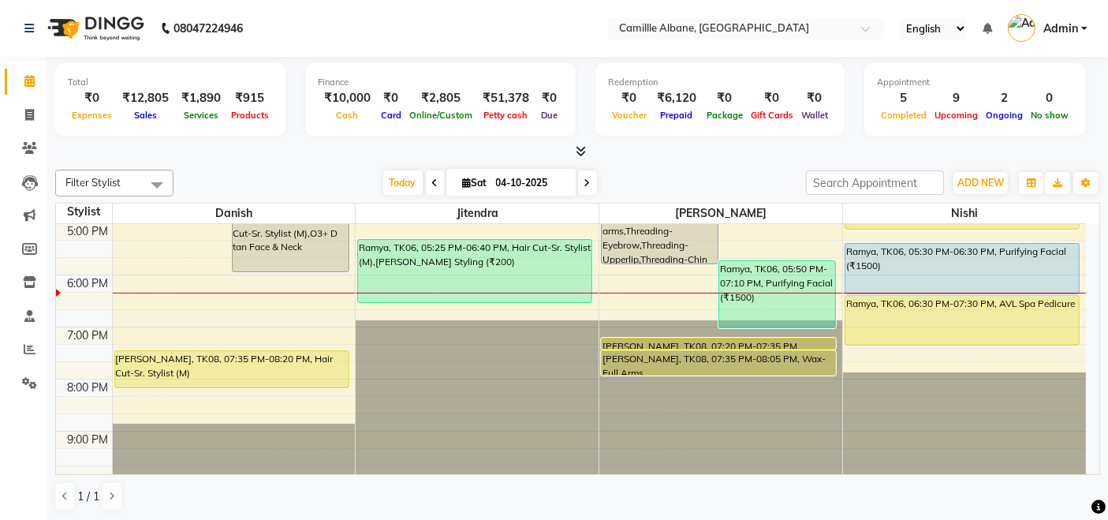
click at [628, 505] on div "1 / 1" at bounding box center [577, 496] width 1045 height 30
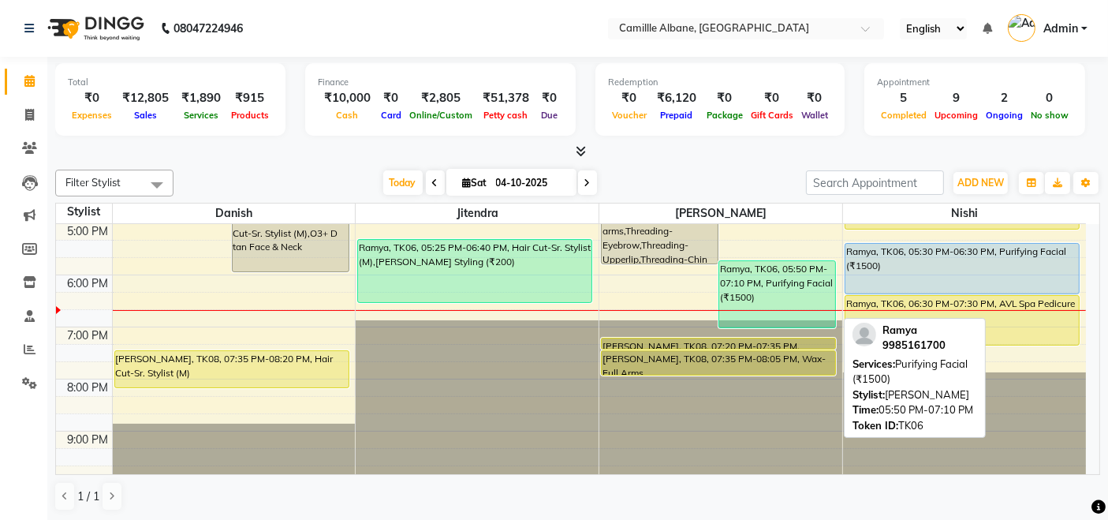
click at [784, 274] on div "Ramya, TK06, 05:50 PM-07:10 PM, Purifying Facial (₹1500)" at bounding box center [777, 294] width 116 height 66
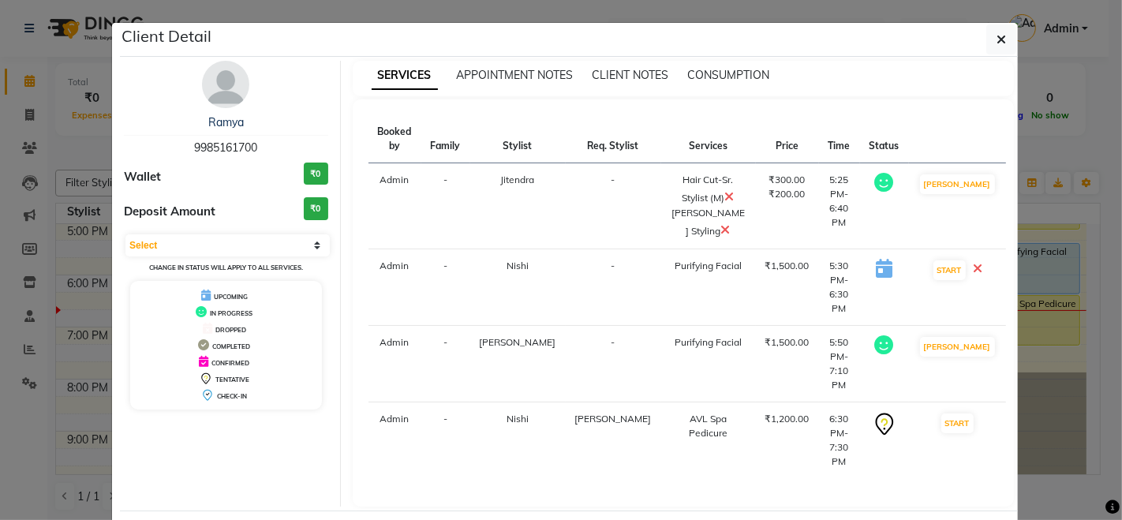
select select "service"
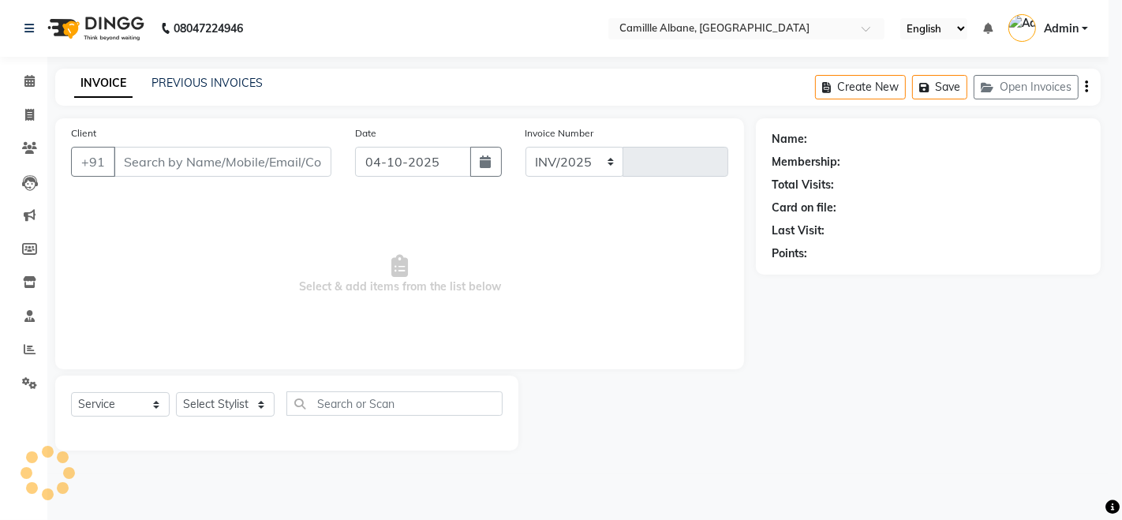
select select "7025"
type input "1216"
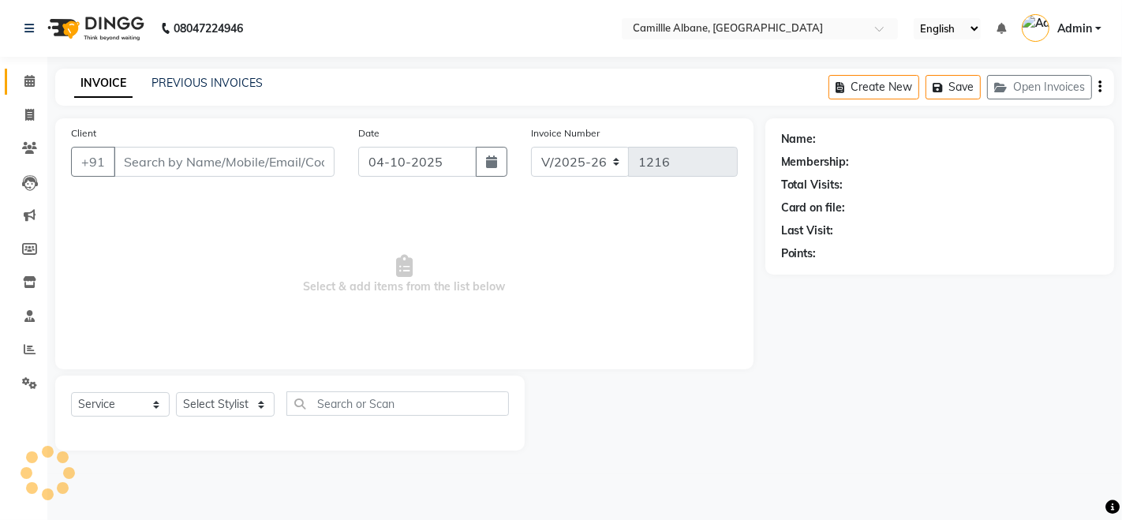
type input "9985161700"
select select "57814"
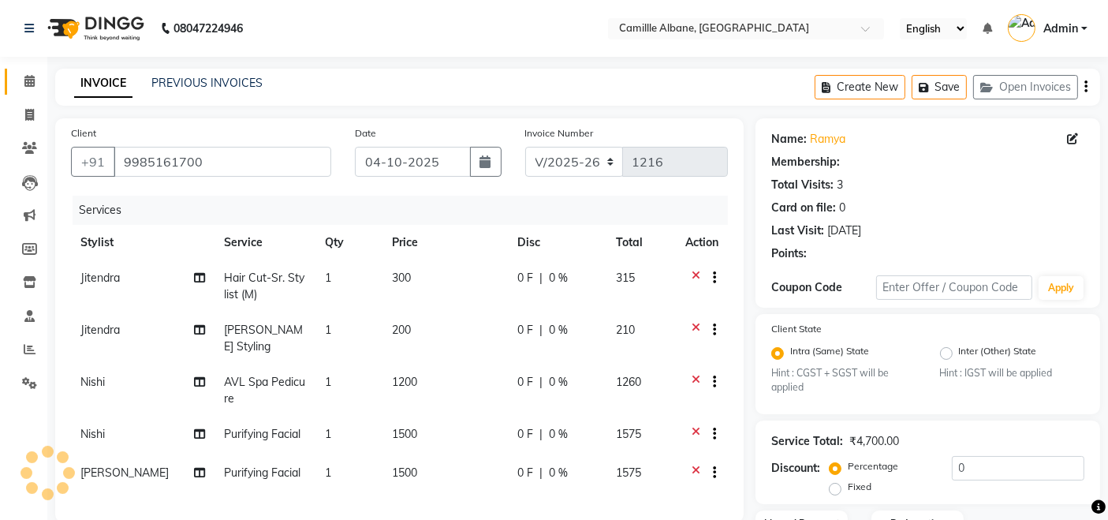
select select "1: Object"
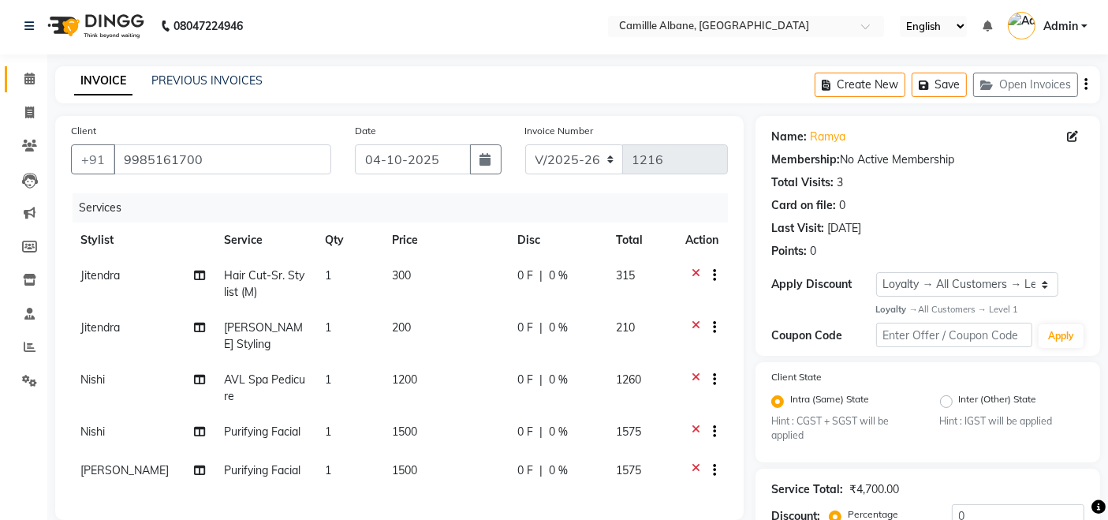
scroll to position [146, 0]
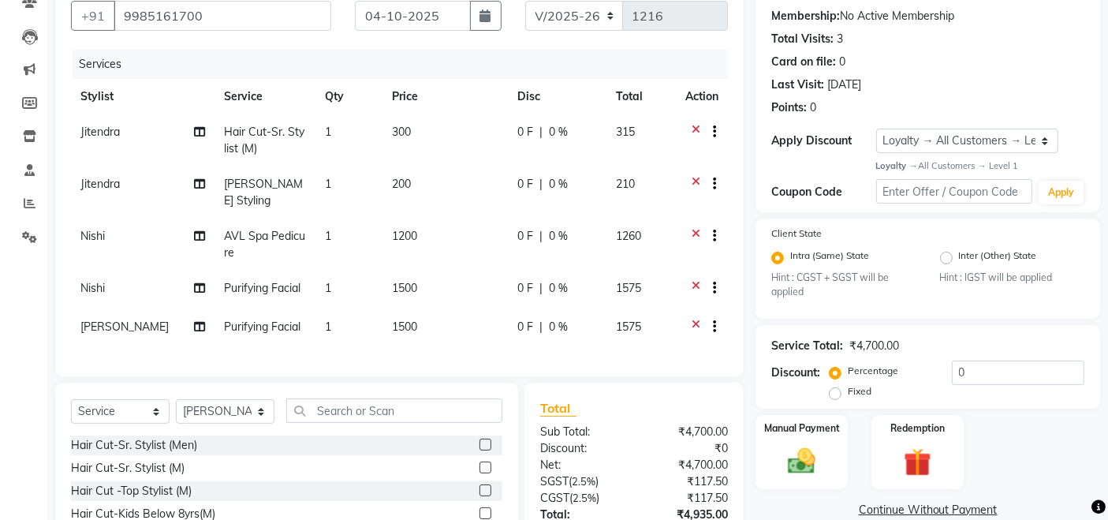
click at [696, 324] on icon at bounding box center [696, 329] width 9 height 20
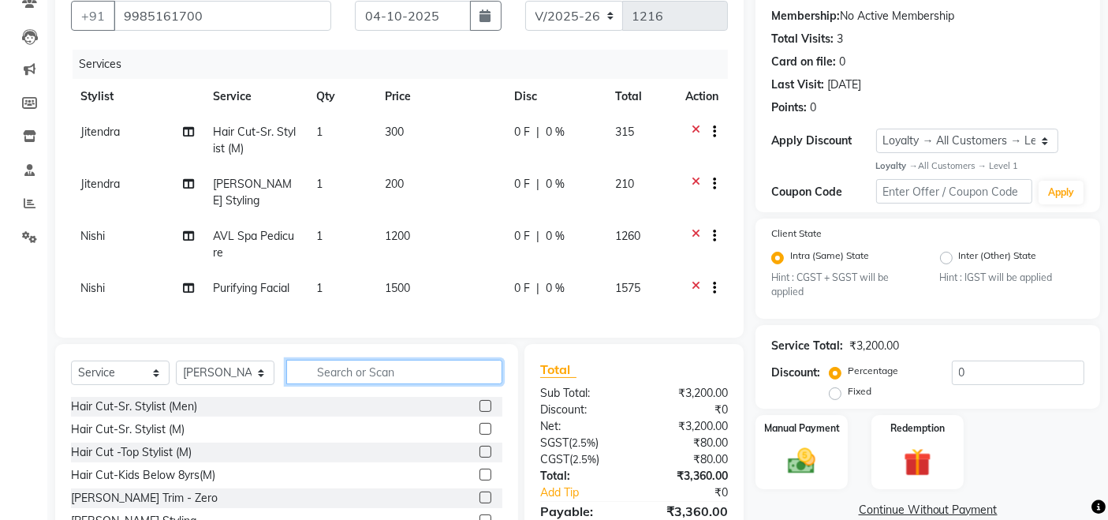
click at [351, 383] on input "text" at bounding box center [394, 372] width 216 height 24
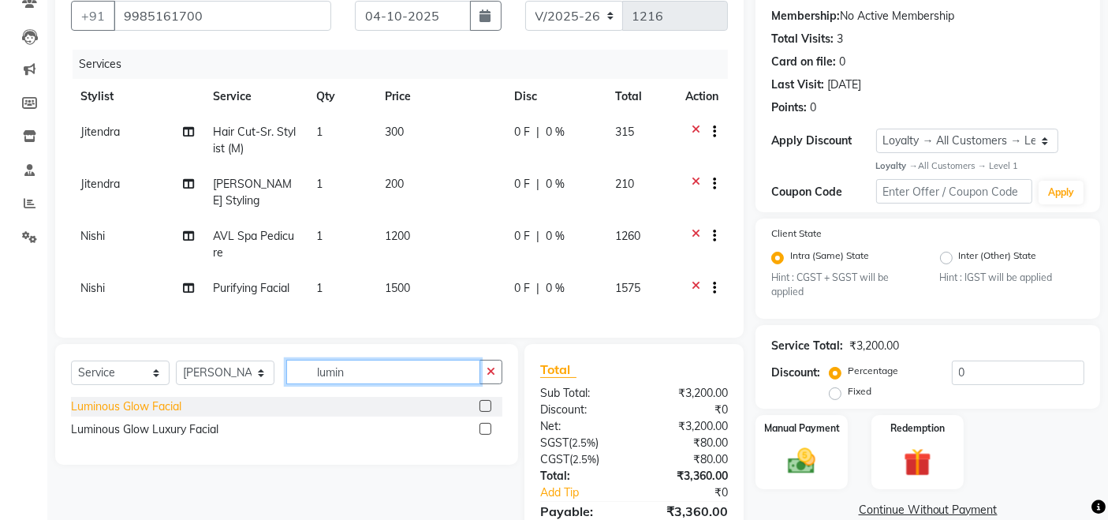
type input "lumin"
click at [169, 413] on div "Luminous Glow Facial" at bounding box center [126, 406] width 110 height 17
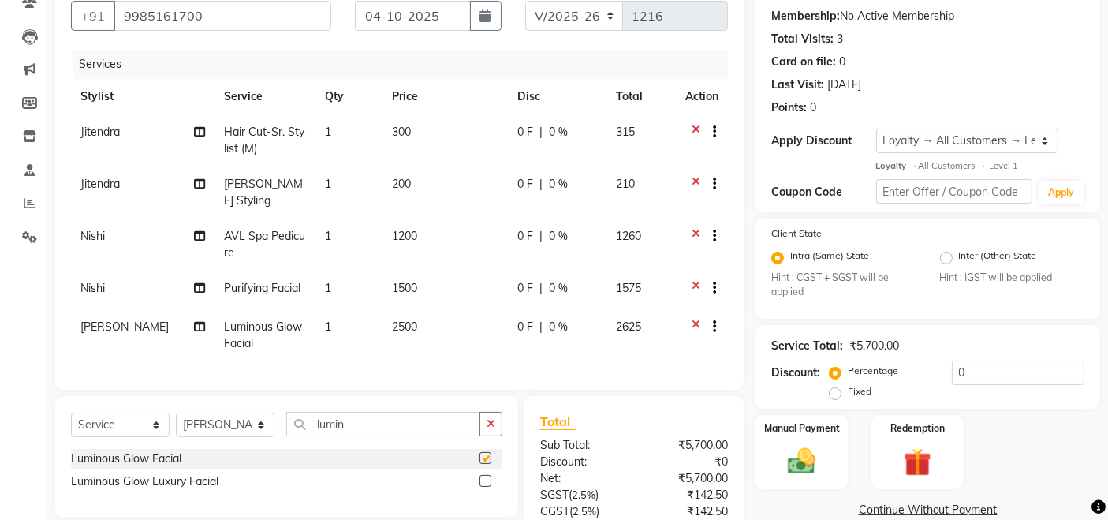
checkbox input "false"
click at [233, 437] on select "Select Stylist Admin Danish Dr, [PERSON_NAME] K T [PERSON_NAME] [PERSON_NAME]" at bounding box center [225, 424] width 99 height 24
select select "57813"
click at [176, 426] on select "Select Stylist Admin Danish Dr, [PERSON_NAME] K T [PERSON_NAME] [PERSON_NAME]" at bounding box center [225, 424] width 99 height 24
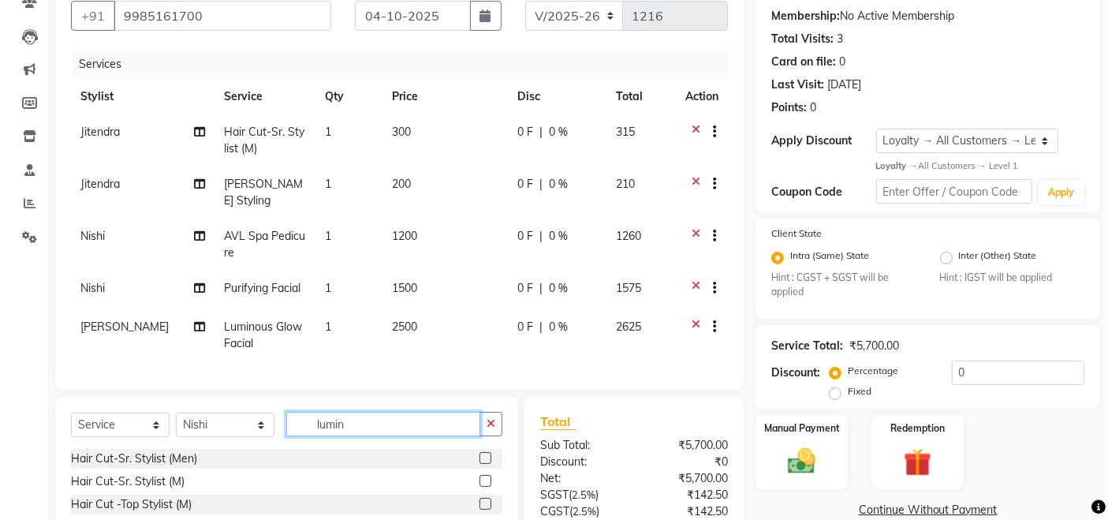
click at [384, 436] on input "lumin" at bounding box center [383, 424] width 194 height 24
type input "tan"
click at [133, 468] on div "D tan-Face" at bounding box center [286, 459] width 431 height 20
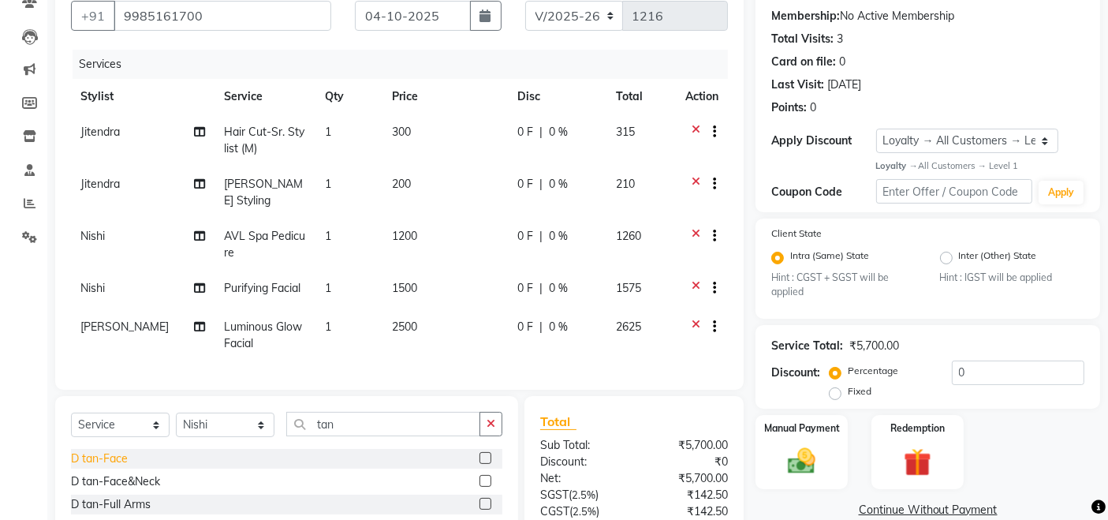
click at [104, 467] on div "D tan-Face" at bounding box center [99, 458] width 57 height 17
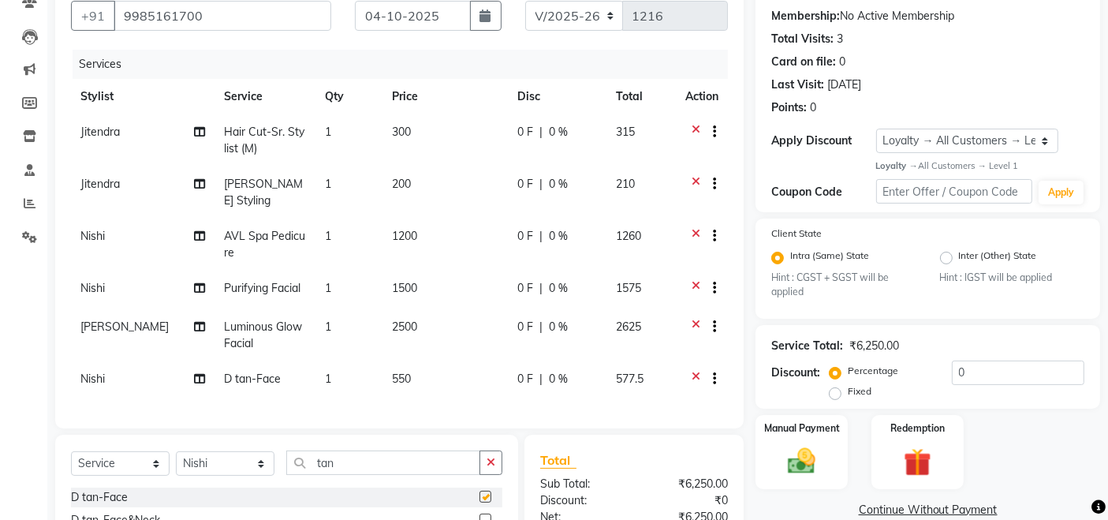
checkbox input "false"
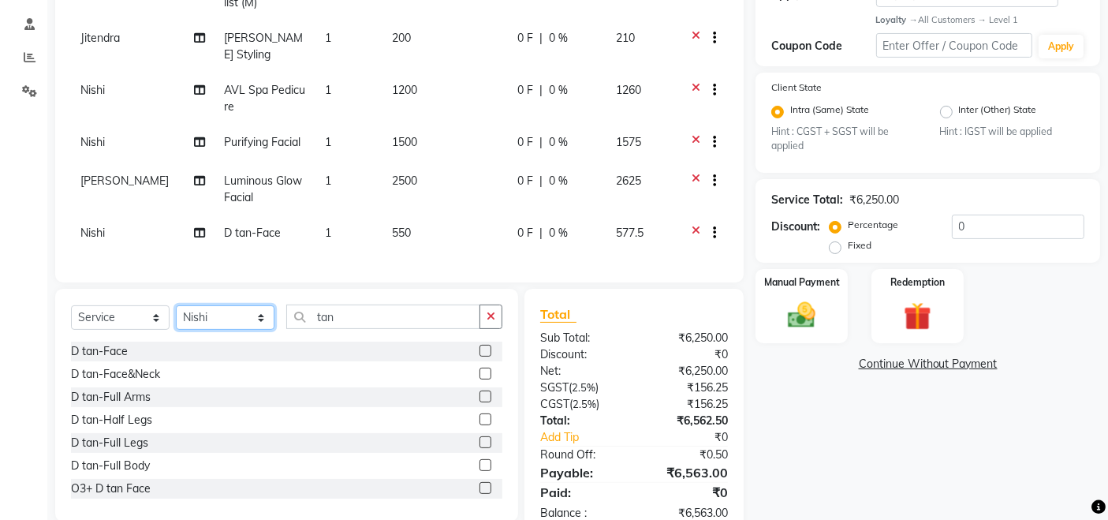
click at [207, 330] on select "Select Stylist Admin Danish Dr, [PERSON_NAME] K T [PERSON_NAME] [PERSON_NAME]" at bounding box center [225, 317] width 99 height 24
select select "57806"
click at [176, 318] on select "Select Stylist Admin Danish Dr, [PERSON_NAME] K T [PERSON_NAME] [PERSON_NAME]" at bounding box center [225, 317] width 99 height 24
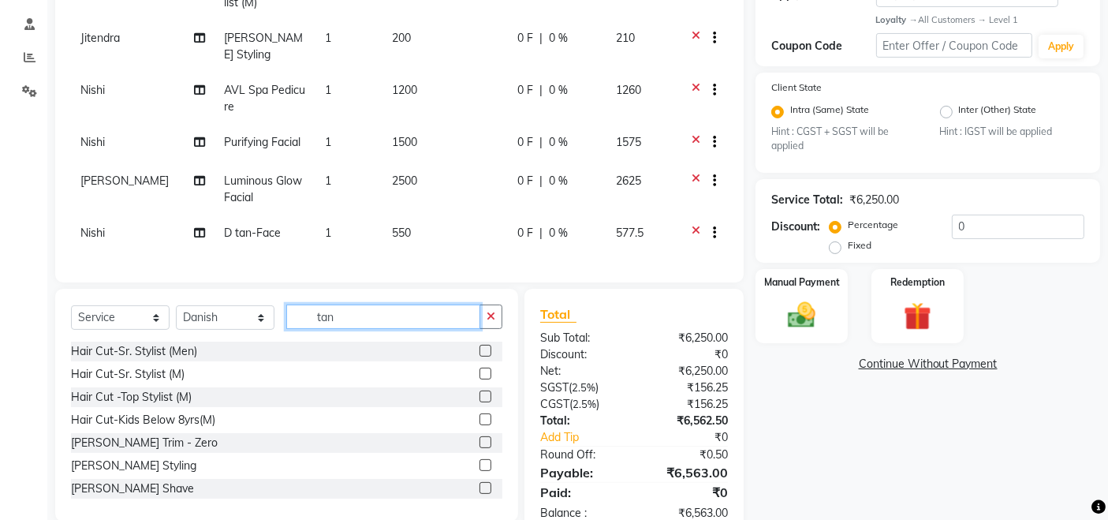
click at [347, 329] on input "tan" at bounding box center [383, 316] width 194 height 24
click at [345, 329] on input "tan" at bounding box center [383, 316] width 194 height 24
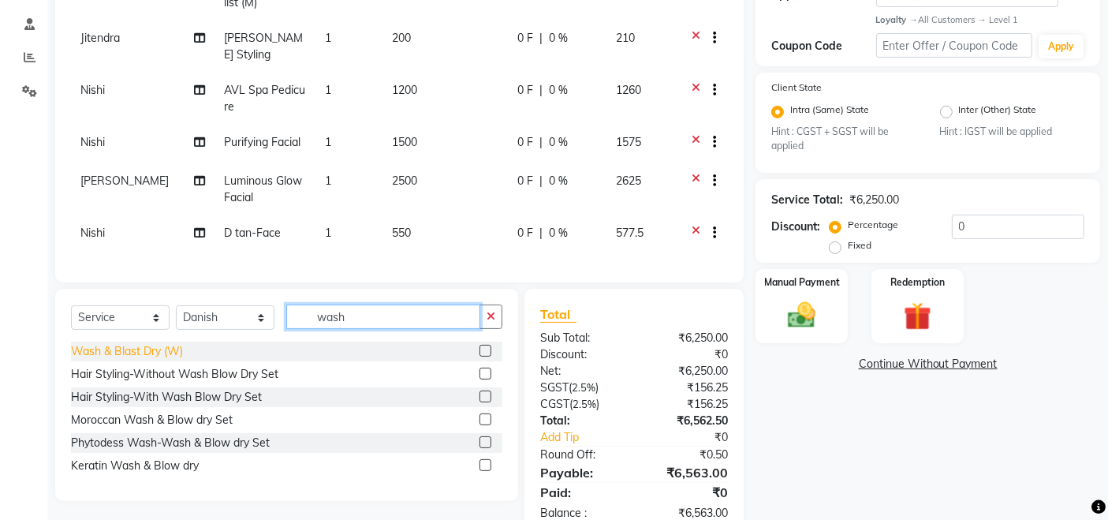
type input "wash"
click at [165, 357] on div "Wash & Blast Dry (W)" at bounding box center [127, 351] width 112 height 17
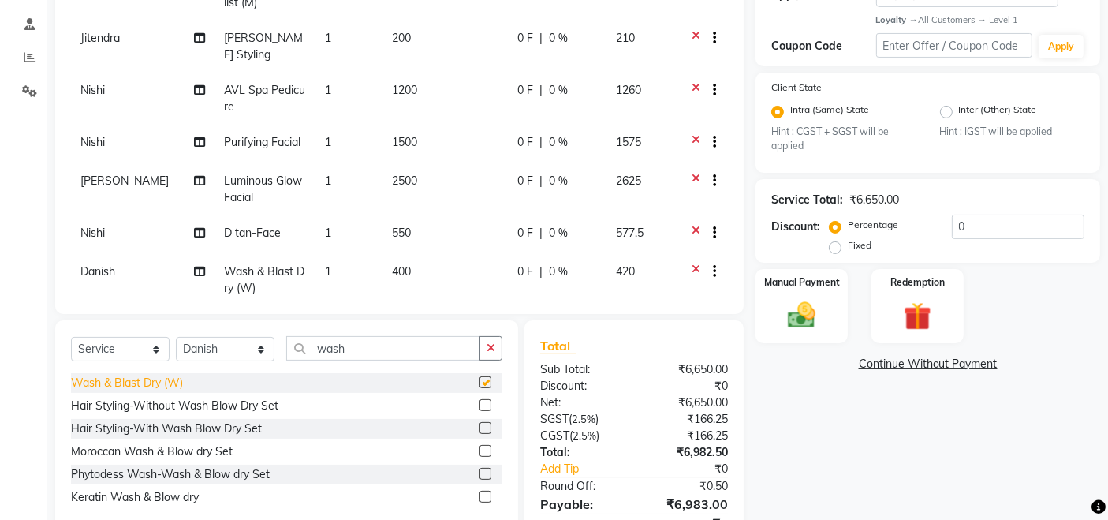
checkbox input "false"
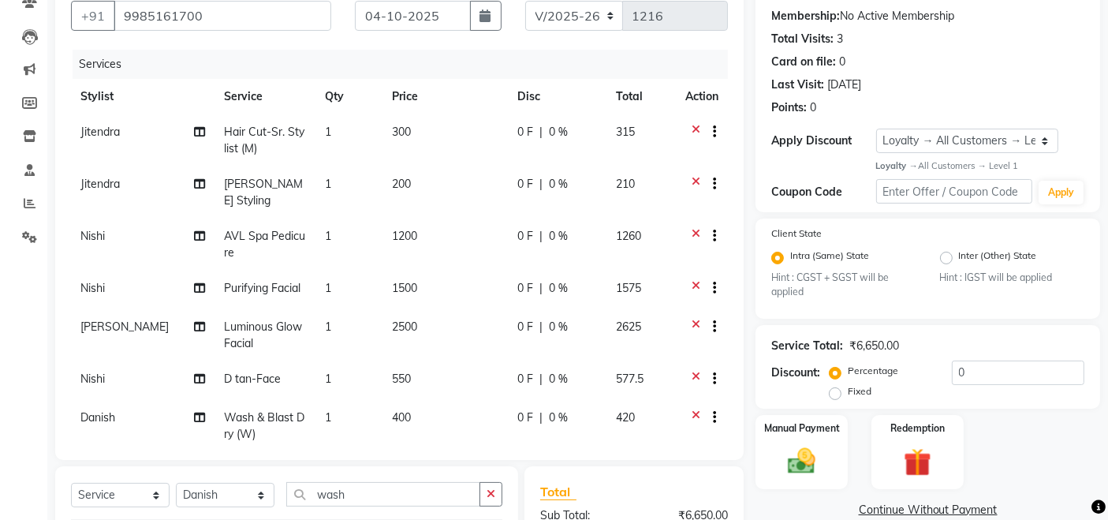
click at [692, 233] on icon at bounding box center [696, 238] width 9 height 20
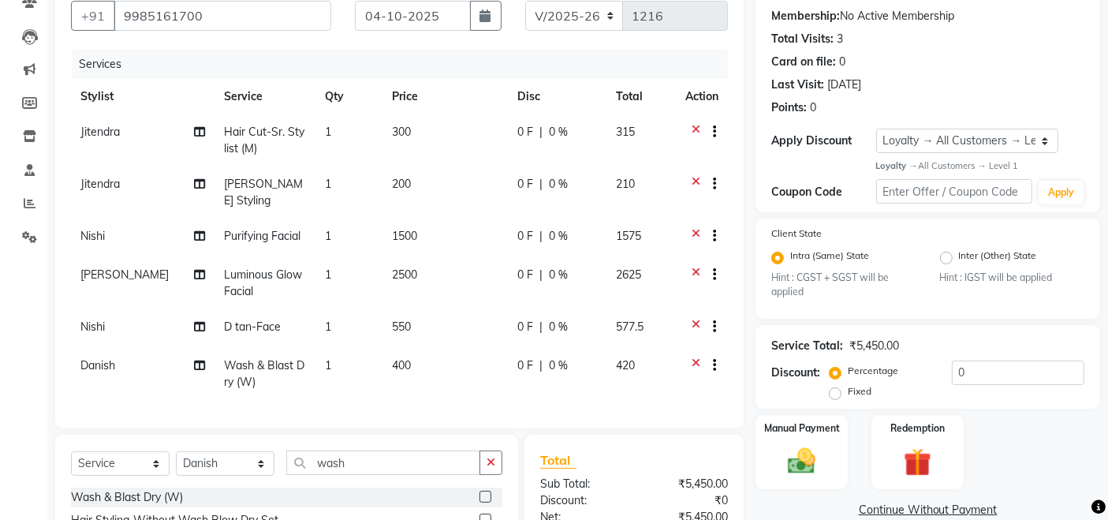
scroll to position [0, 0]
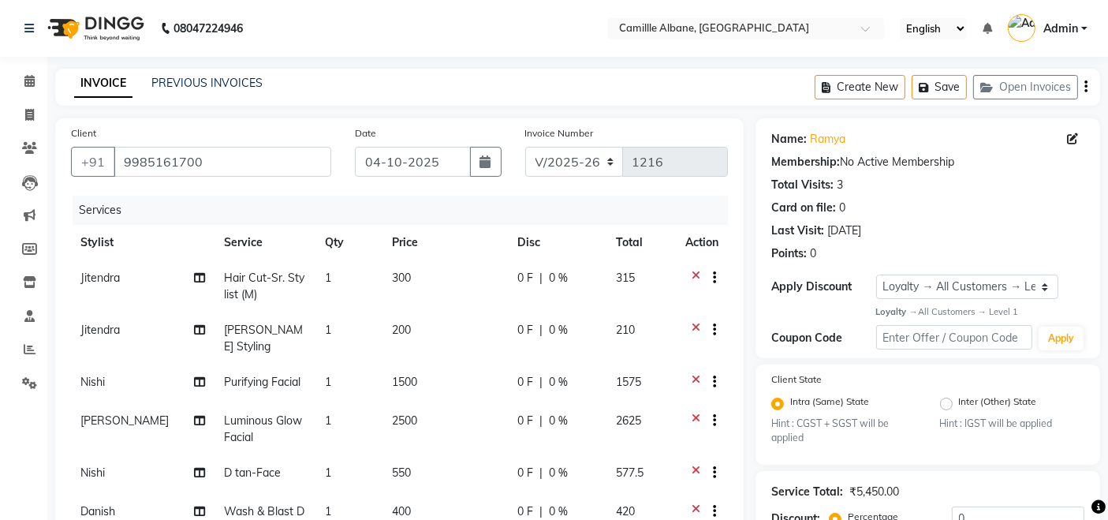
click at [305, 207] on div "Services" at bounding box center [406, 210] width 667 height 29
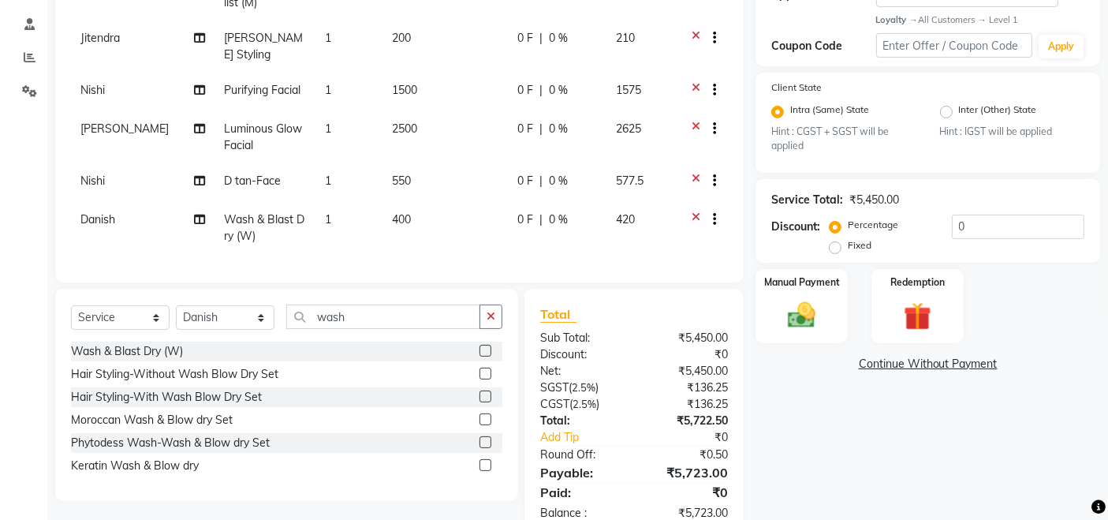
scroll to position [146, 0]
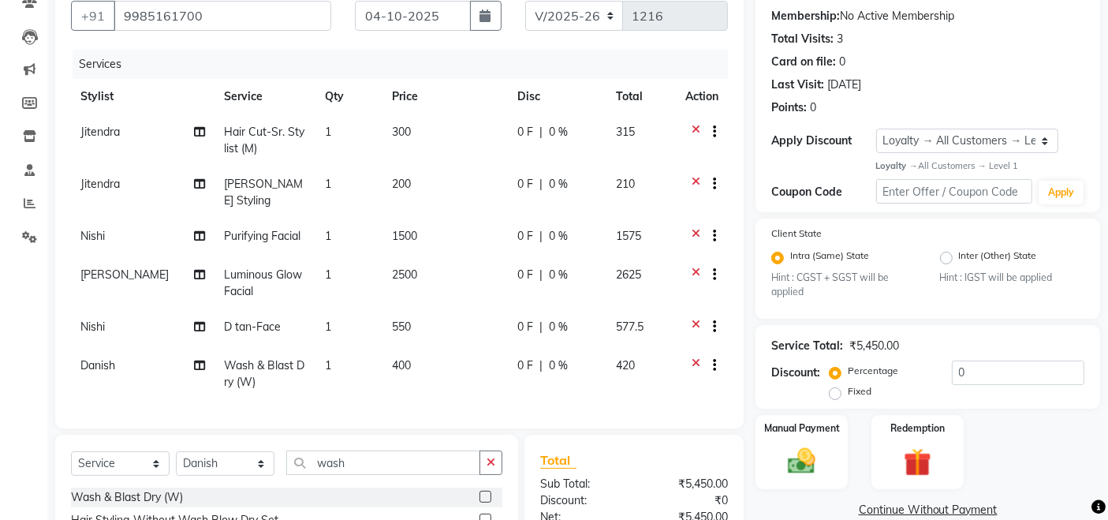
click at [1025, 450] on div "Manual Payment Redemption" at bounding box center [928, 452] width 368 height 74
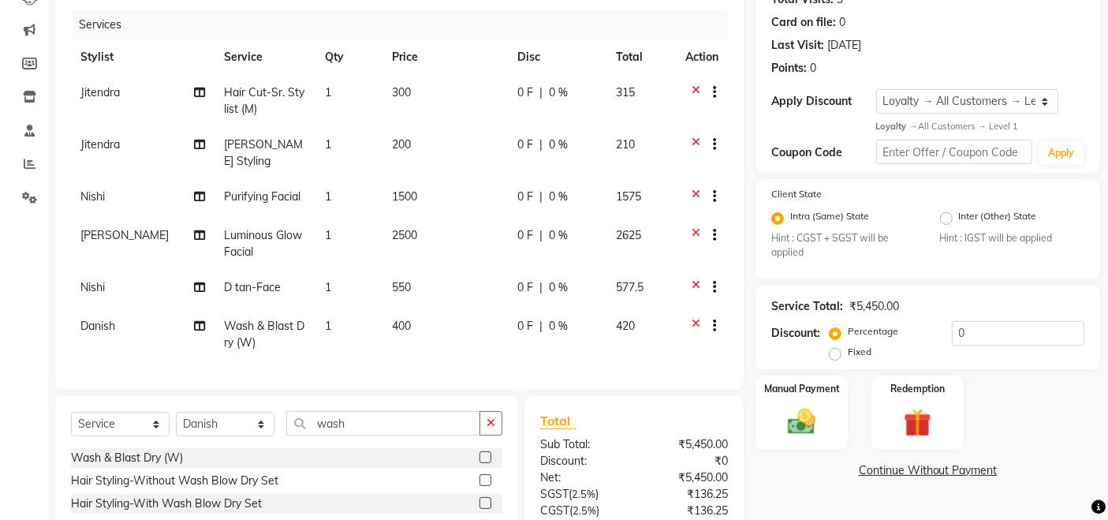
scroll to position [331, 0]
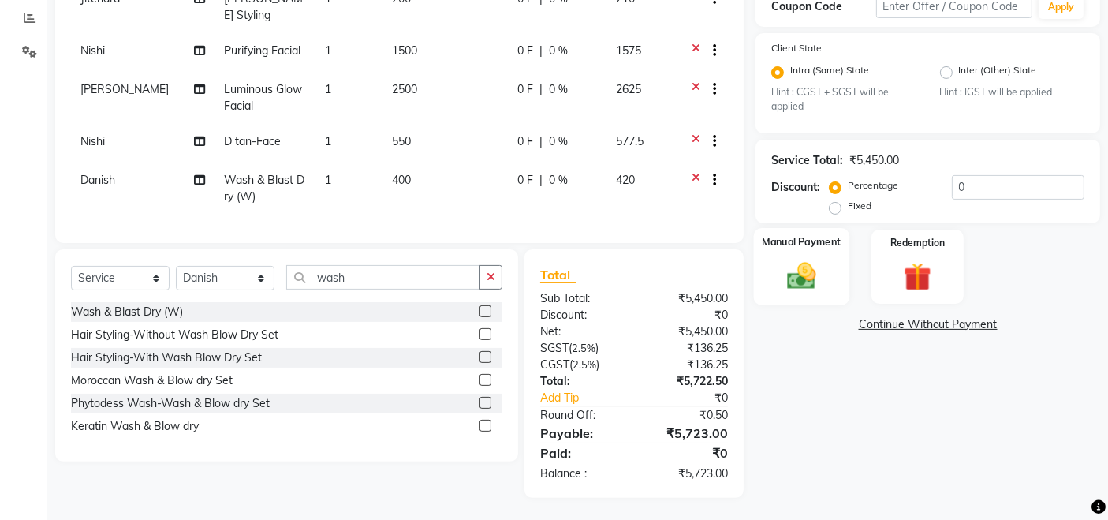
click at [819, 286] on img at bounding box center [801, 275] width 47 height 33
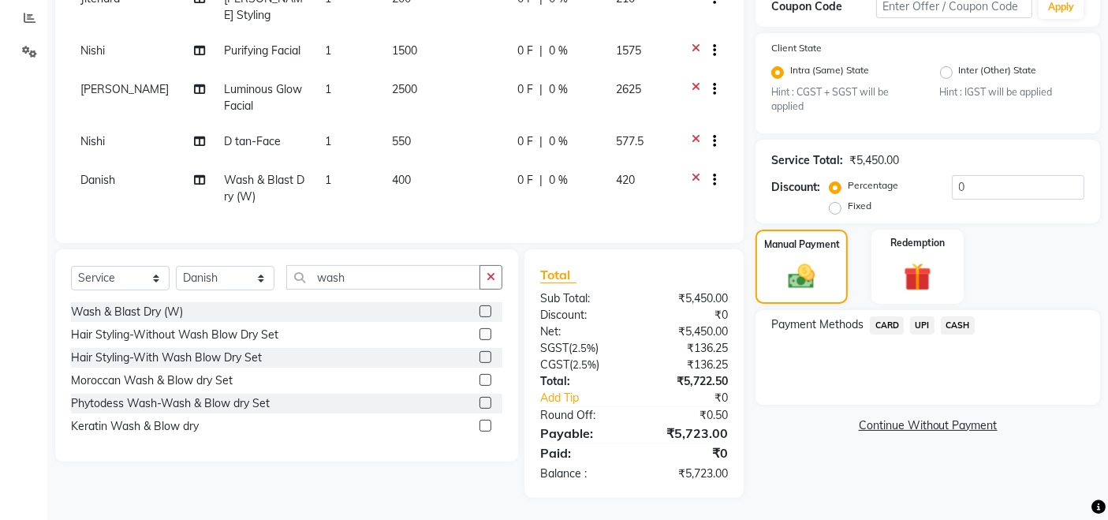
click at [877, 324] on span "CARD" at bounding box center [887, 325] width 34 height 18
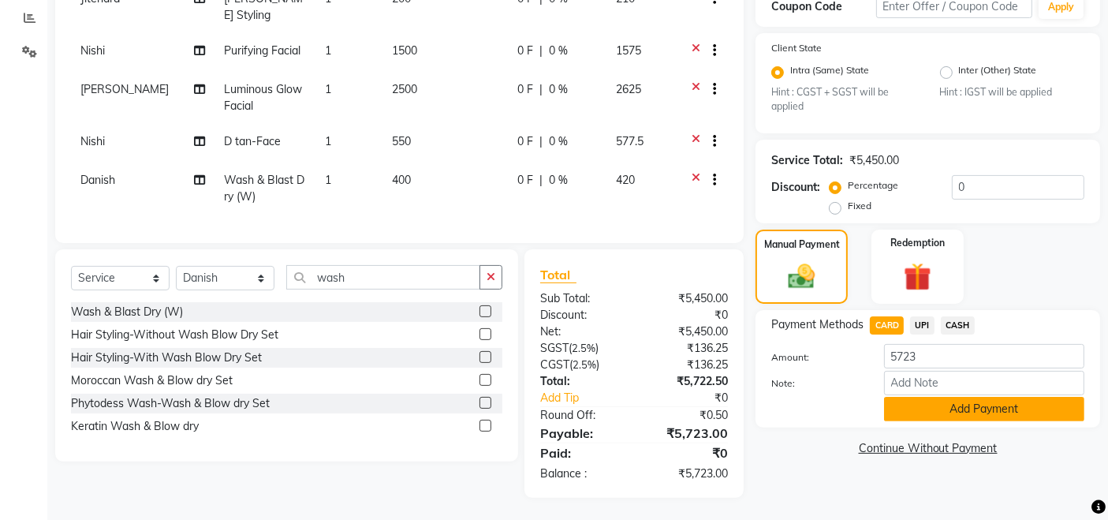
click at [953, 405] on button "Add Payment" at bounding box center [984, 409] width 200 height 24
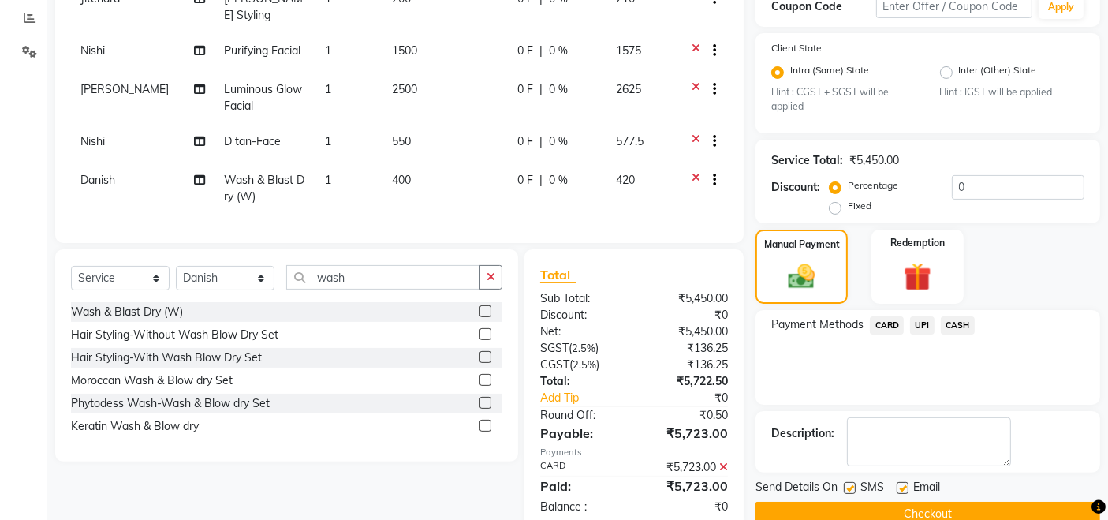
scroll to position [442, 0]
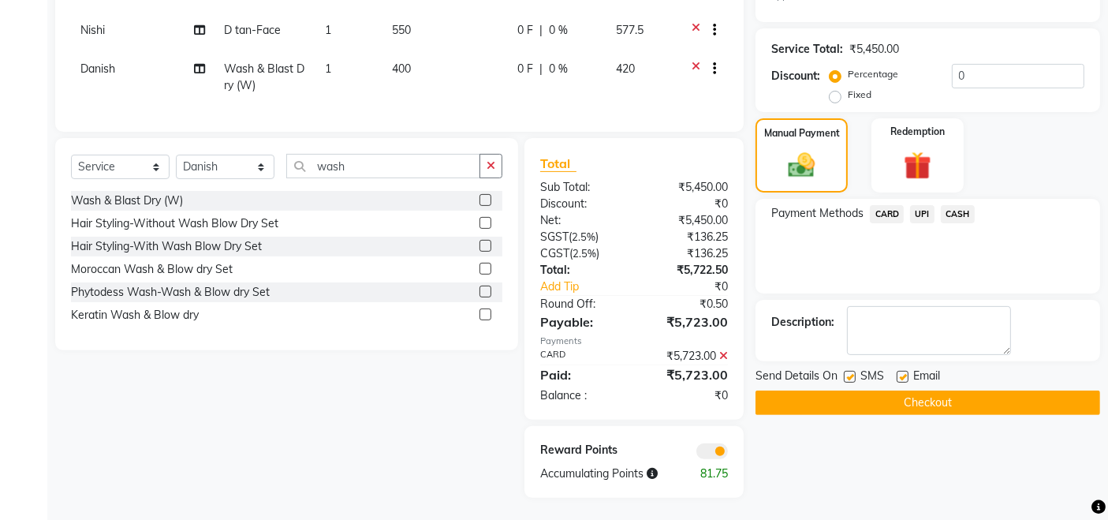
click at [978, 397] on button "Checkout" at bounding box center [928, 402] width 345 height 24
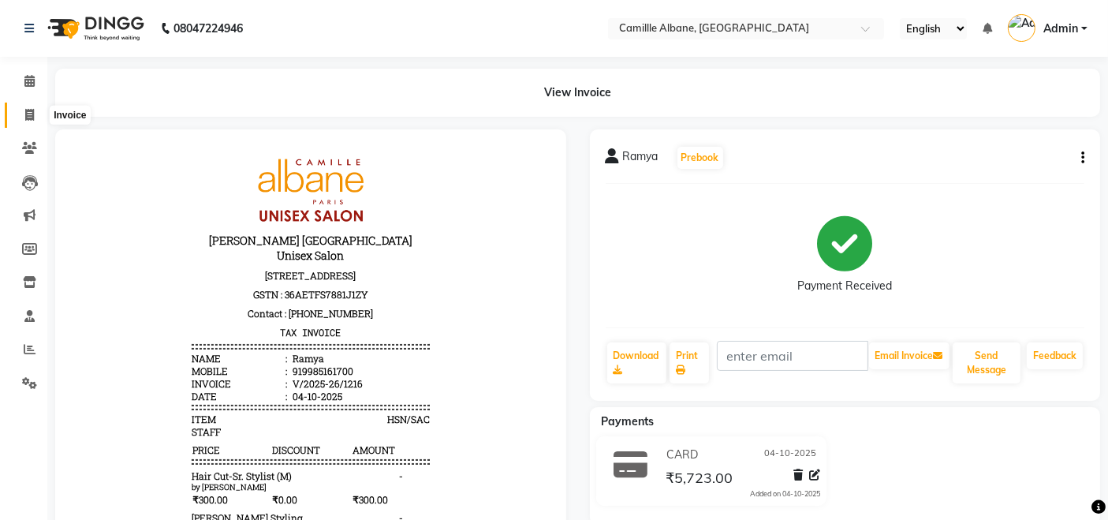
click at [32, 113] on icon at bounding box center [29, 115] width 9 height 12
select select "service"
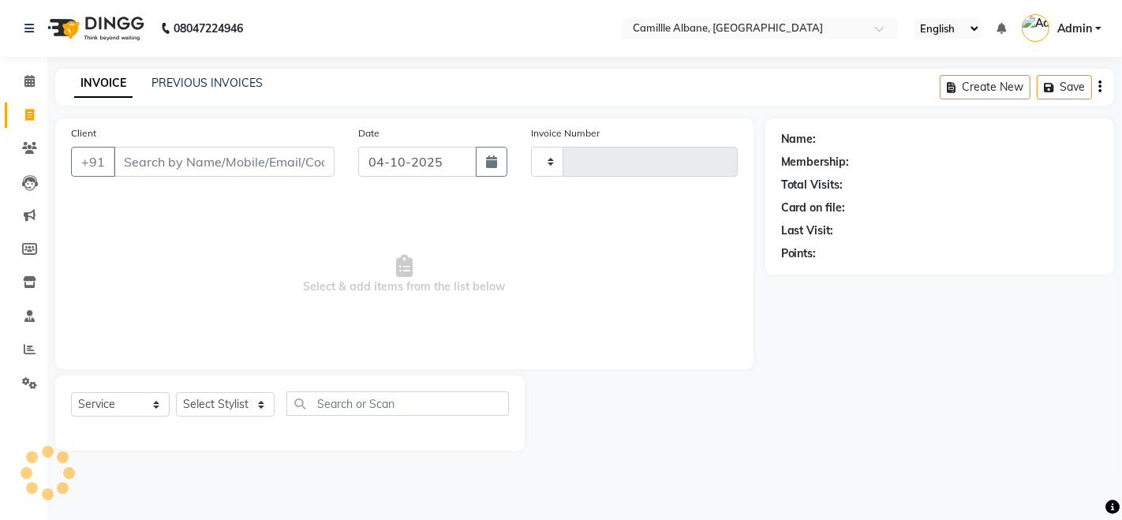
type input "1217"
select select "7025"
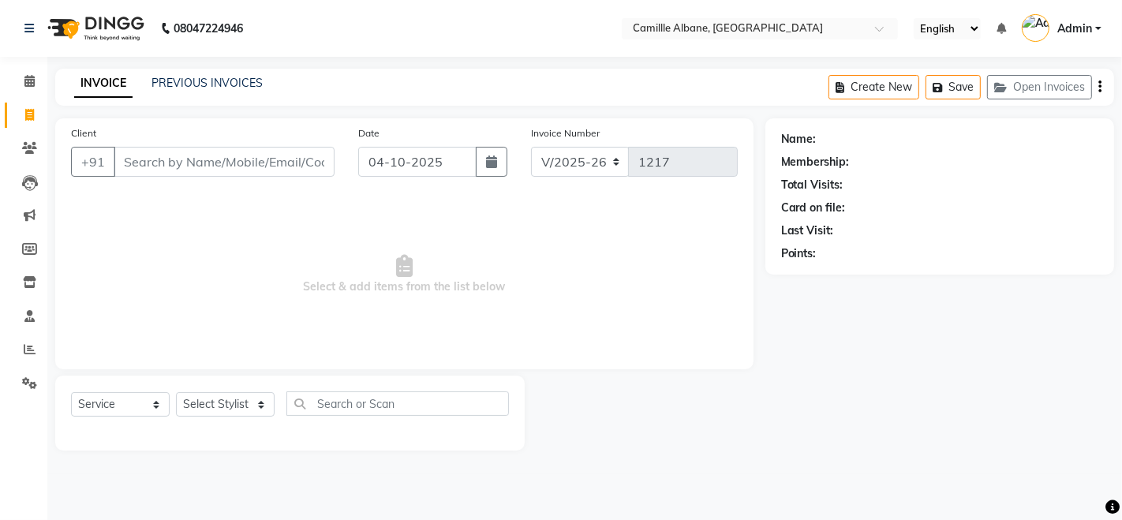
click at [198, 170] on input "Client" at bounding box center [224, 162] width 221 height 30
click at [223, 411] on select "Select Stylist Admin Danish Dr, [PERSON_NAME] K T [PERSON_NAME] [PERSON_NAME]" at bounding box center [225, 404] width 99 height 24
select select "57806"
click at [176, 392] on select "Select Stylist Admin Danish Dr, [PERSON_NAME] K T [PERSON_NAME] [PERSON_NAME]" at bounding box center [225, 404] width 99 height 24
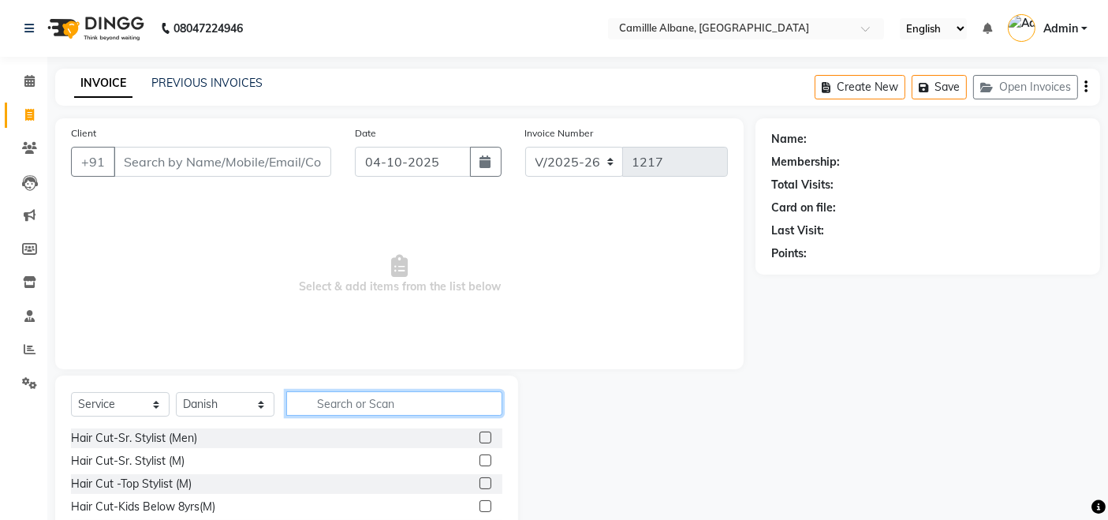
click at [352, 393] on input "text" at bounding box center [394, 403] width 216 height 24
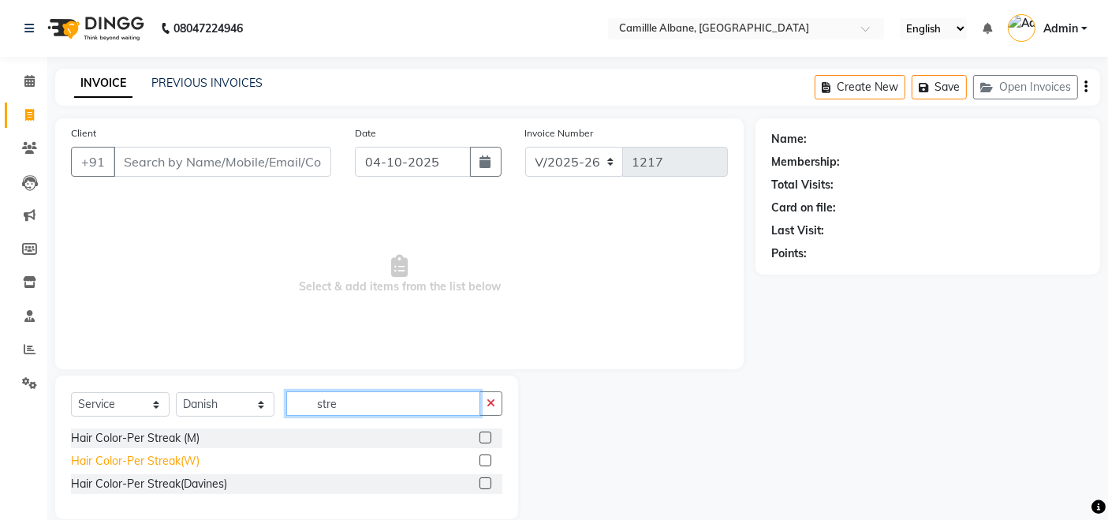
type input "stre"
click at [185, 454] on div "Hair Color-Per Streak(W)" at bounding box center [135, 461] width 129 height 17
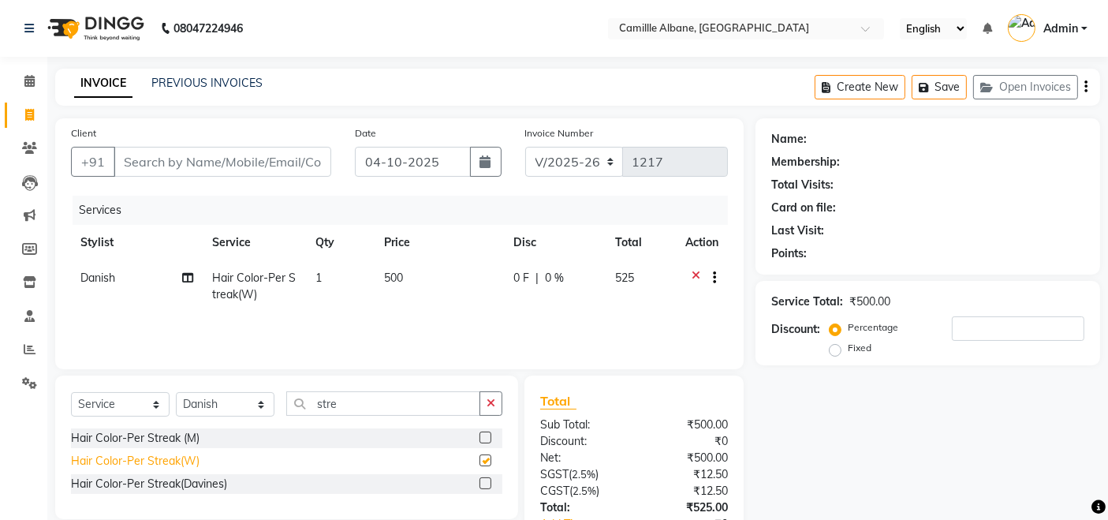
checkbox input "false"
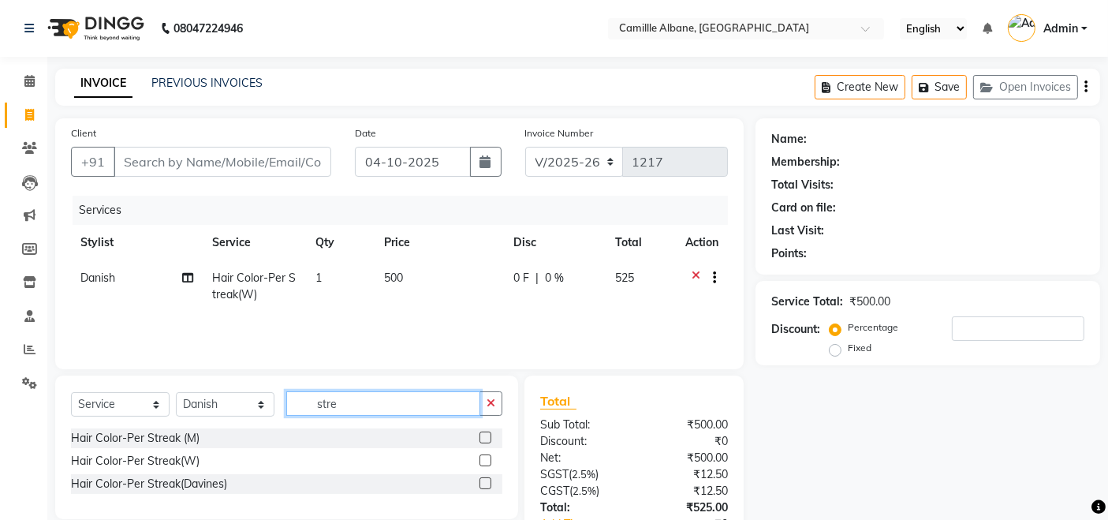
click at [364, 406] on input "stre" at bounding box center [383, 403] width 194 height 24
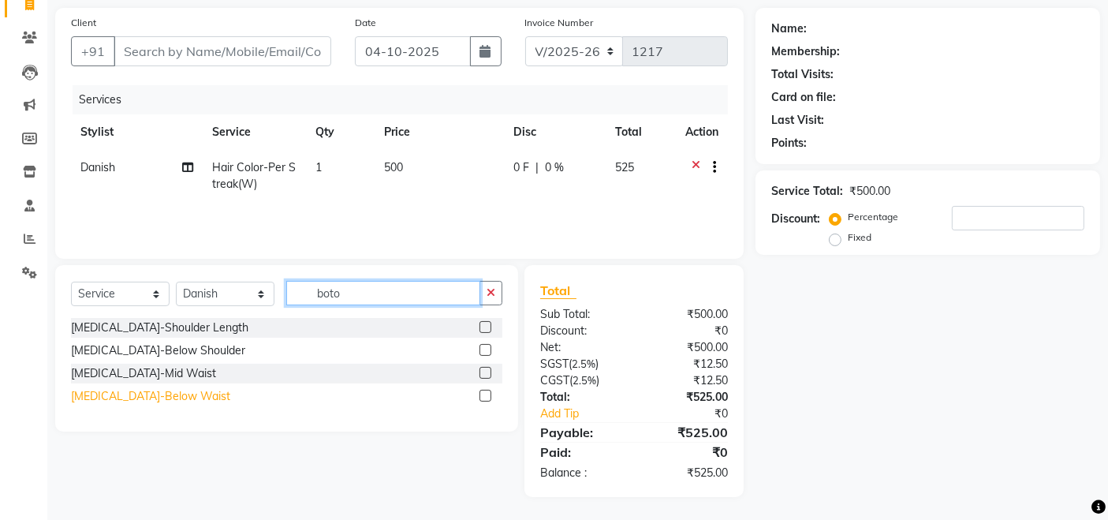
type input "boto"
click at [166, 398] on div "[MEDICAL_DATA]-Below Waist" at bounding box center [150, 396] width 159 height 17
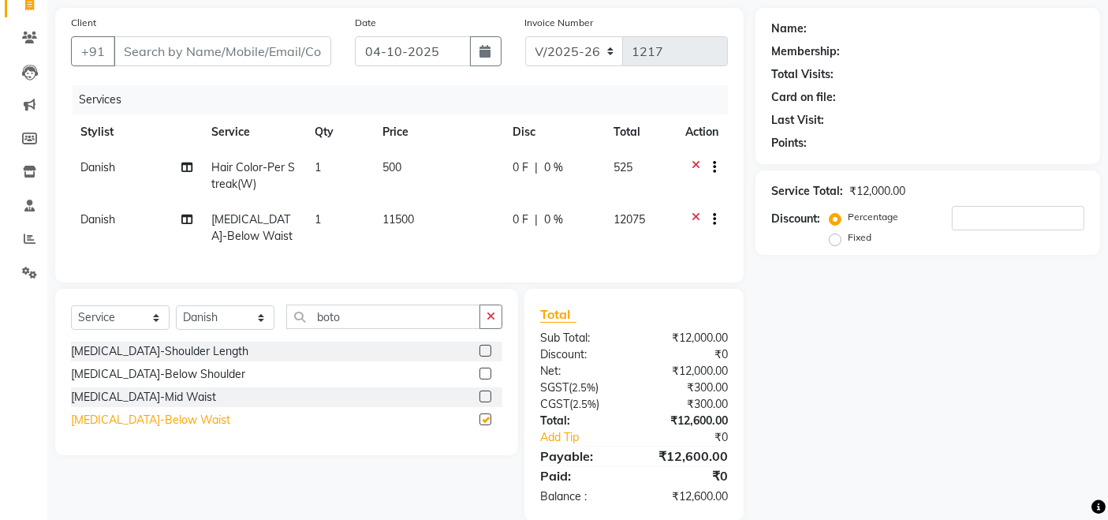
checkbox input "false"
click at [323, 168] on td "1" at bounding box center [339, 176] width 69 height 52
select select "57806"
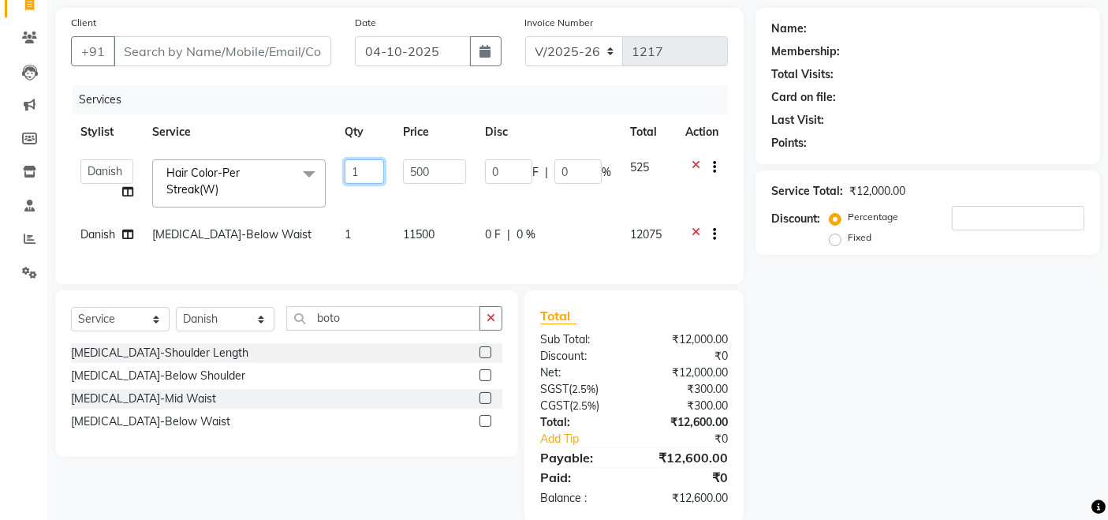
click at [376, 167] on input "1" at bounding box center [364, 171] width 39 height 24
type input "15"
click at [379, 248] on tr "Danish [MEDICAL_DATA]-Below Waist 1 11500 0 F | 0 % 12075" at bounding box center [399, 236] width 657 height 39
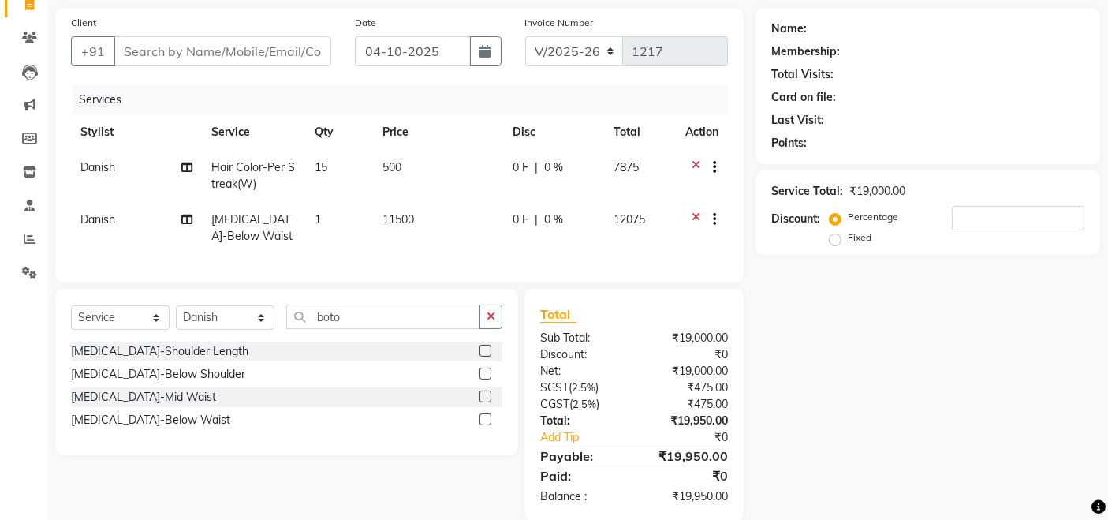
scroll to position [147, 0]
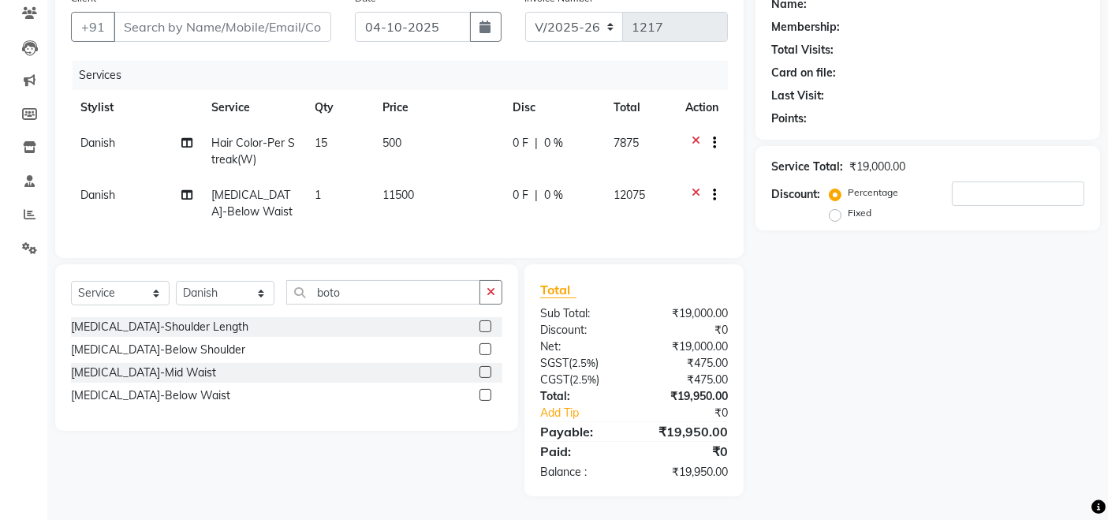
click at [405, 188] on span "11500" at bounding box center [399, 195] width 32 height 14
select select "57806"
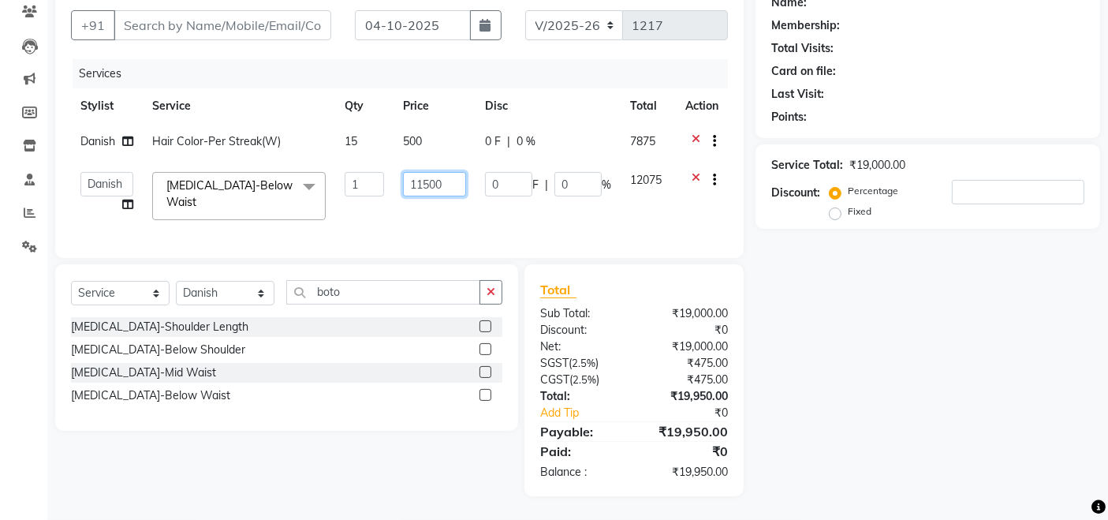
click at [433, 177] on input "11500" at bounding box center [434, 184] width 63 height 24
type input "11000"
click at [440, 209] on td "11000" at bounding box center [435, 195] width 82 height 67
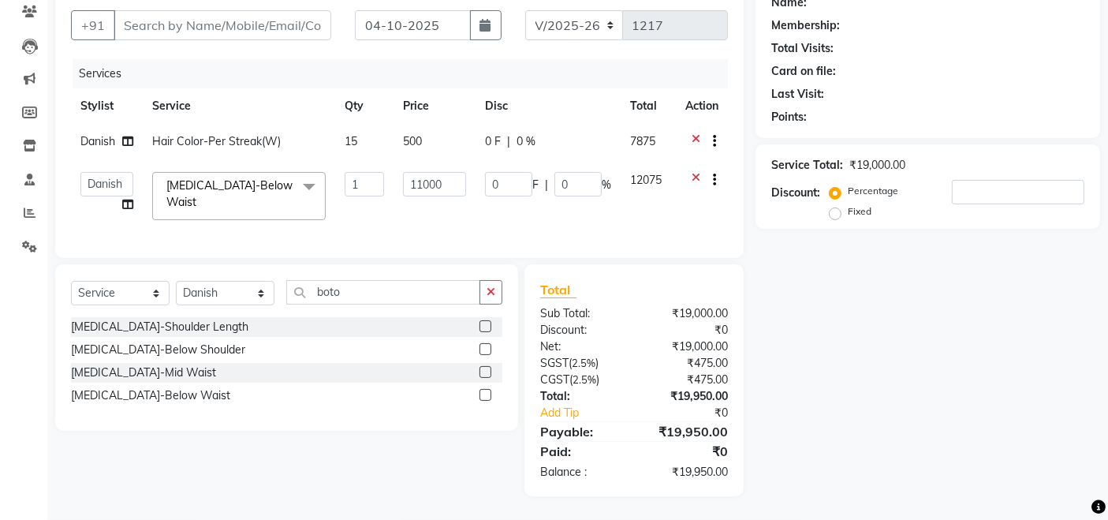
select select "57806"
click at [992, 182] on input "number" at bounding box center [1018, 192] width 133 height 24
type input "2"
type input "220"
type input "2"
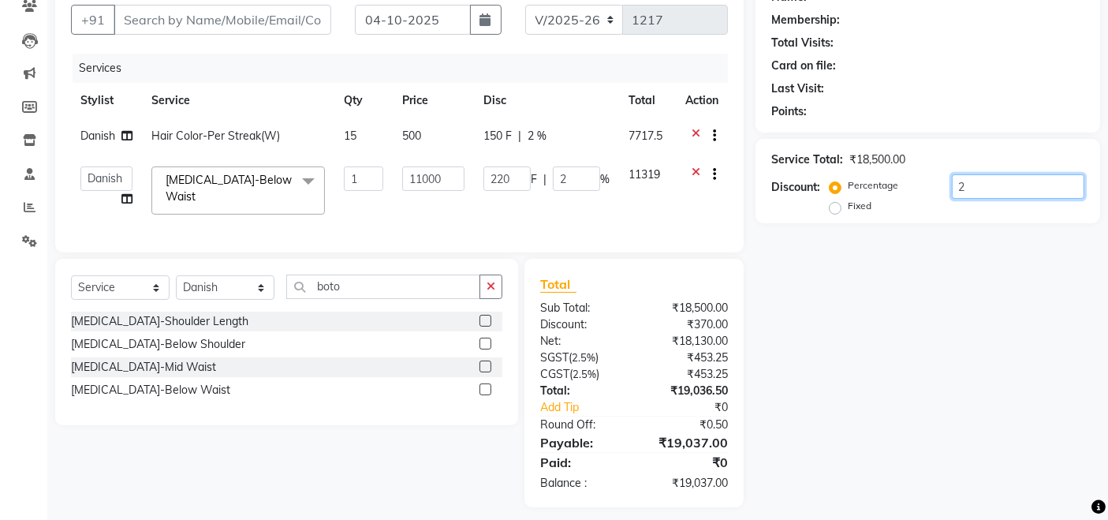
type input "20"
type input "2200"
type input "20"
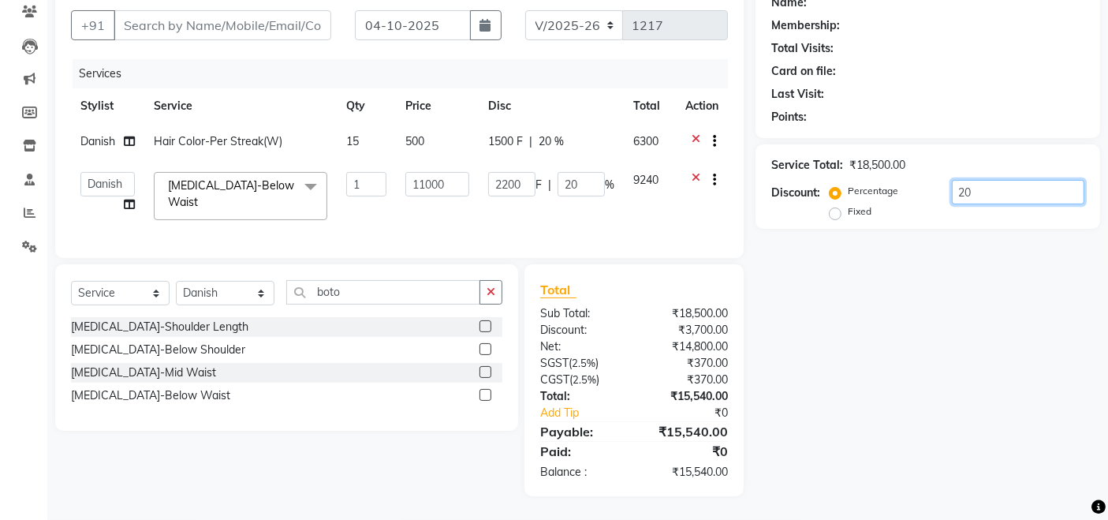
type input "2"
type input "220"
type input "2"
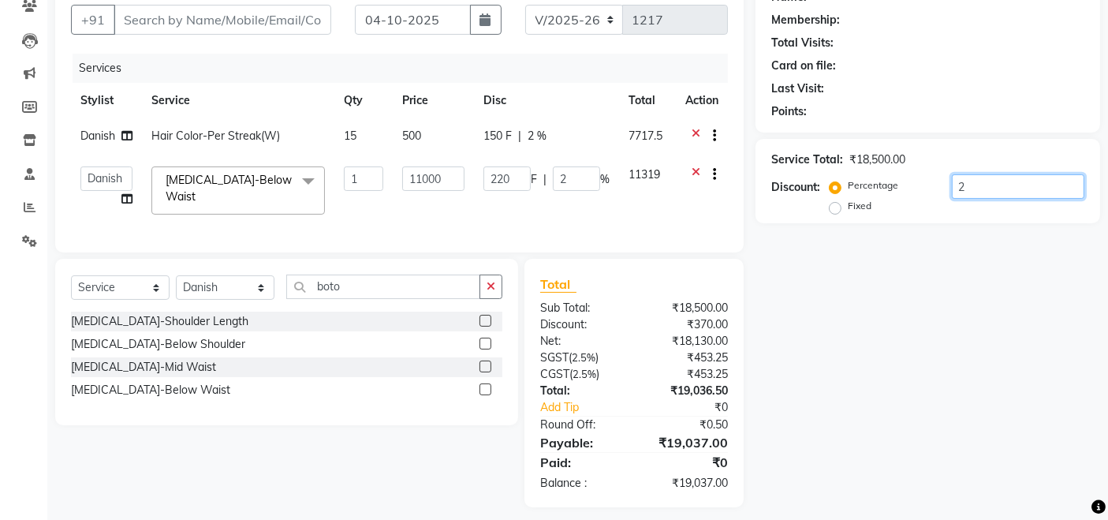
type input "0"
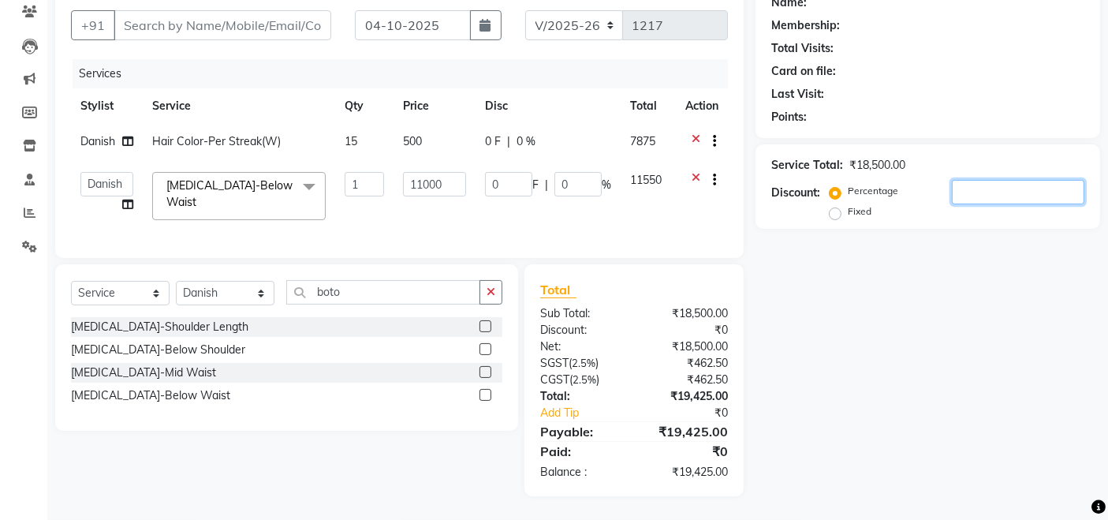
type input "1"
type input "110"
type input "1"
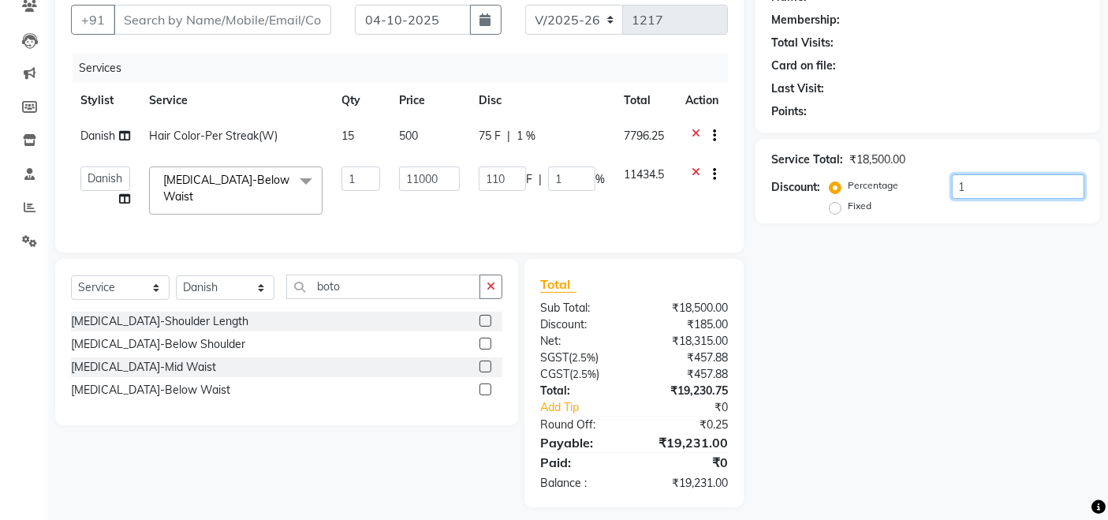
type input "15"
type input "1650"
type input "15"
type input "1"
type input "110"
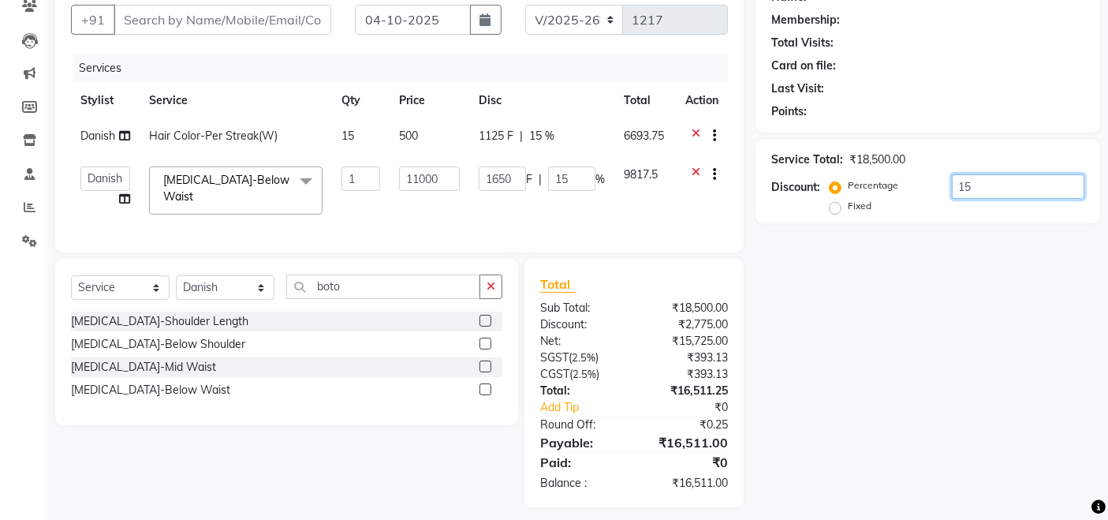
type input "1"
type input "0"
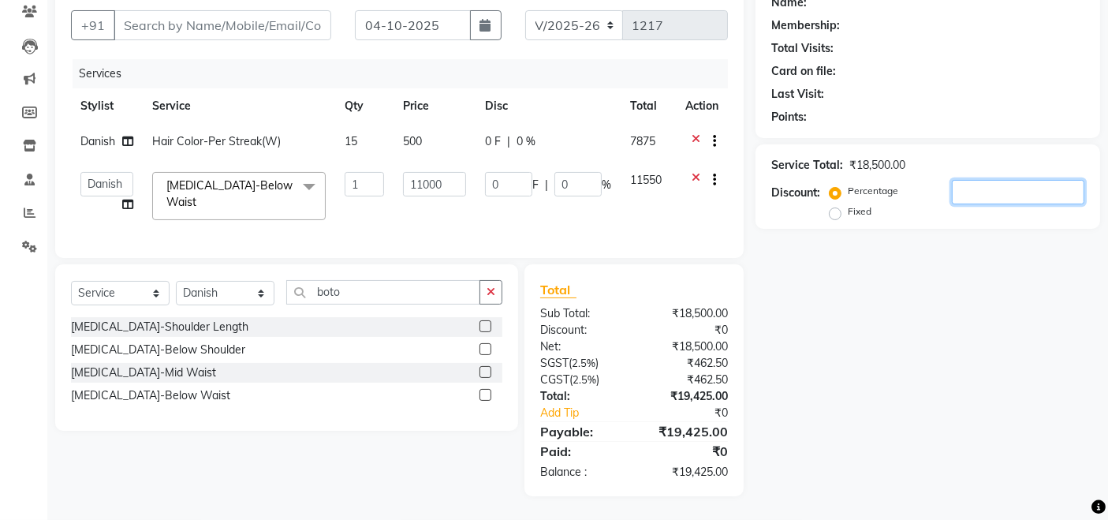
type input "2"
type input "220"
type input "2"
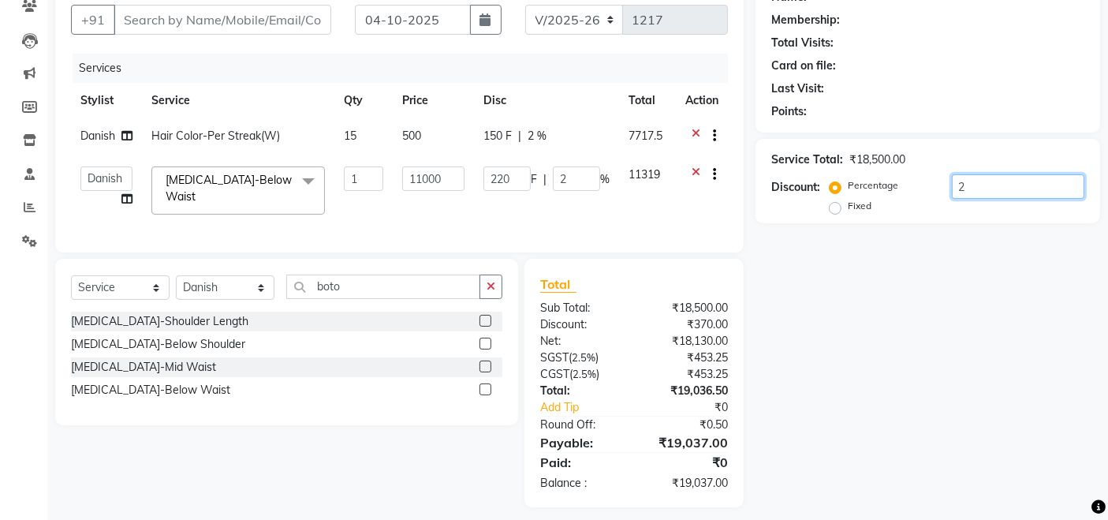
type input "20"
type input "2200"
type input "20"
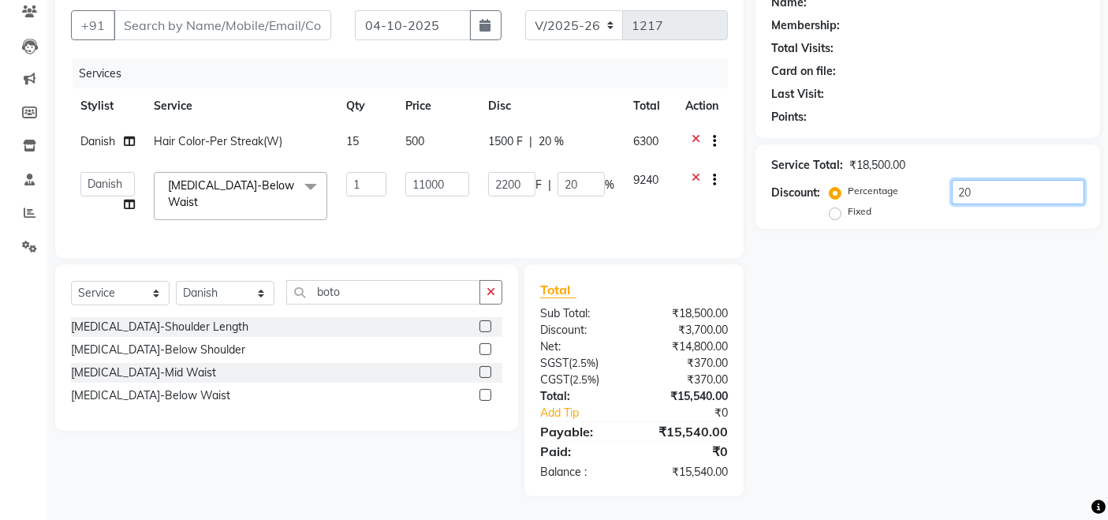
type input "2"
type input "220"
type input "2"
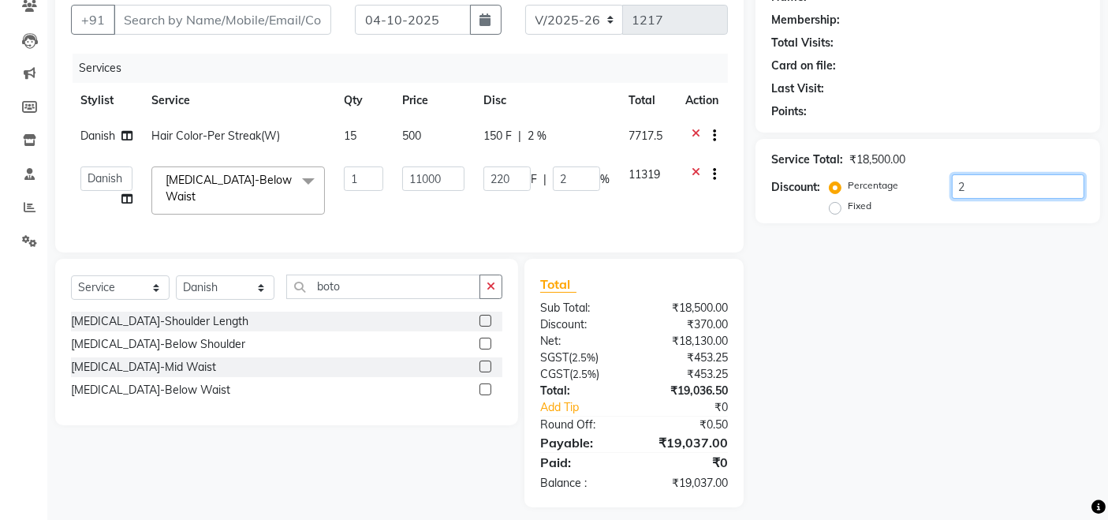
type input "0"
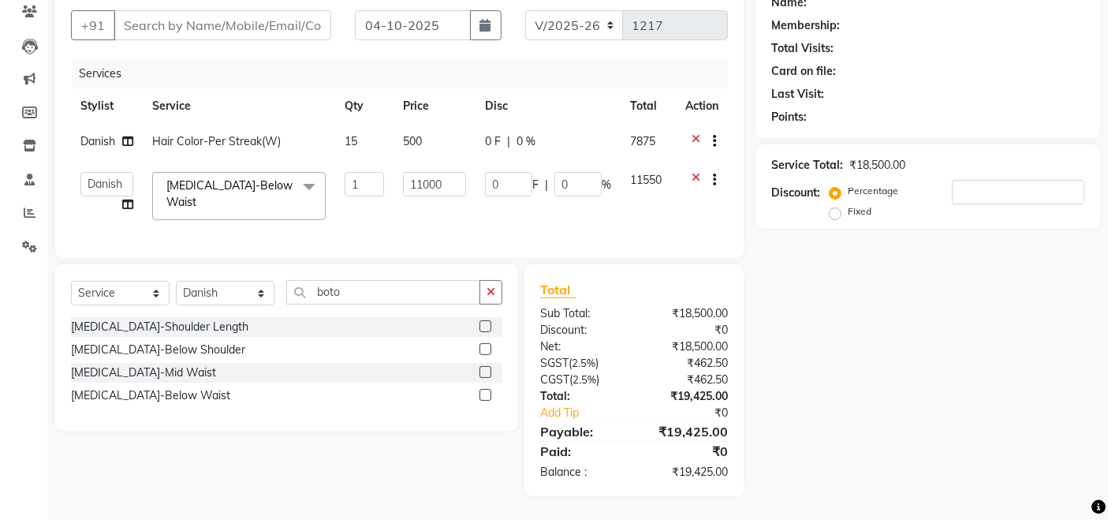
click at [998, 316] on div "Name: Membership: Total Visits: Card on file: Last Visit: Points: Service Total…" at bounding box center [934, 239] width 356 height 514
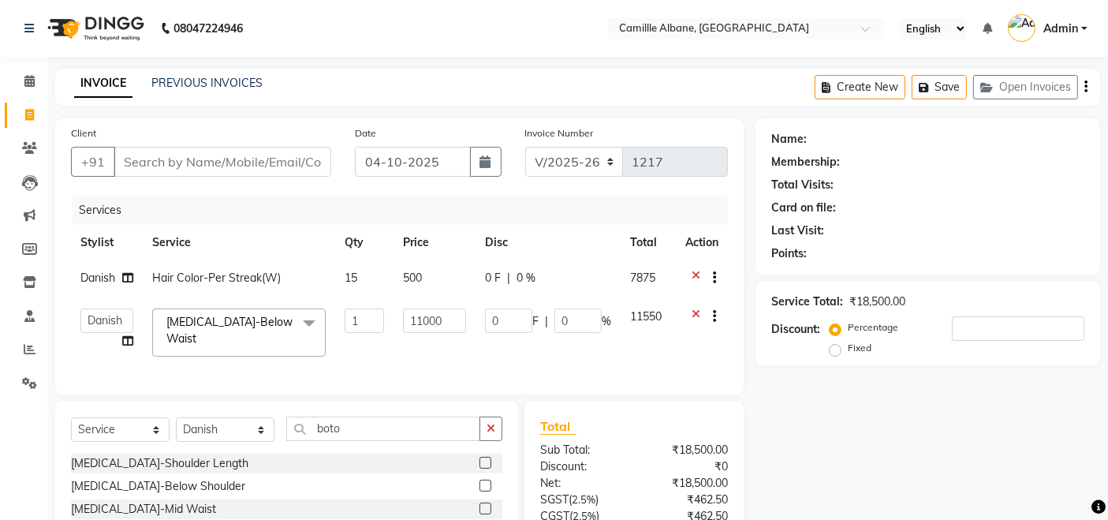
click at [694, 276] on icon at bounding box center [696, 280] width 9 height 20
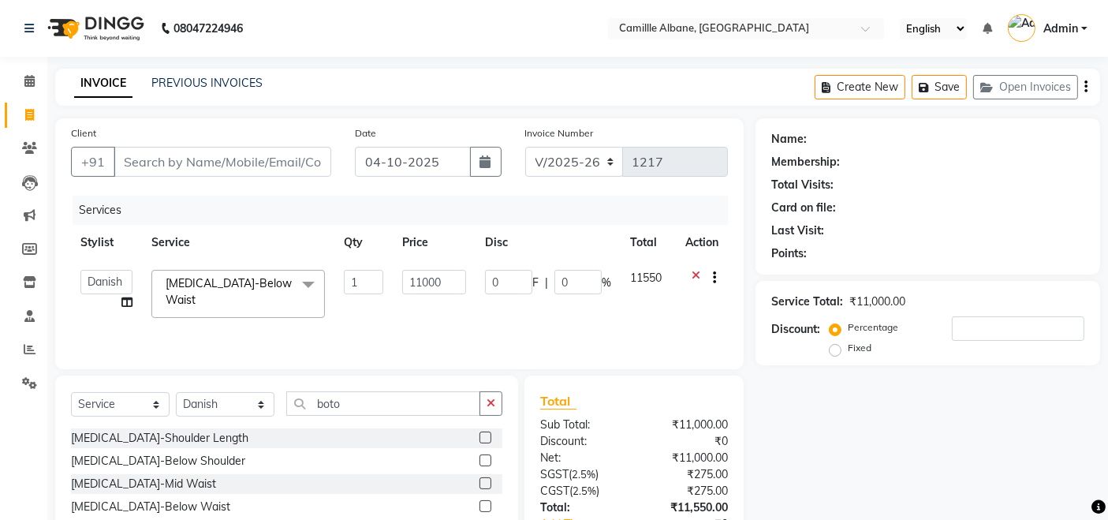
click at [689, 276] on div at bounding box center [701, 280] width 33 height 20
click at [694, 274] on icon at bounding box center [696, 280] width 9 height 20
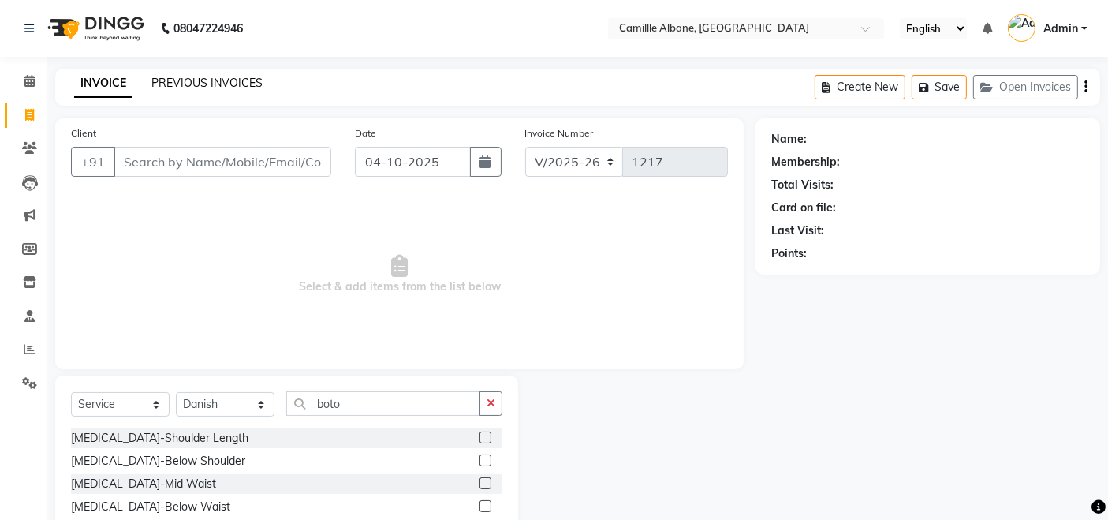
click at [190, 84] on link "PREVIOUS INVOICES" at bounding box center [206, 83] width 111 height 14
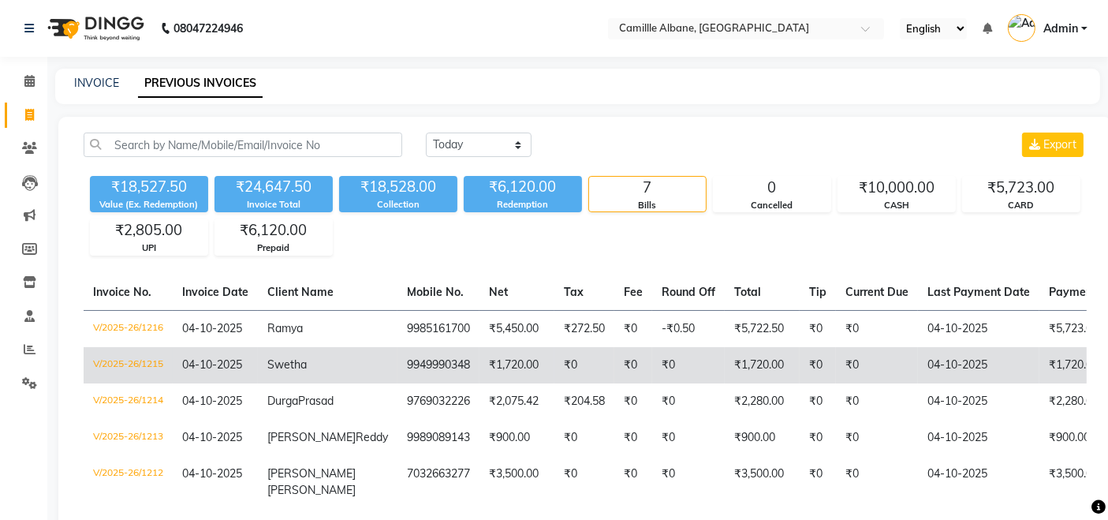
scroll to position [146, 0]
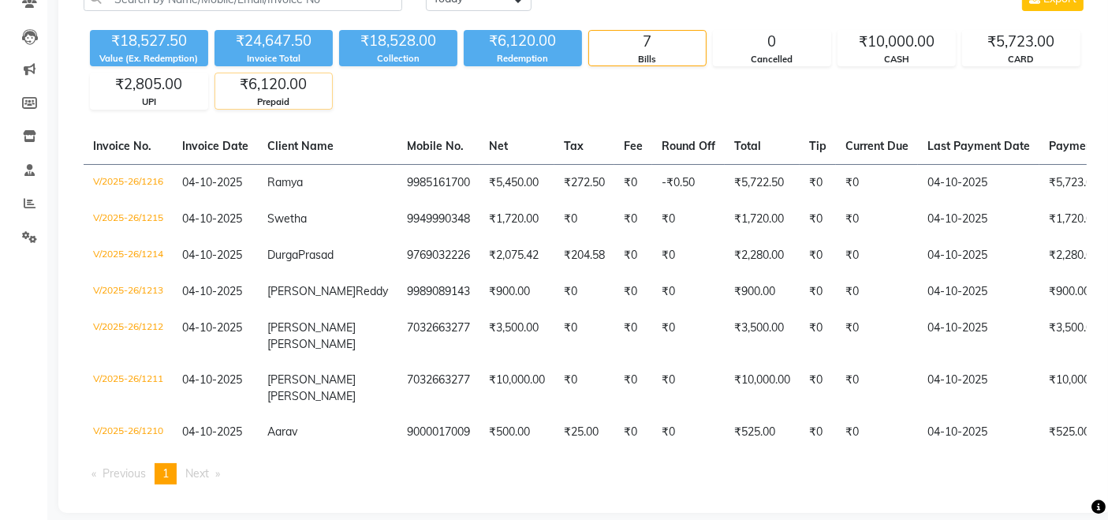
click at [281, 91] on div "₹6,120.00" at bounding box center [273, 84] width 117 height 22
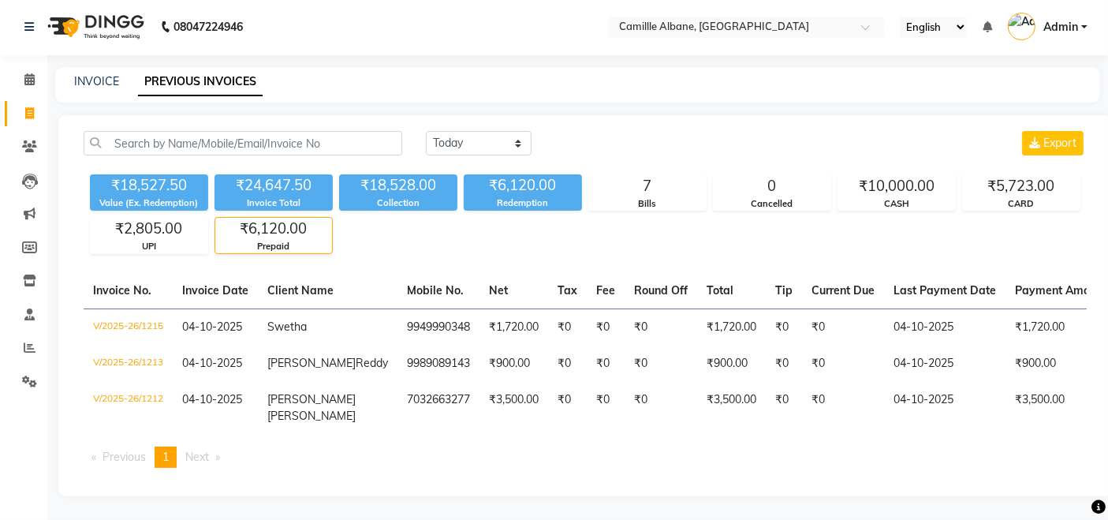
scroll to position [29, 0]
click at [157, 218] on div "₹2,805.00" at bounding box center [149, 229] width 117 height 22
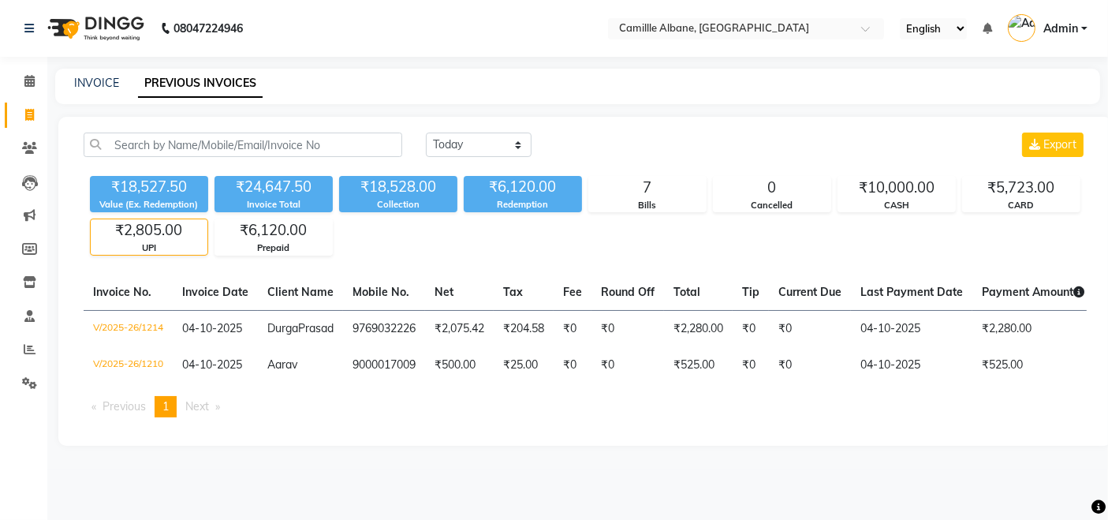
scroll to position [0, 0]
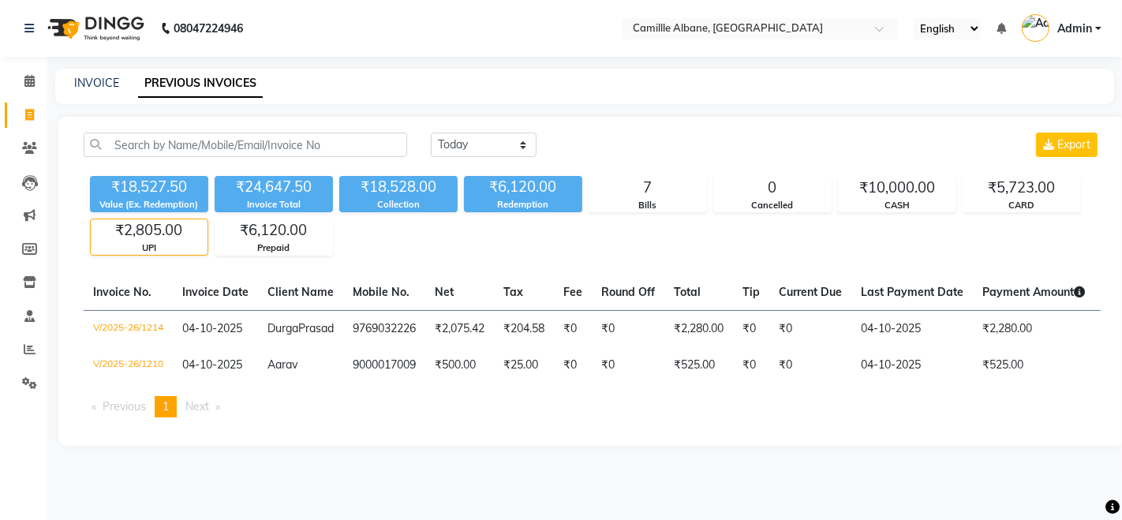
click at [419, 198] on div "Collection" at bounding box center [398, 204] width 118 height 13
click at [545, 199] on div "Redemption" at bounding box center [523, 204] width 118 height 13
click at [118, 82] on link "INVOICE" at bounding box center [96, 83] width 45 height 14
select select "service"
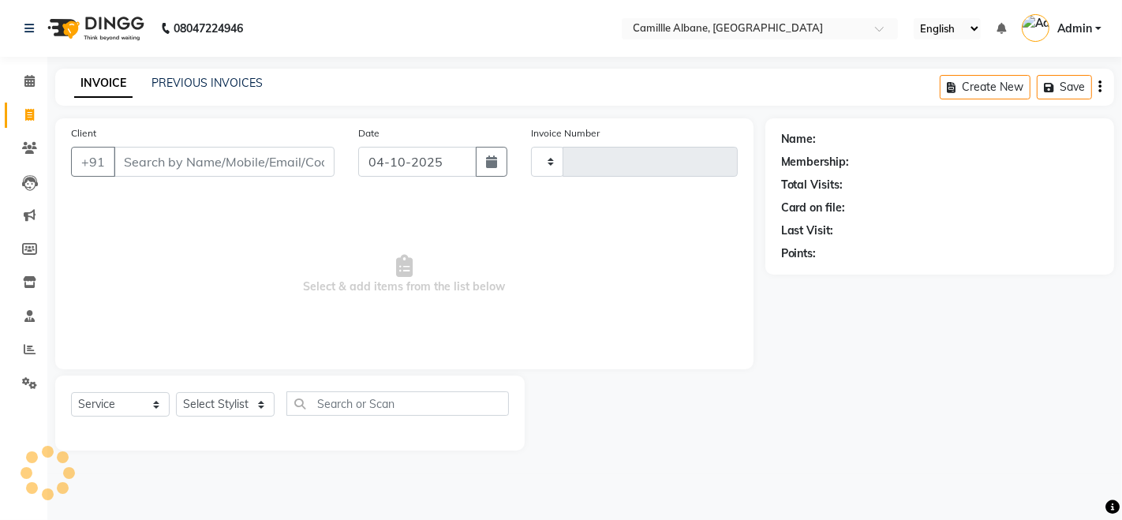
type input "1217"
select select "7025"
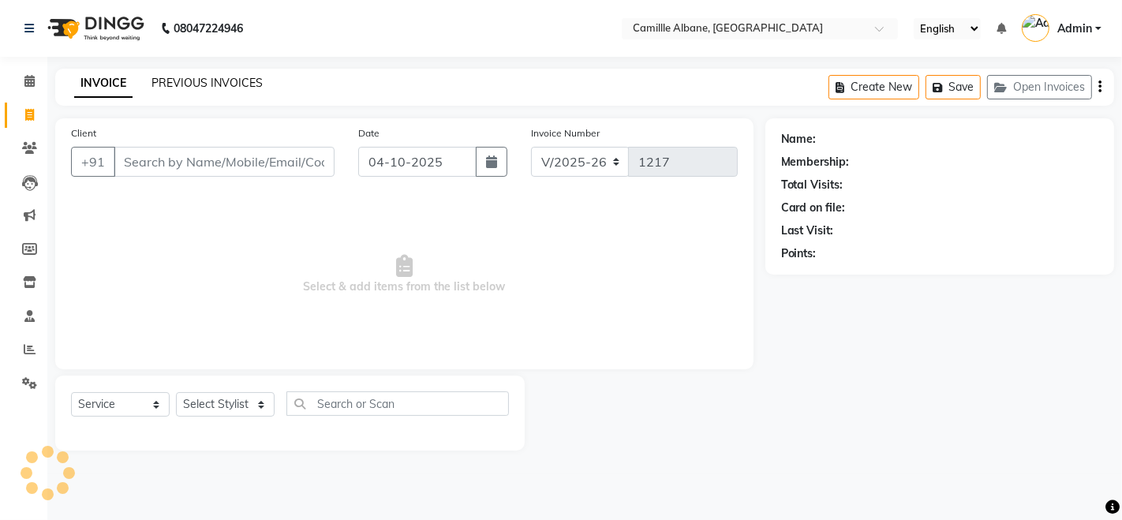
click at [226, 77] on link "PREVIOUS INVOICES" at bounding box center [206, 83] width 111 height 14
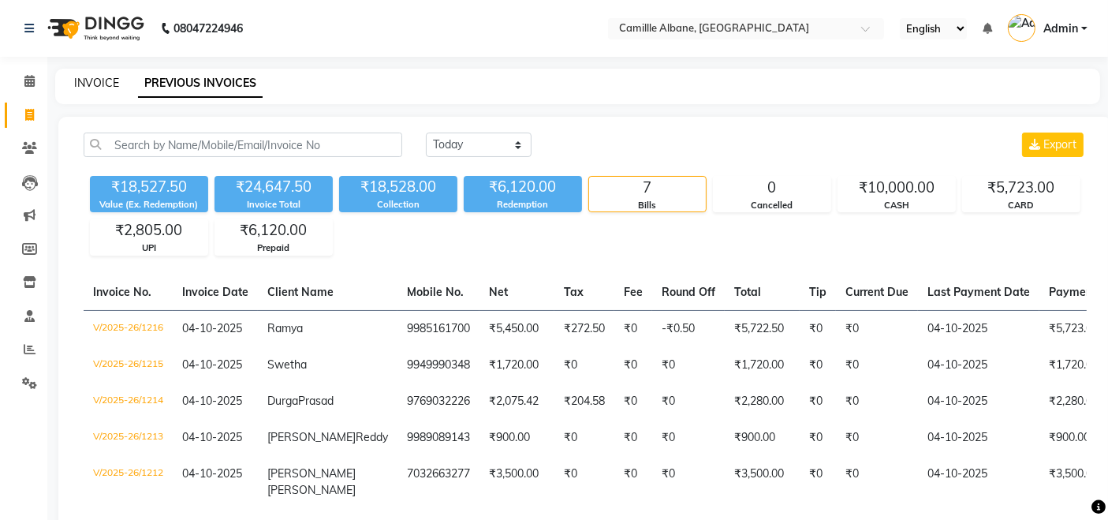
click at [113, 82] on link "INVOICE" at bounding box center [96, 83] width 45 height 14
select select "service"
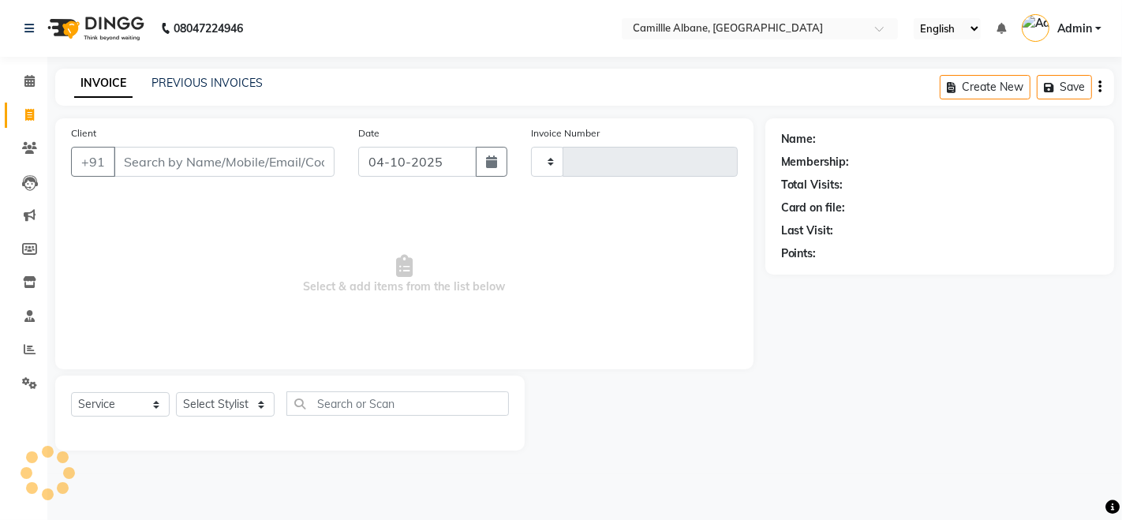
type input "1217"
select select "7025"
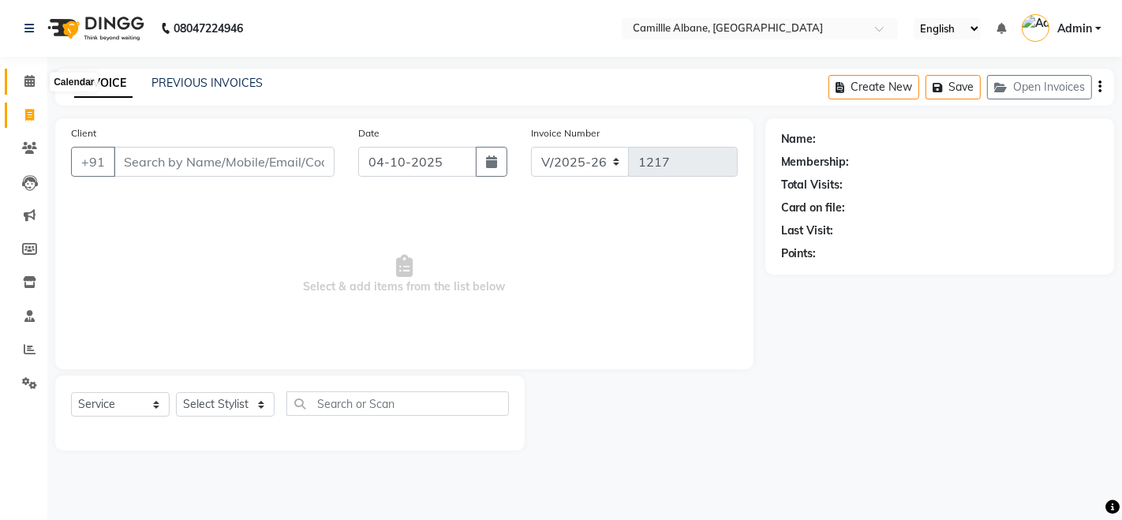
click at [36, 82] on span at bounding box center [30, 82] width 28 height 18
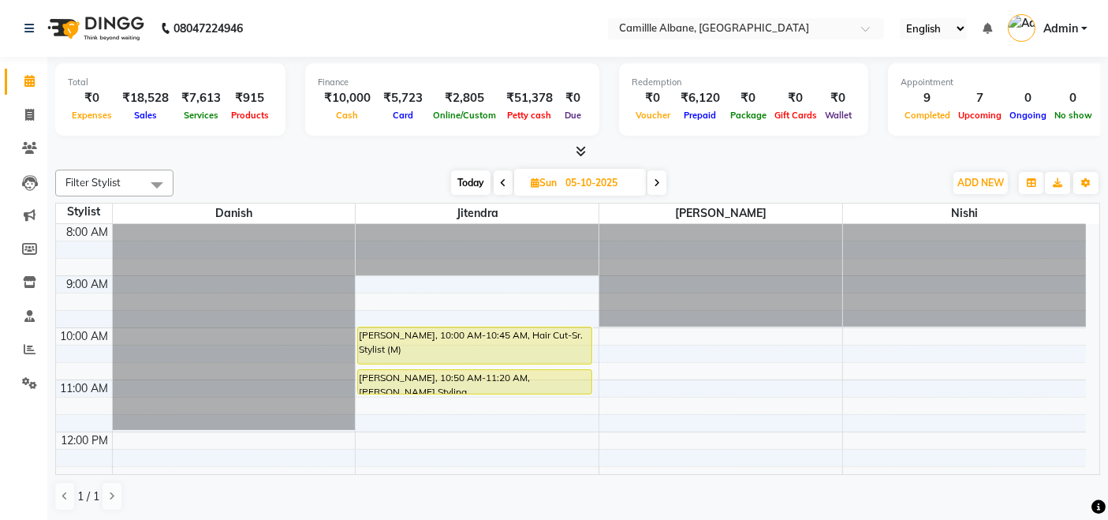
click at [476, 177] on span "Today" at bounding box center [470, 182] width 39 height 24
type input "04-10-2025"
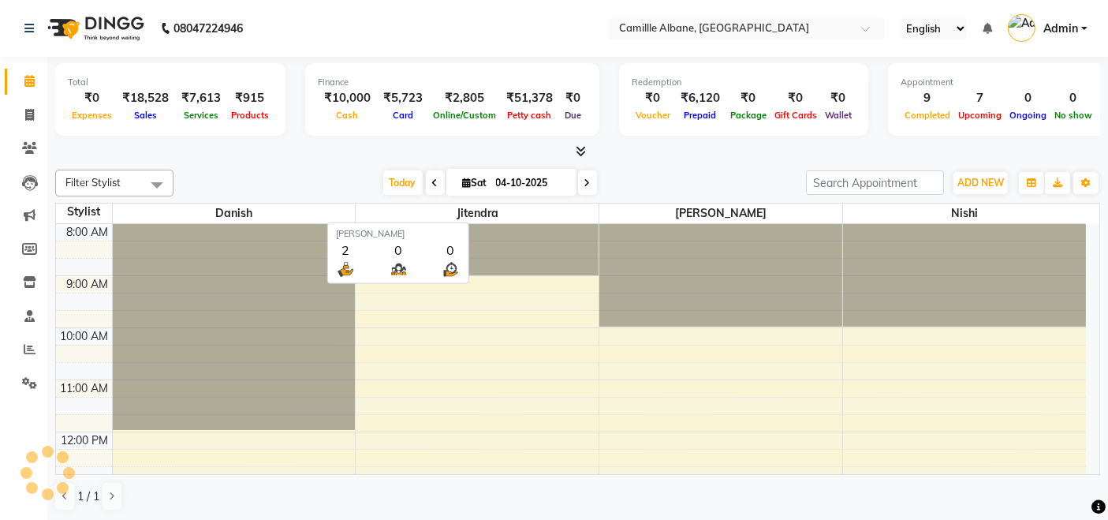
scroll to position [469, 0]
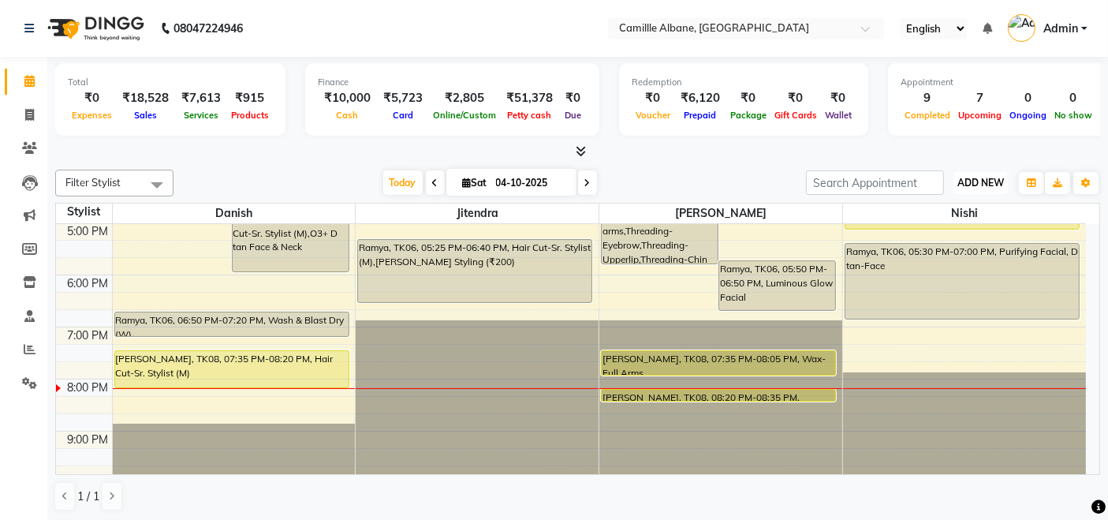
click at [982, 180] on span "ADD NEW" at bounding box center [980, 183] width 47 height 12
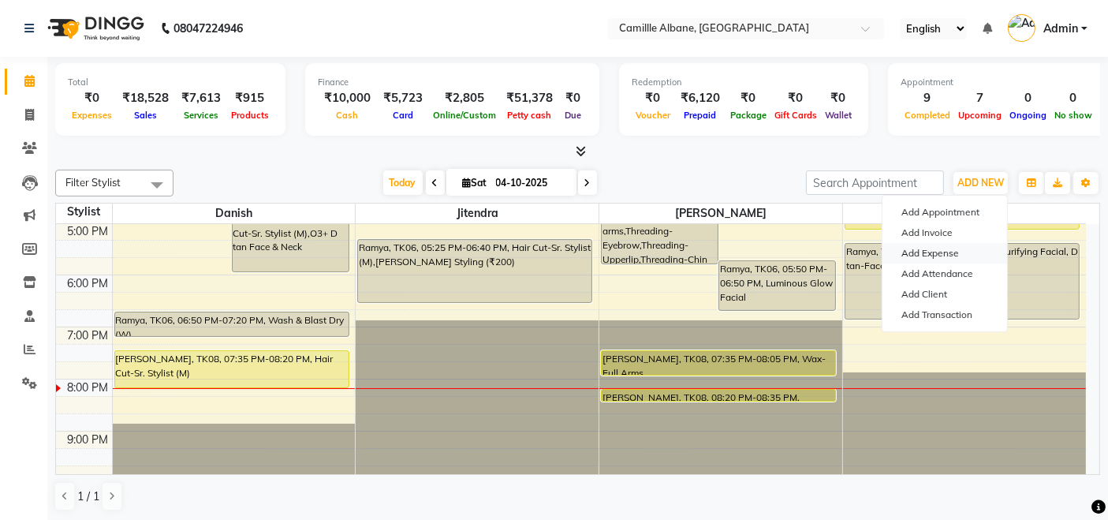
click at [927, 249] on link "Add Expense" at bounding box center [945, 253] width 125 height 21
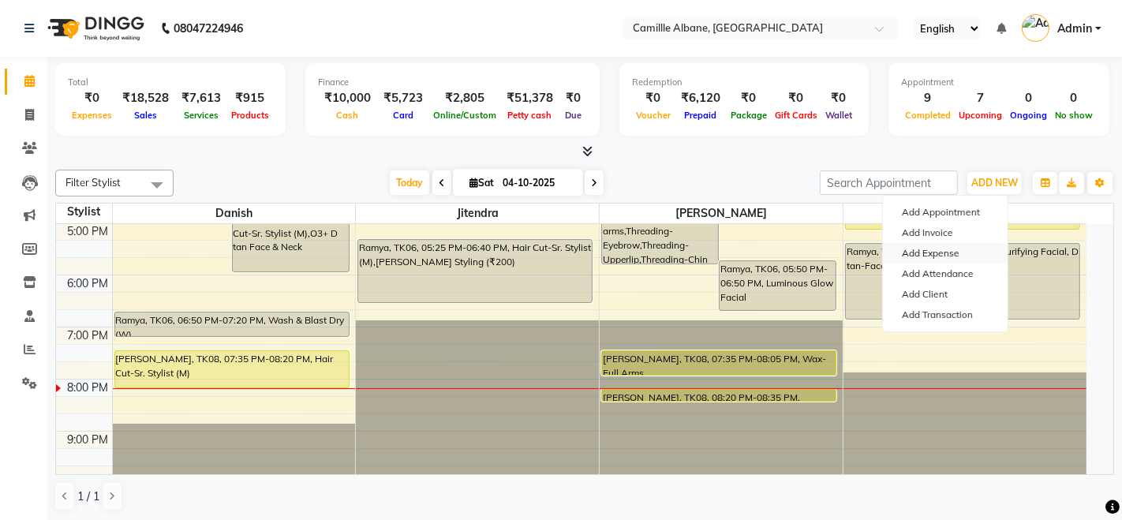
select select "1"
select select "6086"
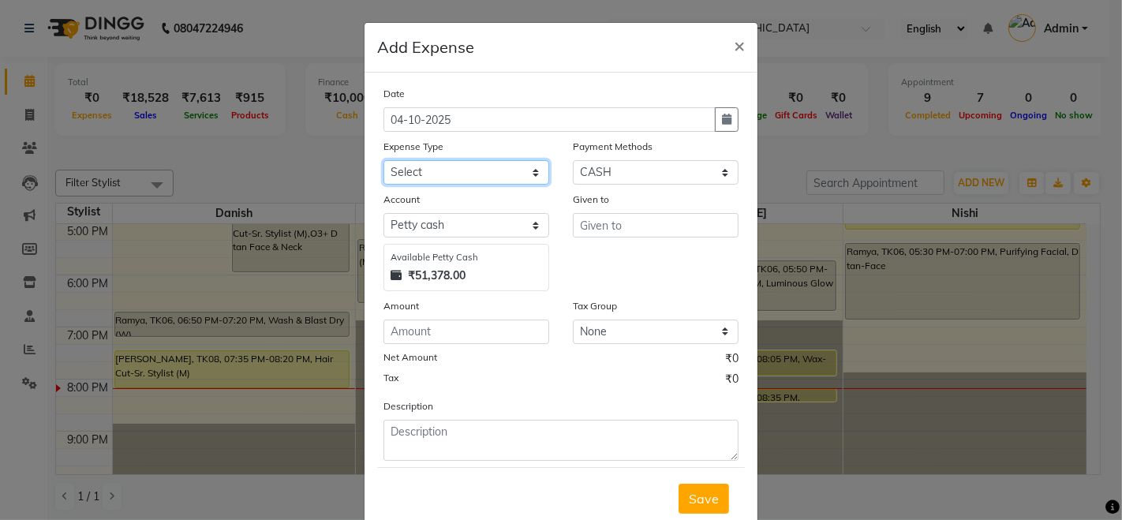
click at [487, 177] on select "Select Advance Salary Cash Adjustment as per DSR Client Snacks Equipment Fuel H…" at bounding box center [466, 172] width 166 height 24
select select "17596"
click at [383, 160] on select "Select Advance Salary Cash Adjustment as per DSR Client Snacks Equipment Fuel H…" at bounding box center [466, 172] width 166 height 24
click at [619, 211] on div "Given to" at bounding box center [656, 202] width 166 height 22
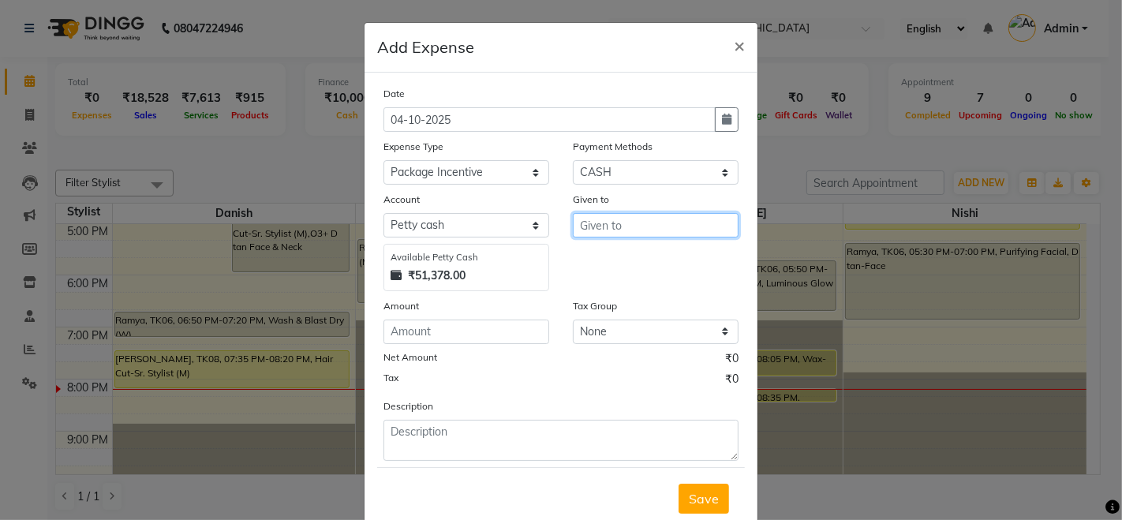
click at [618, 231] on input "text" at bounding box center [656, 225] width 166 height 24
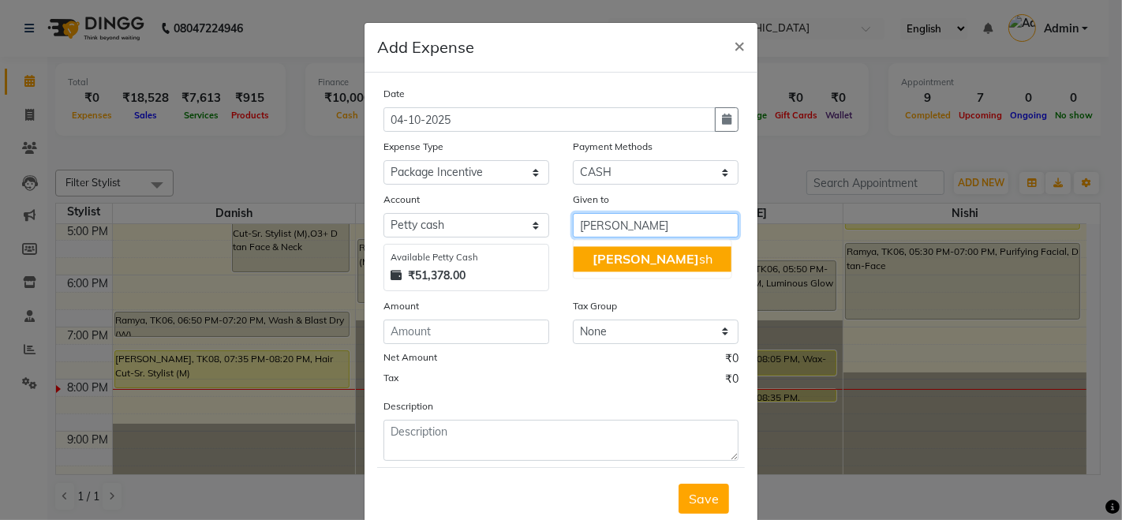
click at [633, 248] on button "[PERSON_NAME]" at bounding box center [652, 258] width 158 height 25
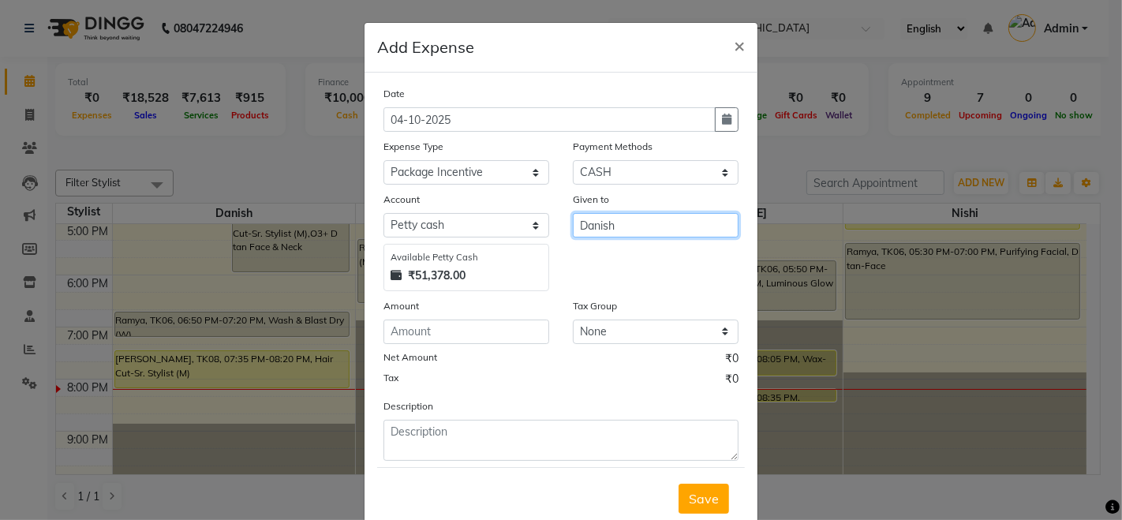
type input "Danish"
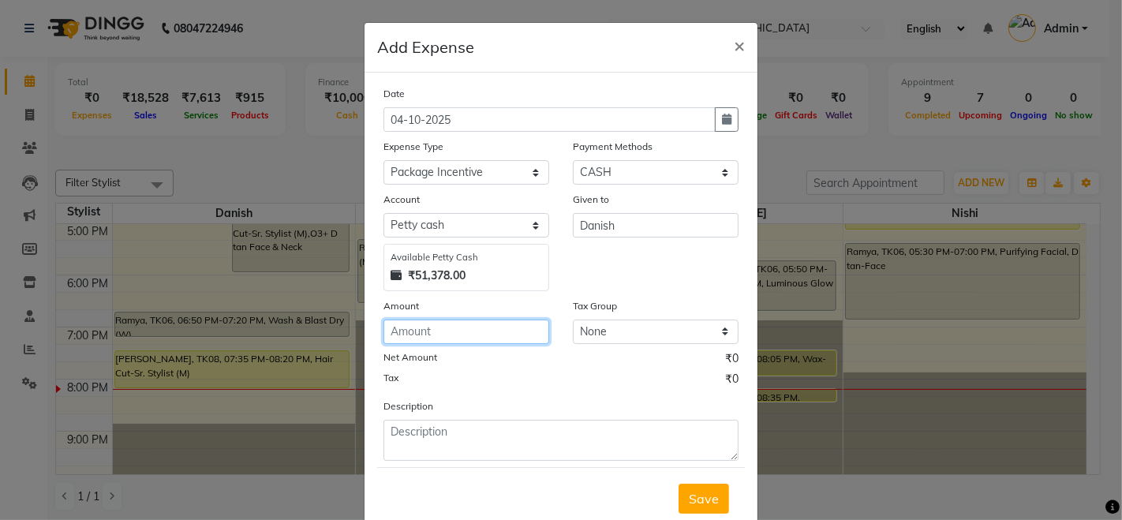
click at [482, 334] on input "number" at bounding box center [466, 331] width 166 height 24
type input "200"
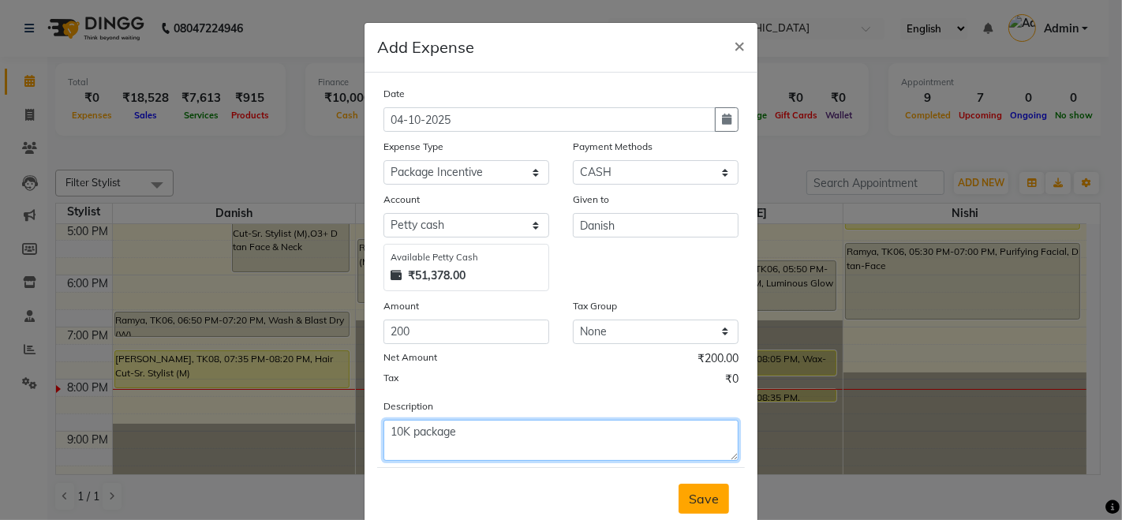
type textarea "10K package"
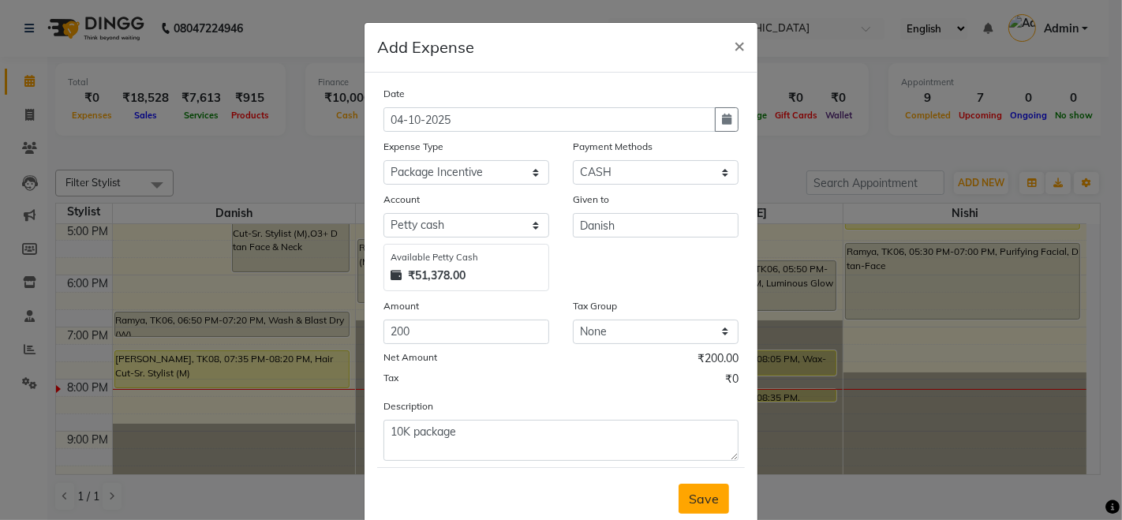
click at [689, 502] on span "Save" at bounding box center [704, 499] width 30 height 16
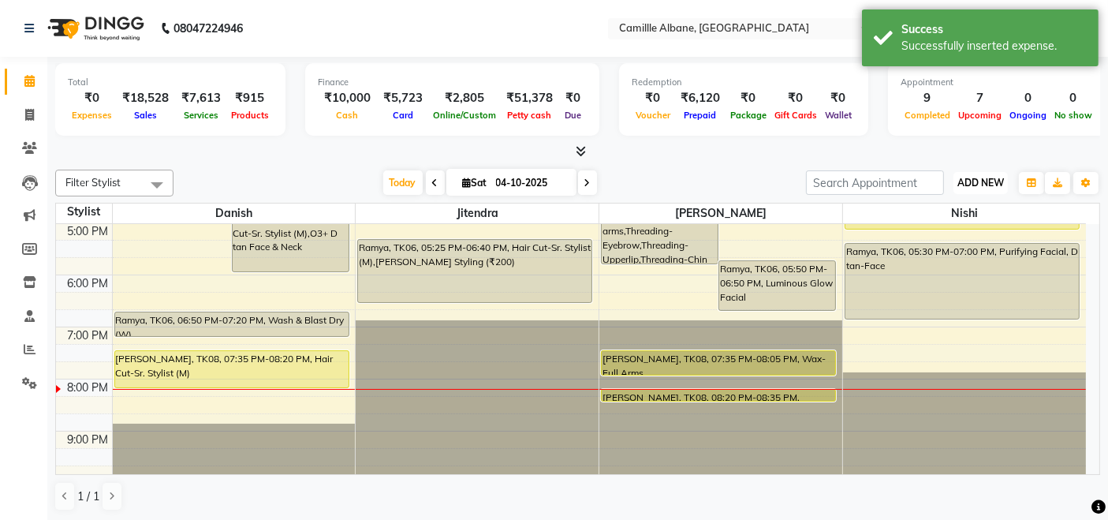
click at [1003, 185] on span "ADD NEW" at bounding box center [980, 183] width 47 height 12
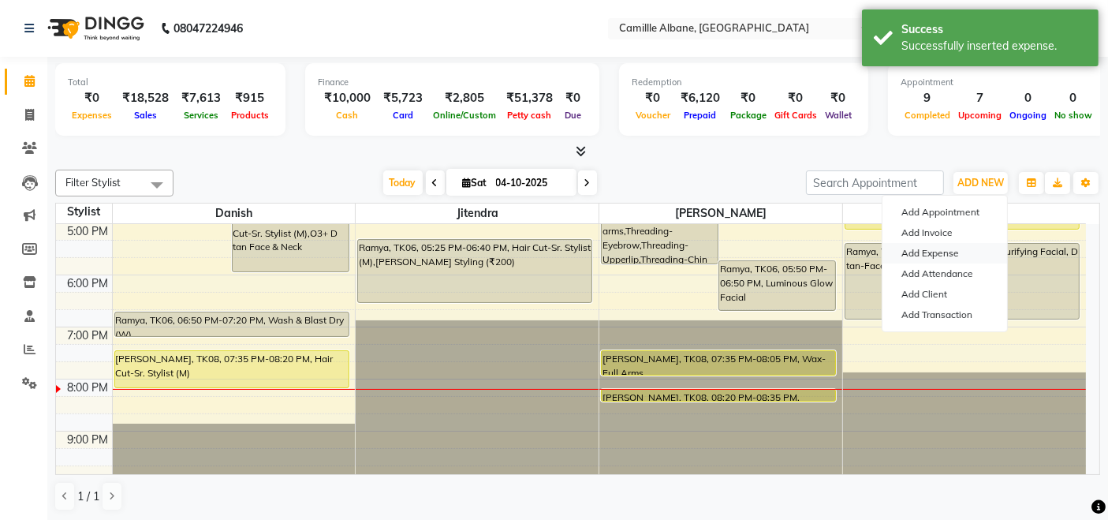
click at [944, 256] on link "Add Expense" at bounding box center [945, 253] width 125 height 21
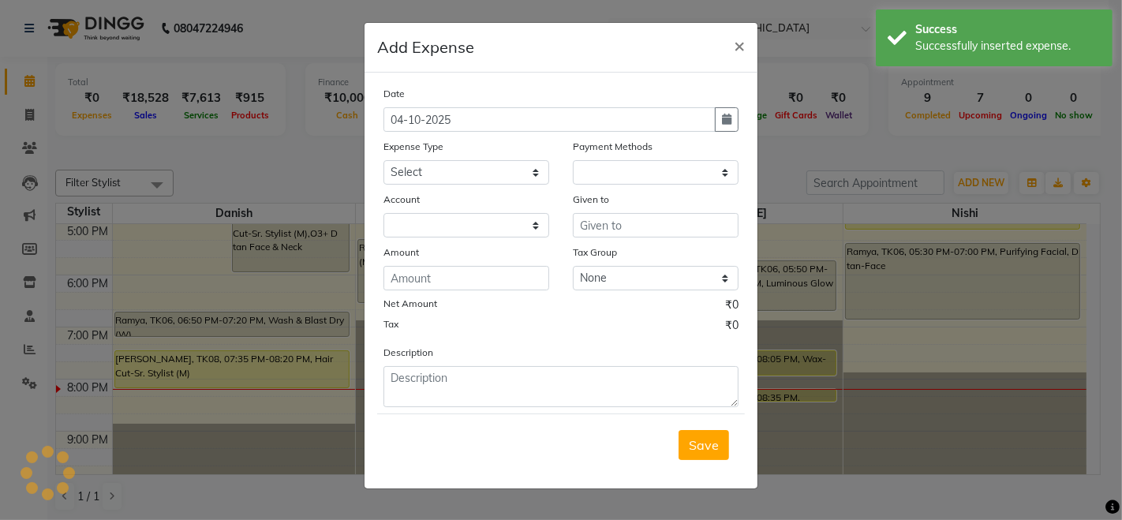
select select "1"
select select "6086"
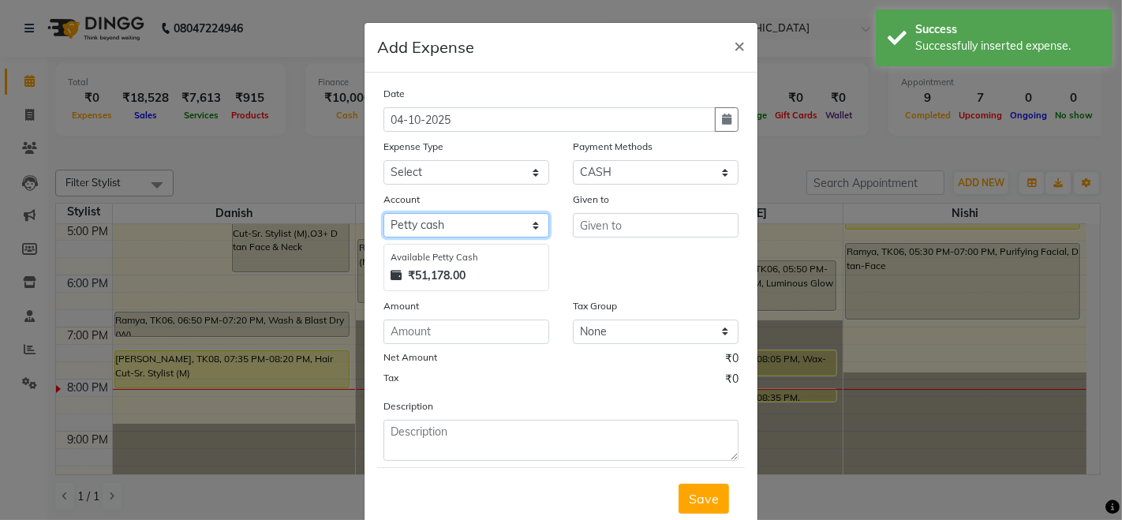
click at [446, 223] on select "Select [PERSON_NAME] cash Default account" at bounding box center [466, 225] width 166 height 24
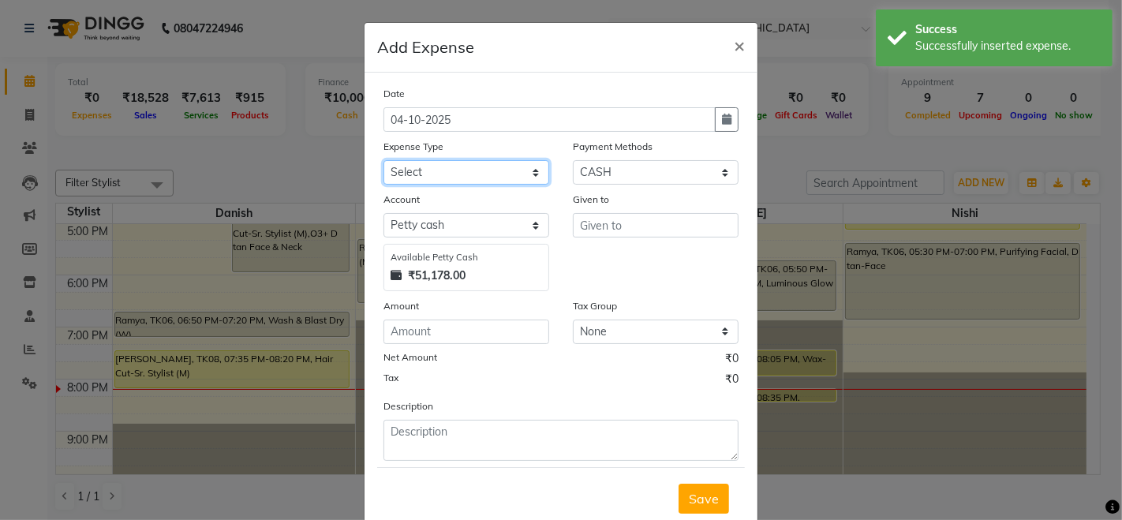
click at [446, 168] on select "Select Advance Salary Cash Adjustment as per DSR Client Snacks Equipment Fuel H…" at bounding box center [466, 172] width 166 height 24
select select "17595"
click at [383, 160] on select "Select Advance Salary Cash Adjustment as per DSR Client Snacks Equipment Fuel H…" at bounding box center [466, 172] width 166 height 24
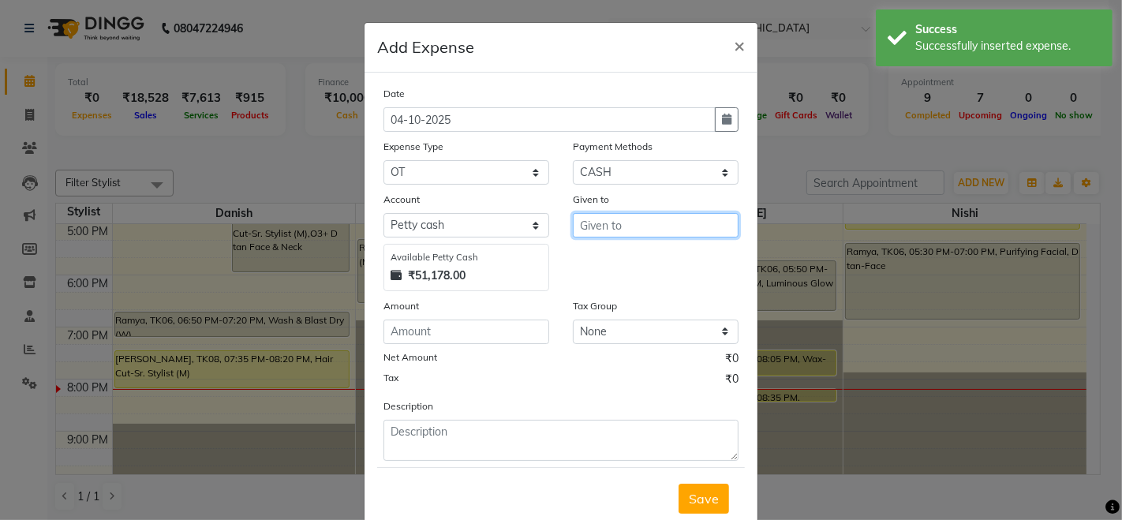
click at [590, 233] on input "text" at bounding box center [656, 225] width 166 height 24
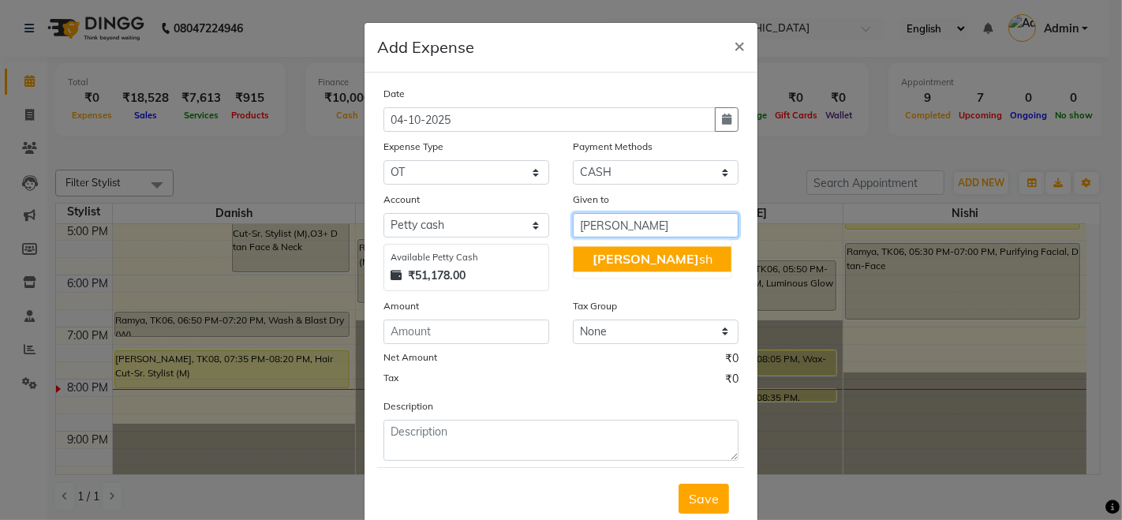
click at [626, 266] on ngb-highlight "[PERSON_NAME]" at bounding box center [652, 259] width 120 height 16
type input "Danish, Jietendra"
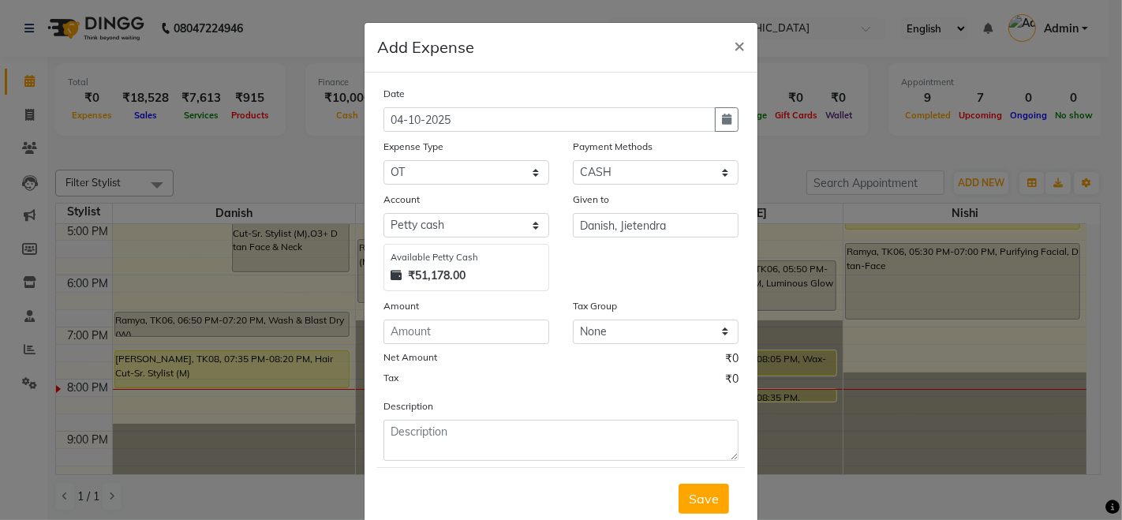
click at [495, 346] on div "Date [DATE] Expense Type Select Advance Salary Cash Adjustment as per DSR Clien…" at bounding box center [560, 272] width 355 height 375
click at [498, 333] on input "number" at bounding box center [466, 331] width 166 height 24
type input "400"
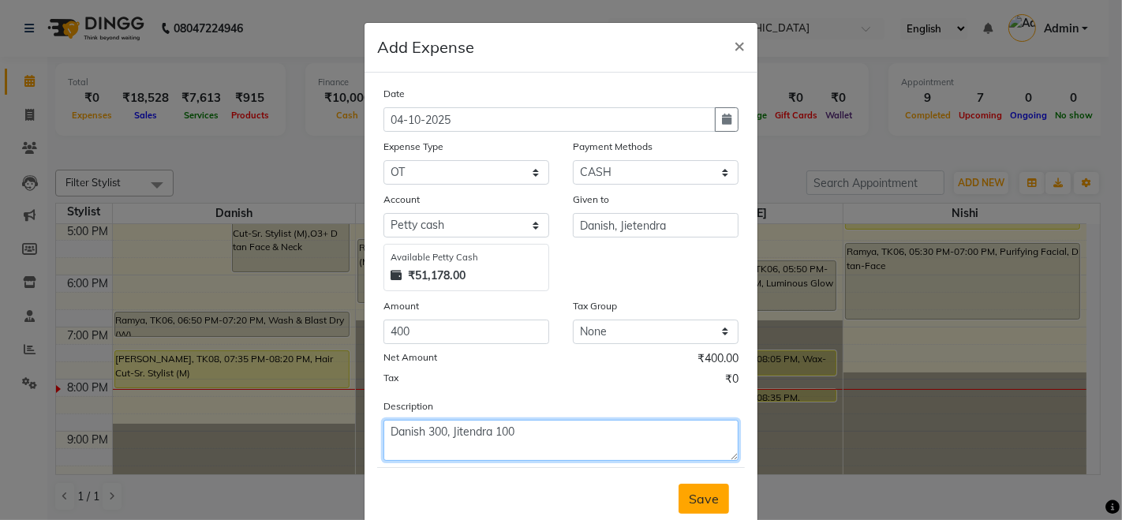
type textarea "Danish 300, Jitendra 100"
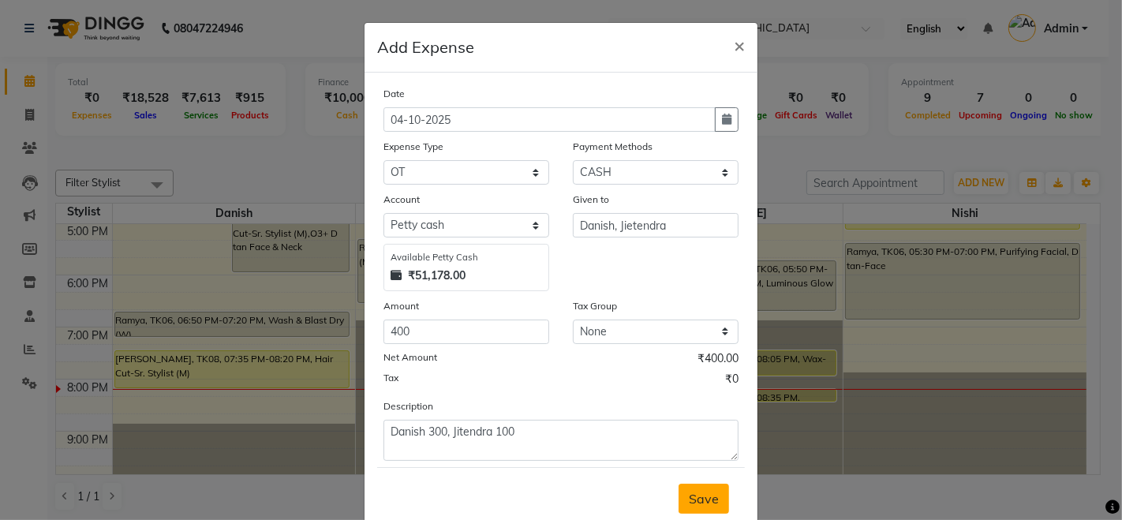
click at [700, 502] on span "Save" at bounding box center [704, 499] width 30 height 16
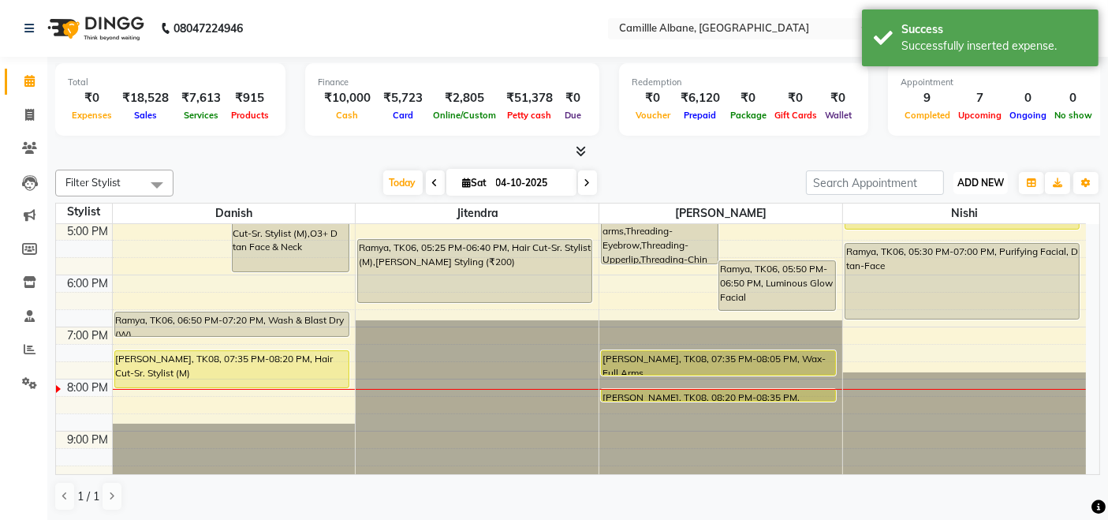
click at [994, 182] on span "ADD NEW" at bounding box center [980, 183] width 47 height 12
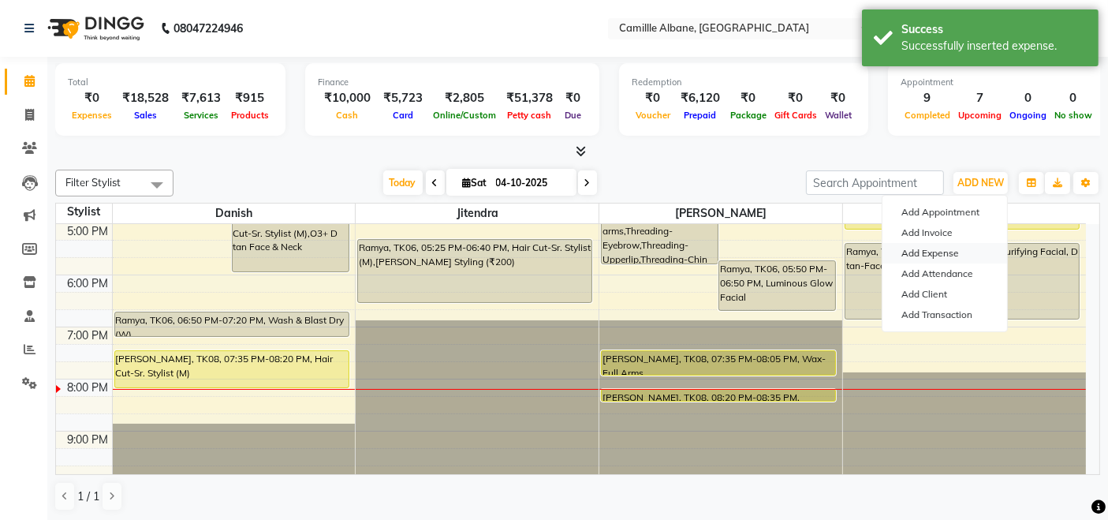
click at [947, 253] on link "Add Expense" at bounding box center [945, 253] width 125 height 21
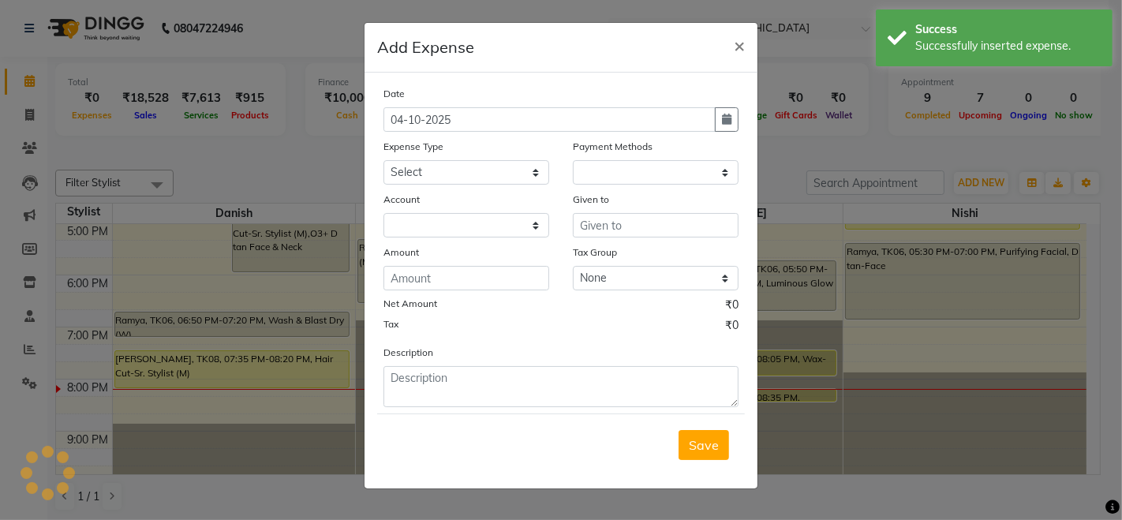
select select
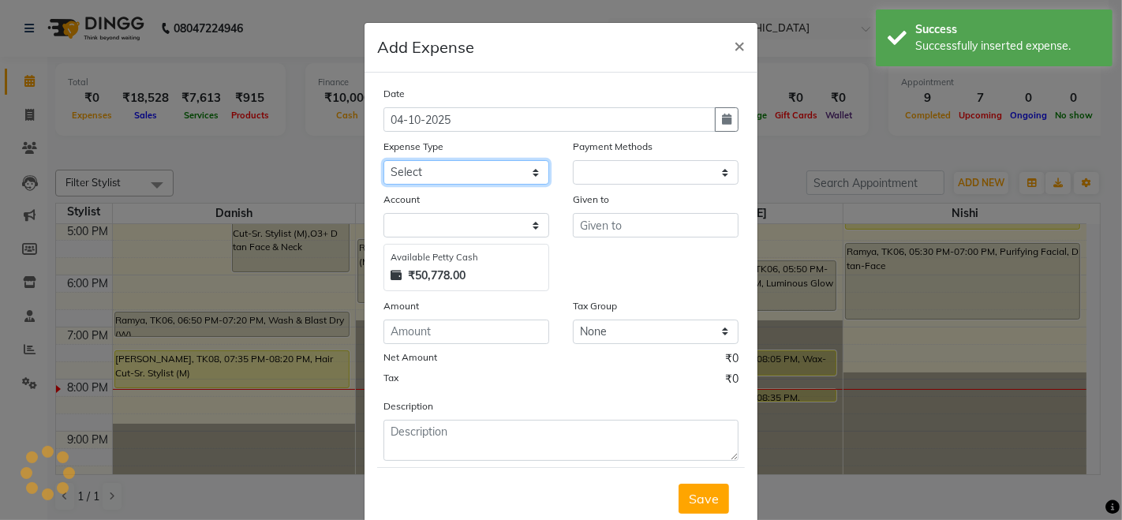
click at [476, 175] on select "Select Advance Salary Cash Adjustment as per DSR Client Snacks Equipment Fuel H…" at bounding box center [466, 172] width 166 height 24
select select "17583"
click at [383, 160] on select "Select Advance Salary Cash Adjustment as per DSR Client Snacks Equipment Fuel H…" at bounding box center [466, 172] width 166 height 24
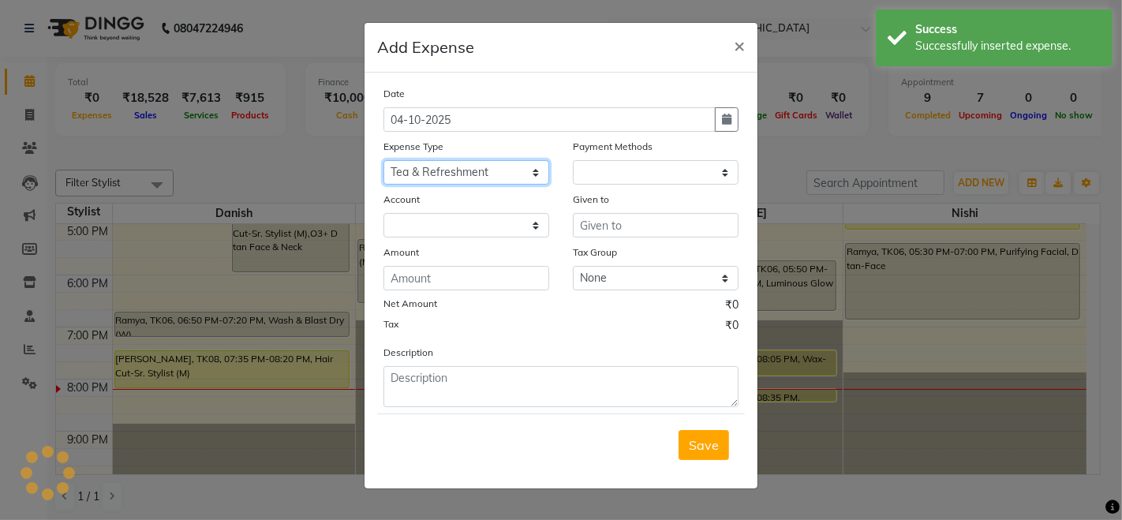
select select "1"
select select "6086"
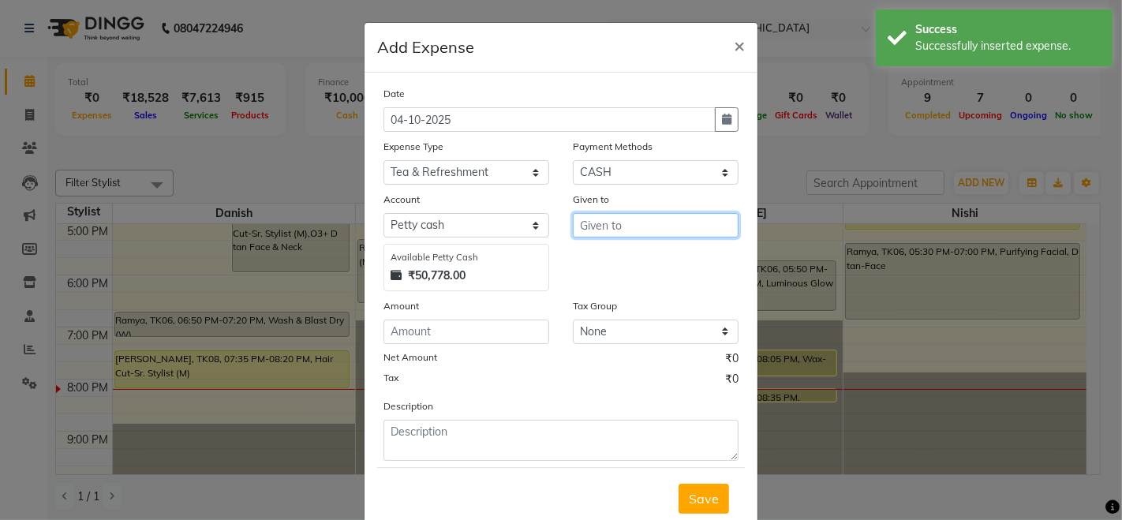
click at [625, 234] on input "text" at bounding box center [656, 225] width 166 height 24
type input "Zepto"
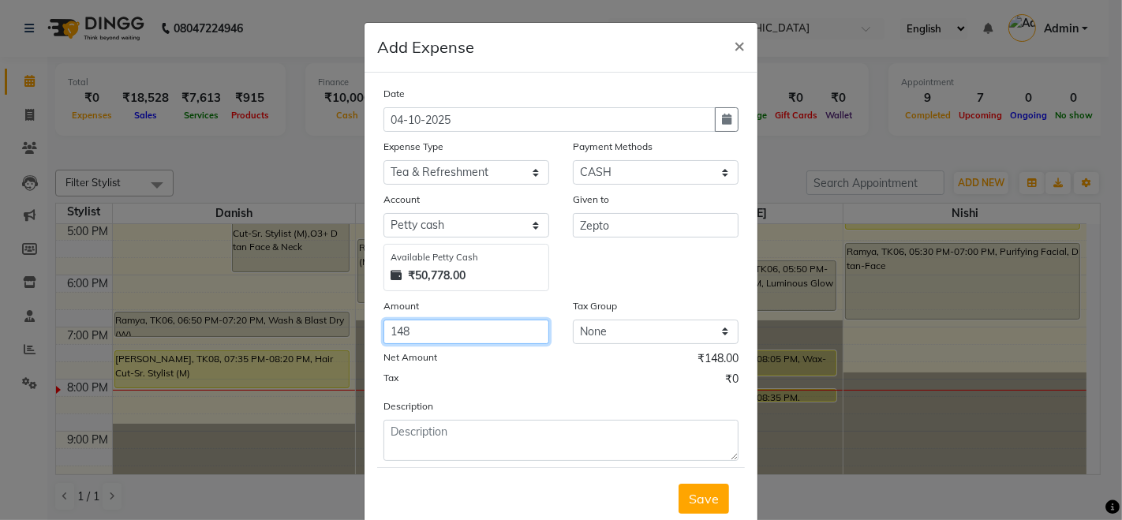
type input "148"
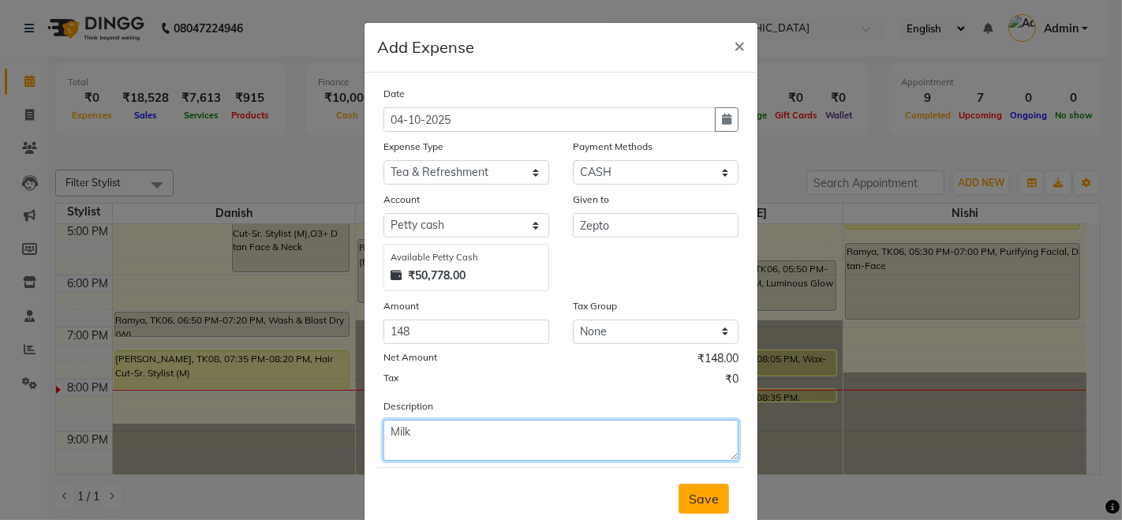
type textarea "Milk"
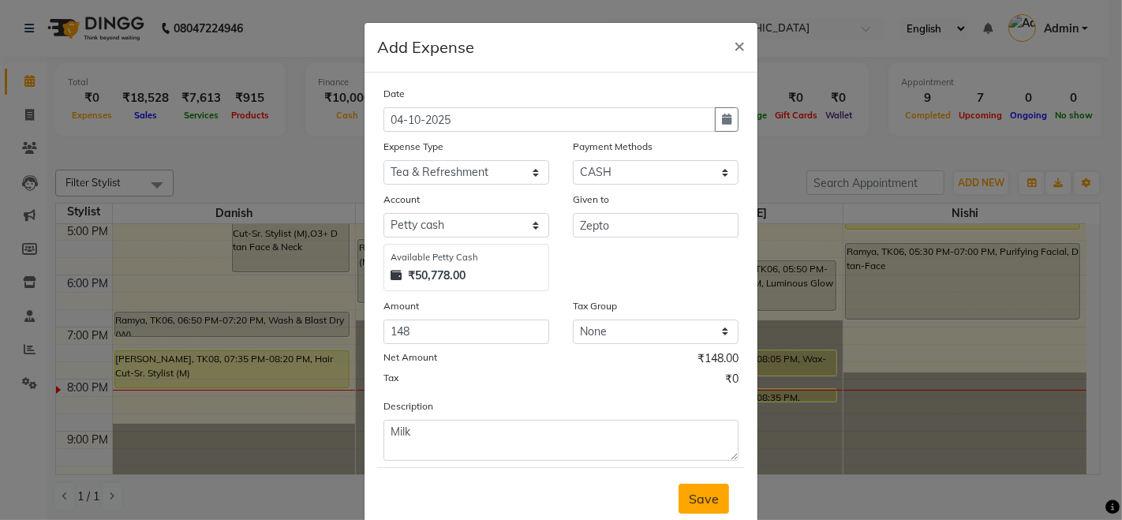
click at [704, 494] on span "Save" at bounding box center [704, 499] width 30 height 16
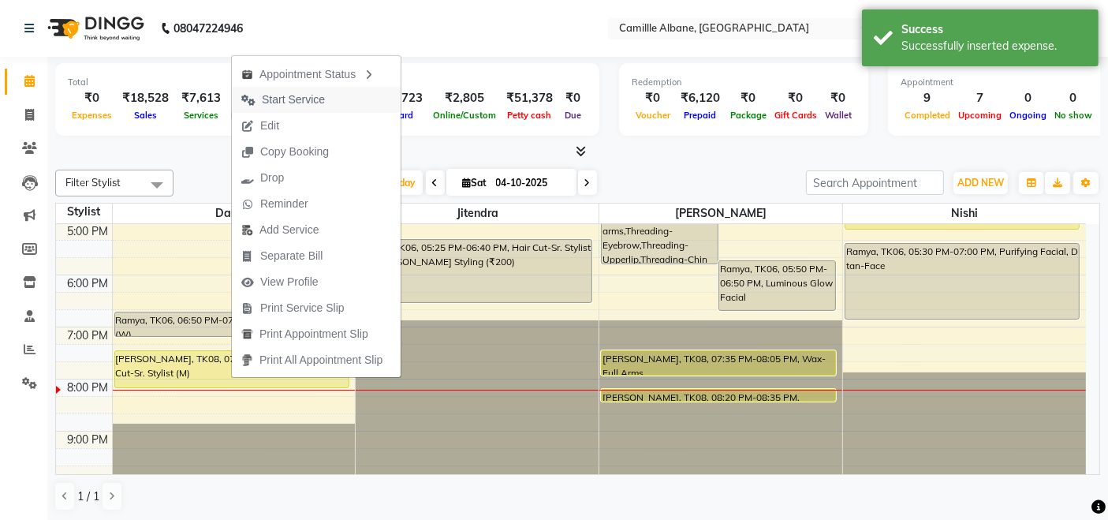
click at [300, 95] on span "Start Service" at bounding box center [293, 99] width 63 height 17
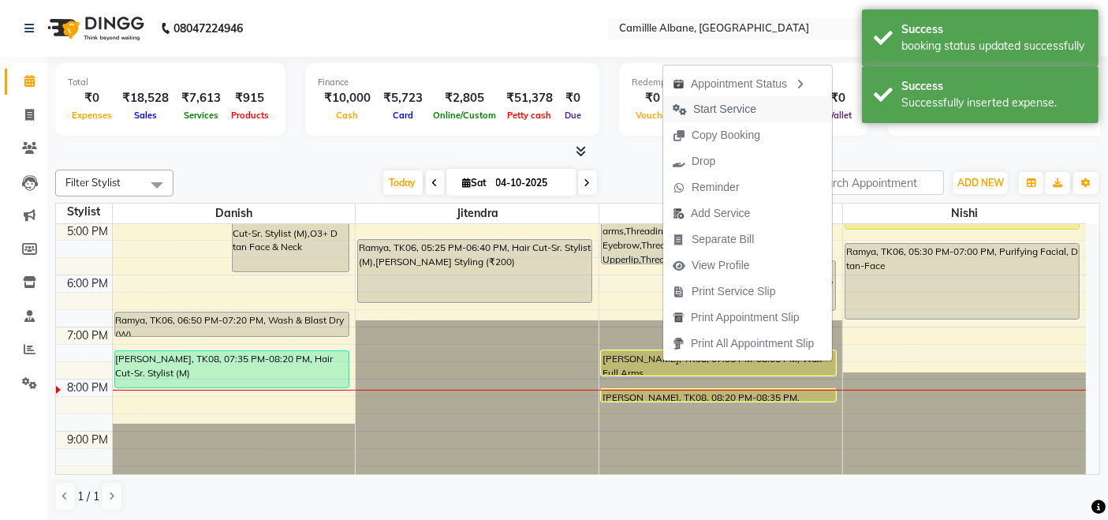
click at [709, 112] on span "Start Service" at bounding box center [724, 109] width 63 height 17
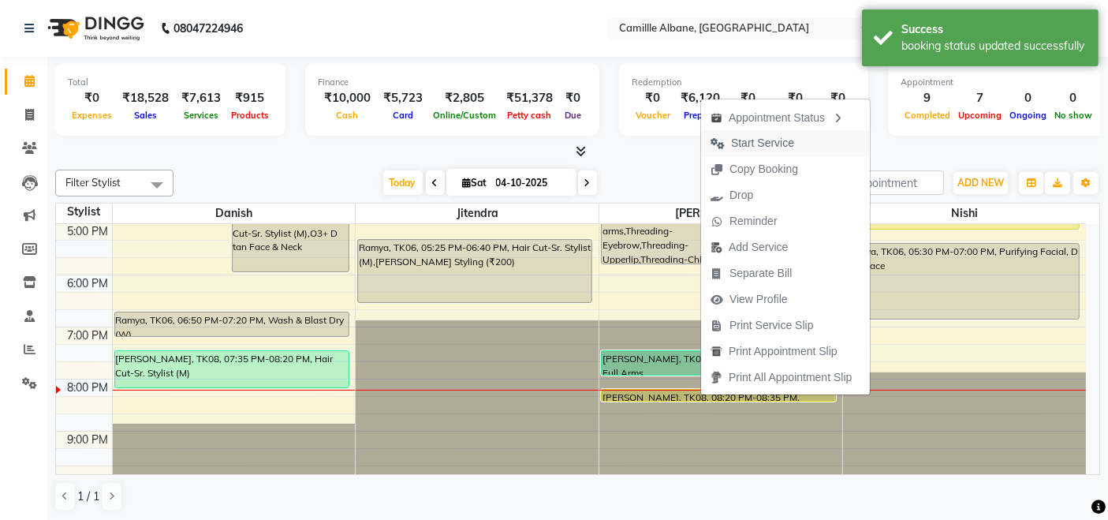
click at [748, 145] on span "Start Service" at bounding box center [762, 143] width 63 height 17
